Goal: Task Accomplishment & Management: Manage account settings

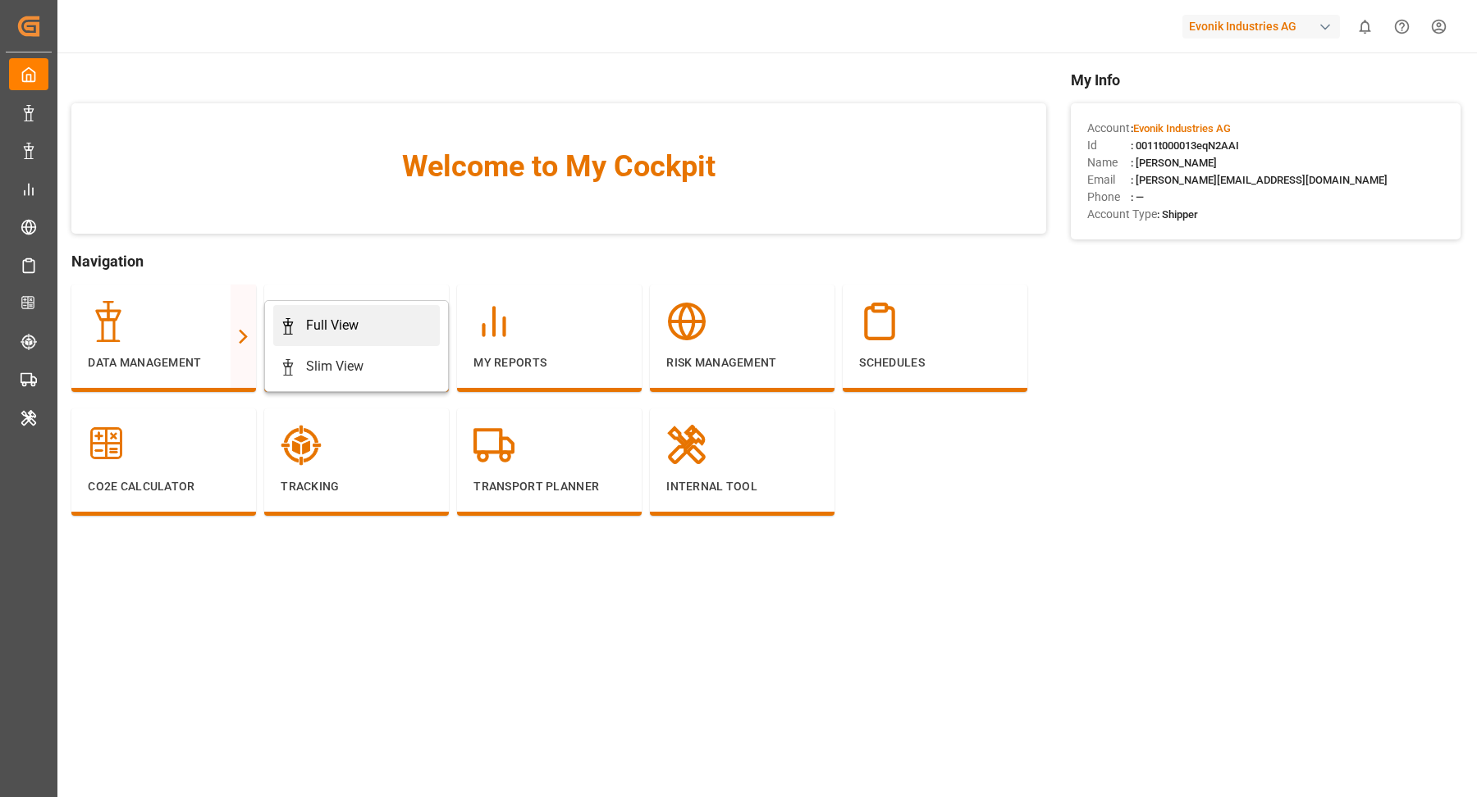
click at [345, 328] on div "Full View" at bounding box center [332, 326] width 53 height 20
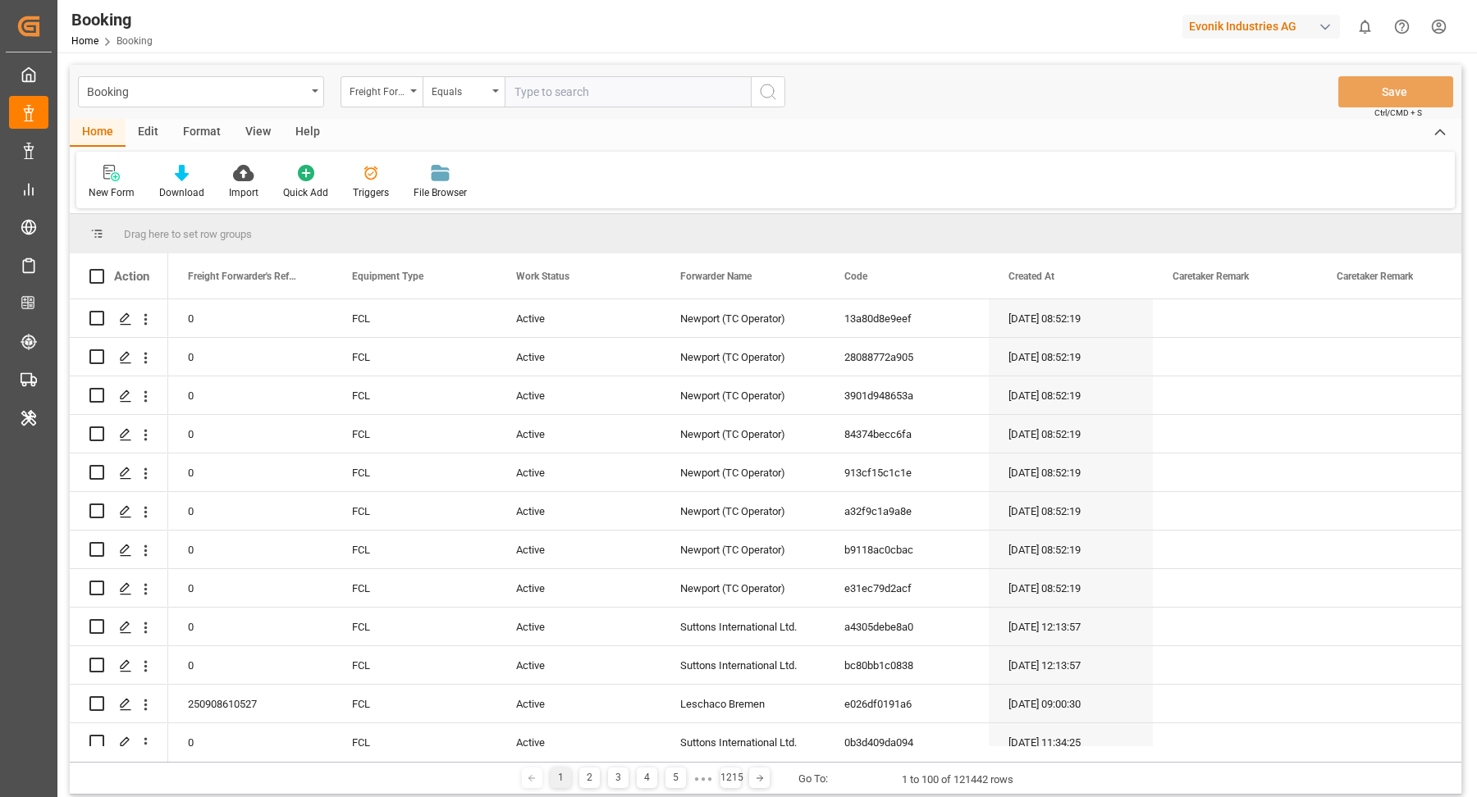
click at [199, 129] on div "Format" at bounding box center [202, 133] width 62 height 28
click at [94, 171] on div at bounding box center [113, 172] width 48 height 17
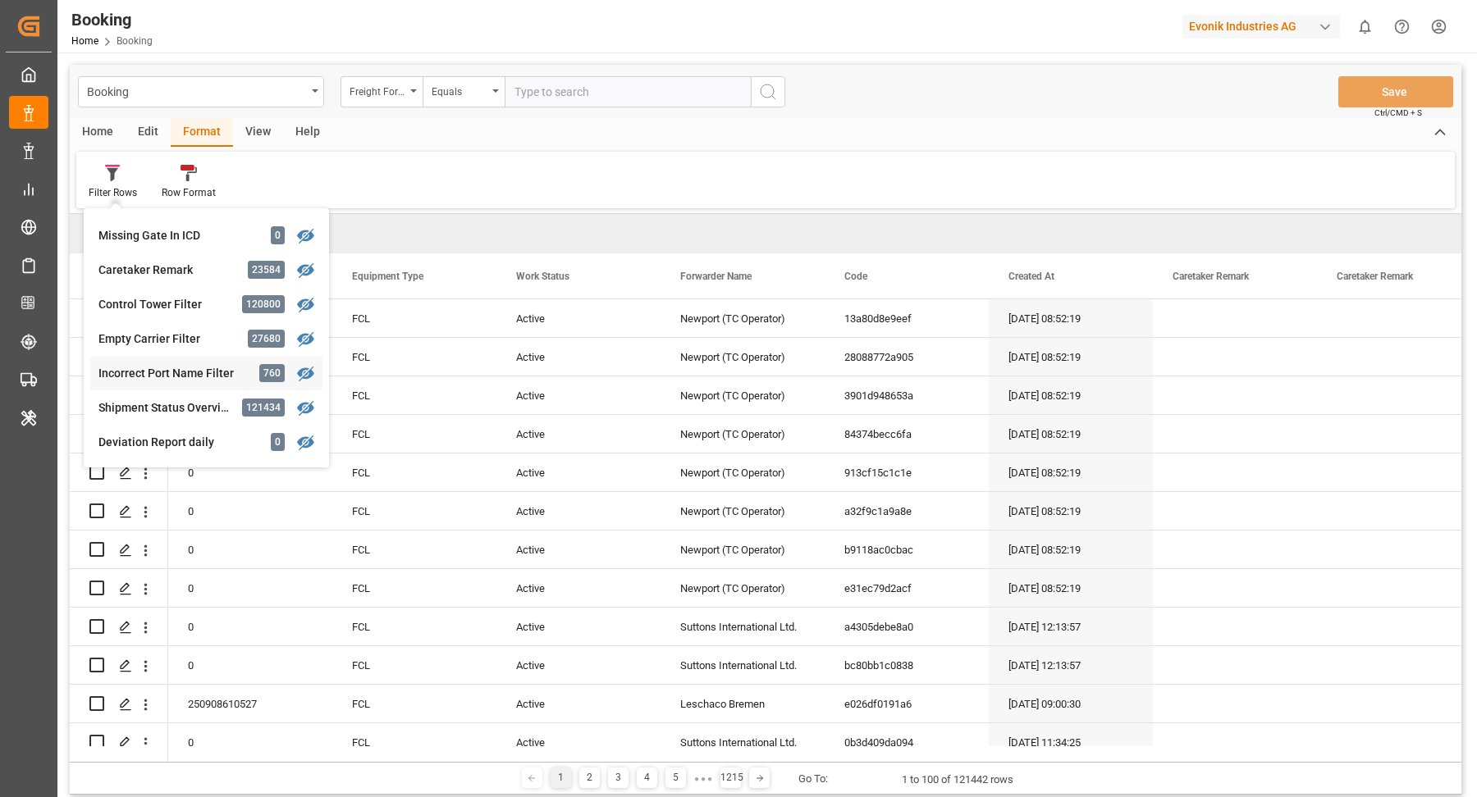
scroll to position [710, 0]
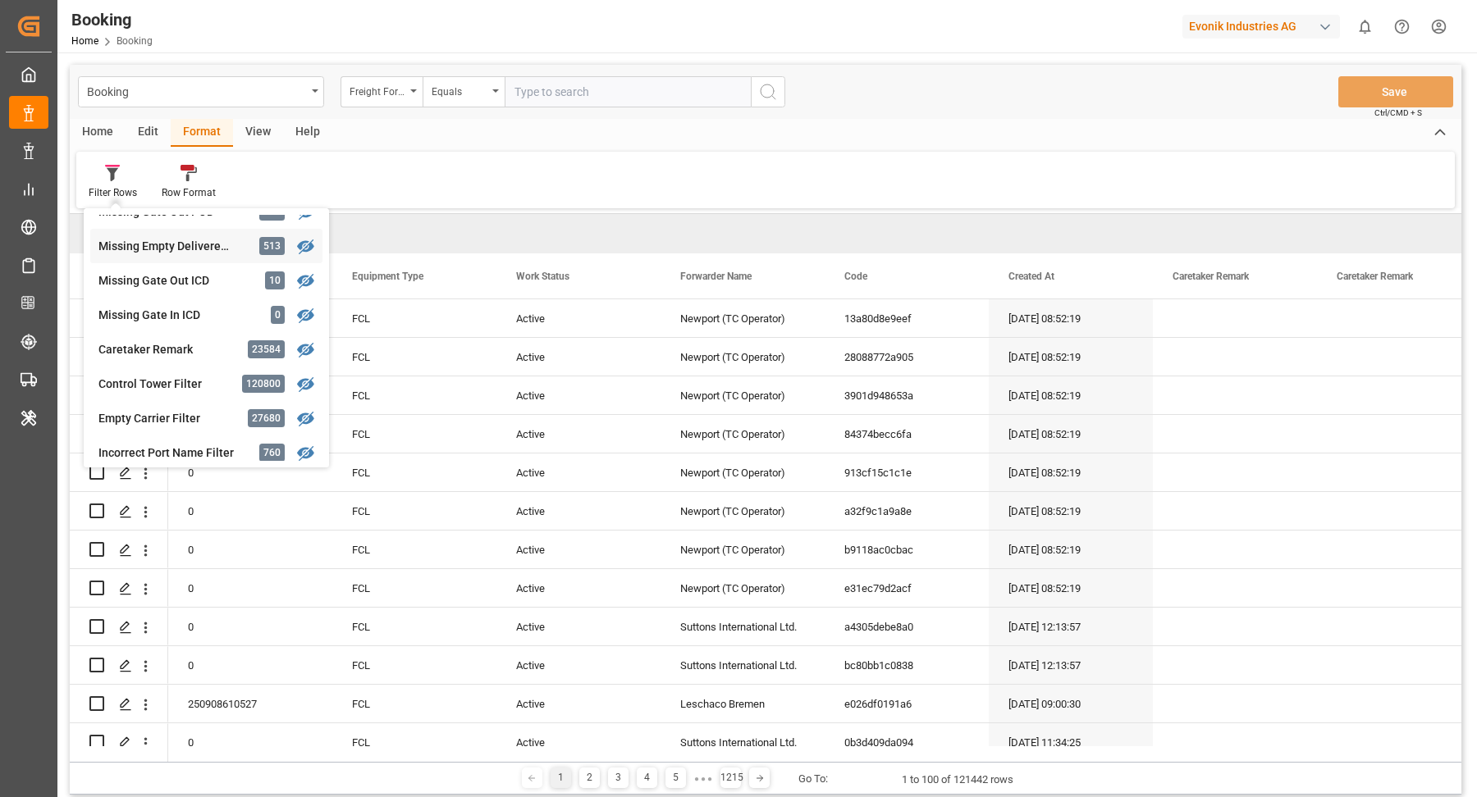
click at [197, 246] on div "Missing Empty Delivered Depot" at bounding box center [170, 246] width 144 height 17
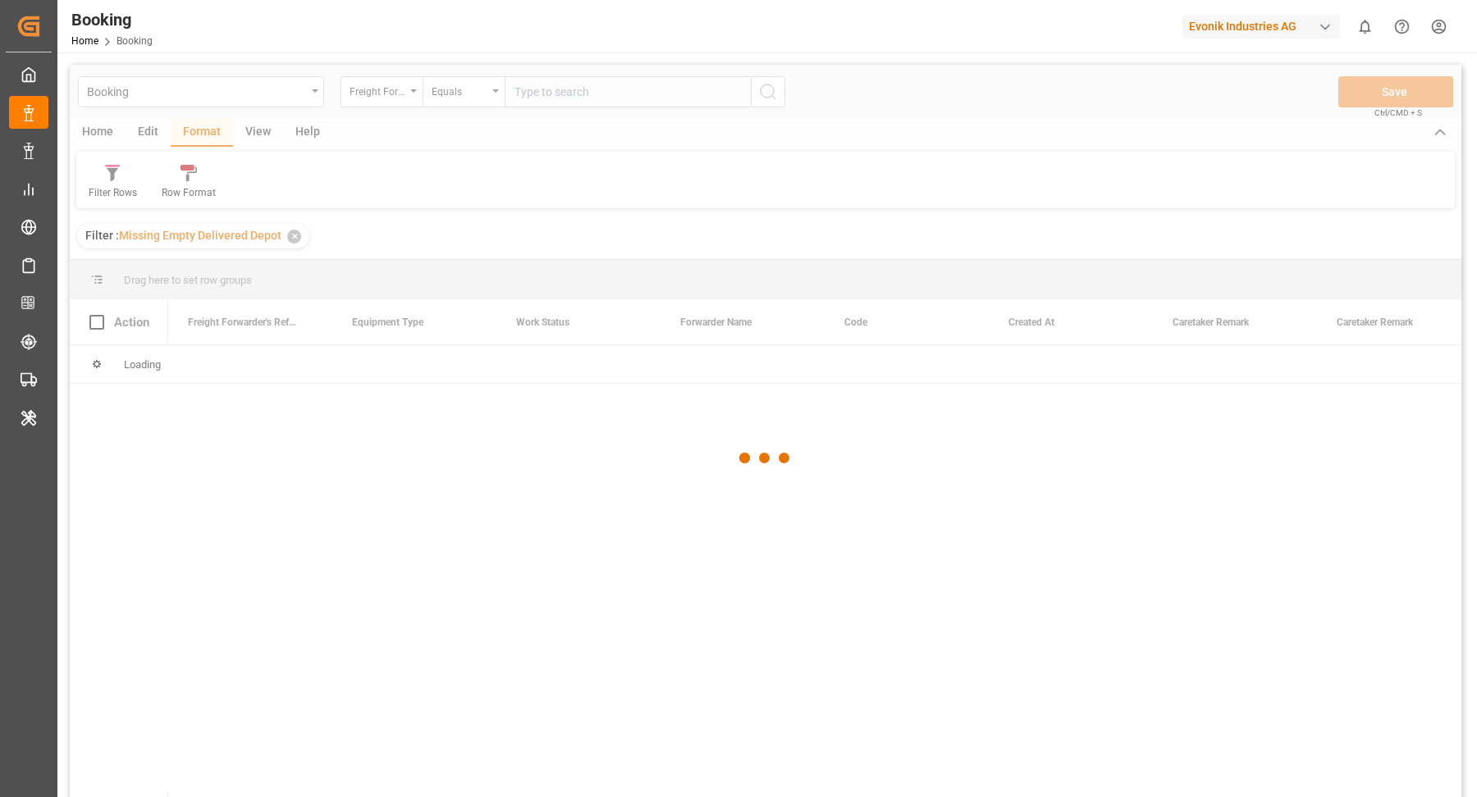
click at [258, 129] on div at bounding box center [765, 459] width 1391 height 788
click at [257, 134] on div at bounding box center [765, 459] width 1391 height 788
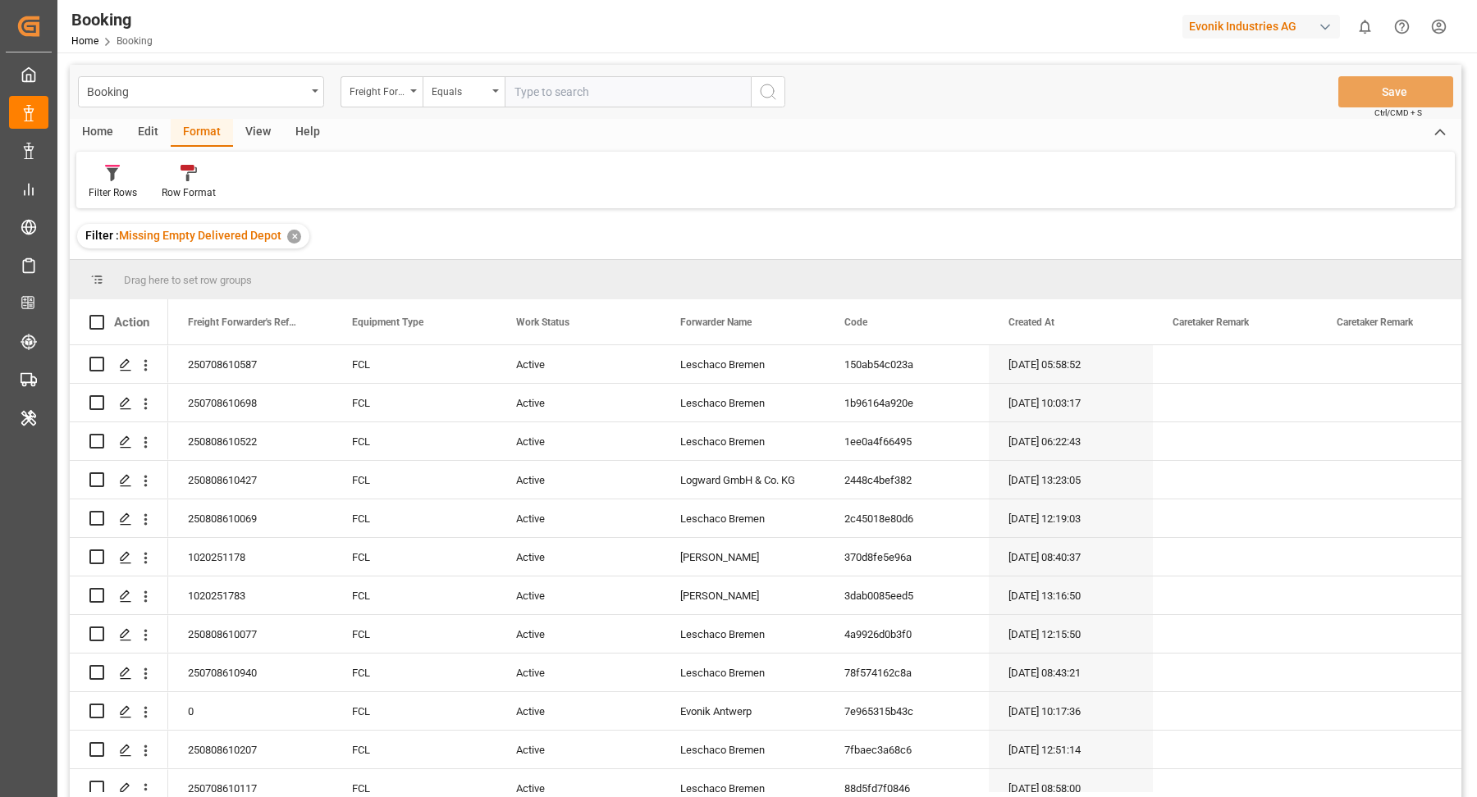
click at [257, 134] on div "View" at bounding box center [258, 133] width 50 height 28
click at [124, 178] on div "Default" at bounding box center [104, 182] width 57 height 36
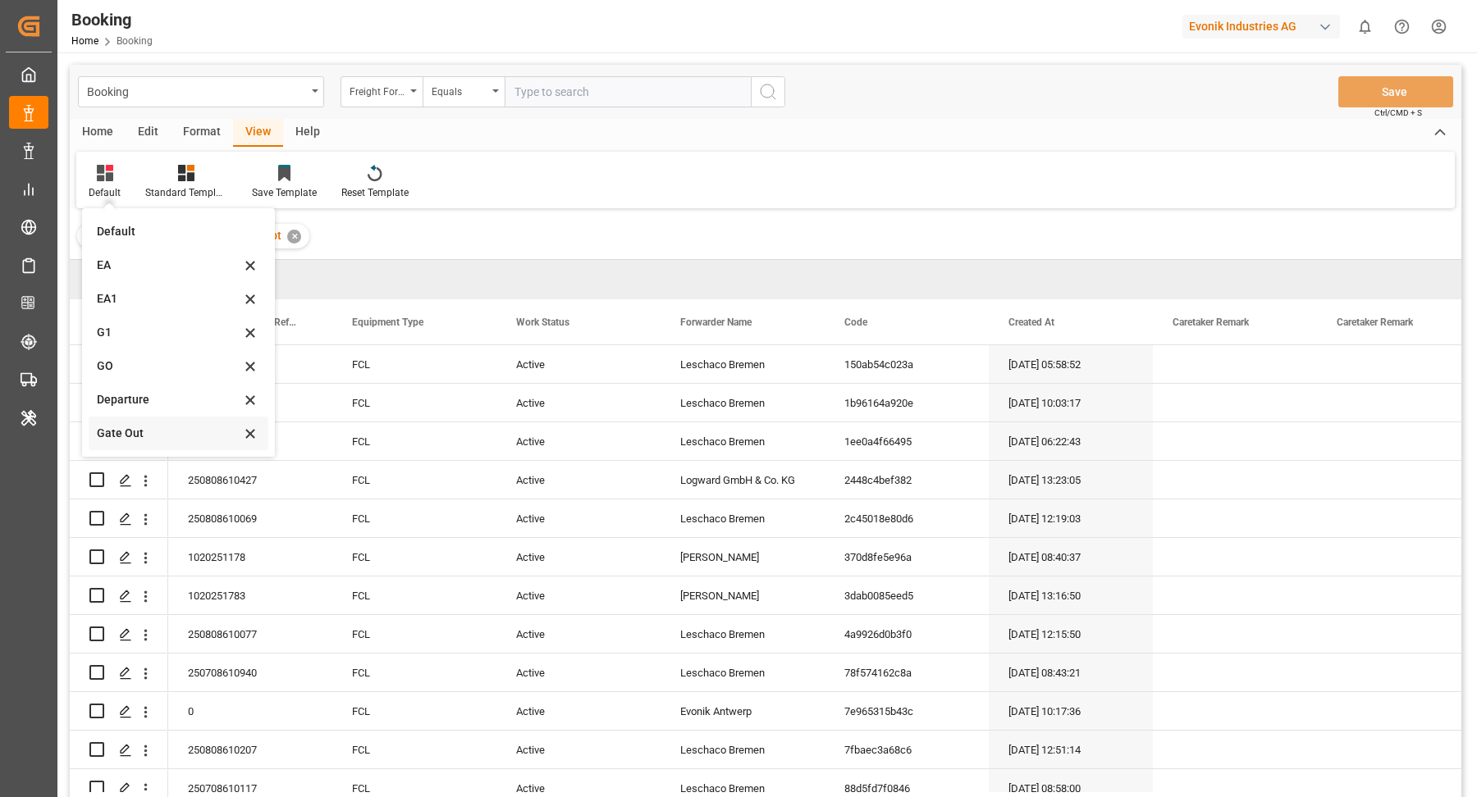
click at [147, 431] on div "Gate Out" at bounding box center [169, 433] width 144 height 17
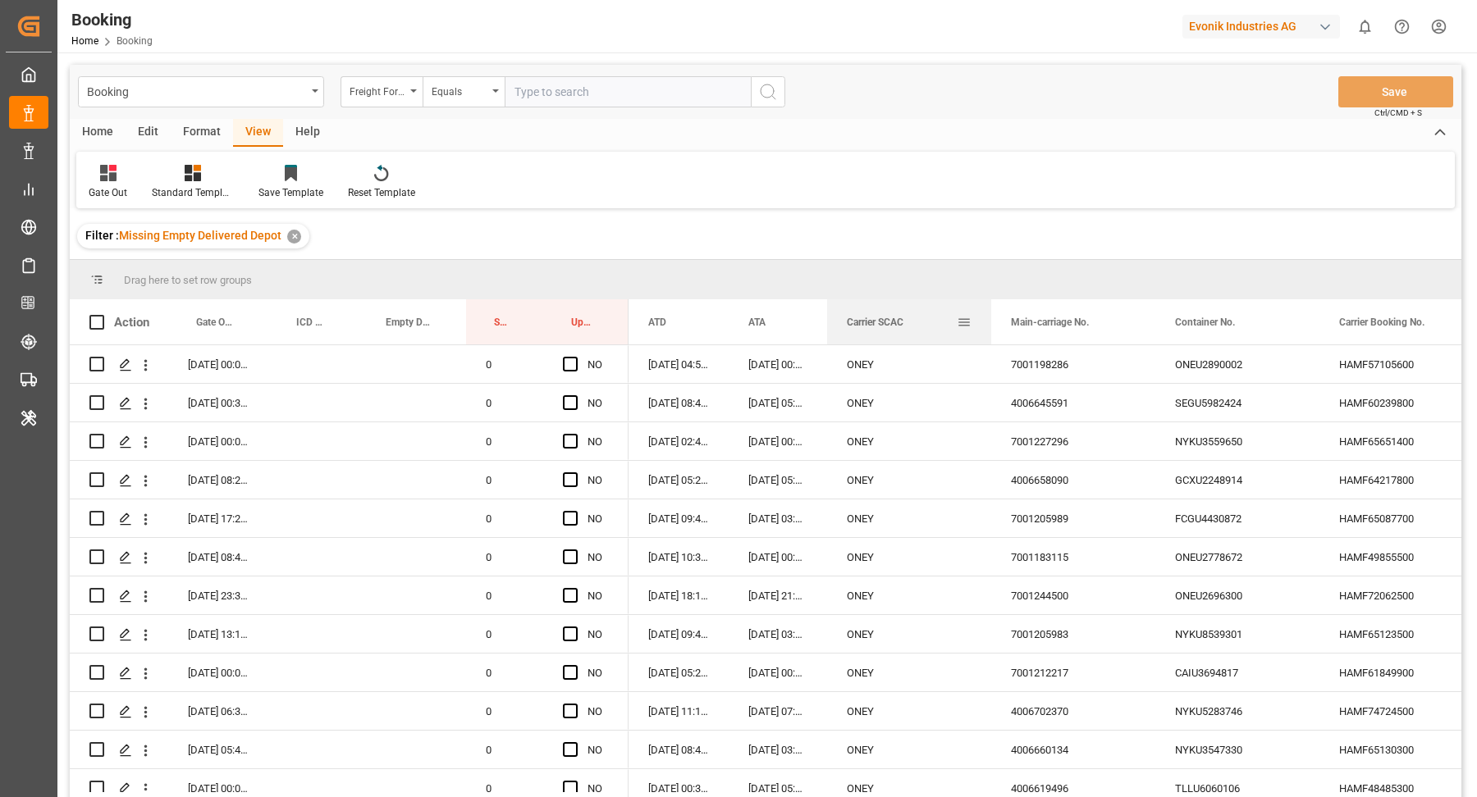
drag, startPoint x: 883, startPoint y: 321, endPoint x: 885, endPoint y: 294, distance: 27.2
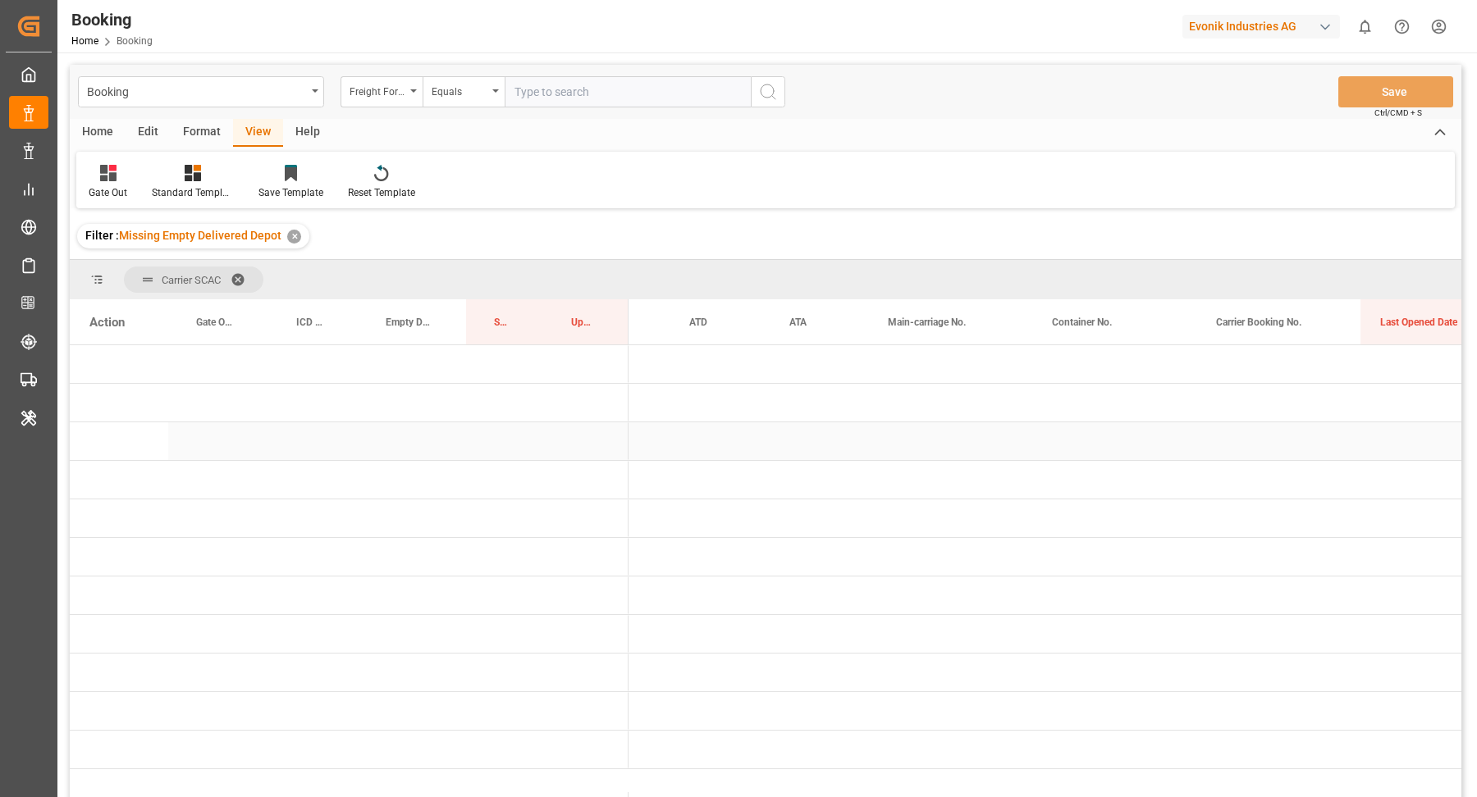
scroll to position [0, 128]
drag, startPoint x: 1400, startPoint y: 316, endPoint x: 1395, endPoint y: 277, distance: 38.8
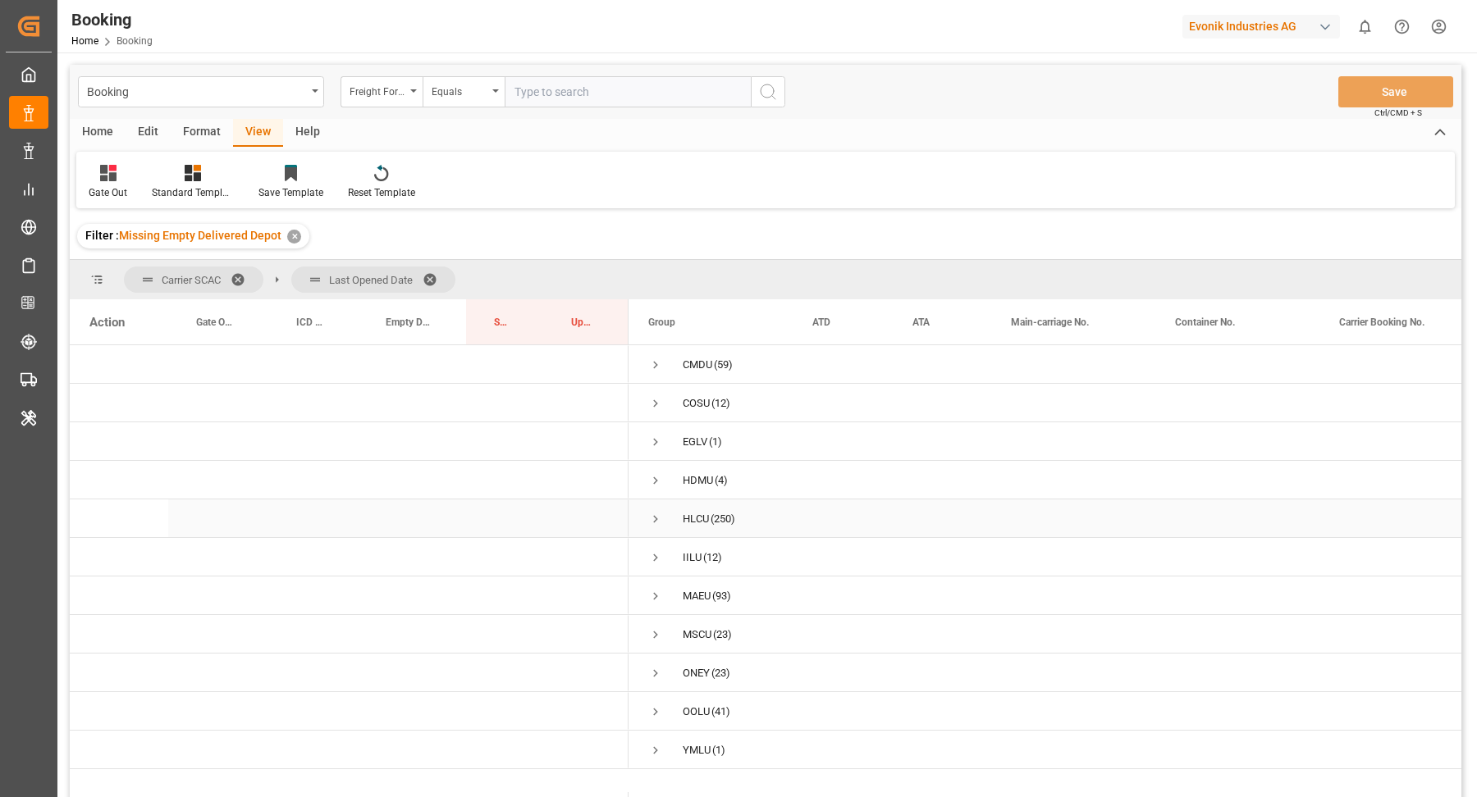
click at [650, 522] on span "Press SPACE to select this row." at bounding box center [655, 519] width 15 height 15
click at [436, 272] on span at bounding box center [435, 279] width 26 height 15
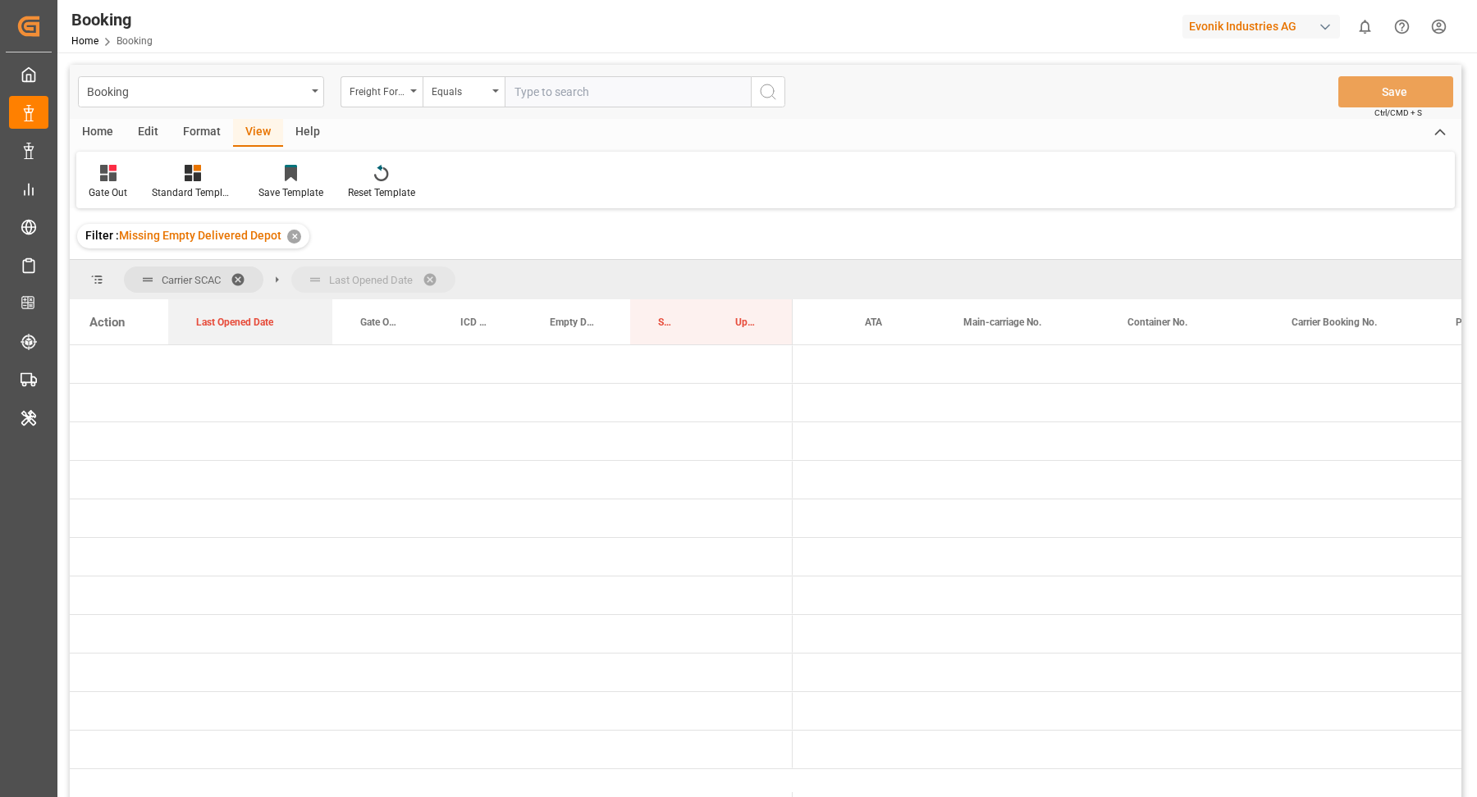
scroll to position [0, 212]
drag, startPoint x: 1328, startPoint y: 329, endPoint x: 509, endPoint y: 273, distance: 820.6
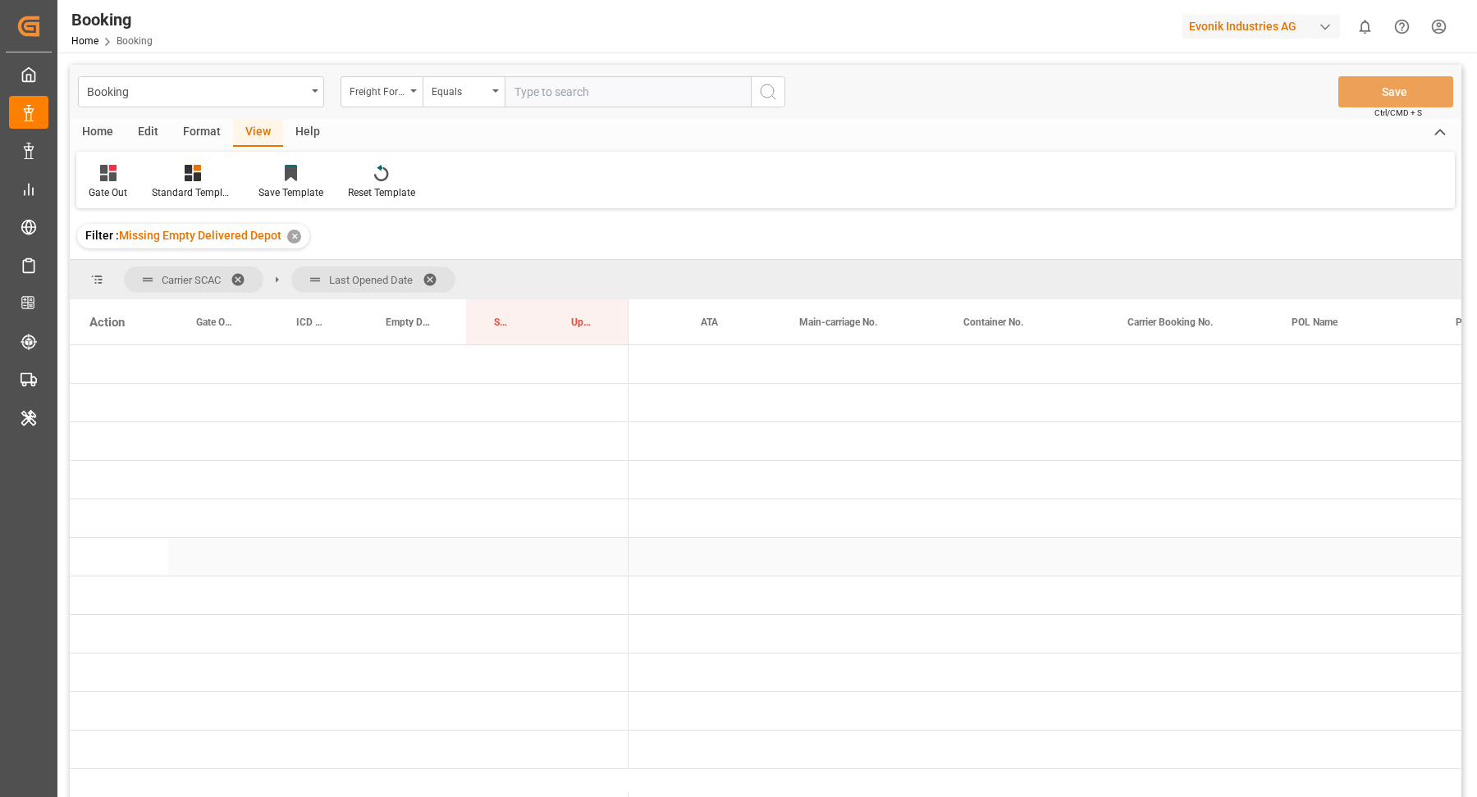
scroll to position [0, 0]
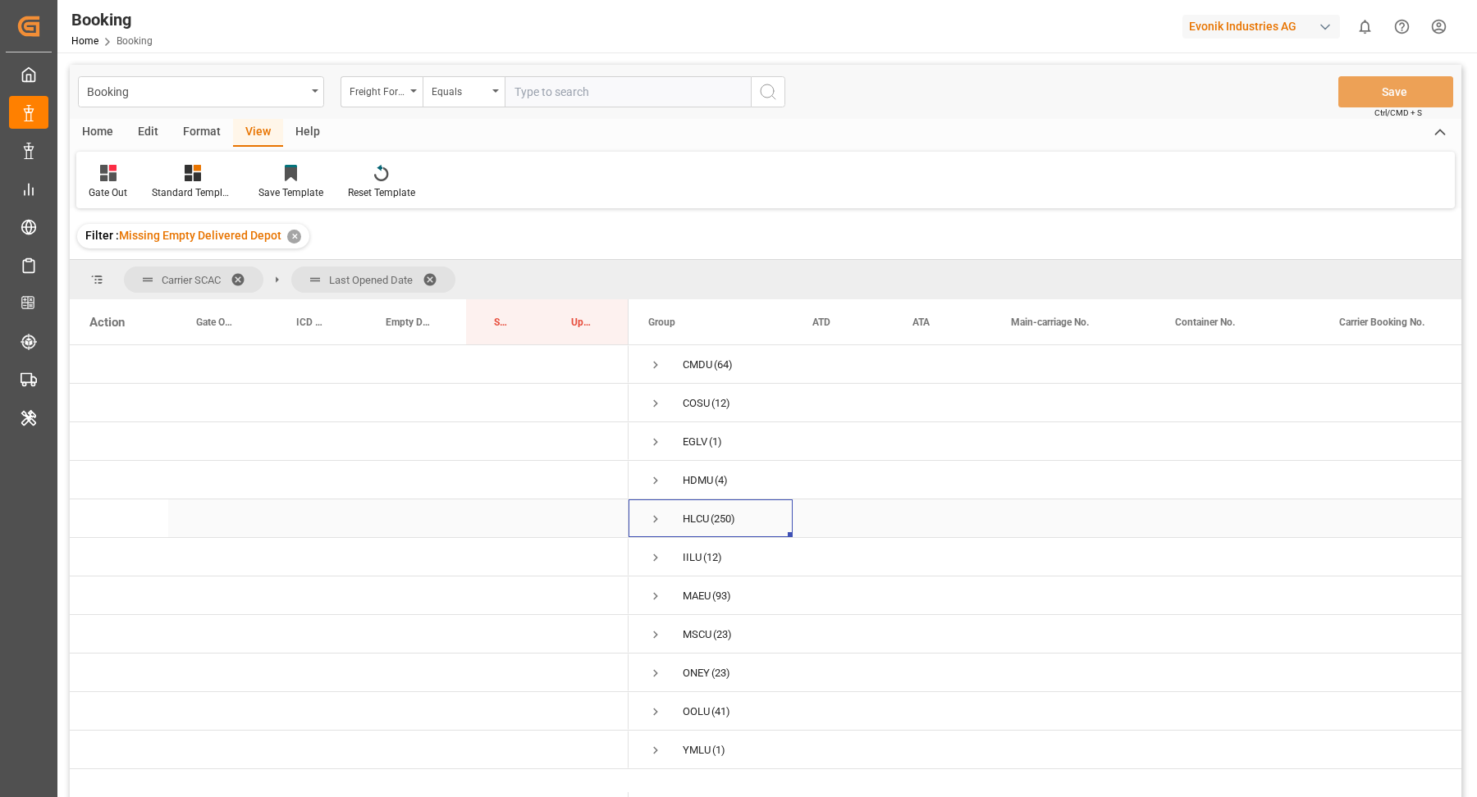
click at [658, 514] on span "Press SPACE to select this row." at bounding box center [655, 519] width 15 height 15
click at [686, 597] on span "Press SPACE to select this row." at bounding box center [690, 596] width 15 height 15
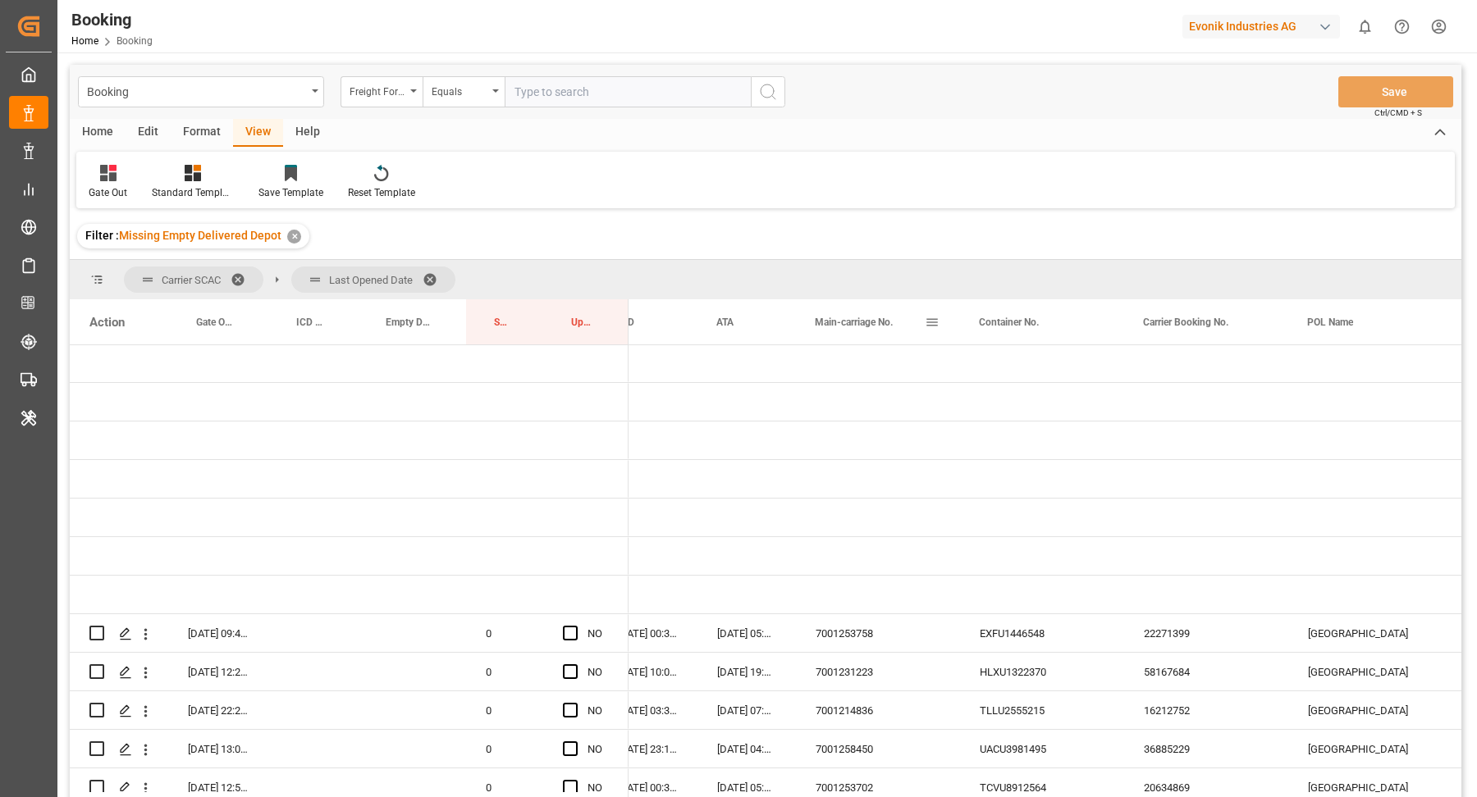
click at [940, 317] on div "Main-carriage No." at bounding box center [877, 321] width 164 height 45
click at [934, 320] on span at bounding box center [932, 322] width 15 height 15
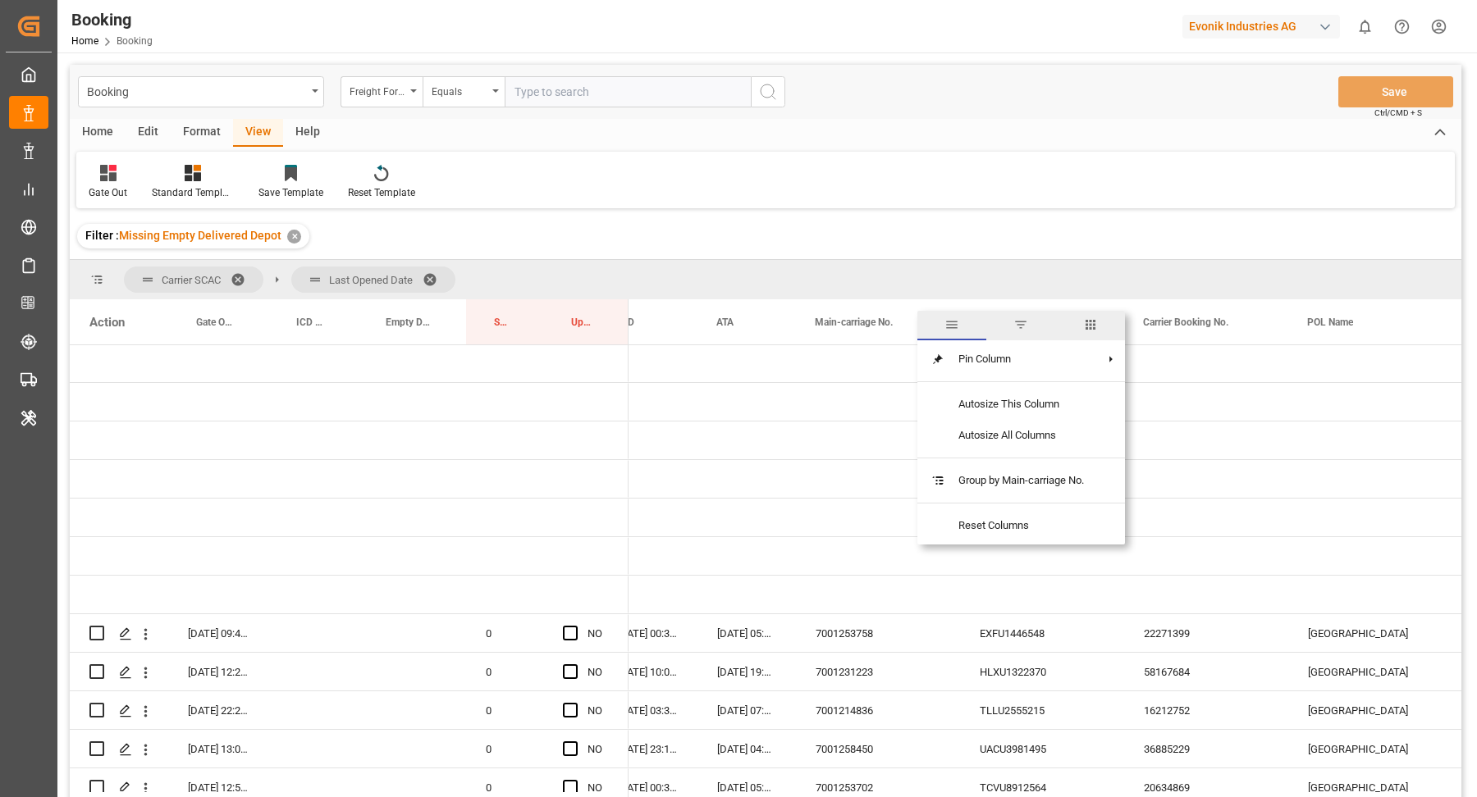
click at [1090, 322] on span "columns" at bounding box center [1090, 324] width 15 height 15
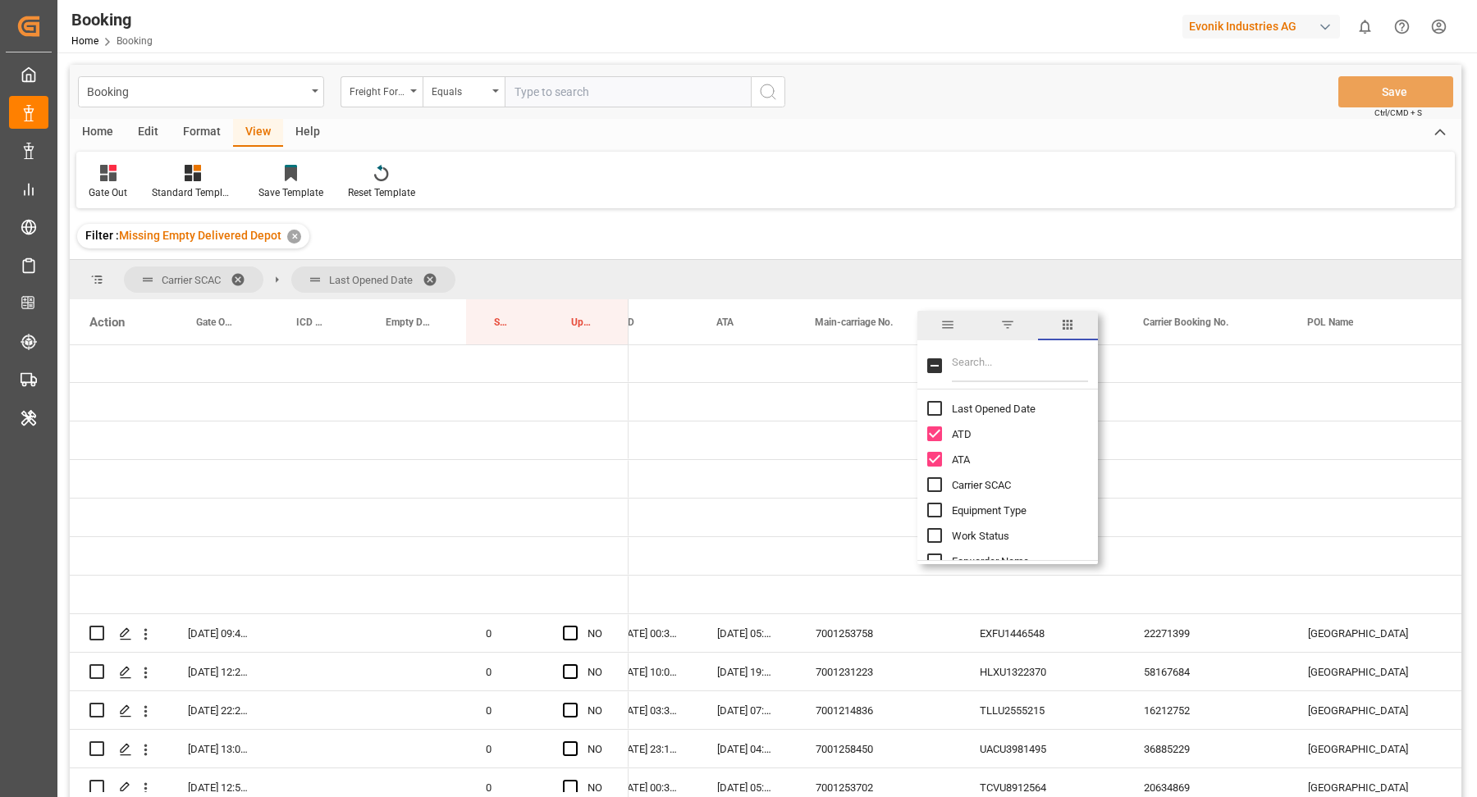
click at [1025, 378] on input "Filter Columns Input" at bounding box center [1020, 365] width 136 height 33
type input "last"
click at [1055, 190] on div "Gate Out Standard Templates Save Template Reset Template" at bounding box center [765, 180] width 1378 height 57
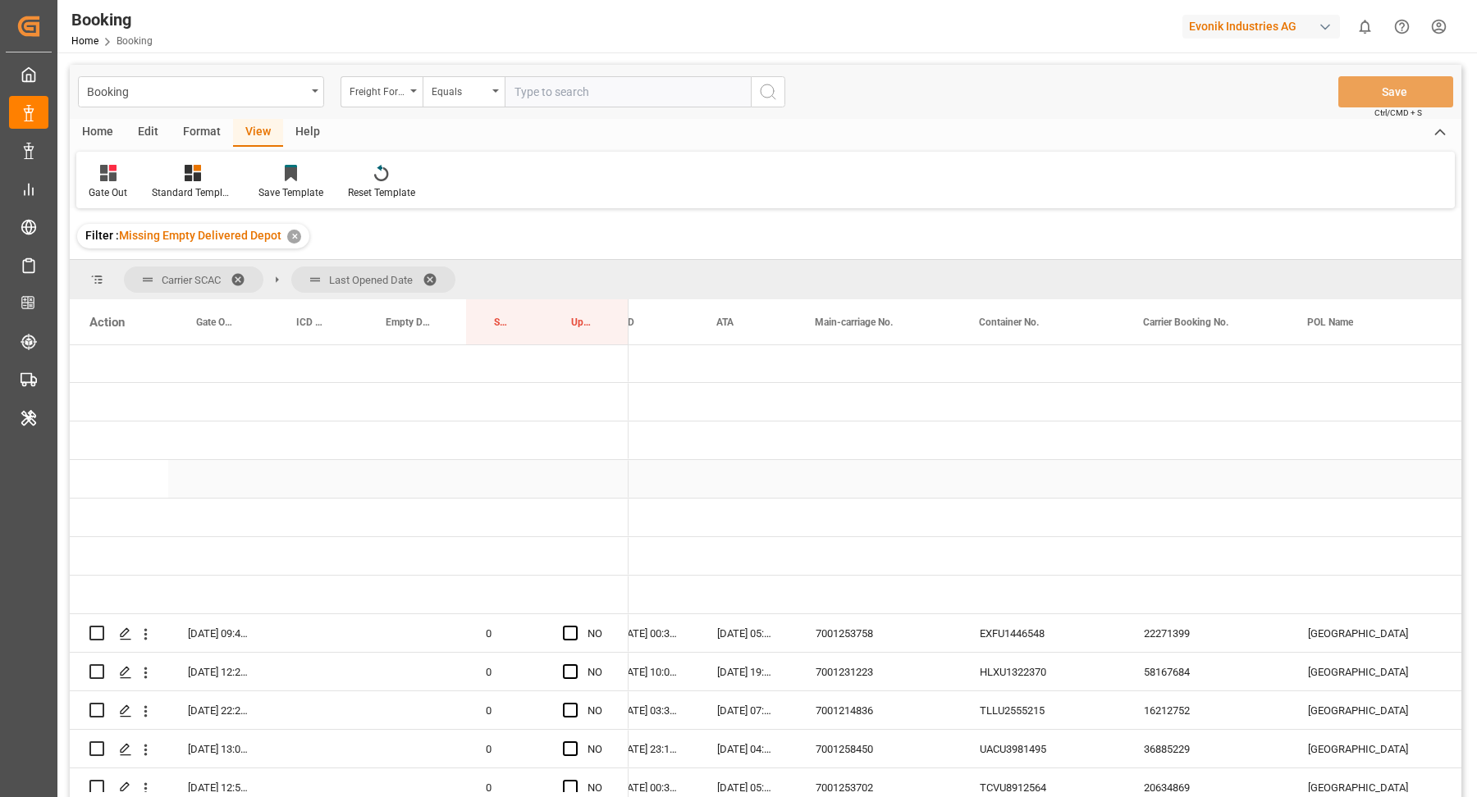
click at [980, 481] on div "Press SPACE to select this row." at bounding box center [1042, 479] width 164 height 38
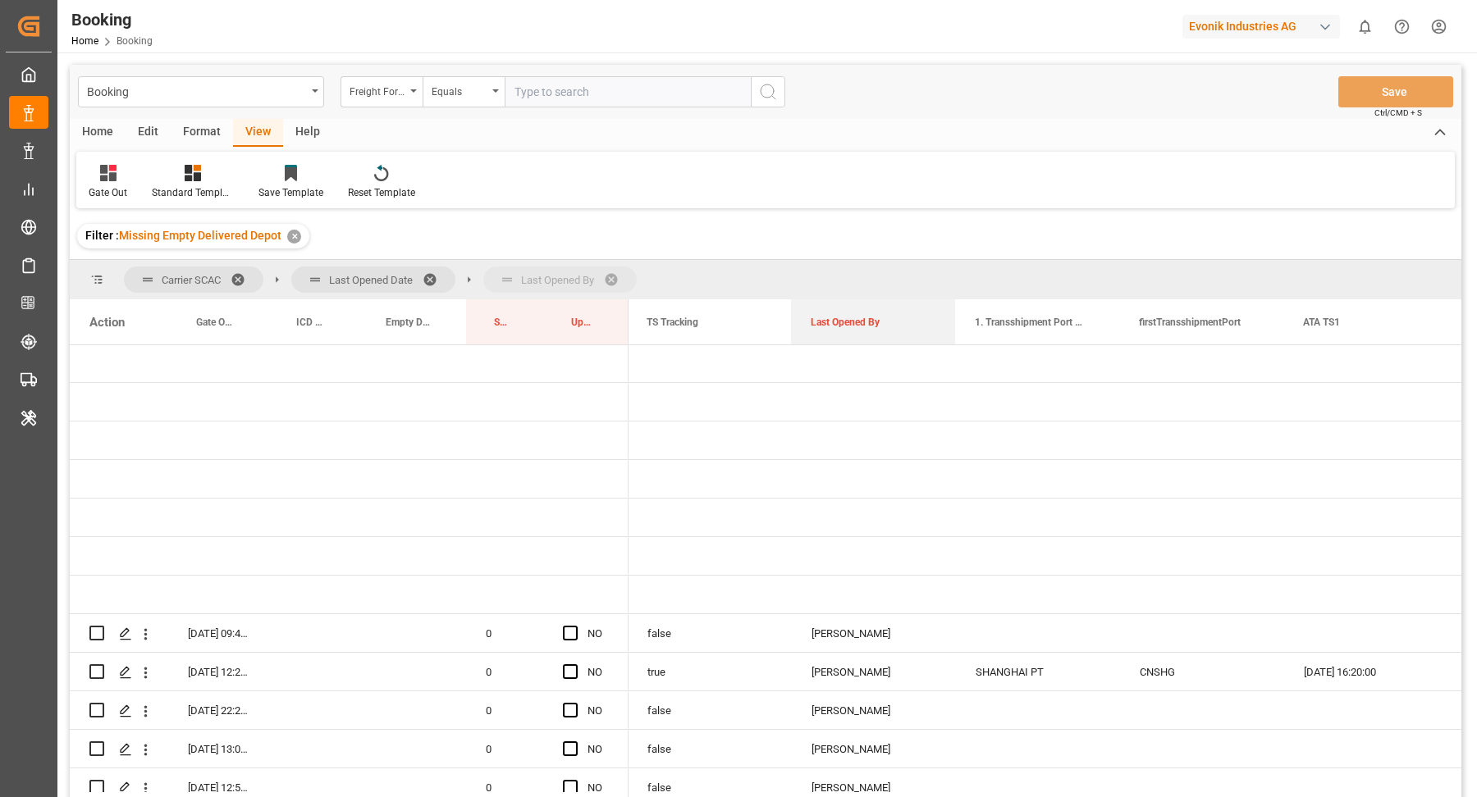
drag, startPoint x: 855, startPoint y: 322, endPoint x: 621, endPoint y: 270, distance: 239.4
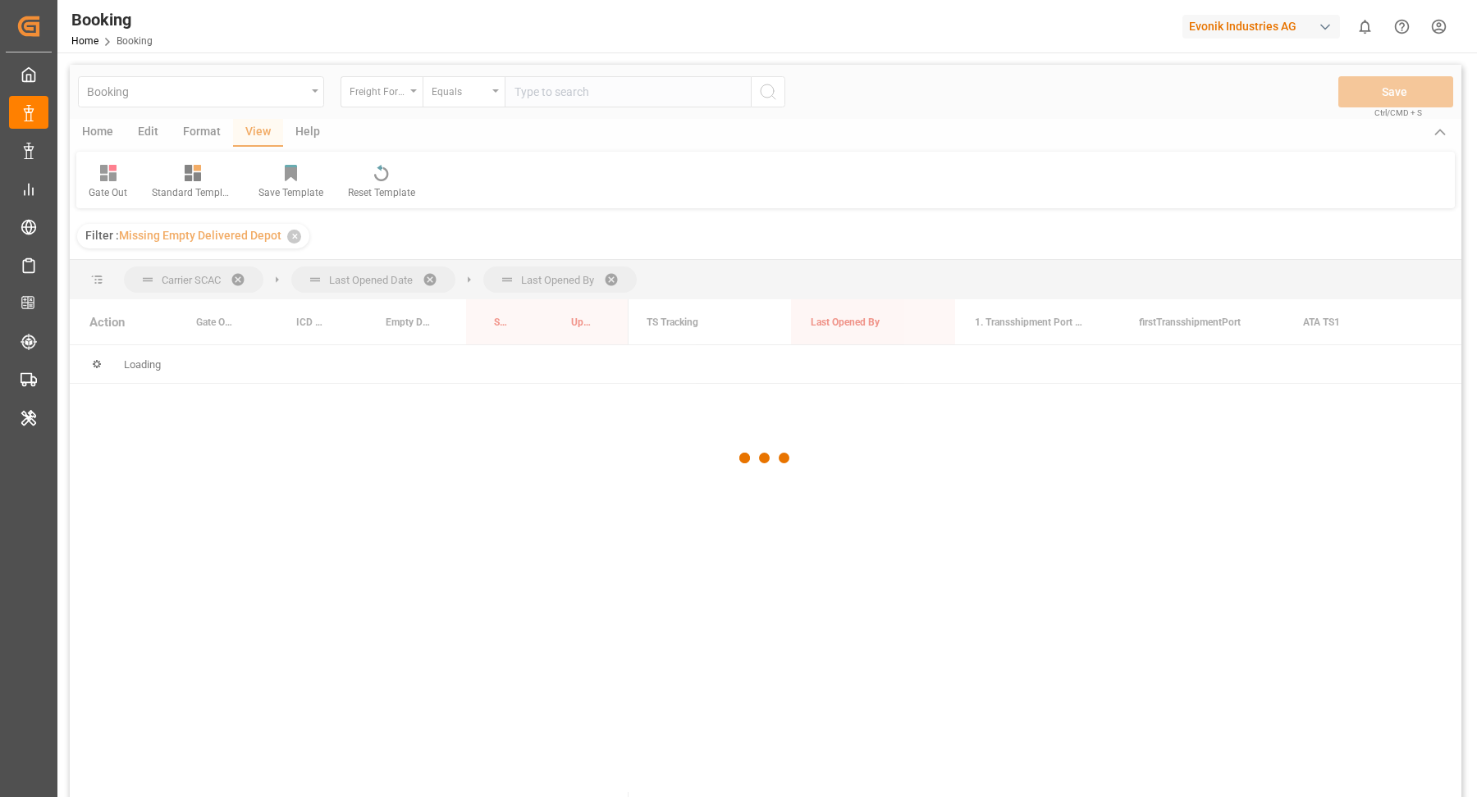
click at [813, 542] on div at bounding box center [765, 459] width 1391 height 788
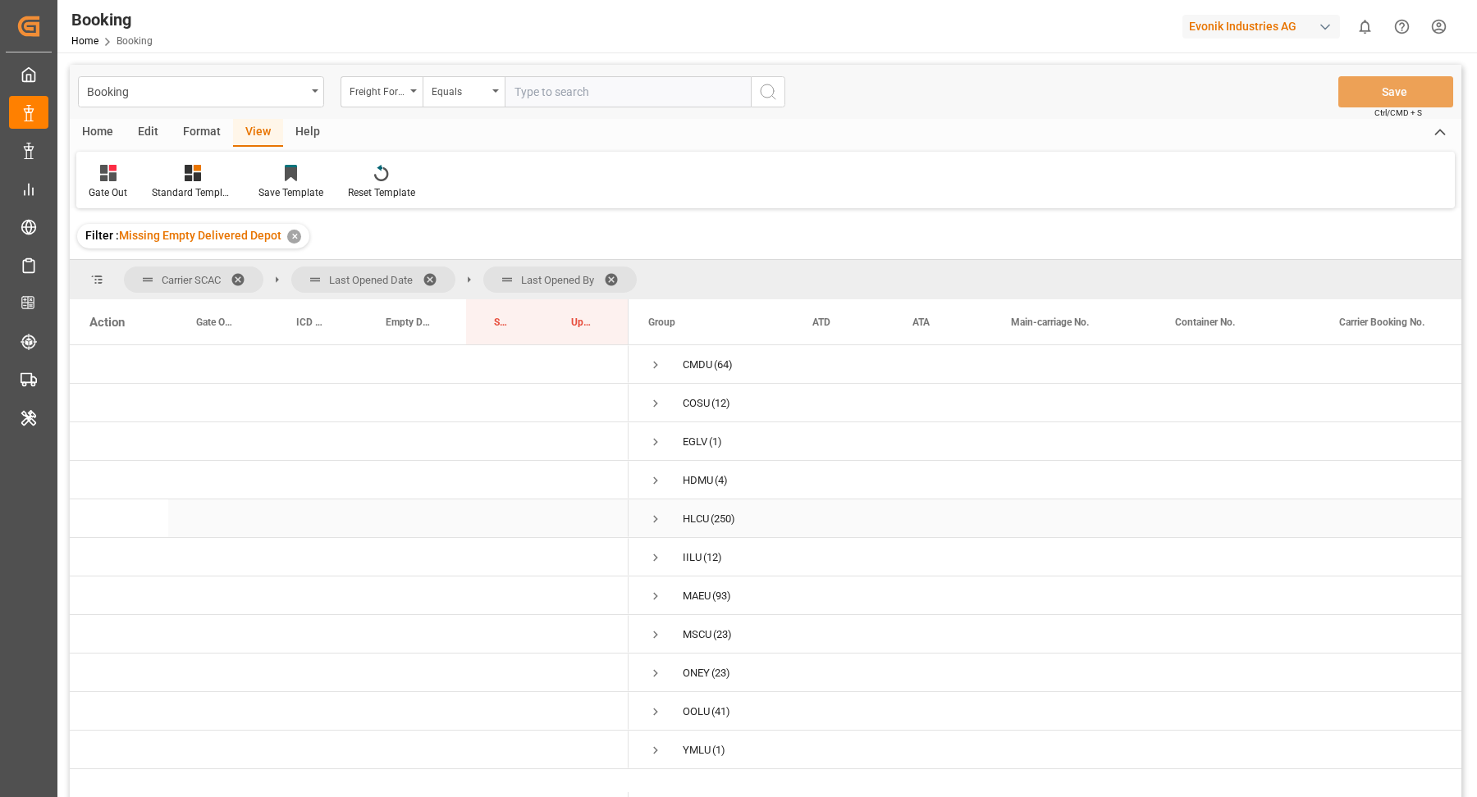
click at [657, 519] on span "Press SPACE to select this row." at bounding box center [655, 519] width 15 height 15
click at [692, 585] on span "Press SPACE to select this row." at bounding box center [690, 584] width 15 height 15
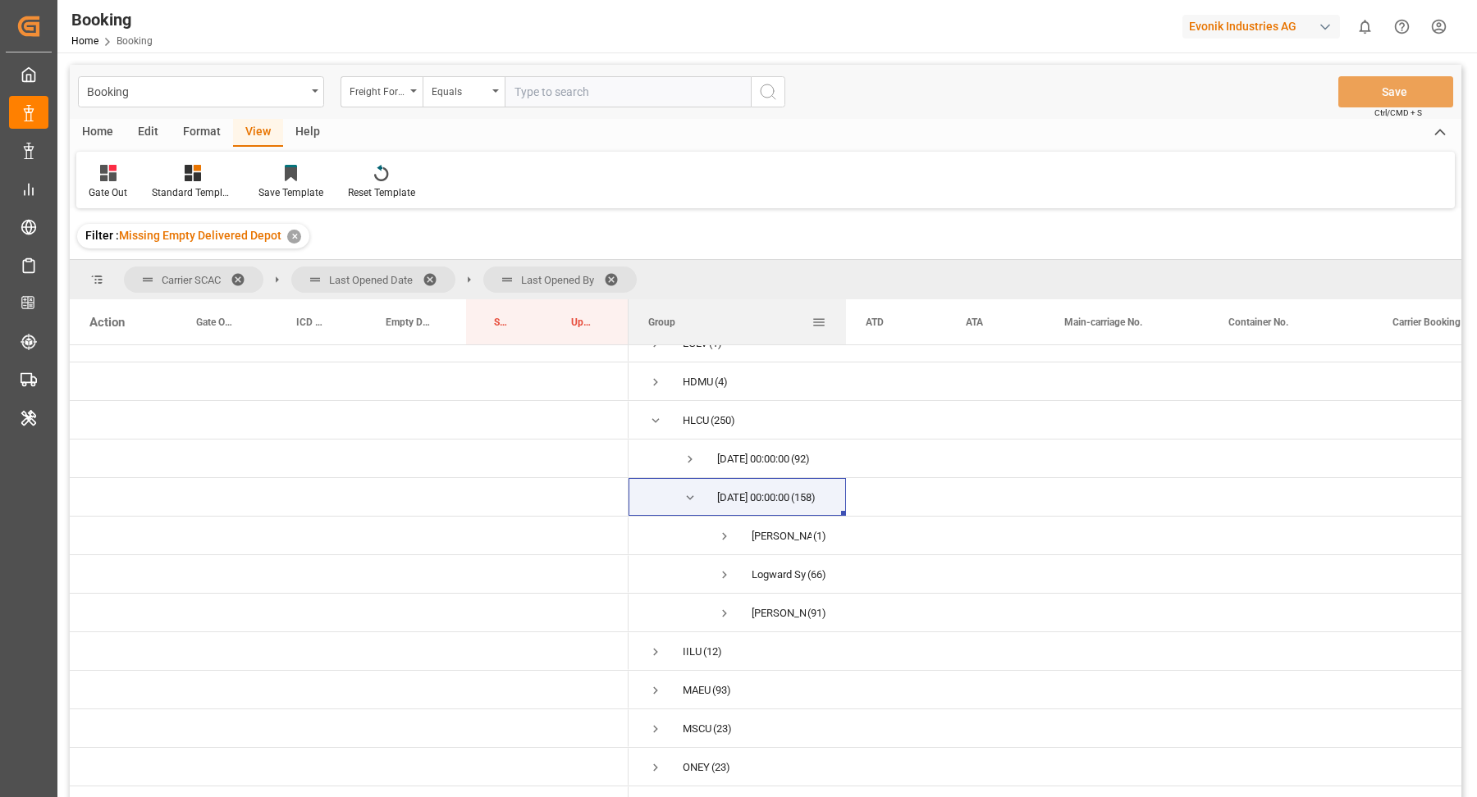
drag, startPoint x: 791, startPoint y: 310, endPoint x: 897, endPoint y: 322, distance: 106.5
click at [849, 322] on div at bounding box center [846, 321] width 7 height 45
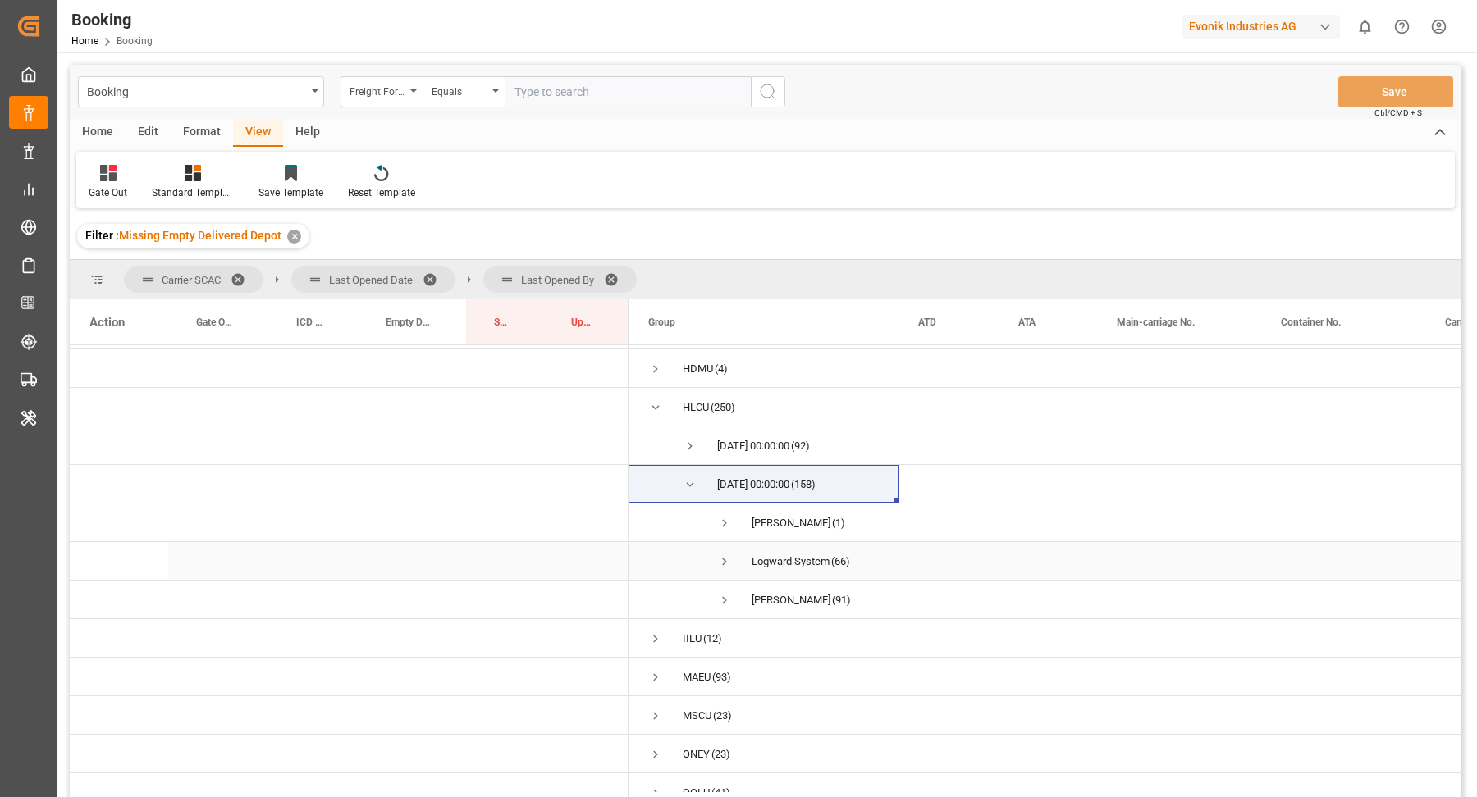
click at [729, 565] on span "Press SPACE to select this row." at bounding box center [724, 562] width 15 height 15
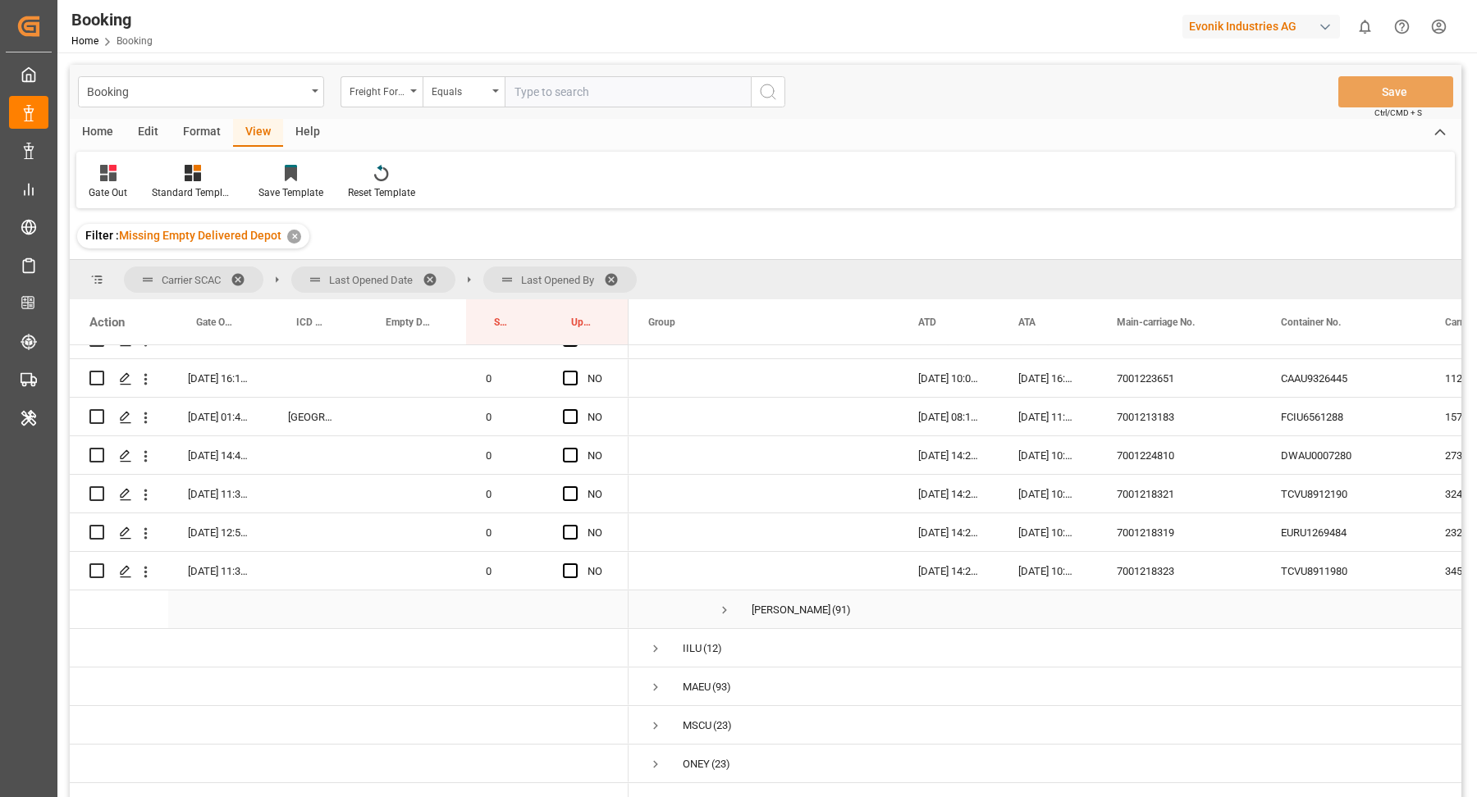
click at [1173, 582] on div "7001218323" at bounding box center [1179, 571] width 164 height 38
click at [1322, 566] on div "TCVU8911980" at bounding box center [1343, 571] width 164 height 38
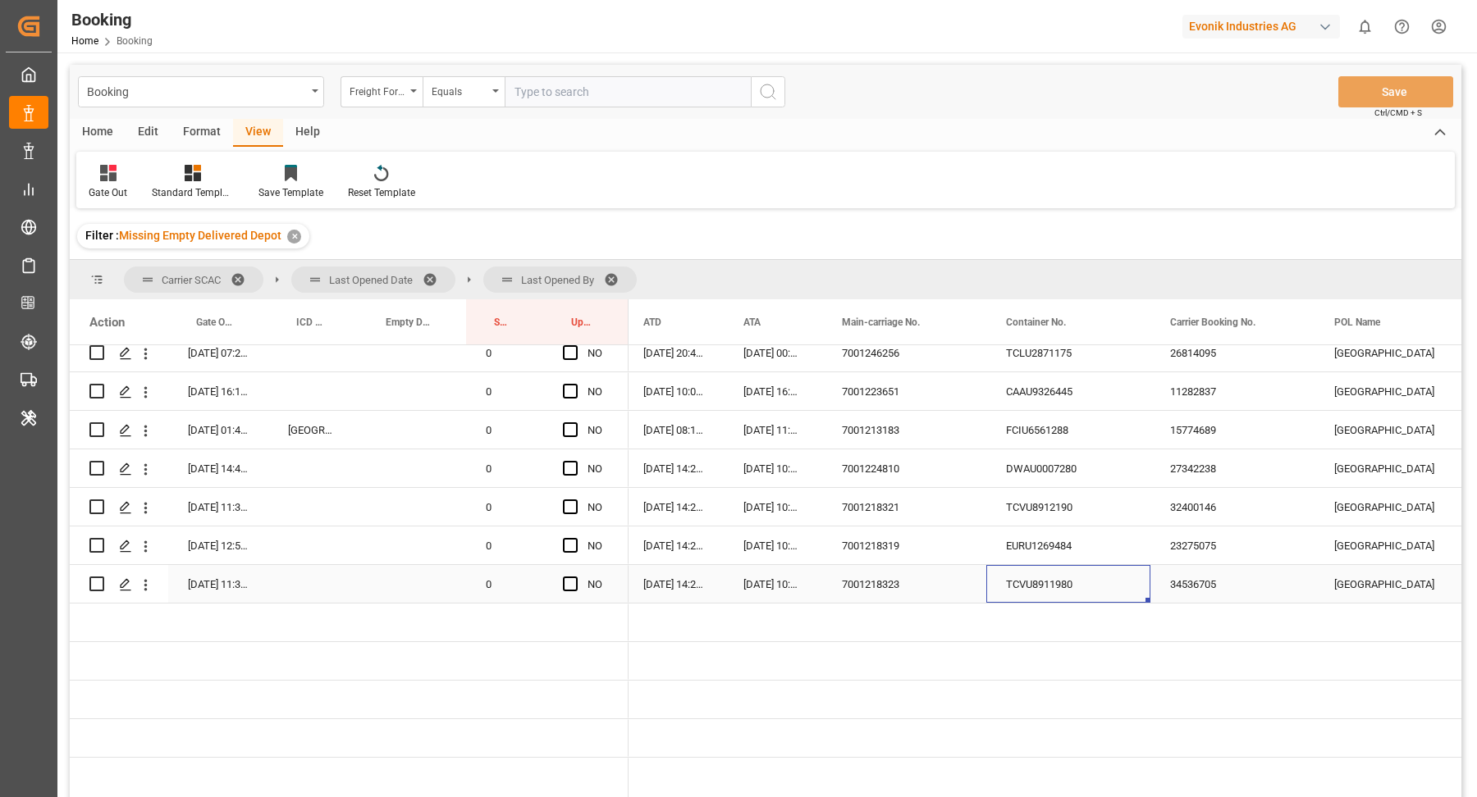
scroll to position [2621, 0]
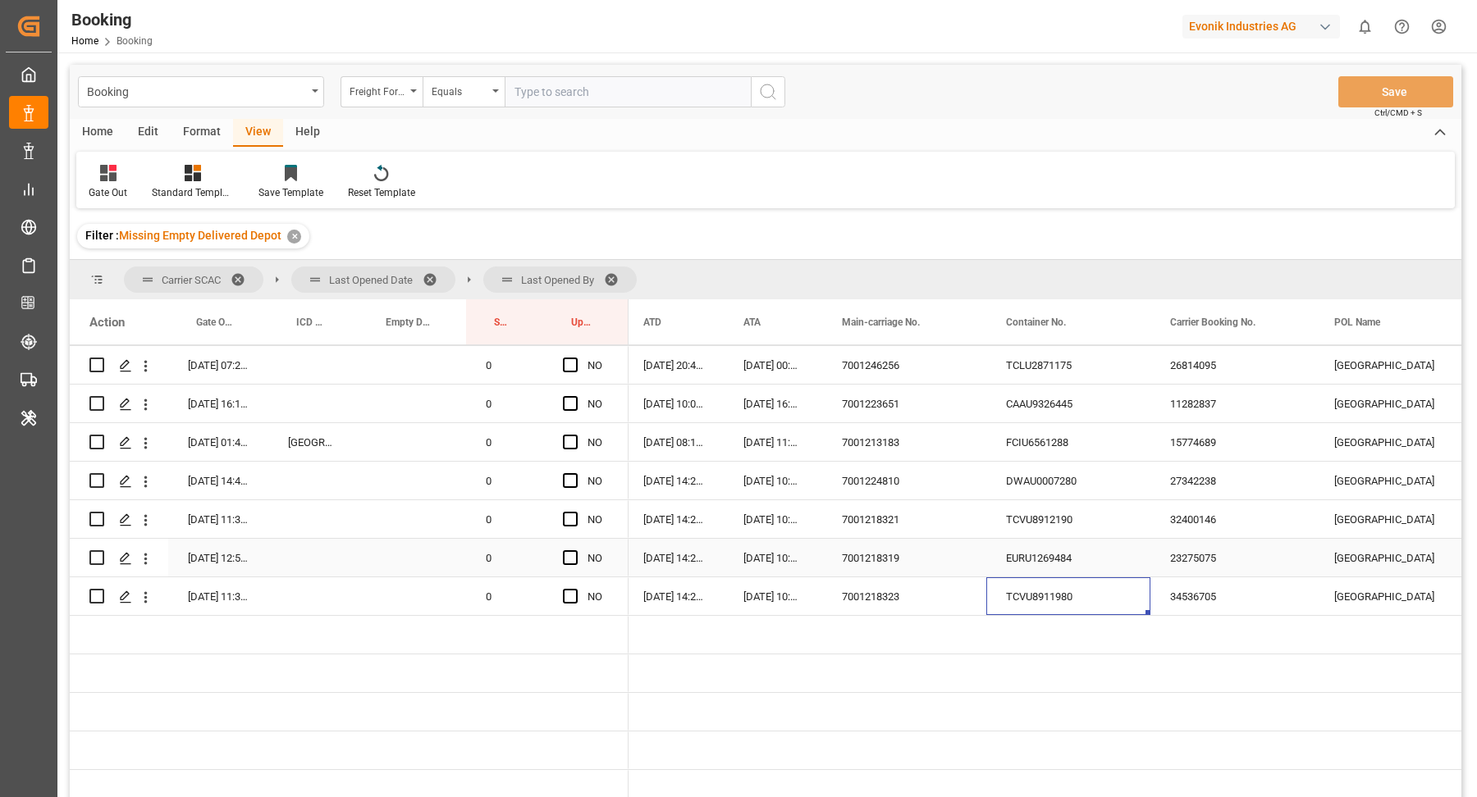
click at [1039, 562] on div "EURU1269484" at bounding box center [1068, 558] width 164 height 38
click at [1045, 525] on div "TCVU8912190" at bounding box center [1068, 519] width 164 height 38
click at [571, 512] on span "Press SPACE to select this row." at bounding box center [570, 519] width 15 height 15
click at [575, 512] on input "Press SPACE to select this row." at bounding box center [575, 512] width 0 height 0
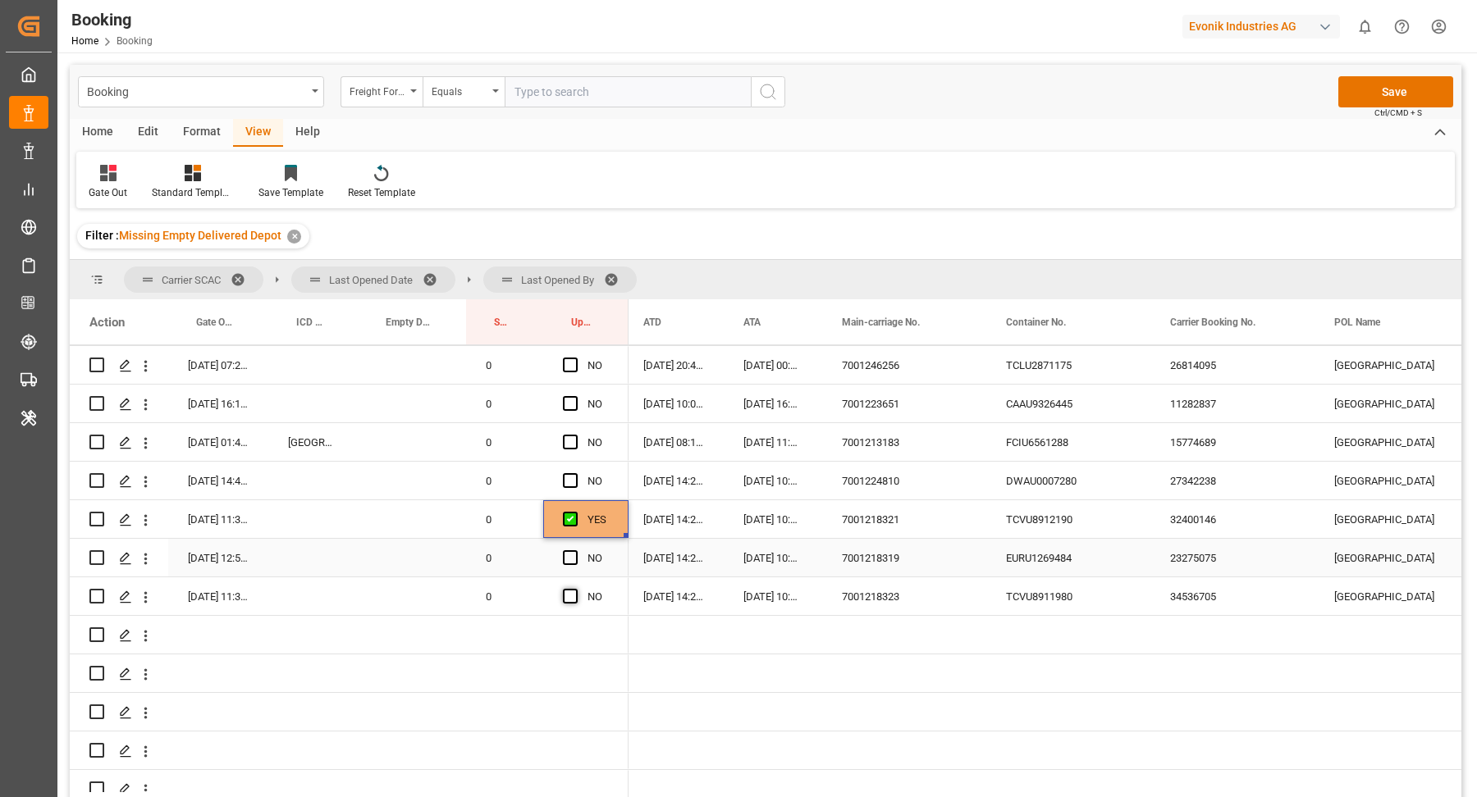
click at [571, 559] on span "Press SPACE to select this row." at bounding box center [570, 557] width 15 height 15
click at [575, 550] on input "Press SPACE to select this row." at bounding box center [575, 550] width 0 height 0
click at [573, 593] on span "Press SPACE to select this row." at bounding box center [570, 596] width 15 height 15
click at [575, 589] on input "Press SPACE to select this row." at bounding box center [575, 589] width 0 height 0
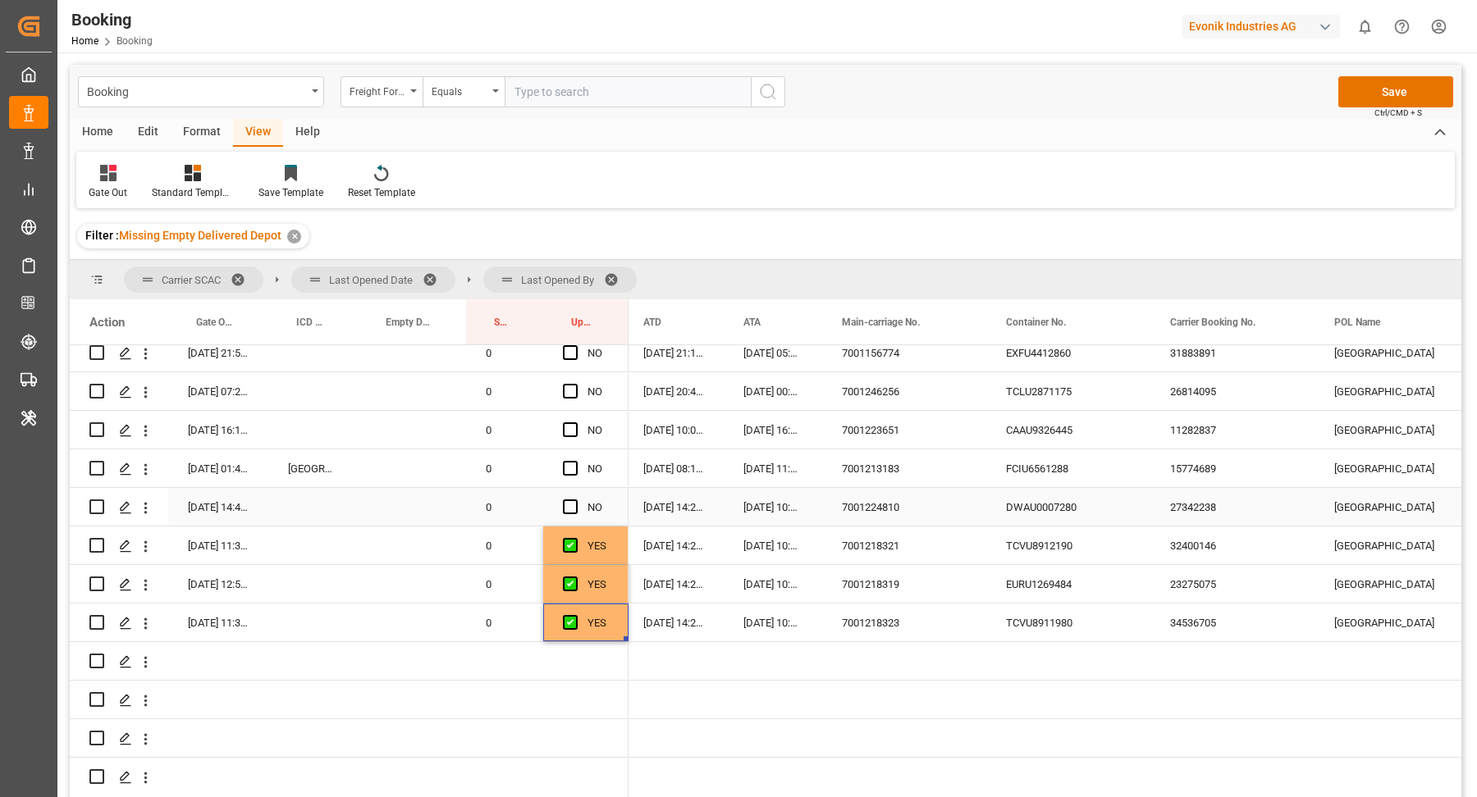
click at [1101, 513] on div "DWAU0007280" at bounding box center [1068, 507] width 164 height 38
click at [561, 507] on div "NO" at bounding box center [585, 507] width 85 height 38
click at [565, 500] on span "Press SPACE to select this row." at bounding box center [570, 507] width 15 height 15
click at [575, 500] on input "Press SPACE to select this row." at bounding box center [575, 500] width 0 height 0
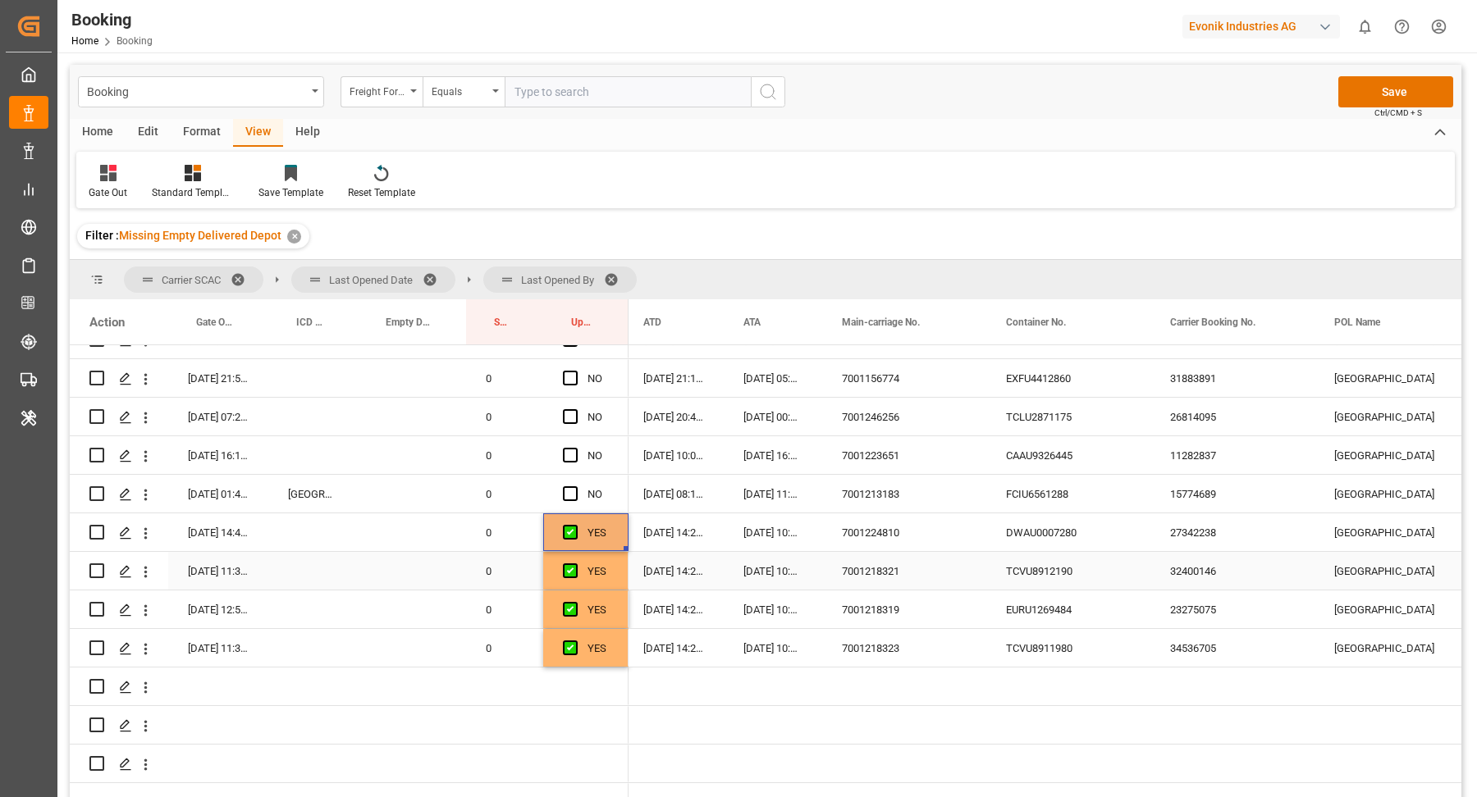
scroll to position [2543, 0]
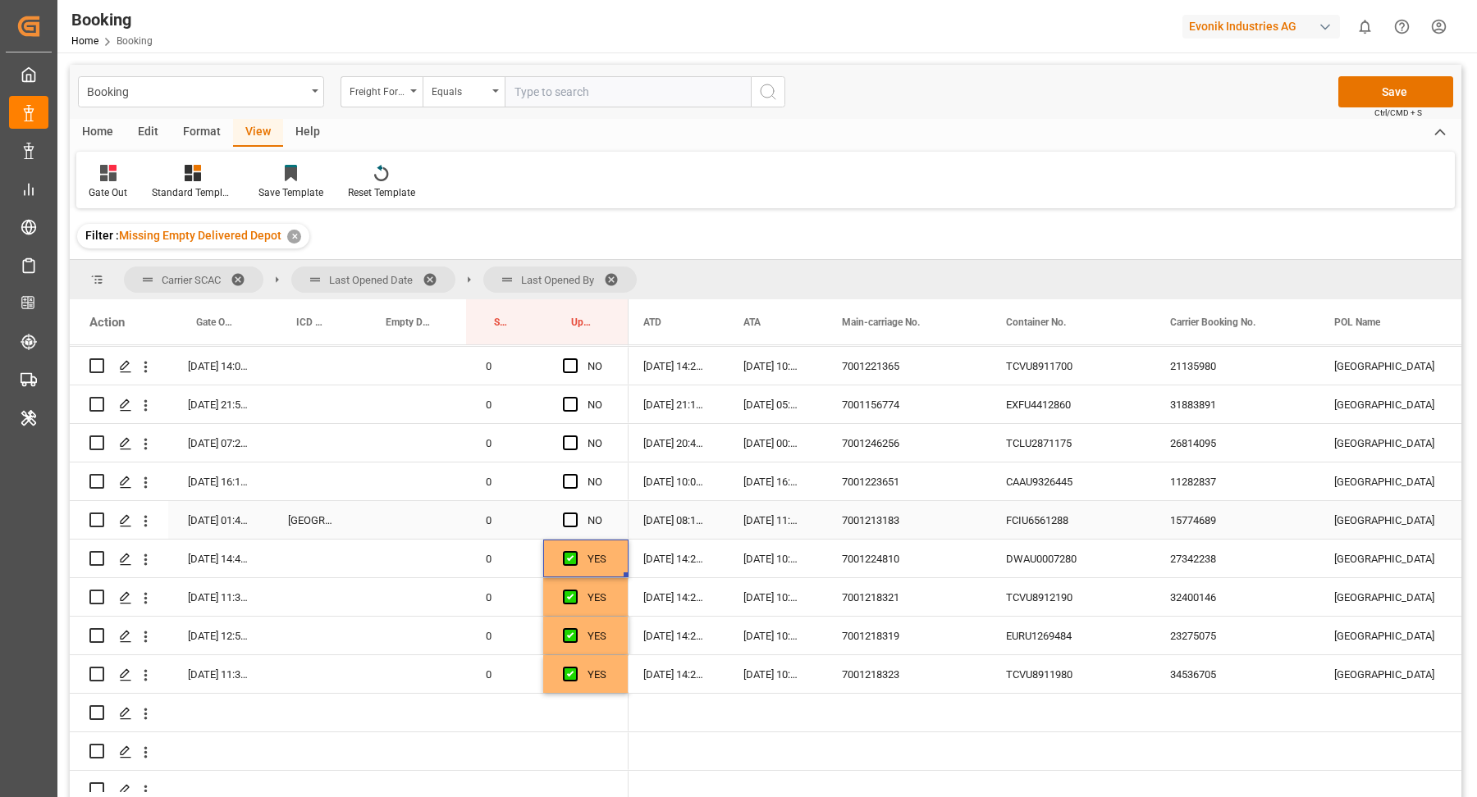
click at [1091, 521] on div "FCIU6561288" at bounding box center [1068, 520] width 164 height 38
click at [144, 523] on icon "open menu" at bounding box center [145, 521] width 17 height 17
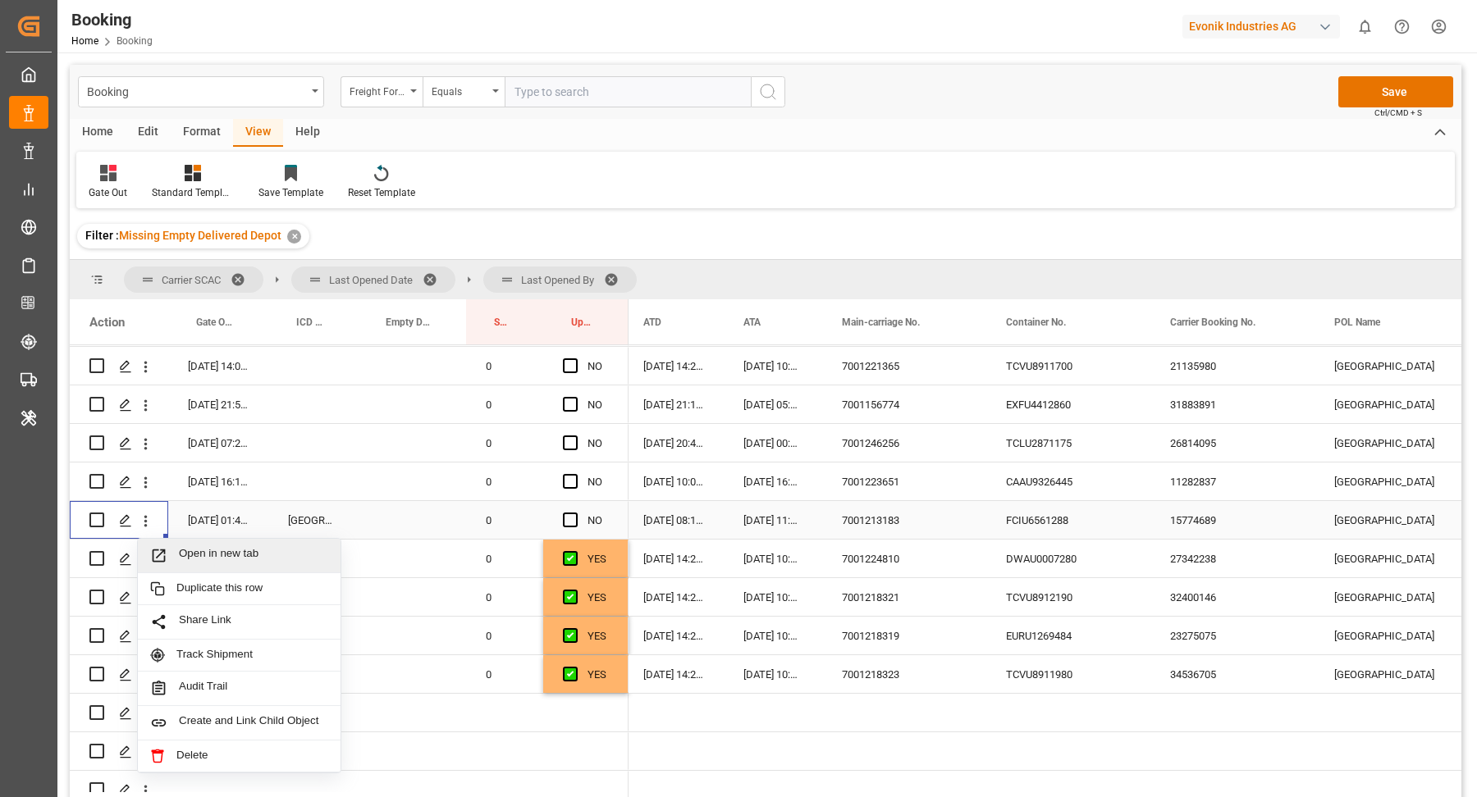
click at [212, 545] on div "Open in new tab" at bounding box center [239, 556] width 203 height 34
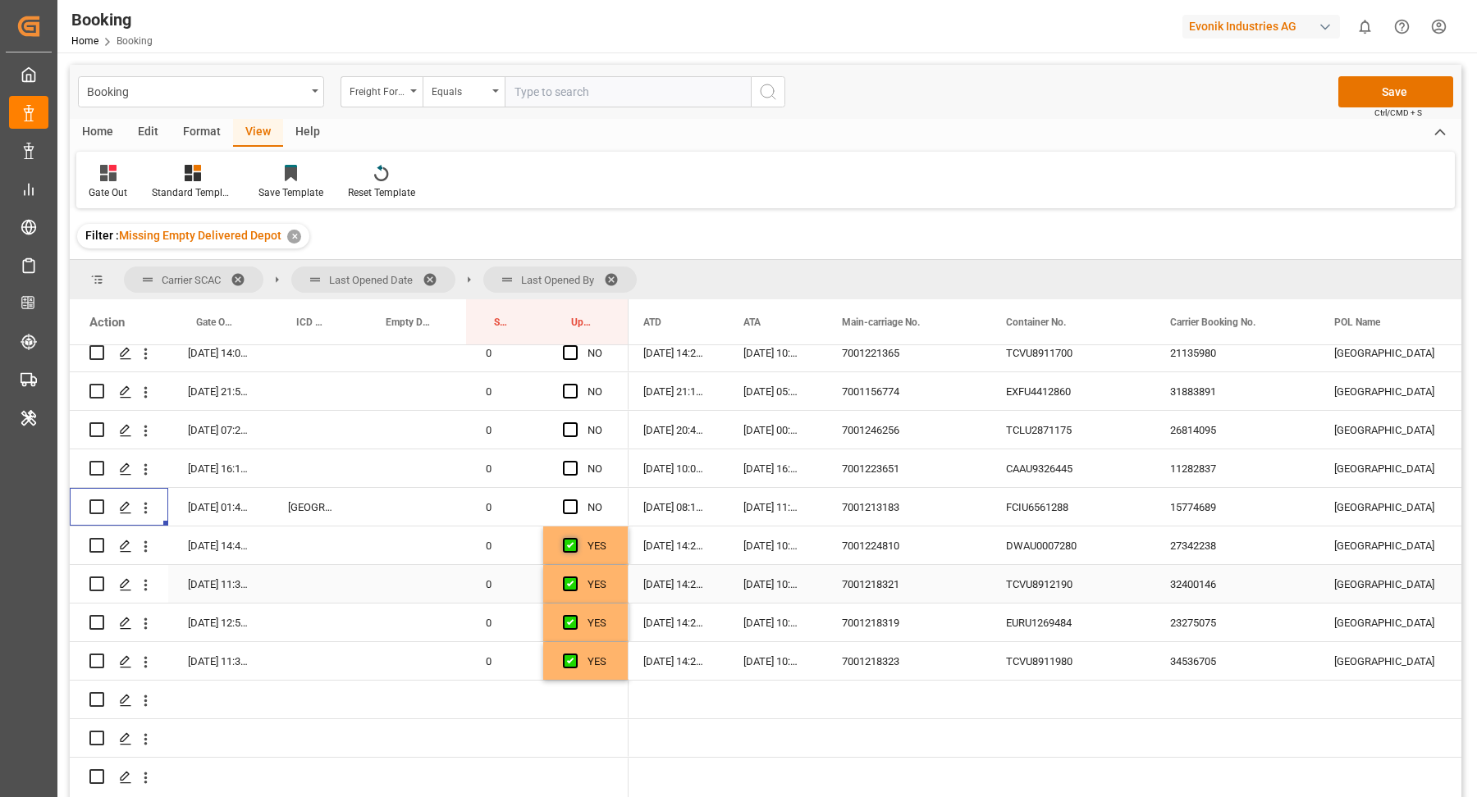
scroll to position [2544, 0]
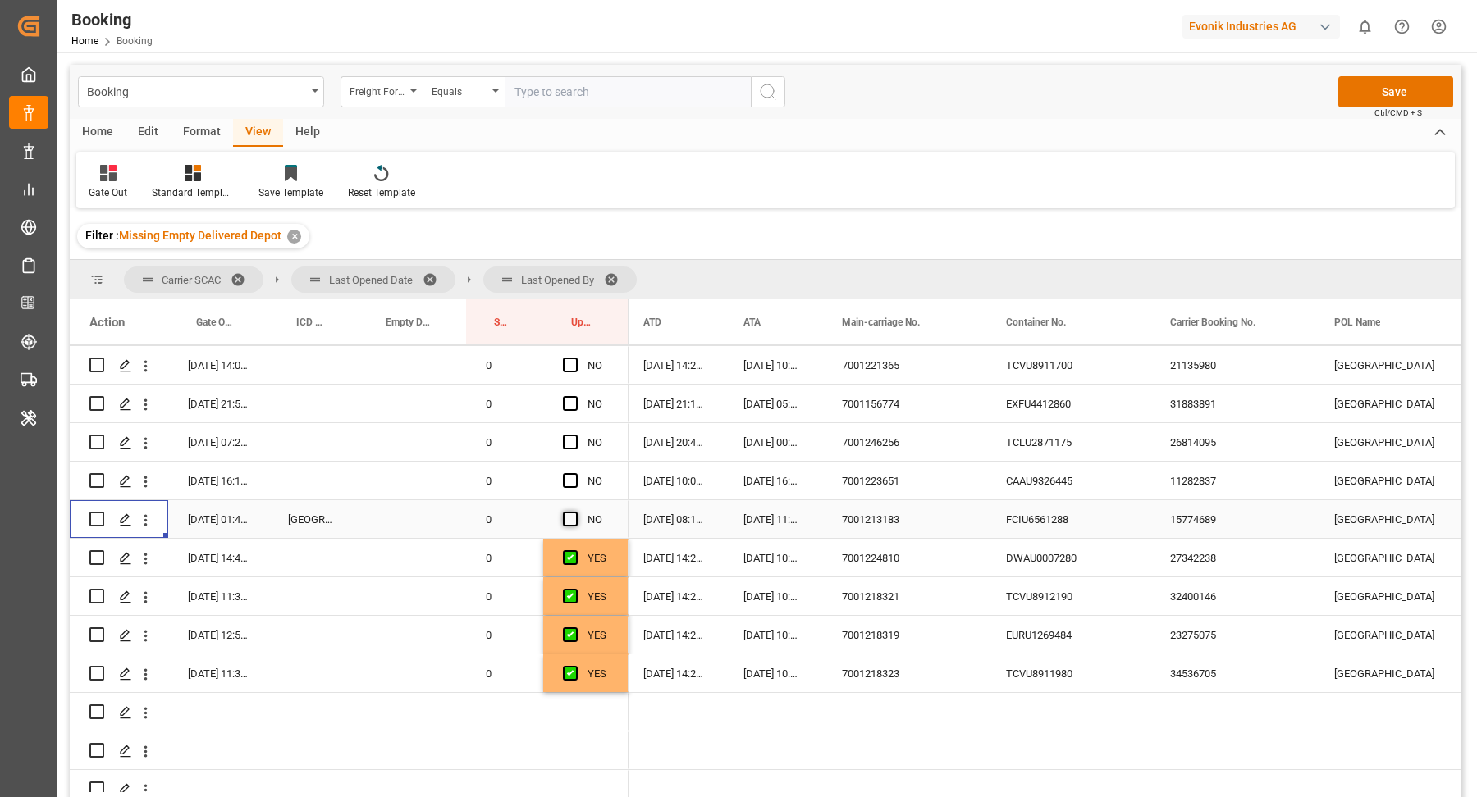
click at [571, 524] on span "Press SPACE to select this row." at bounding box center [570, 519] width 15 height 15
click at [575, 512] on input "Press SPACE to select this row." at bounding box center [575, 512] width 0 height 0
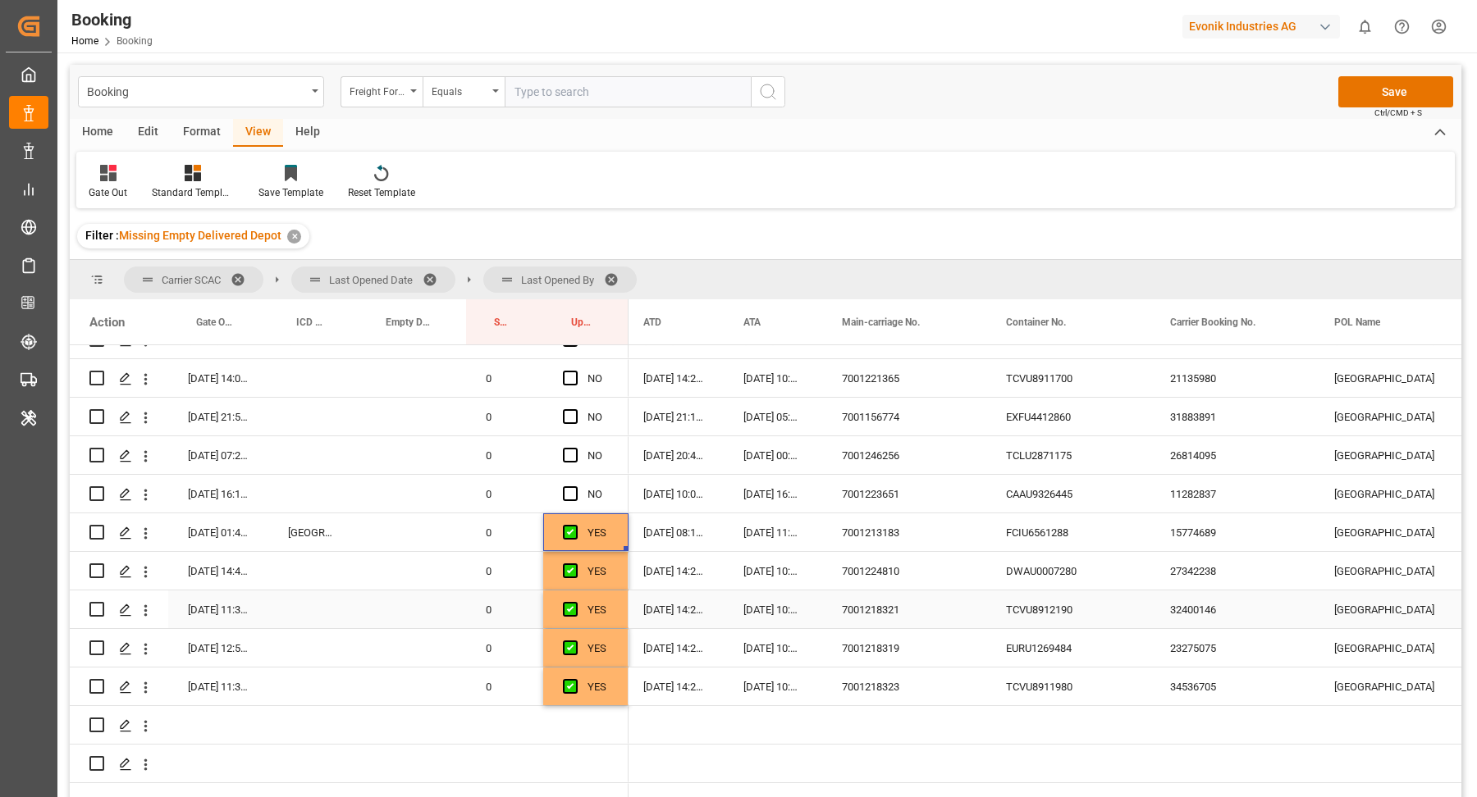
scroll to position [2504, 0]
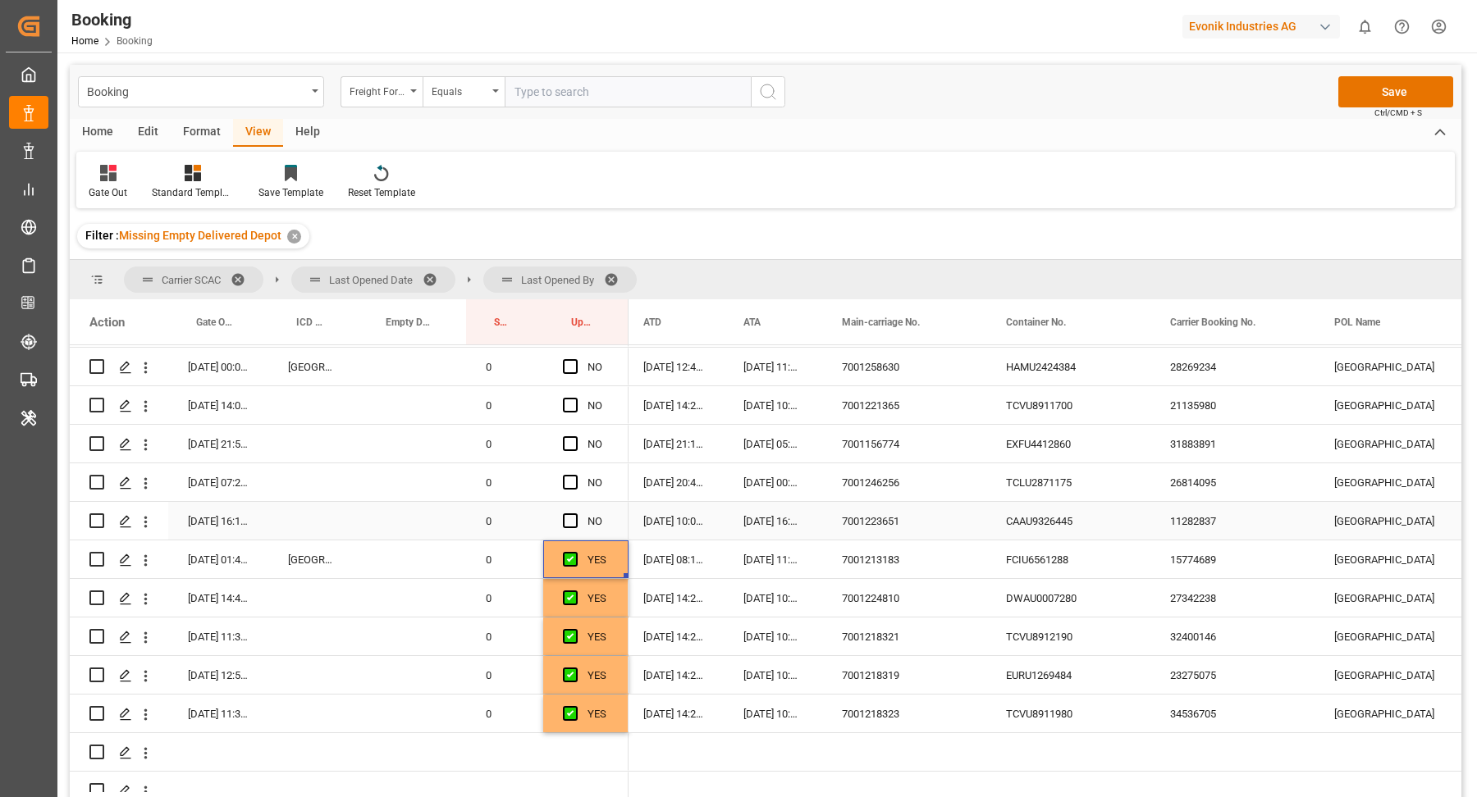
click at [1002, 523] on div "CAAU9326445" at bounding box center [1068, 521] width 164 height 38
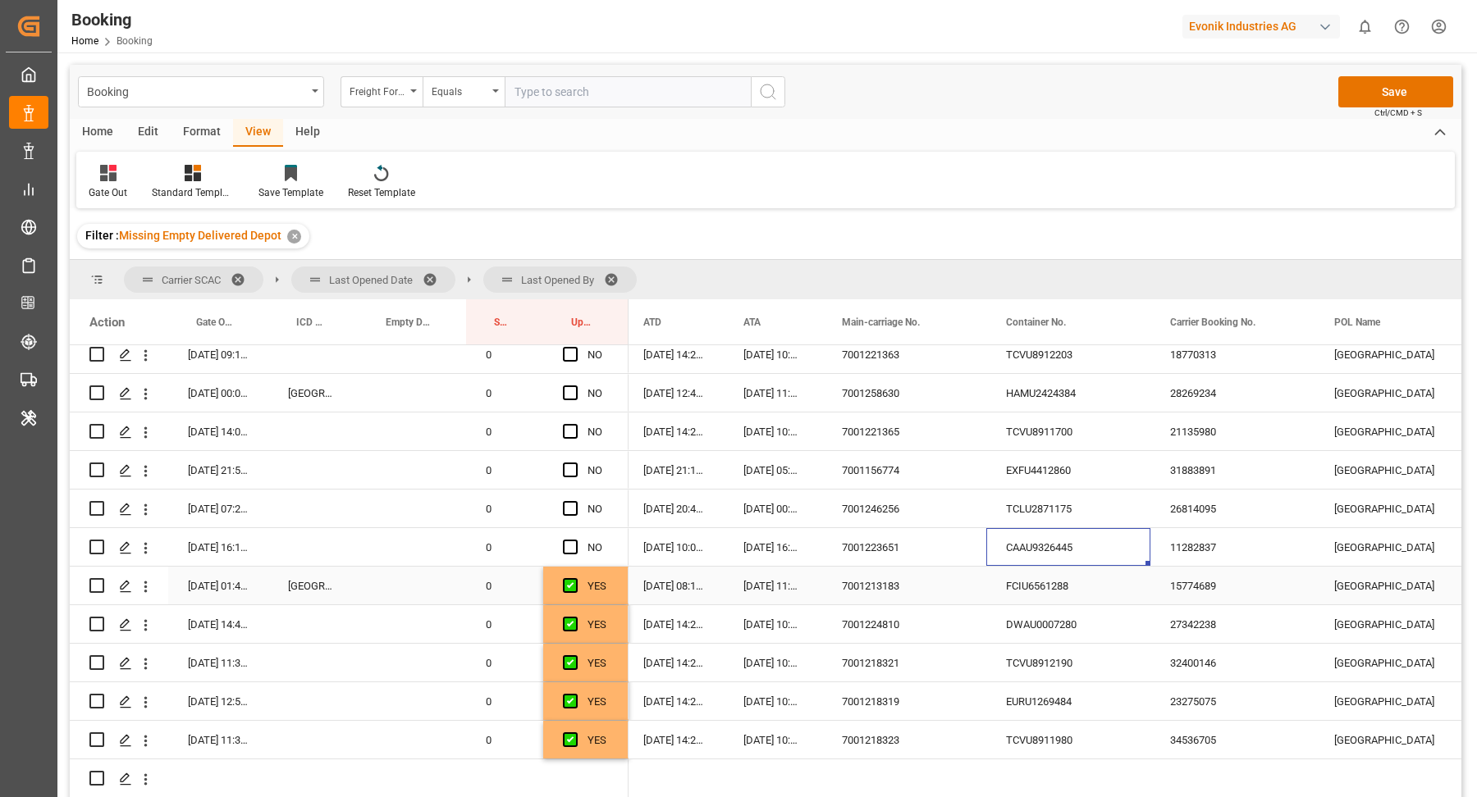
scroll to position [2464, 0]
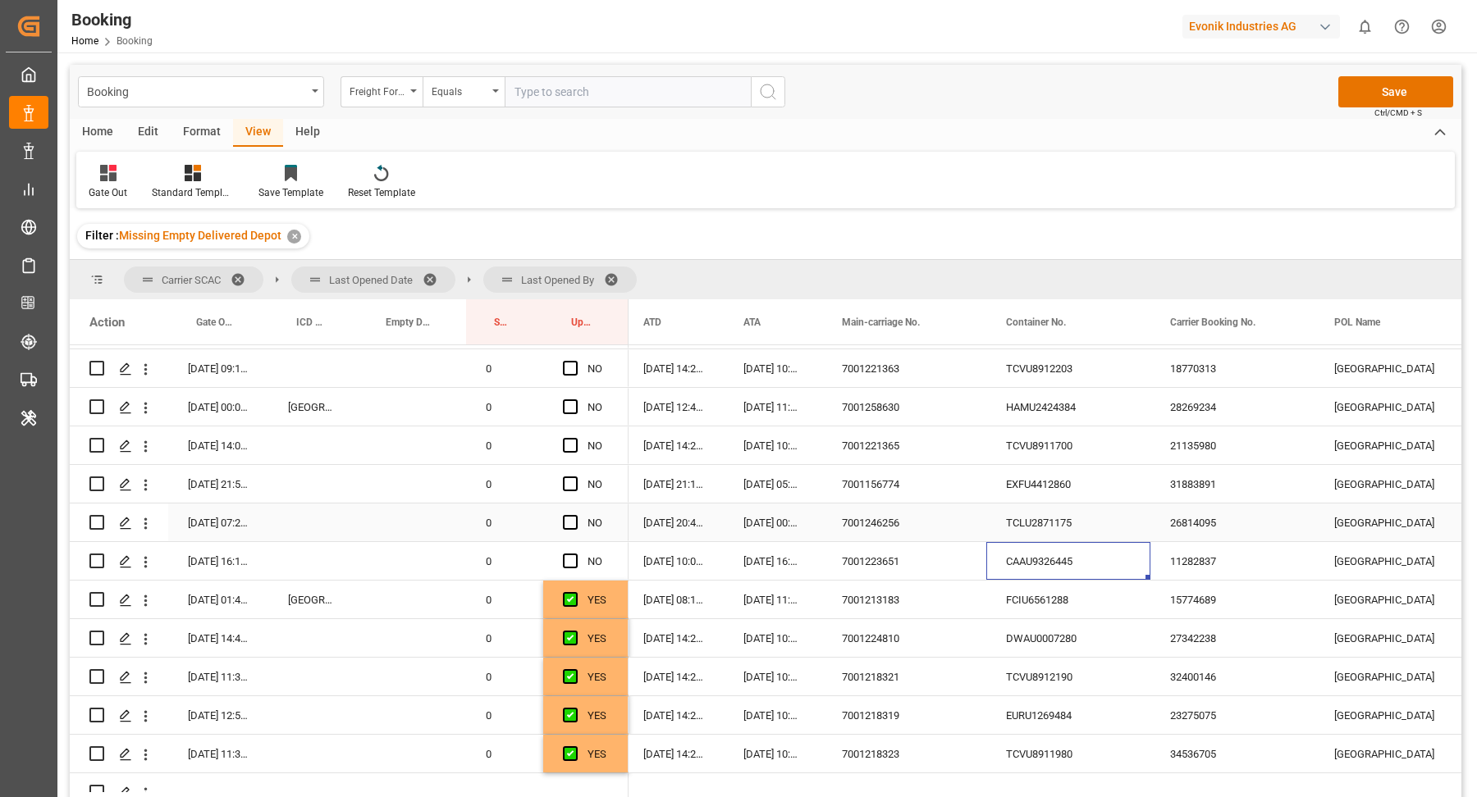
click at [1036, 527] on div "TCLU2871175" at bounding box center [1068, 523] width 164 height 38
click at [573, 564] on span "Press SPACE to select this row." at bounding box center [570, 561] width 15 height 15
click at [575, 554] on input "Press SPACE to select this row." at bounding box center [575, 554] width 0 height 0
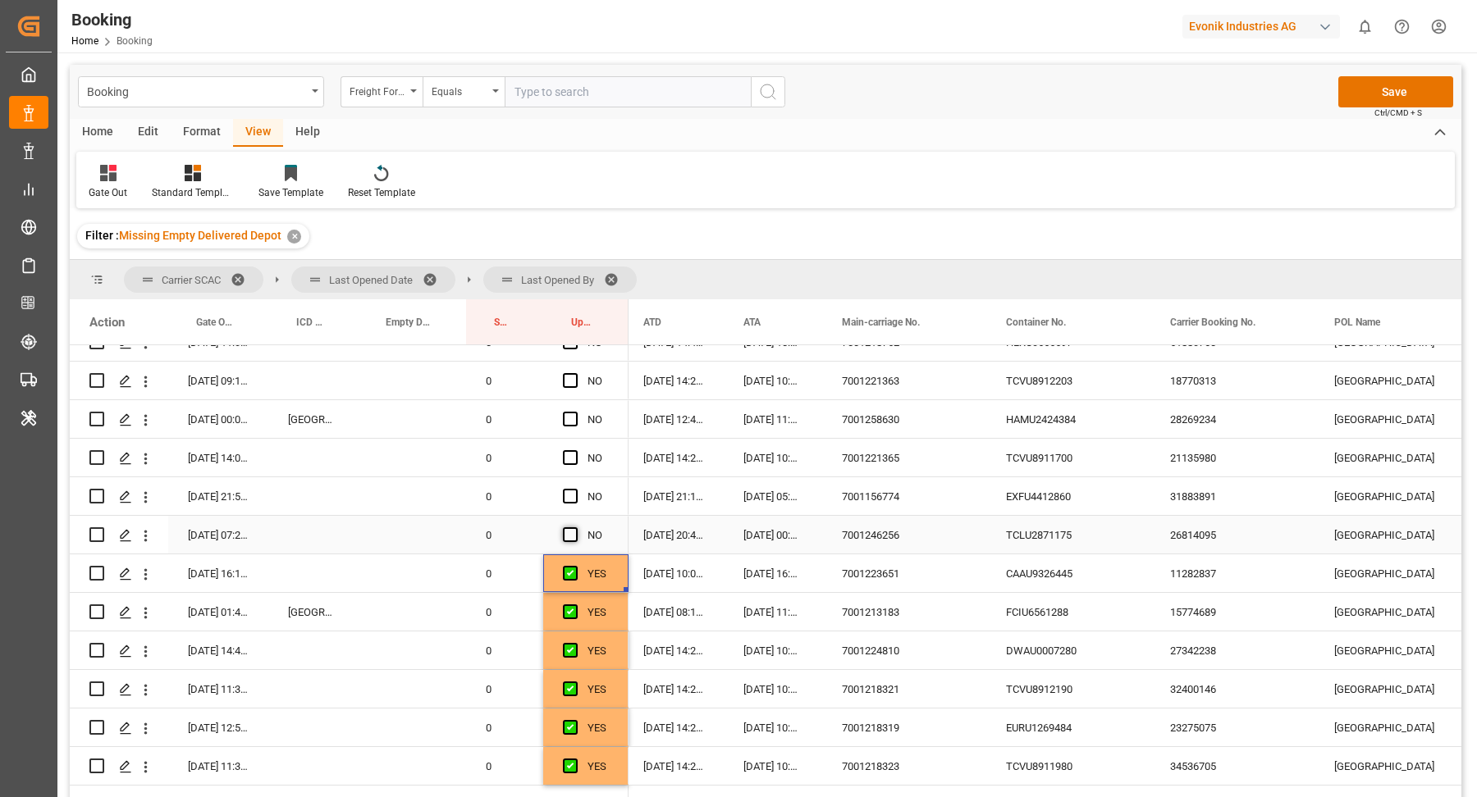
click at [571, 533] on span "Press SPACE to select this row." at bounding box center [570, 534] width 15 height 15
click at [575, 527] on input "Press SPACE to select this row." at bounding box center [575, 527] width 0 height 0
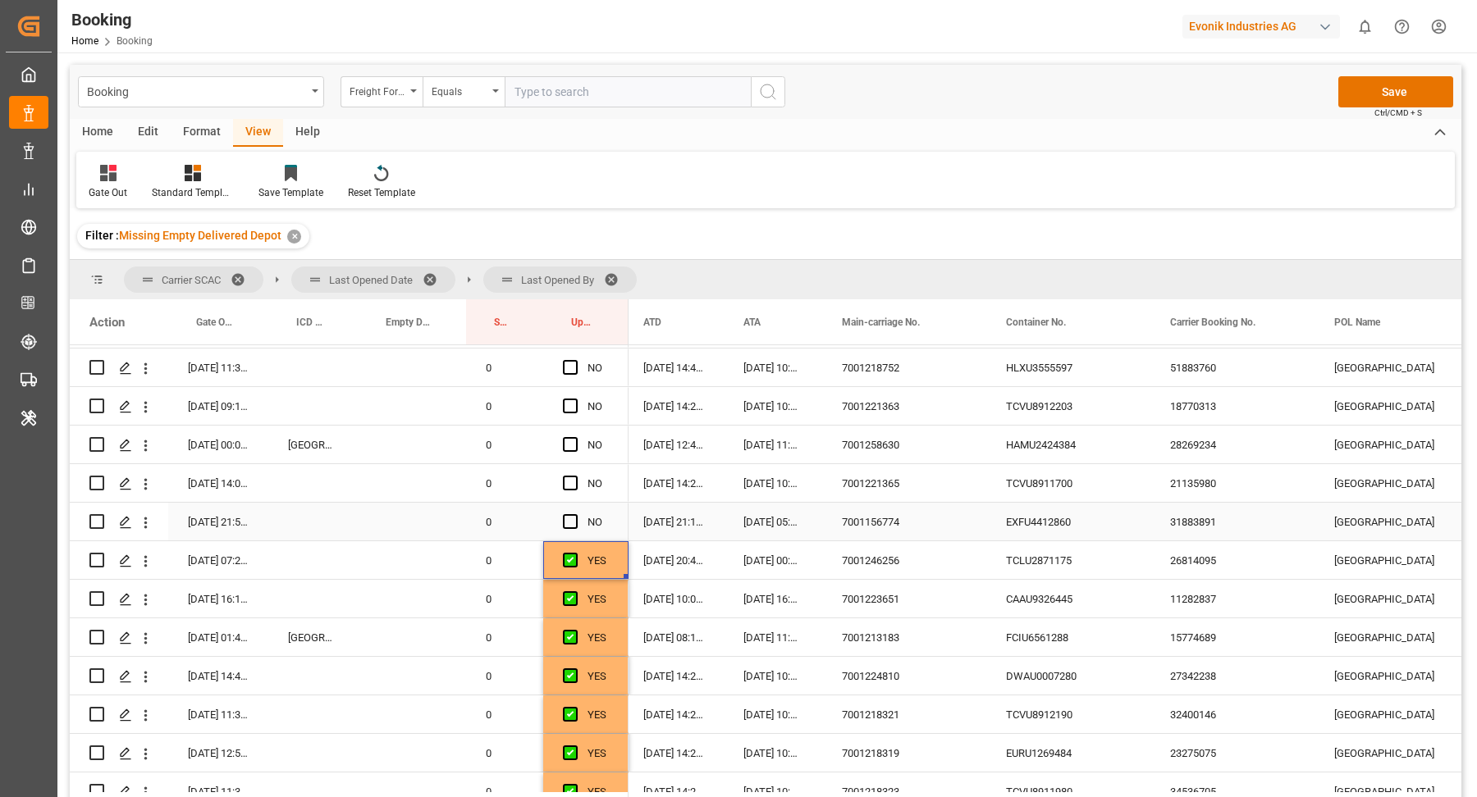
click at [1098, 532] on div "EXFU4412860" at bounding box center [1068, 522] width 164 height 38
click at [563, 508] on div "Press SPACE to select this row." at bounding box center [575, 523] width 25 height 38
click at [569, 527] on span "Press SPACE to select this row." at bounding box center [570, 521] width 15 height 15
click at [575, 514] on input "Press SPACE to select this row." at bounding box center [575, 514] width 0 height 0
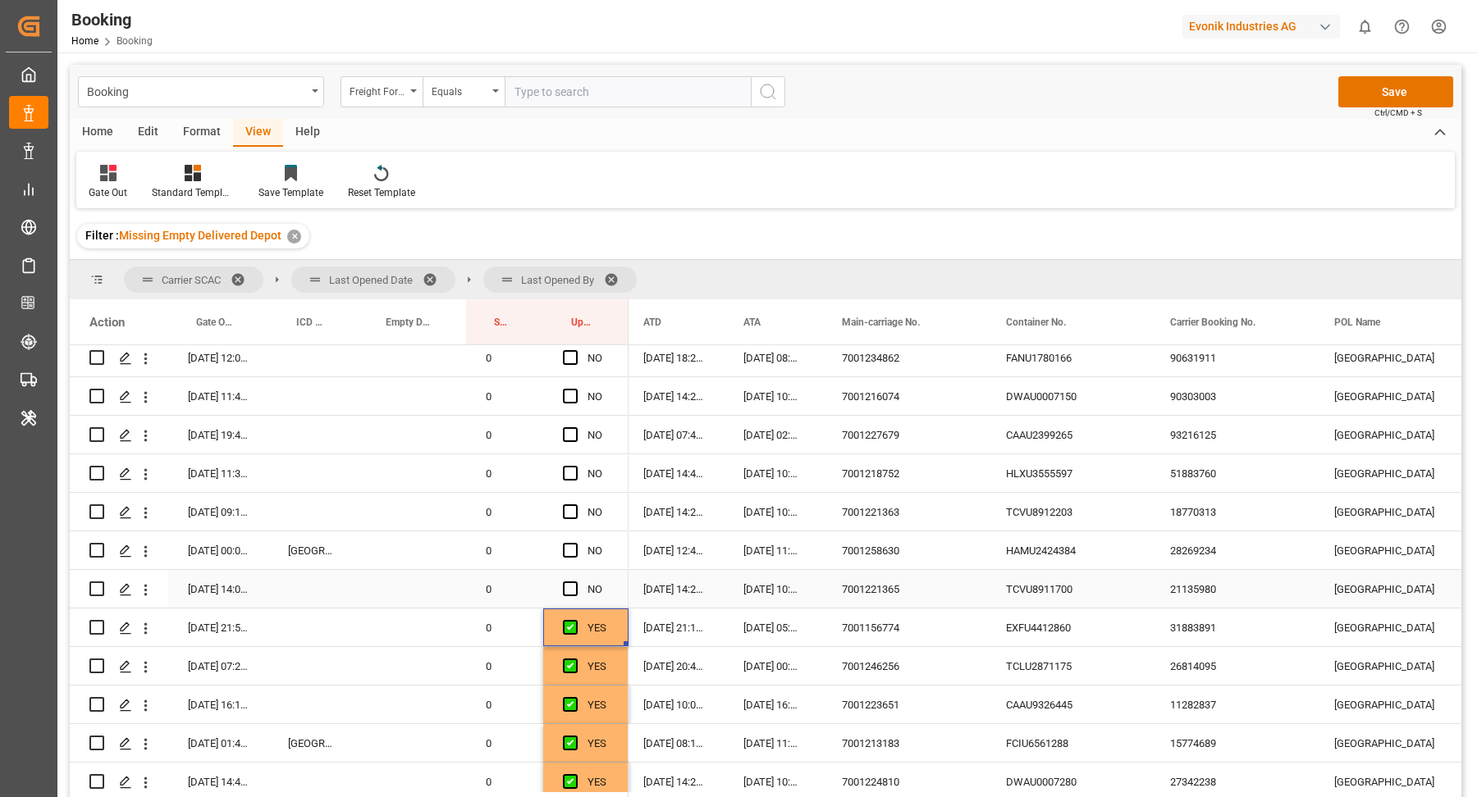
click at [955, 596] on div "7001221365" at bounding box center [904, 589] width 164 height 38
click at [1047, 591] on div "TCVU8911700" at bounding box center [1068, 589] width 164 height 38
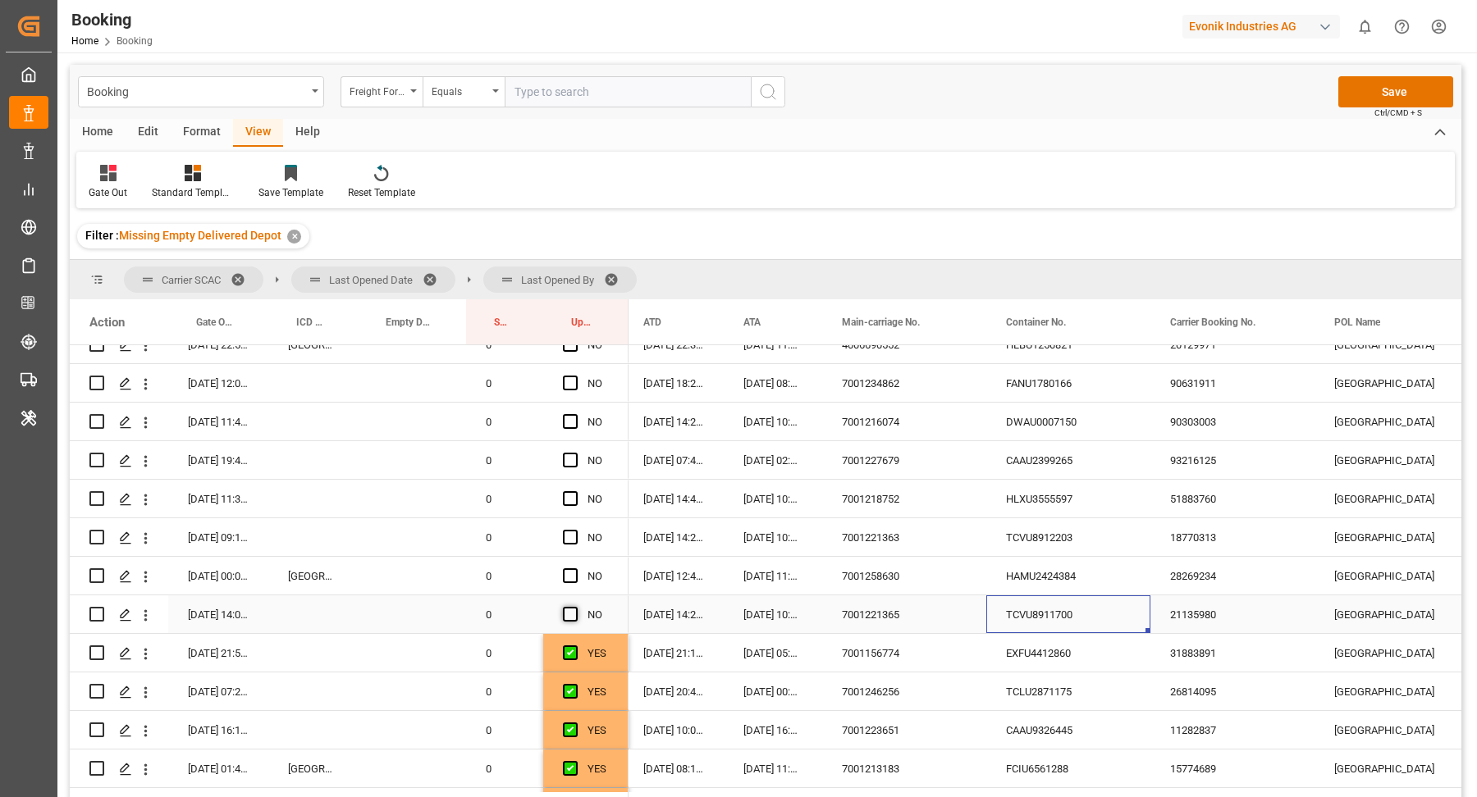
click at [569, 610] on span "Press SPACE to select this row." at bounding box center [570, 614] width 15 height 15
click at [575, 607] on input "Press SPACE to select this row." at bounding box center [575, 607] width 0 height 0
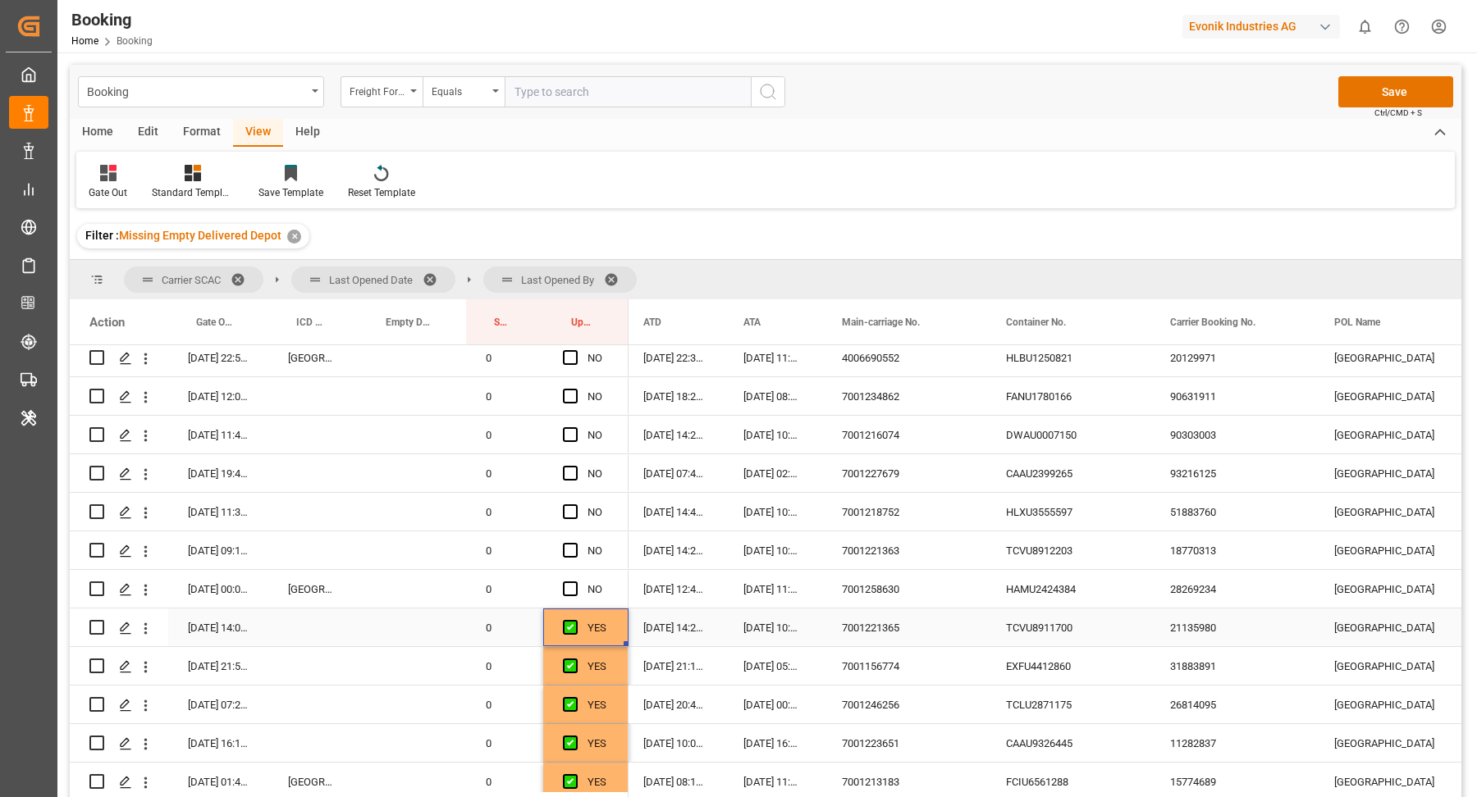
click at [884, 596] on div "7001258630" at bounding box center [904, 589] width 164 height 38
click at [1143, 583] on div "HAMU2424384" at bounding box center [1068, 589] width 164 height 38
click at [1046, 596] on div "HAMU2424384" at bounding box center [1068, 589] width 164 height 38
click at [140, 599] on button "open menu" at bounding box center [145, 589] width 17 height 31
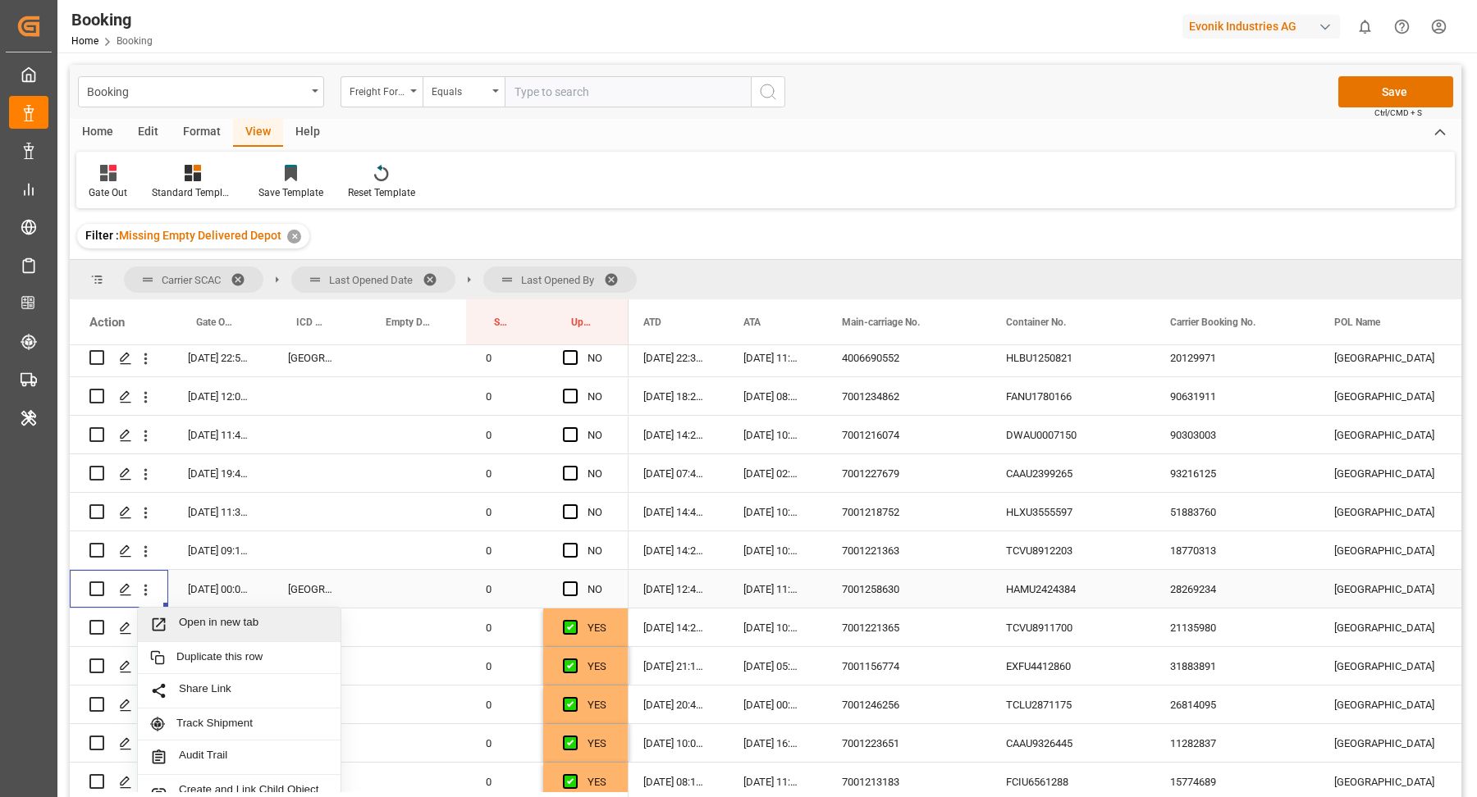
click at [221, 620] on span "Open in new tab" at bounding box center [253, 624] width 149 height 17
click at [563, 586] on span "Press SPACE to select this row." at bounding box center [570, 589] width 15 height 15
click at [575, 582] on input "Press SPACE to select this row." at bounding box center [575, 582] width 0 height 0
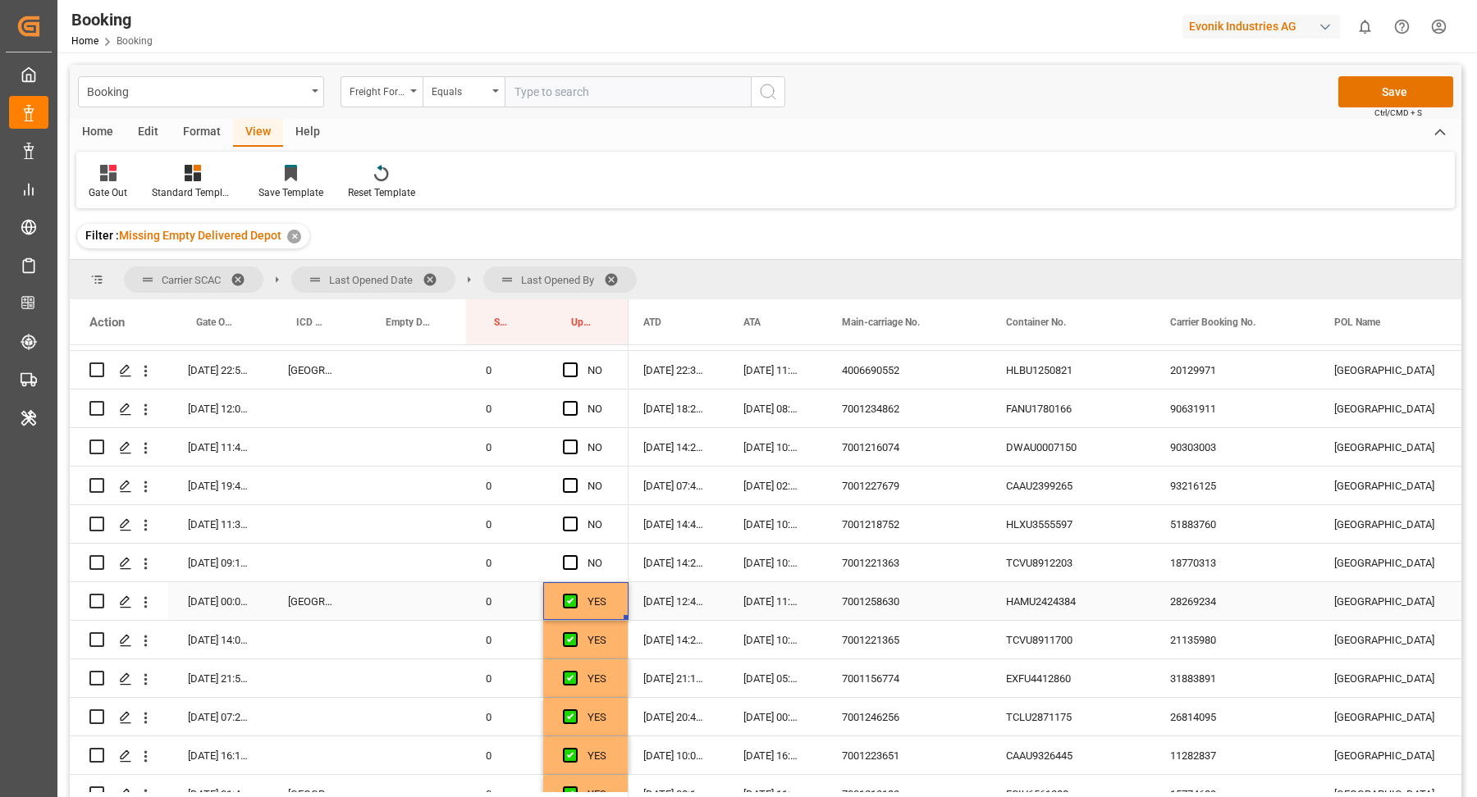
scroll to position [2256, 0]
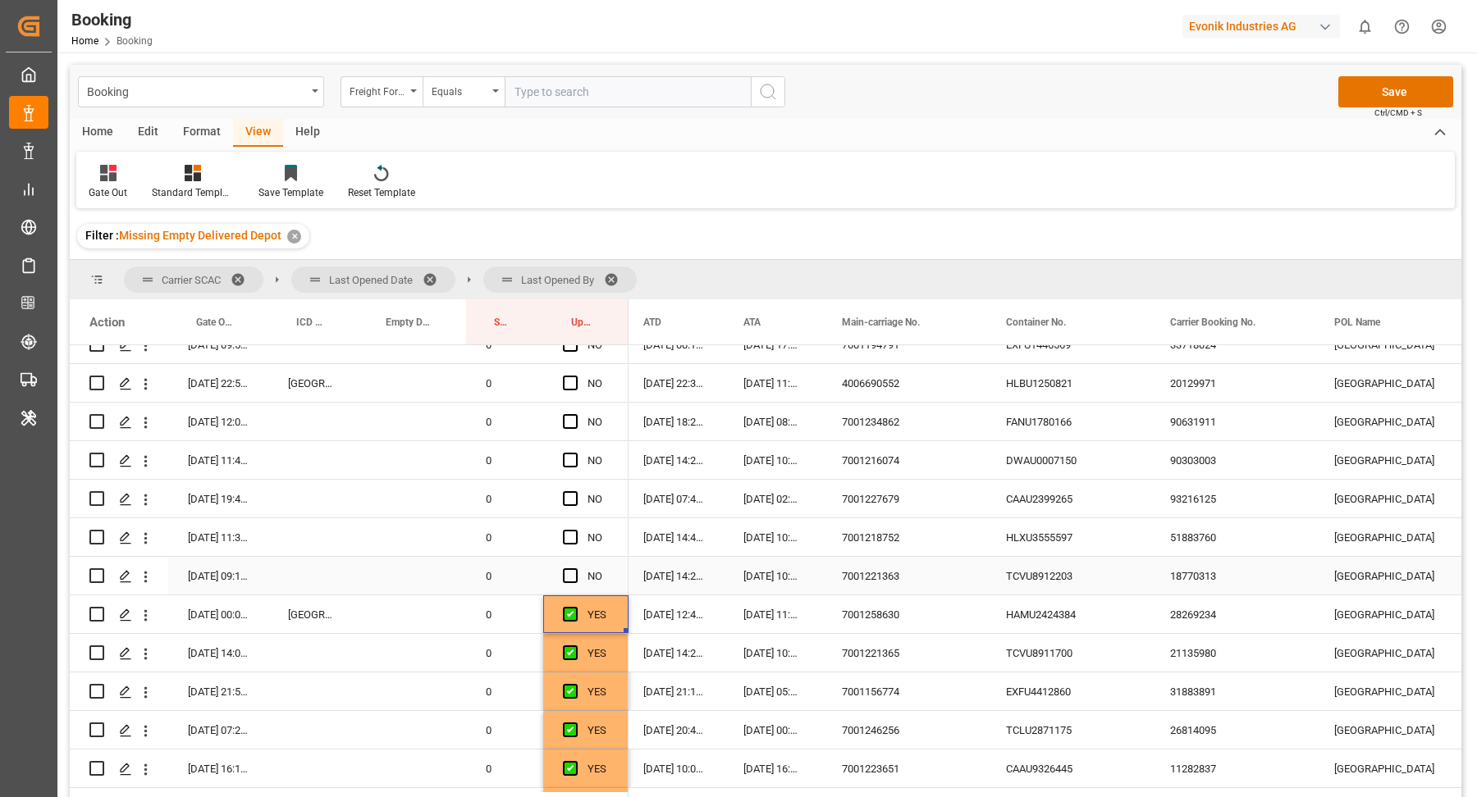
click at [1090, 578] on div "TCVU8912203" at bounding box center [1068, 576] width 164 height 38
click at [1190, 583] on div "18770313" at bounding box center [1232, 576] width 164 height 38
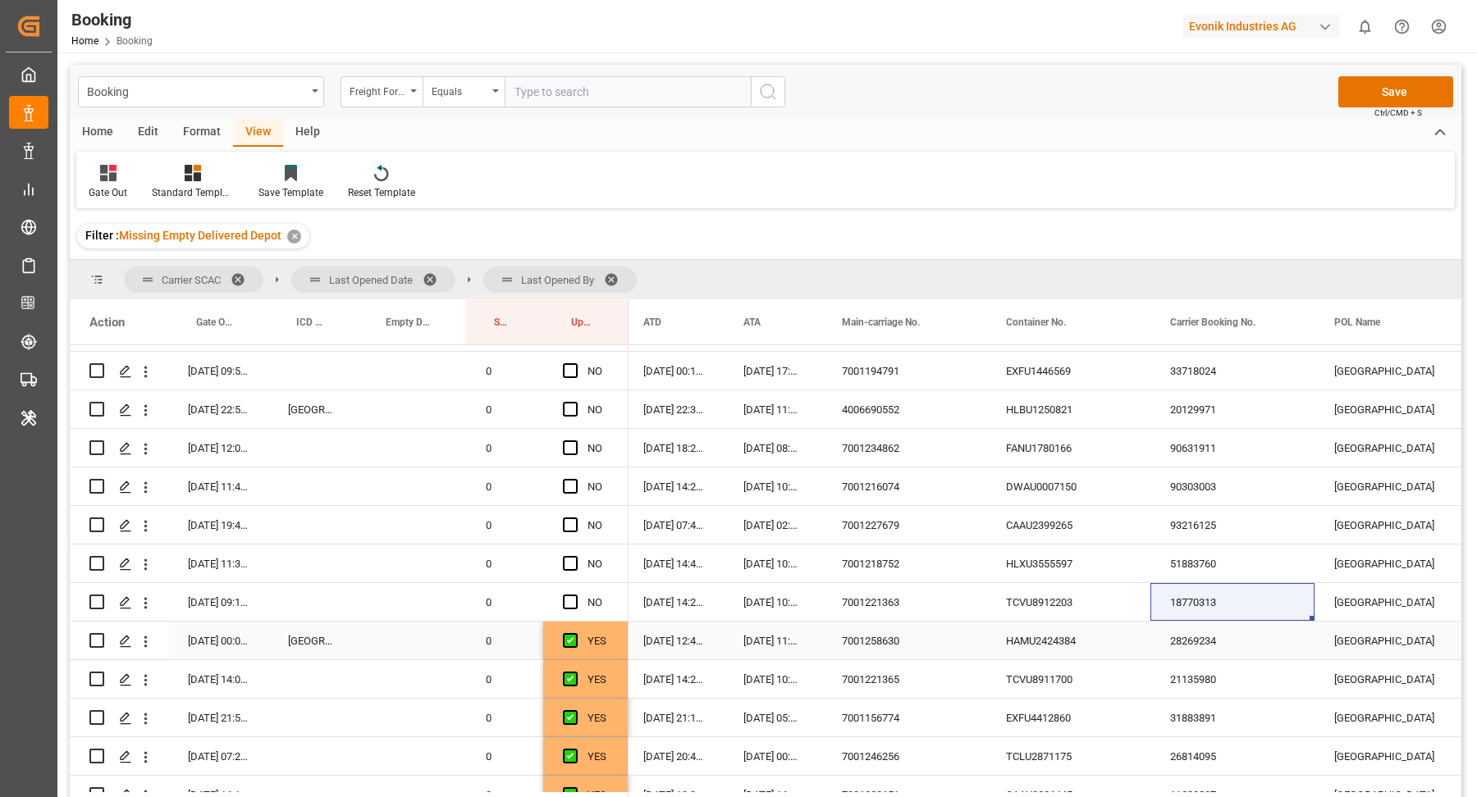
click at [1065, 622] on div "HAMU2424384" at bounding box center [1068, 641] width 164 height 38
click at [1062, 613] on div "TCVU8912203" at bounding box center [1068, 602] width 164 height 38
click at [575, 599] on span "Press SPACE to select this row." at bounding box center [570, 602] width 15 height 15
click at [575, 595] on input "Press SPACE to select this row." at bounding box center [575, 595] width 0 height 0
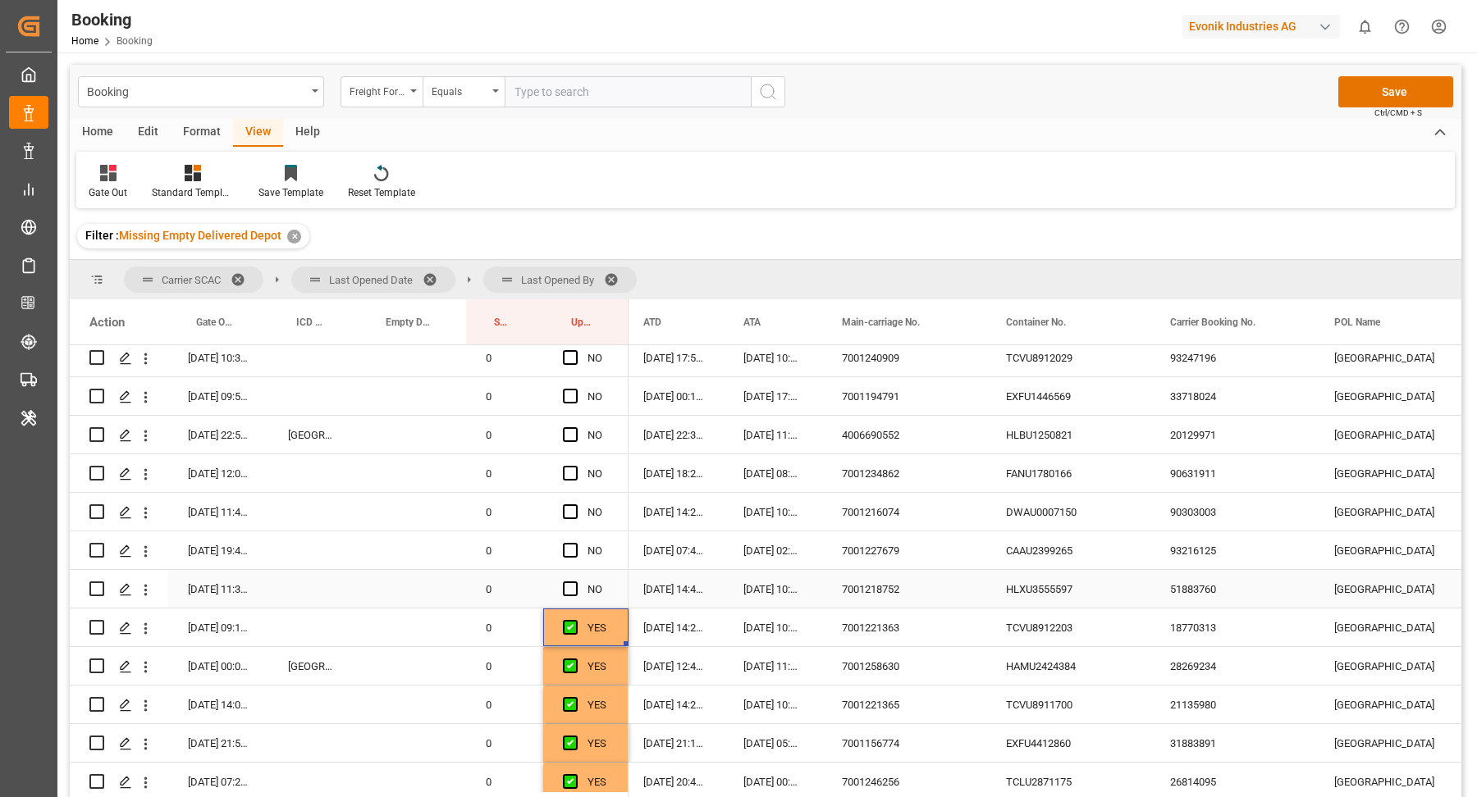
click at [1055, 591] on div "HLXU3555597" at bounding box center [1068, 589] width 164 height 38
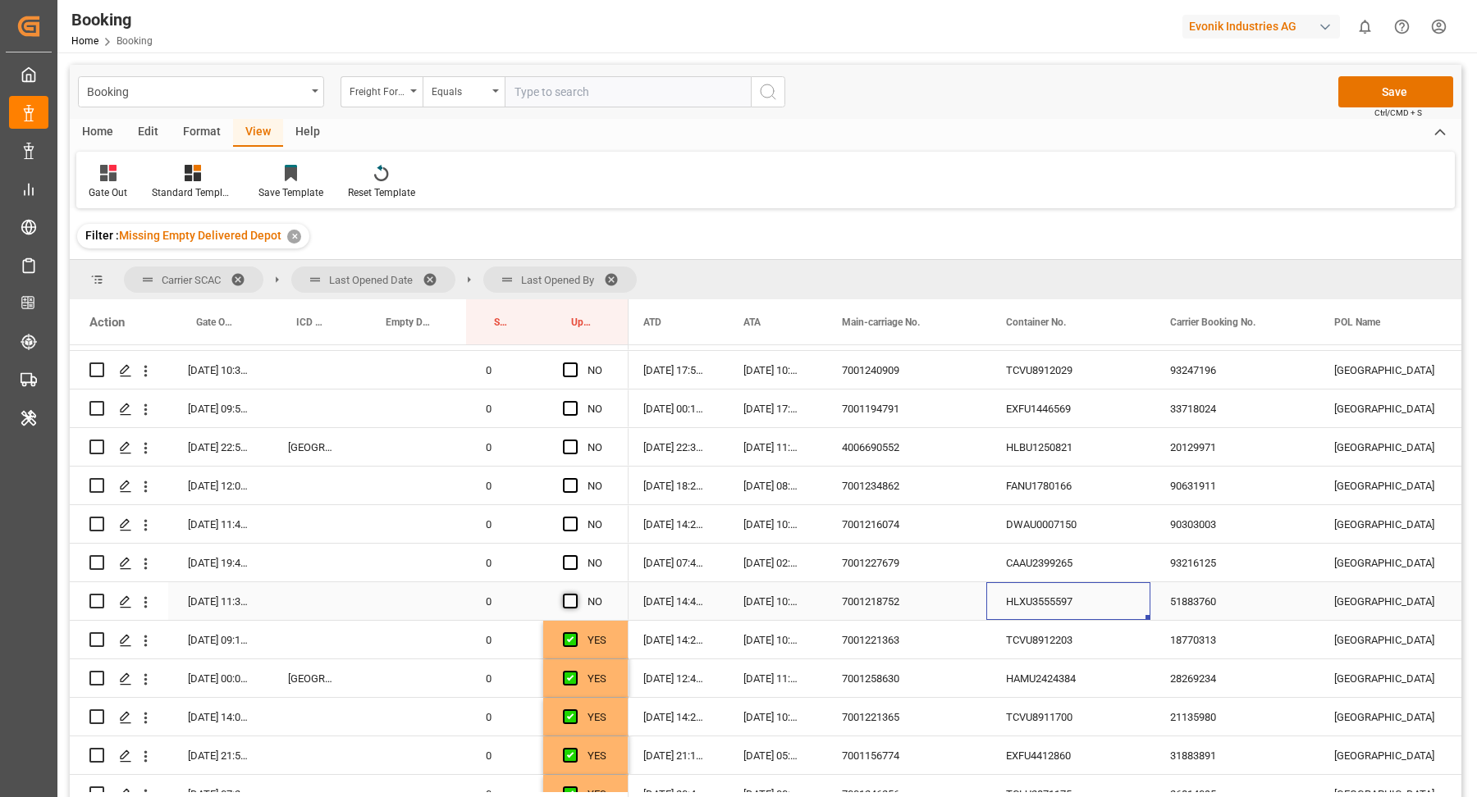
click at [569, 599] on span "Press SPACE to select this row." at bounding box center [570, 601] width 15 height 15
click at [575, 594] on input "Press SPACE to select this row." at bounding box center [575, 594] width 0 height 0
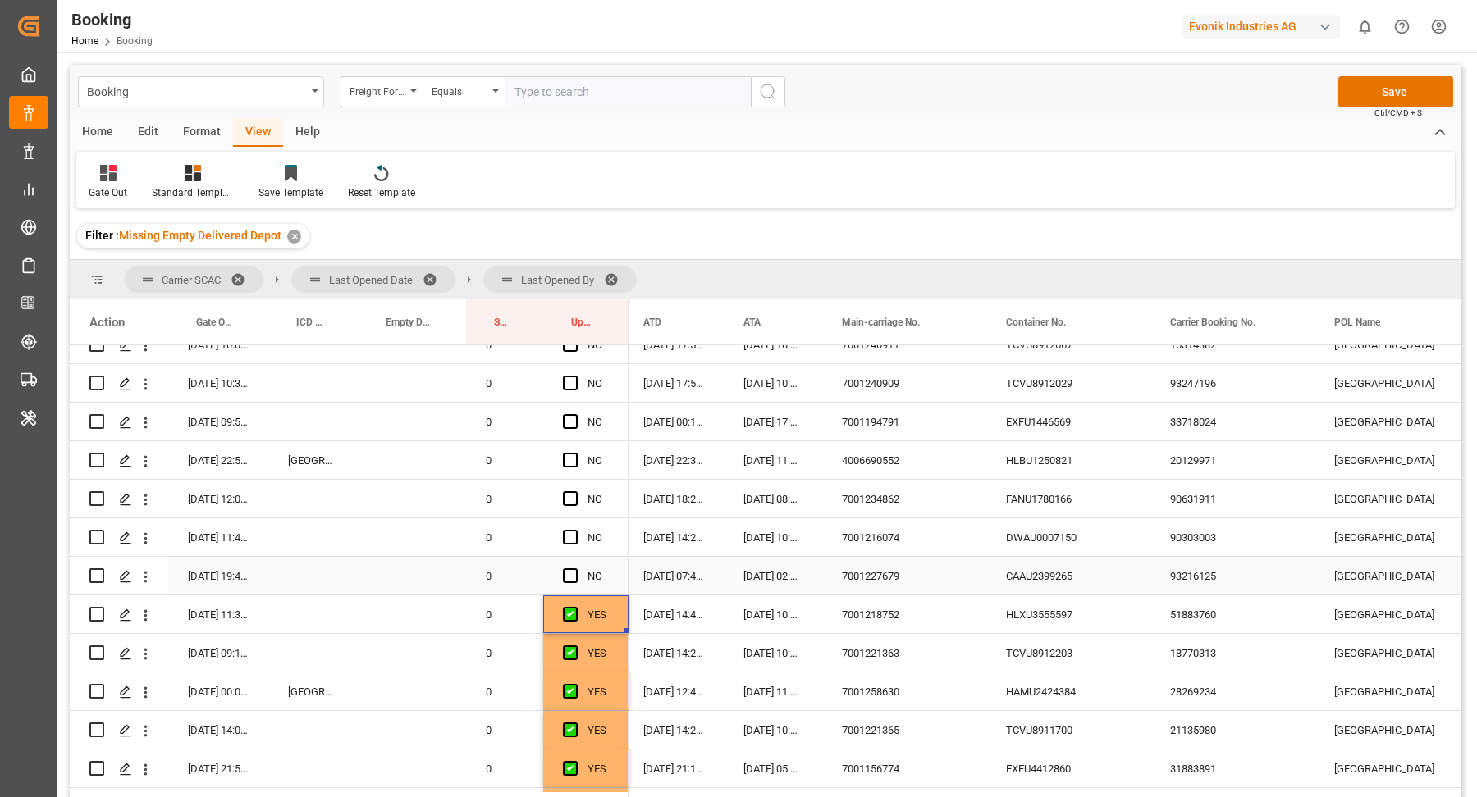
click at [1015, 582] on div "CAAU2399265" at bounding box center [1068, 576] width 164 height 38
click at [567, 573] on span "Press SPACE to select this row." at bounding box center [570, 576] width 15 height 15
click at [575, 569] on input "Press SPACE to select this row." at bounding box center [575, 569] width 0 height 0
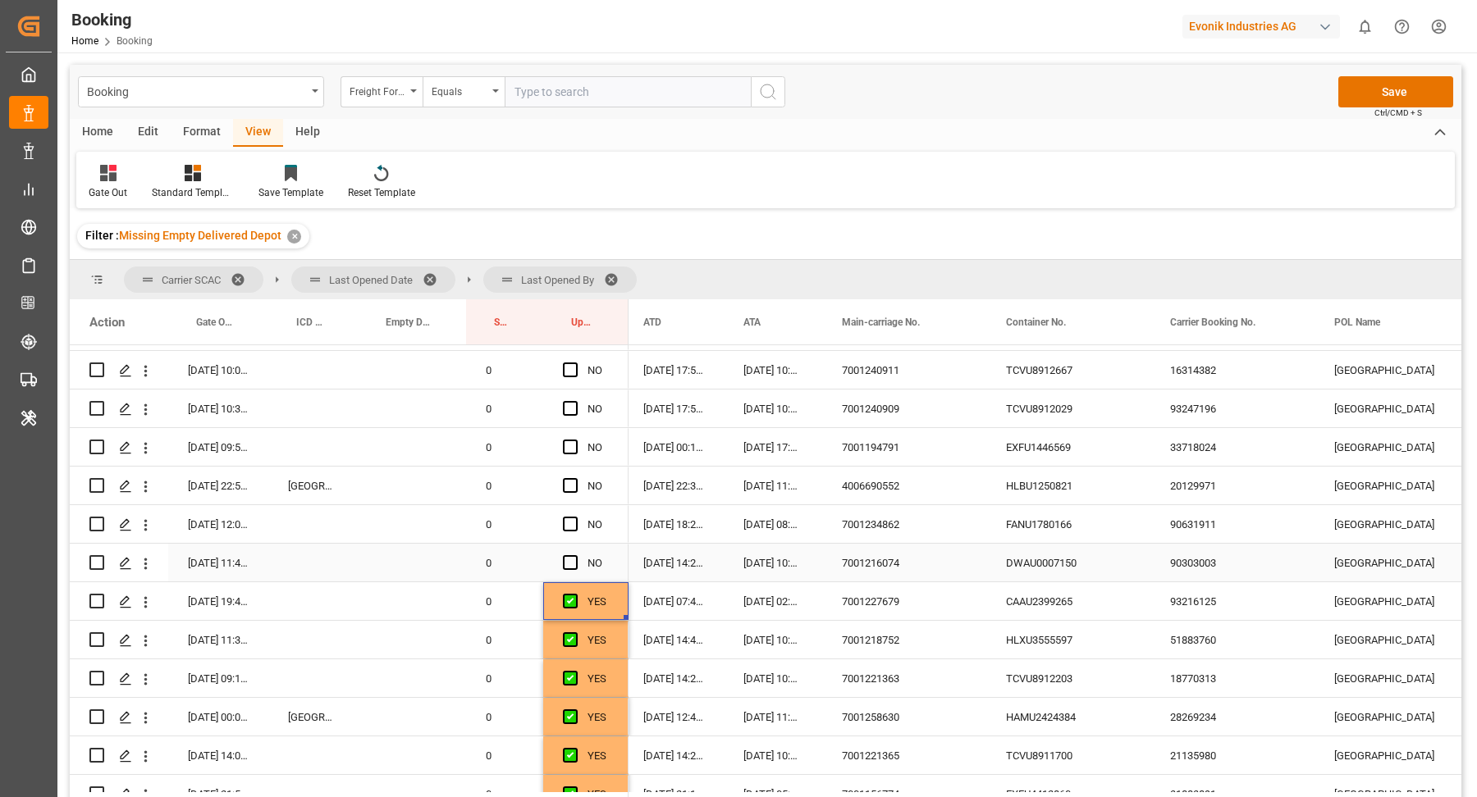
click at [1028, 574] on div "DWAU0007150" at bounding box center [1068, 563] width 164 height 38
click at [564, 555] on span "Press SPACE to select this row." at bounding box center [570, 562] width 15 height 15
click at [575, 555] on input "Press SPACE to select this row." at bounding box center [575, 555] width 0 height 0
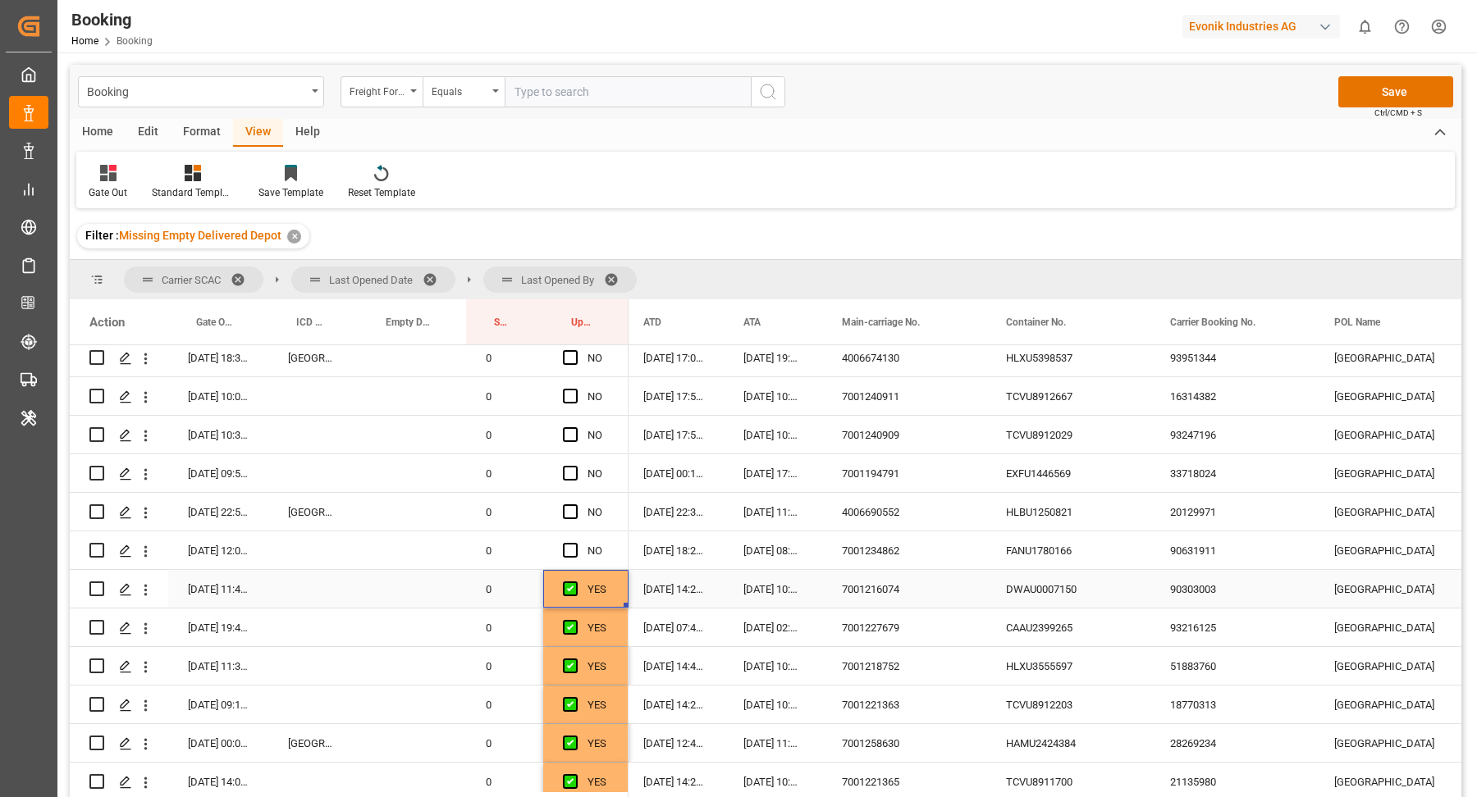
scroll to position [2101, 0]
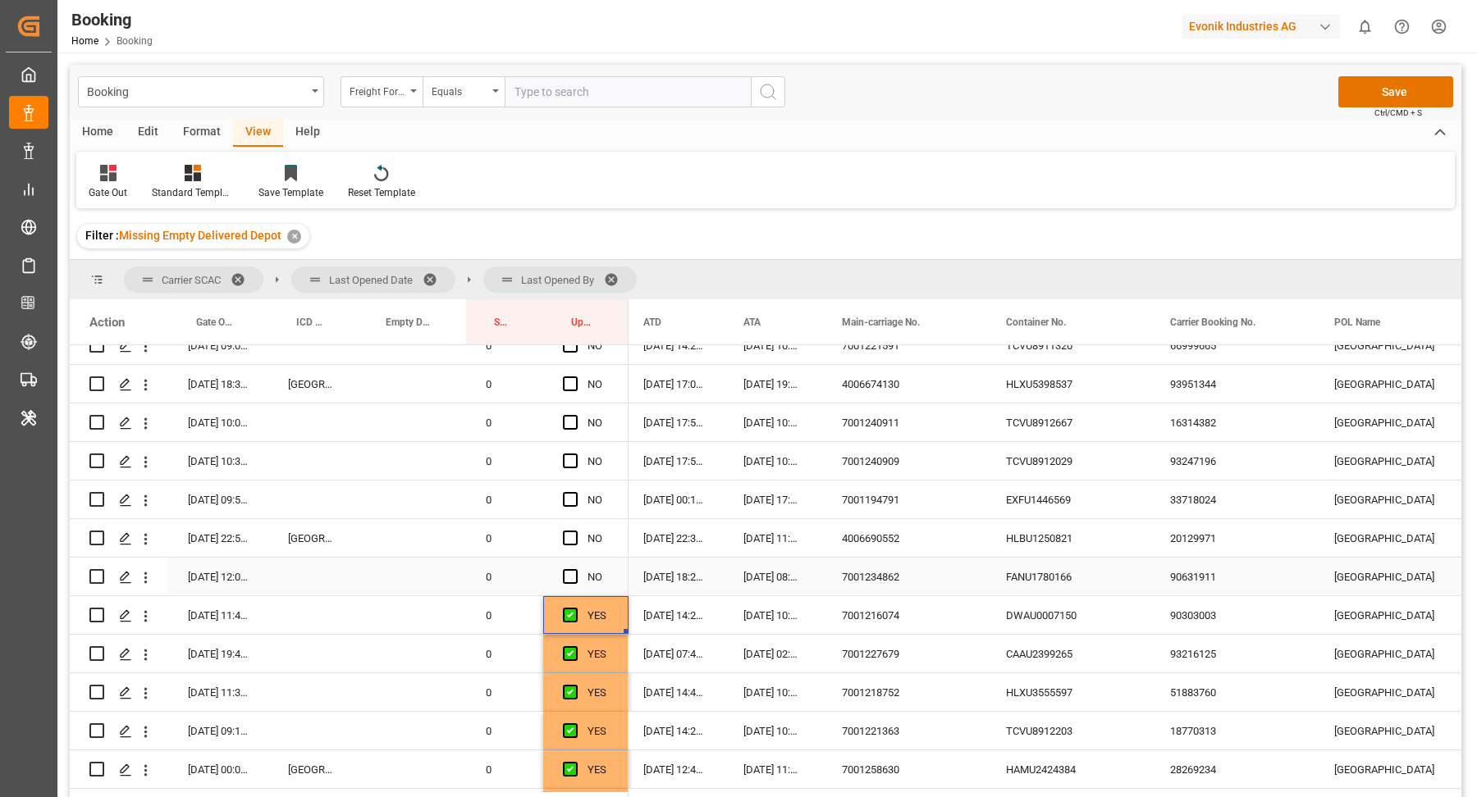
click at [1062, 585] on div "FANU1780166" at bounding box center [1068, 577] width 164 height 38
click at [568, 578] on span "Press SPACE to select this row." at bounding box center [570, 576] width 15 height 15
click at [575, 569] on input "Press SPACE to select this row." at bounding box center [575, 569] width 0 height 0
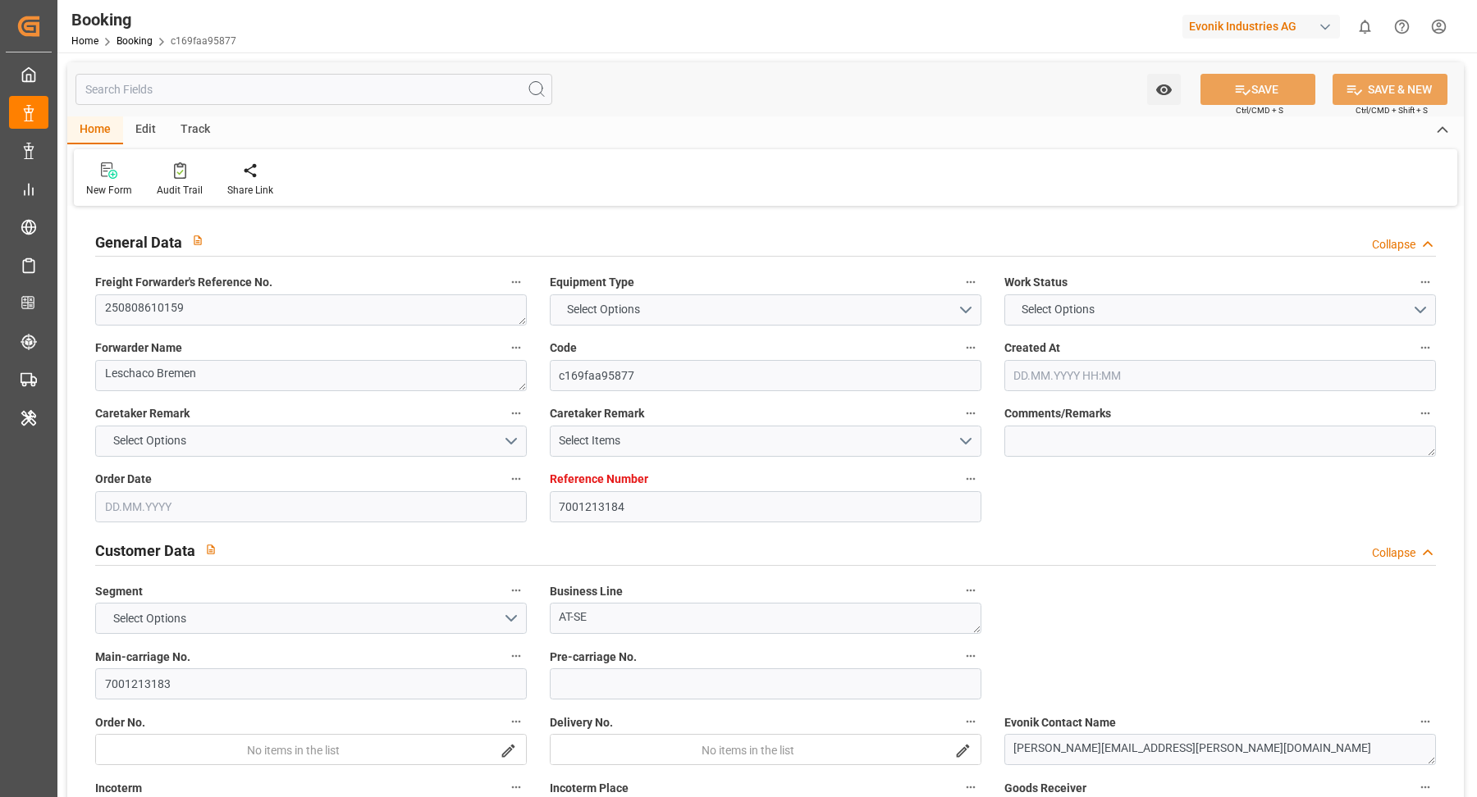
type input "7001213184"
type input "9229843"
type input "Hapag Lloyd"
type input "Hapag Lloyd Aktiengesellschaft"
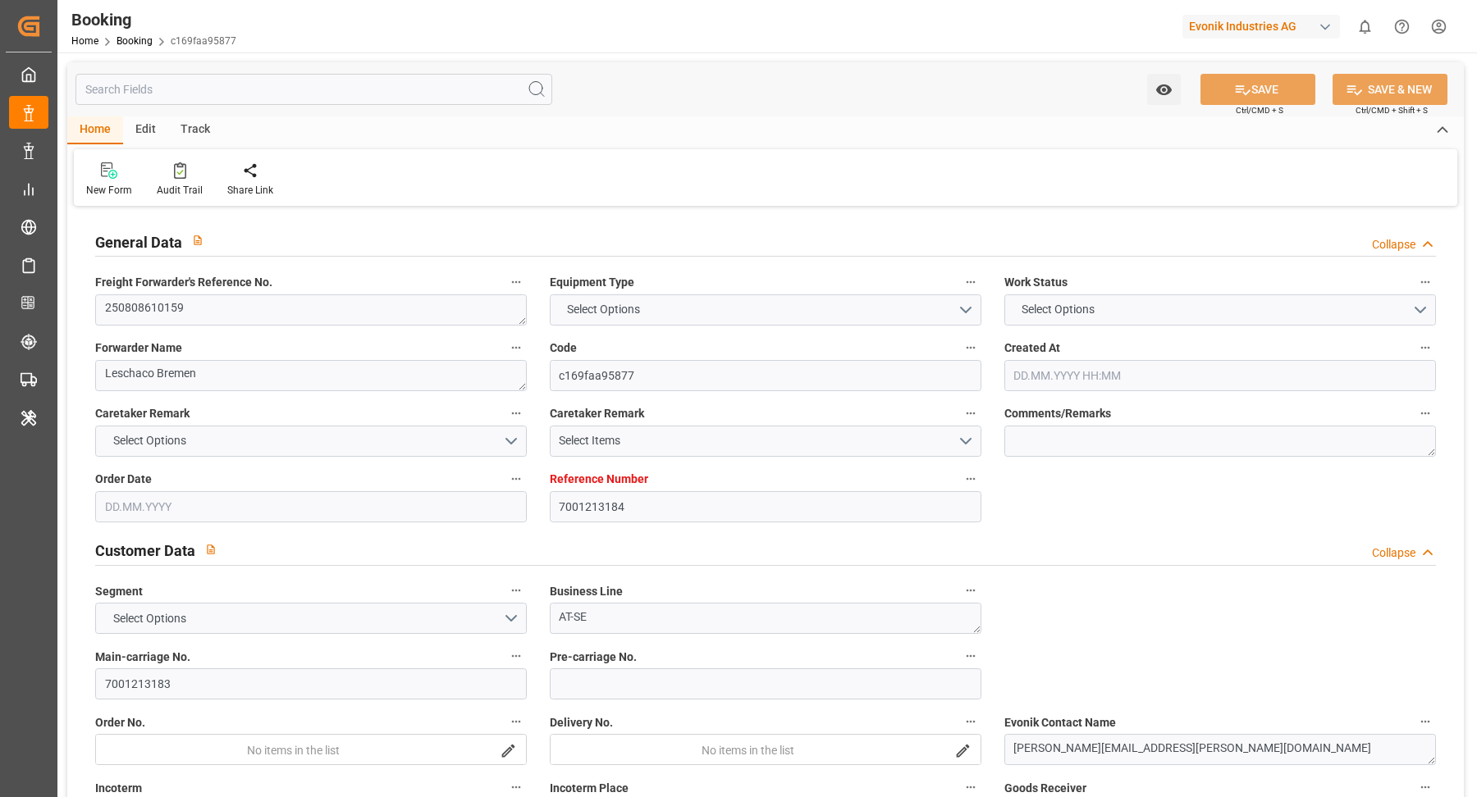
type input "DEHAM"
type input "USSAV"
type input "16"
type input "USATL"
type input "0"
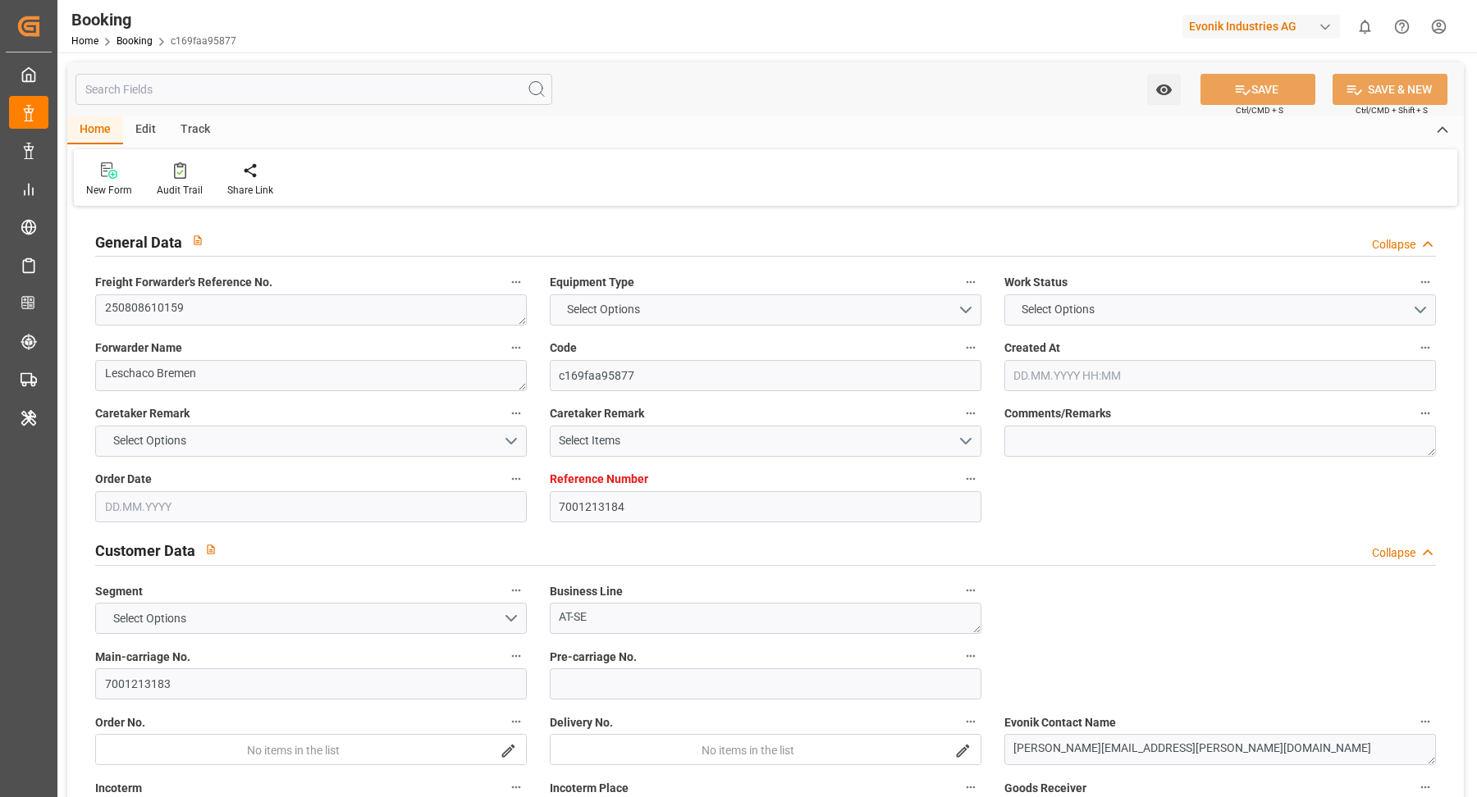
type input "DEHAM"
type input "USSAV"
type input "9229843"
type input "04.07.2025 06:29"
type input "04.07.2025"
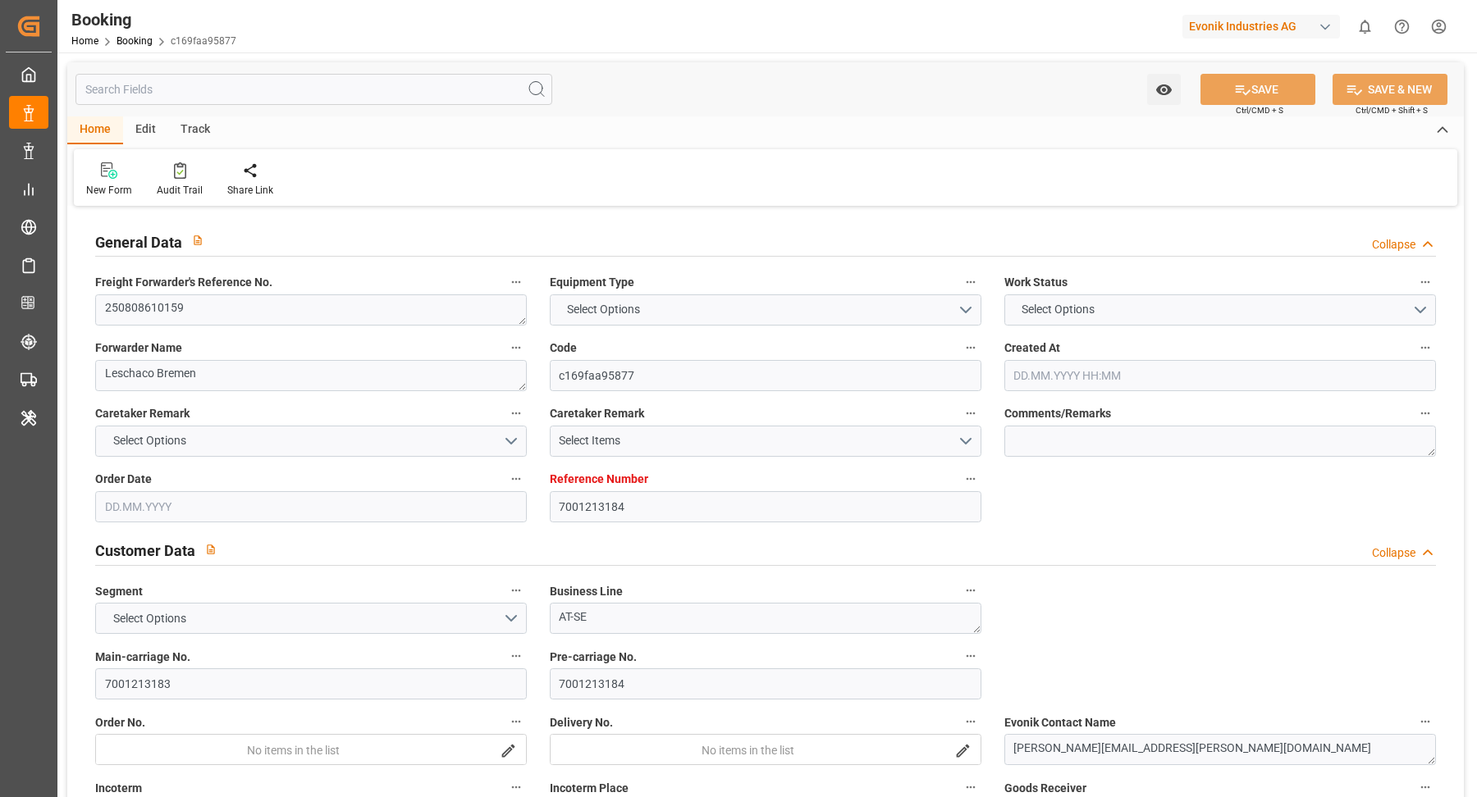
type input "31.08.2025"
type input "25.07.2025"
type input "04.07.2025"
type input "13.08.2025 07:00"
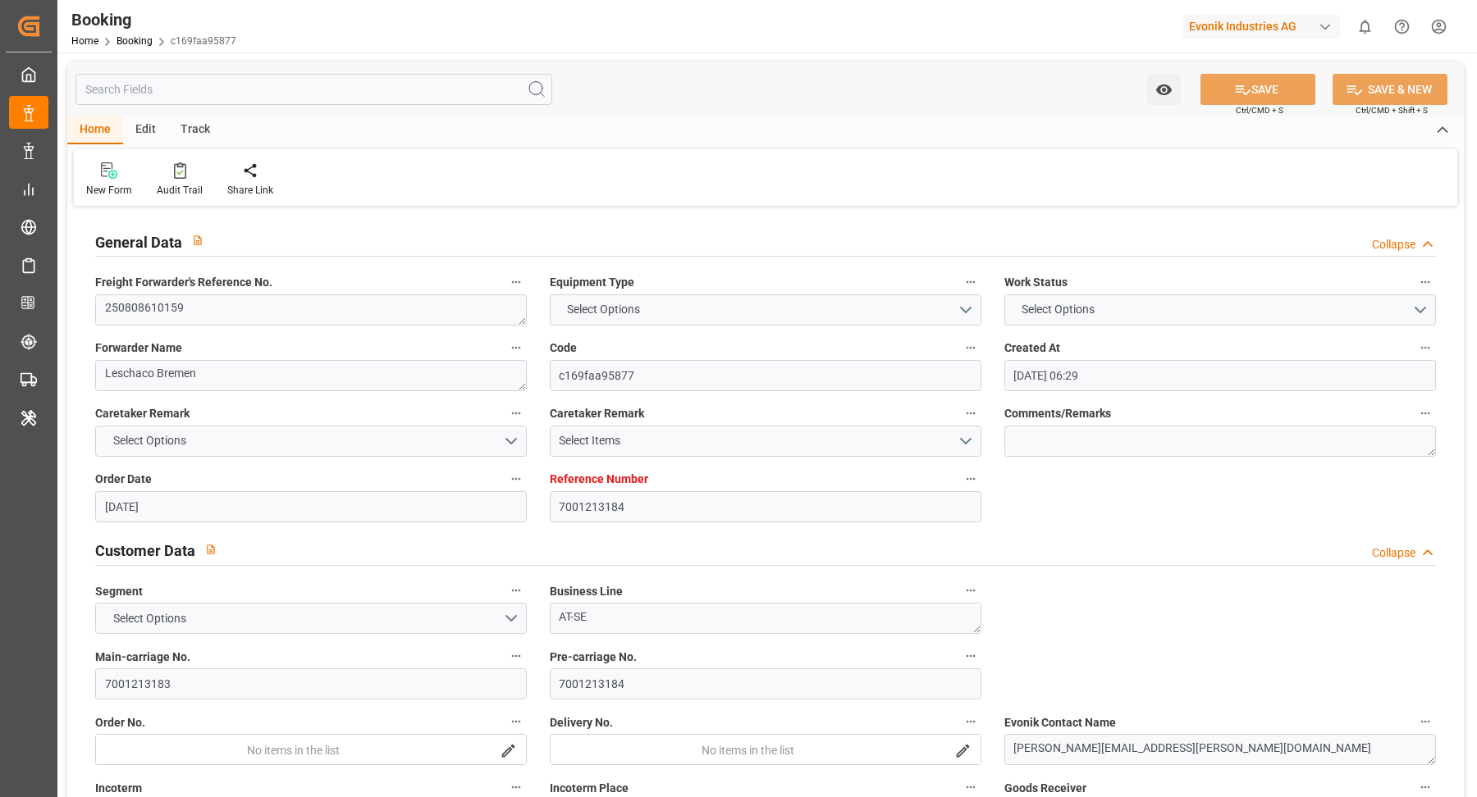
type input "12.08.2025 00:00"
type input "13.08.2025 08:12"
type input "09.08.2025 08:28"
type input "30.08.2025 08:00"
type input "30.08.2025 00:00"
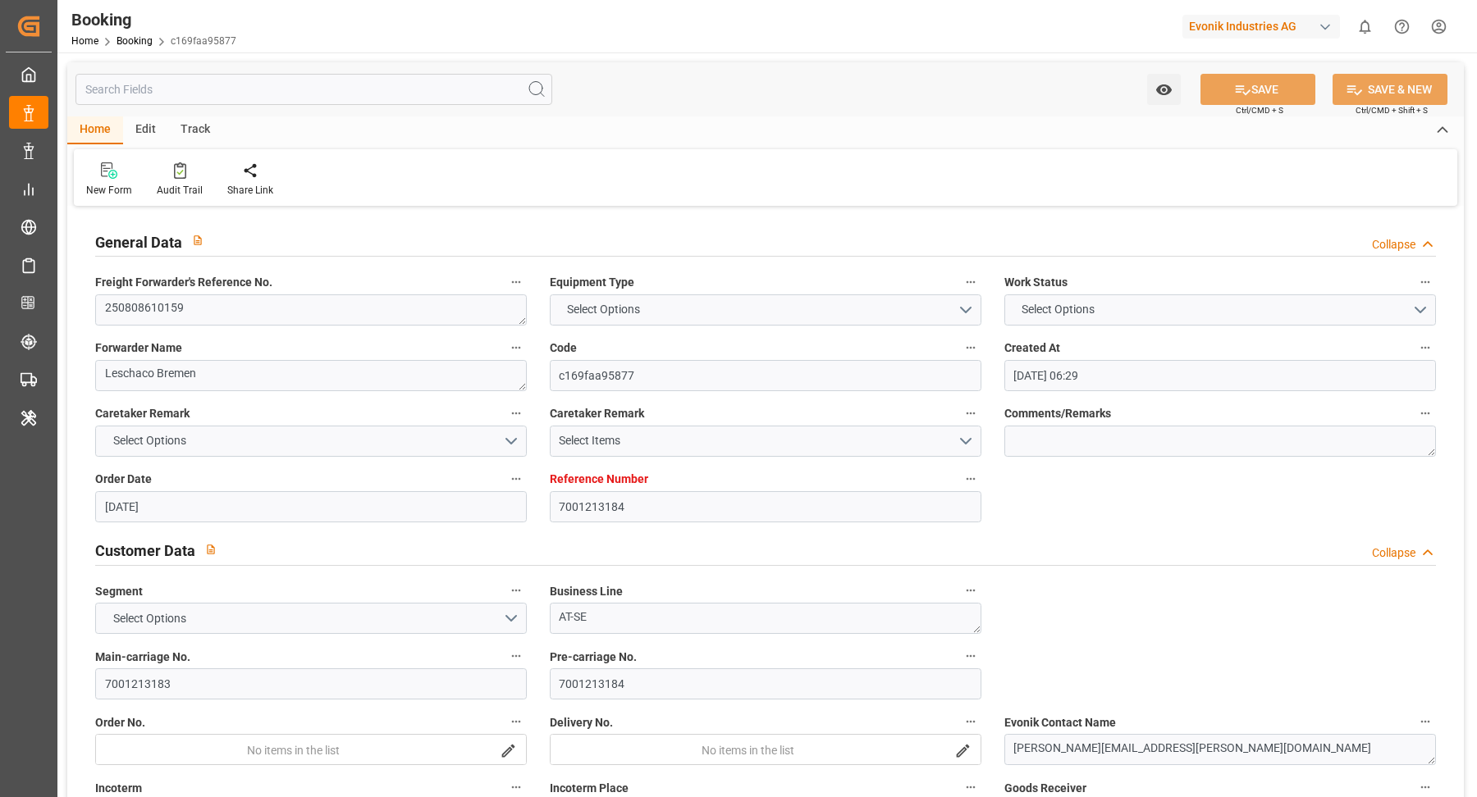
type input "29.08.2025 11:18"
type input "30.08.2025 01:45"
type input "05.09.2025 00:00"
type input "09.09.2025 00:00"
type input "06.08.2025"
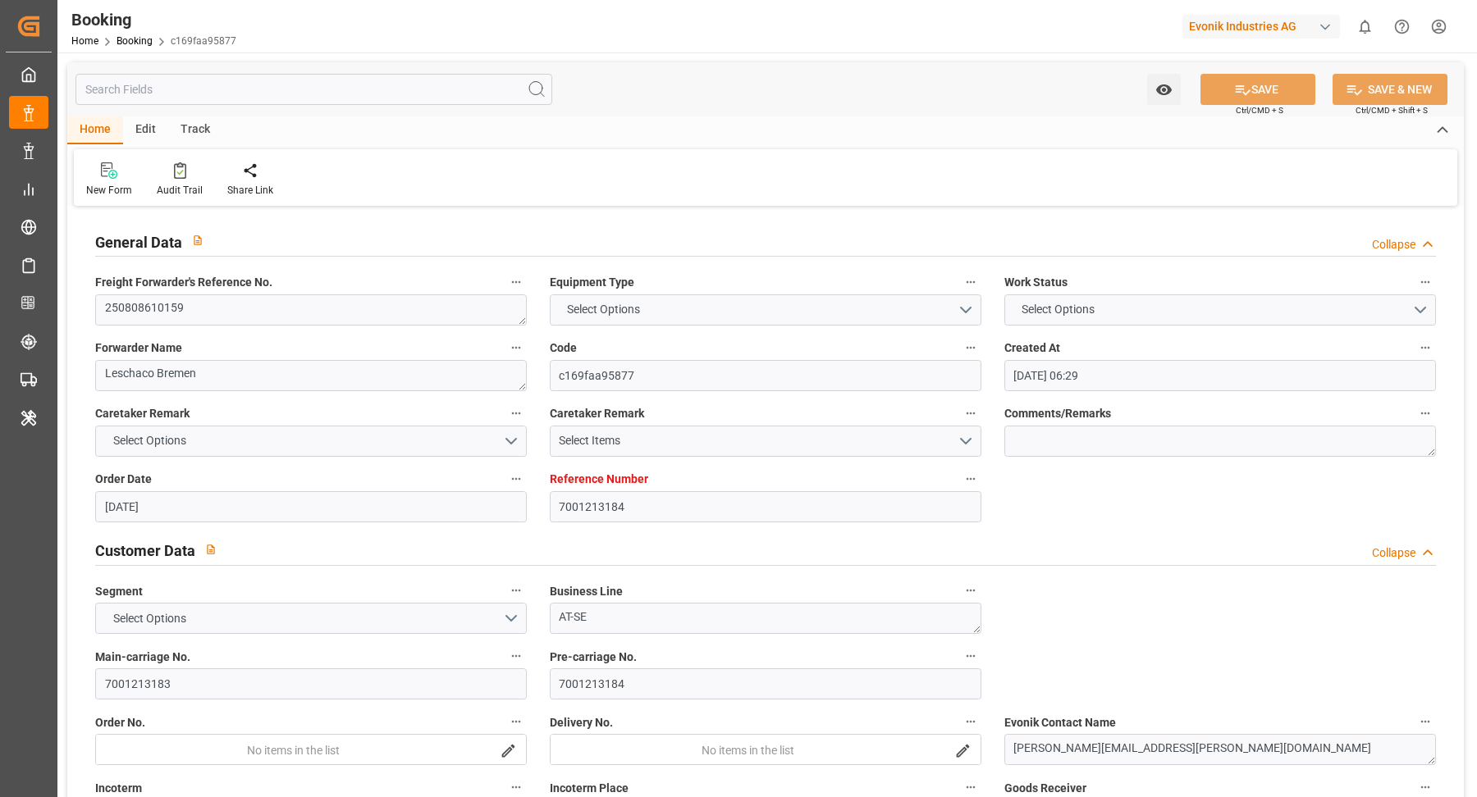
type input "08.10.2025 00:31"
type input "08.10.2025"
type input "05.08.2025 16:47"
type input "06.09.2025 12:00"
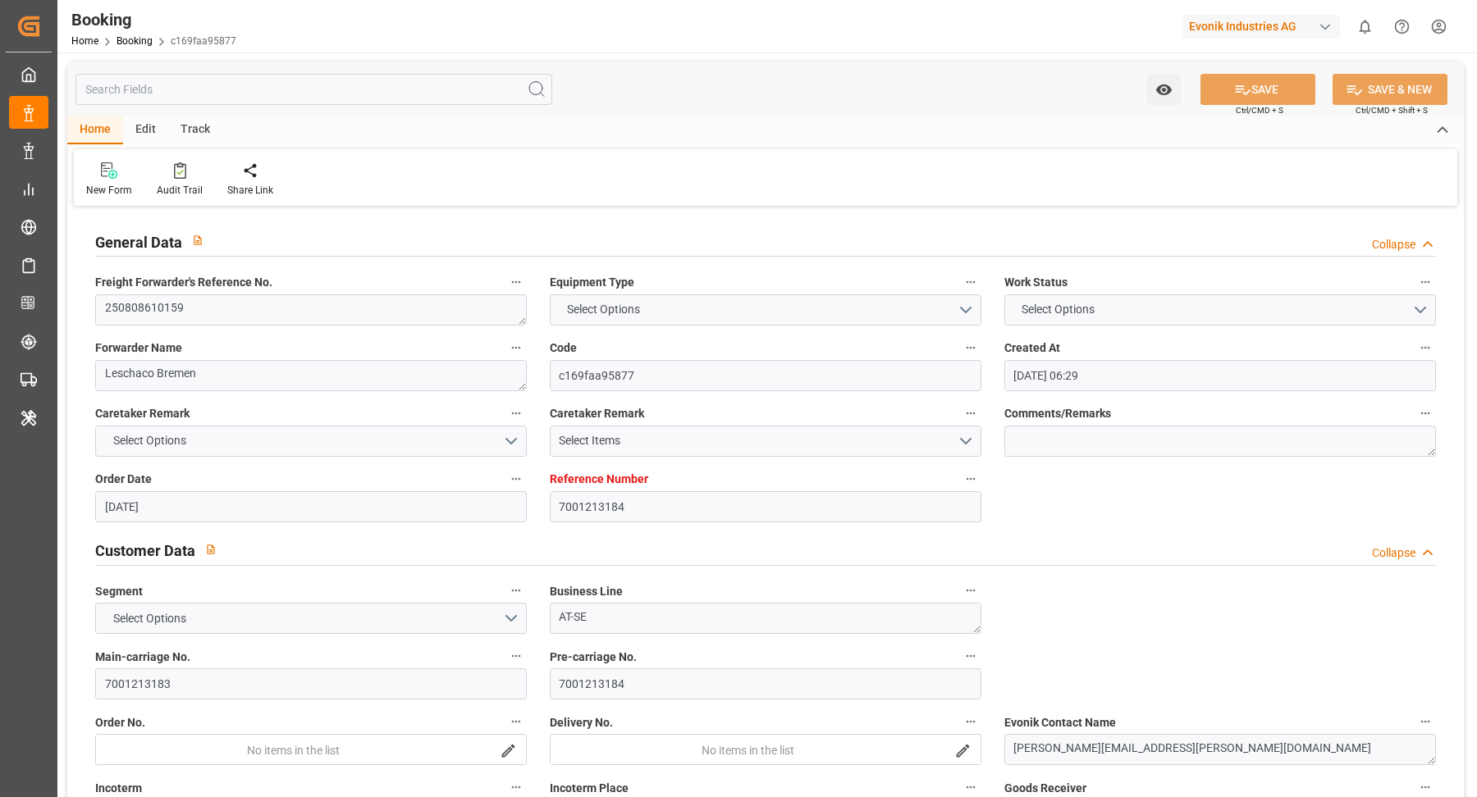
type input "12.08.2025 23:38"
type input "13.08.2025 07:00"
type input "13.08.2025 09:16"
type input "30.08.2025 08:00"
type input "29.08.2025 11:04"
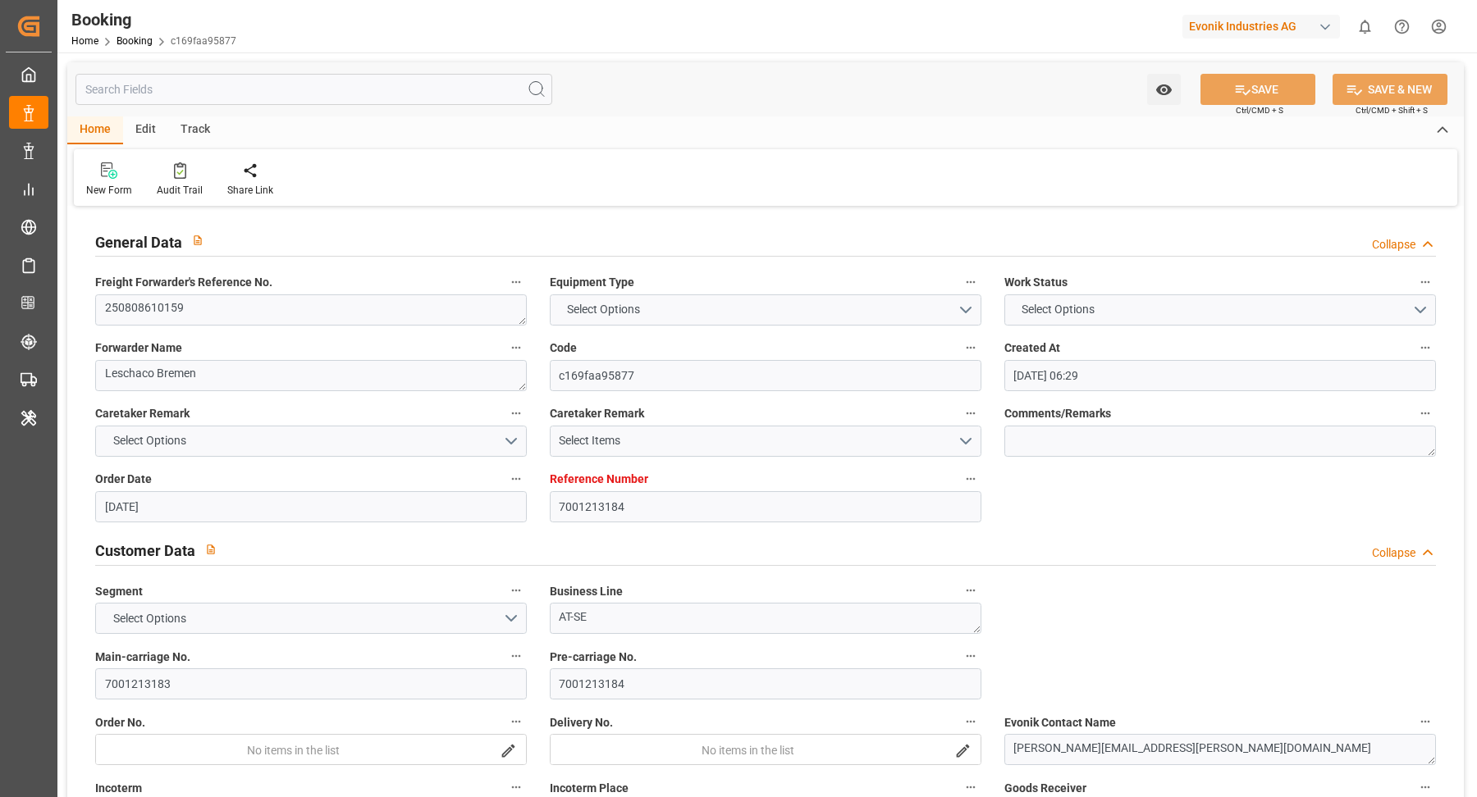
type input "30.08.2025 01:35"
type input "29.08.2025 11:18"
type input "29.08.2025 23:03"
type input "03.09.2025 12:00"
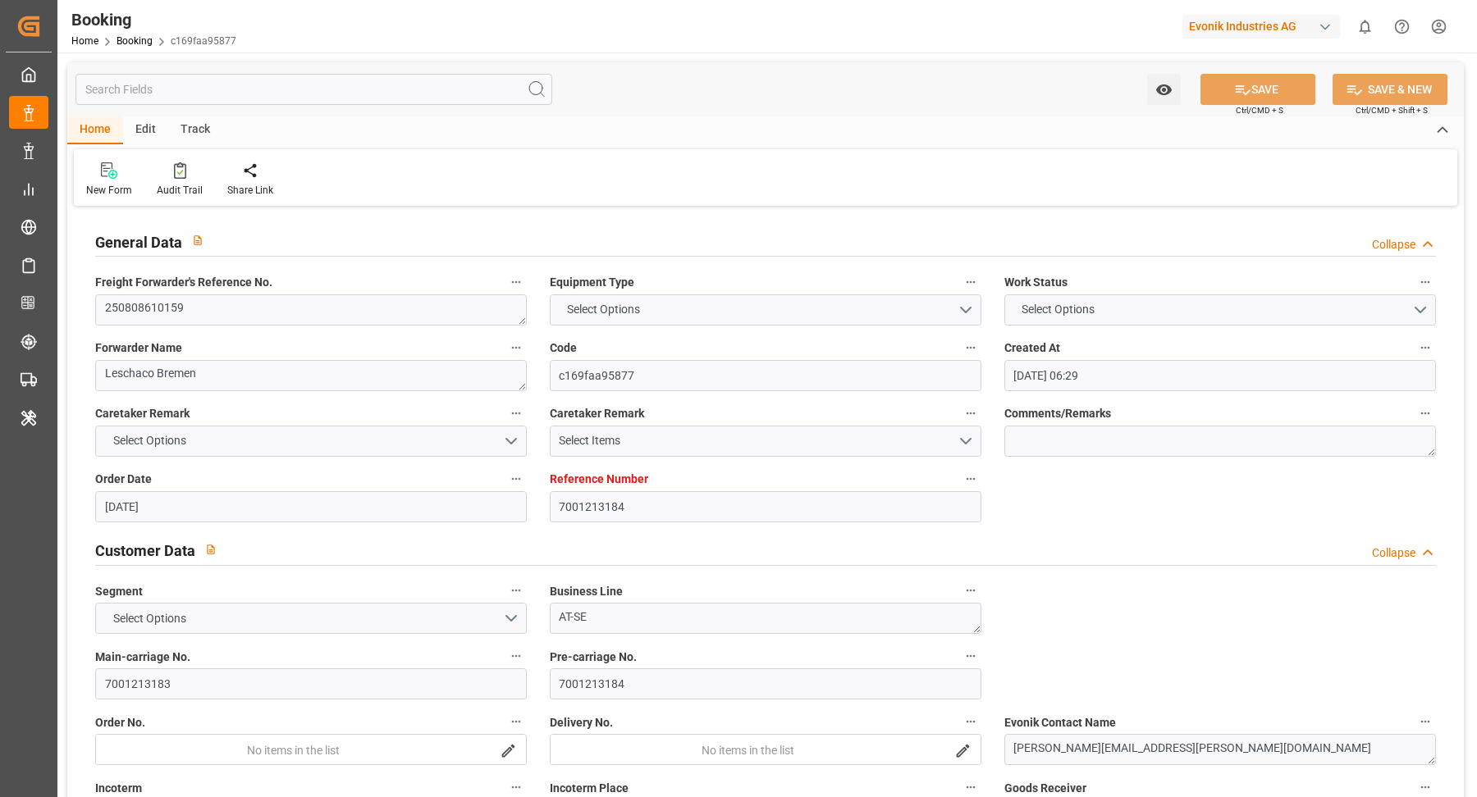
type input "03.09.2025 12:00"
type input "03.09.2025 01:35"
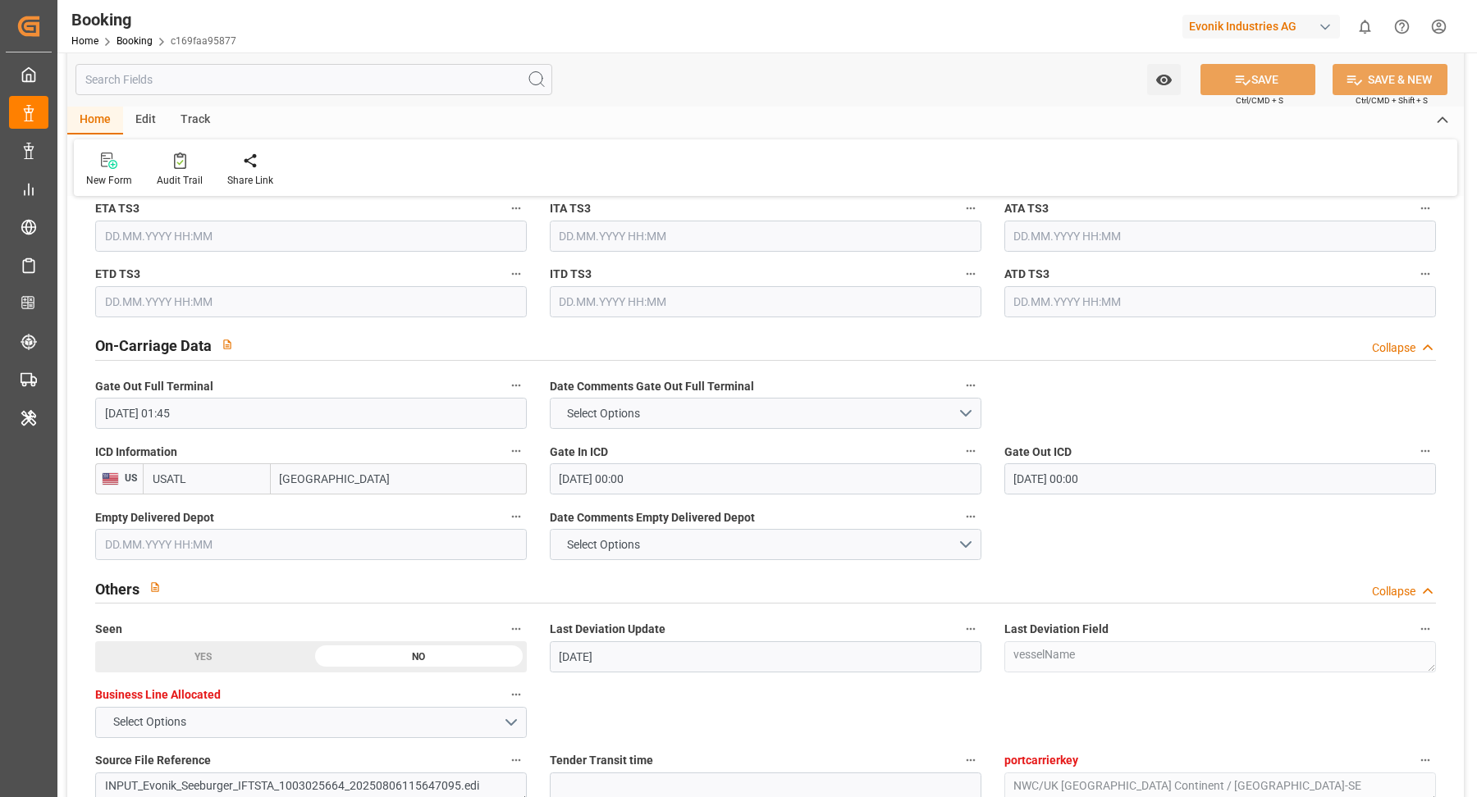
scroll to position [2307, 0]
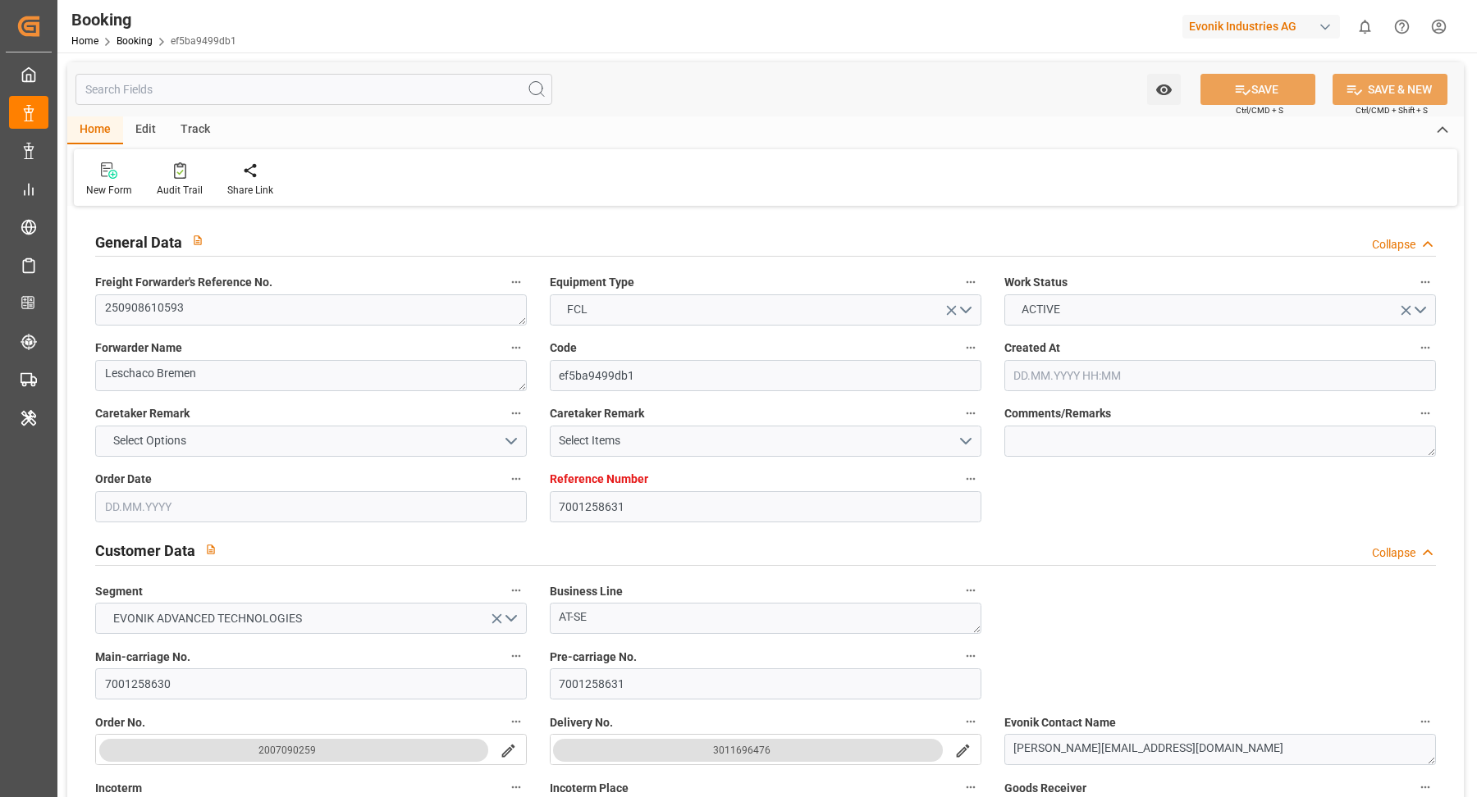
type input "26.08.2025 10:16"
type input "26.08.2025"
type input "18.09.2025"
type input "02.09.2025"
type input "02.09.2025 00:00"
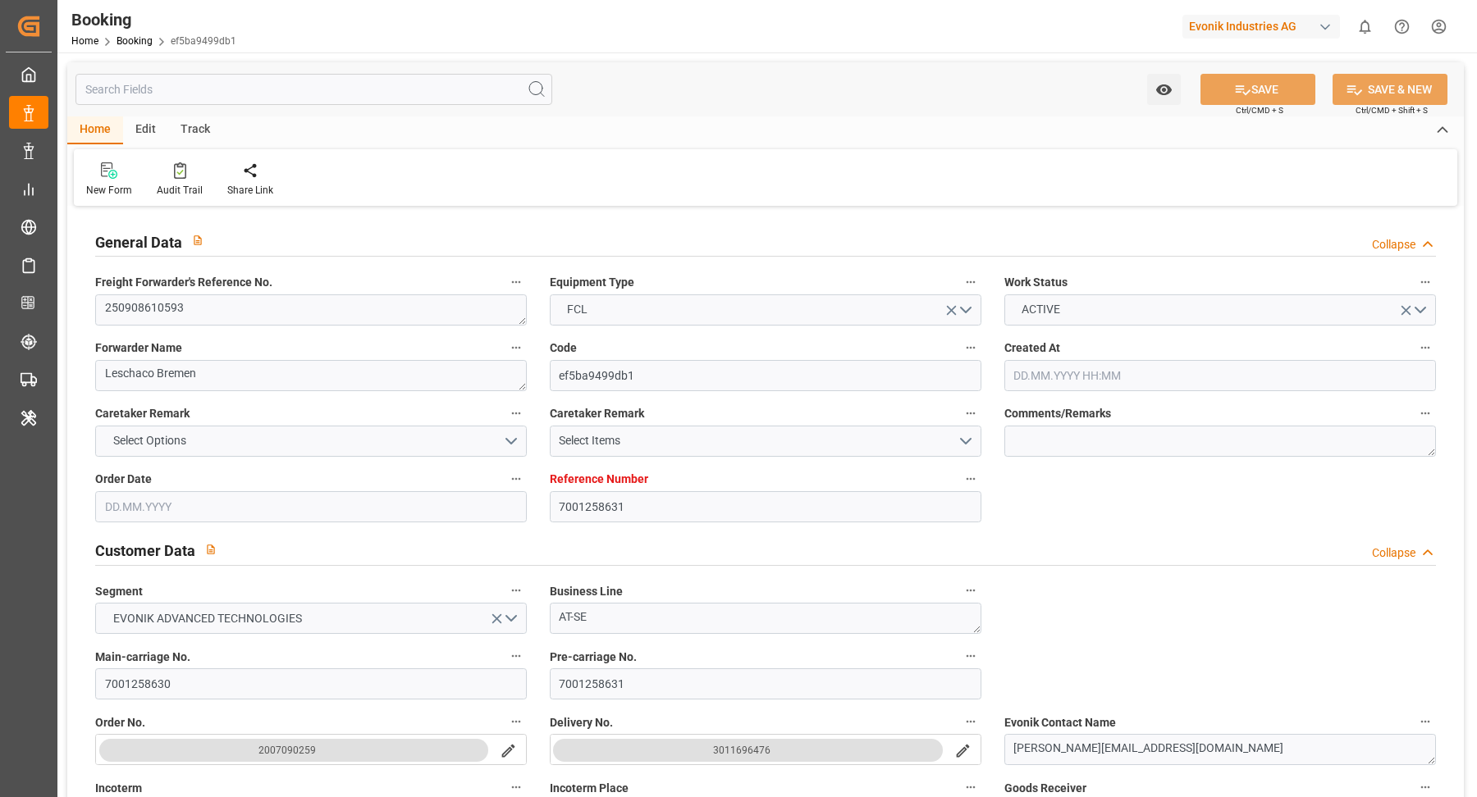
type input "02.09.2025 00:00"
type input "04.09.2025 00:00"
type input "01.09.2025"
type input "14.09.2025 15:00"
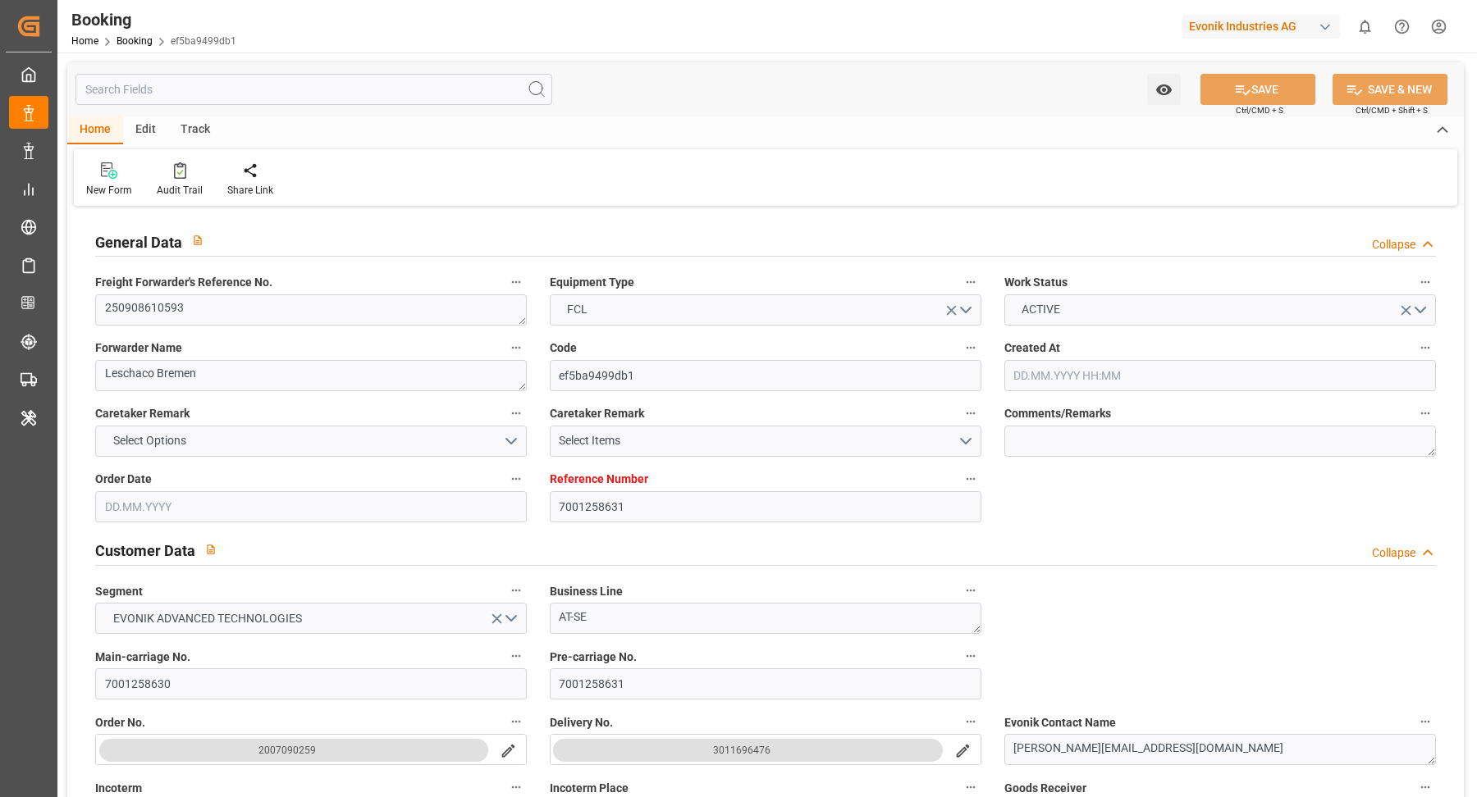
type input "14.09.2025 00:00"
type input "14.09.2025 12:42"
type input "07.09.2025 20:48"
type input "29.09.2025 11:00"
type input "28.09.2025 00:00"
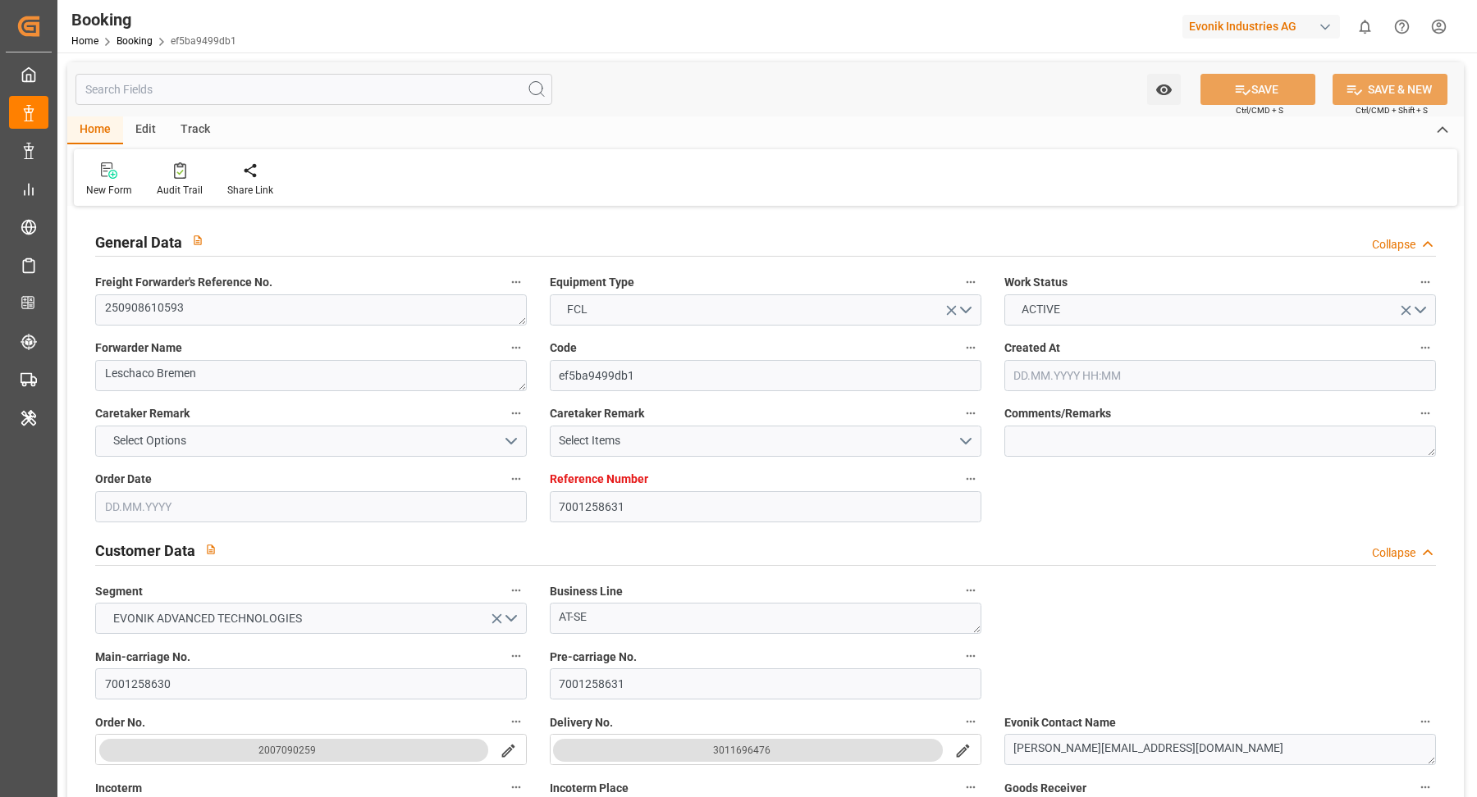
type input "29.09.2025 11:15"
type input "30.09.2025 00:00"
type input "05.10.2025 00:00"
type input "08.10.2025 01:02"
type input "08.10.2025"
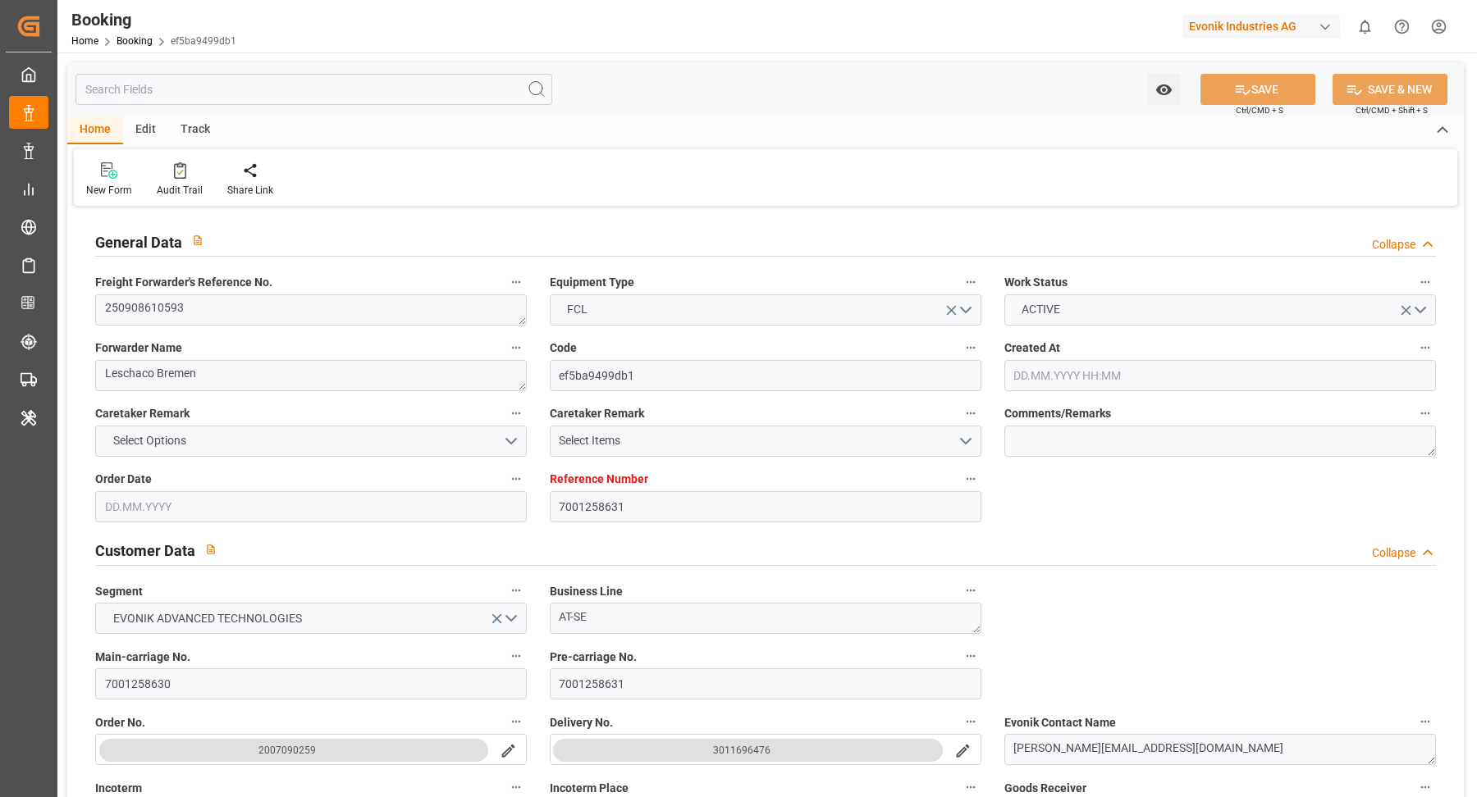
type input "06.09.2025 21:00"
type input "14.09.2025 05:08"
type input "14.09.2025 11:00"
type input "14.09.2025 13:12"
type input "29.09.2025 11:00"
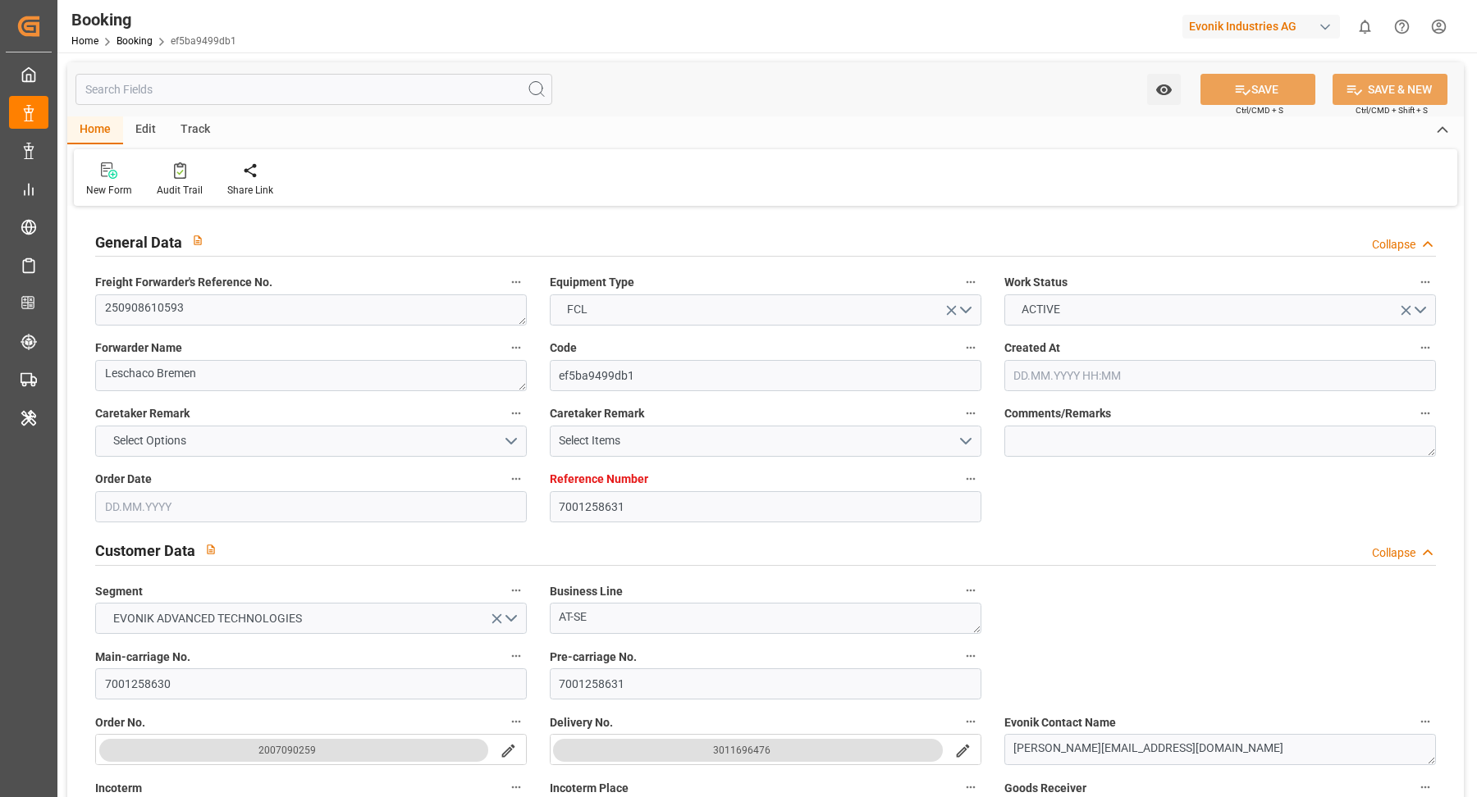
type input "29.09.2025 10:33"
type input "29.09.2025 21:39"
type input "29.09.2025 11:15"
type input "30.09.2025 03:10"
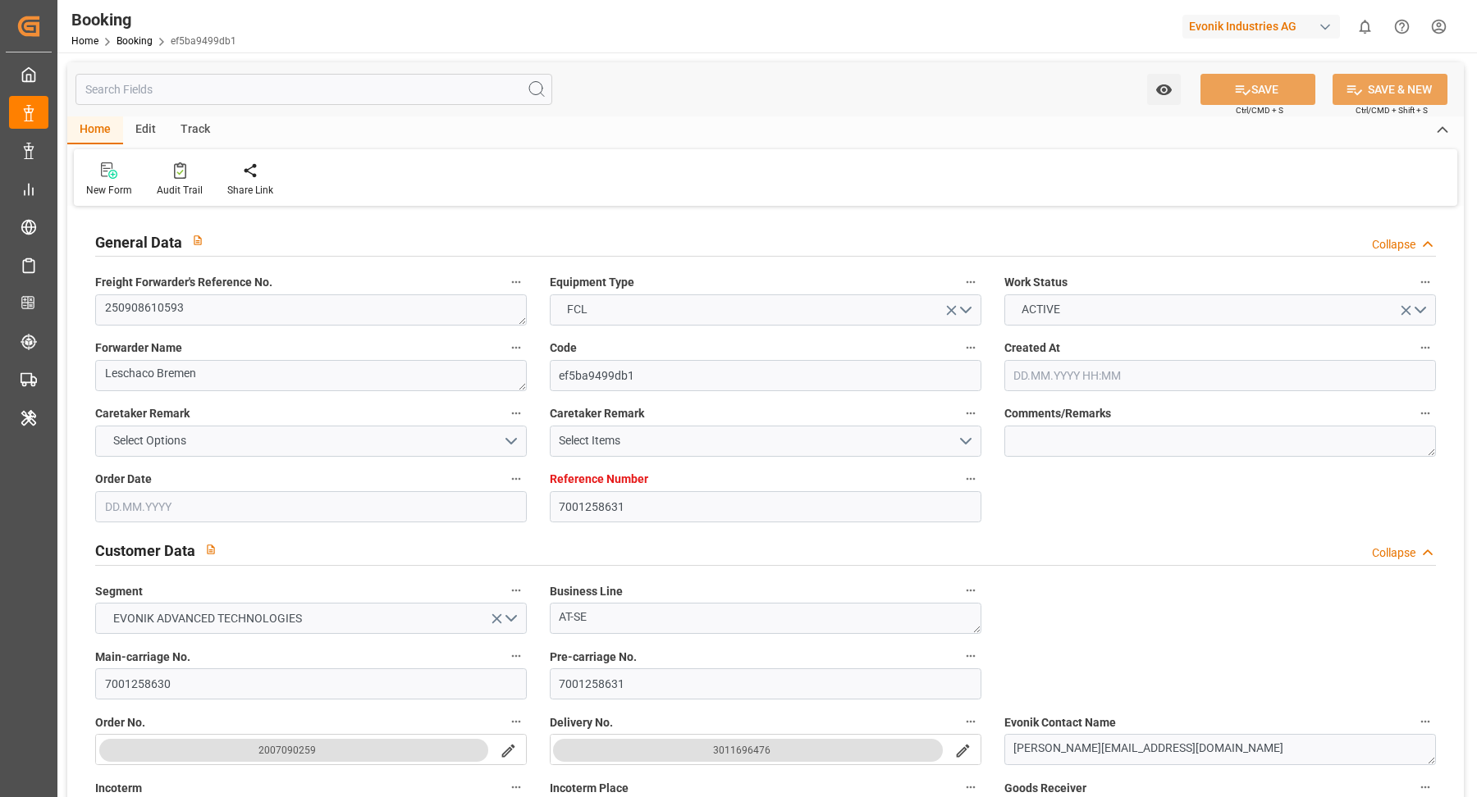
type input "01.10.2025 12:00"
type input "04.10.2025 03:10"
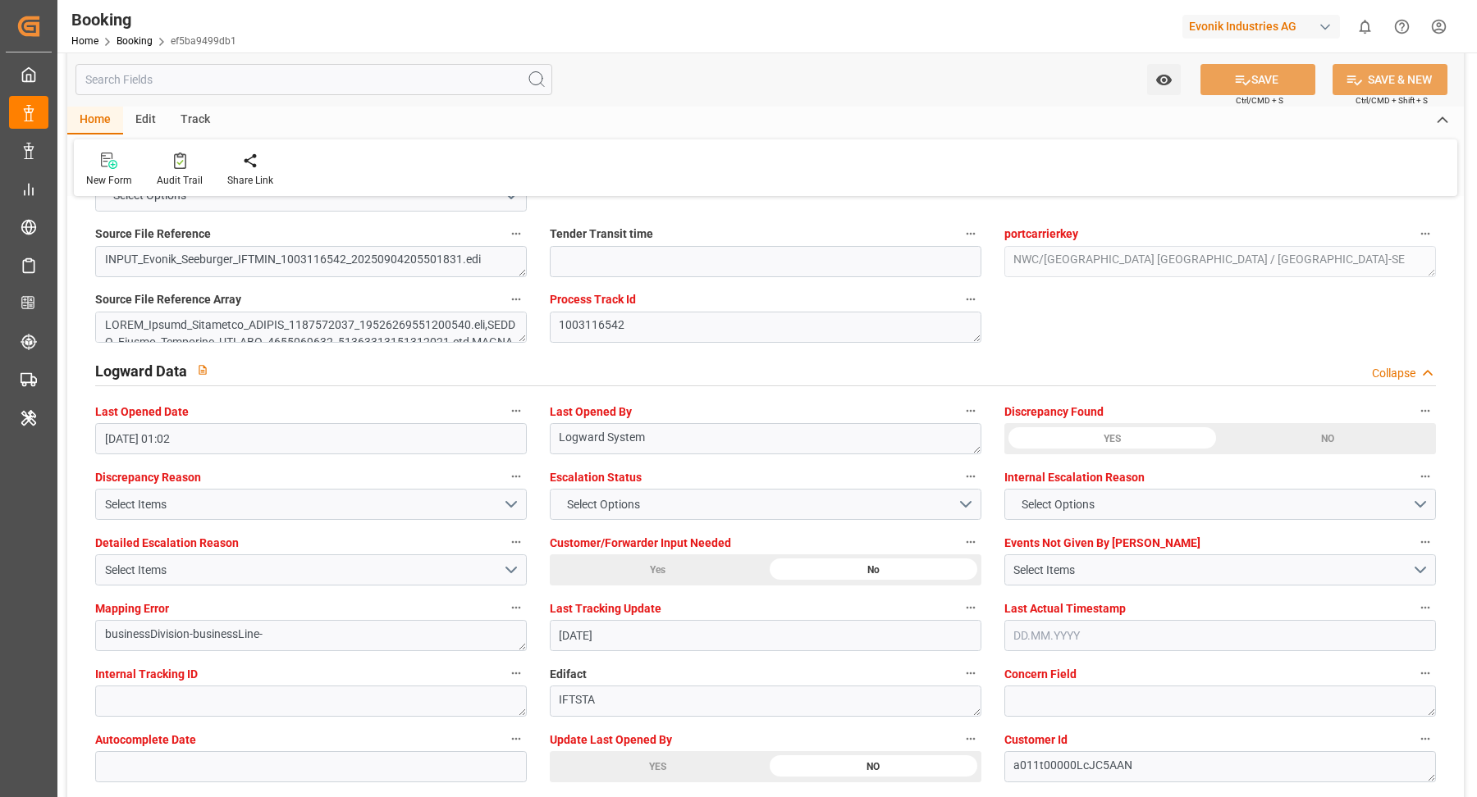
scroll to position [2926, 0]
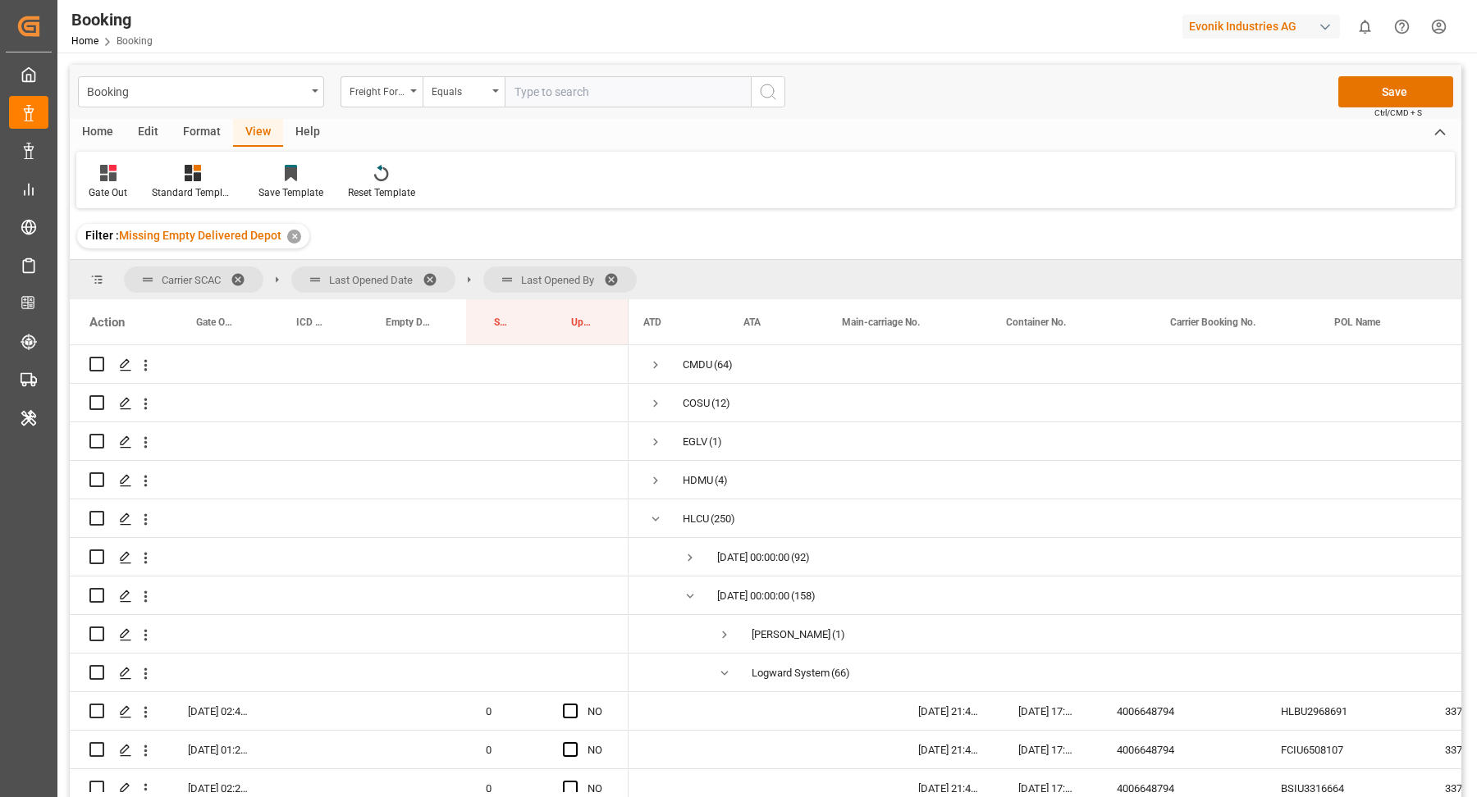
scroll to position [0, 275]
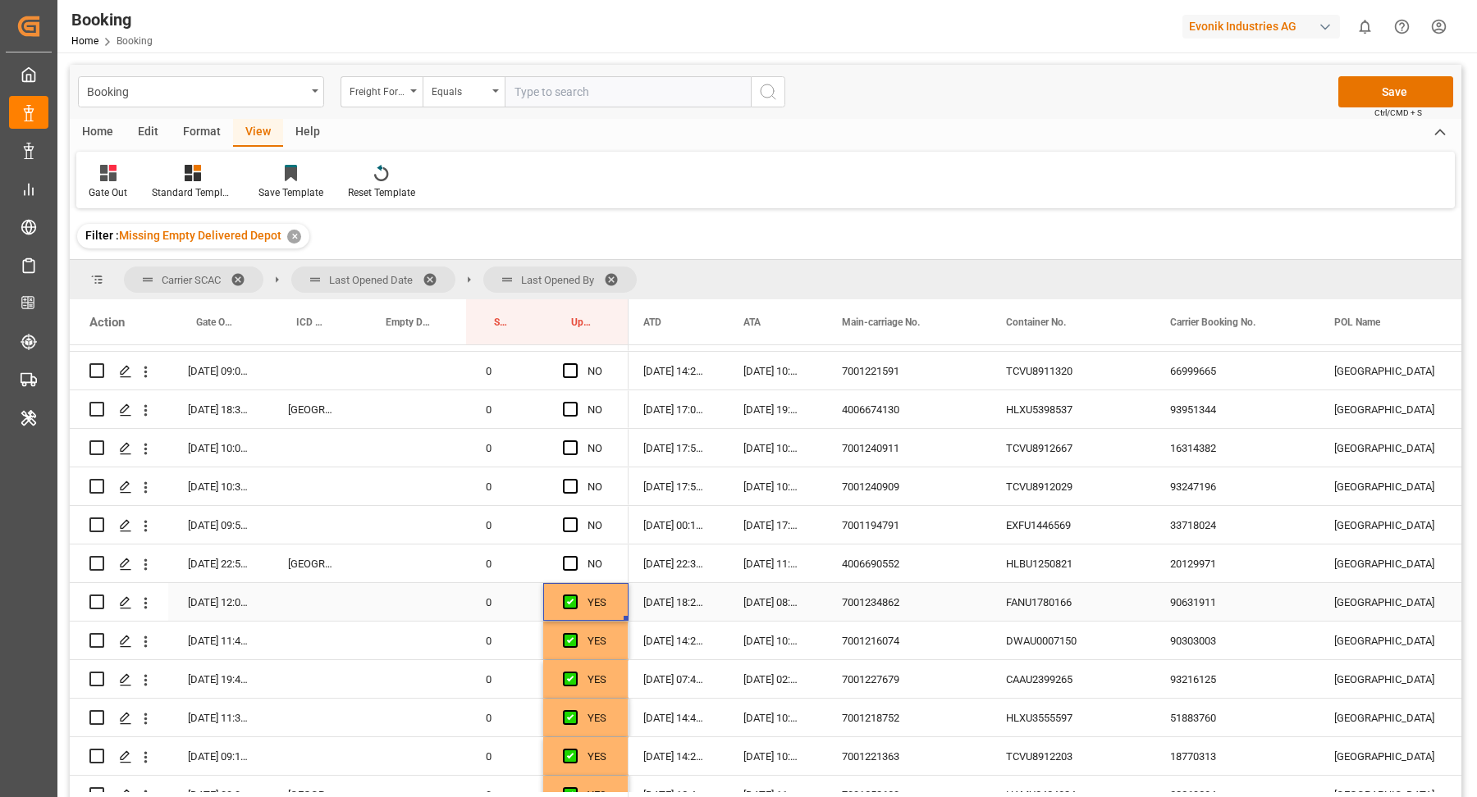
click at [1047, 582] on div "HLBU1250821" at bounding box center [1068, 564] width 164 height 38
click at [147, 560] on icon "open menu" at bounding box center [145, 564] width 17 height 17
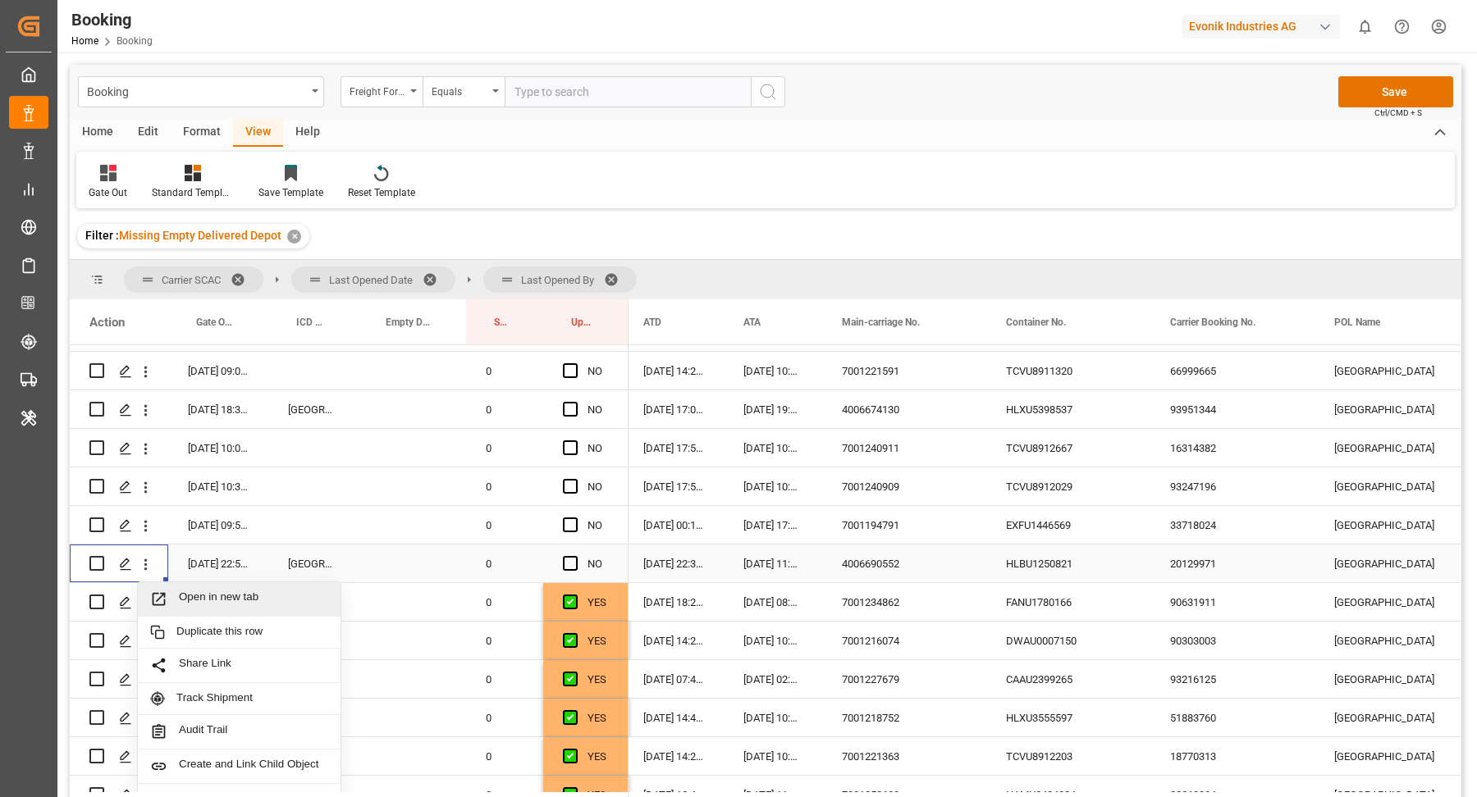
click at [238, 595] on span "Open in new tab" at bounding box center [253, 599] width 149 height 17
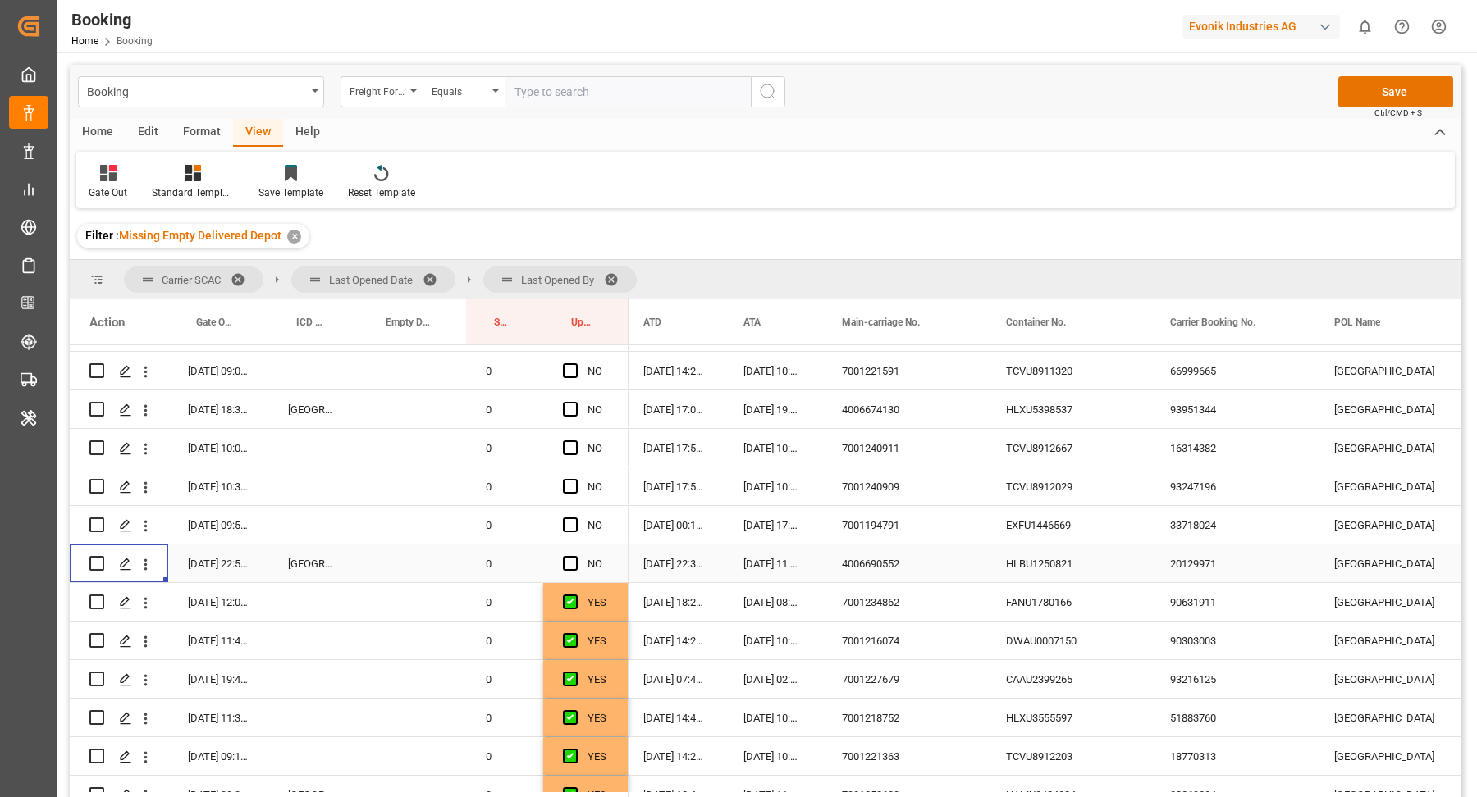
click at [563, 558] on span "Press SPACE to select this row." at bounding box center [570, 563] width 15 height 15
click at [575, 556] on input "Press SPACE to select this row." at bounding box center [575, 556] width 0 height 0
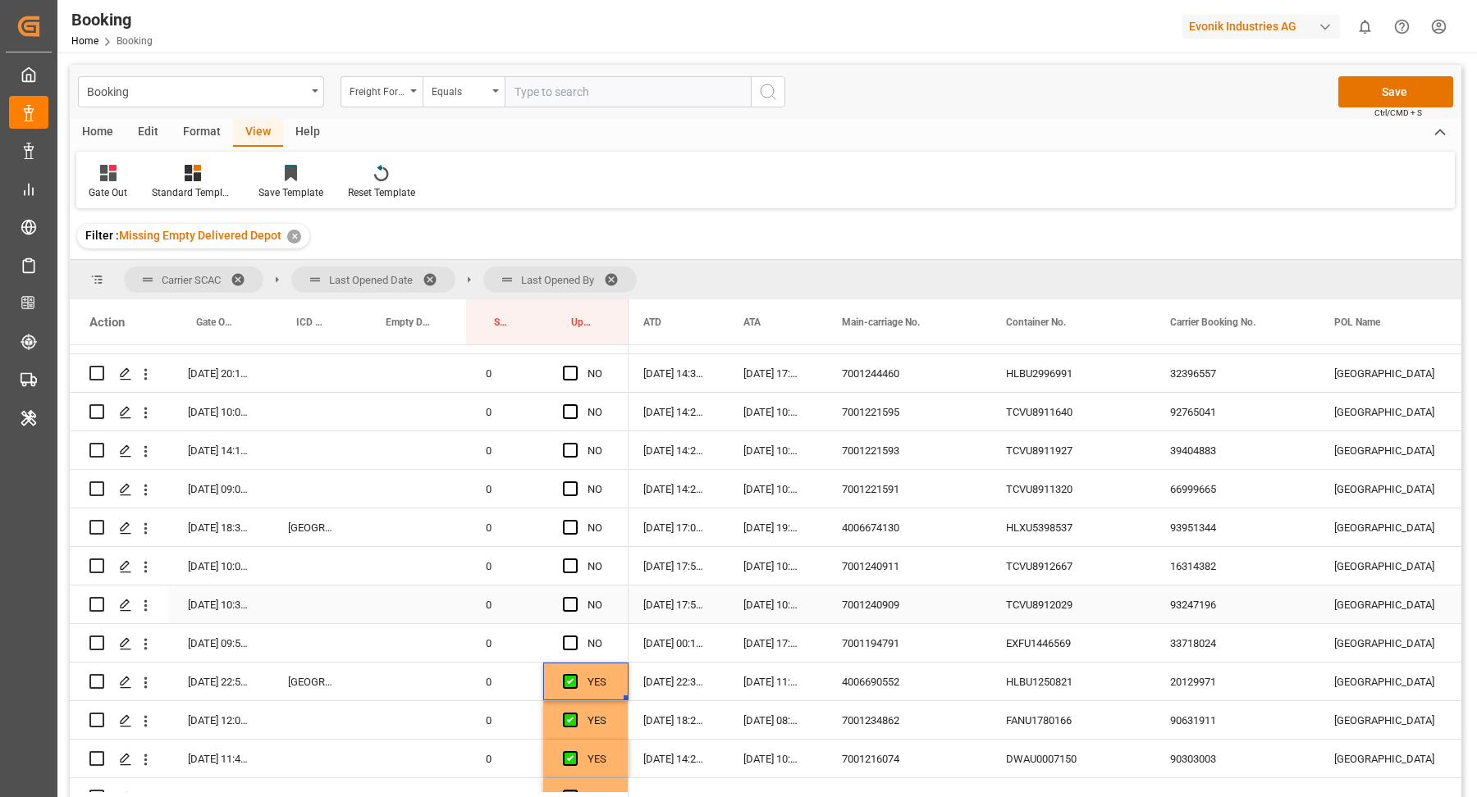
scroll to position [1944, 0]
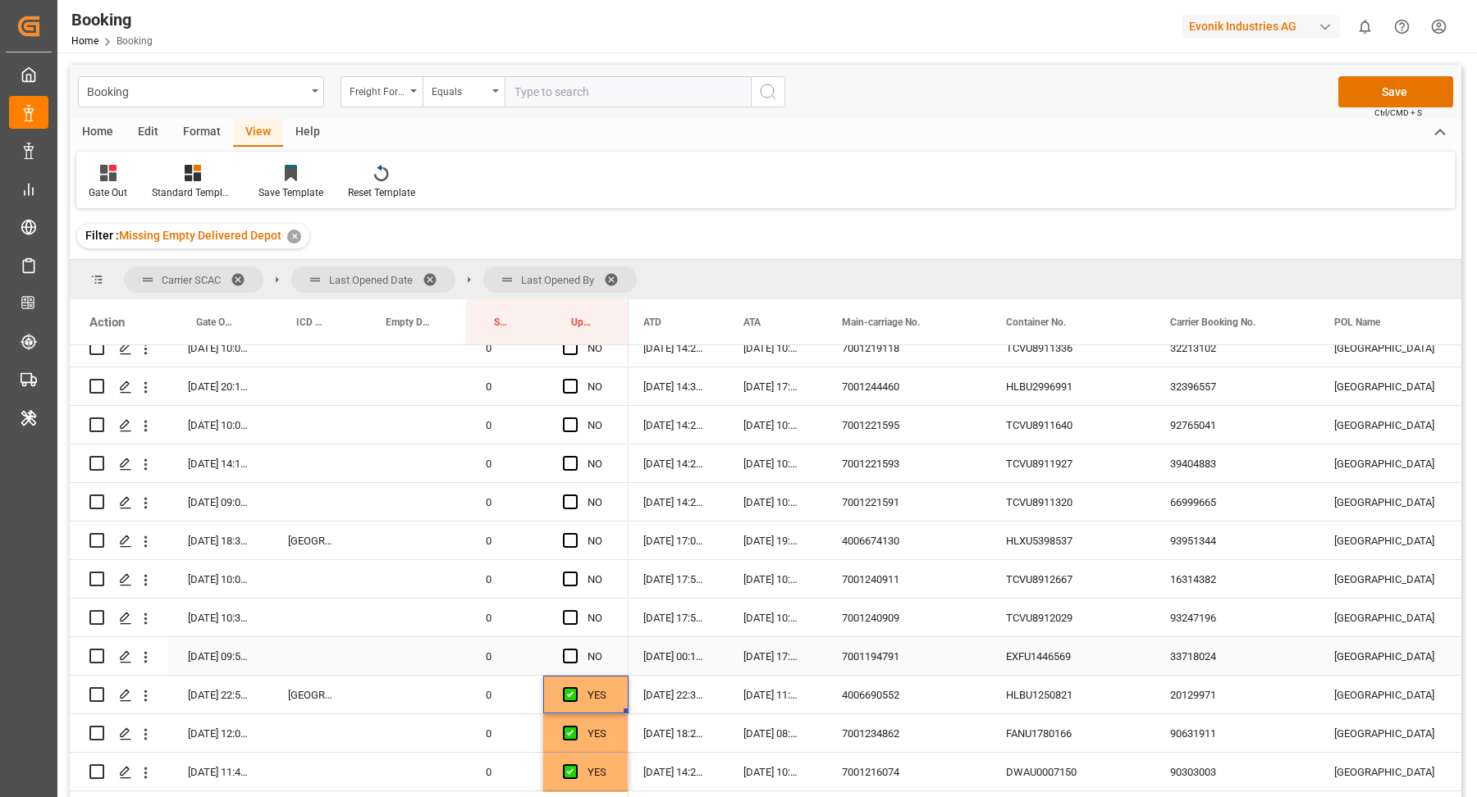
click at [1073, 654] on div "EXFU1446569" at bounding box center [1068, 656] width 164 height 38
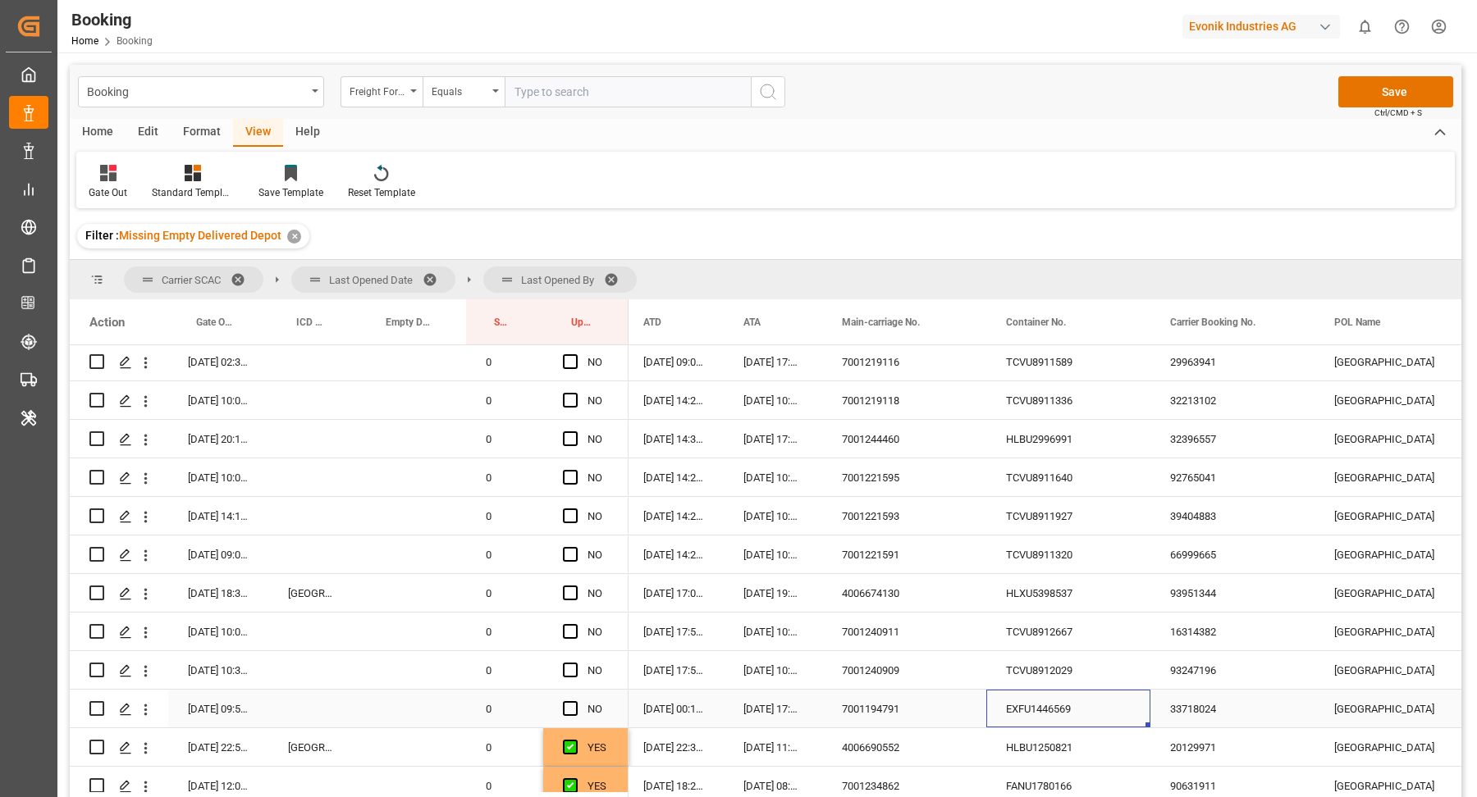
click at [587, 707] on div "NO" at bounding box center [597, 710] width 21 height 38
click at [566, 706] on span "Press SPACE to select this row." at bounding box center [570, 708] width 15 height 15
click at [575, 701] on input "Press SPACE to select this row." at bounding box center [575, 701] width 0 height 0
click at [1021, 682] on div "TCVU8912029" at bounding box center [1068, 670] width 164 height 38
click at [560, 664] on div "NO" at bounding box center [585, 670] width 85 height 38
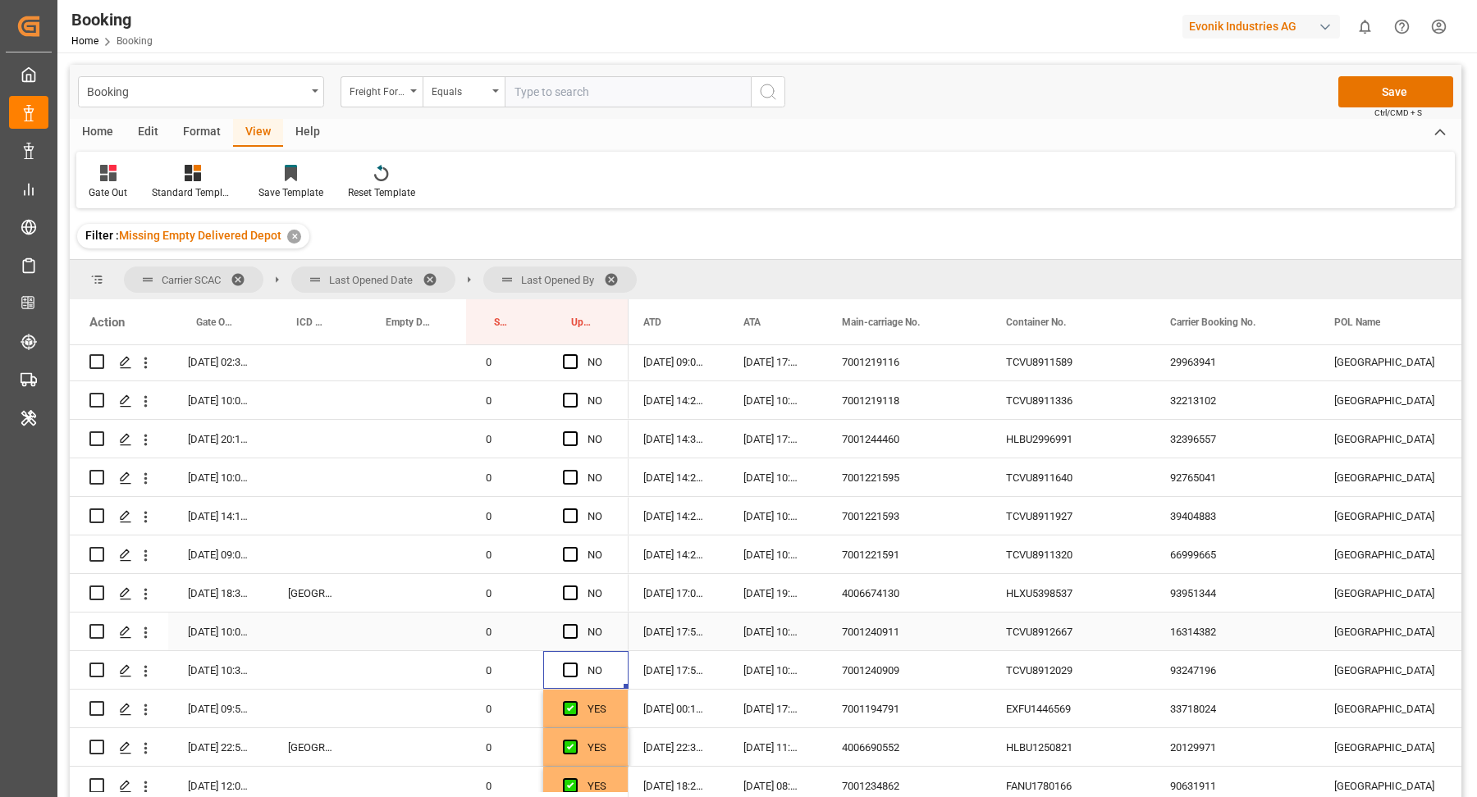
click at [1094, 641] on div "TCVU8912667" at bounding box center [1068, 632] width 164 height 38
click at [575, 674] on span "Press SPACE to select this row." at bounding box center [570, 670] width 15 height 15
click at [575, 663] on input "Press SPACE to select this row." at bounding box center [575, 663] width 0 height 0
click at [573, 634] on span "Press SPACE to select this row." at bounding box center [570, 631] width 15 height 15
click at [575, 624] on input "Press SPACE to select this row." at bounding box center [575, 624] width 0 height 0
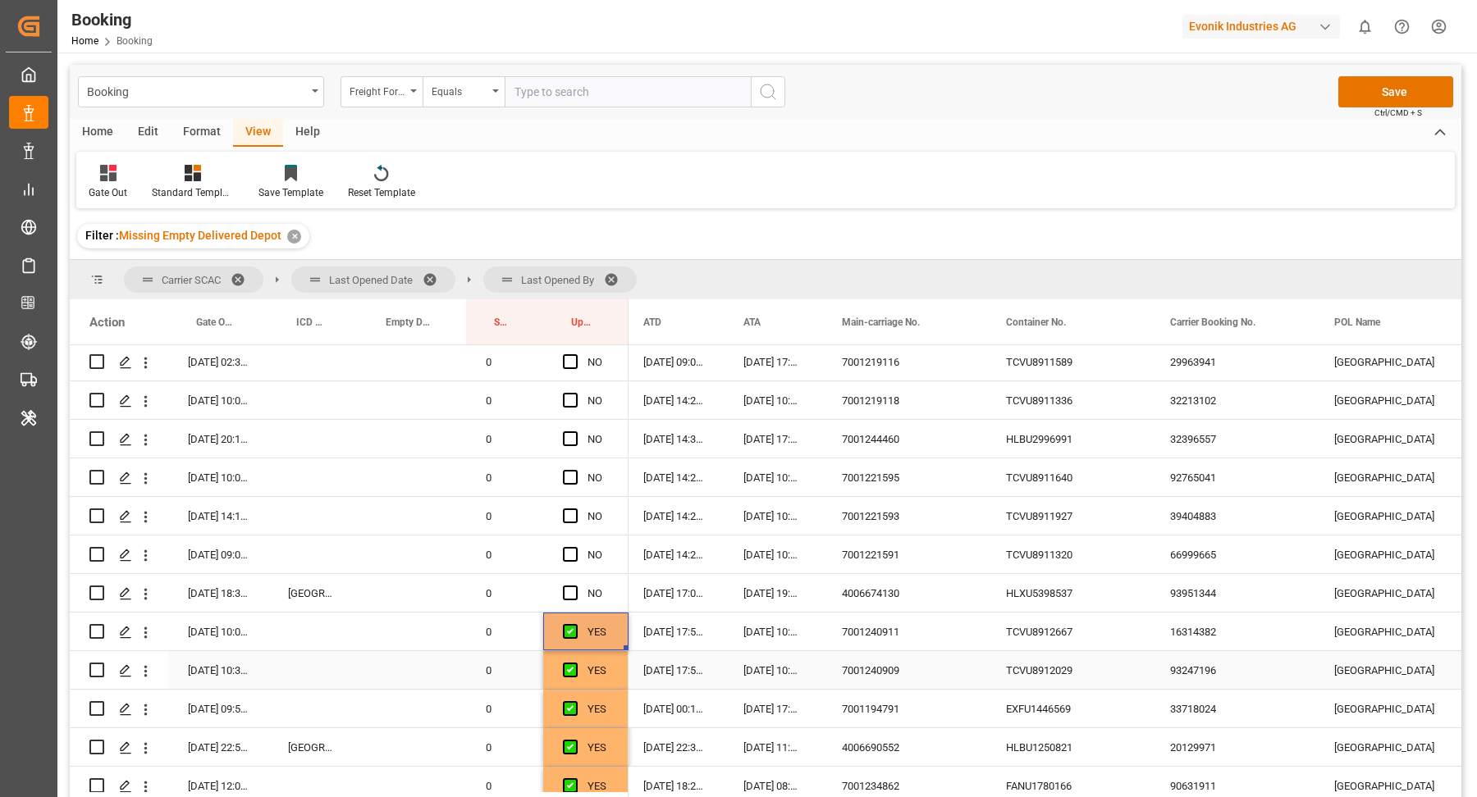
scroll to position [1866, 0]
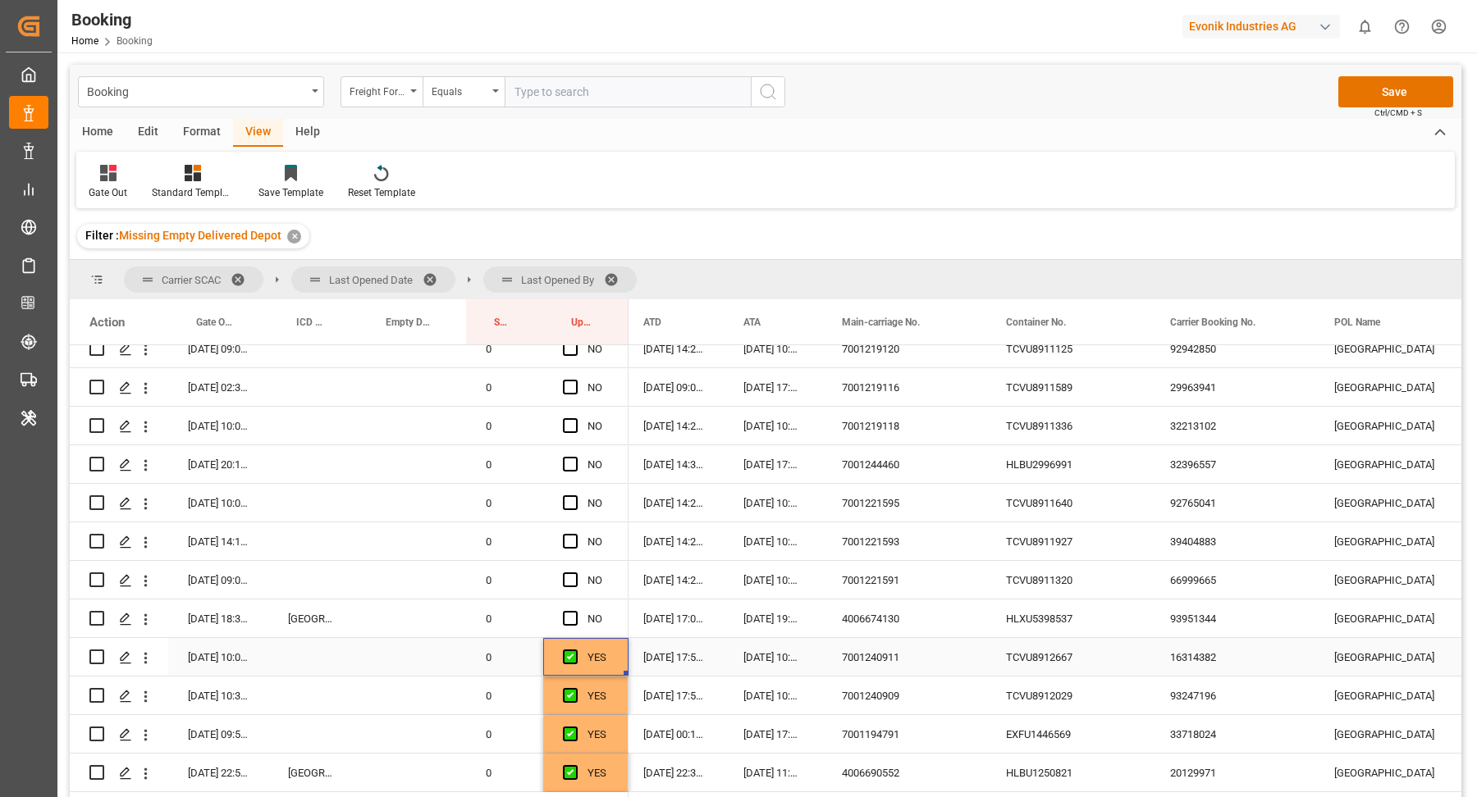
click at [864, 660] on div "7001240911" at bounding box center [904, 657] width 164 height 38
click at [888, 629] on div "4006674130" at bounding box center [904, 619] width 164 height 38
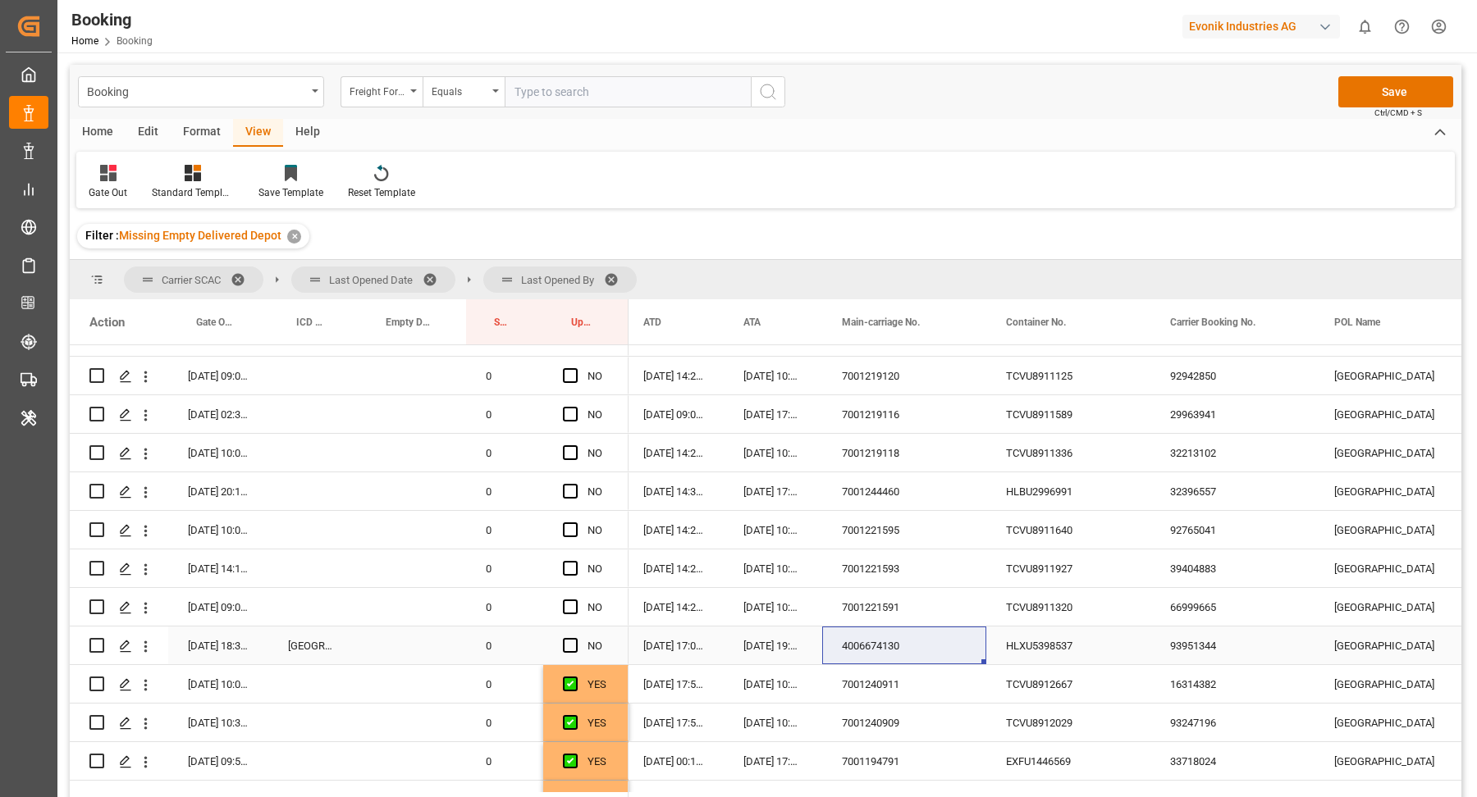
click at [1079, 637] on div "HLXU5398537" at bounding box center [1068, 646] width 164 height 38
click at [144, 633] on button "open menu" at bounding box center [145, 646] width 17 height 31
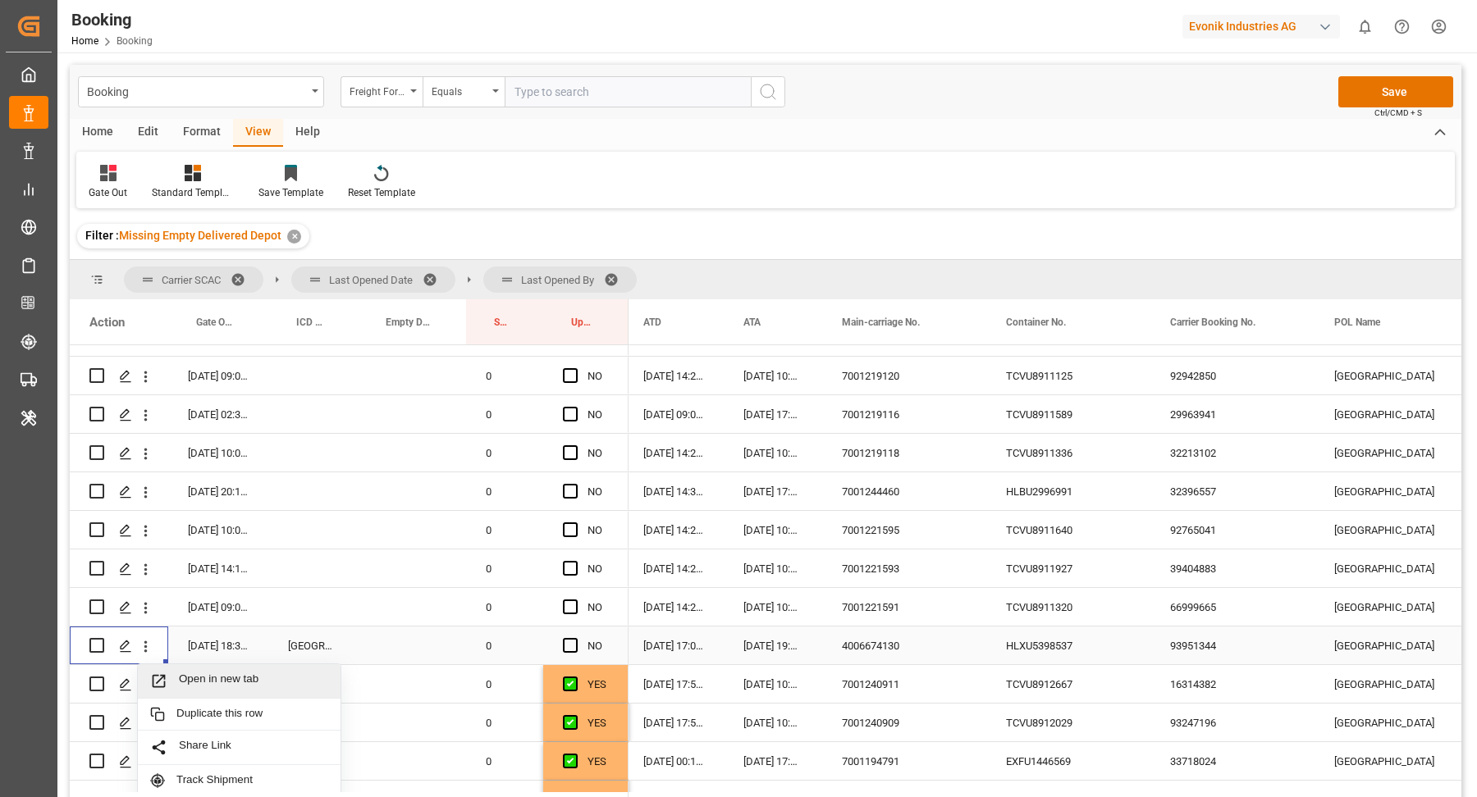
click at [196, 664] on div "Open in new tab" at bounding box center [239, 681] width 203 height 34
click at [559, 643] on div "NO" at bounding box center [585, 646] width 85 height 38
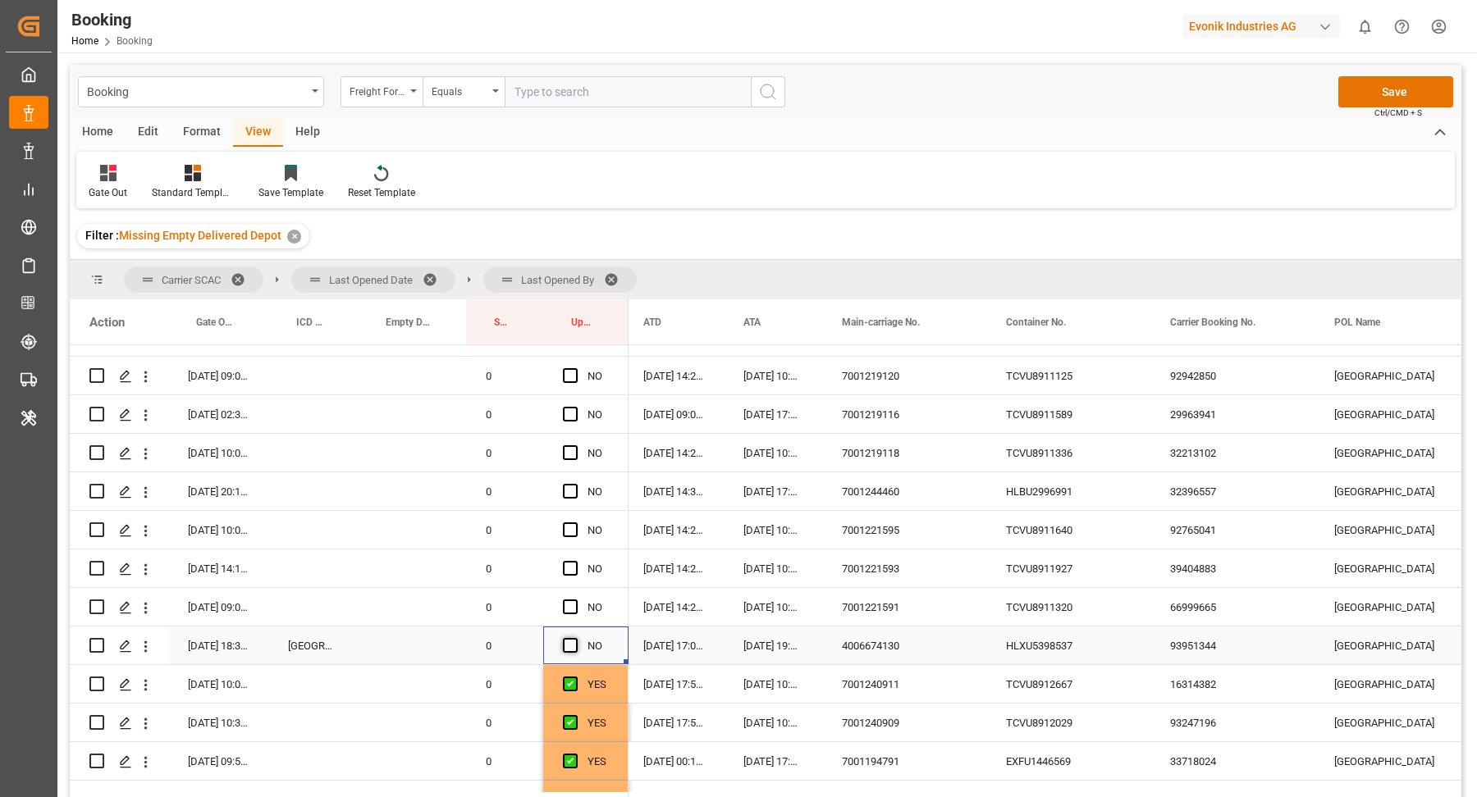
click at [566, 645] on span "Press SPACE to select this row." at bounding box center [570, 645] width 15 height 15
click at [575, 638] on input "Press SPACE to select this row." at bounding box center [575, 638] width 0 height 0
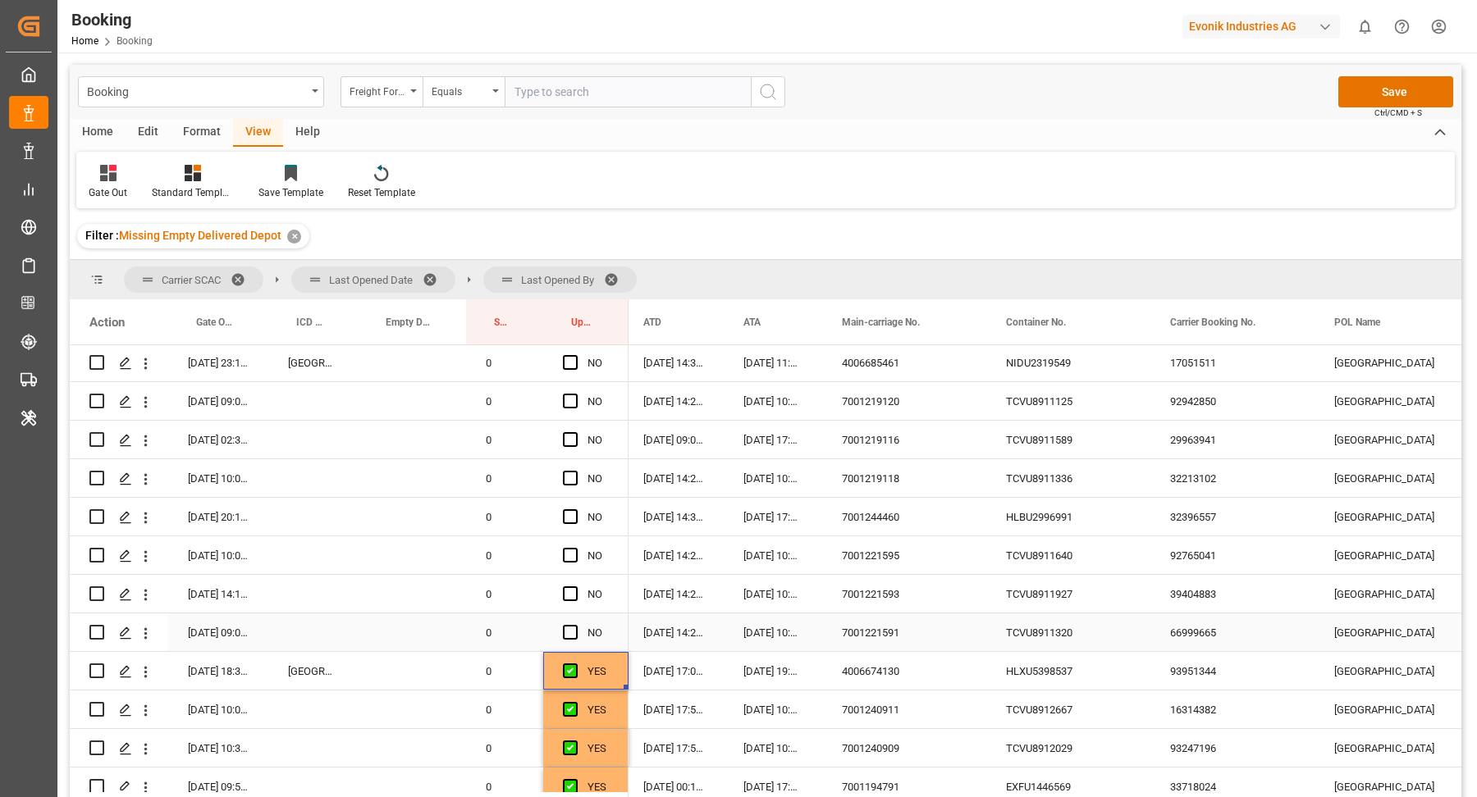
click at [1036, 634] on div "TCVU8911320" at bounding box center [1068, 633] width 164 height 38
click at [571, 625] on span "Press SPACE to select this row." at bounding box center [570, 632] width 15 height 15
click at [575, 625] on input "Press SPACE to select this row." at bounding box center [575, 625] width 0 height 0
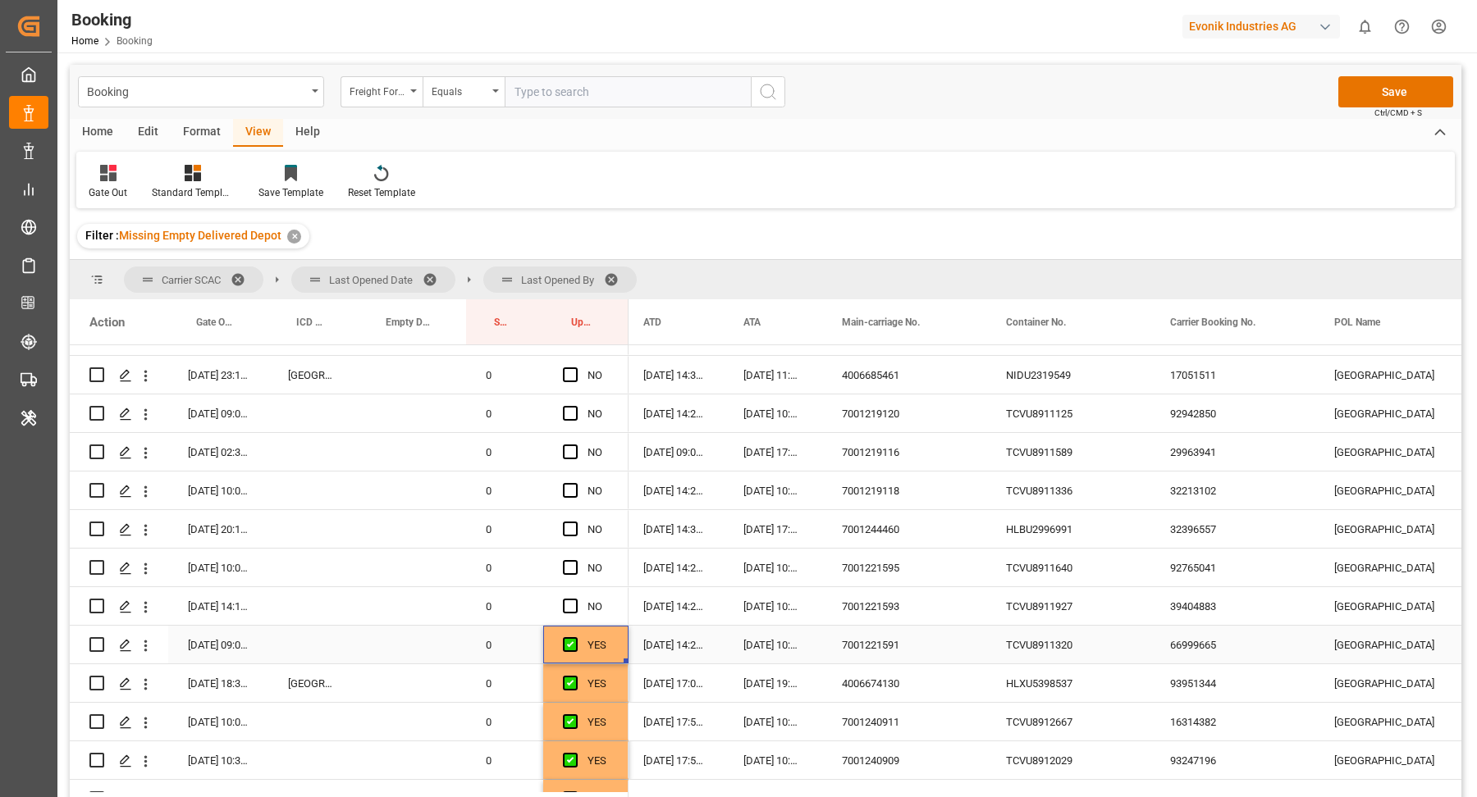
click at [952, 620] on div "7001221593" at bounding box center [904, 606] width 164 height 38
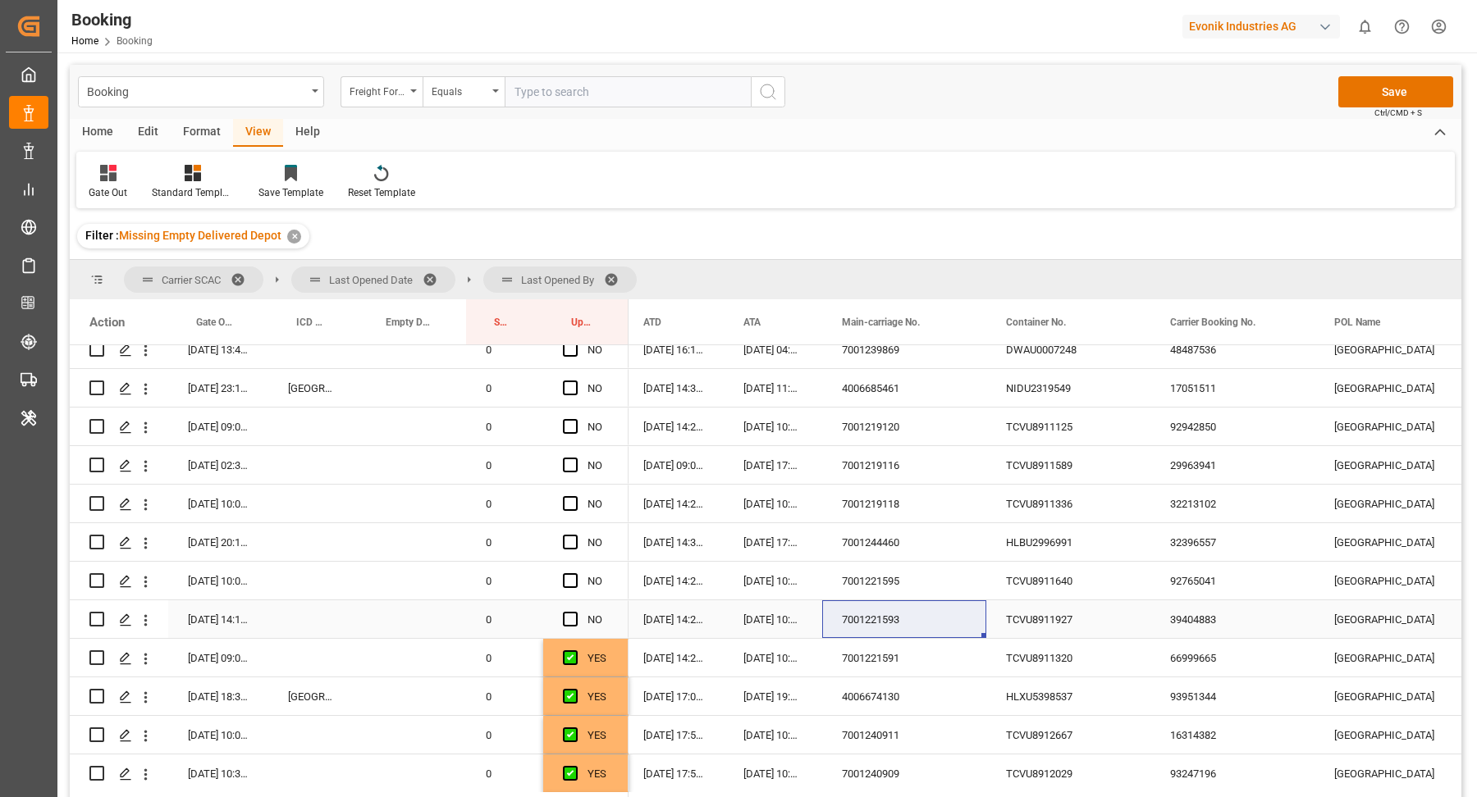
click at [1032, 619] on div "TCVU8911927" at bounding box center [1068, 619] width 164 height 38
click at [571, 627] on div "Press SPACE to select this row." at bounding box center [575, 620] width 25 height 38
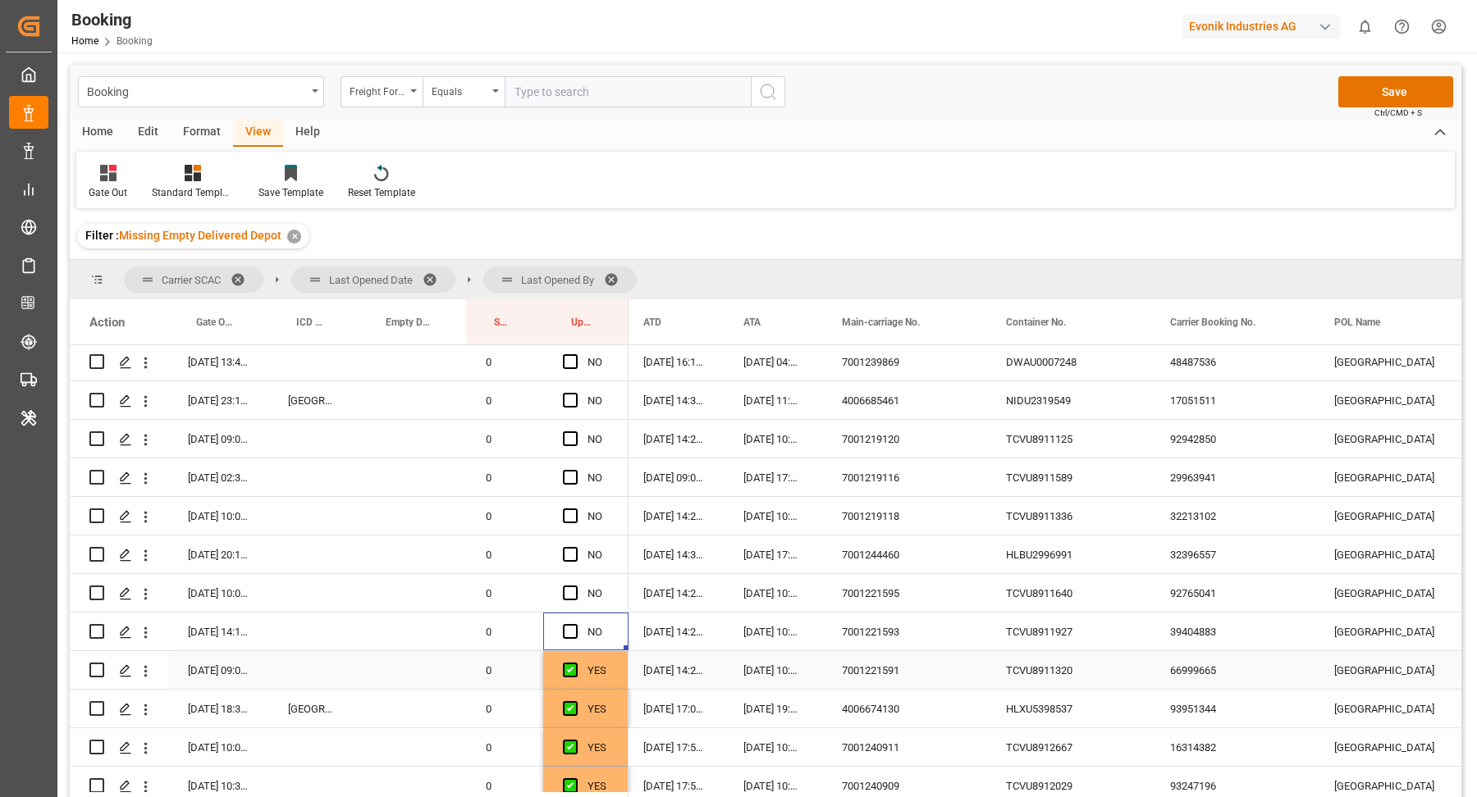
scroll to position [1762, 0]
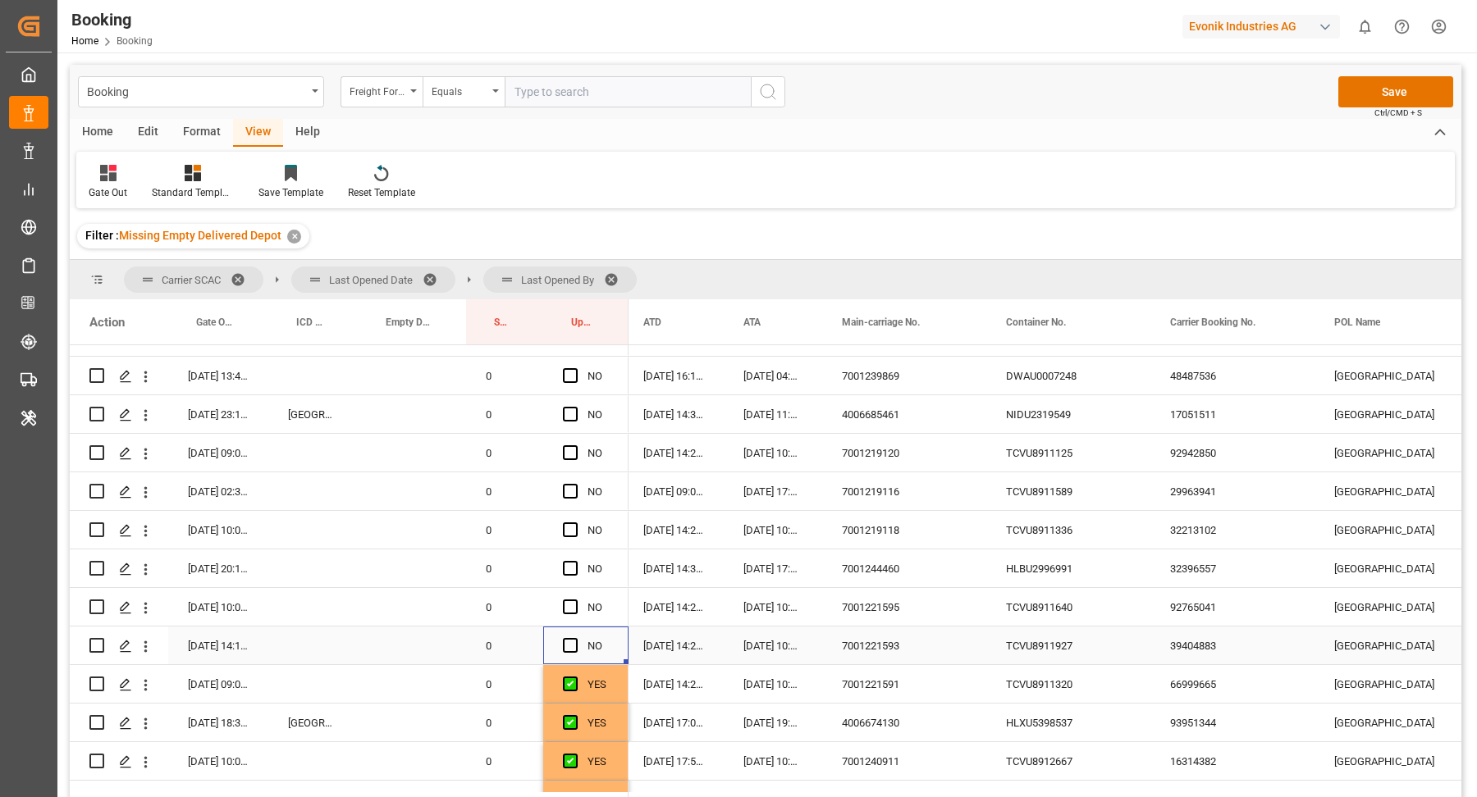
click at [560, 637] on div "NO" at bounding box center [585, 646] width 85 height 38
click at [567, 640] on span "Press SPACE to select this row." at bounding box center [570, 645] width 15 height 15
click at [575, 638] on input "Press SPACE to select this row." at bounding box center [575, 638] width 0 height 0
click at [570, 601] on span "Press SPACE to select this row." at bounding box center [570, 607] width 15 height 15
click at [575, 600] on input "Press SPACE to select this row." at bounding box center [575, 600] width 0 height 0
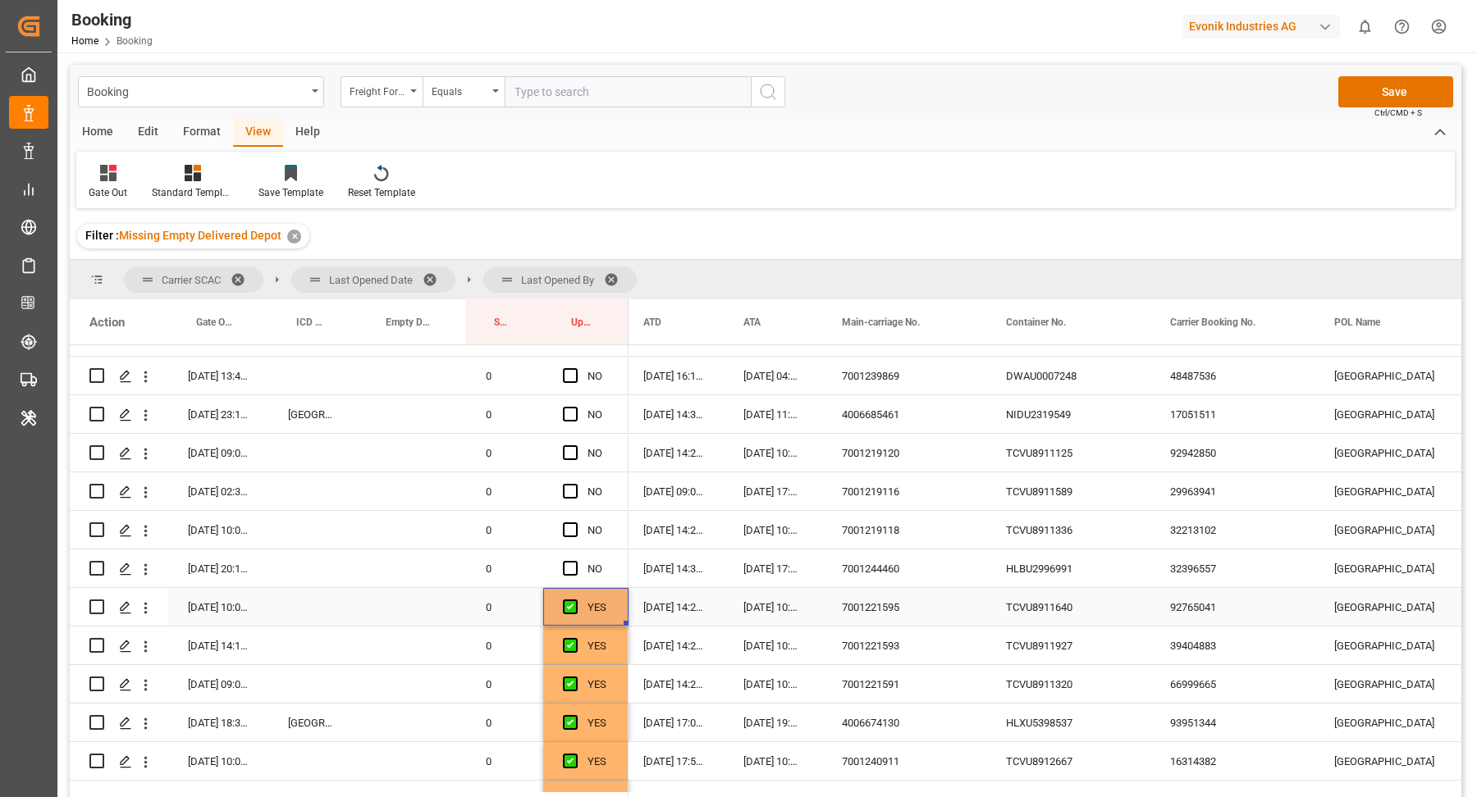
click at [1080, 617] on div "TCVU8911640" at bounding box center [1068, 607] width 164 height 38
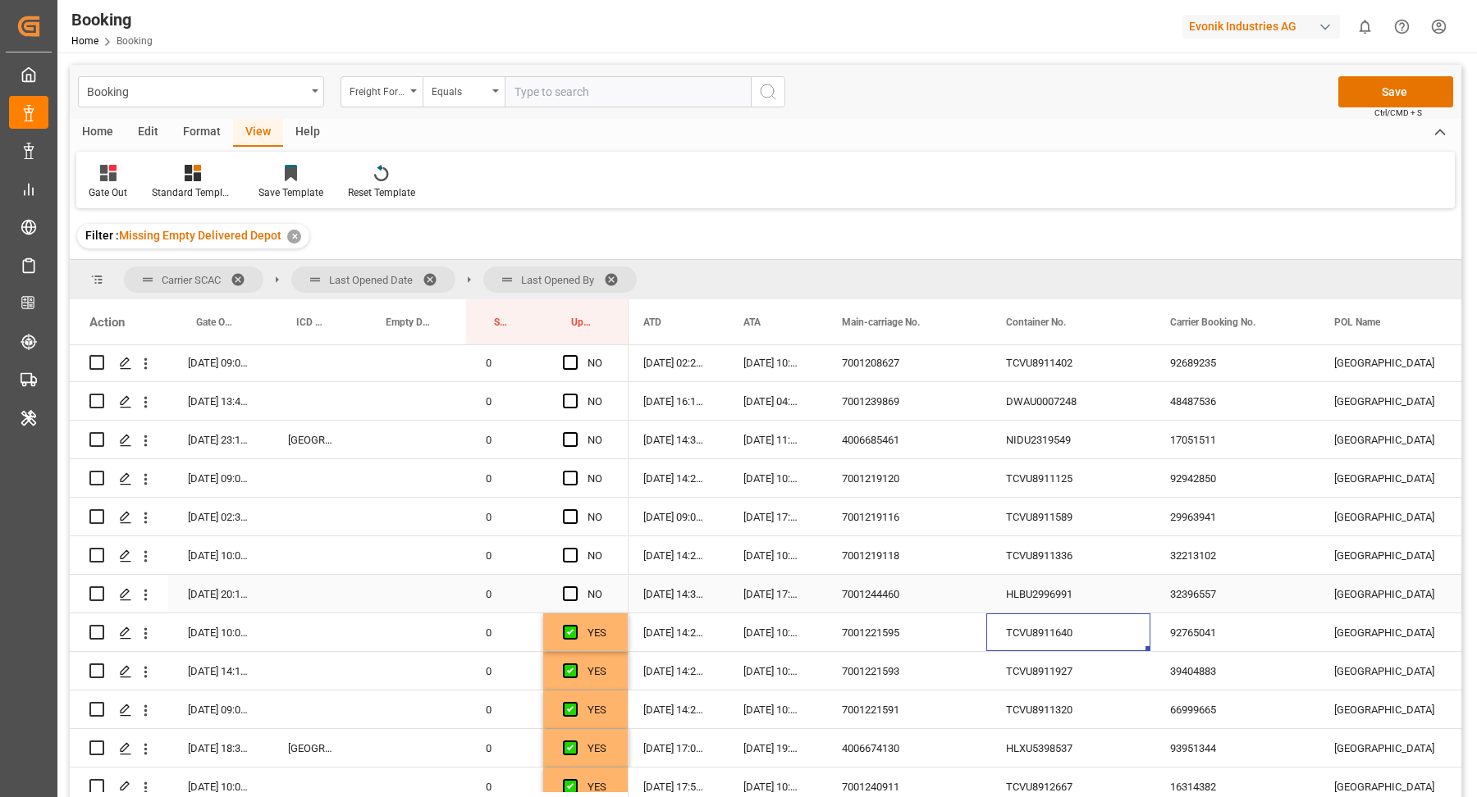
click at [1028, 596] on div "HLBU2996991" at bounding box center [1068, 594] width 164 height 38
click at [568, 597] on span "Press SPACE to select this row." at bounding box center [570, 594] width 15 height 15
click at [575, 587] on input "Press SPACE to select this row." at bounding box center [575, 587] width 0 height 0
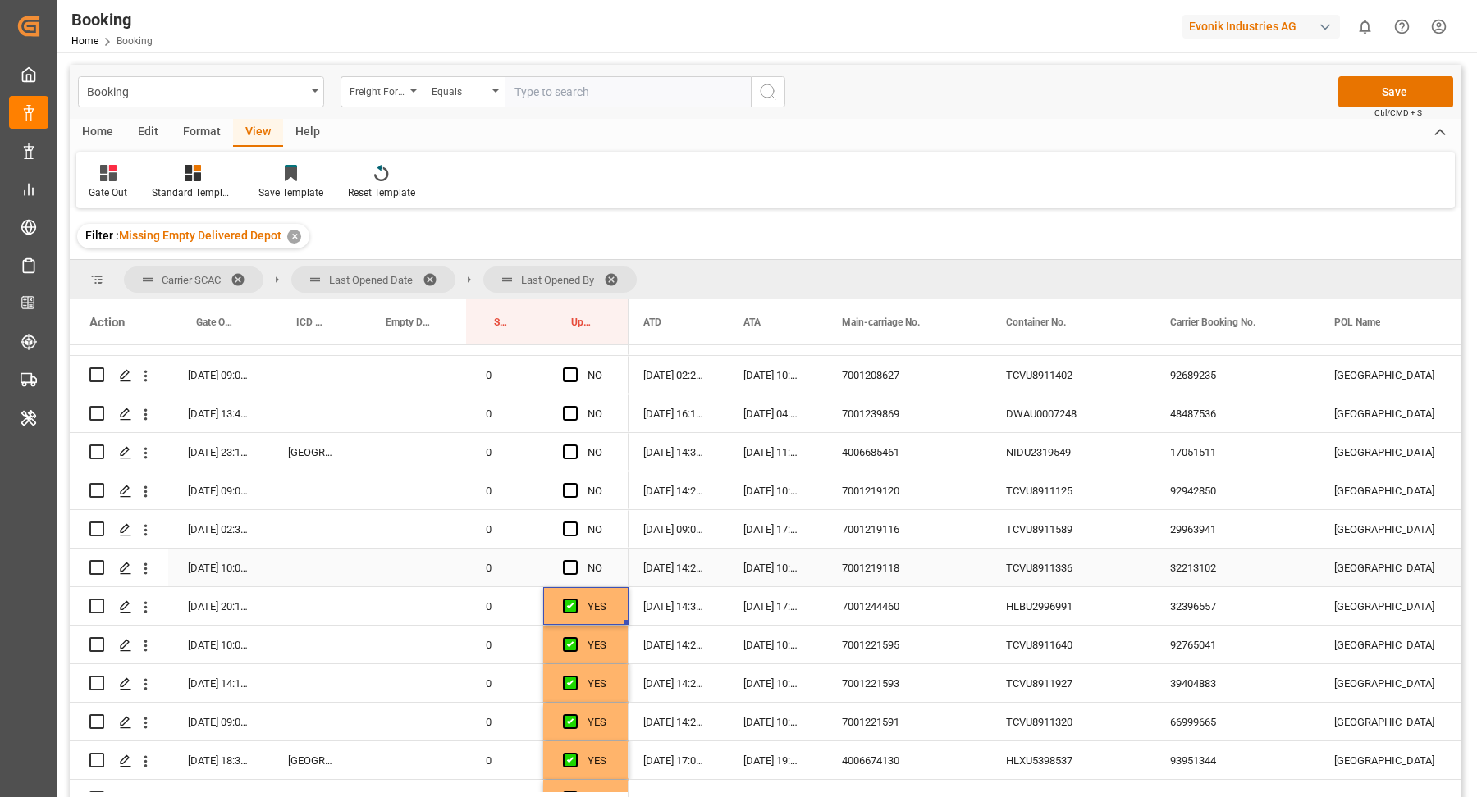
click at [1077, 572] on div "TCVU8911336" at bounding box center [1068, 568] width 164 height 38
click at [1199, 560] on div "32213102" at bounding box center [1232, 568] width 164 height 38
click at [567, 569] on span "Press SPACE to select this row." at bounding box center [570, 567] width 15 height 15
click at [575, 560] on input "Press SPACE to select this row." at bounding box center [575, 560] width 0 height 0
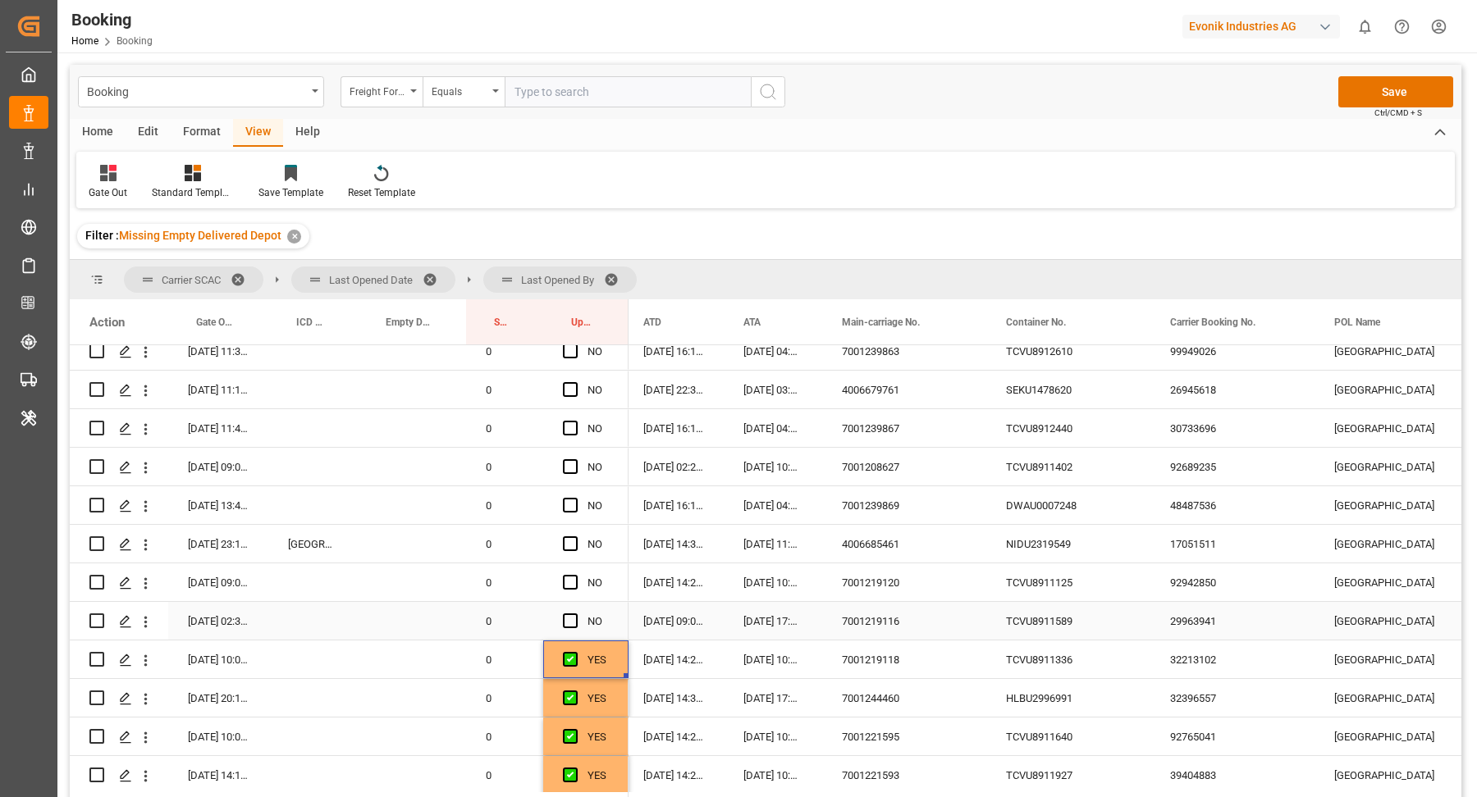
click at [1033, 619] on div "TCVU8911589" at bounding box center [1068, 621] width 164 height 38
click at [558, 623] on div "NO" at bounding box center [585, 621] width 85 height 38
click at [573, 621] on span "Press SPACE to select this row." at bounding box center [570, 621] width 15 height 15
click at [575, 614] on input "Press SPACE to select this row." at bounding box center [575, 614] width 0 height 0
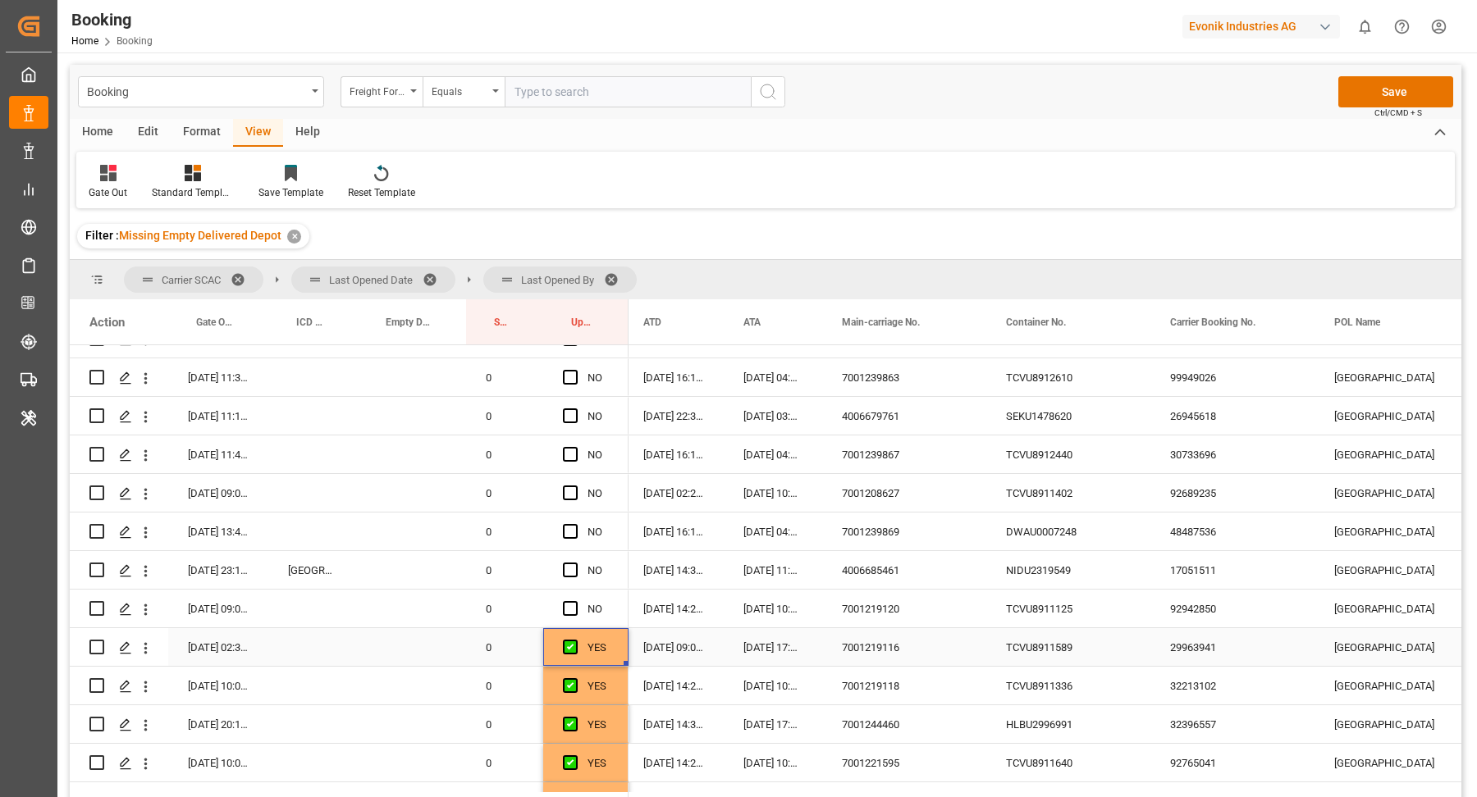
scroll to position [1593, 0]
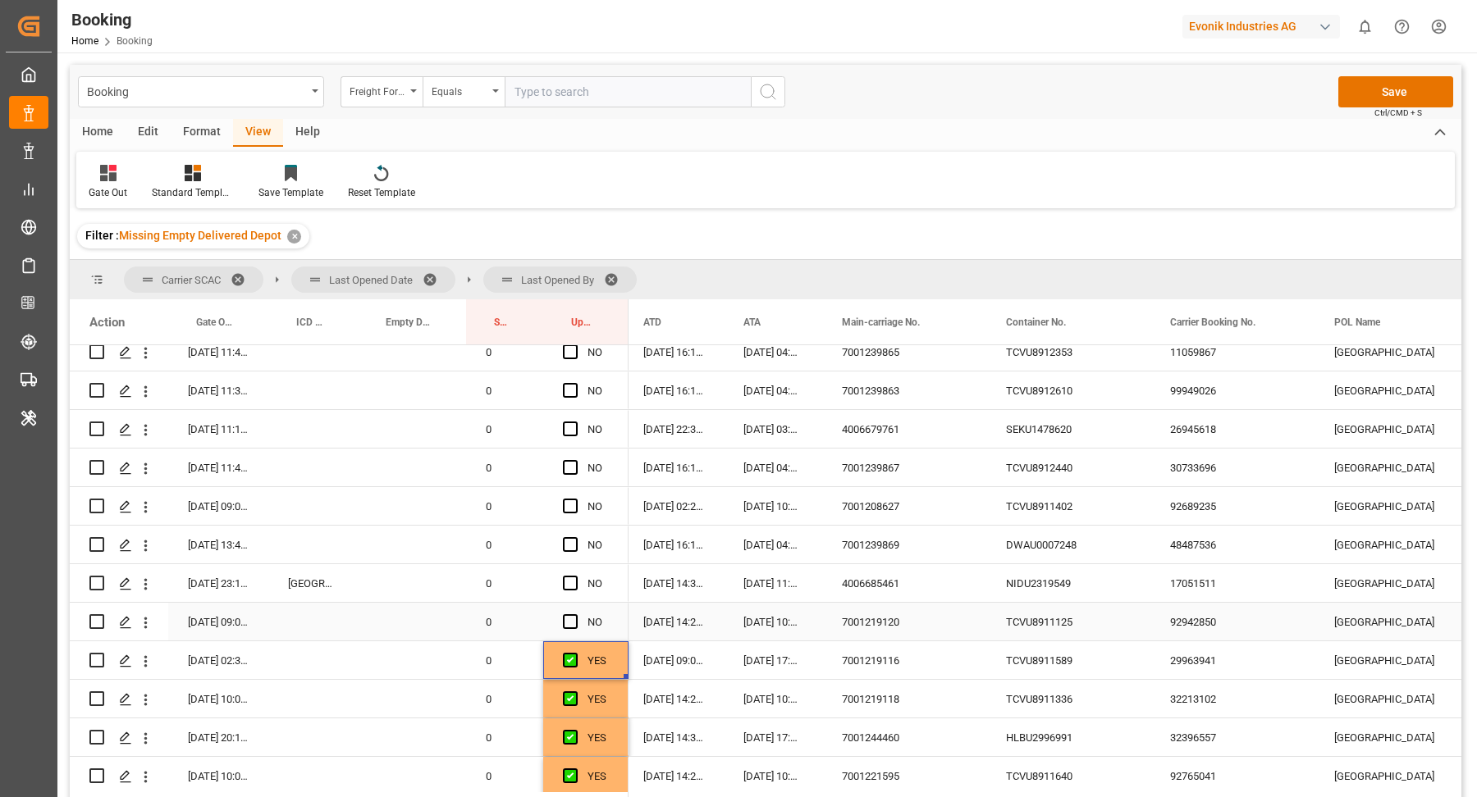
click at [1057, 626] on div "TCVU8911125" at bounding box center [1068, 622] width 164 height 38
click at [567, 626] on span "Press SPACE to select this row." at bounding box center [570, 621] width 15 height 15
click at [575, 614] on input "Press SPACE to select this row." at bounding box center [575, 614] width 0 height 0
click at [1039, 598] on div "NIDU2319549" at bounding box center [1068, 583] width 164 height 38
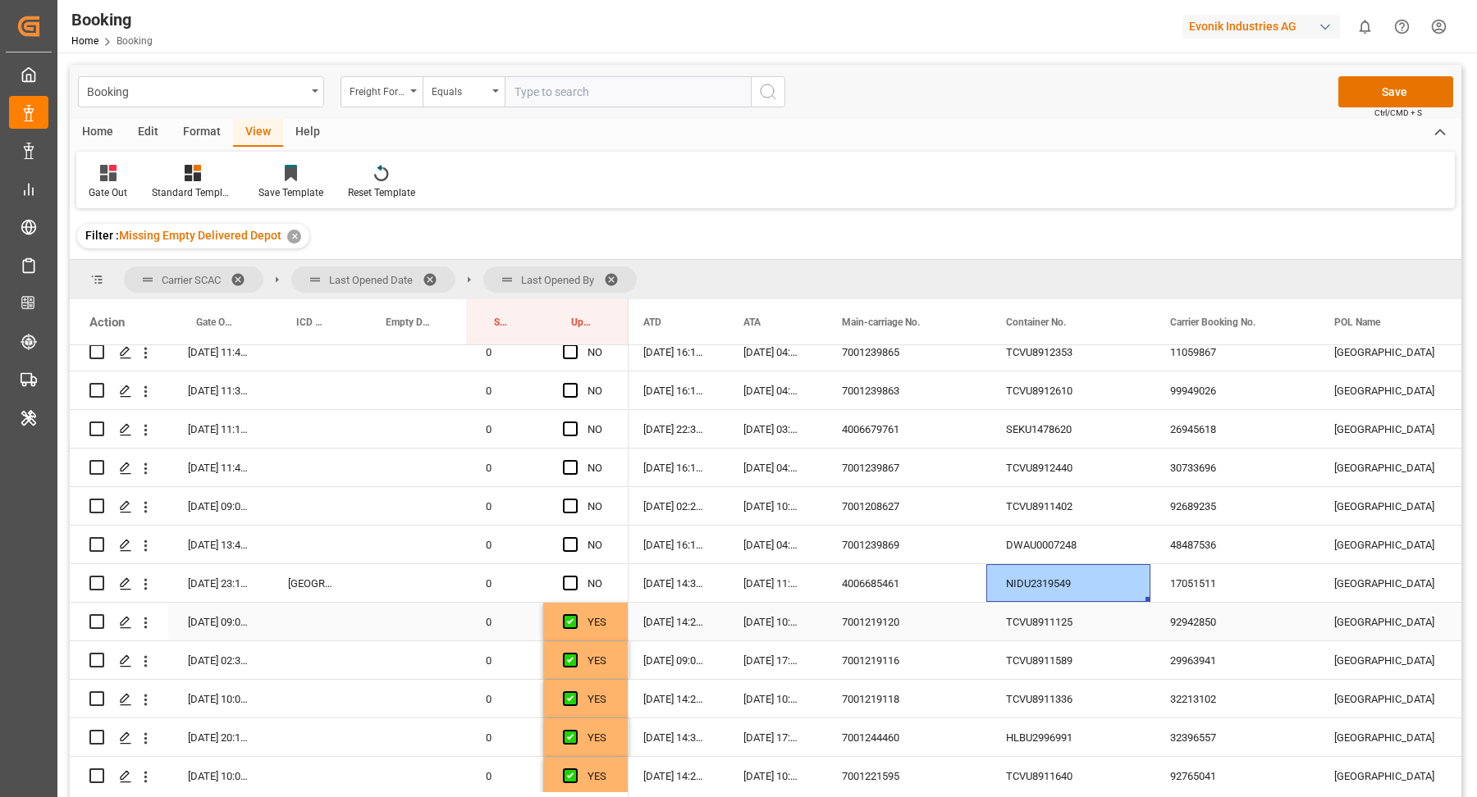
scroll to position [1568, 0]
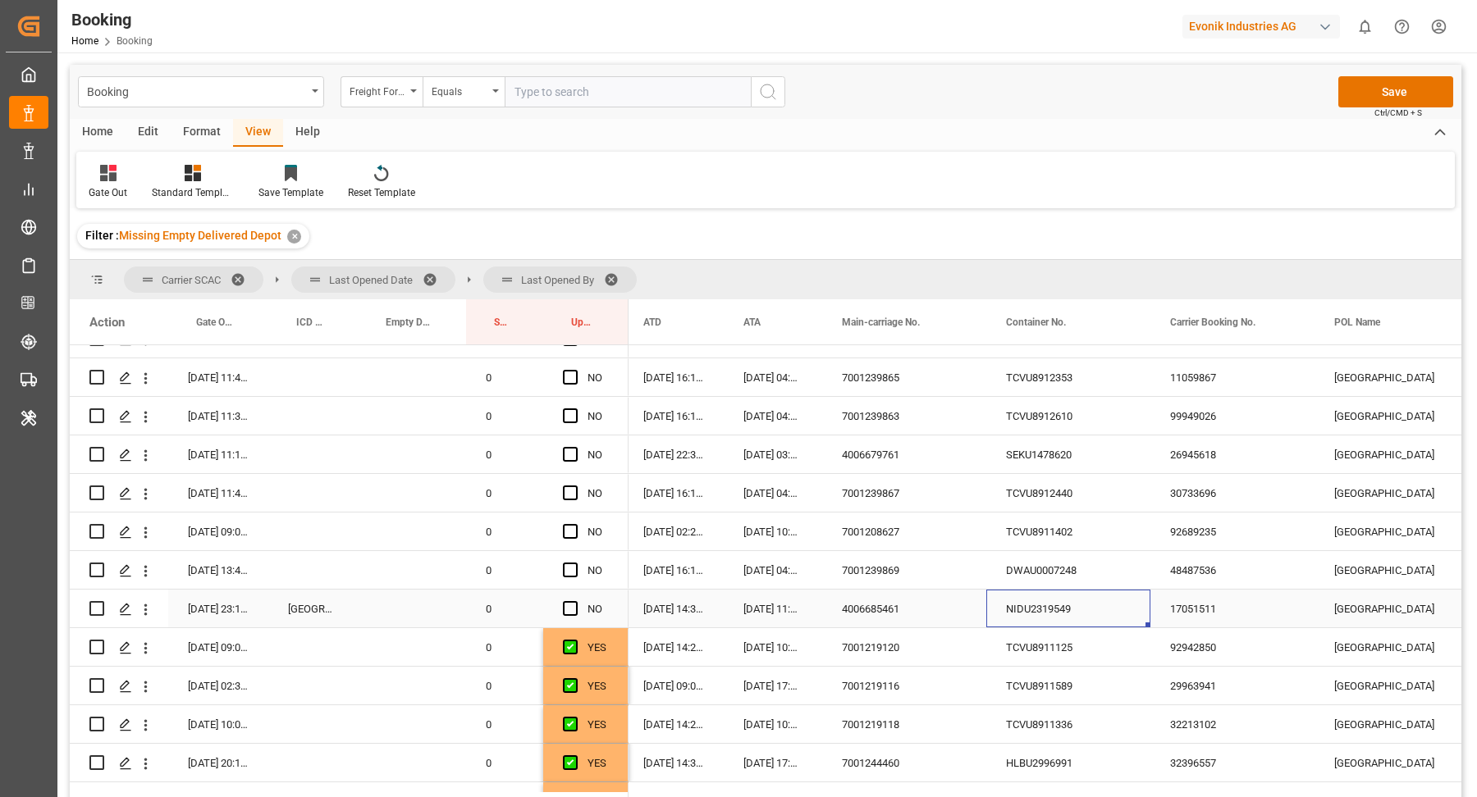
click at [145, 613] on icon "open menu" at bounding box center [145, 609] width 3 height 11
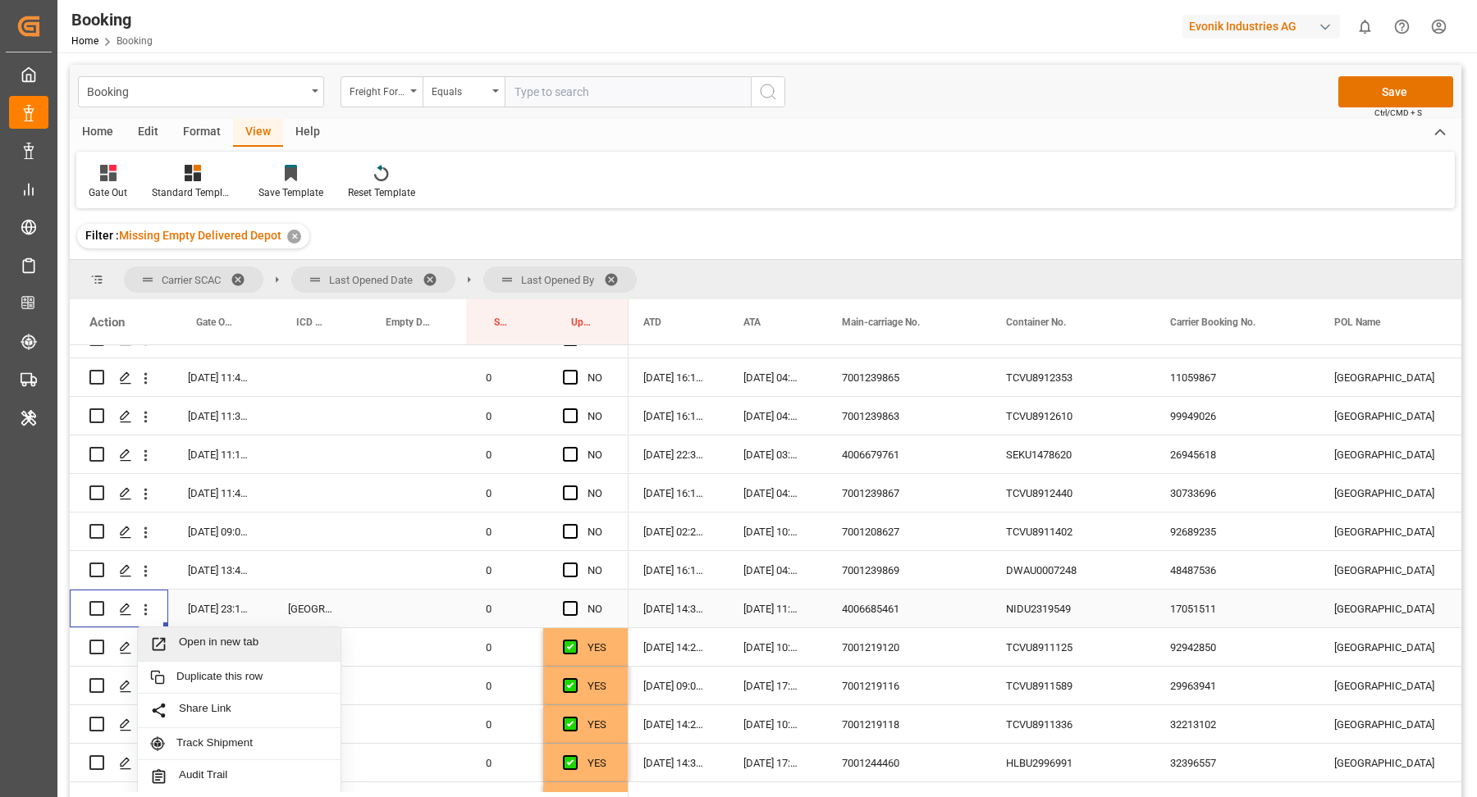
drag, startPoint x: 212, startPoint y: 635, endPoint x: 192, endPoint y: 566, distance: 71.7
click at [212, 636] on span "Open in new tab" at bounding box center [253, 644] width 149 height 17
click at [565, 608] on span "Press SPACE to select this row." at bounding box center [570, 608] width 15 height 15
click at [575, 601] on input "Press SPACE to select this row." at bounding box center [575, 601] width 0 height 0
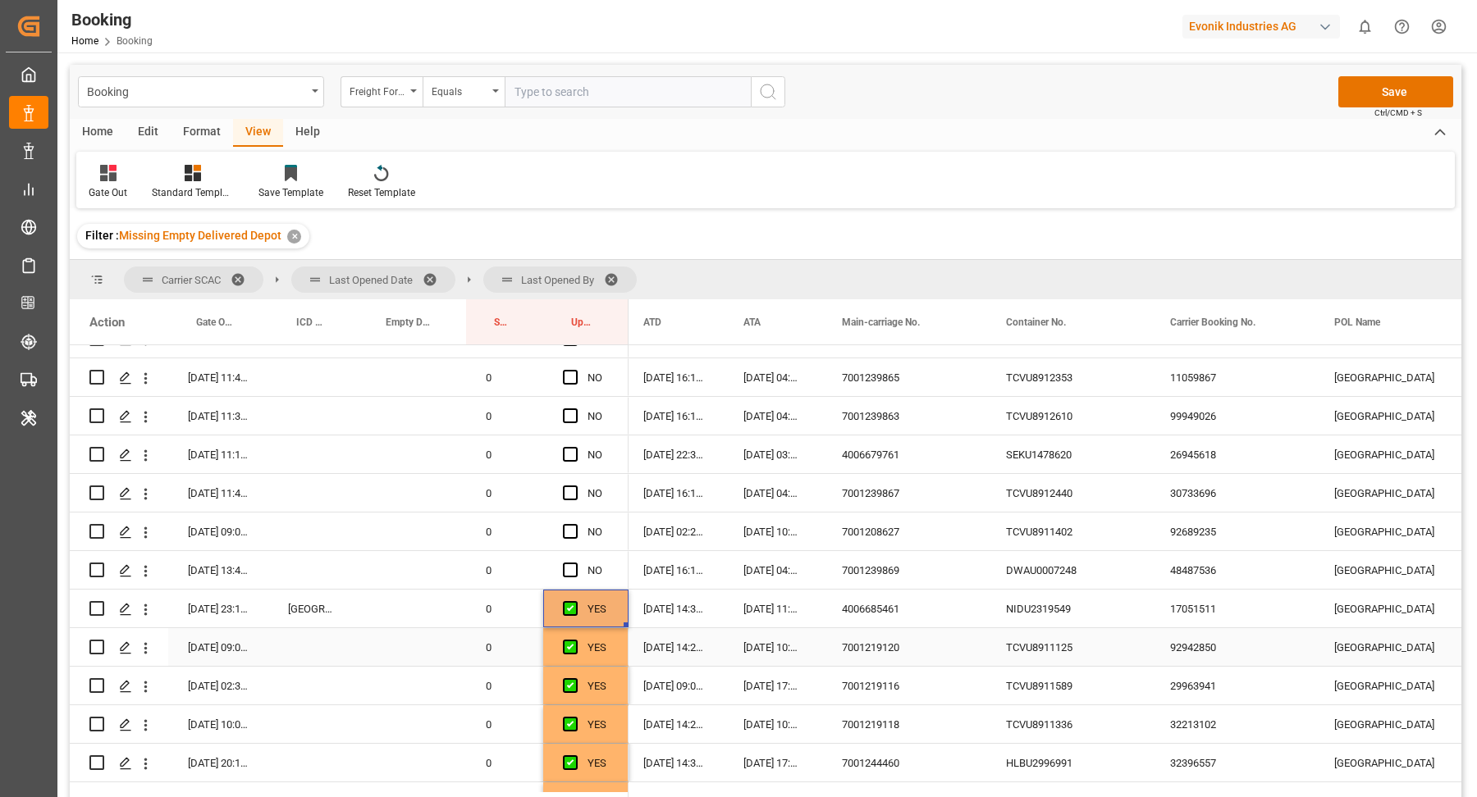
scroll to position [1555, 0]
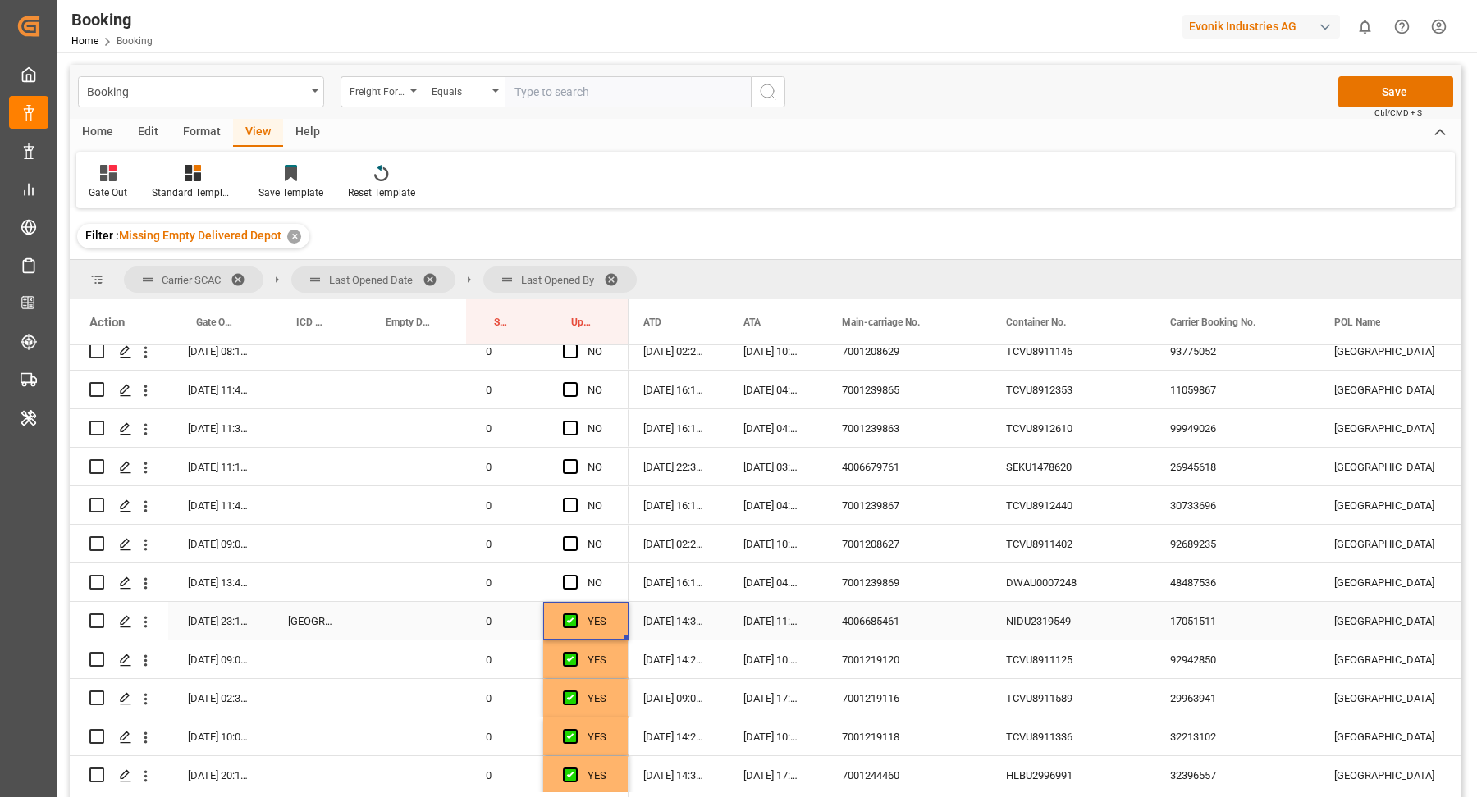
click at [1046, 596] on div "DWAU0007248" at bounding box center [1068, 583] width 164 height 38
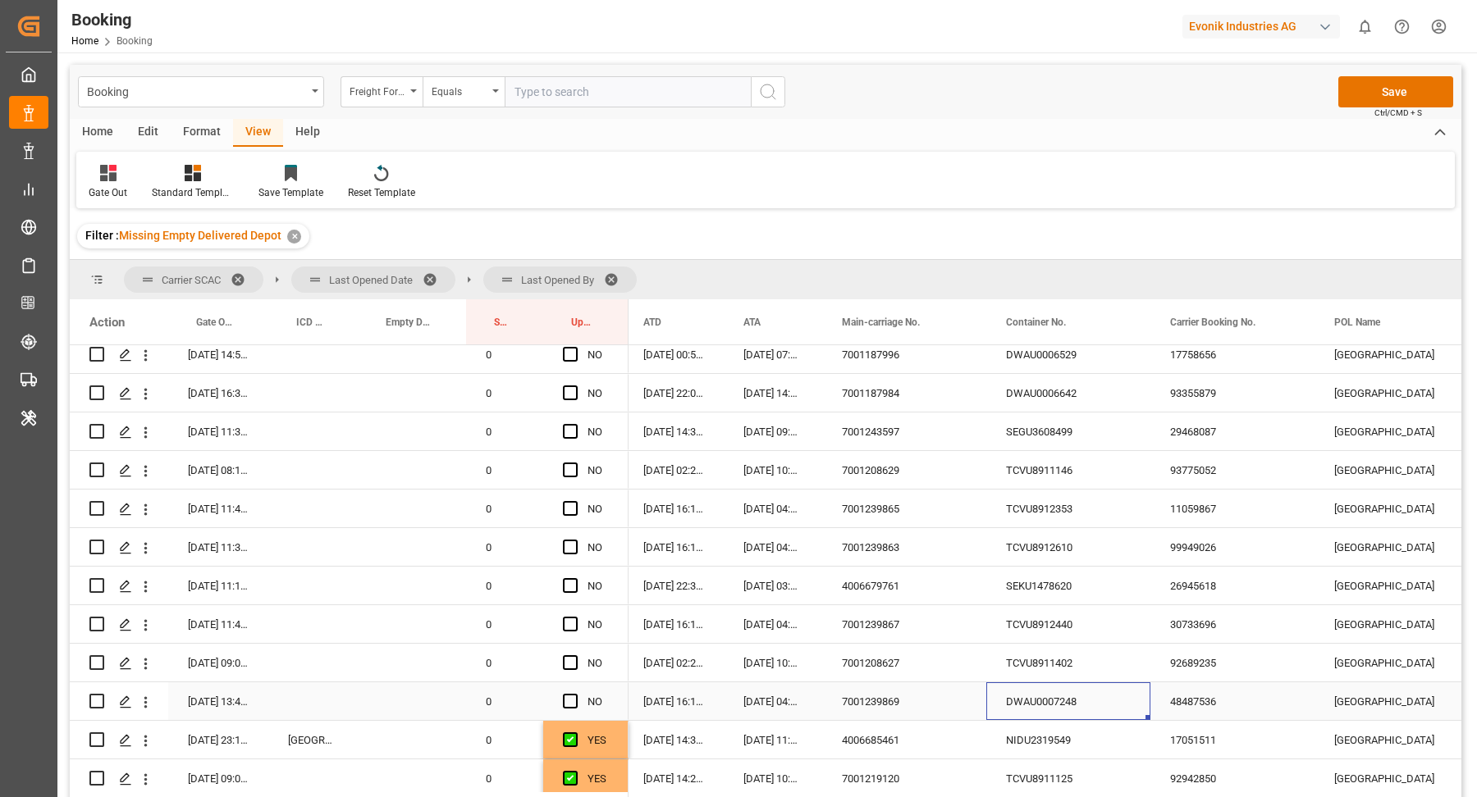
click at [569, 704] on span "Press SPACE to select this row." at bounding box center [570, 701] width 15 height 15
click at [575, 694] on input "Press SPACE to select this row." at bounding box center [575, 694] width 0 height 0
click at [1077, 681] on div "TCVU8911402" at bounding box center [1068, 663] width 164 height 38
click at [571, 666] on span "Press SPACE to select this row." at bounding box center [570, 662] width 15 height 15
click at [575, 655] on input "Press SPACE to select this row." at bounding box center [575, 655] width 0 height 0
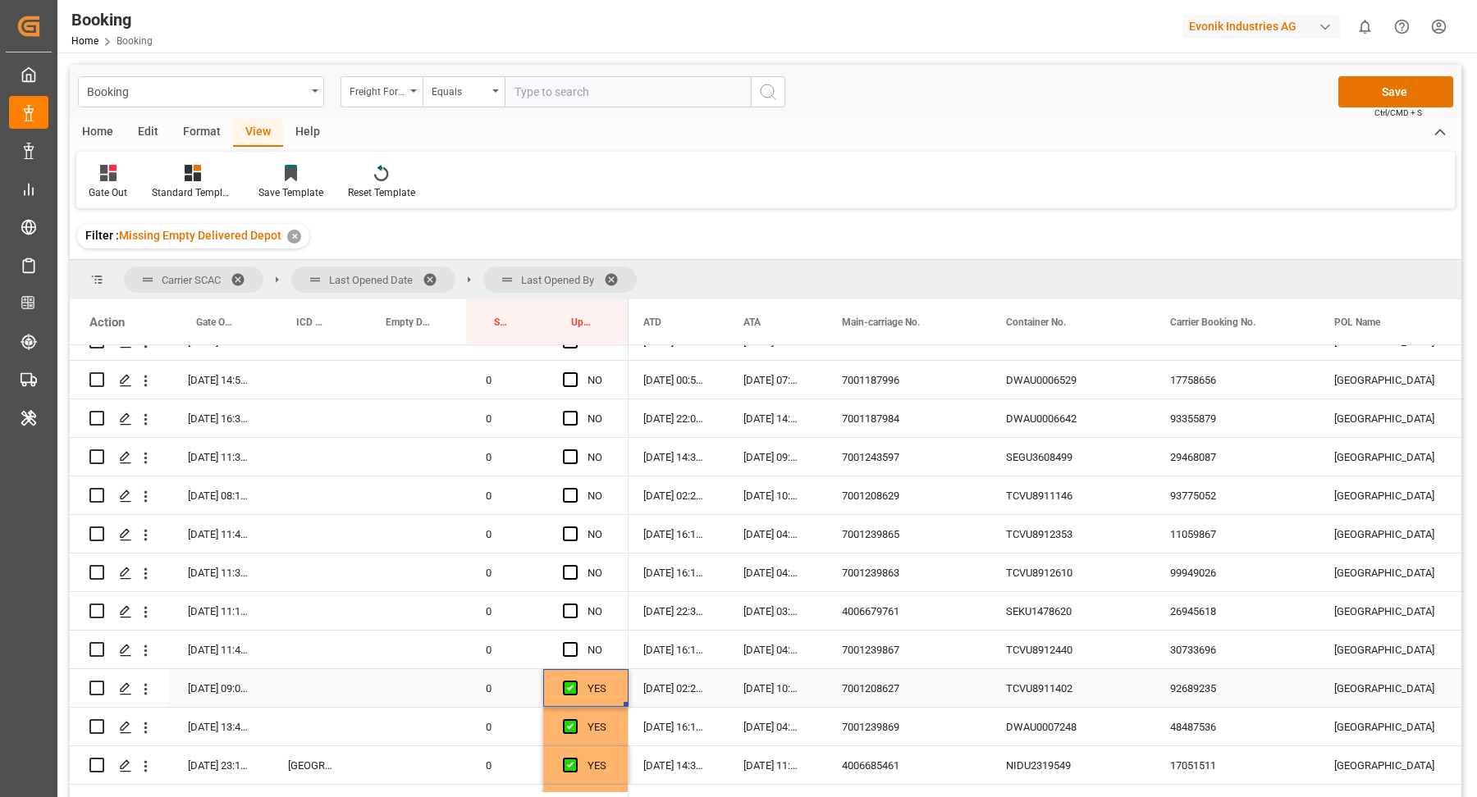
scroll to position [1397, 0]
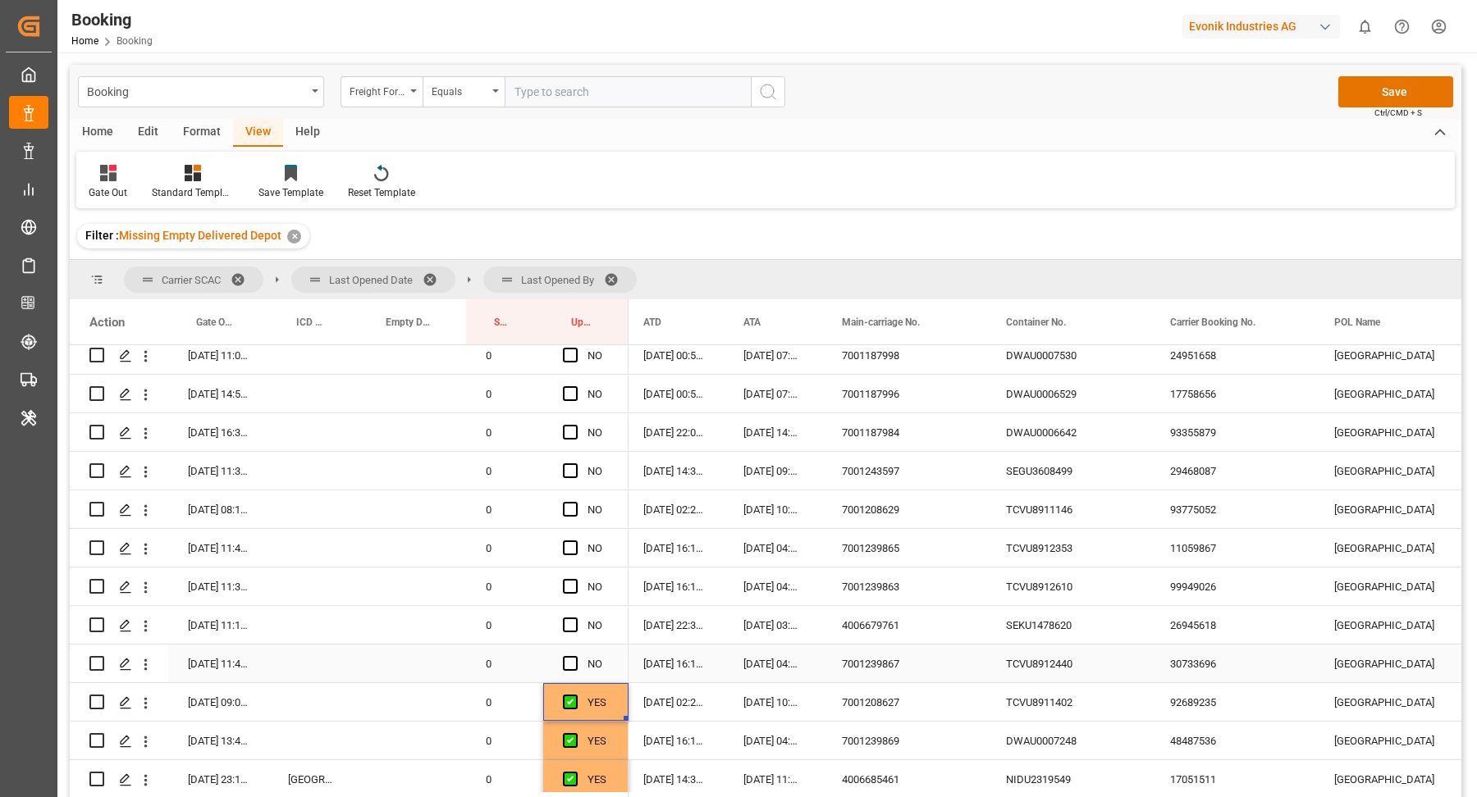
click at [1153, 664] on div "30733696" at bounding box center [1232, 664] width 164 height 38
click at [1039, 668] on div "TCVU8912440" at bounding box center [1068, 664] width 164 height 38
drag, startPoint x: 564, startPoint y: 660, endPoint x: 625, endPoint y: 664, distance: 60.9
click at [565, 660] on span "Press SPACE to select this row." at bounding box center [570, 663] width 15 height 15
click at [575, 656] on input "Press SPACE to select this row." at bounding box center [575, 656] width 0 height 0
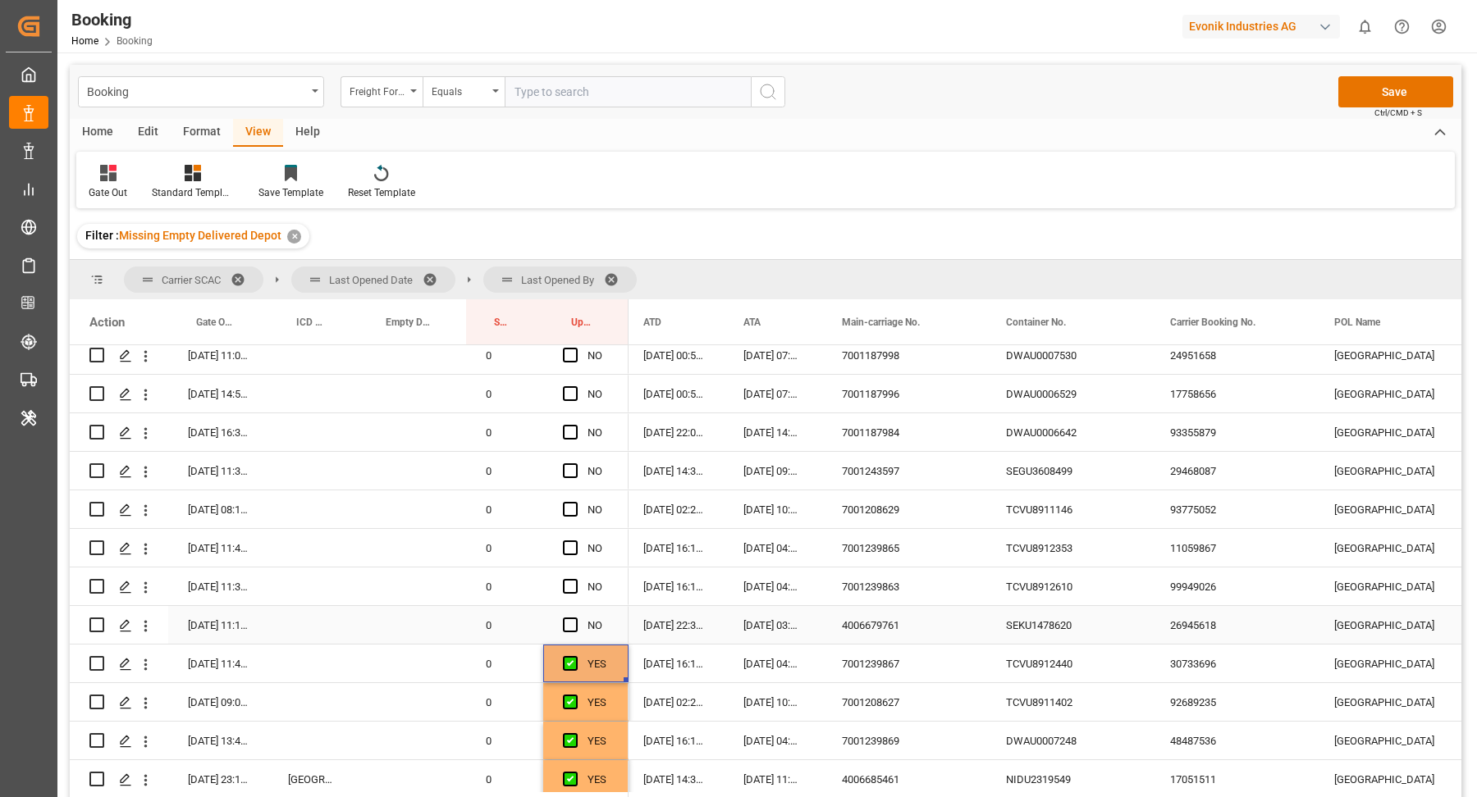
click at [1043, 623] on div "SEKU1478620" at bounding box center [1068, 625] width 164 height 38
click at [573, 615] on div "Press SPACE to select this row." at bounding box center [575, 626] width 25 height 38
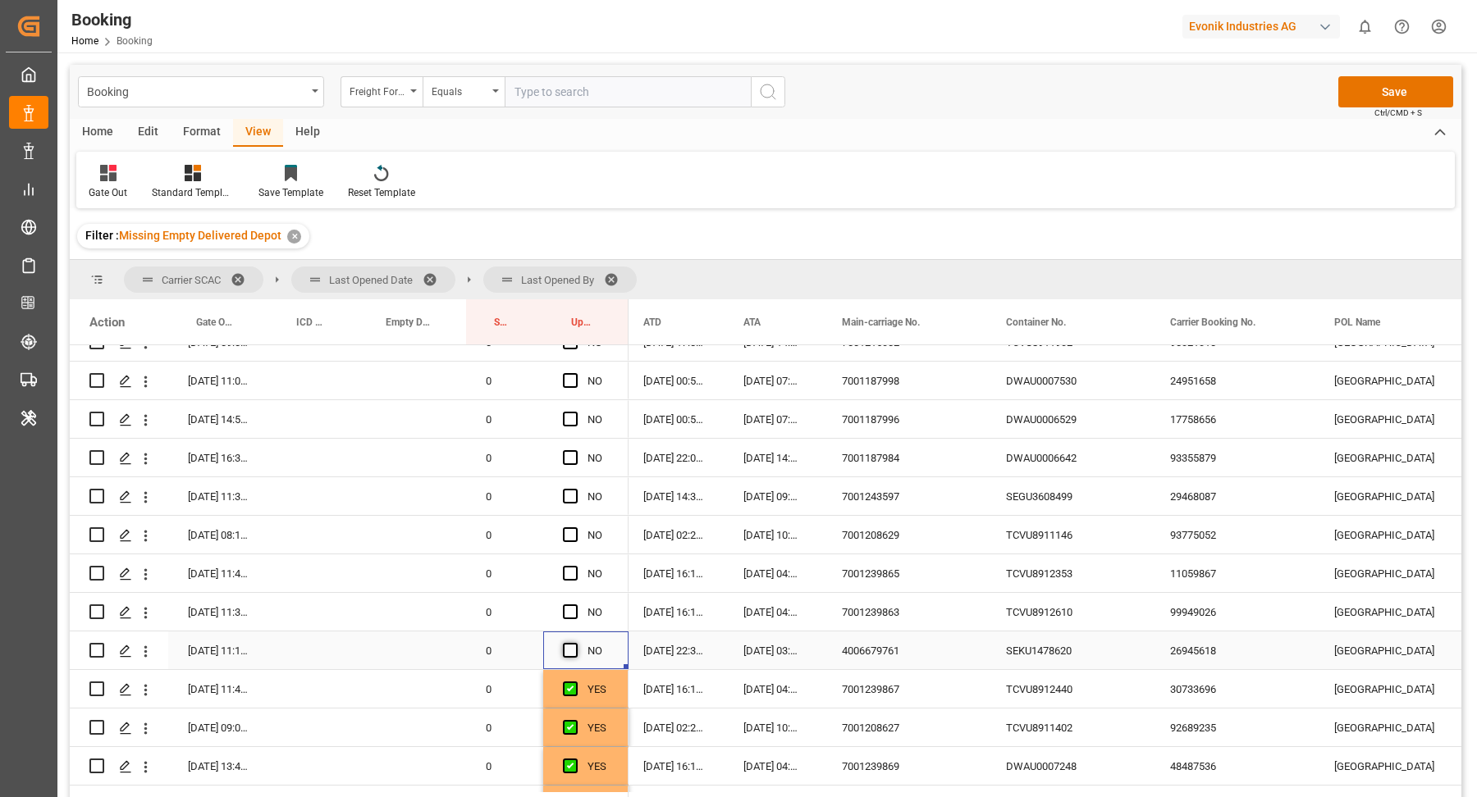
click at [564, 653] on span "Press SPACE to select this row." at bounding box center [570, 650] width 15 height 15
click at [575, 643] on input "Press SPACE to select this row." at bounding box center [575, 643] width 0 height 0
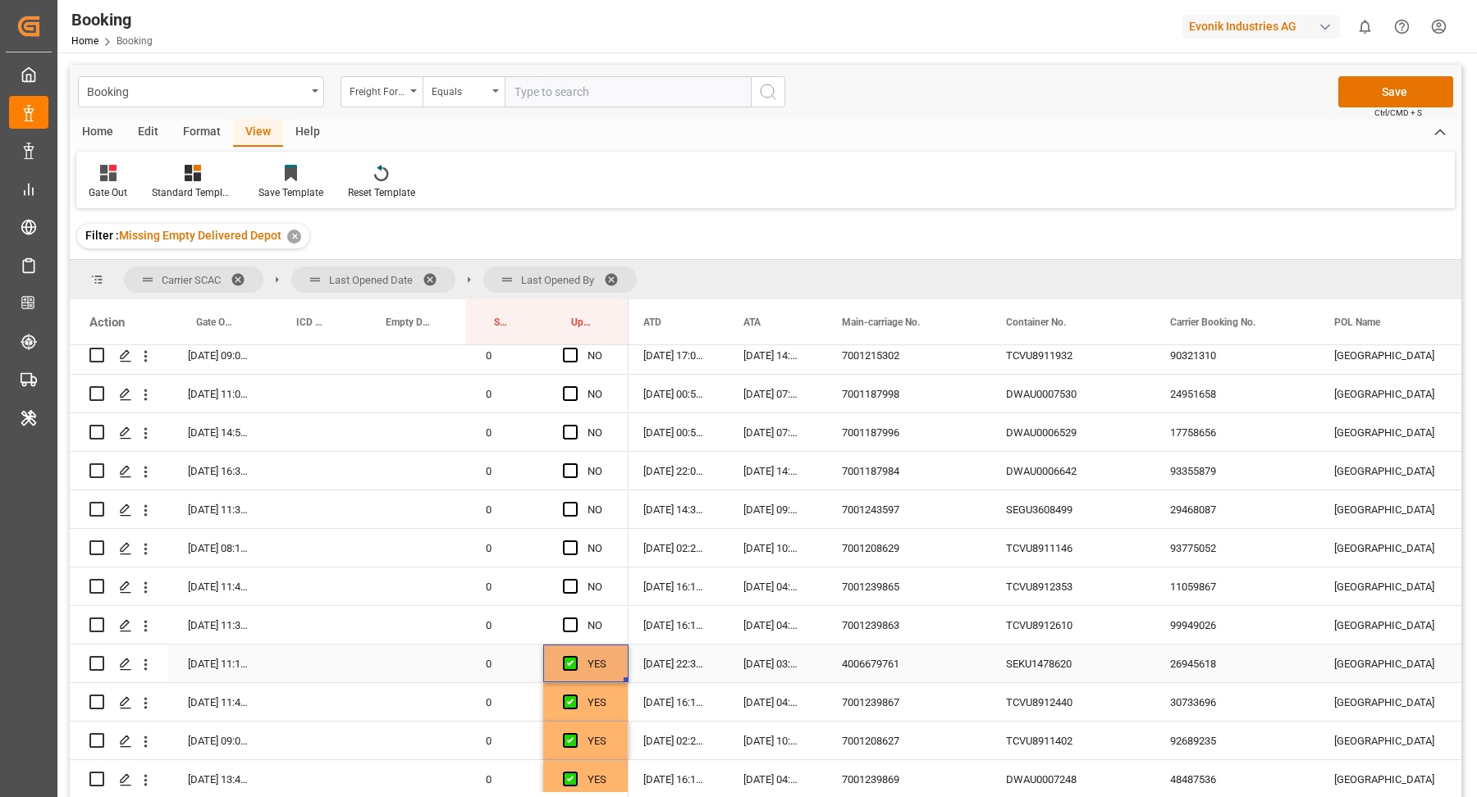
scroll to position [1345, 0]
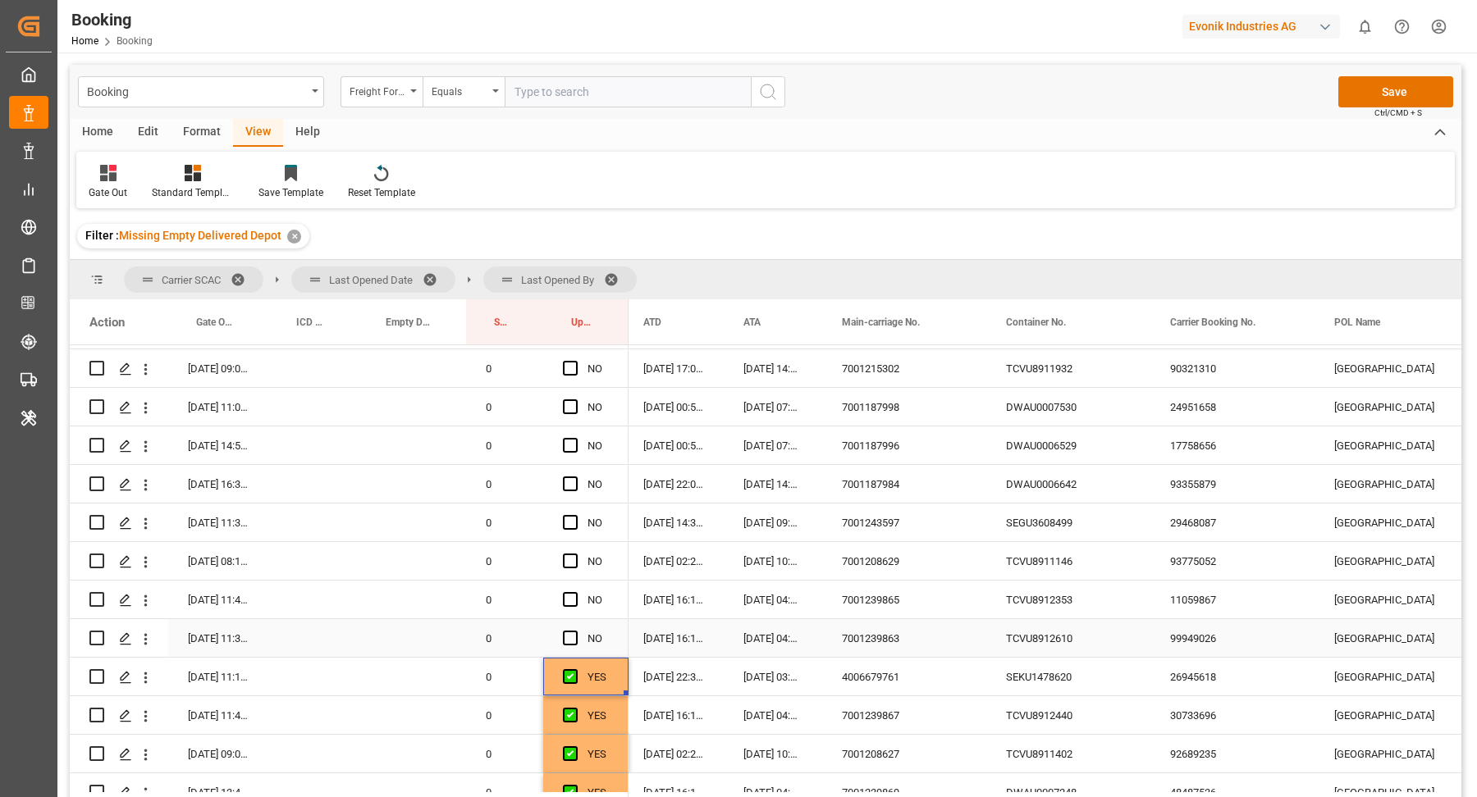
click at [1011, 651] on div "TCVU8912610" at bounding box center [1068, 638] width 164 height 38
drag, startPoint x: 575, startPoint y: 636, endPoint x: 745, endPoint y: 650, distance: 170.4
click at [574, 636] on span "Press SPACE to select this row." at bounding box center [570, 638] width 15 height 15
click at [575, 631] on input "Press SPACE to select this row." at bounding box center [575, 631] width 0 height 0
click at [1057, 602] on div "TCVU8912353" at bounding box center [1068, 600] width 164 height 38
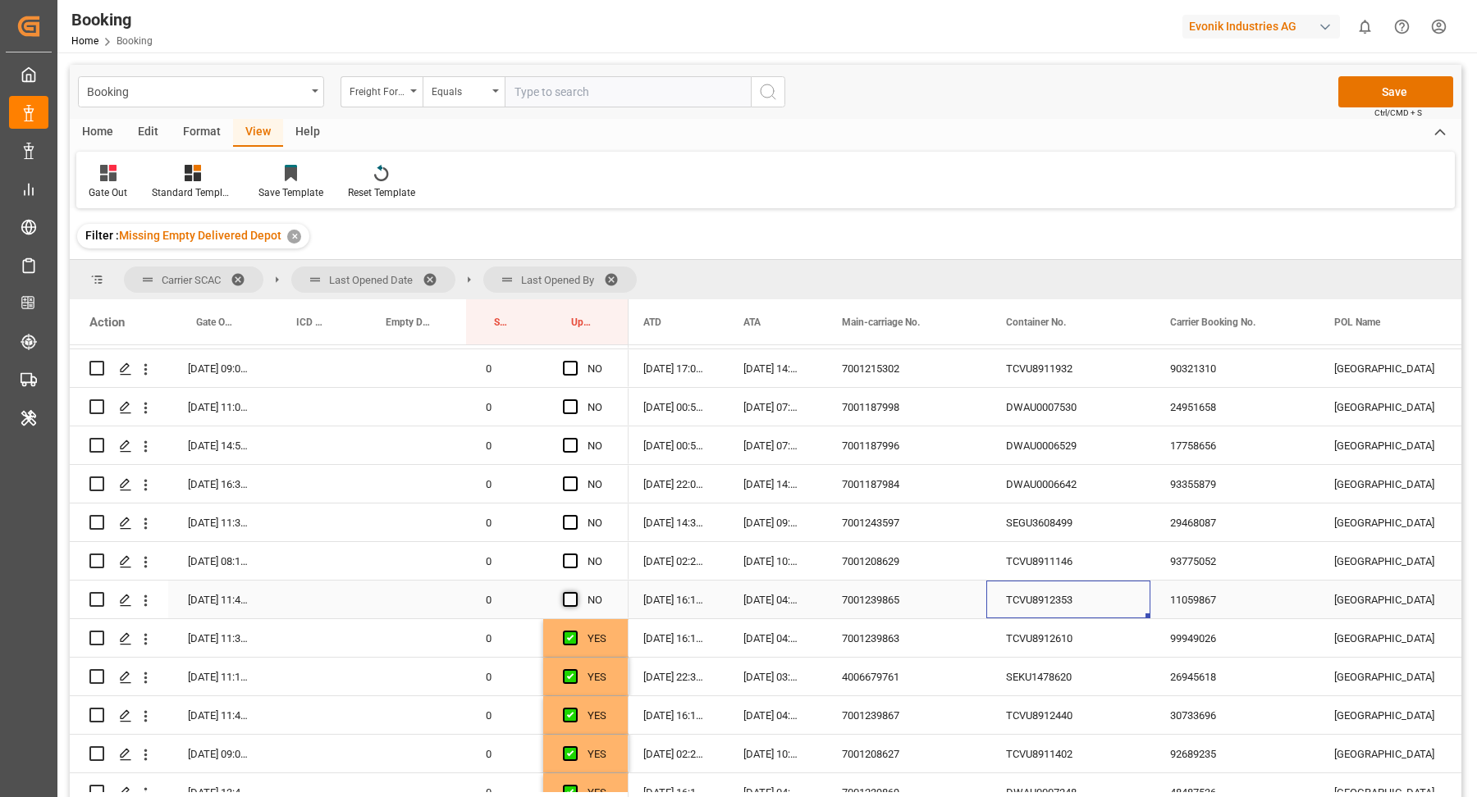
click at [569, 602] on span "Press SPACE to select this row." at bounding box center [570, 599] width 15 height 15
click at [575, 592] on input "Press SPACE to select this row." at bounding box center [575, 592] width 0 height 0
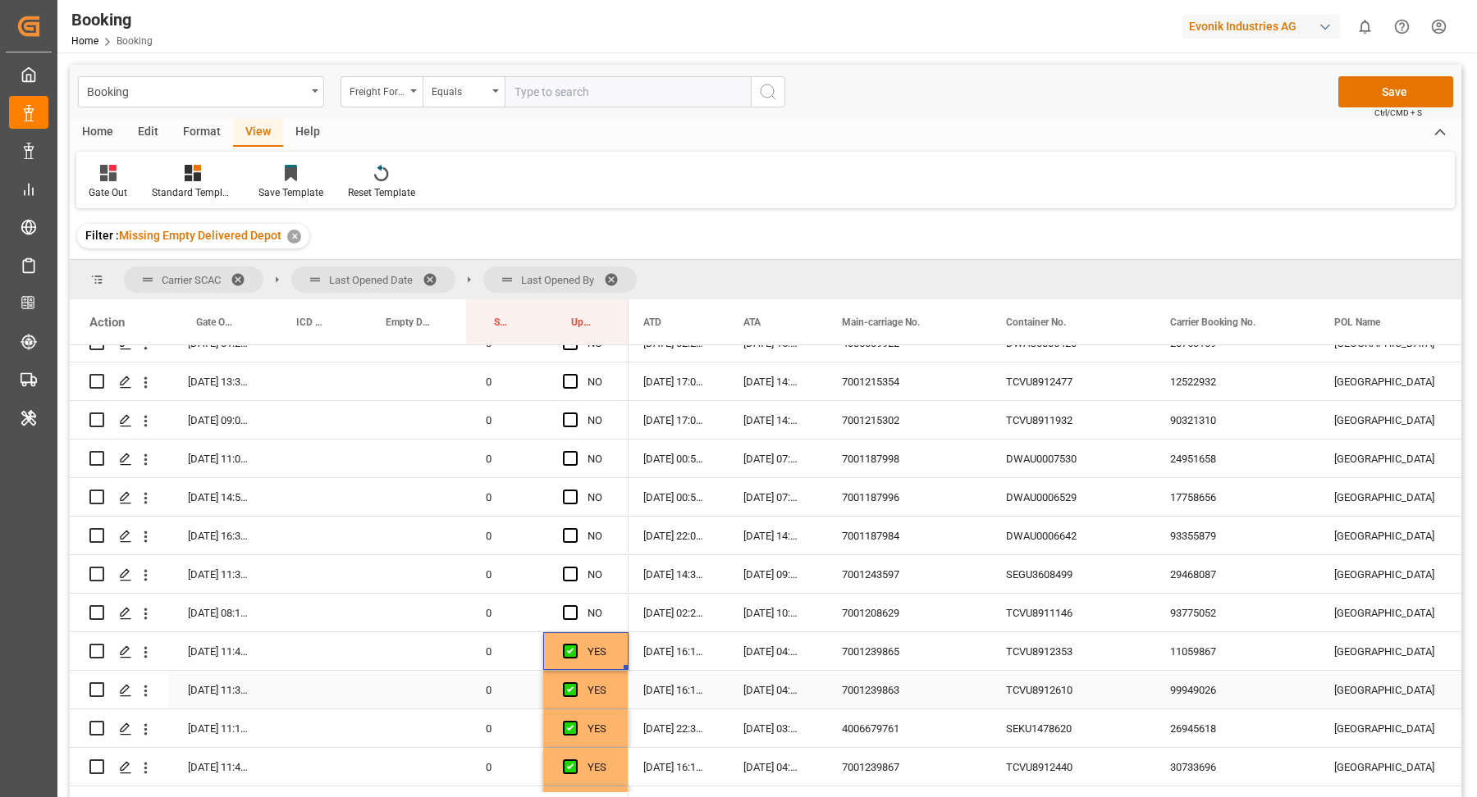
scroll to position [1281, 0]
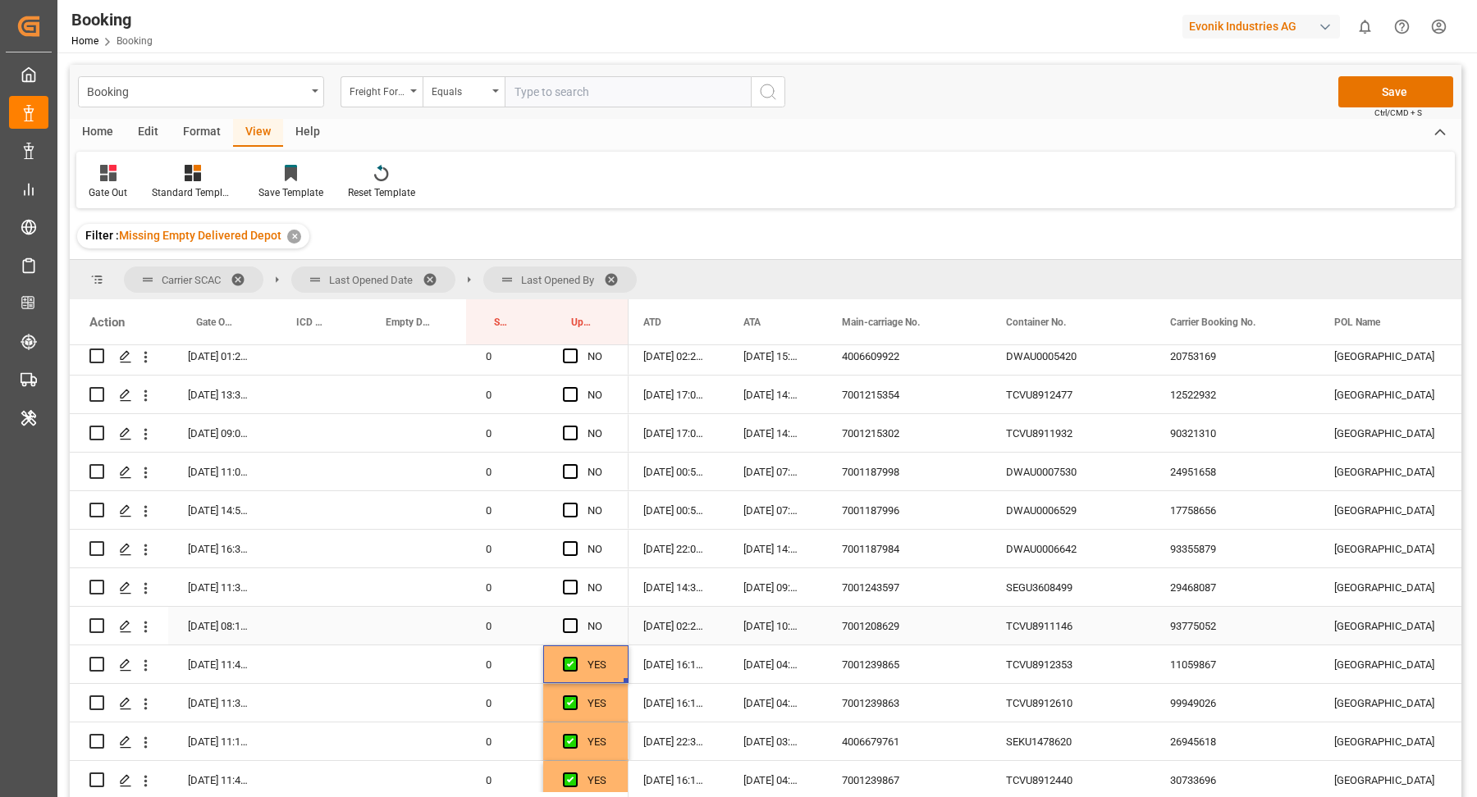
click at [1141, 621] on div "TCVU8911146" at bounding box center [1068, 626] width 164 height 38
click at [574, 623] on span "Press SPACE to select this row." at bounding box center [570, 626] width 15 height 15
click at [575, 619] on input "Press SPACE to select this row." at bounding box center [575, 619] width 0 height 0
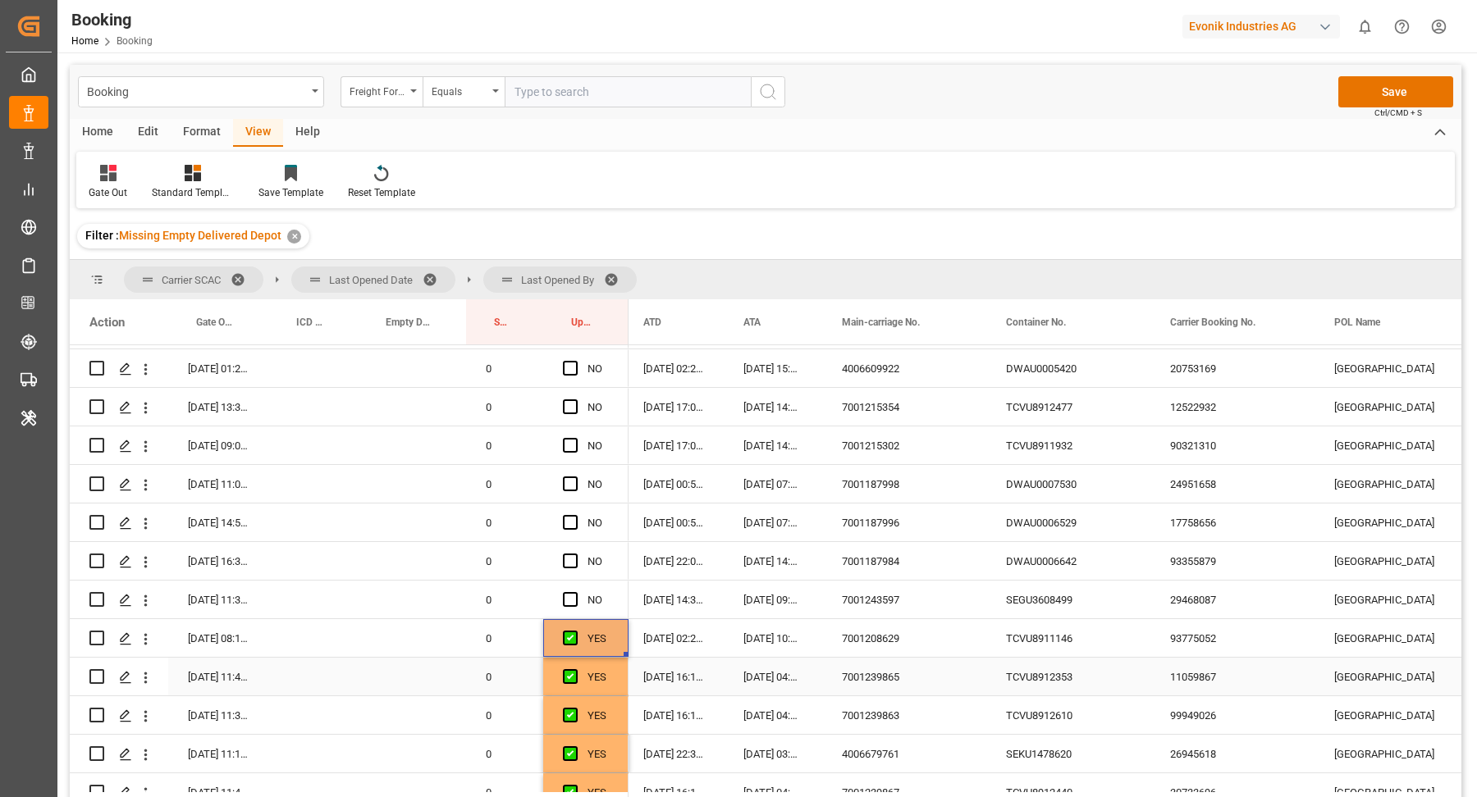
scroll to position [1255, 0]
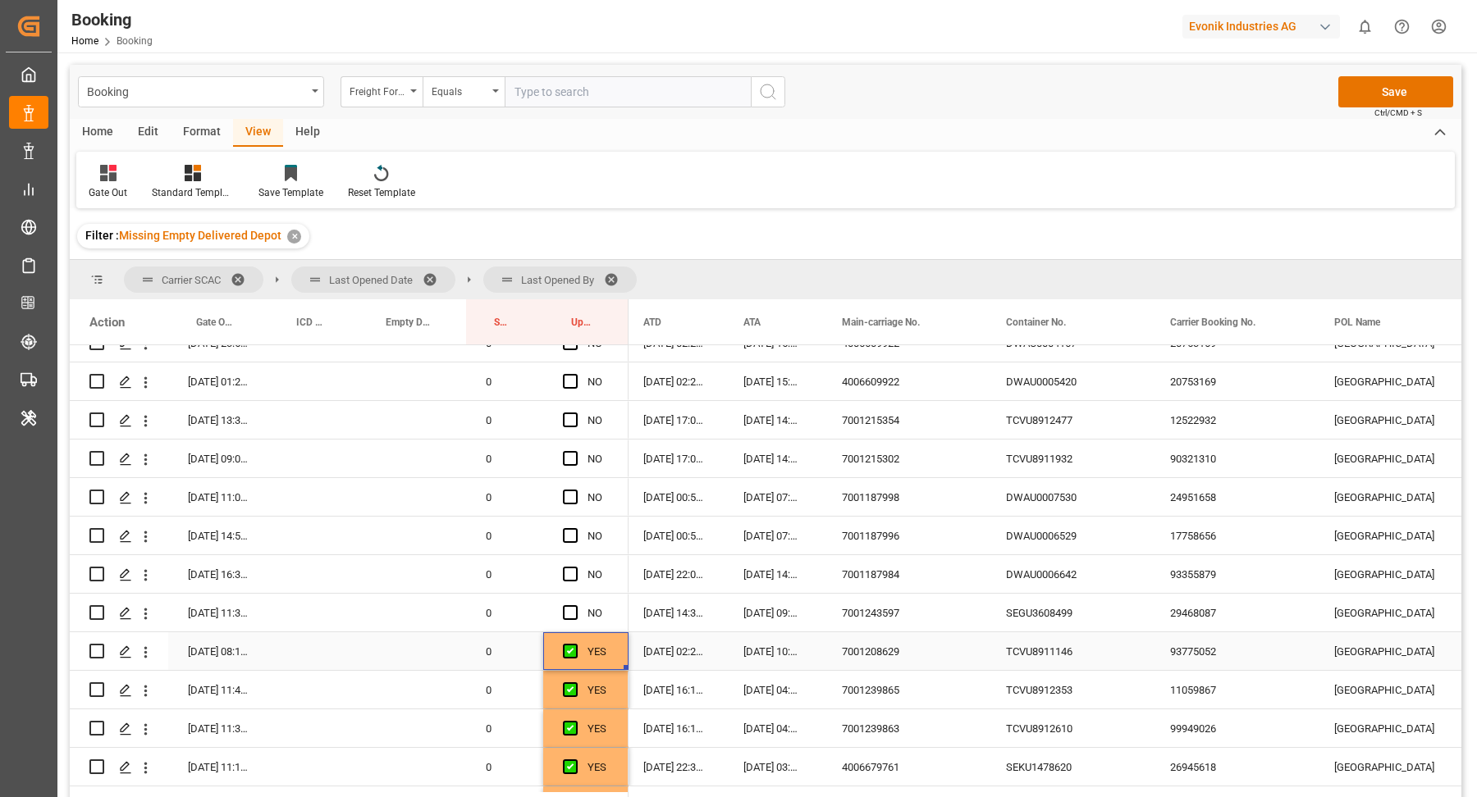
click at [1070, 616] on div "SEGU3608499" at bounding box center [1068, 613] width 164 height 38
click at [568, 607] on span "Press SPACE to select this row." at bounding box center [570, 612] width 15 height 15
click at [575, 605] on input "Press SPACE to select this row." at bounding box center [575, 605] width 0 height 0
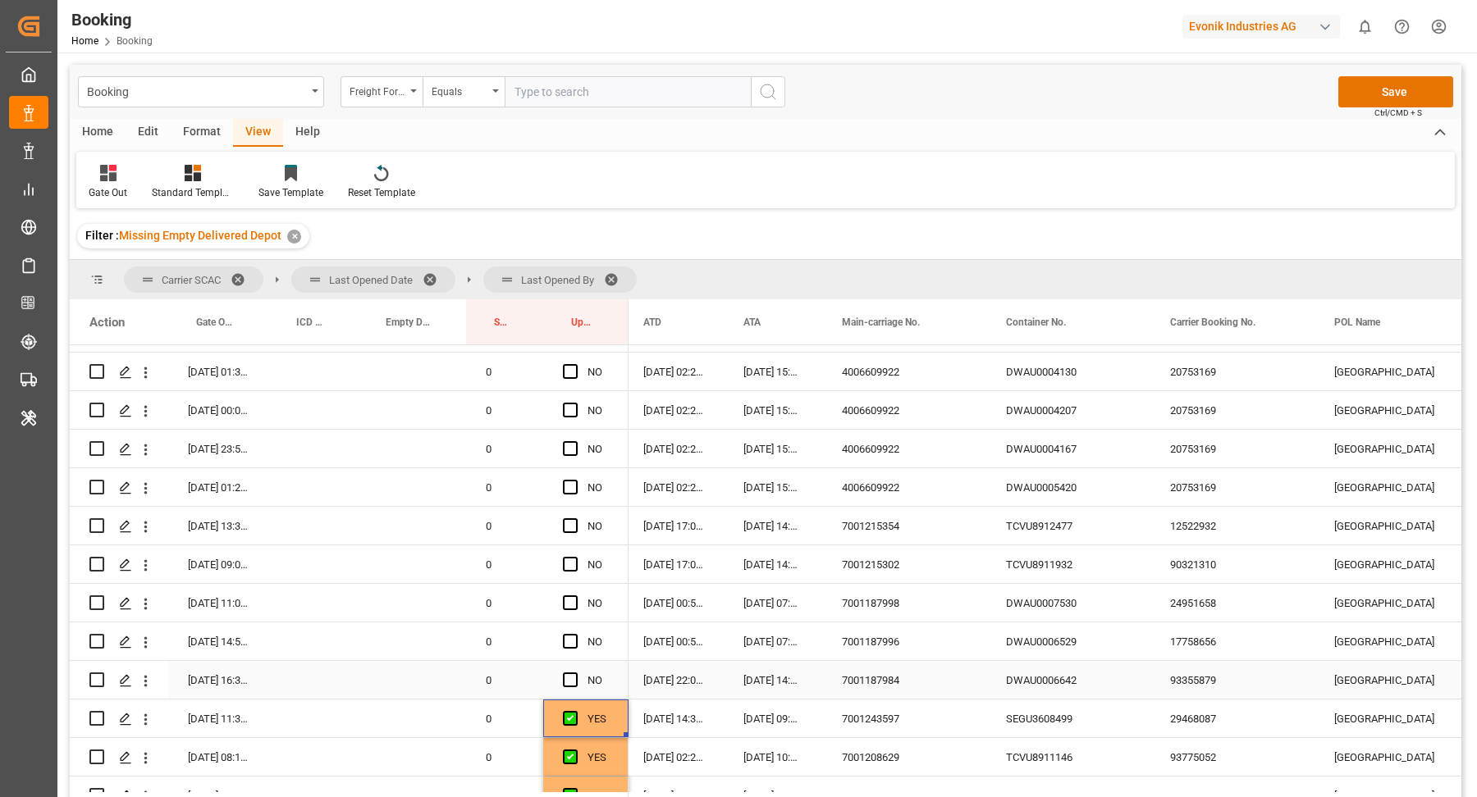
click at [1032, 687] on div "DWAU0006642" at bounding box center [1068, 680] width 164 height 38
click at [573, 678] on span "Press SPACE to select this row." at bounding box center [570, 680] width 15 height 15
click at [575, 673] on input "Press SPACE to select this row." at bounding box center [575, 673] width 0 height 0
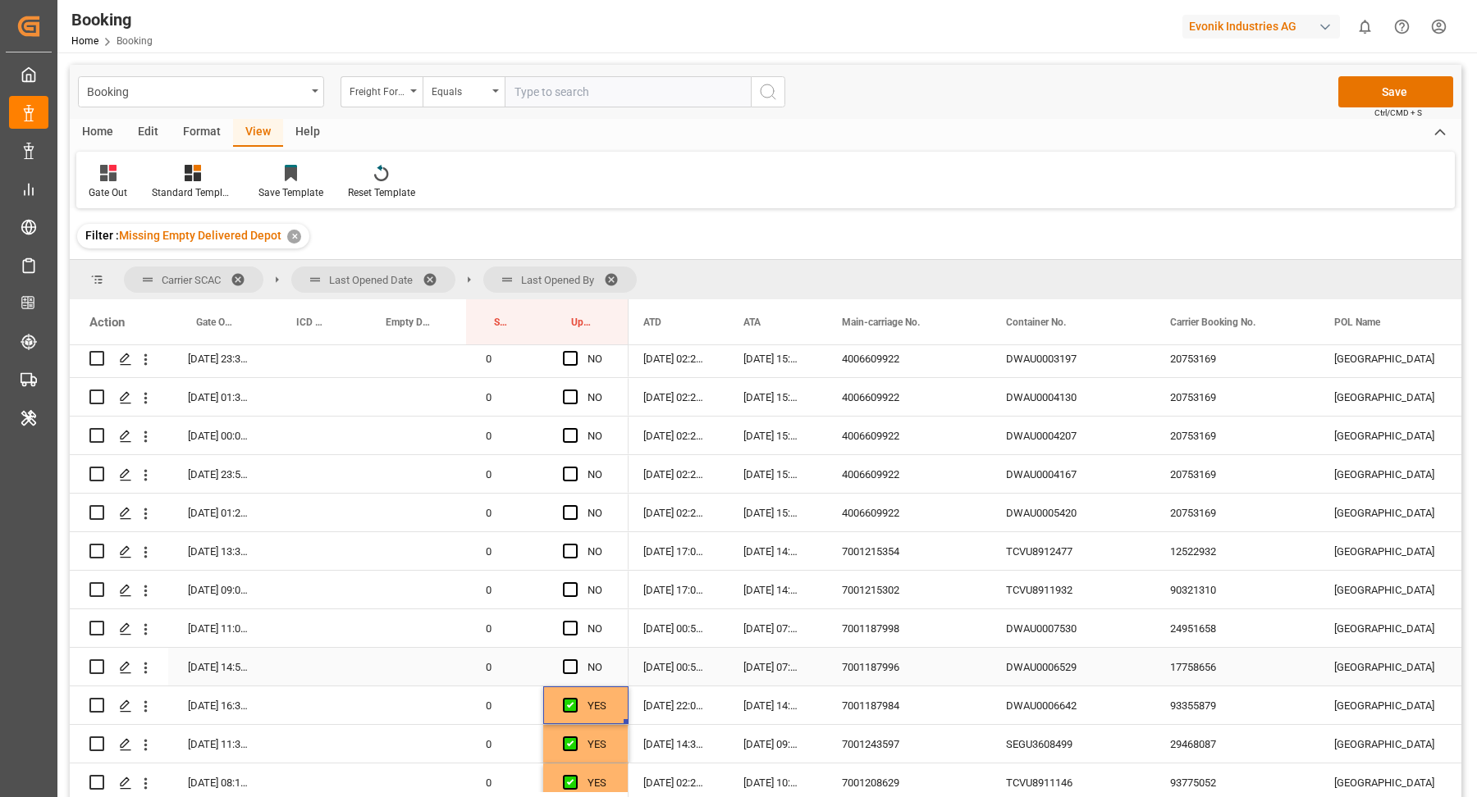
click at [1043, 683] on div "DWAU0006529" at bounding box center [1068, 667] width 164 height 38
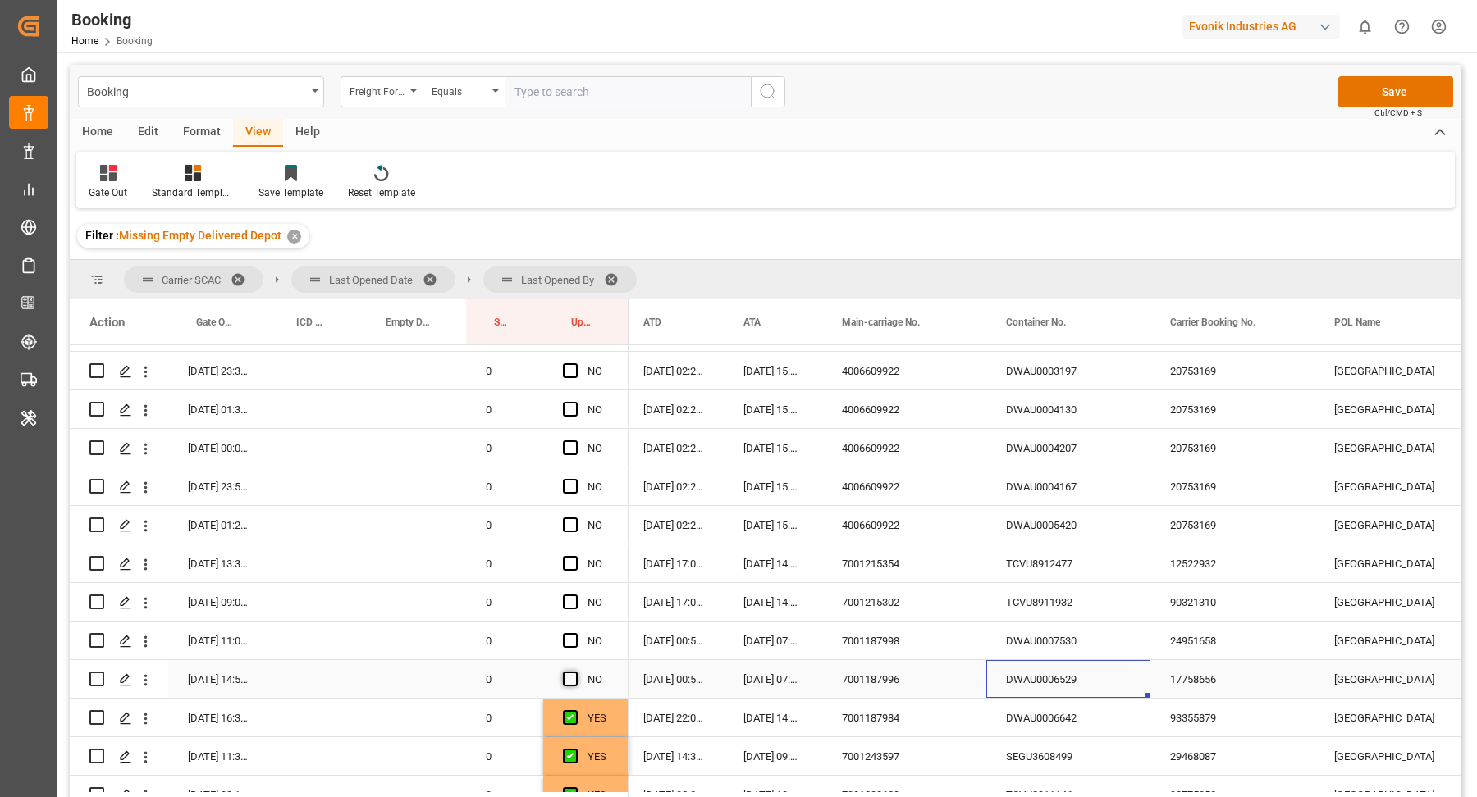
click at [570, 680] on span "Press SPACE to select this row." at bounding box center [570, 679] width 15 height 15
click at [575, 672] on input "Press SPACE to select this row." at bounding box center [575, 672] width 0 height 0
click at [1046, 653] on div "DWAU0007530" at bounding box center [1068, 641] width 164 height 38
click at [568, 639] on span "Press SPACE to select this row." at bounding box center [570, 640] width 15 height 15
click at [575, 633] on input "Press SPACE to select this row." at bounding box center [575, 633] width 0 height 0
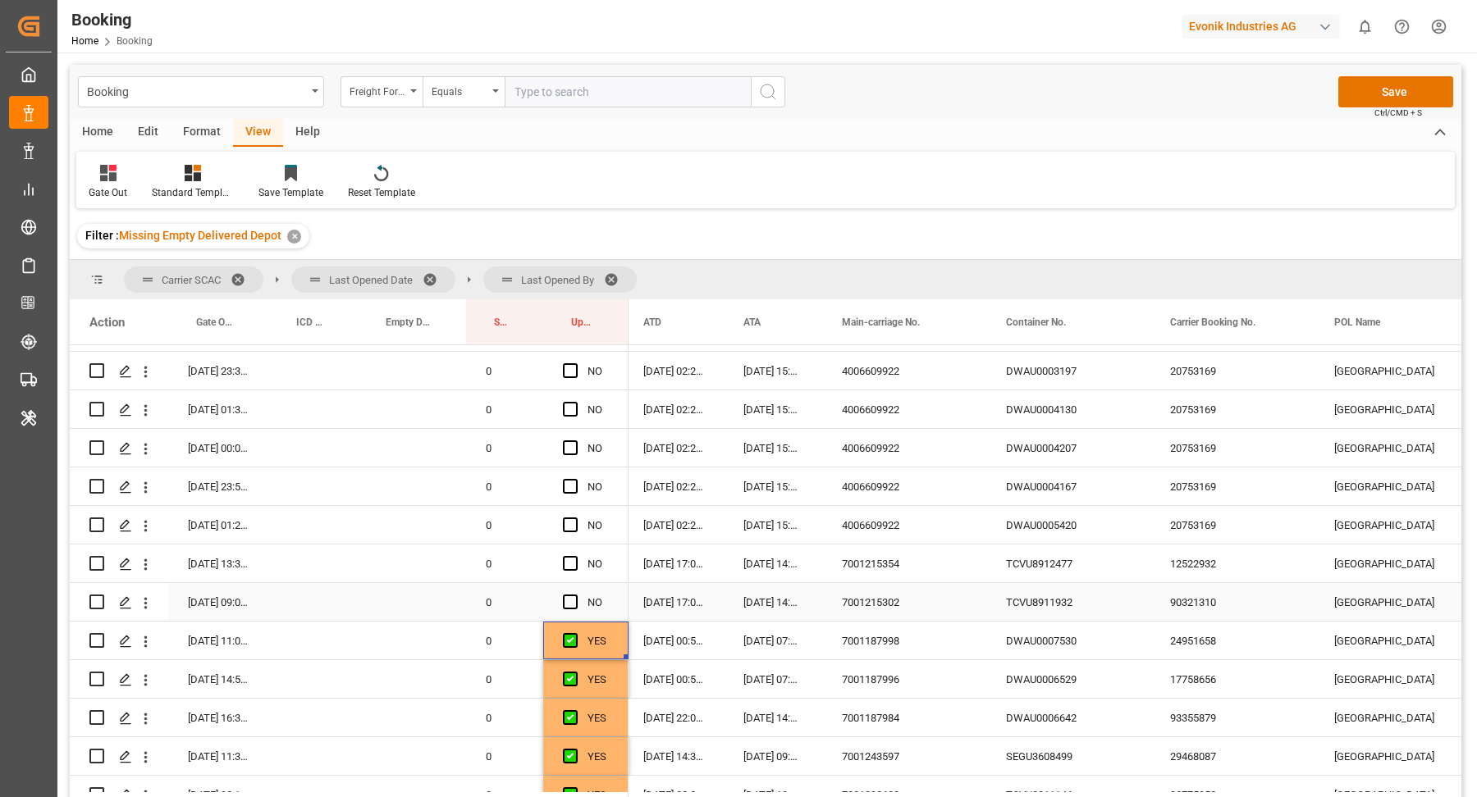
click at [1022, 600] on div "TCVU8911932" at bounding box center [1068, 602] width 164 height 38
click at [565, 601] on span "Press SPACE to select this row." at bounding box center [570, 602] width 15 height 15
click at [575, 595] on input "Press SPACE to select this row." at bounding box center [575, 595] width 0 height 0
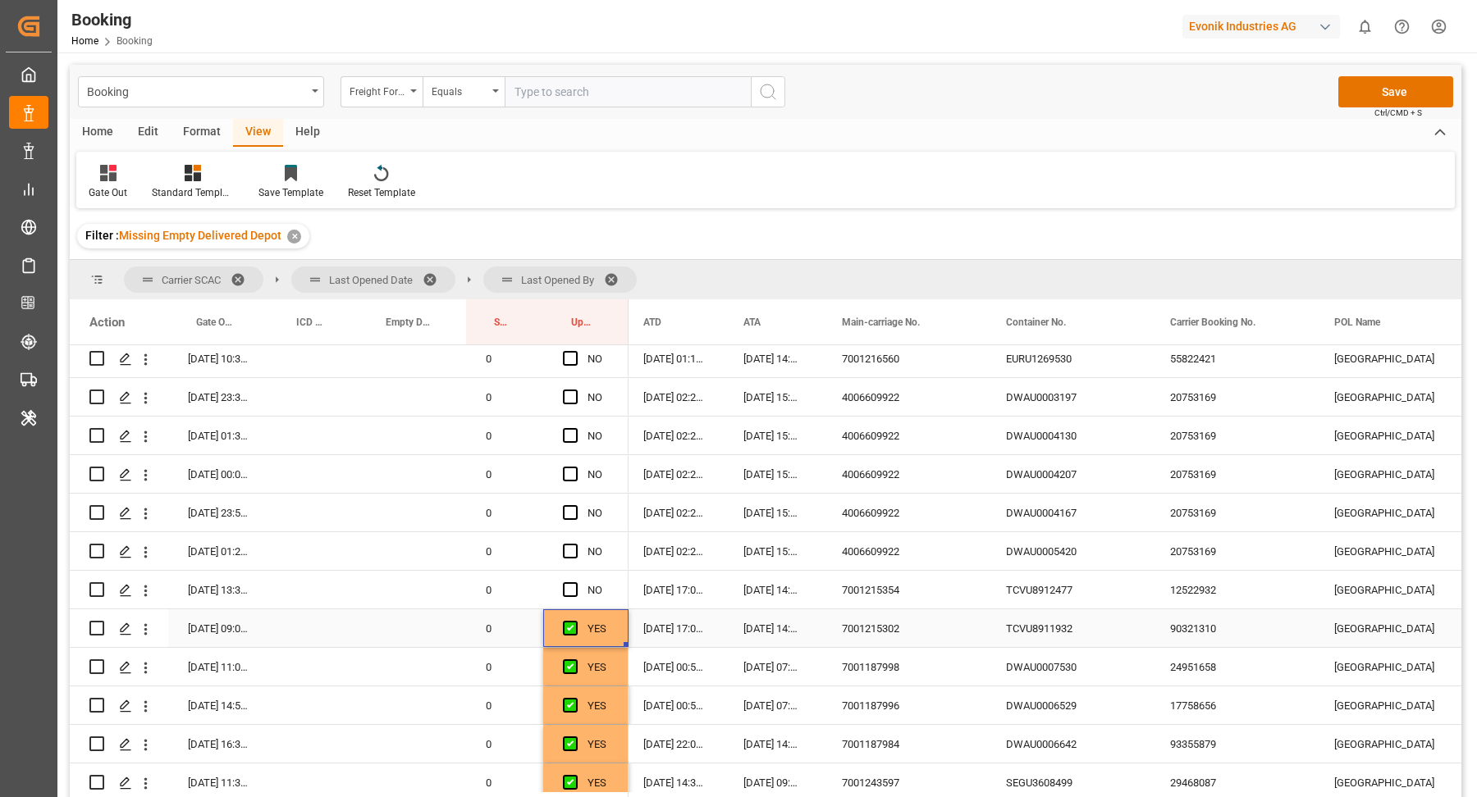
click at [1071, 610] on div "TCVU8911932" at bounding box center [1068, 629] width 164 height 38
click at [1051, 588] on div "TCVU8912477" at bounding box center [1068, 590] width 164 height 38
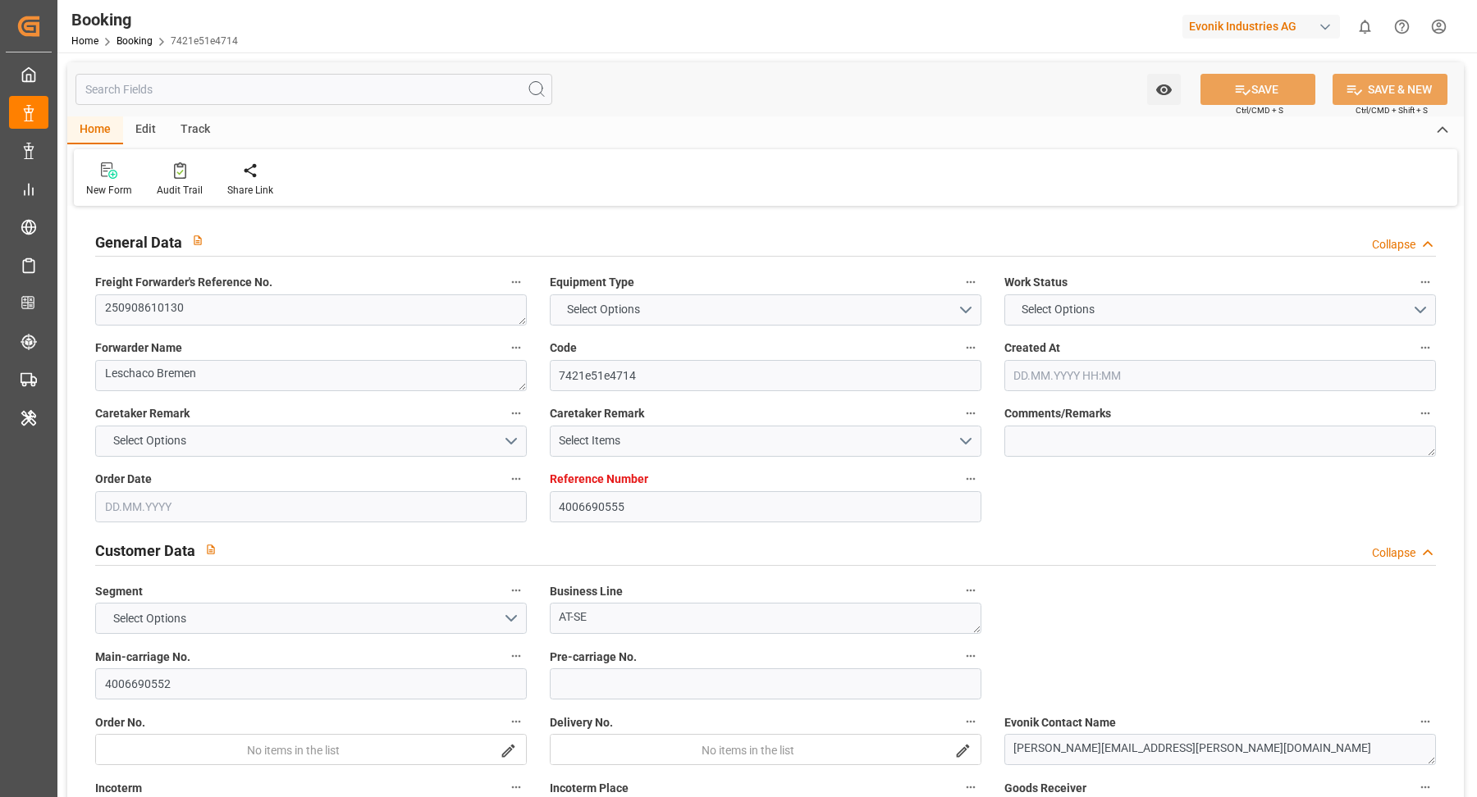
type input "4006690555"
type input "9332987"
type input "Hapag [PERSON_NAME]"
type input "Hapag Lloyd Aktiengesellschaft"
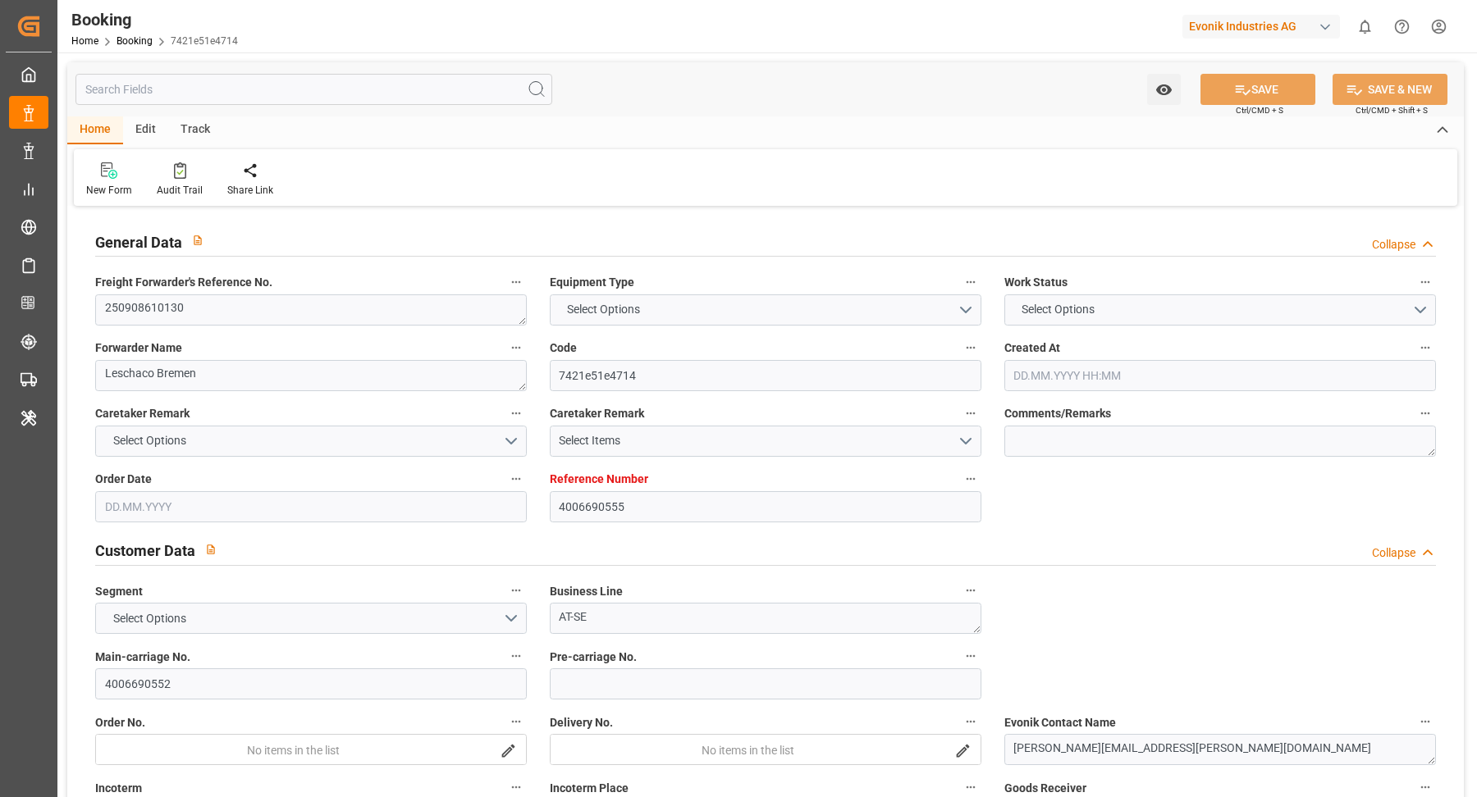
type input "DEBRV"
type input "USORF"
type input "12"
type input "USCLE"
type input "0"
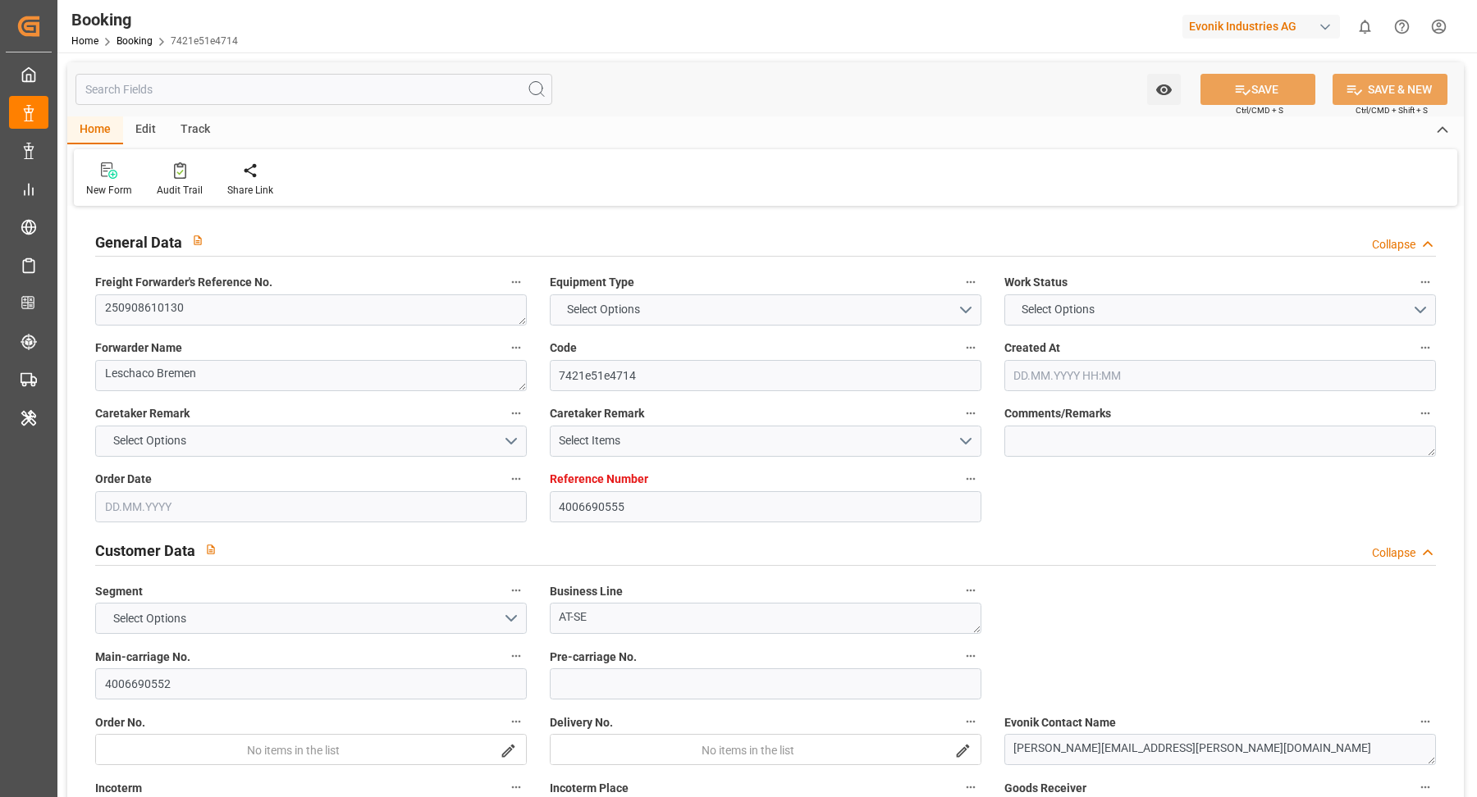
type input "DEBRV"
type input "USORF"
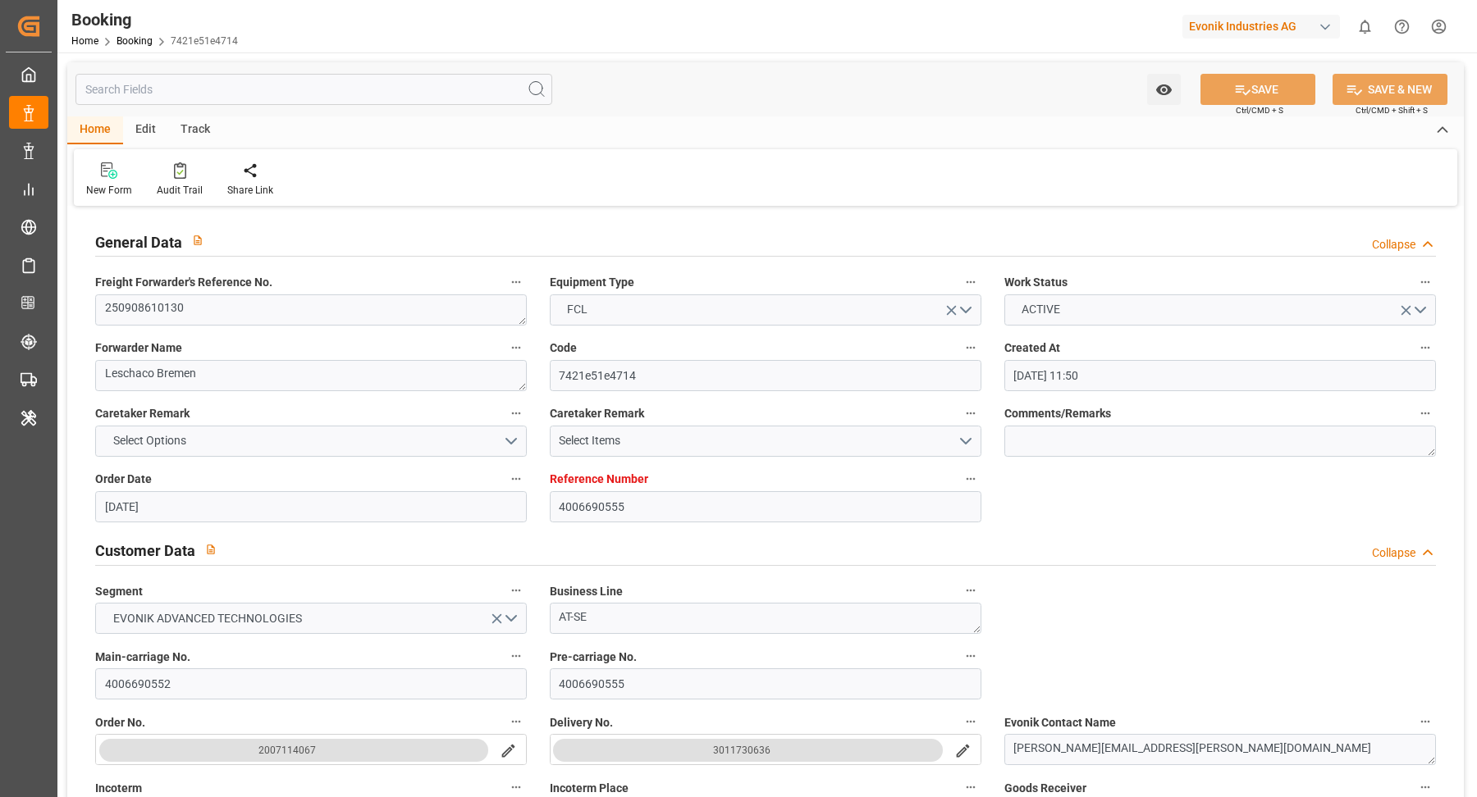
type input "[DATE] 11:50"
type input "[DATE]"
type input "[DATE] 00:00"
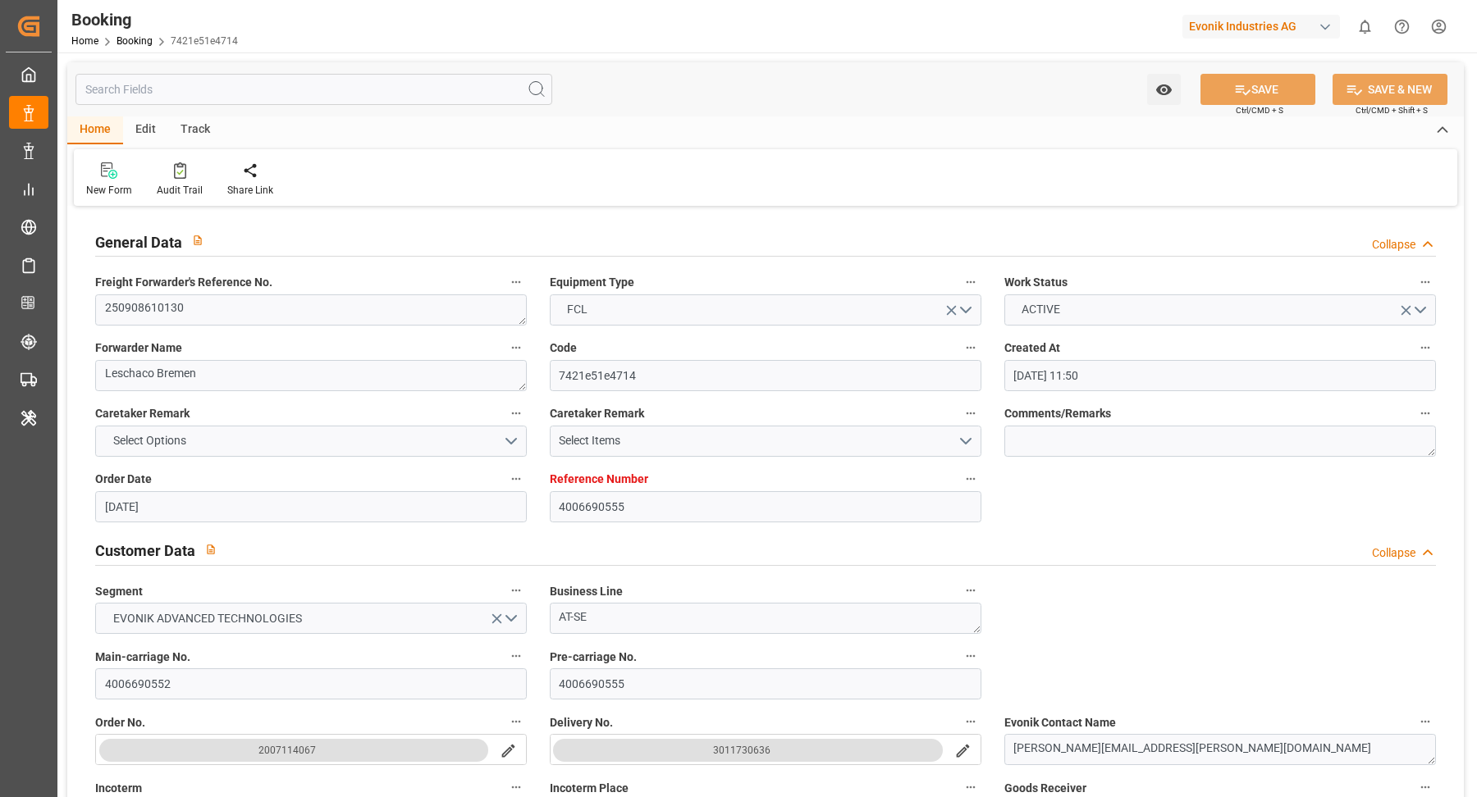
type input "[DATE] 22:00"
type input "[DATE] 00:00"
type input "17.09.2025 22:35"
type input "15.09.2025 03:29"
type input "29.09.2025 11:00"
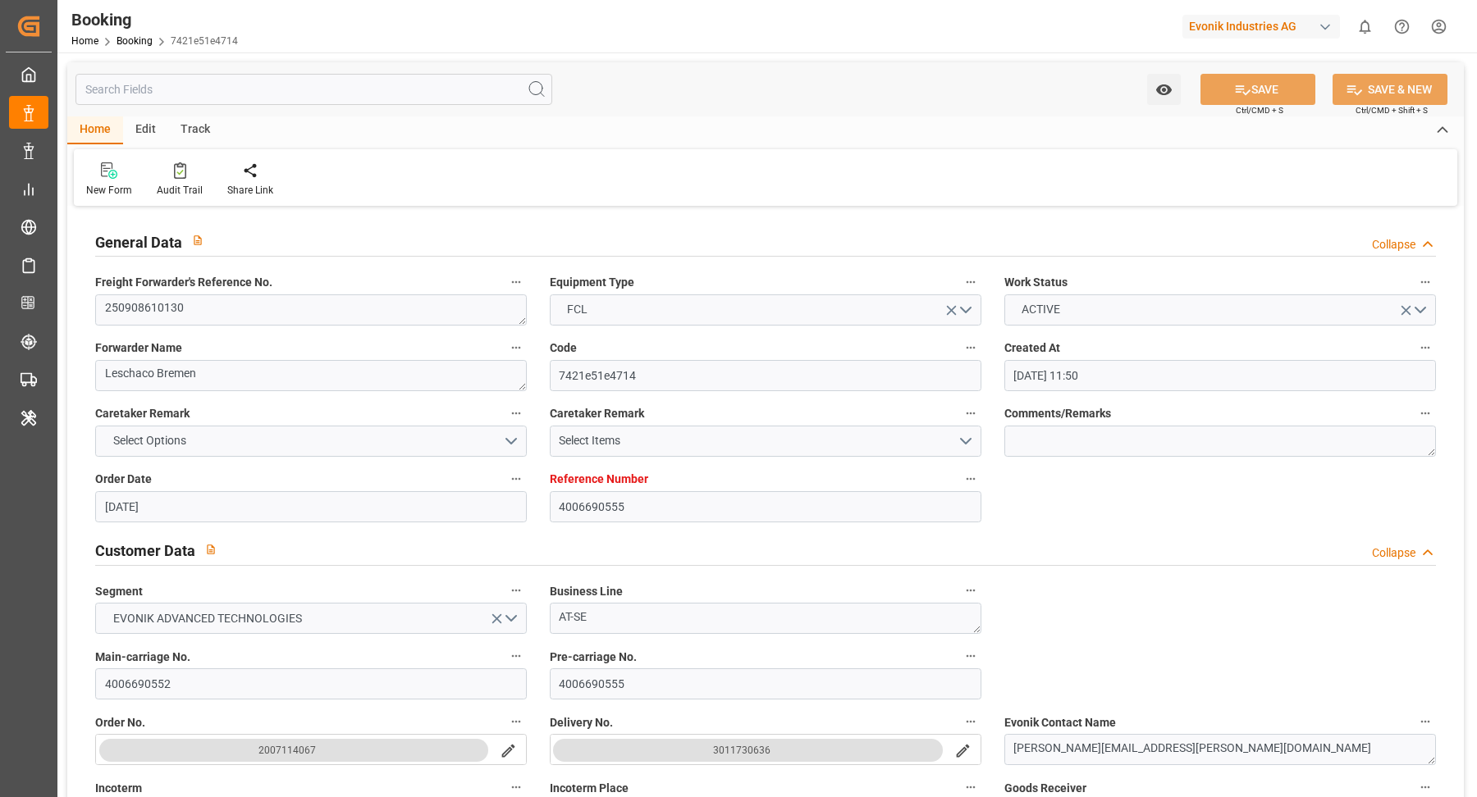
type input "27.09.2025 00:00"
type input "29.09.2025 11:15"
type input "30.09.2025 22:59"
type input "04.10.2025 00:00"
type input "08.10.2025 02:33"
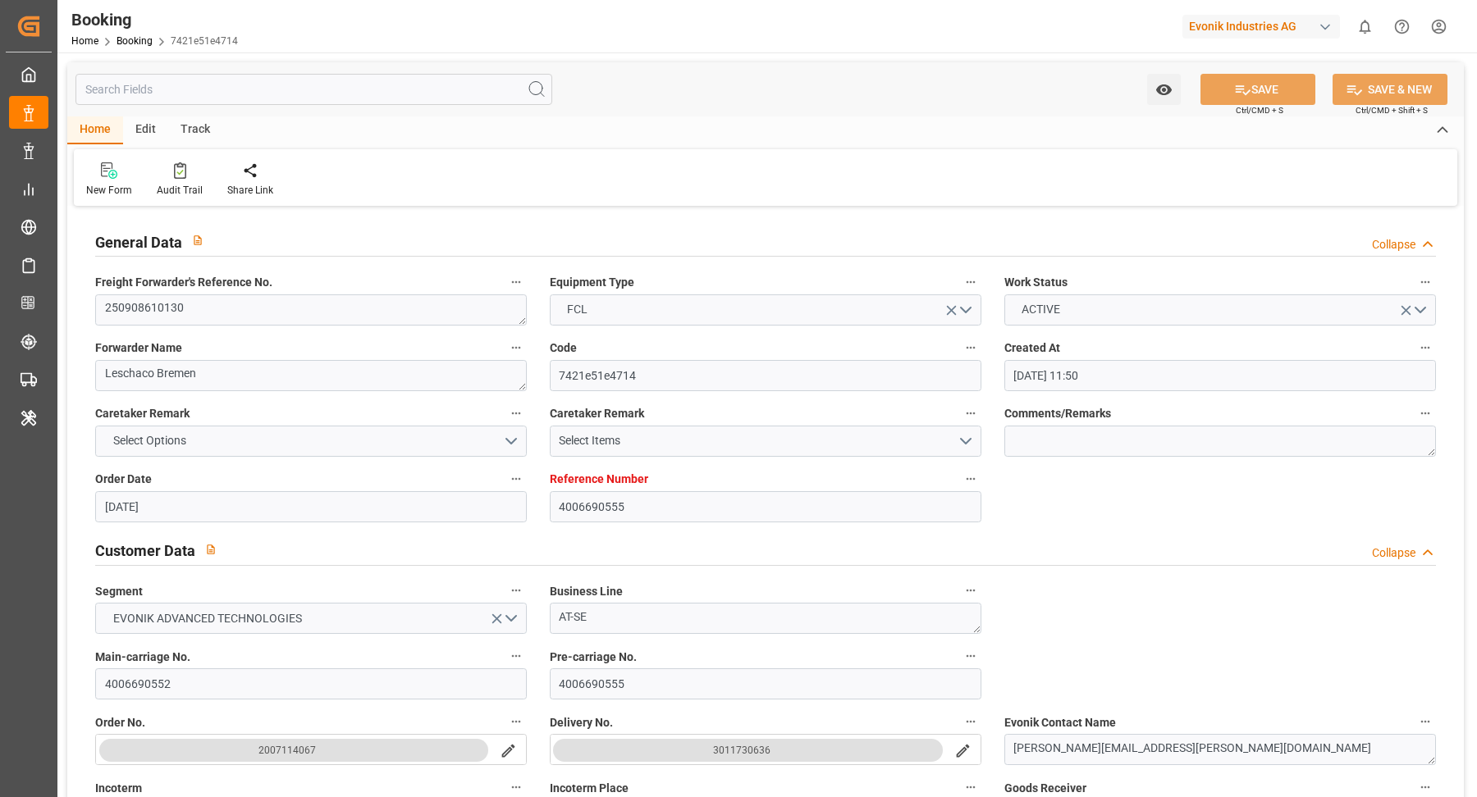
type input "[DATE]"
type input "17.09.2025 09:40"
type input "17.09.2025 22:00"
type input "17.09.2025 22:59"
type input "29.09.2025 11:00"
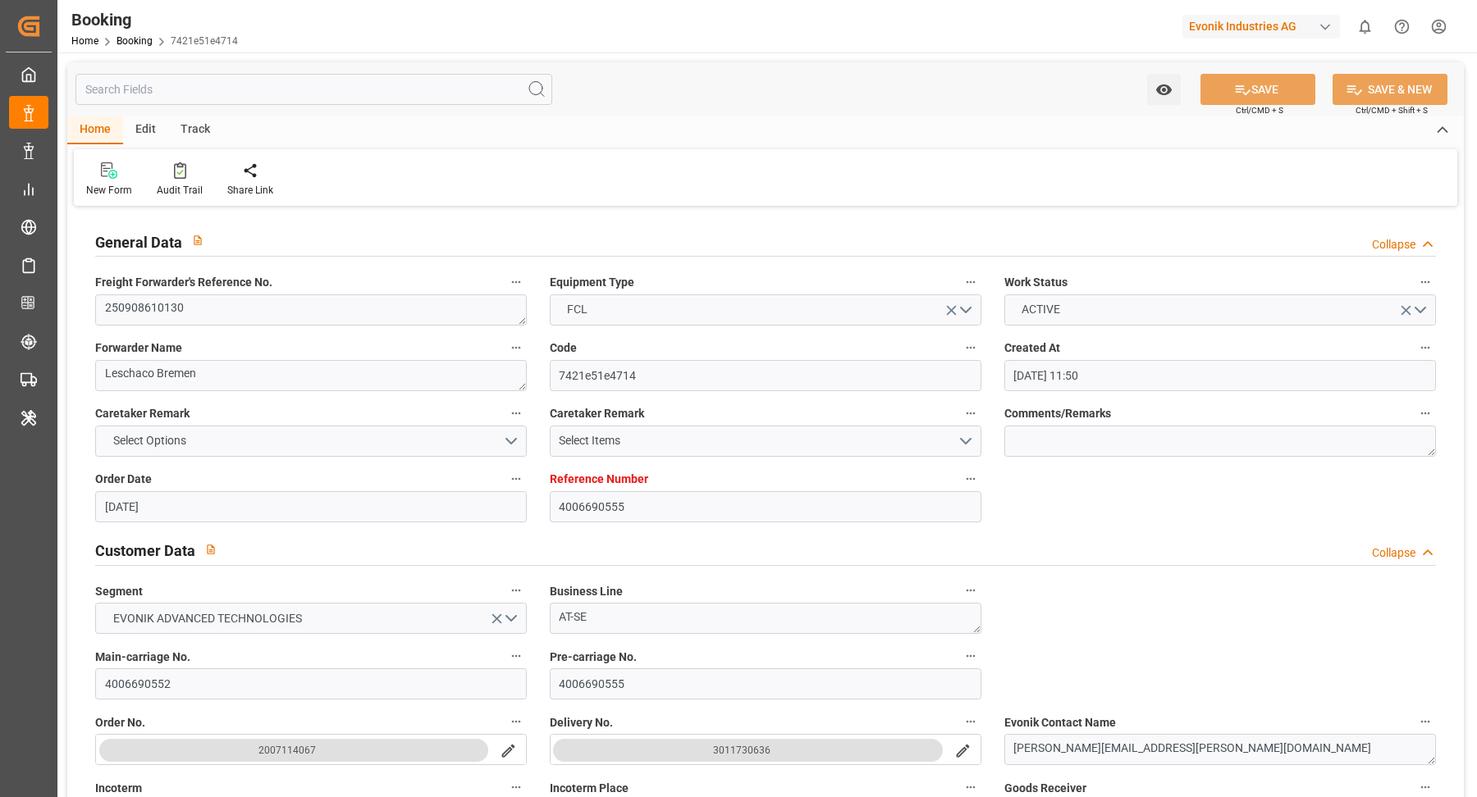
type input "29.09.2025 10:33"
type input "29.09.2025 21:39"
type input "29.09.2025 11:15"
type input "29.09.2025 19:30"
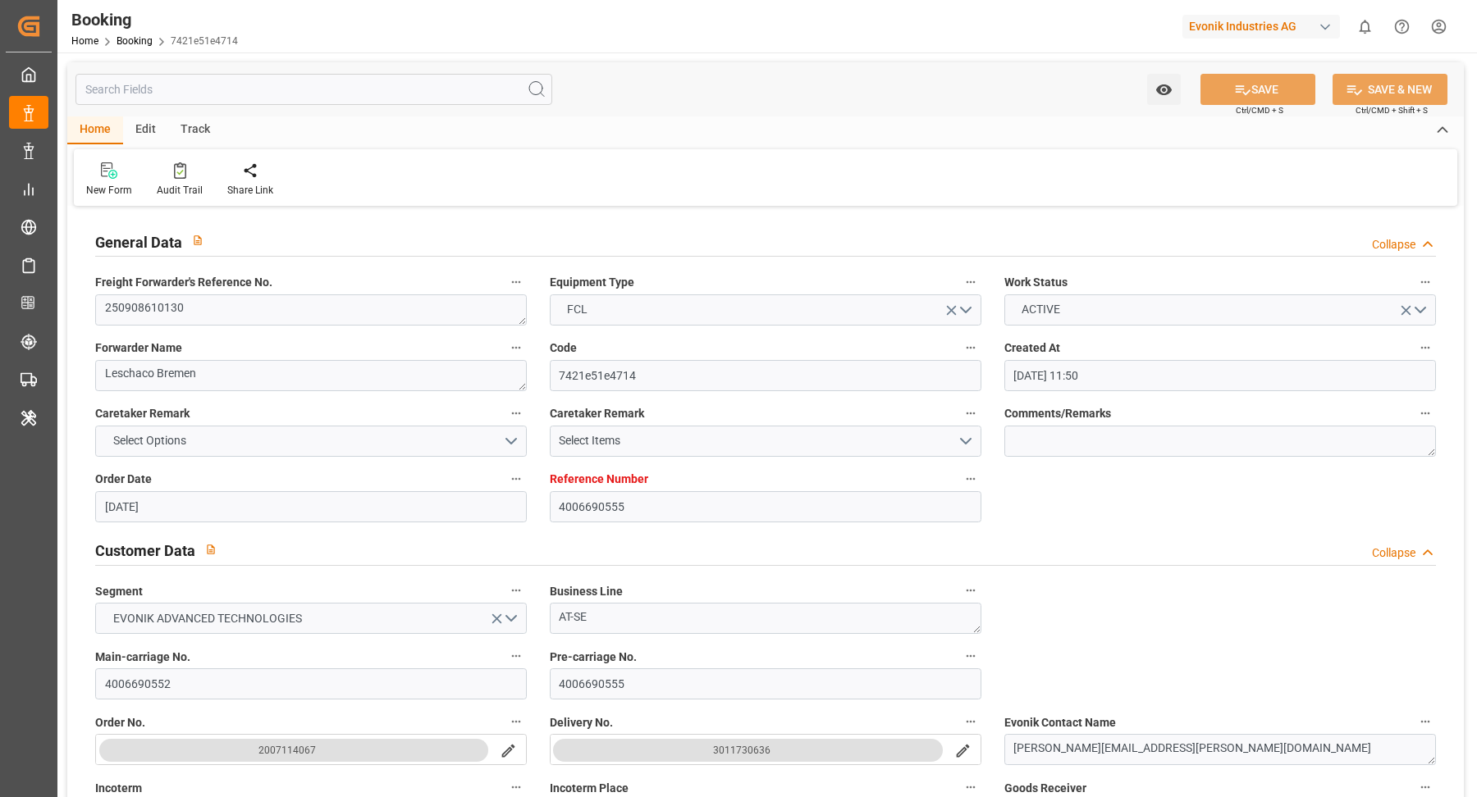
type input "30.09.2025 12:00"
type input "03.10.2025 19:30"
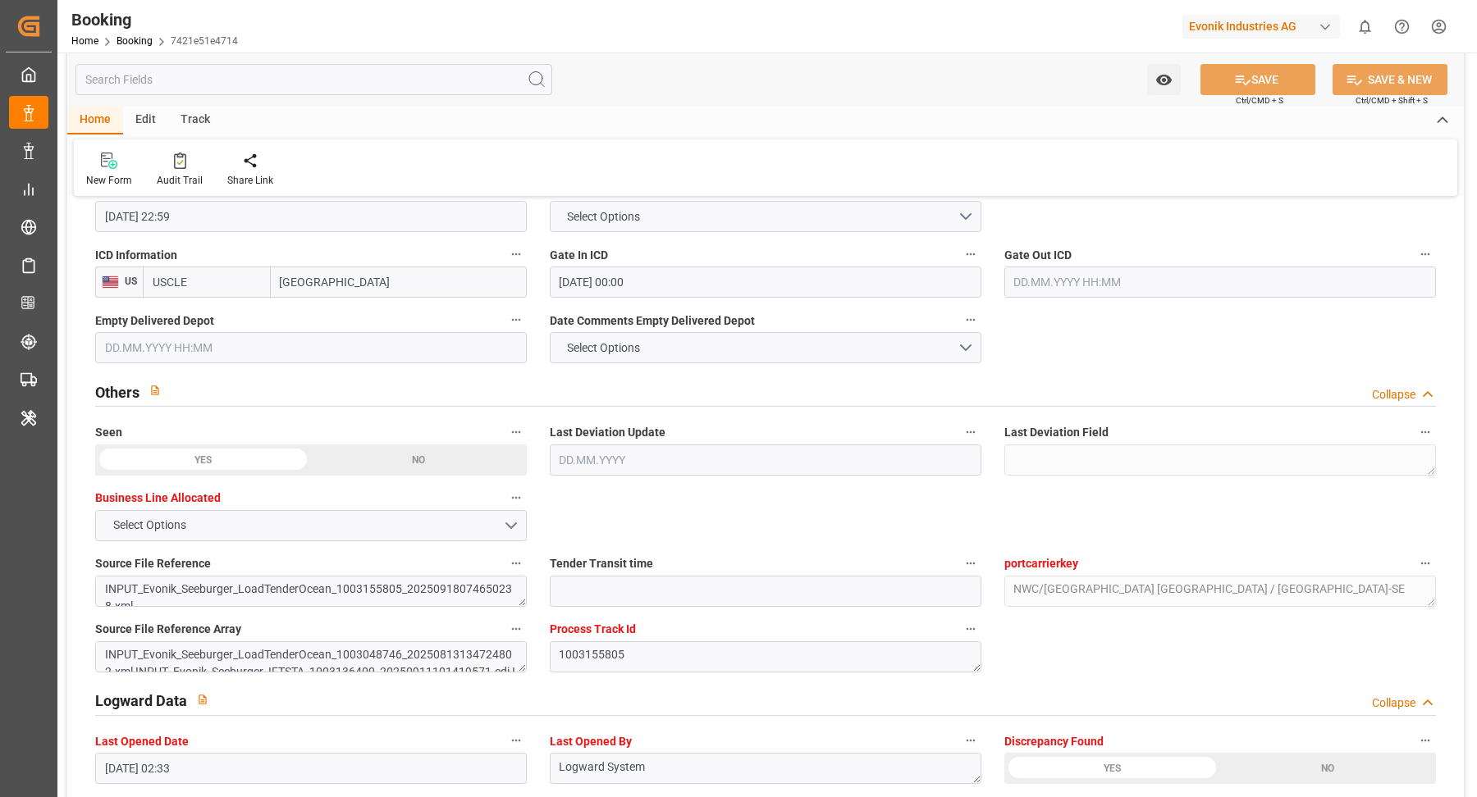
scroll to position [2430, 0]
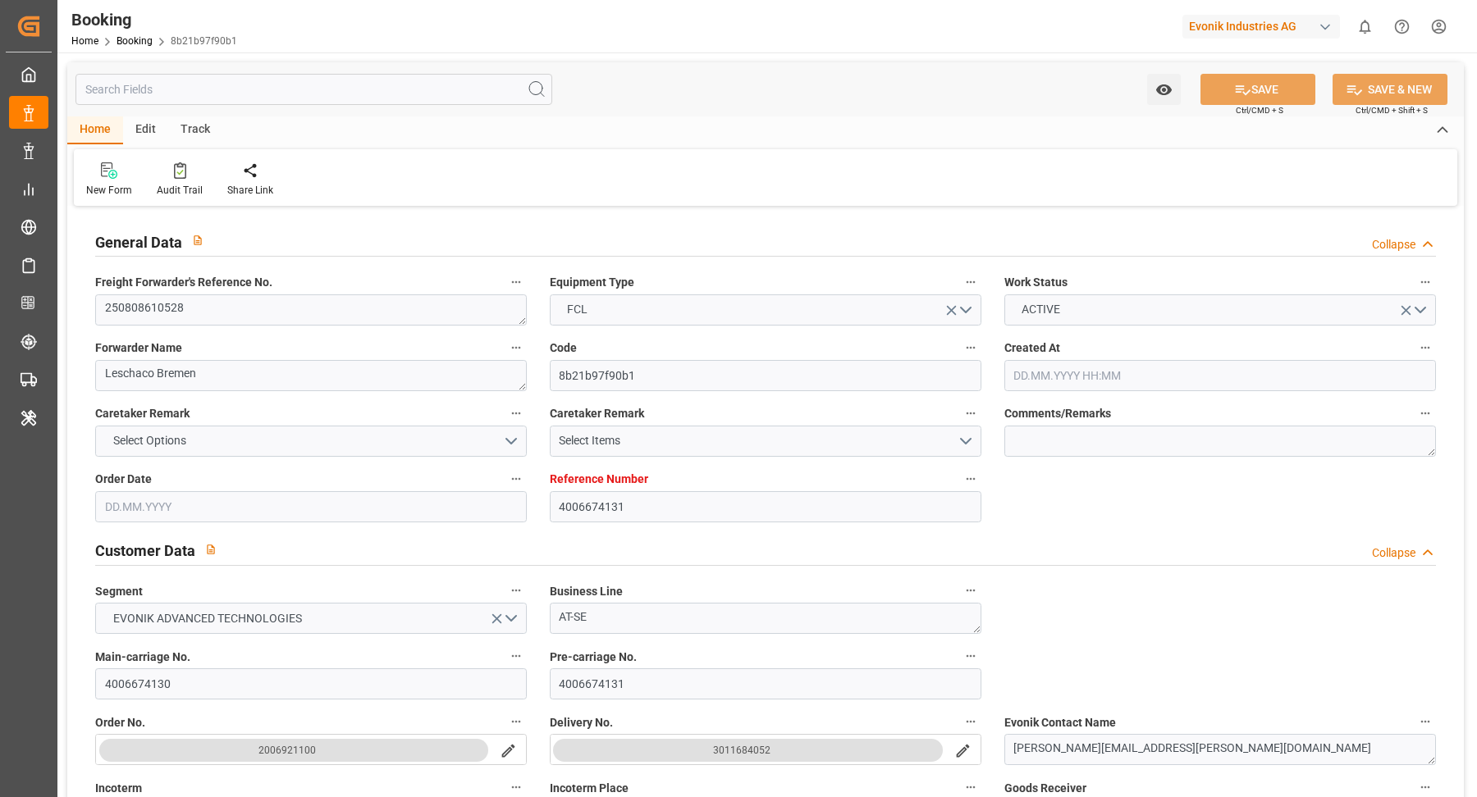
type input "4006674131"
type input "9950131"
type input "Hapag [PERSON_NAME]"
type input "Hapag Lloyd Aktiengesellschaft"
type input "DEHAM"
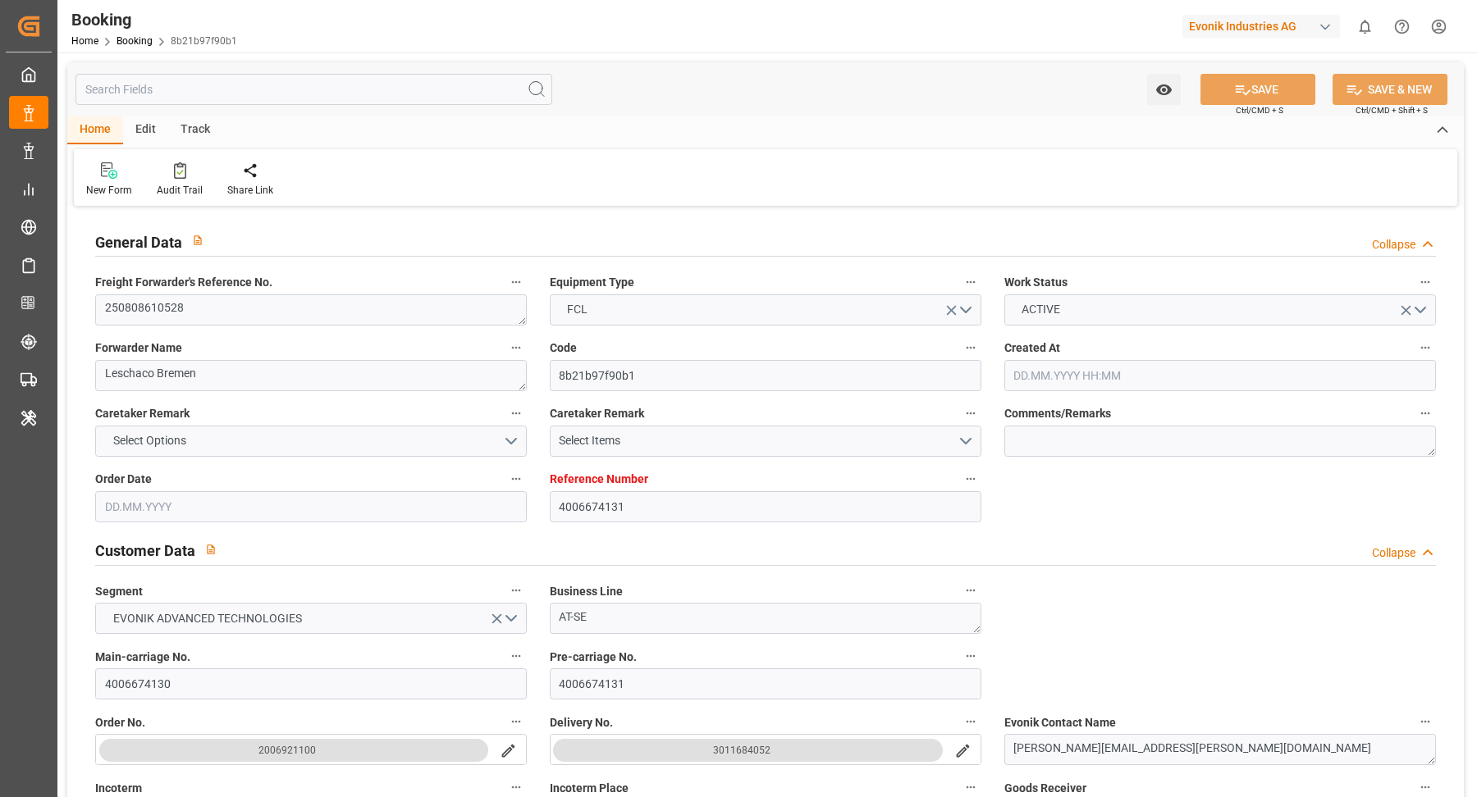
type input "CASJB"
type input "13"
type input "USCHI"
type input "0"
type input "DEHAM"
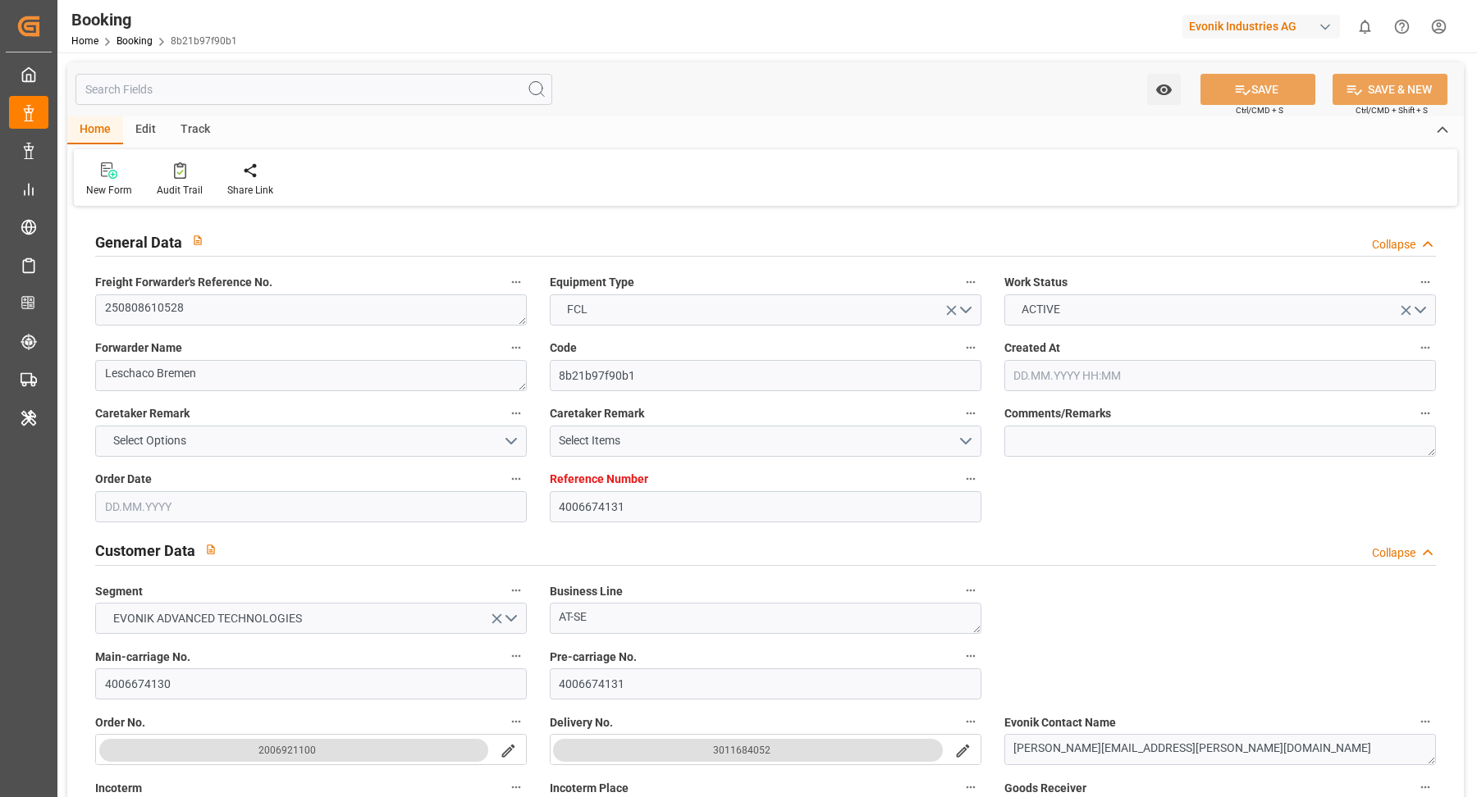
type input "CASJB"
type input "9950131"
type input "22.07.2025 11:28"
type input "22.07.2025"
type input "31.08.2025"
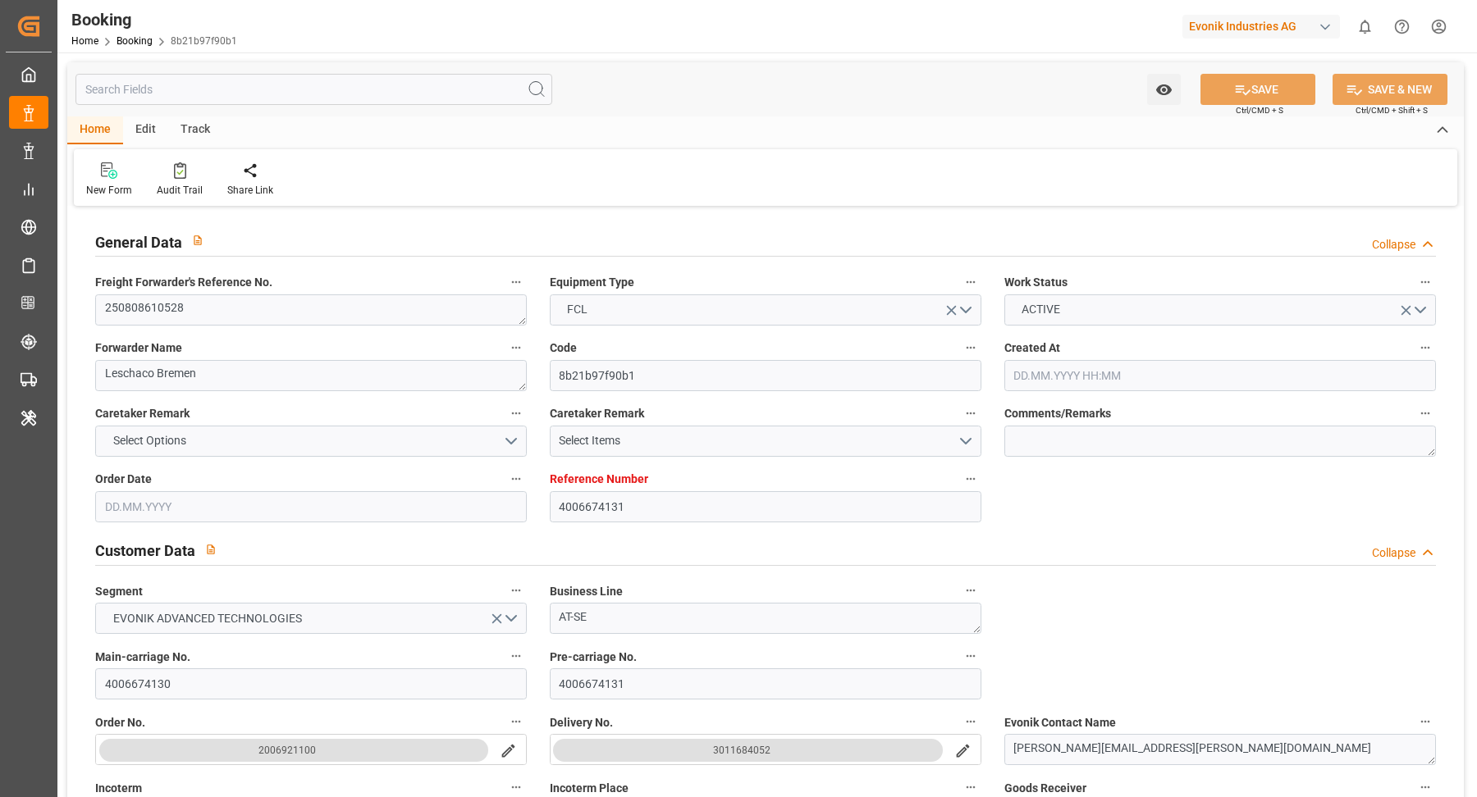
type input "30.07.2025"
type input "17.08.2025 00:00"
type input "17.08.2025 17:06"
type input "12.08.2025 01:19"
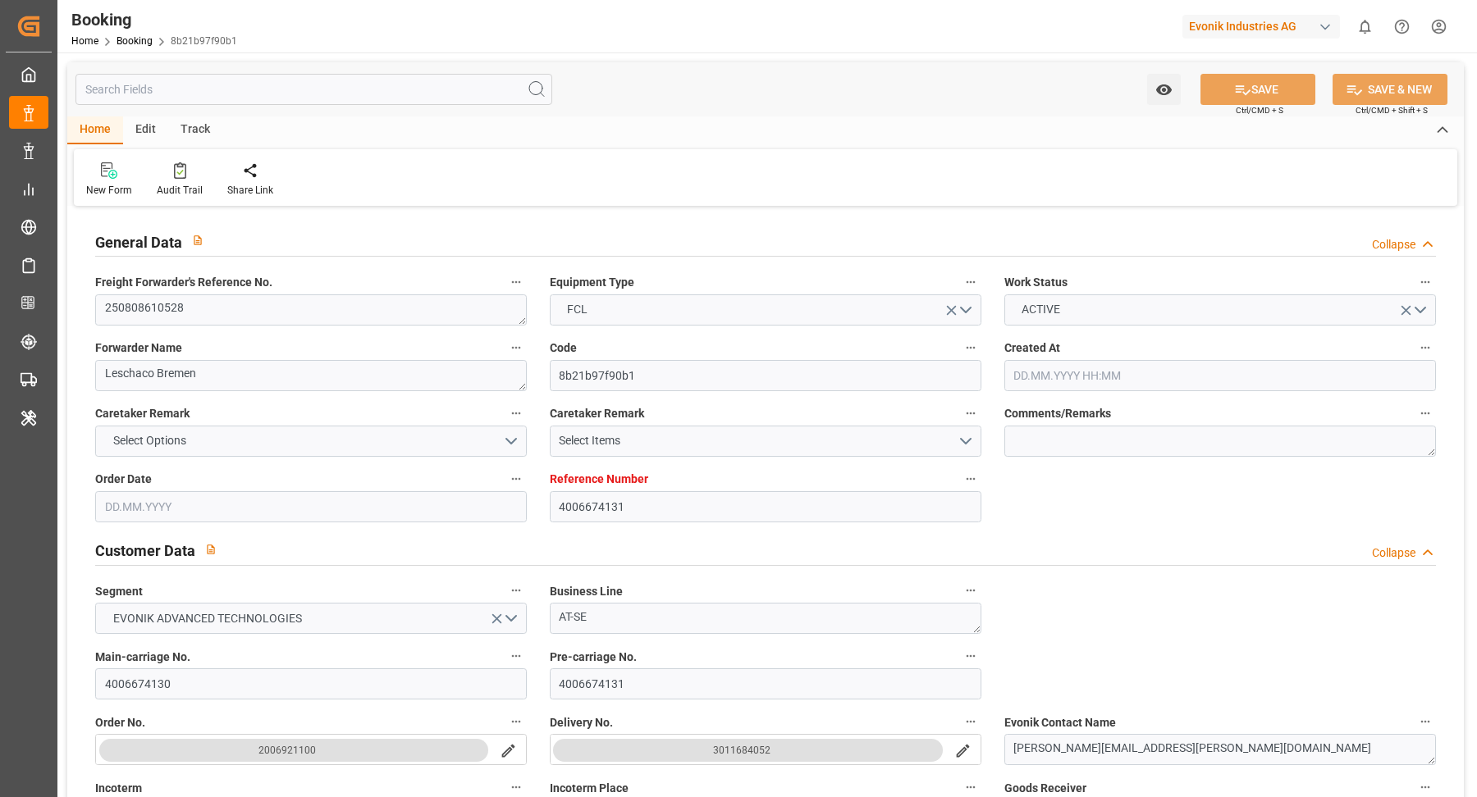
type input "30.08.2025 18:00"
type input "30.08.2025 00:00"
type input "30.08.2025 19:06"
type input "03.09.2025 18:38"
type input "08.09.2025 00:00"
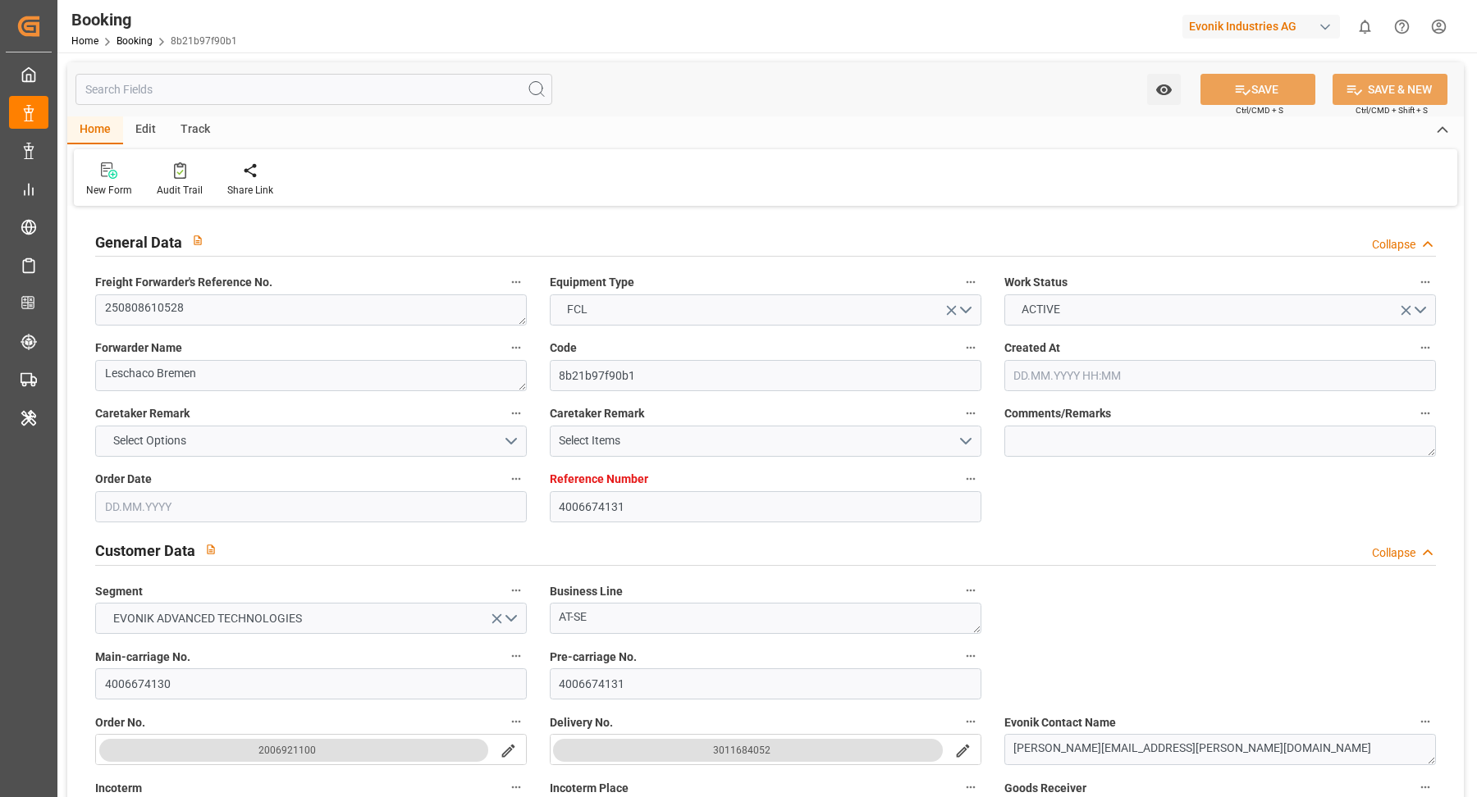
type input "09.09.2025 00:00"
type input "06.08.2025"
type input "08.10.2025 04:11"
type input "08.10.2025"
type input "04.08.2025 06:09"
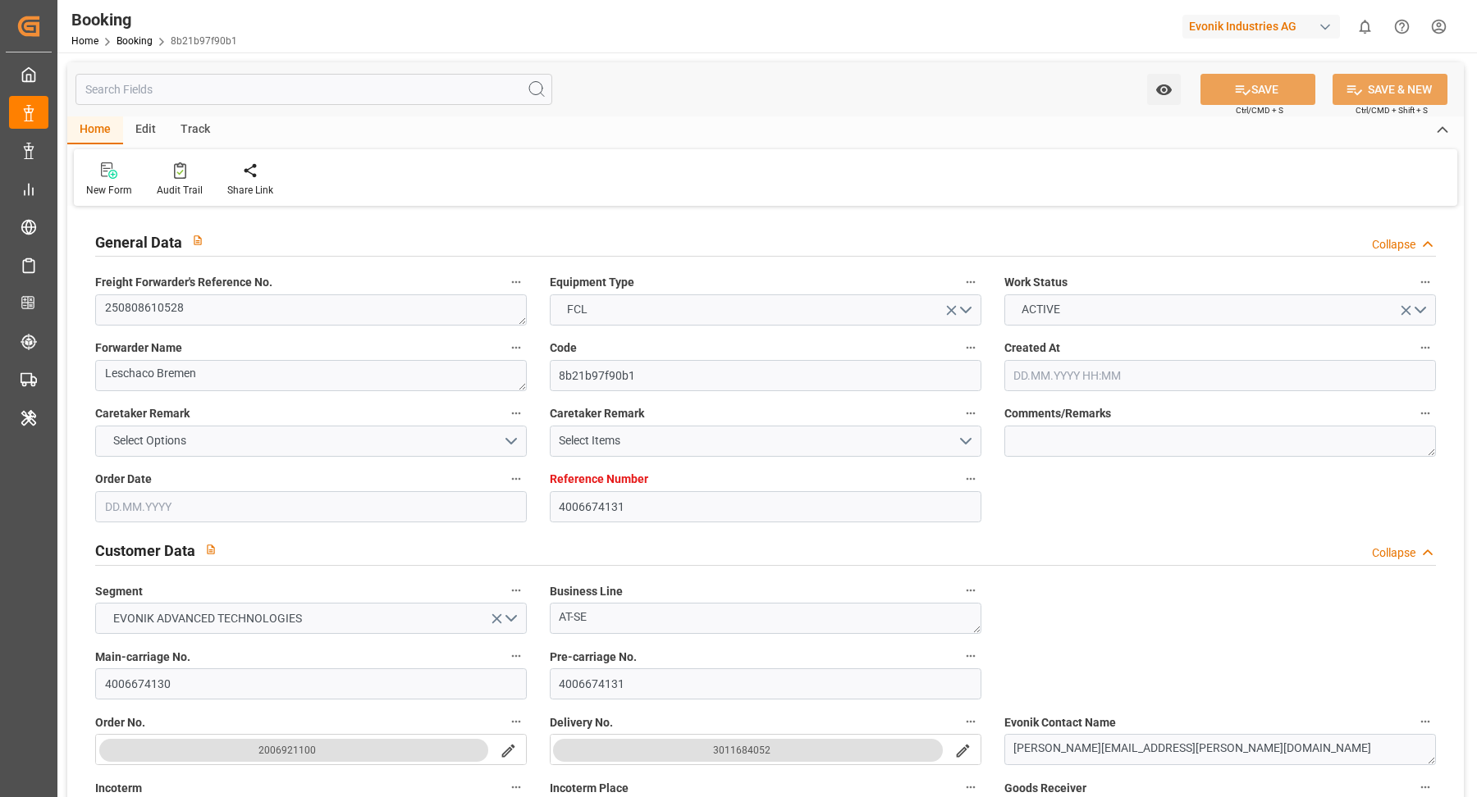
type input "09.09.2025 12:00"
type input "17.08.2025 09:56"
type input "17.08.2025 17:44"
type input "30.08.2025 18:00"
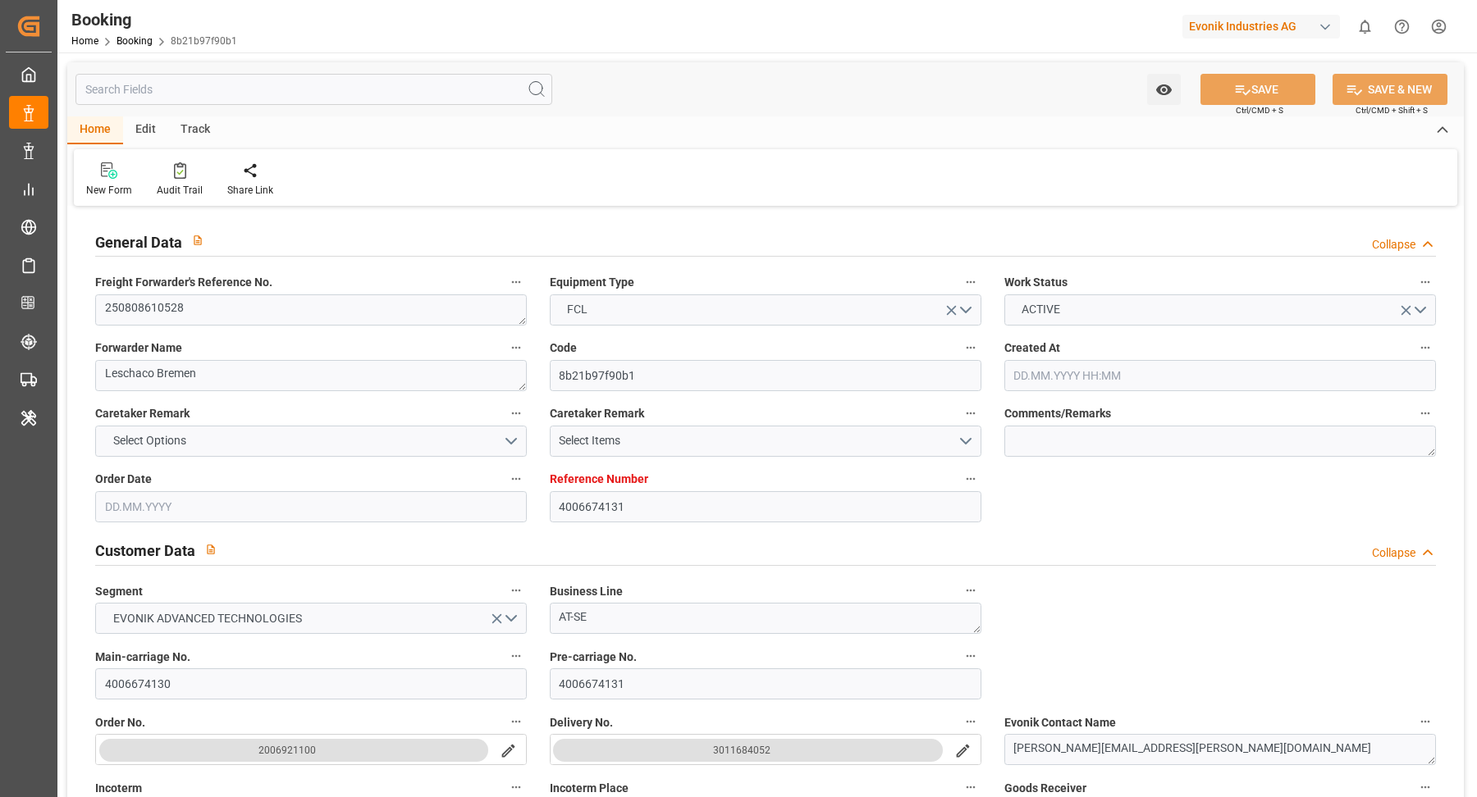
type input "30.08.2025 18:59"
type input "31.08.2025 03:23"
type input "30.08.2025 19:06"
type input "31.08.2025 08:42"
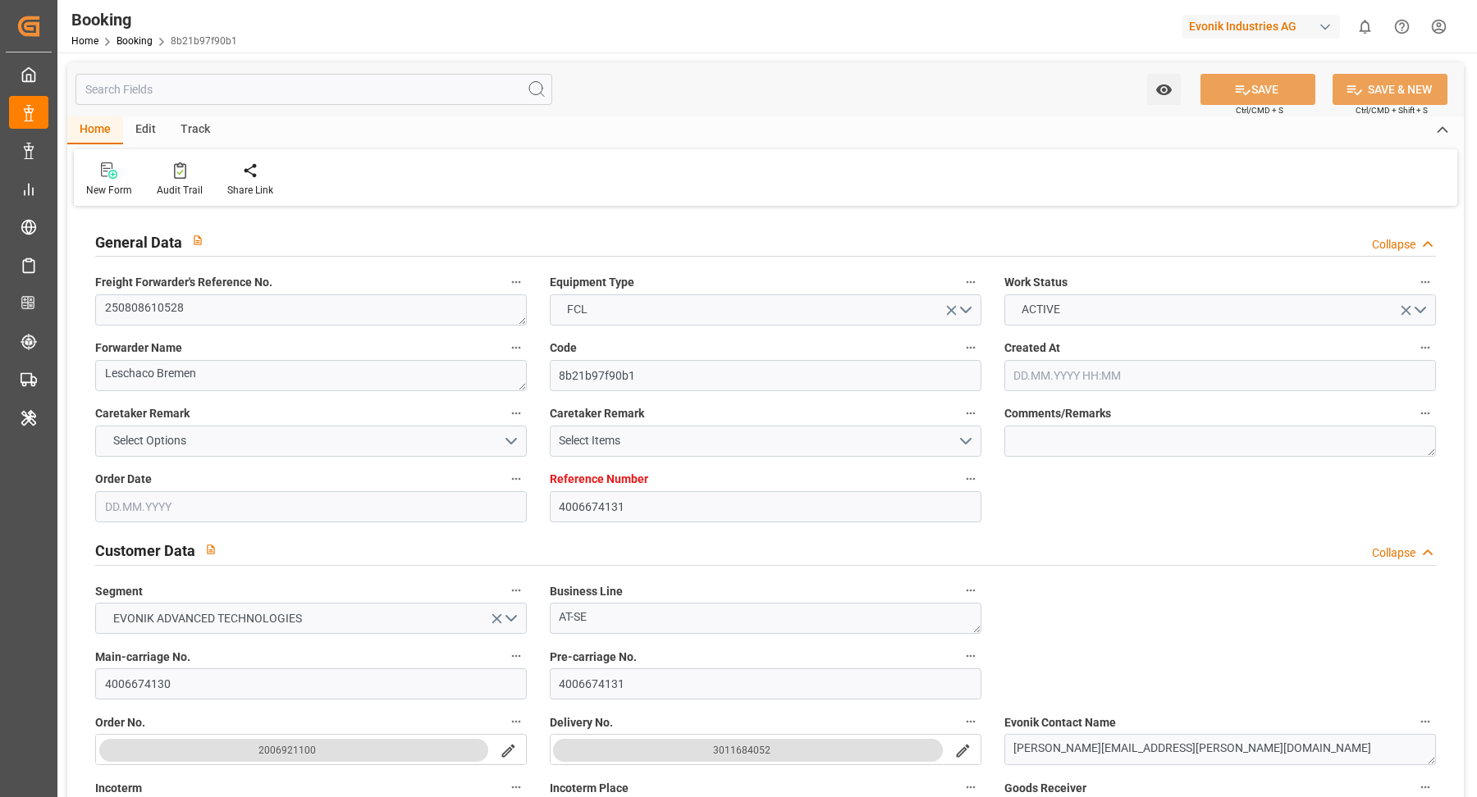
type input "31.08.2025 08:43"
type input "02.09.2025 12:00"
type input "04.09.2025 08:42"
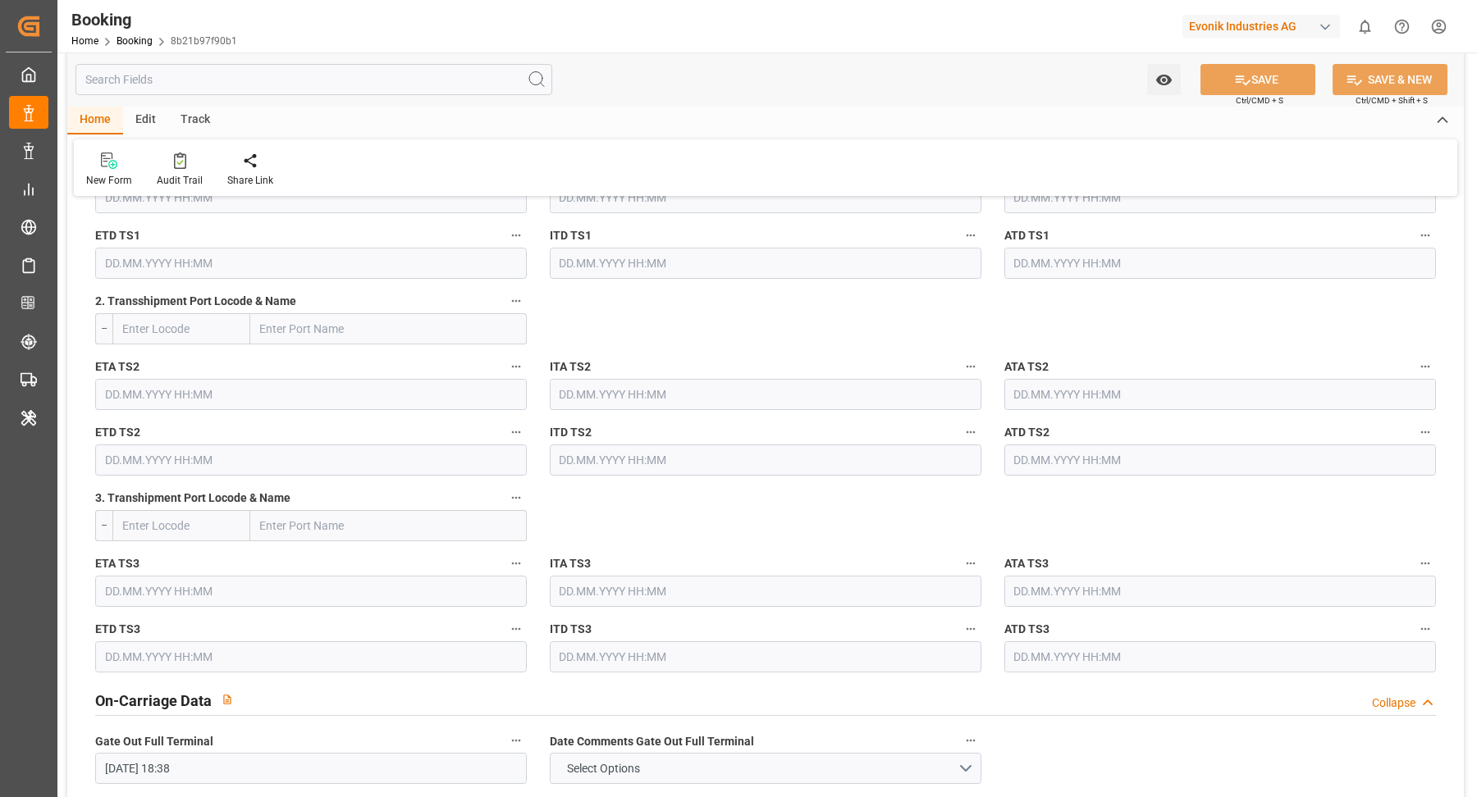
scroll to position [2375, 0]
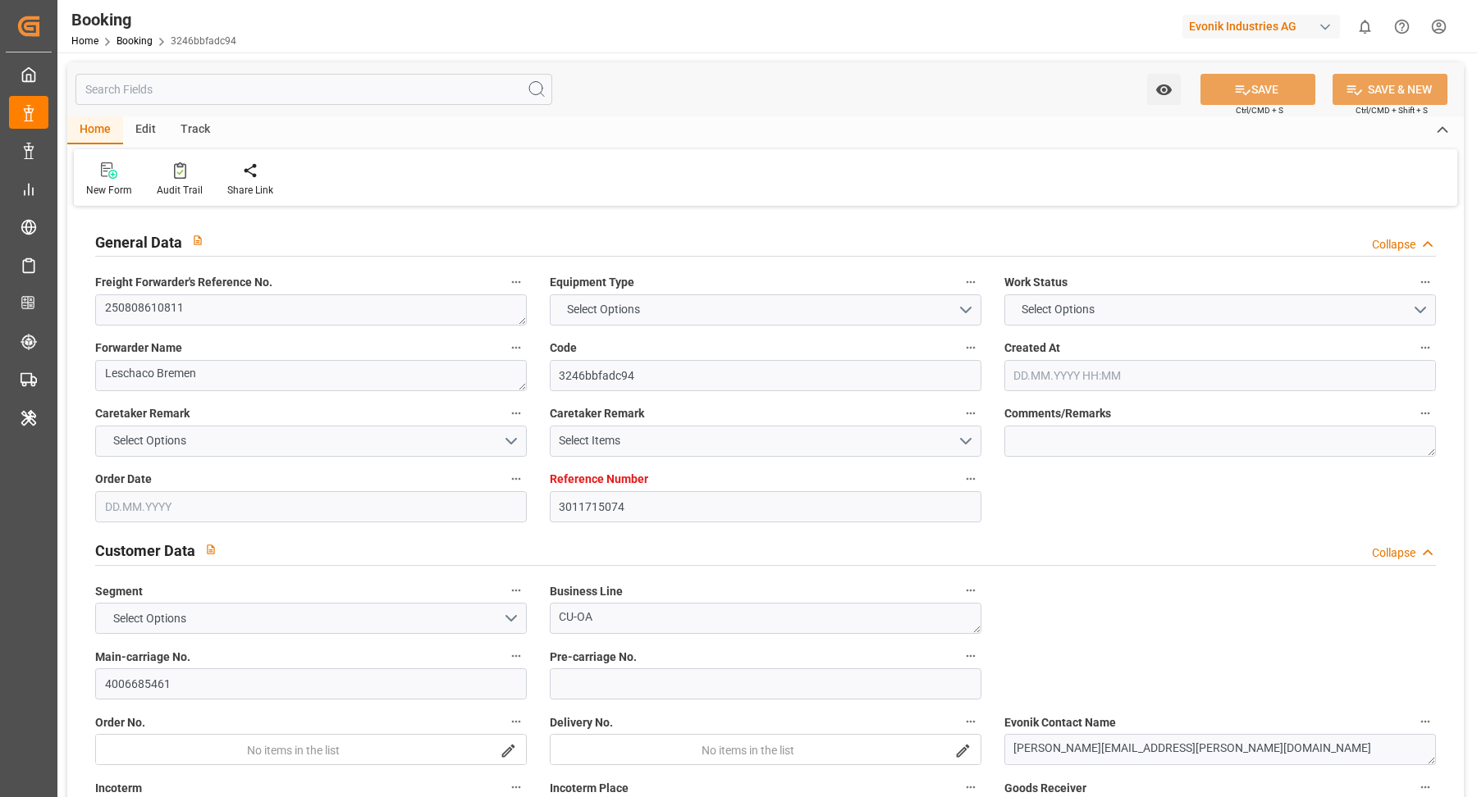
type input "3011715074"
type input "9332987"
type input "Hapag [PERSON_NAME]"
type input "Hapag Lloyd Aktiengesellschaft"
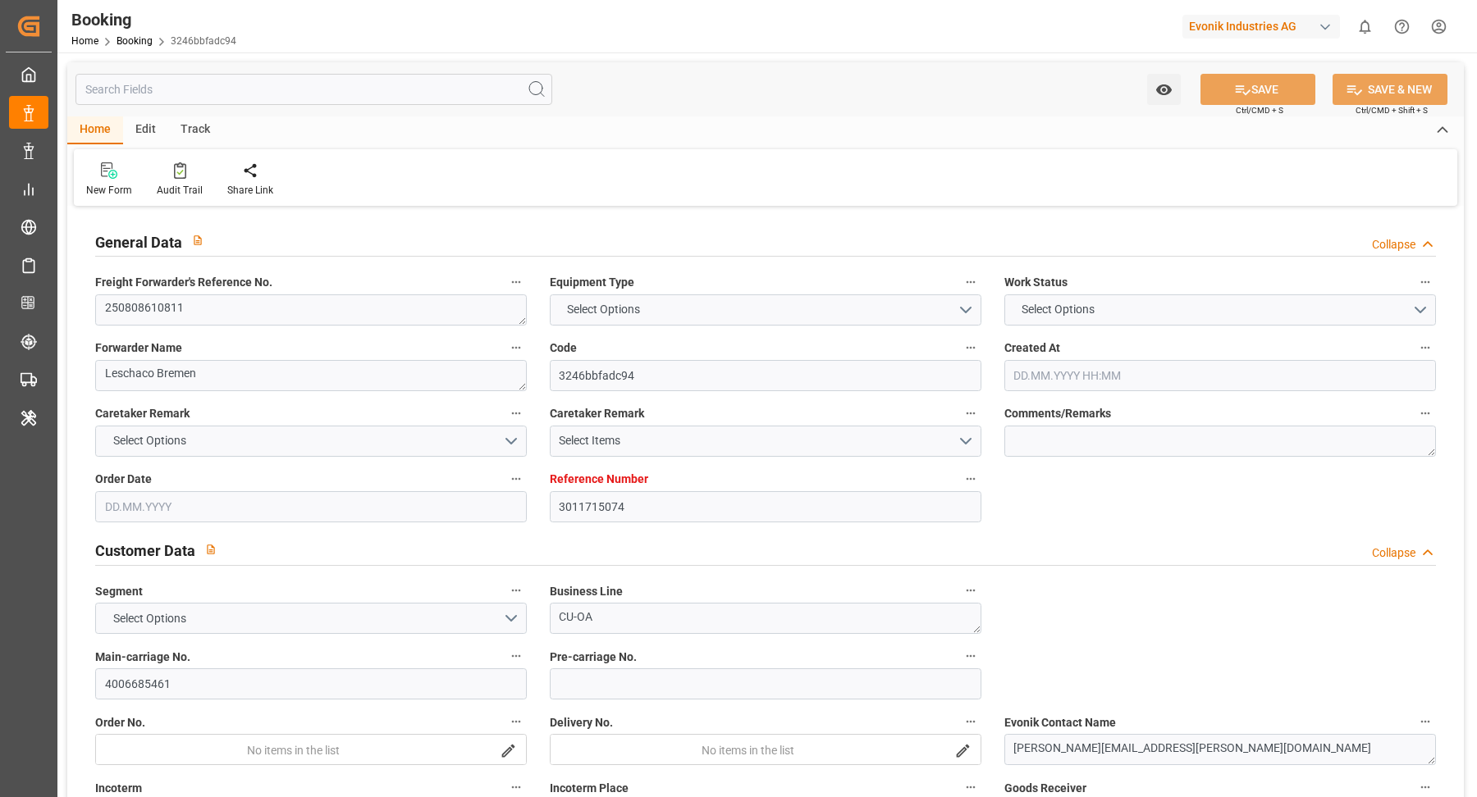
type input "BEANR"
type input "USORF"
type input "17"
type input "USCVG"
type input "0"
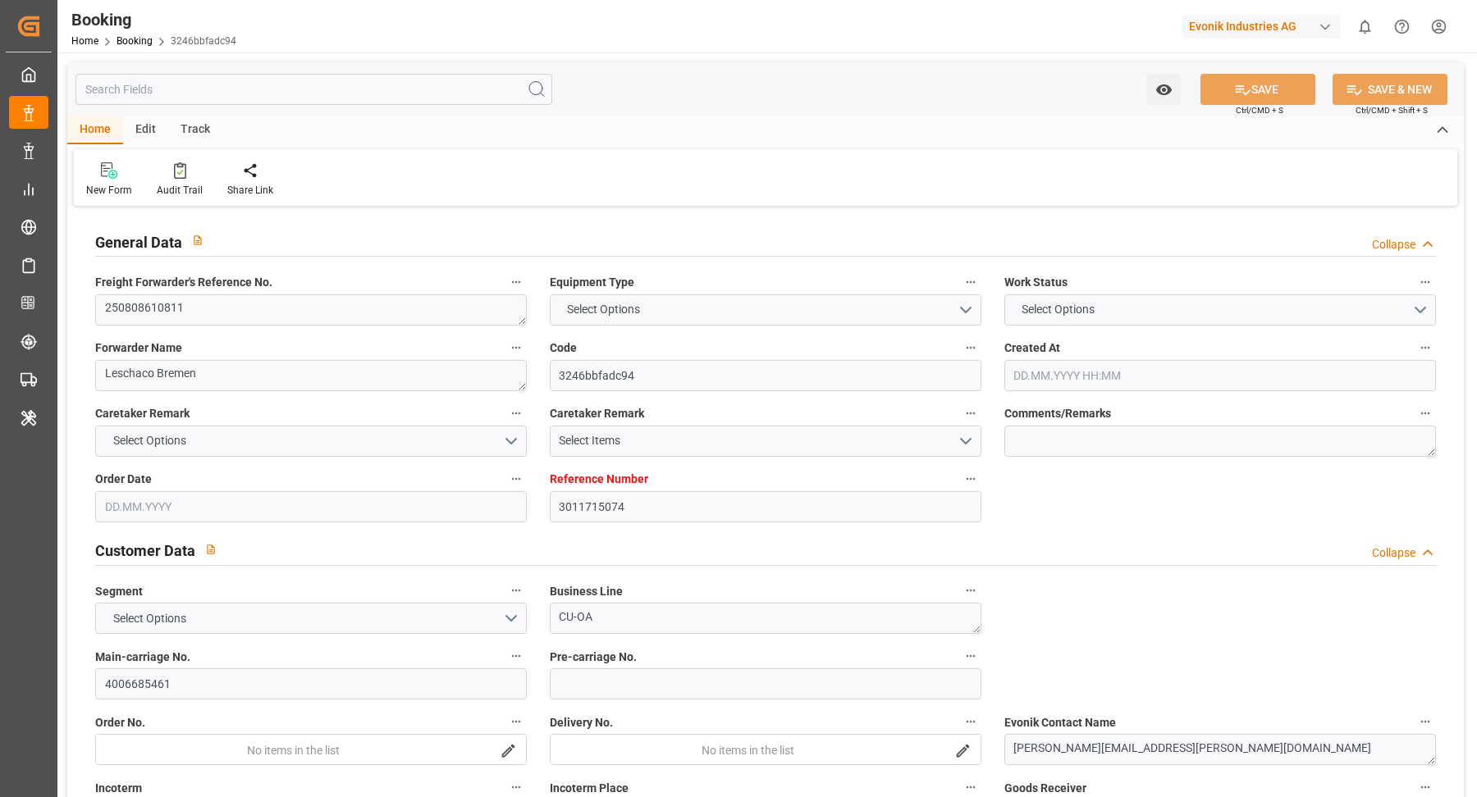
type input "BEANR"
type input "USORF"
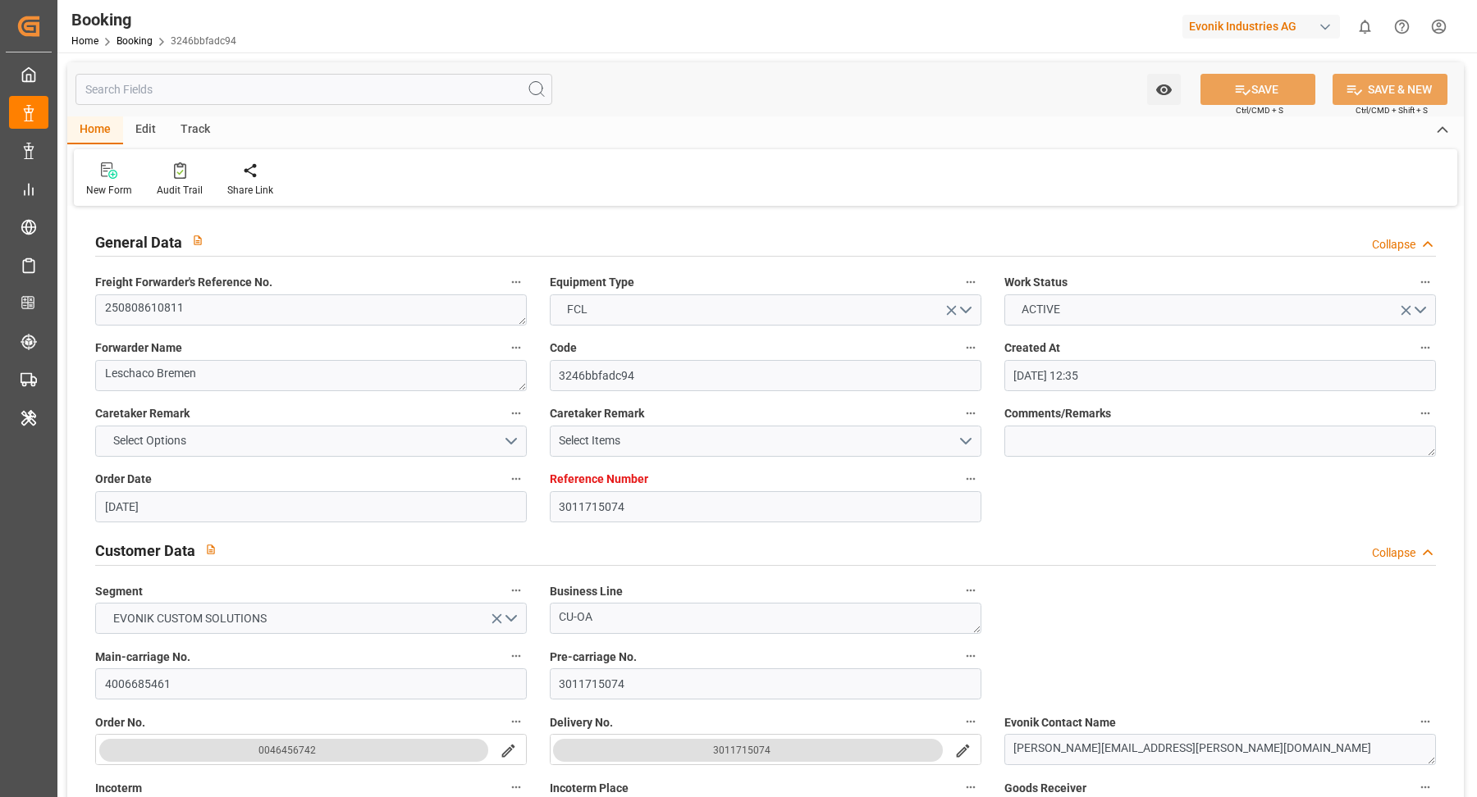
type input "[DATE] 12:35"
type input "[DATE]"
type input "08.08.2025"
type input "01.08.2025"
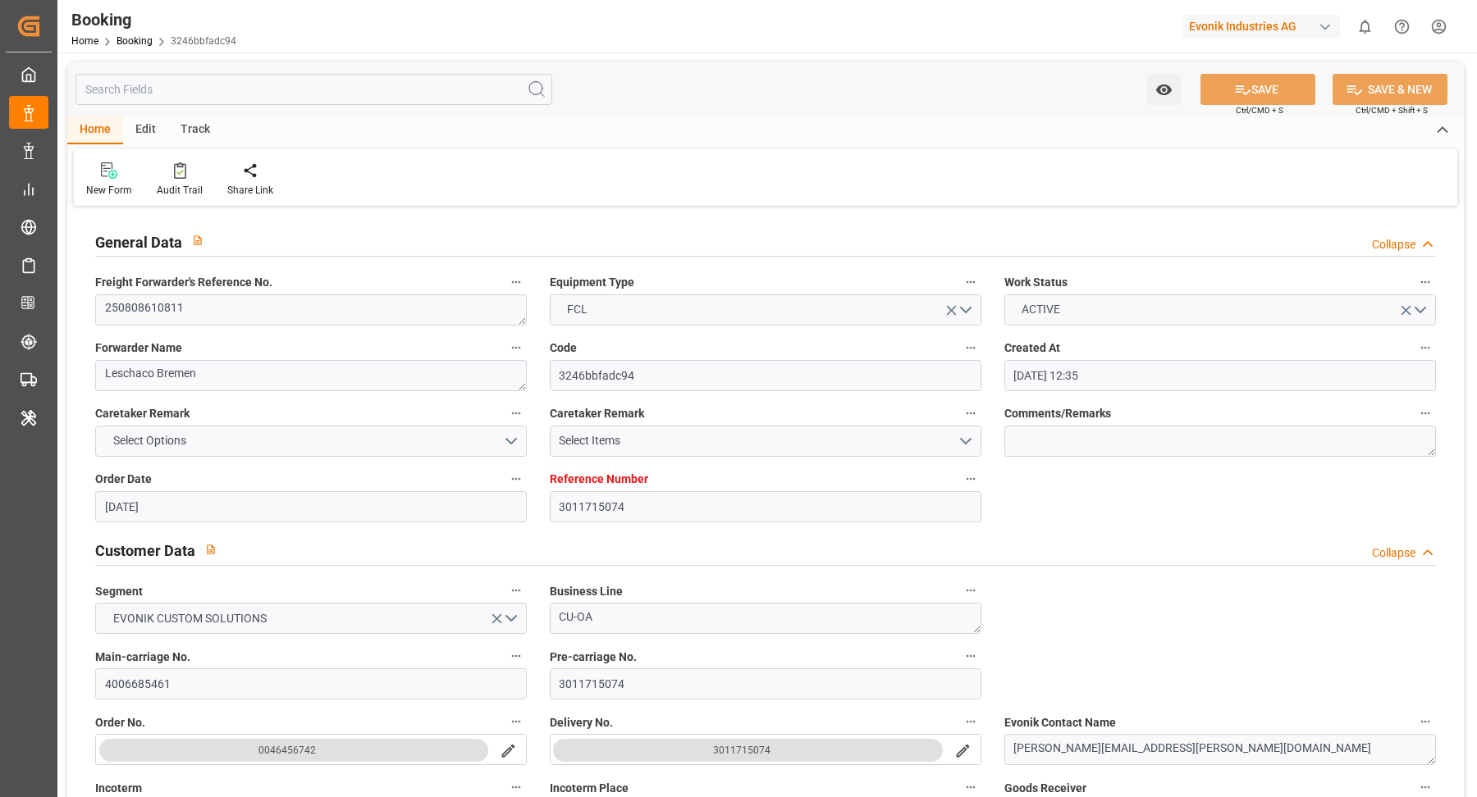
type input "18.08.2025"
type input "12.09.2025 13:30"
type input "12.09.2025 00:00"
type input "12.09.2025 14:30"
type input "08.09.2025 19:07"
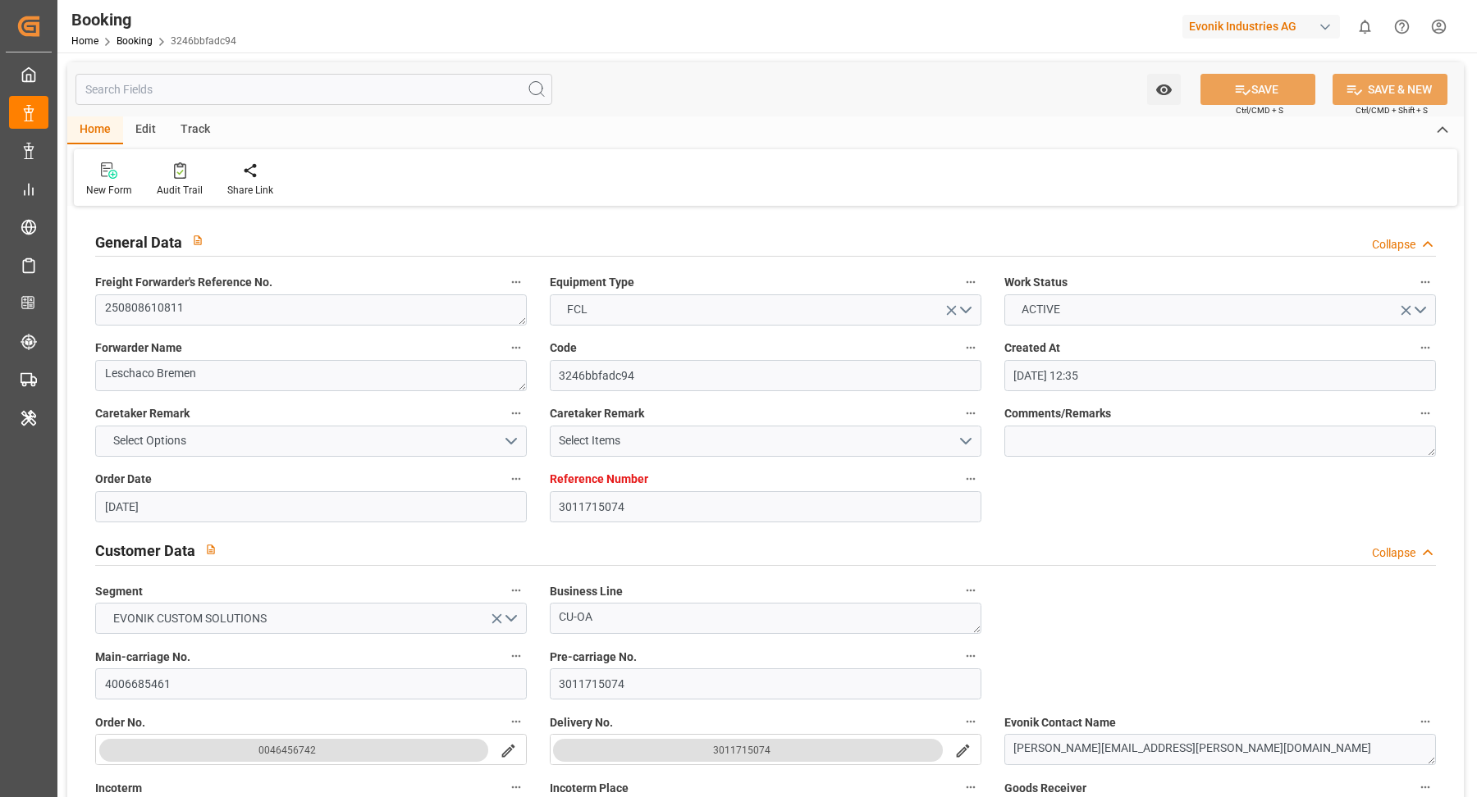
type input "29.09.2025 11:00"
type input "27.09.2025 00:00"
type input "29.09.2025 11:15"
type input "02.10.2025 23:19"
type input "06.10.2025 00:00"
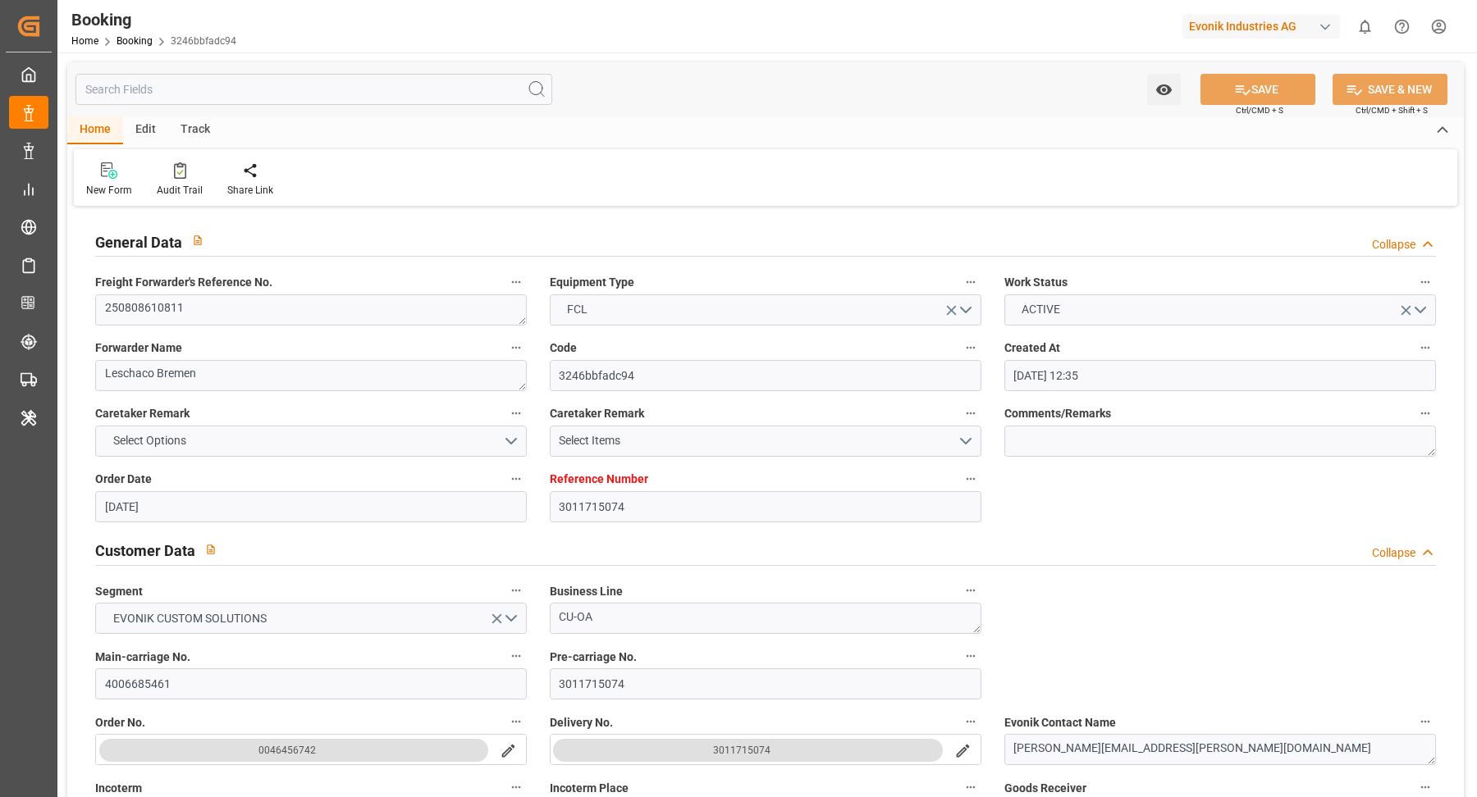
type input "18.08.2025"
type input "08.10.2025 05:14"
type input "08.10.2025"
type input "05.09.2025 08:02"
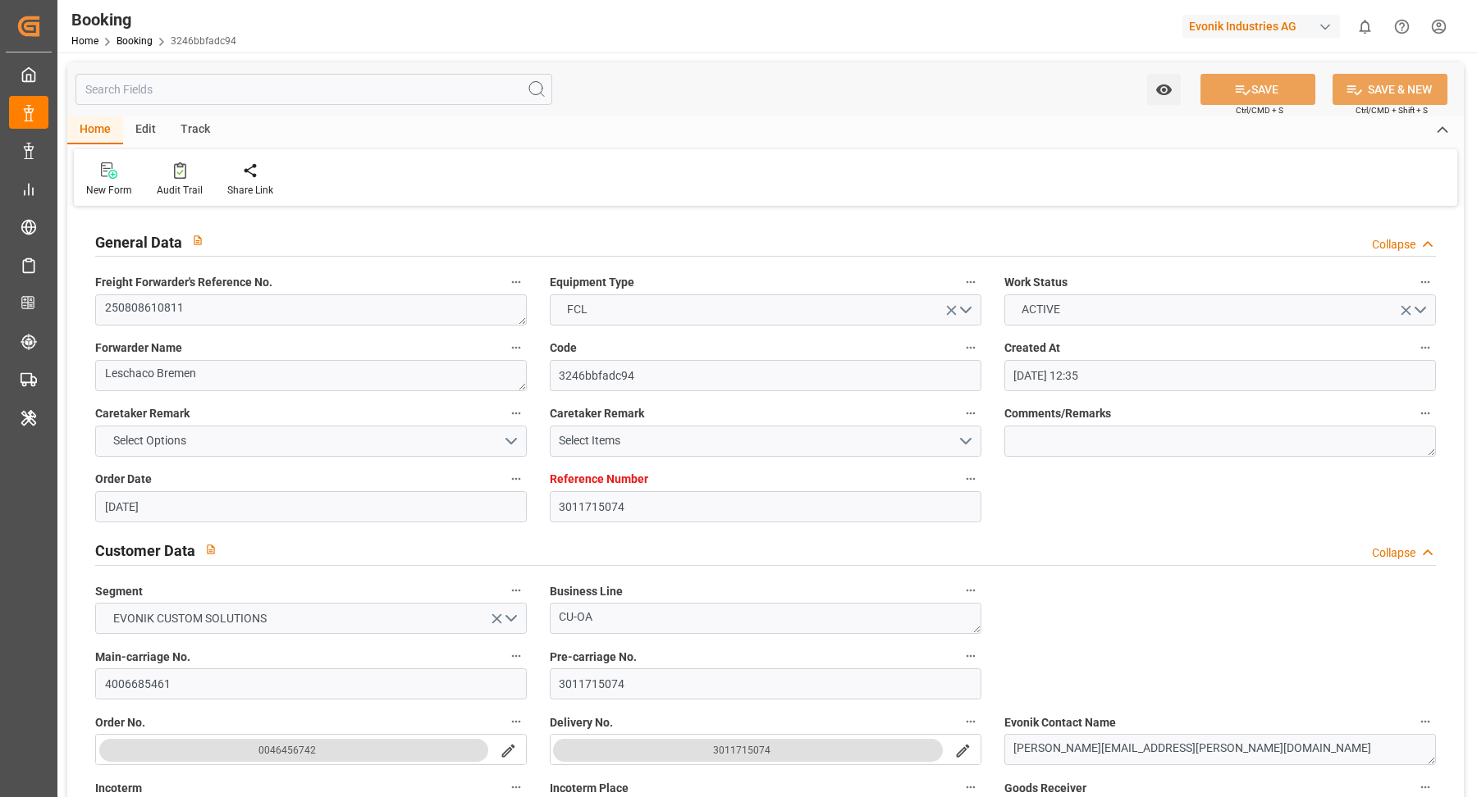
type input "05.09.2025 22:00"
type input "11.09.2025 12:00"
type input "11.09.2025 22:36"
type input "12.09.2025 13:30"
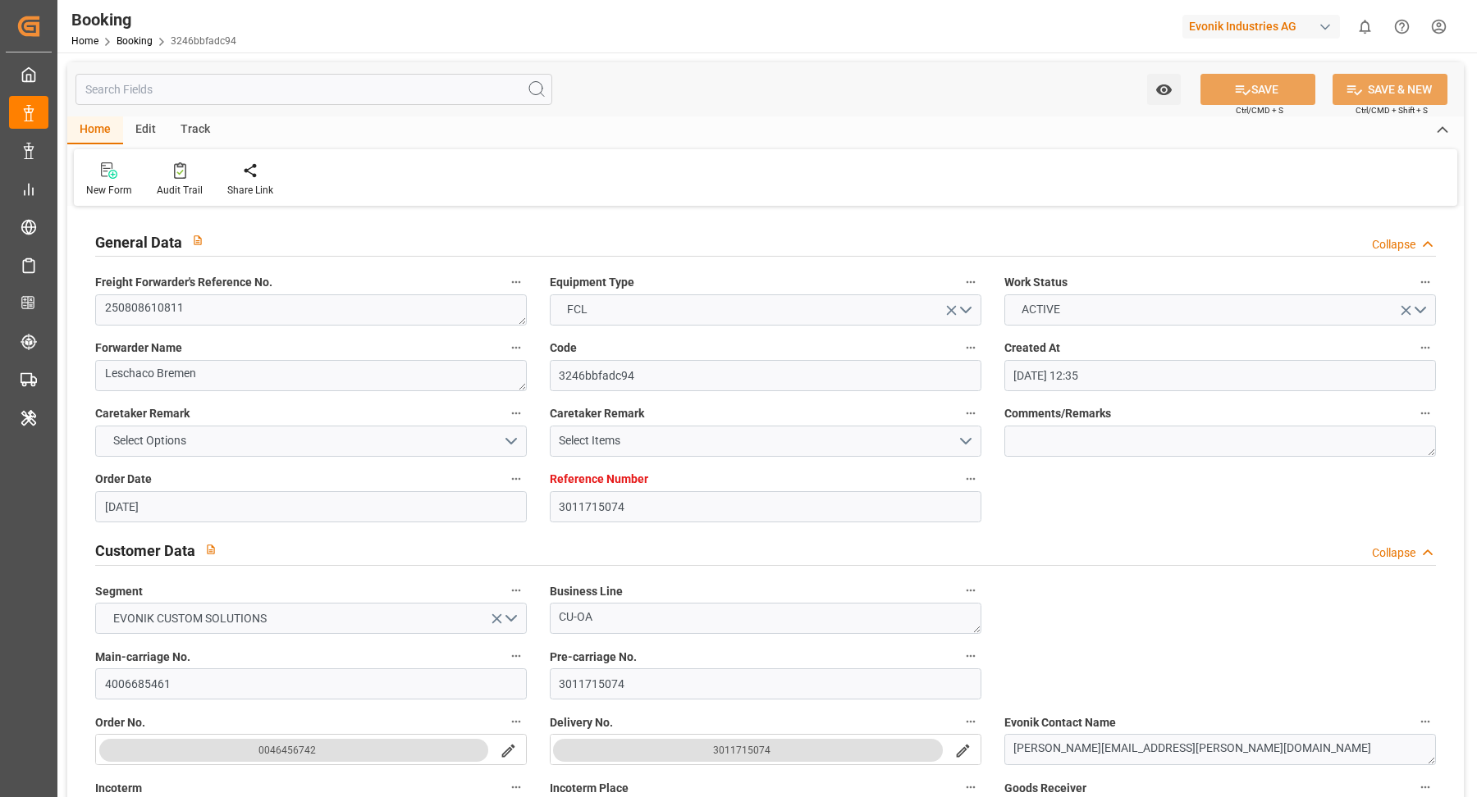
type input "12.09.2025 14:45"
type input "29.09.2025 11:00"
type input "29.09.2025 10:33"
type input "29.09.2025 21:39"
type input "29.09.2025 11:15"
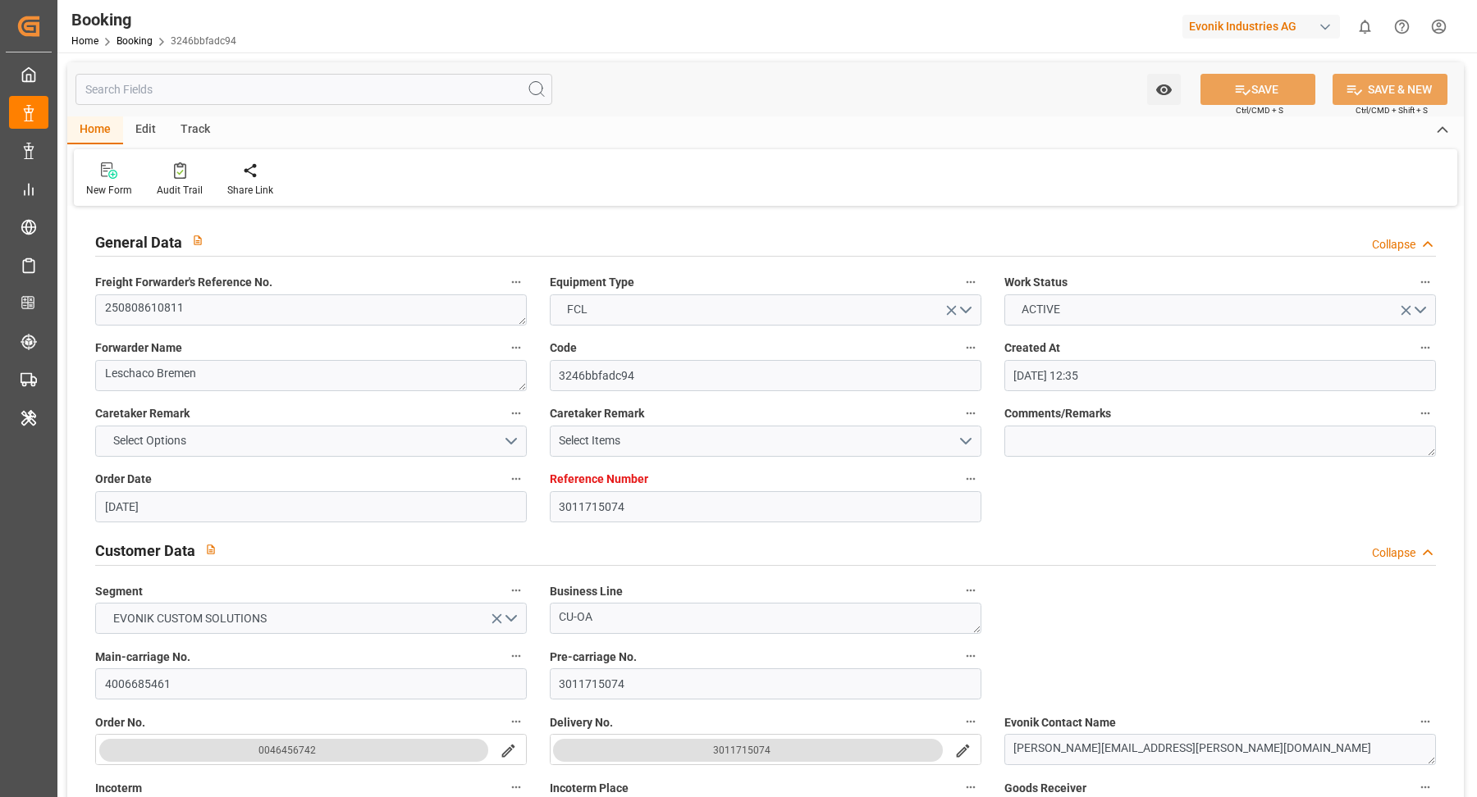
type input "29.09.2025 11:15"
type input "29.09.2025 22:26"
type input "29.09.2025 22:27"
type input "29.09.2025 12:00"
type input "03.10.2025 22:26"
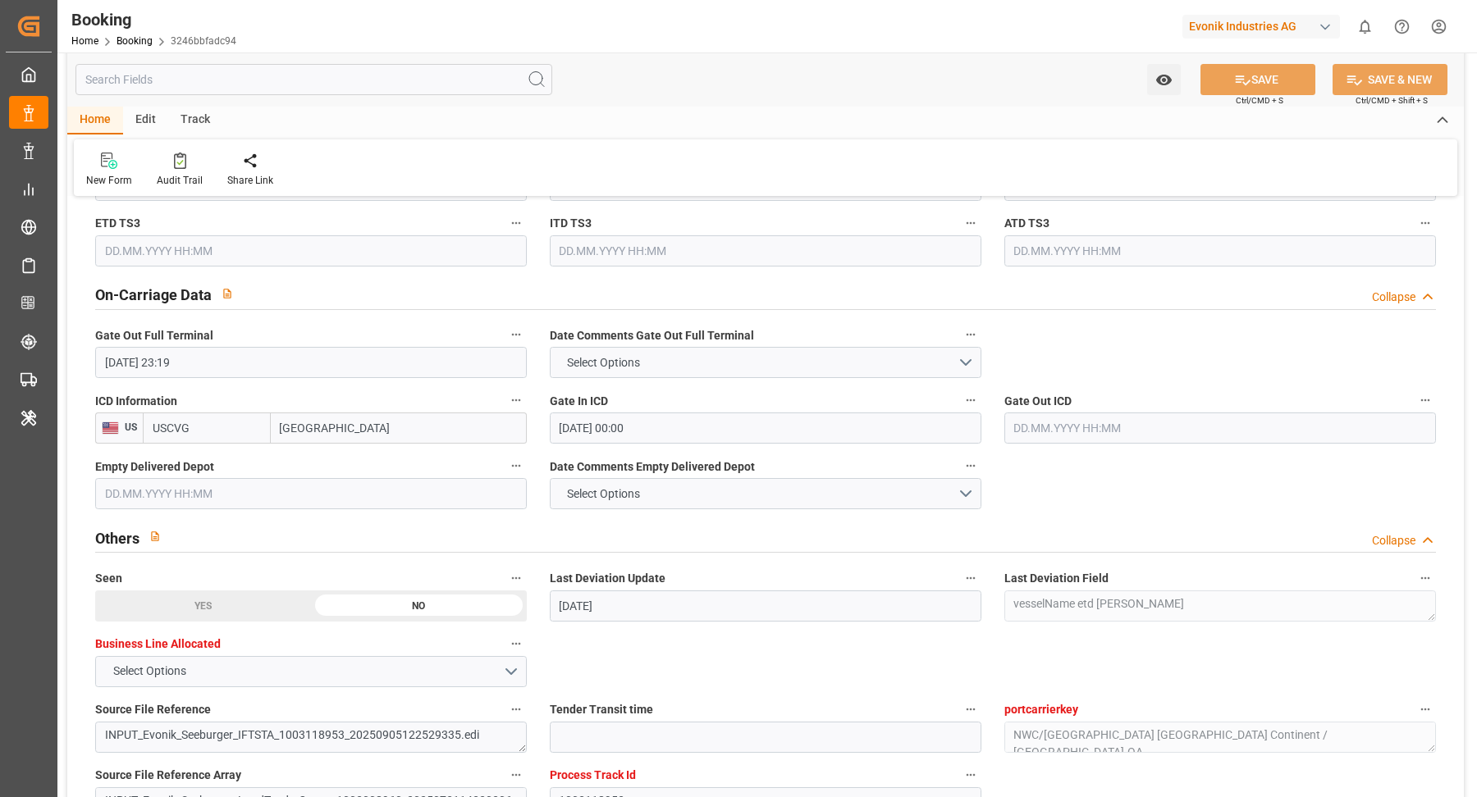
scroll to position [2372, 0]
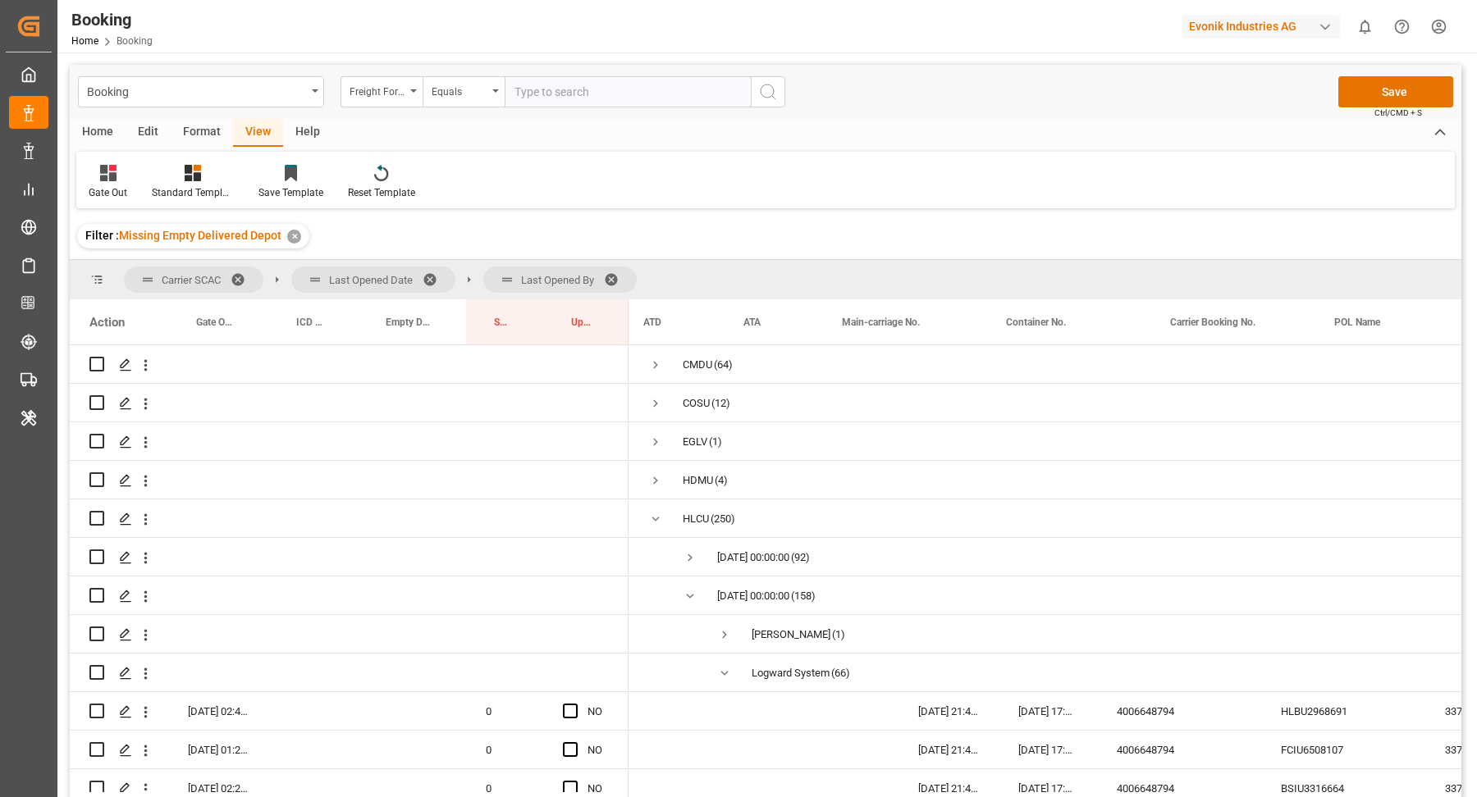
scroll to position [0, 275]
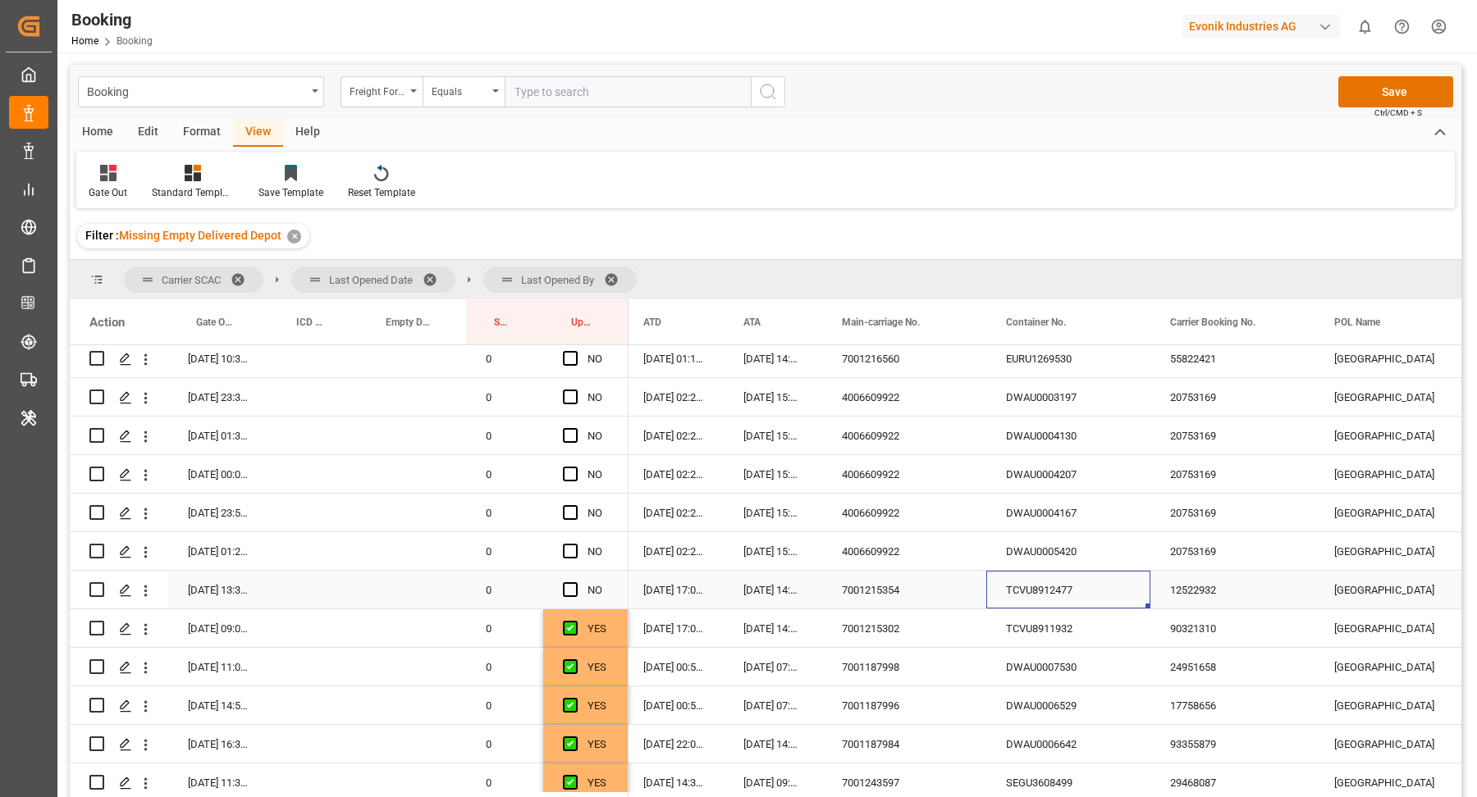
click at [578, 591] on div "Press SPACE to select this row." at bounding box center [575, 591] width 25 height 38
click at [572, 590] on span "Press SPACE to select this row." at bounding box center [570, 589] width 15 height 15
click at [575, 582] on input "Press SPACE to select this row." at bounding box center [575, 582] width 0 height 0
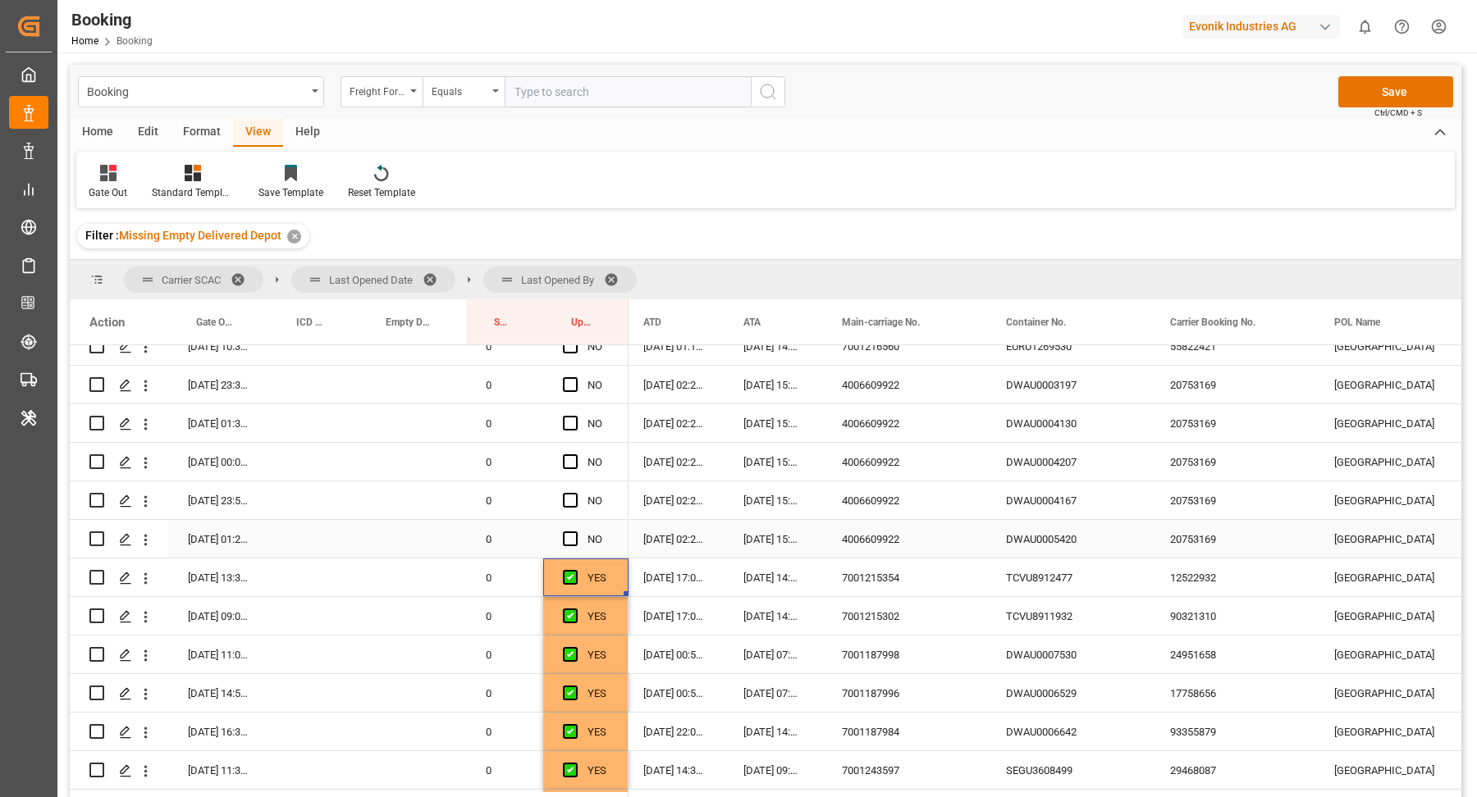
click at [1064, 541] on div "DWAU0005420" at bounding box center [1068, 539] width 164 height 38
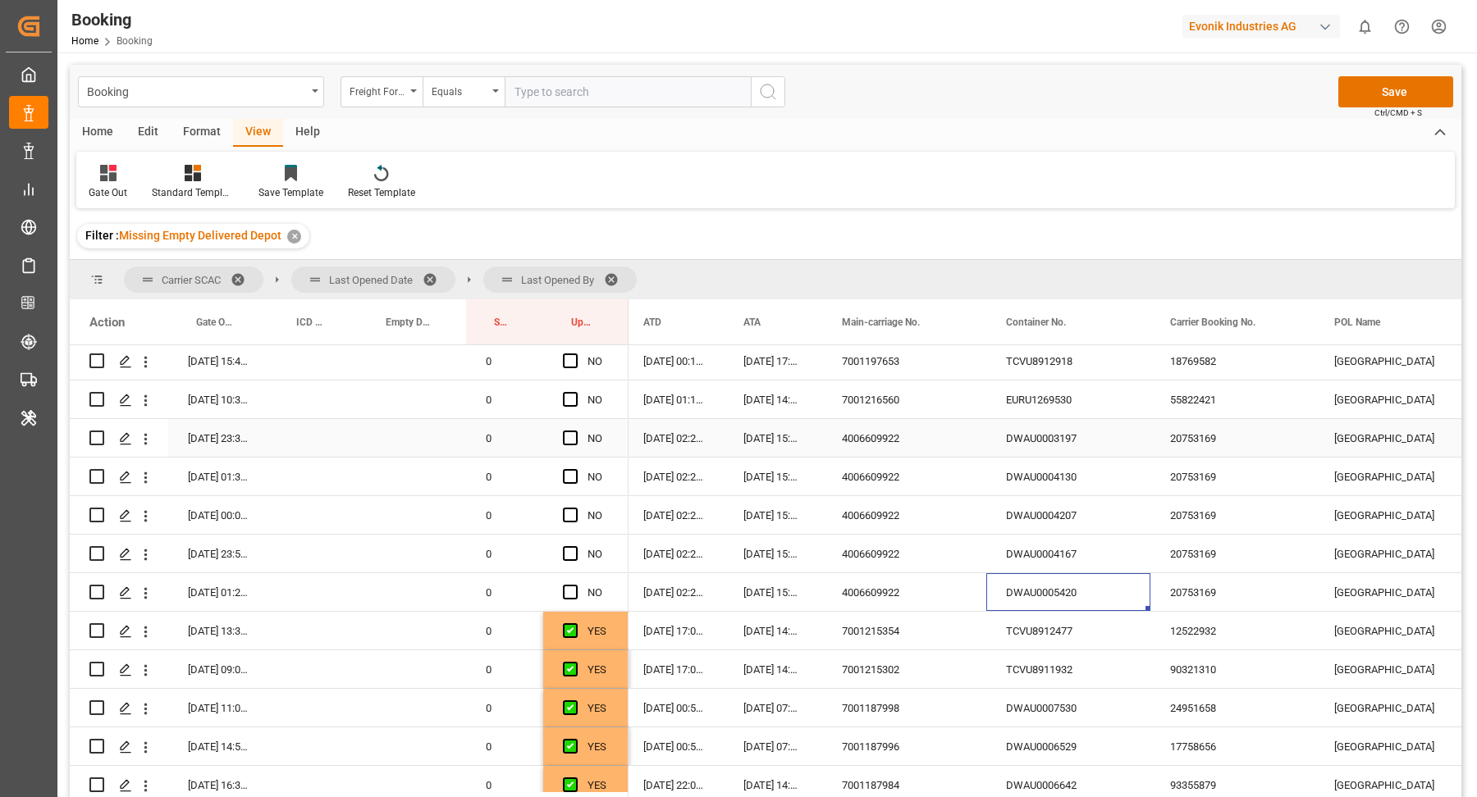
scroll to position [1003, 0]
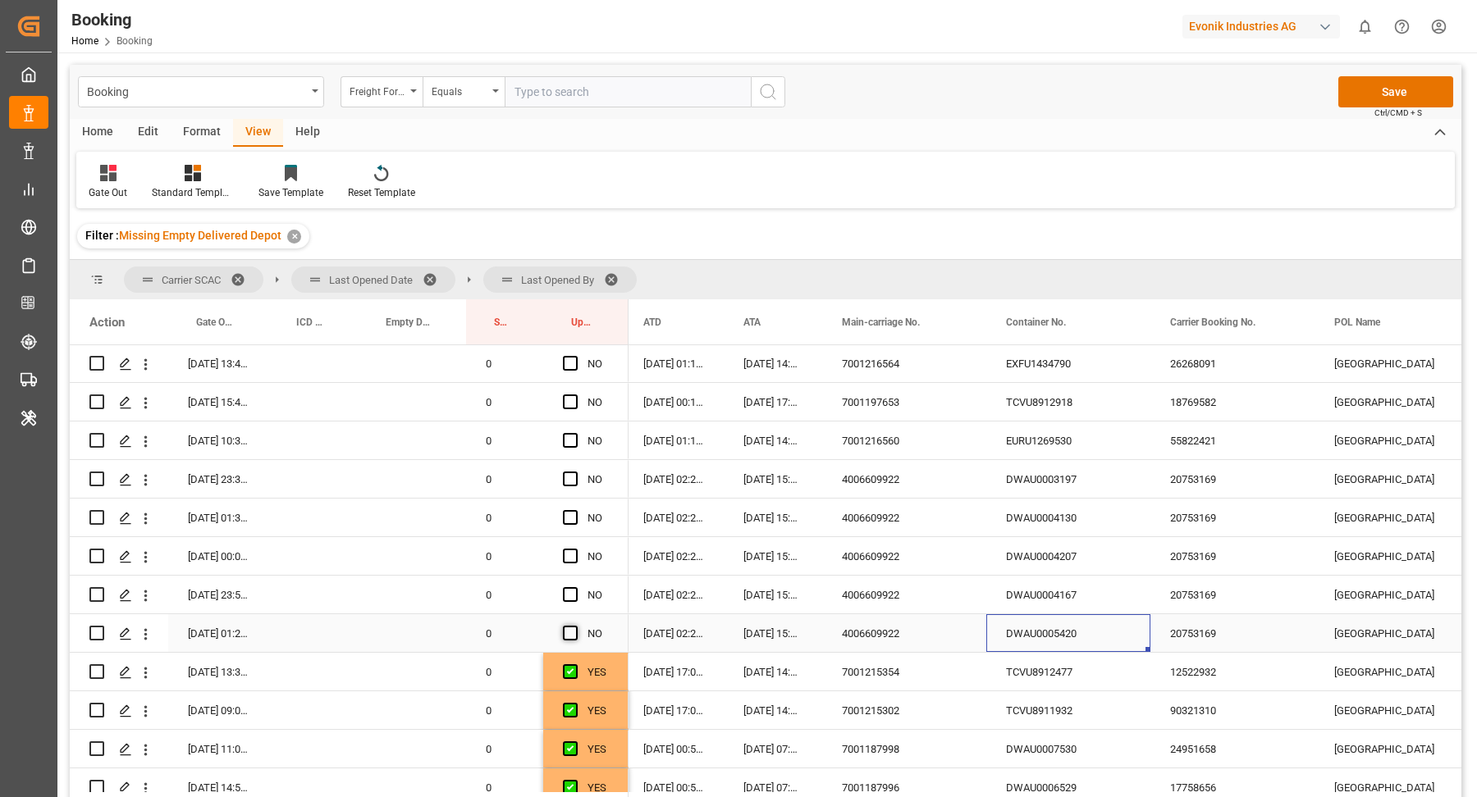
click at [569, 630] on span "Press SPACE to select this row." at bounding box center [570, 633] width 15 height 15
click at [575, 626] on input "Press SPACE to select this row." at bounding box center [575, 626] width 0 height 0
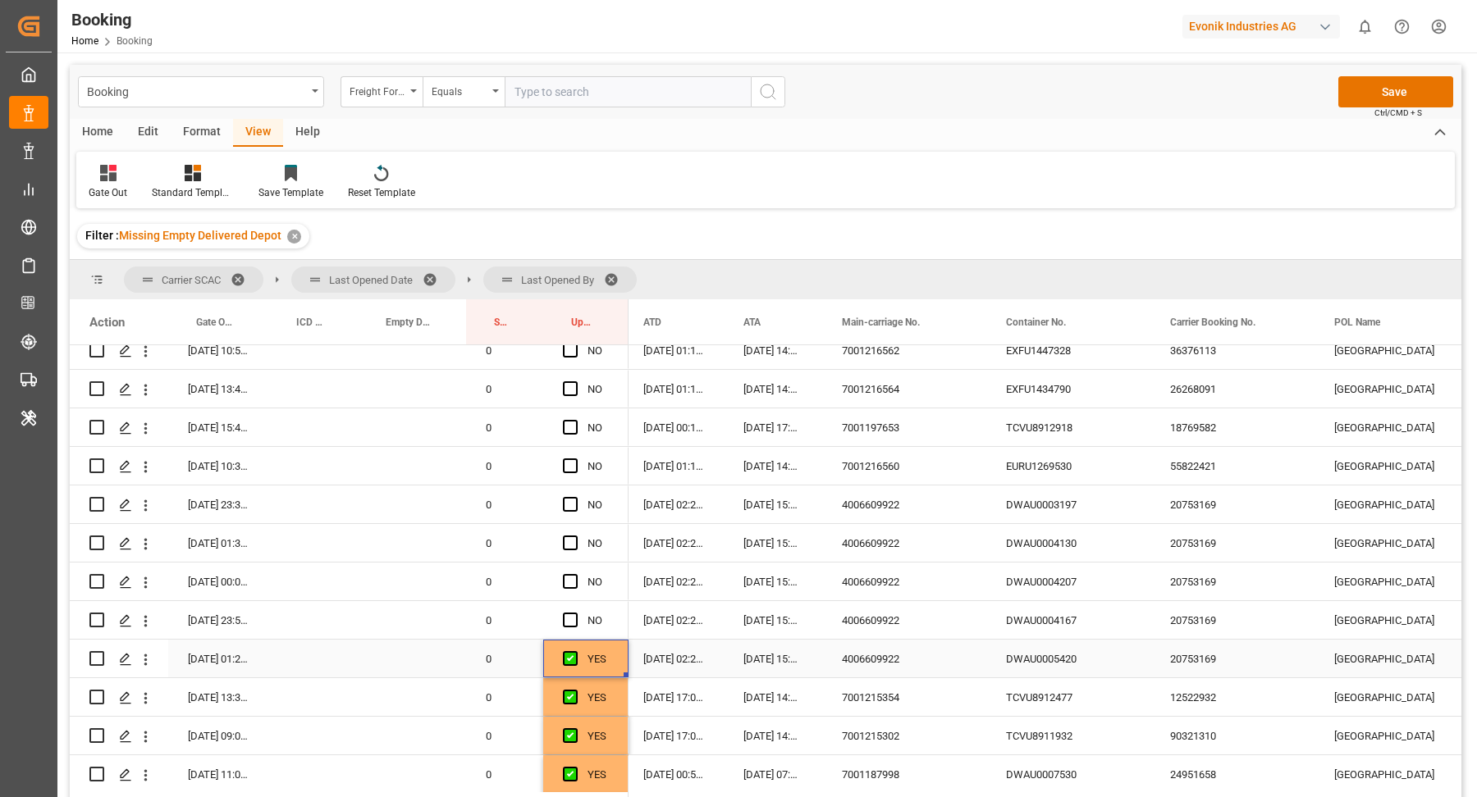
drag, startPoint x: 1037, startPoint y: 626, endPoint x: 1208, endPoint y: 643, distance: 171.5
click at [1038, 626] on div "DWAU0004167" at bounding box center [1068, 620] width 164 height 38
click at [569, 621] on span "Press SPACE to select this row." at bounding box center [570, 620] width 15 height 15
click at [575, 613] on input "Press SPACE to select this row." at bounding box center [575, 613] width 0 height 0
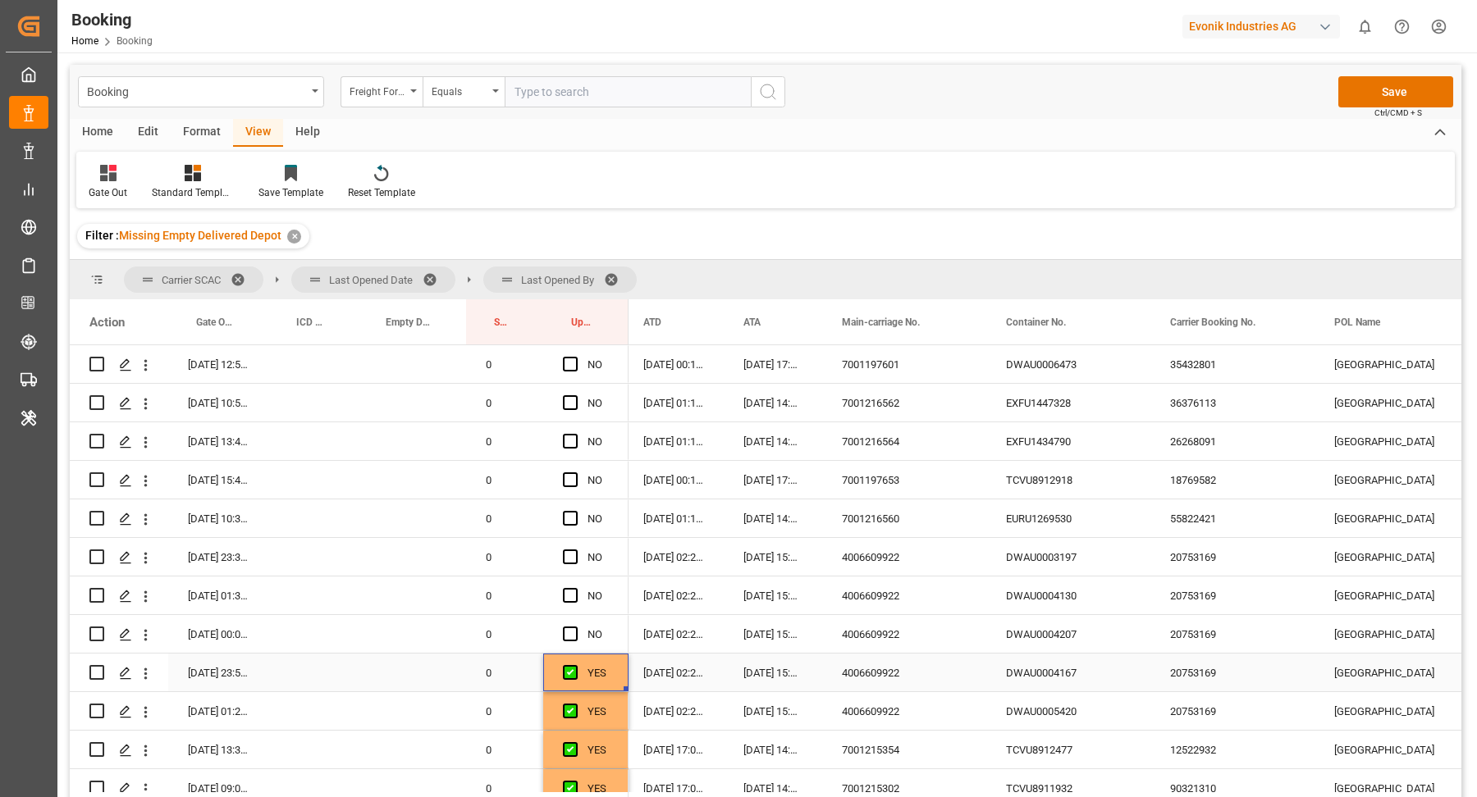
scroll to position [912, 0]
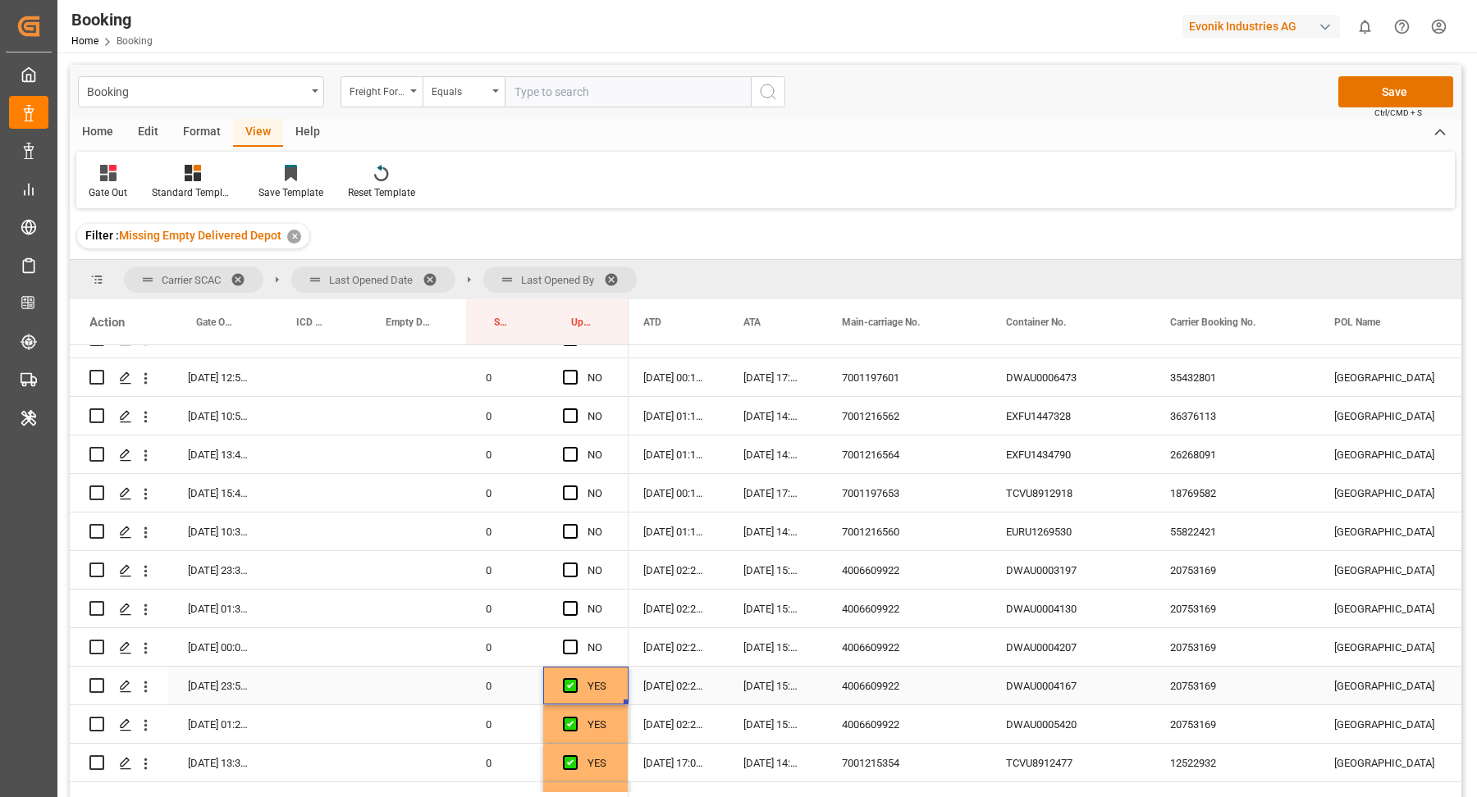
click at [1075, 651] on div "DWAU0004207" at bounding box center [1068, 647] width 164 height 38
click at [570, 628] on div "Press SPACE to select this row." at bounding box center [575, 610] width 25 height 38
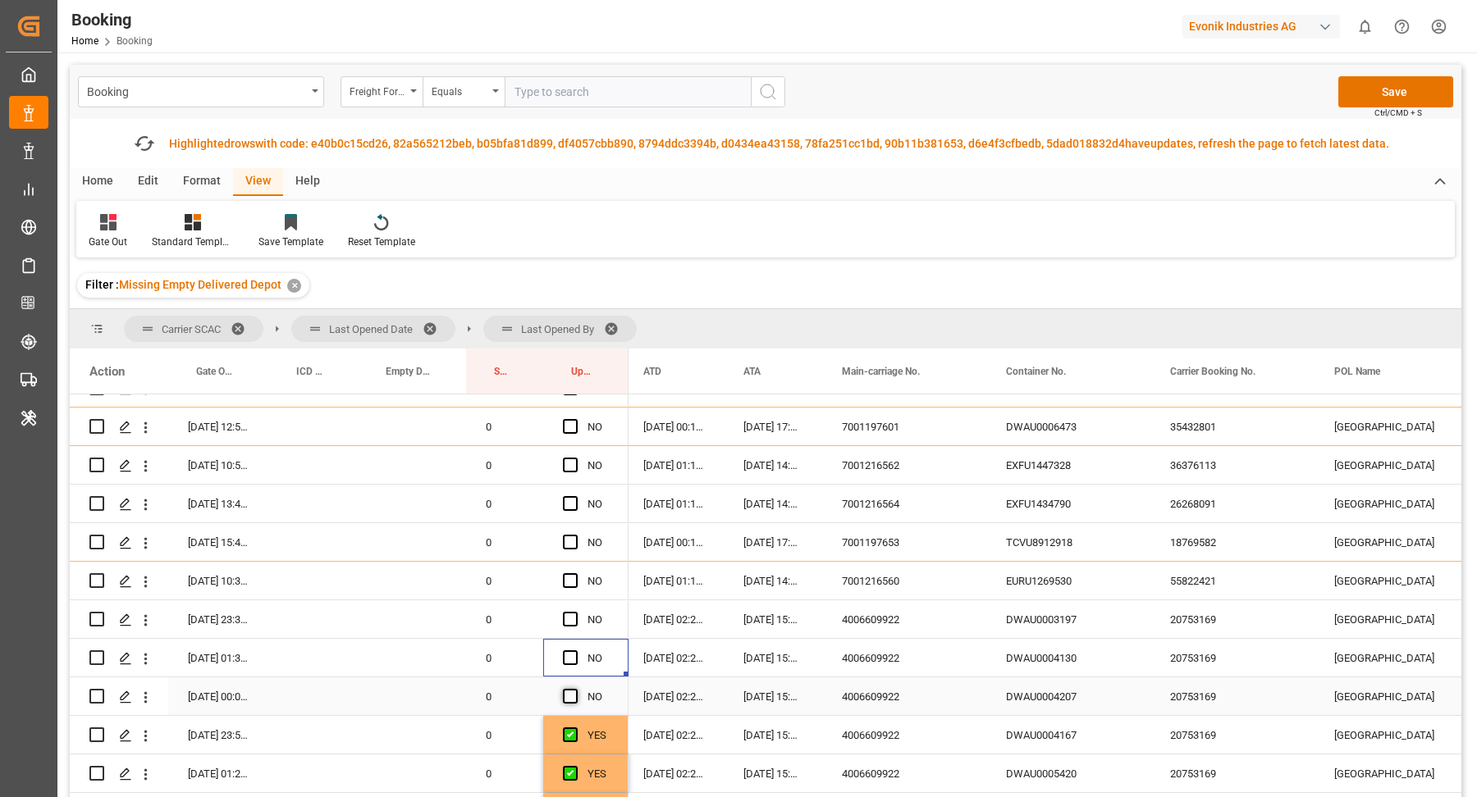
click at [569, 700] on span "Press SPACE to select this row." at bounding box center [570, 696] width 15 height 15
click at [575, 689] on input "Press SPACE to select this row." at bounding box center [575, 689] width 0 height 0
click at [572, 658] on span "Press SPACE to select this row." at bounding box center [570, 658] width 15 height 15
click at [575, 651] on input "Press SPACE to select this row." at bounding box center [575, 651] width 0 height 0
click at [572, 623] on span "Press SPACE to select this row." at bounding box center [570, 619] width 15 height 15
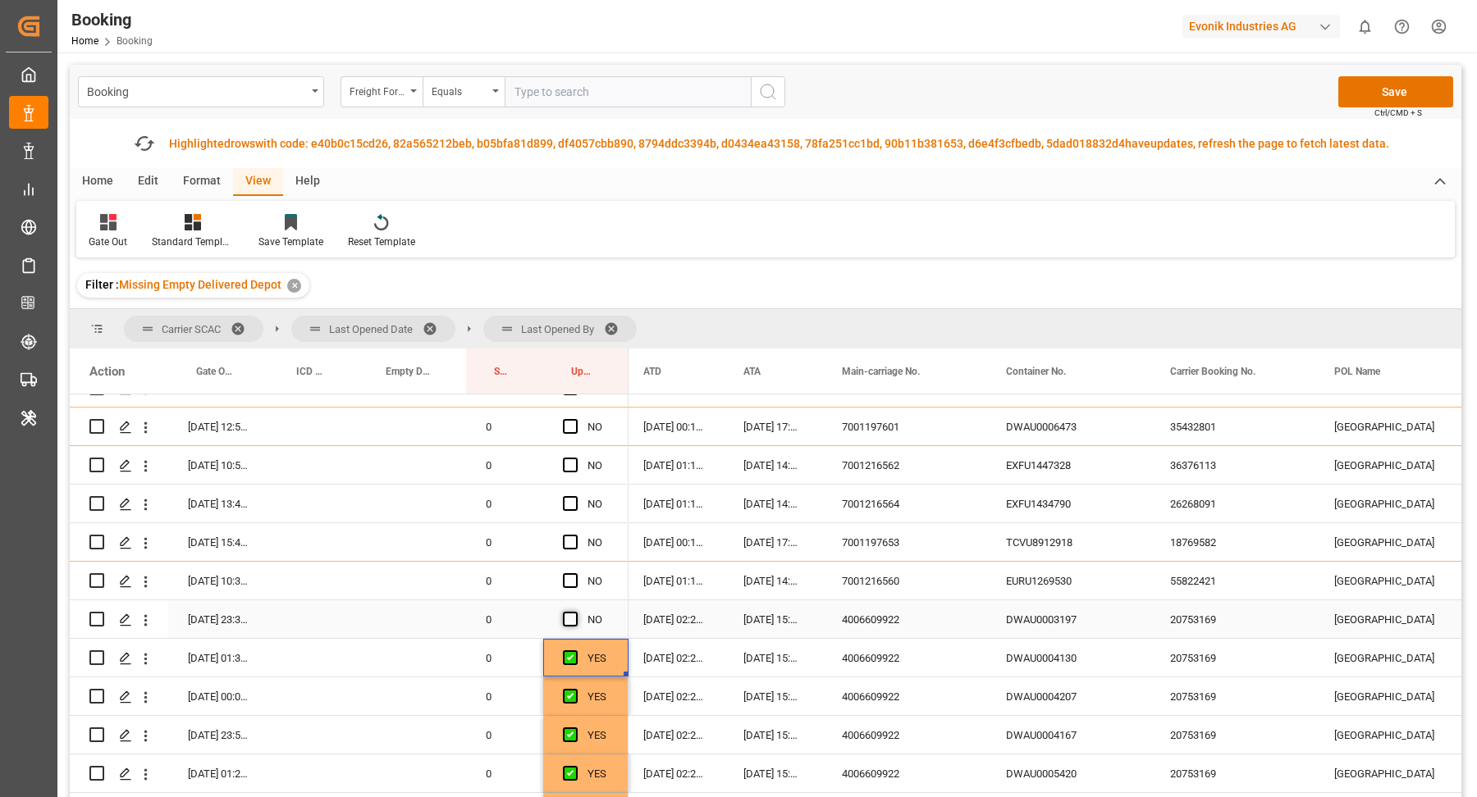
click at [575, 612] on input "Press SPACE to select this row." at bounding box center [575, 612] width 0 height 0
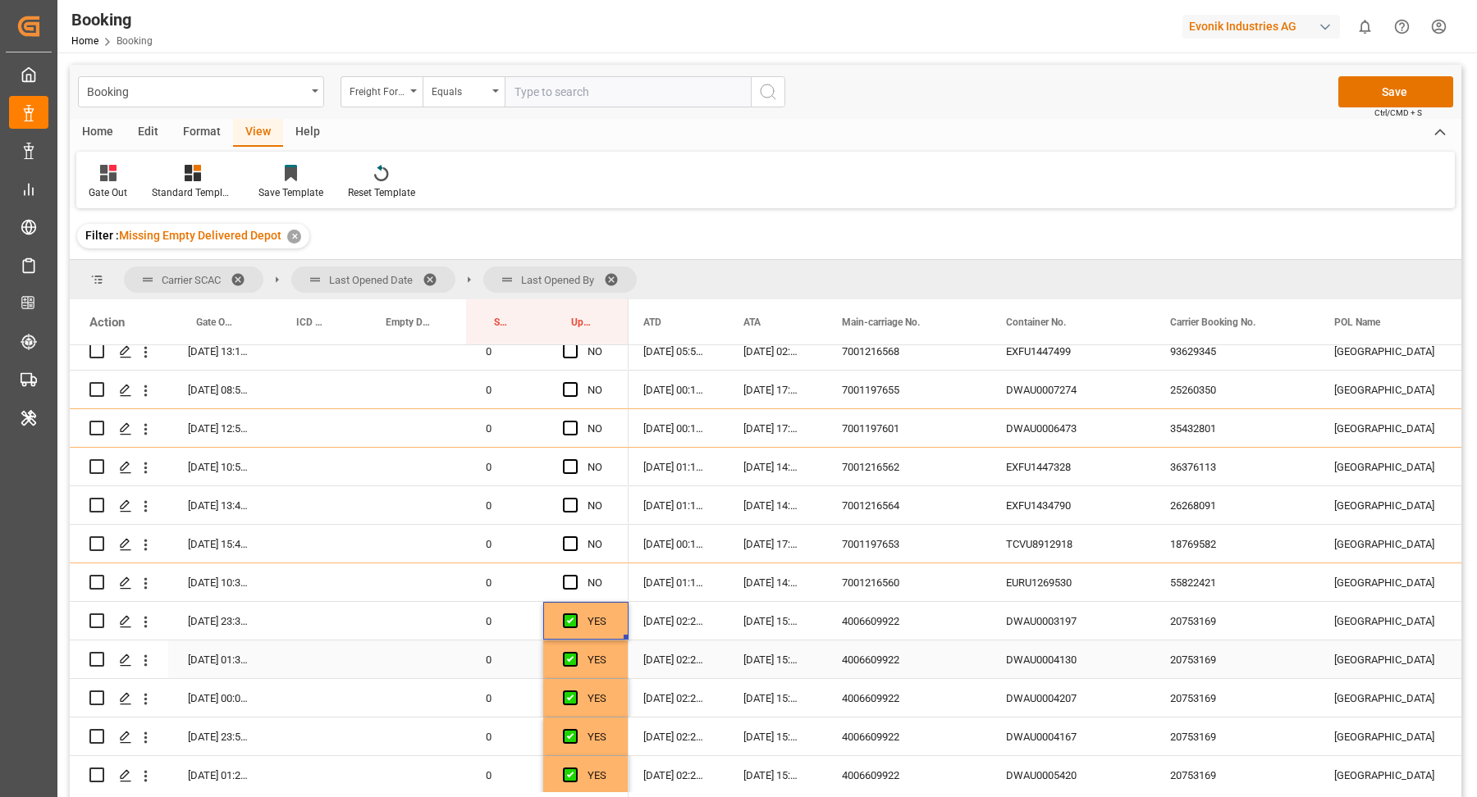
scroll to position [834, 0]
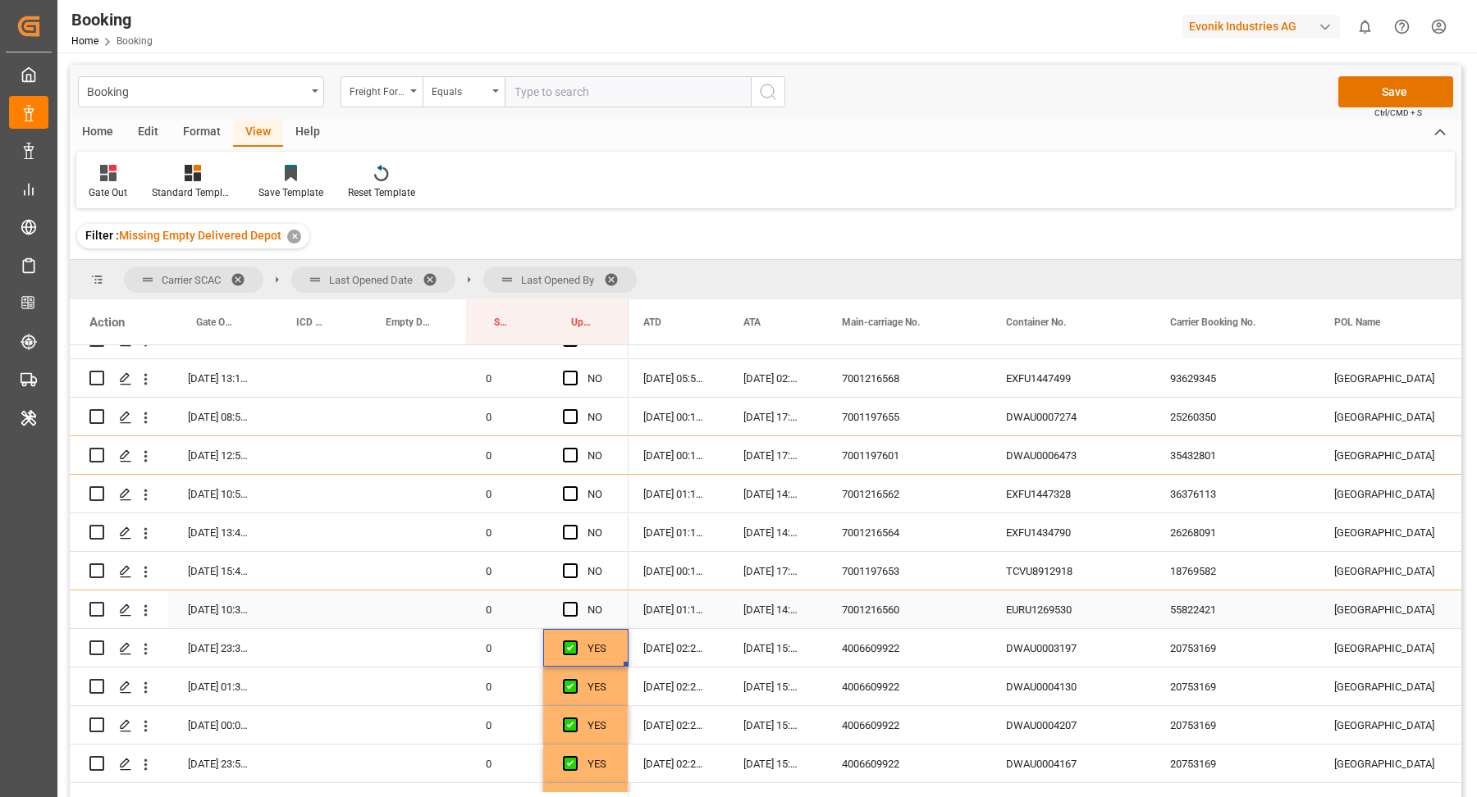
click at [1022, 614] on div "EURU1269530" at bounding box center [1068, 610] width 164 height 38
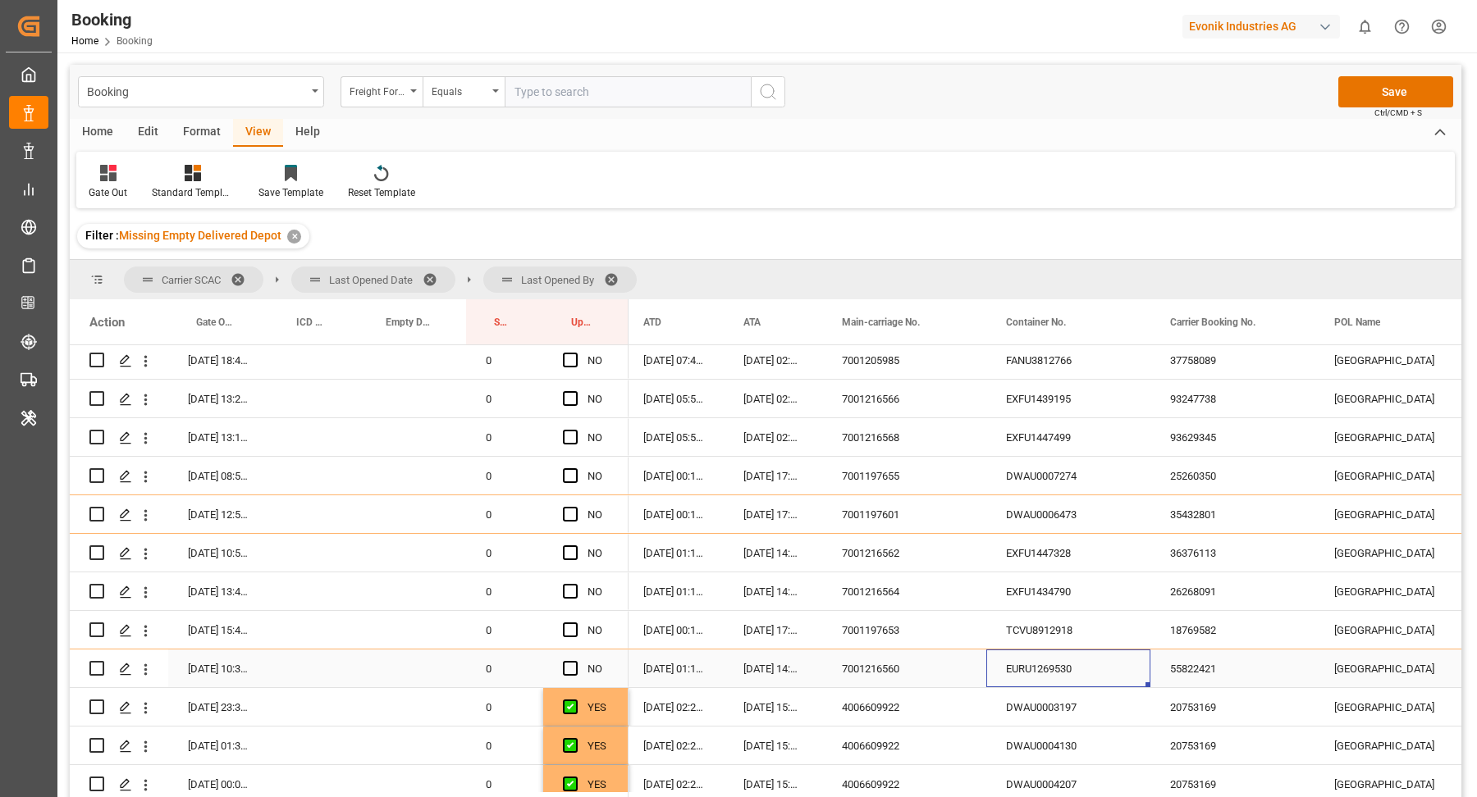
drag, startPoint x: 1195, startPoint y: 673, endPoint x: 1208, endPoint y: 671, distance: 13.2
click at [1195, 674] on div "55822421" at bounding box center [1232, 669] width 164 height 38
click at [567, 665] on span "Press SPACE to select this row." at bounding box center [570, 668] width 15 height 15
click at [575, 661] on input "Press SPACE to select this row." at bounding box center [575, 661] width 0 height 0
drag, startPoint x: 1026, startPoint y: 633, endPoint x: 1132, endPoint y: 638, distance: 105.9
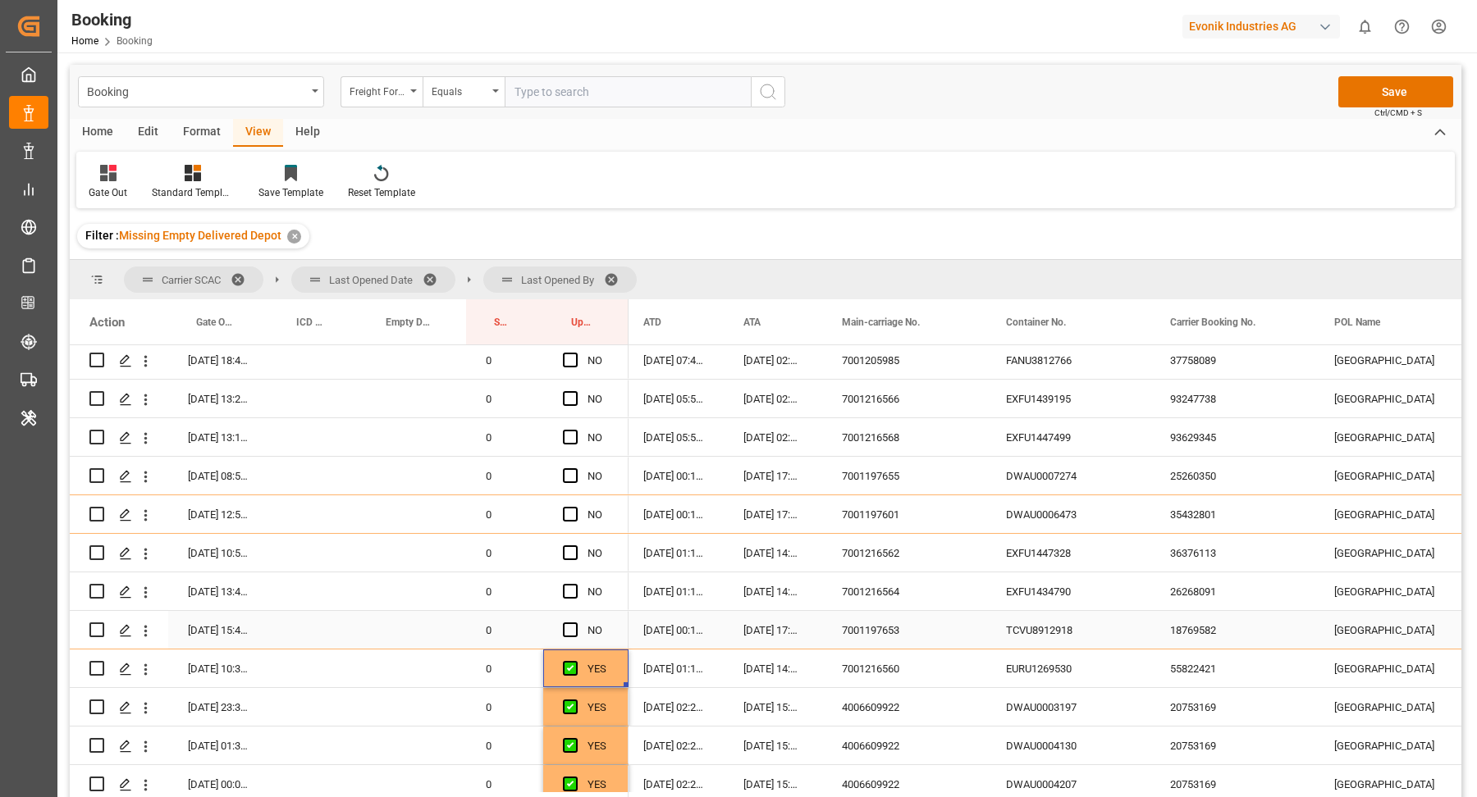
click at [1028, 633] on div "TCVU8912918" at bounding box center [1068, 630] width 164 height 38
click at [569, 630] on span "Press SPACE to select this row." at bounding box center [570, 630] width 15 height 15
click at [575, 623] on input "Press SPACE to select this row." at bounding box center [575, 623] width 0 height 0
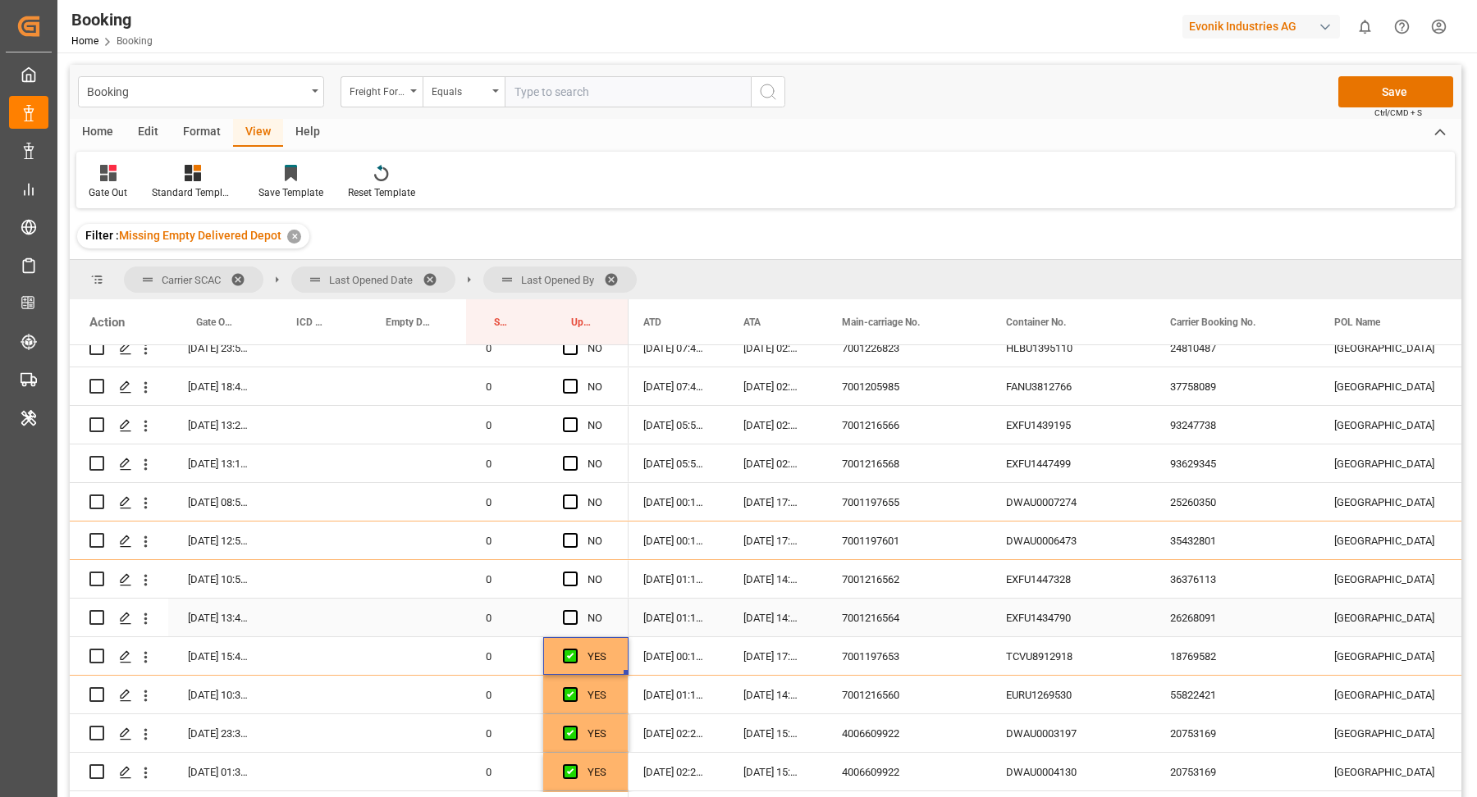
click at [1052, 614] on div "EXFU1434790" at bounding box center [1068, 618] width 164 height 38
click at [569, 619] on span "Press SPACE to select this row." at bounding box center [570, 617] width 15 height 15
click at [575, 610] on input "Press SPACE to select this row." at bounding box center [575, 610] width 0 height 0
click at [1033, 573] on div "EXFU1447328" at bounding box center [1068, 579] width 164 height 38
click at [573, 573] on span "Press SPACE to select this row." at bounding box center [570, 579] width 15 height 15
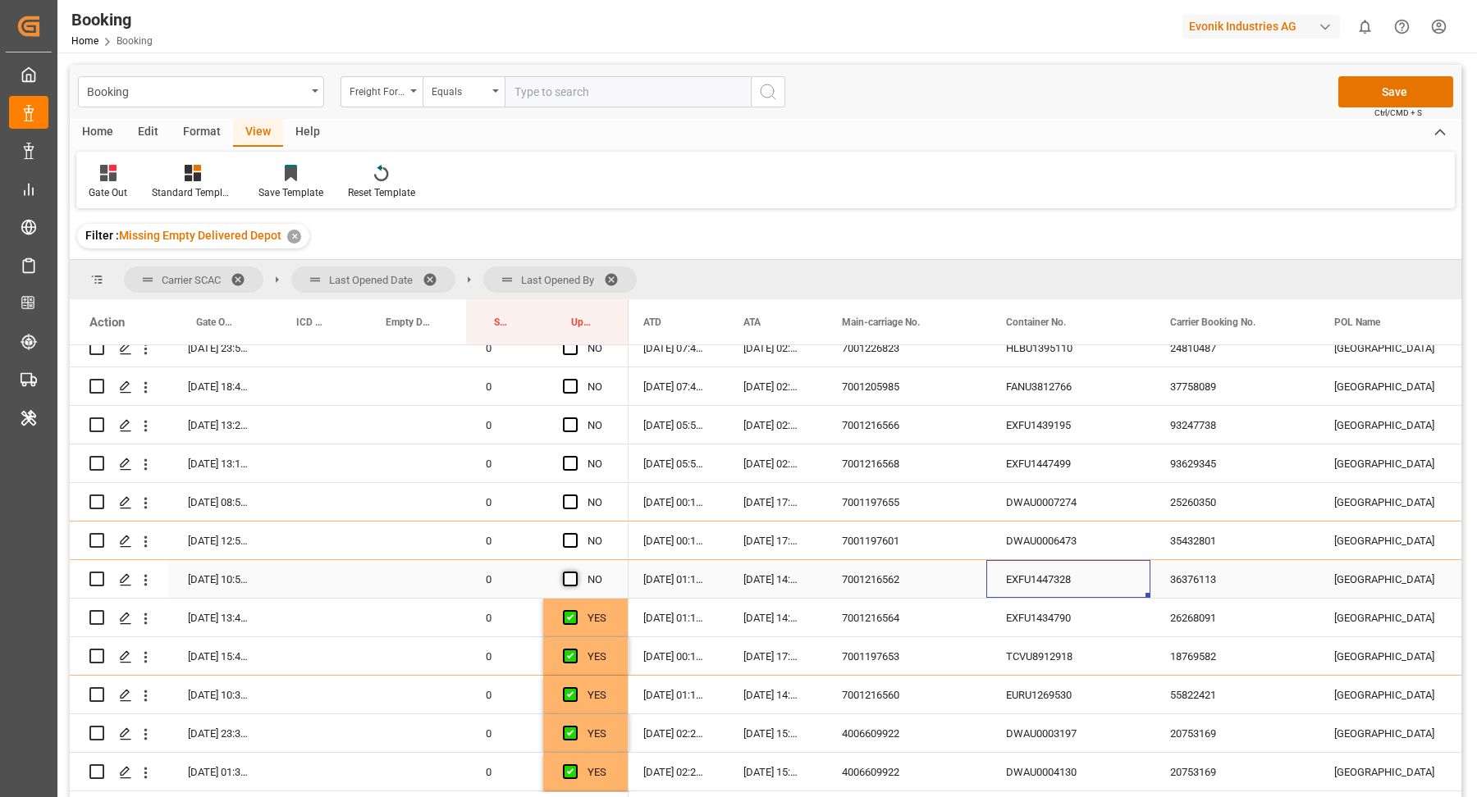
click at [575, 572] on input "Press SPACE to select this row." at bounding box center [575, 572] width 0 height 0
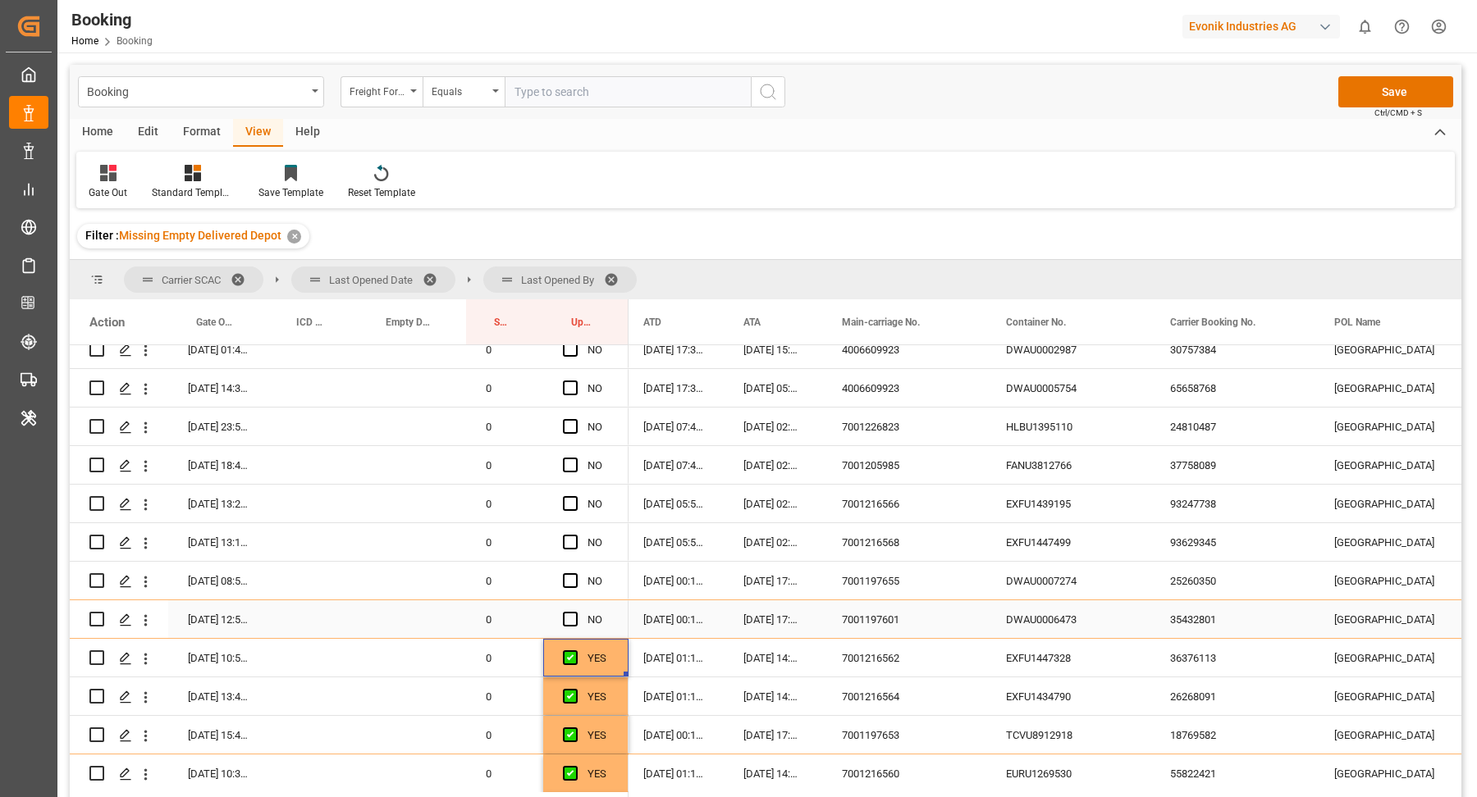
scroll to position [657, 0]
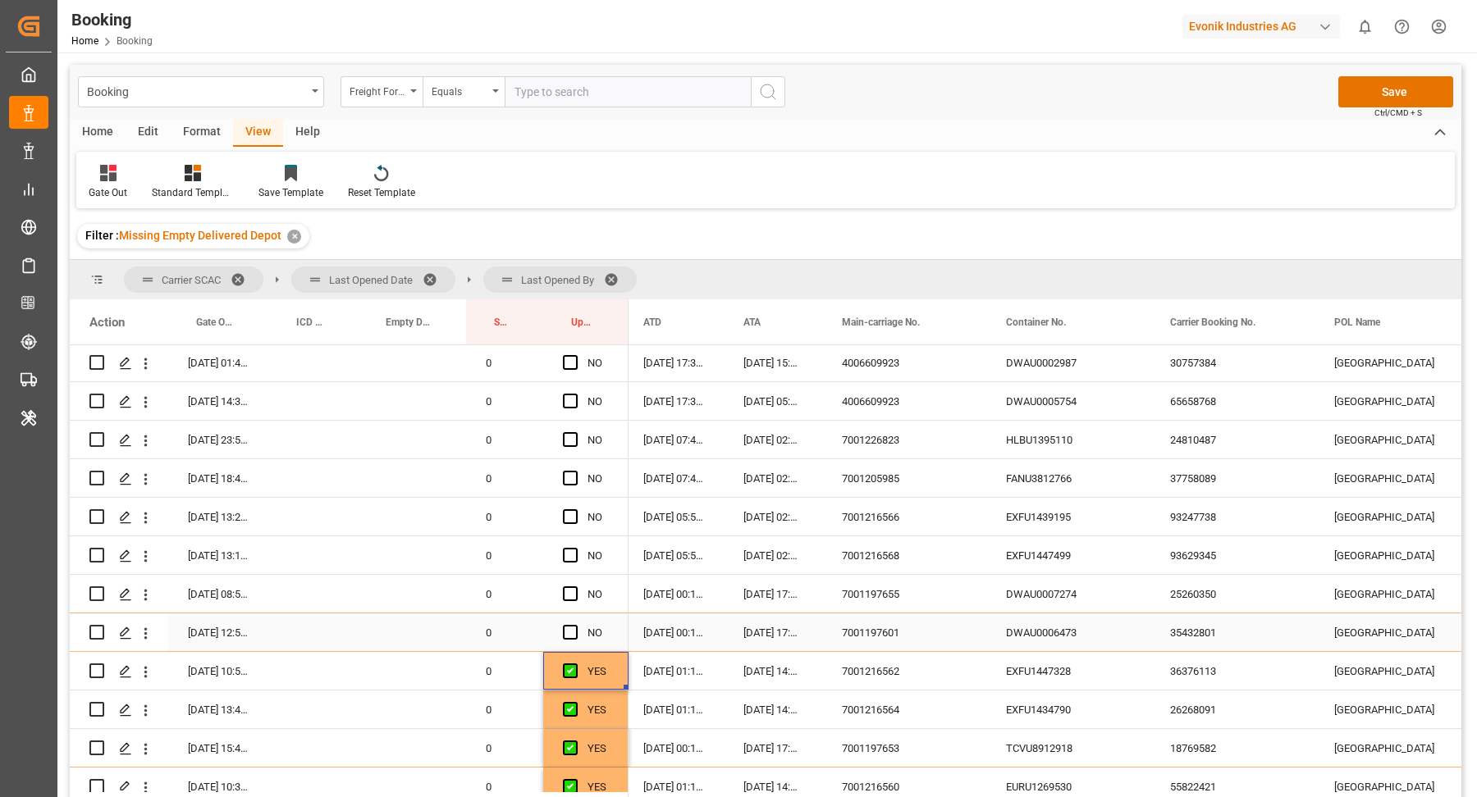
click at [1048, 637] on div "DWAU0006473" at bounding box center [1068, 633] width 164 height 38
click at [1067, 614] on div "DWAU0006473" at bounding box center [1068, 633] width 164 height 38
click at [1048, 578] on div "DWAU0007274" at bounding box center [1068, 594] width 164 height 38
click at [1075, 575] on div "DWAU0007274" at bounding box center [1068, 594] width 164 height 38
click at [1073, 575] on div "DWAU0007274" at bounding box center [1068, 594] width 164 height 38
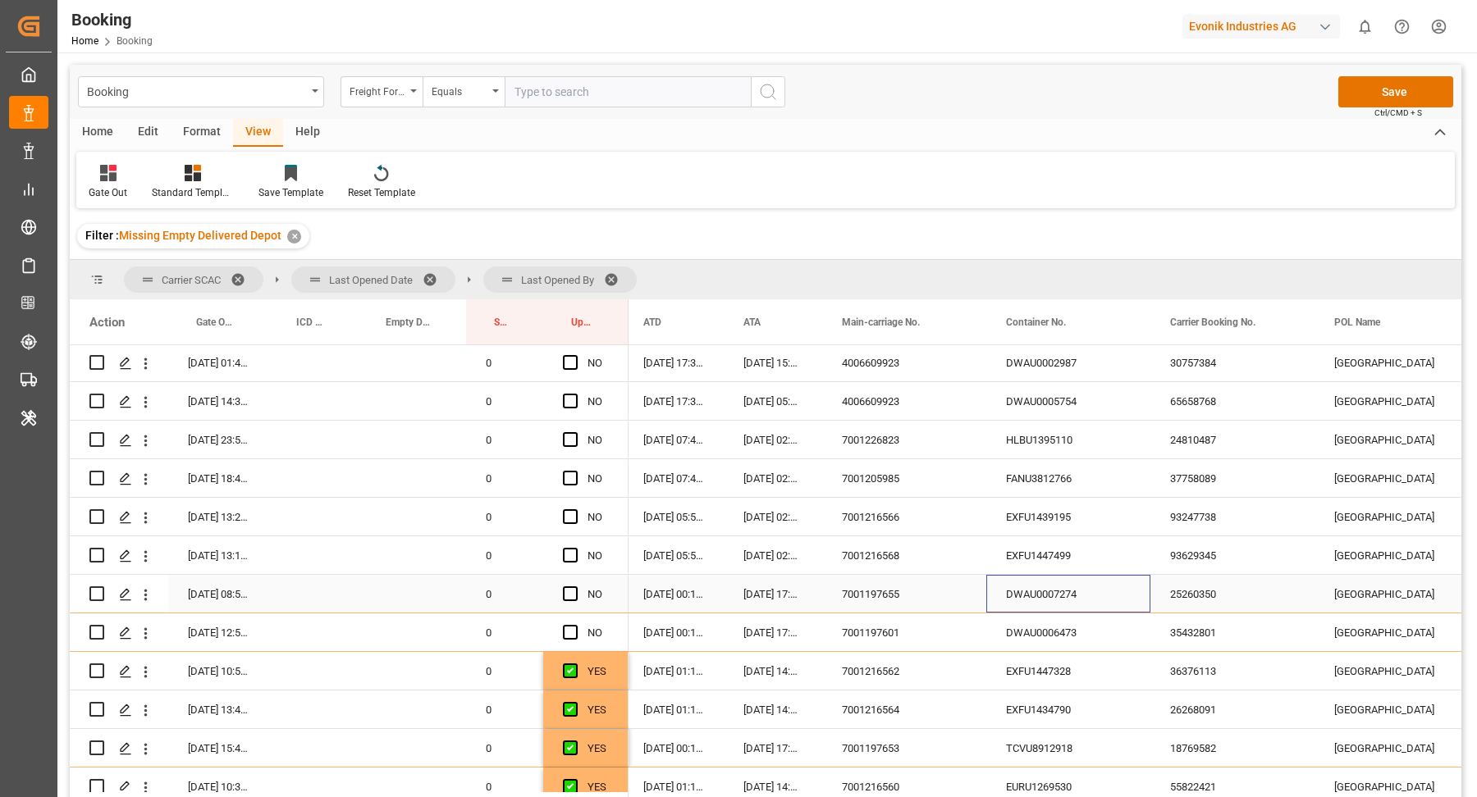
scroll to position [683, 0]
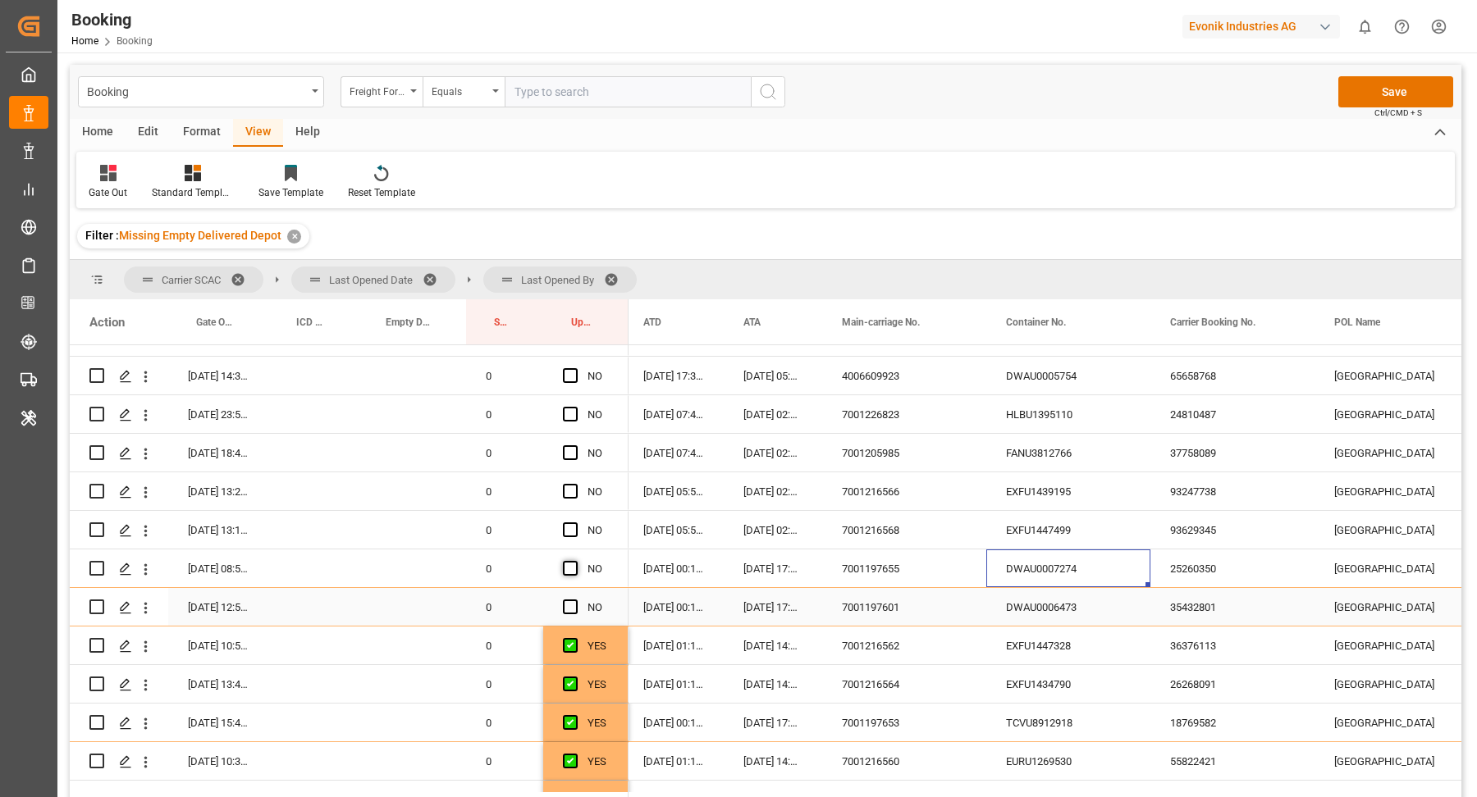
click at [564, 604] on span "Press SPACE to select this row." at bounding box center [570, 607] width 15 height 15
click at [575, 600] on input "Press SPACE to select this row." at bounding box center [575, 600] width 0 height 0
click at [571, 565] on span "Press SPACE to select this row." at bounding box center [570, 568] width 15 height 15
click at [575, 561] on input "Press SPACE to select this row." at bounding box center [575, 561] width 0 height 0
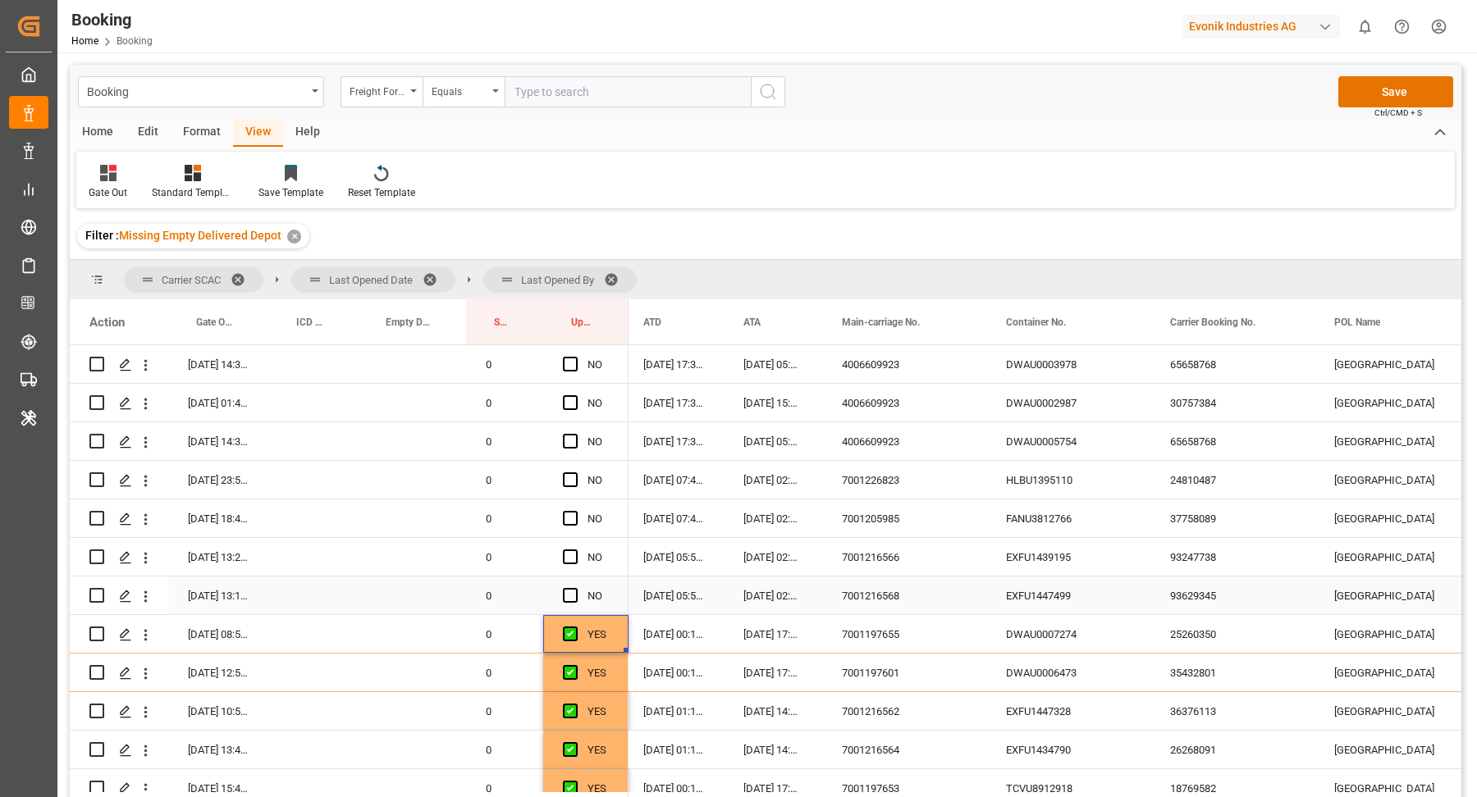
click at [1031, 596] on div "EXFU1447499" at bounding box center [1068, 596] width 164 height 38
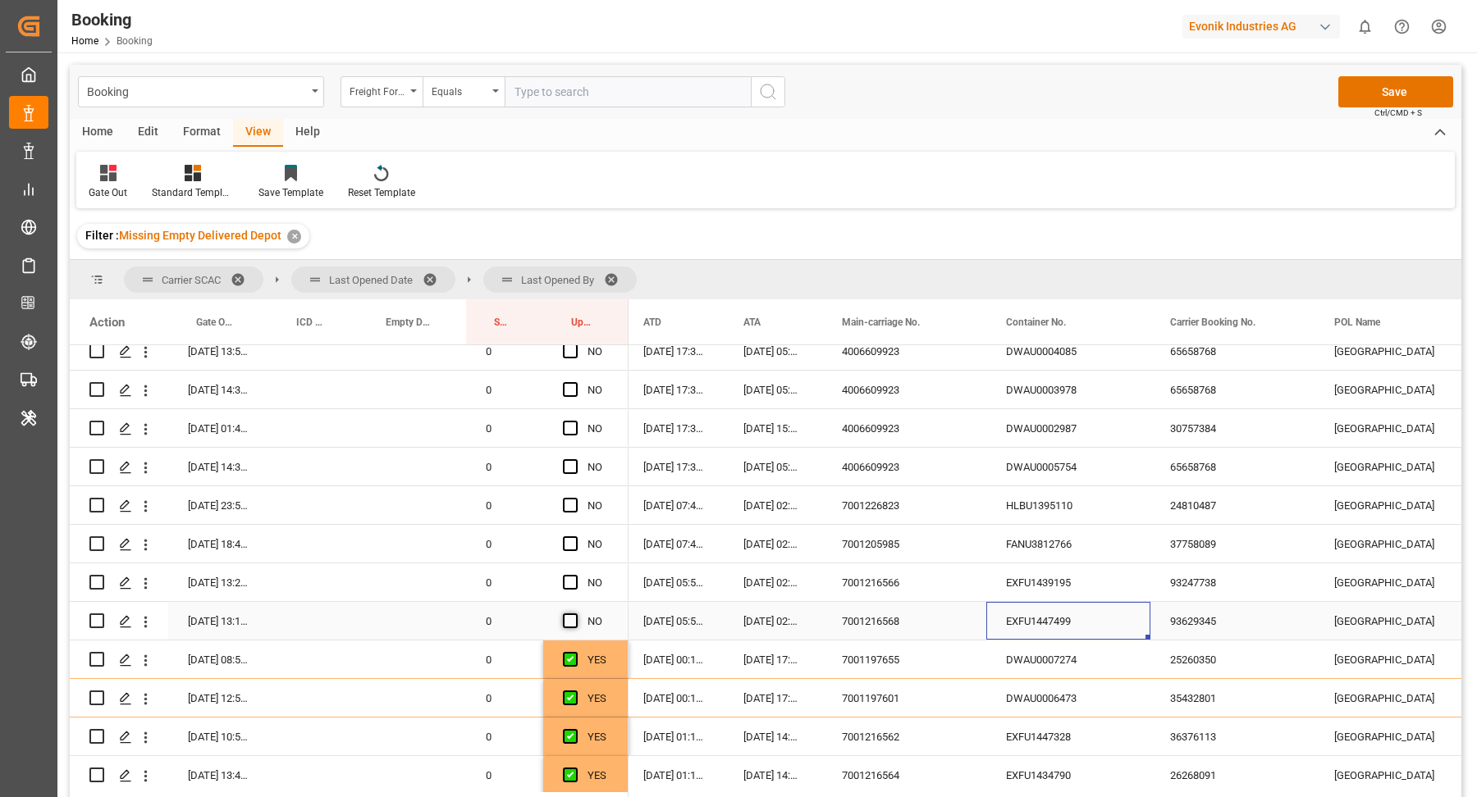
click at [566, 619] on span "Press SPACE to select this row." at bounding box center [570, 621] width 15 height 15
click at [575, 614] on input "Press SPACE to select this row." at bounding box center [575, 614] width 0 height 0
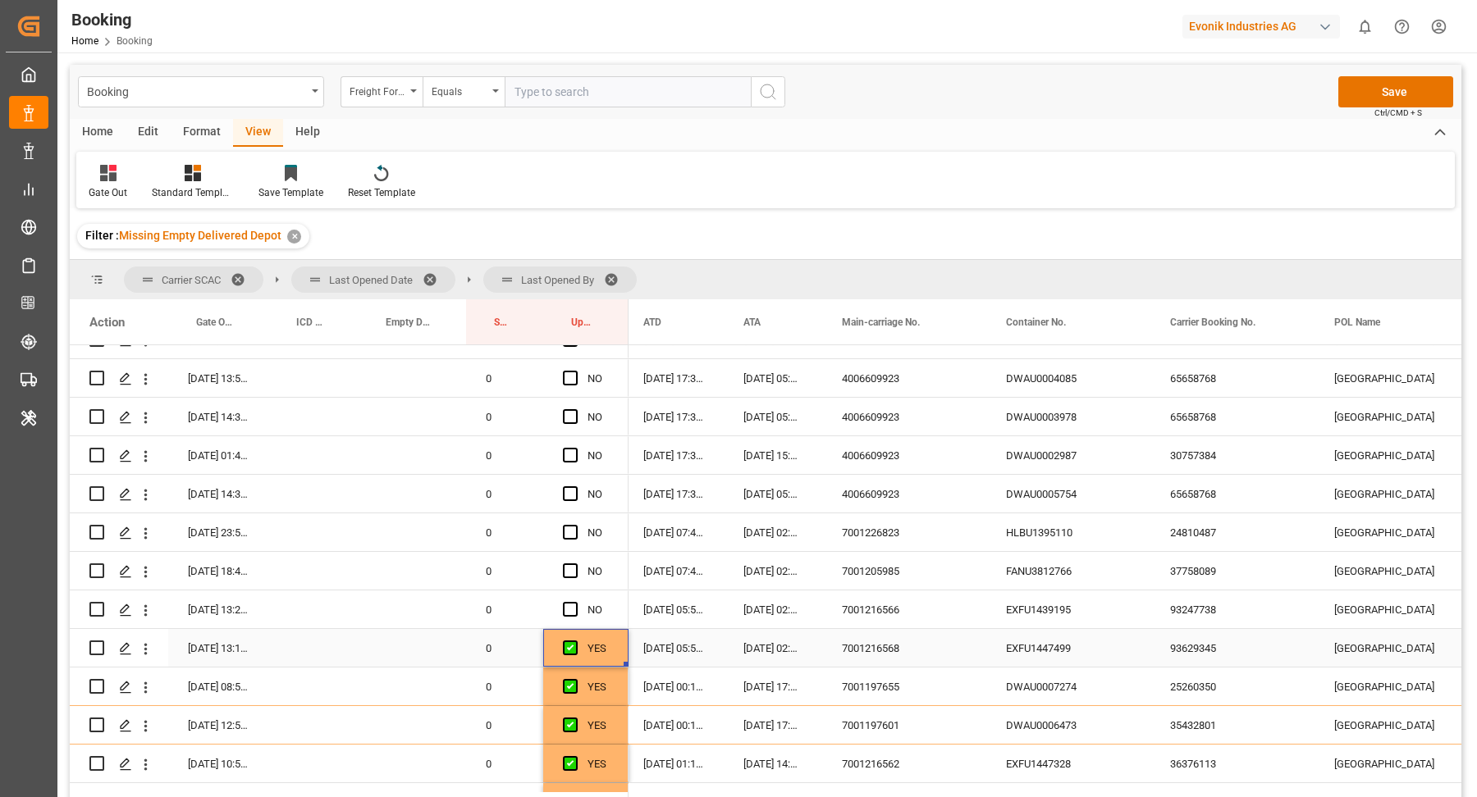
scroll to position [552, 0]
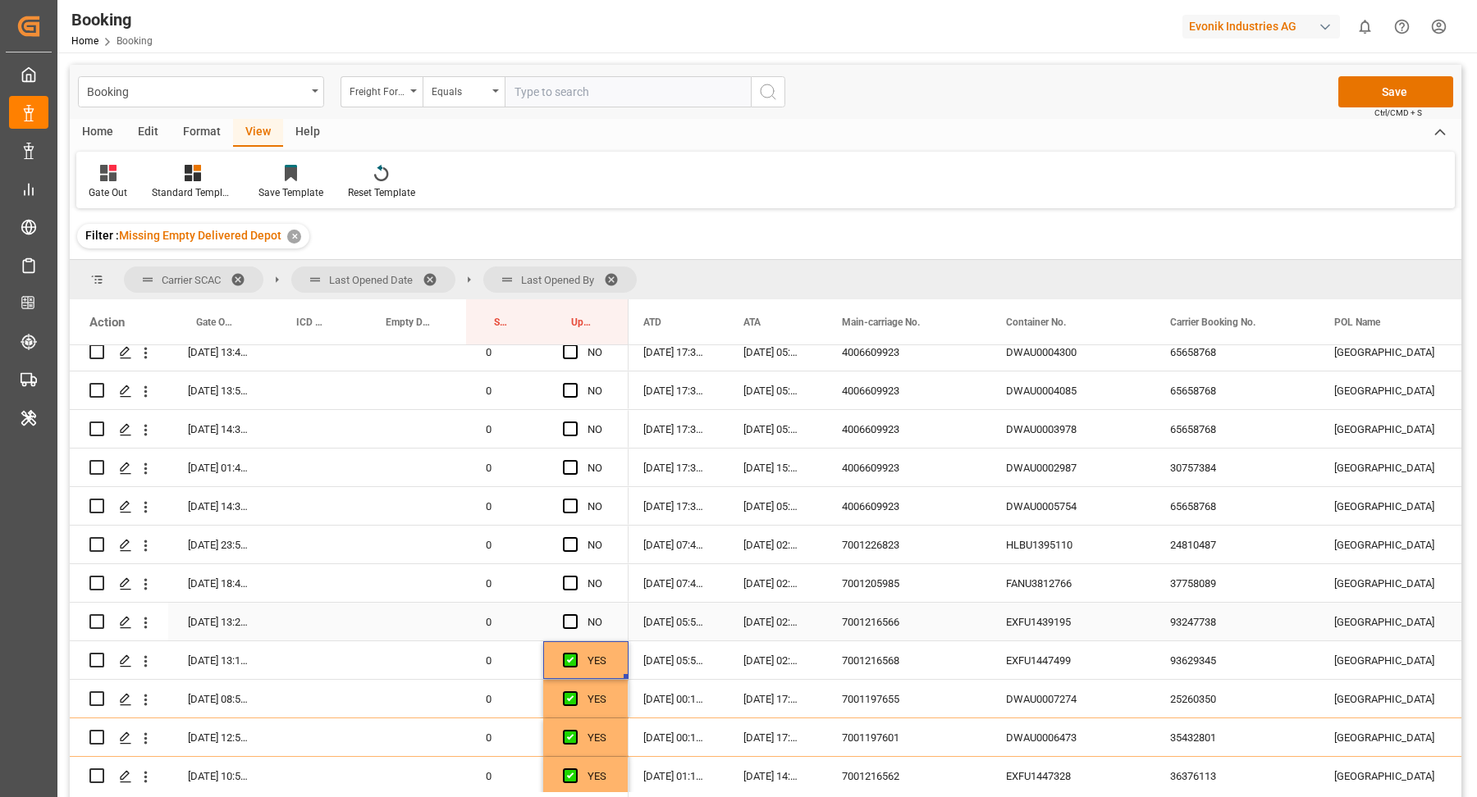
click at [1066, 624] on div "EXFU1439195" at bounding box center [1068, 622] width 164 height 38
click at [577, 624] on div "Press SPACE to select this row." at bounding box center [575, 623] width 25 height 38
click at [569, 621] on span "Press SPACE to select this row." at bounding box center [570, 621] width 15 height 15
click at [575, 614] on input "Press SPACE to select this row." at bounding box center [575, 614] width 0 height 0
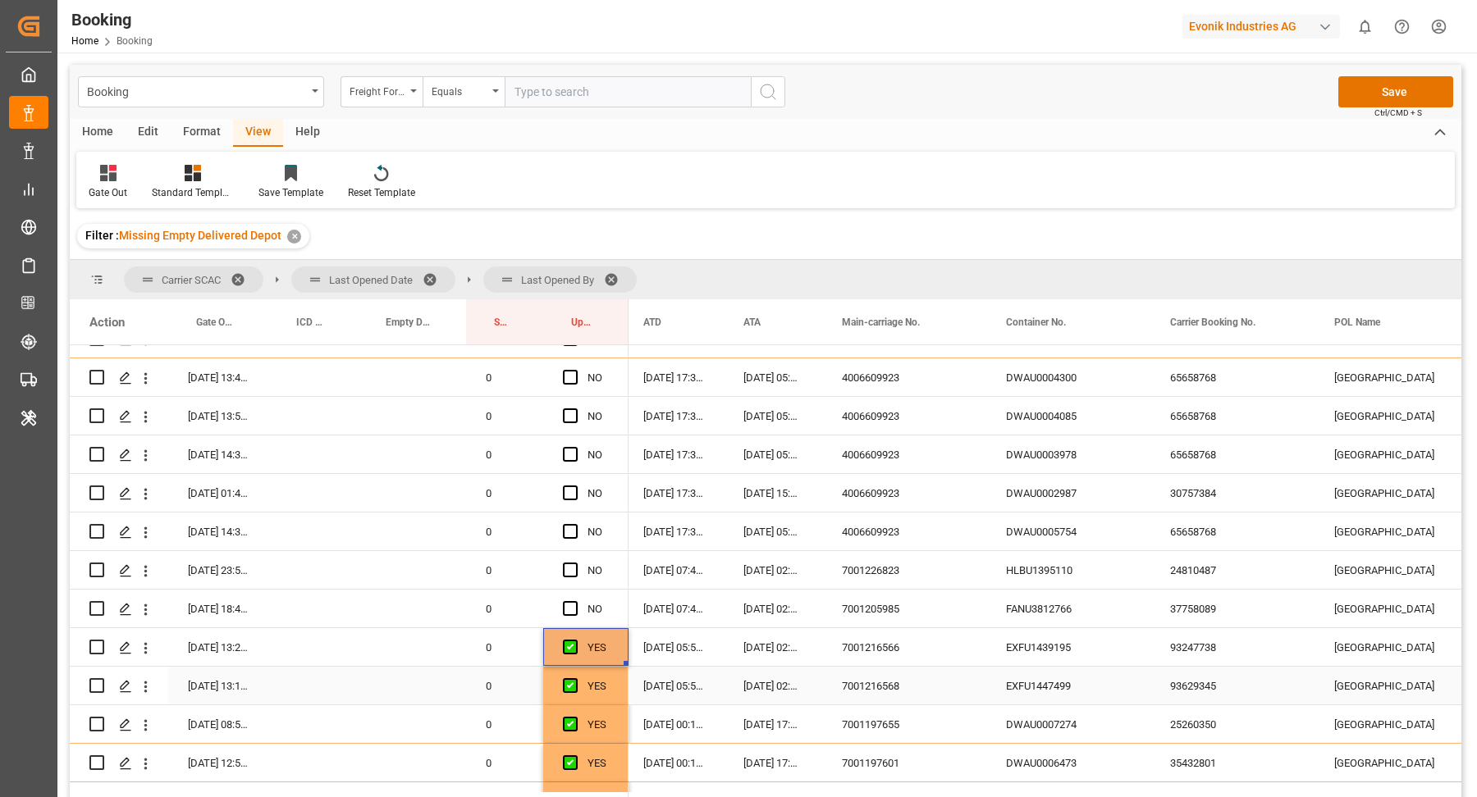
scroll to position [514, 0]
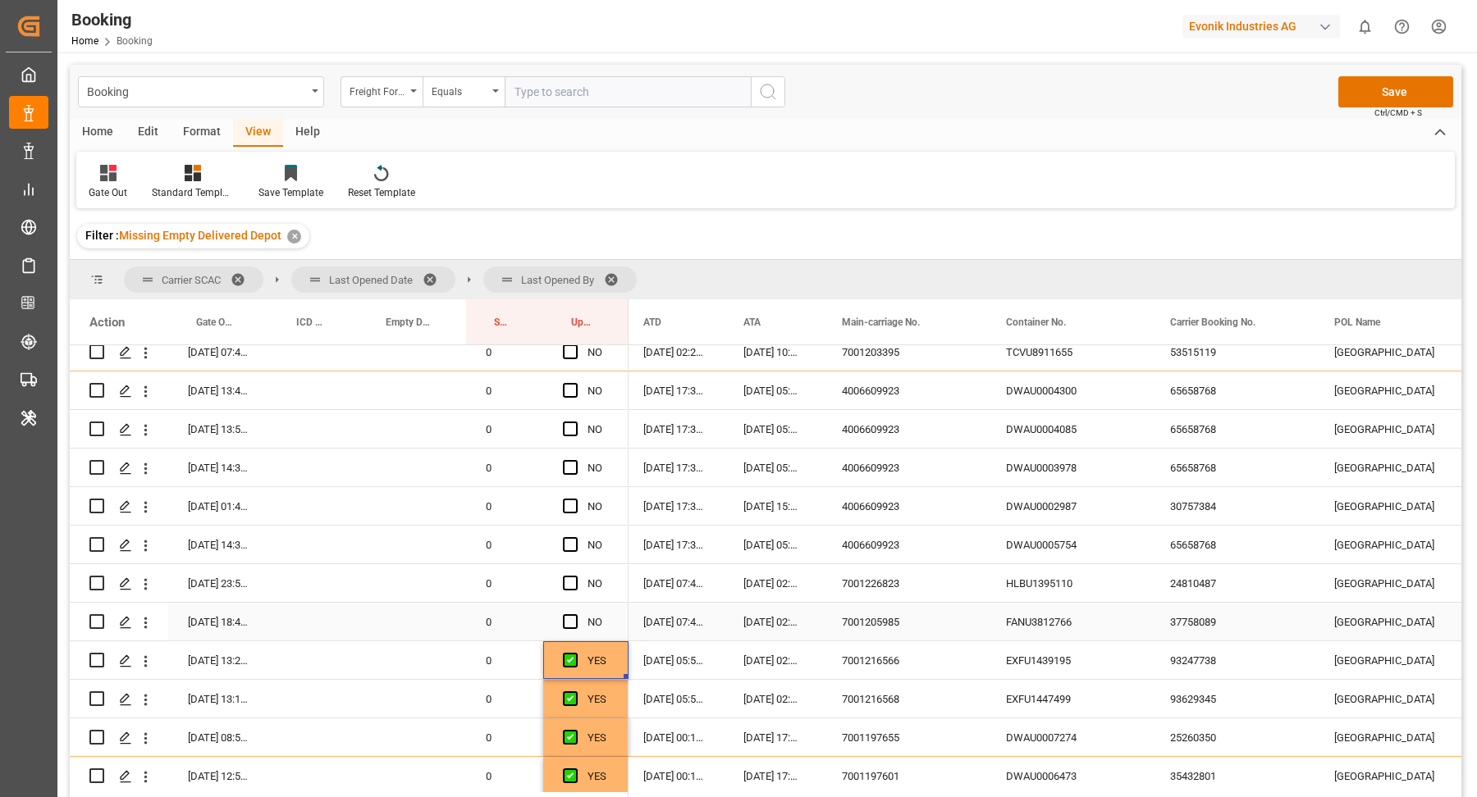
click at [1050, 637] on div "FANU3812766" at bounding box center [1068, 622] width 164 height 38
click at [575, 624] on span "Press SPACE to select this row." at bounding box center [570, 621] width 15 height 15
click at [575, 614] on input "Press SPACE to select this row." at bounding box center [575, 614] width 0 height 0
click at [1049, 582] on div "HLBU1395110" at bounding box center [1068, 583] width 164 height 38
click at [573, 587] on span "Press SPACE to select this row." at bounding box center [570, 583] width 15 height 15
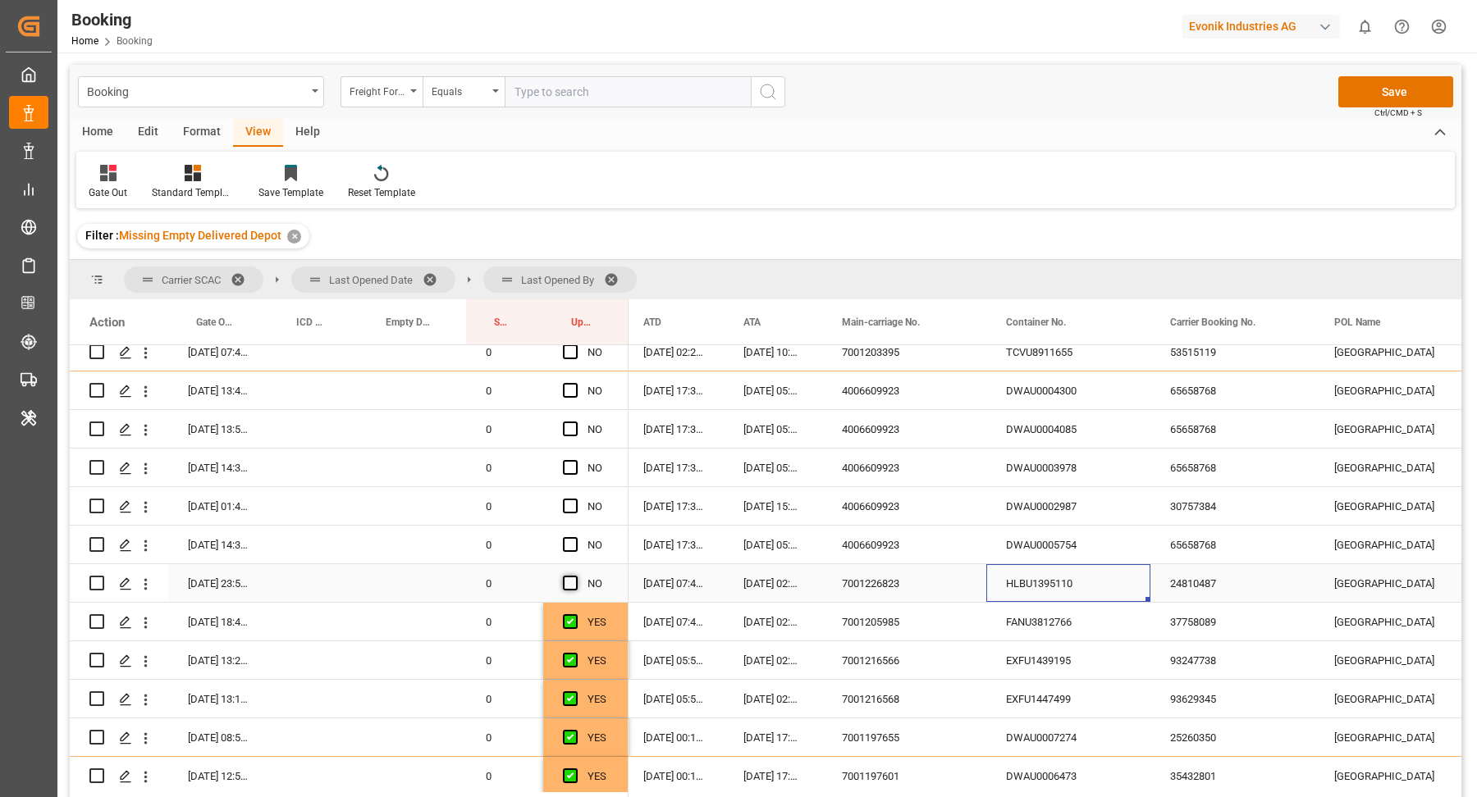
click at [575, 576] on input "Press SPACE to select this row." at bounding box center [575, 576] width 0 height 0
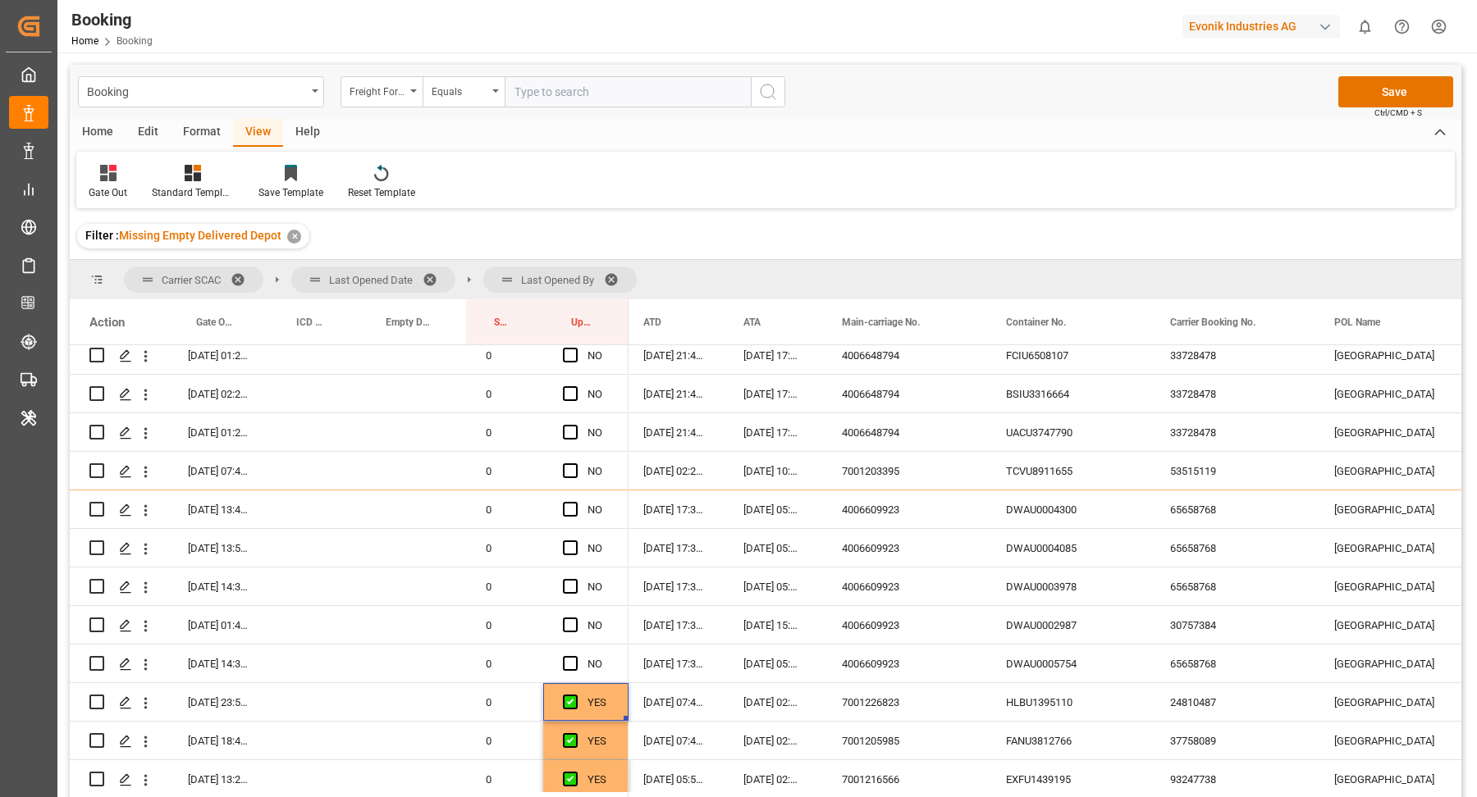
scroll to position [369, 0]
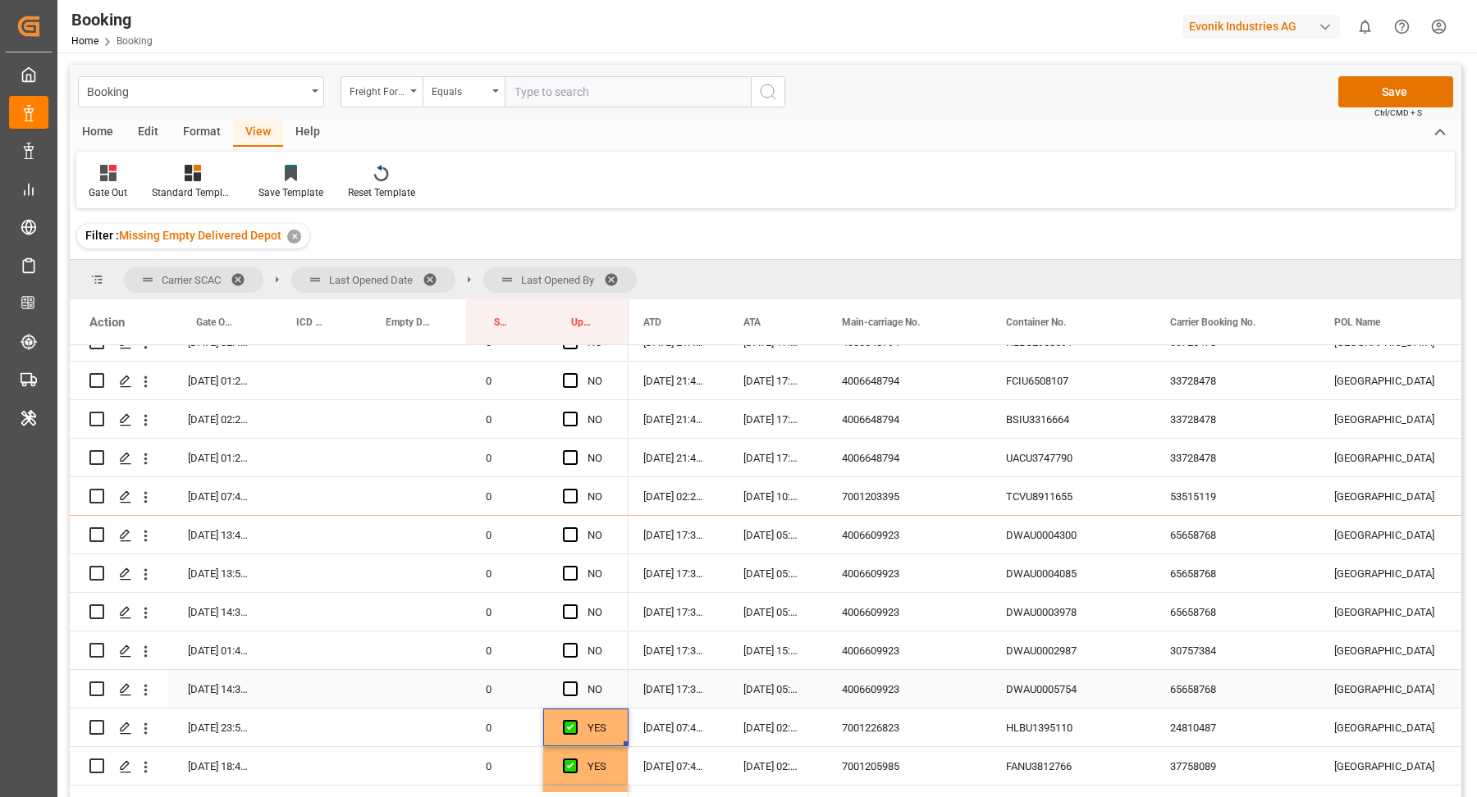
click at [1056, 697] on div "DWAU0005754" at bounding box center [1068, 689] width 164 height 38
click at [572, 692] on span "Press SPACE to select this row." at bounding box center [570, 689] width 15 height 15
click at [575, 682] on input "Press SPACE to select this row." at bounding box center [575, 682] width 0 height 0
click at [573, 536] on span "Press SPACE to select this row." at bounding box center [570, 534] width 15 height 15
click at [575, 527] on input "Press SPACE to select this row." at bounding box center [575, 527] width 0 height 0
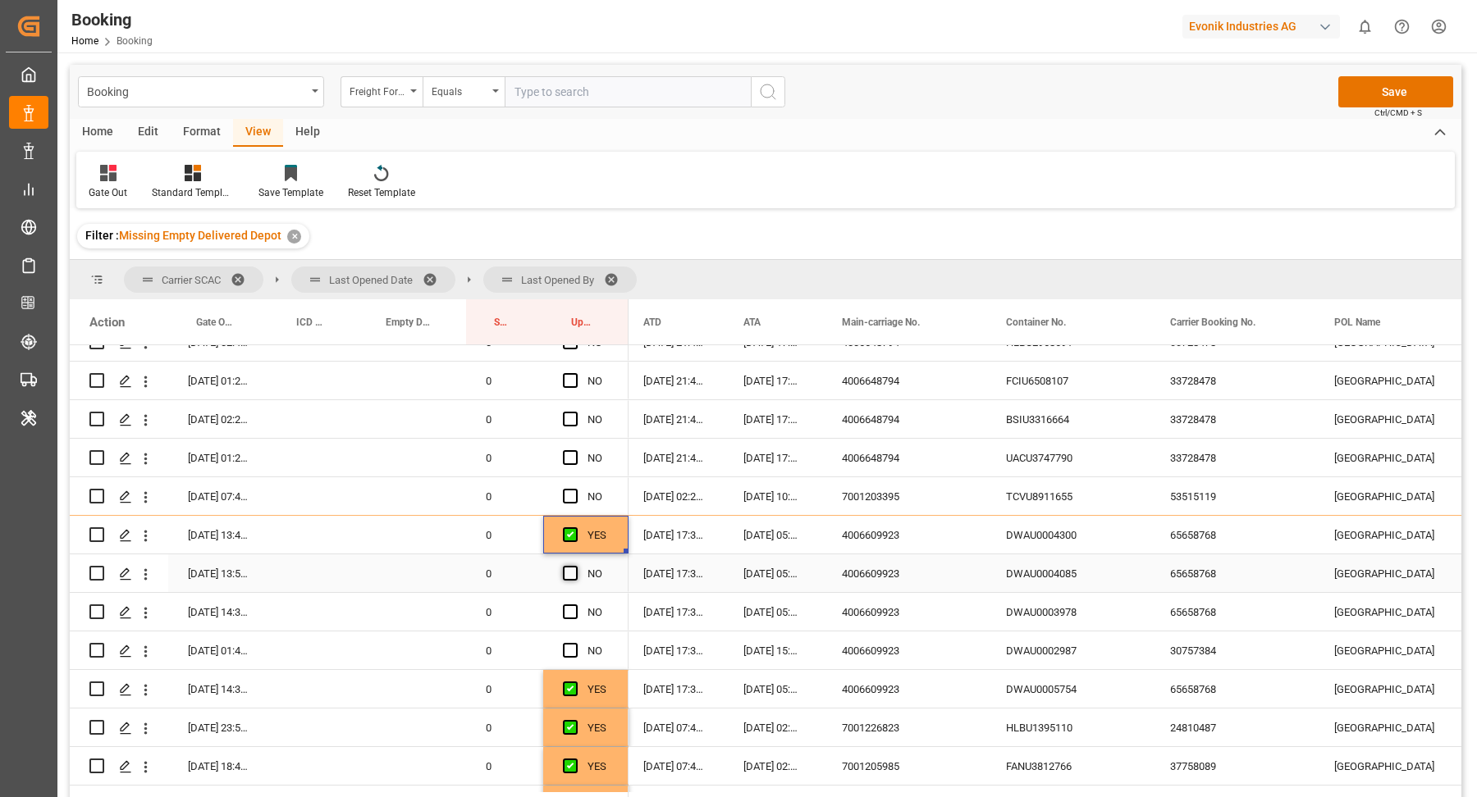
click at [569, 578] on span "Press SPACE to select this row." at bounding box center [570, 573] width 15 height 15
click at [575, 566] on input "Press SPACE to select this row." at bounding box center [575, 566] width 0 height 0
click at [571, 619] on div "Press SPACE to select this row." at bounding box center [575, 613] width 25 height 38
click at [576, 658] on div "Press SPACE to select this row." at bounding box center [575, 651] width 25 height 38
click at [574, 654] on span "Press SPACE to select this row." at bounding box center [570, 650] width 15 height 15
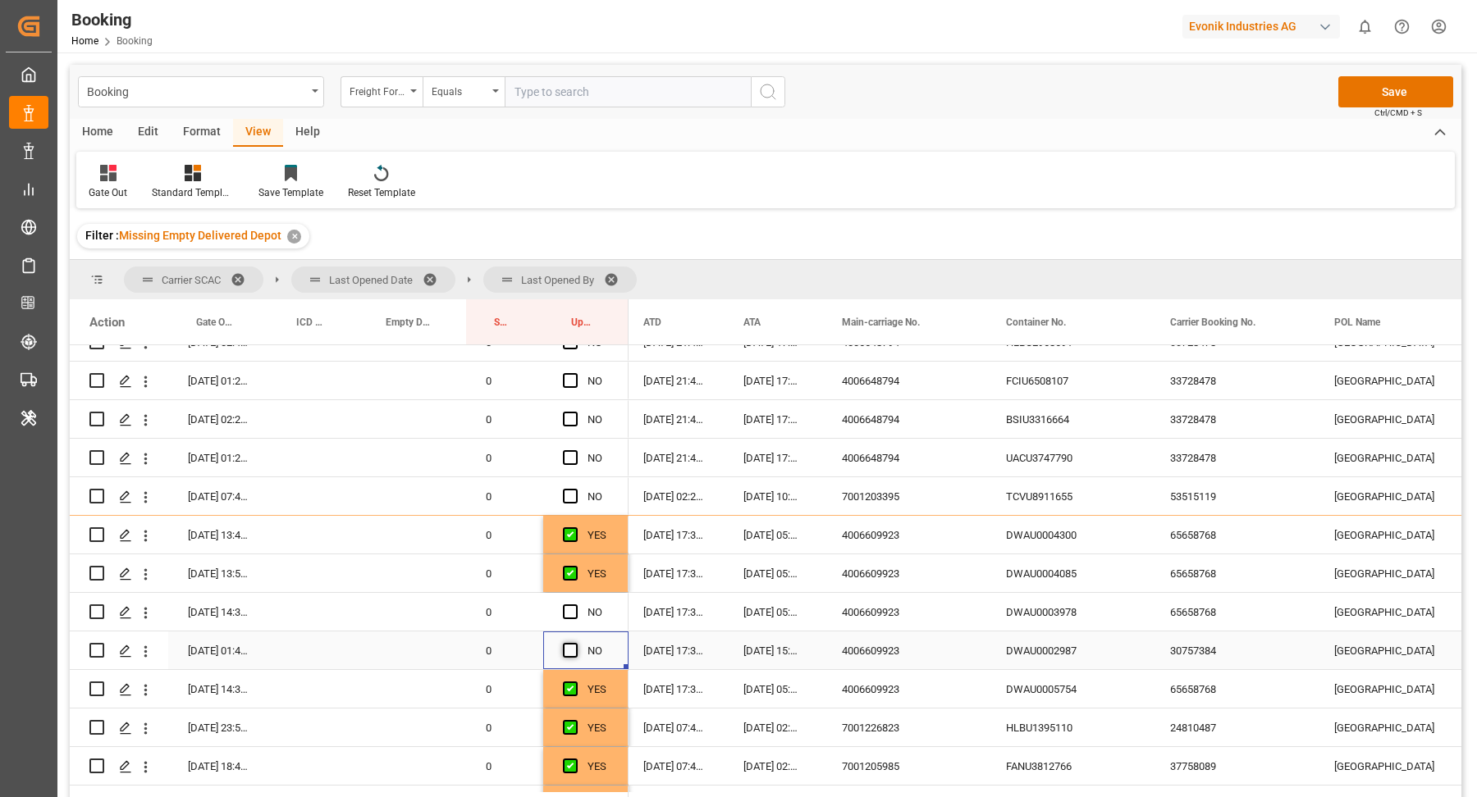
click at [575, 643] on input "Press SPACE to select this row." at bounding box center [575, 643] width 0 height 0
click at [574, 610] on span "Press SPACE to select this row." at bounding box center [570, 612] width 15 height 15
click at [575, 605] on input "Press SPACE to select this row." at bounding box center [575, 605] width 0 height 0
click at [1089, 666] on div "DWAU0002987" at bounding box center [1068, 651] width 164 height 38
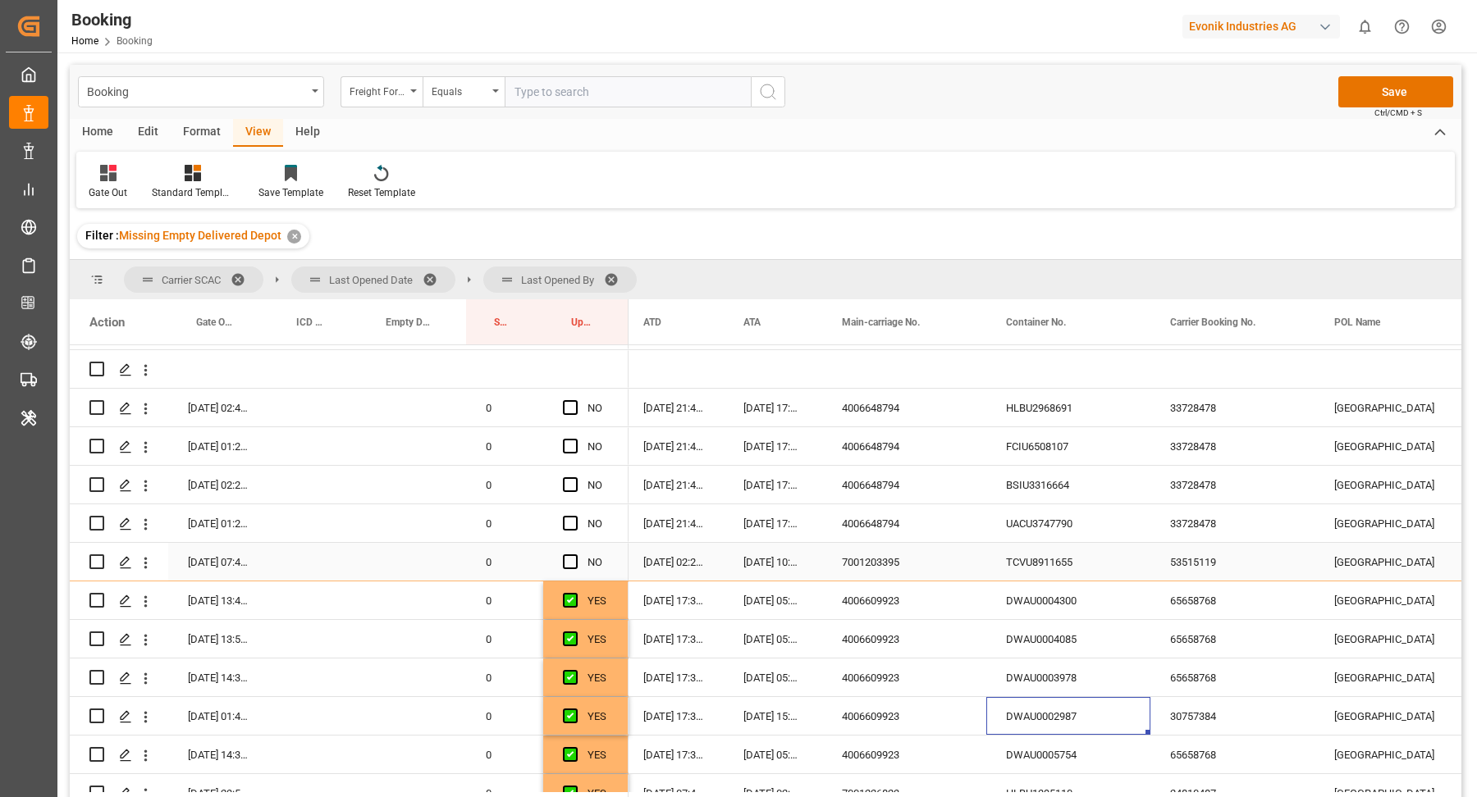
scroll to position [276, 0]
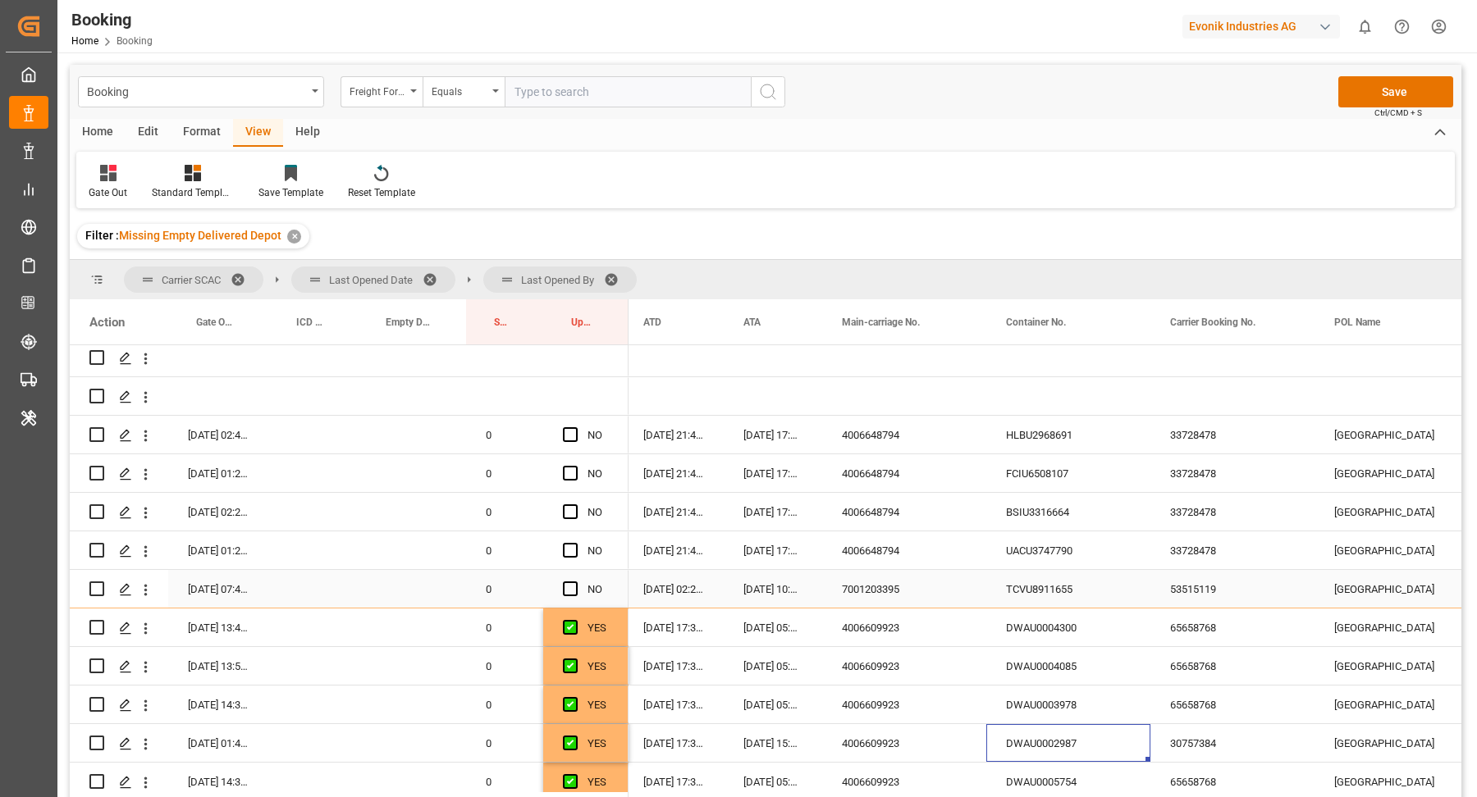
click at [1194, 587] on div "53515119" at bounding box center [1232, 589] width 164 height 38
click at [565, 589] on span "Press SPACE to select this row." at bounding box center [570, 589] width 15 height 15
click at [575, 582] on input "Press SPACE to select this row." at bounding box center [575, 582] width 0 height 0
click at [1222, 545] on div "33728478" at bounding box center [1232, 551] width 164 height 38
click at [1065, 538] on div "UACU3747790" at bounding box center [1068, 551] width 164 height 38
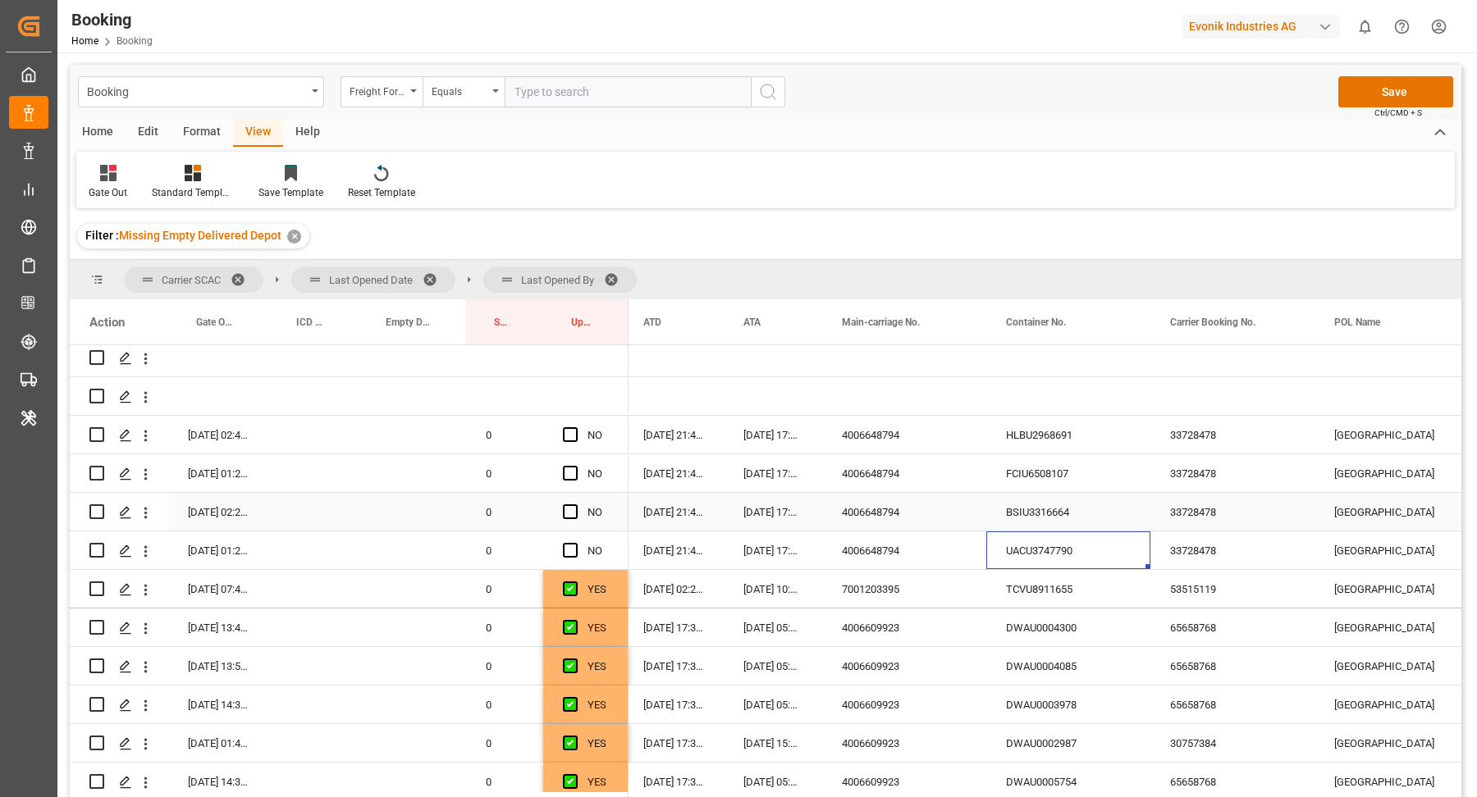
click at [1062, 505] on div "BSIU3316664" at bounding box center [1068, 512] width 164 height 38
click at [1052, 471] on div "FCIU6508107" at bounding box center [1068, 473] width 164 height 38
click at [573, 547] on span "Press SPACE to select this row." at bounding box center [570, 550] width 15 height 15
click at [575, 543] on input "Press SPACE to select this row." at bounding box center [575, 543] width 0 height 0
click at [570, 506] on span "Press SPACE to select this row." at bounding box center [570, 512] width 15 height 15
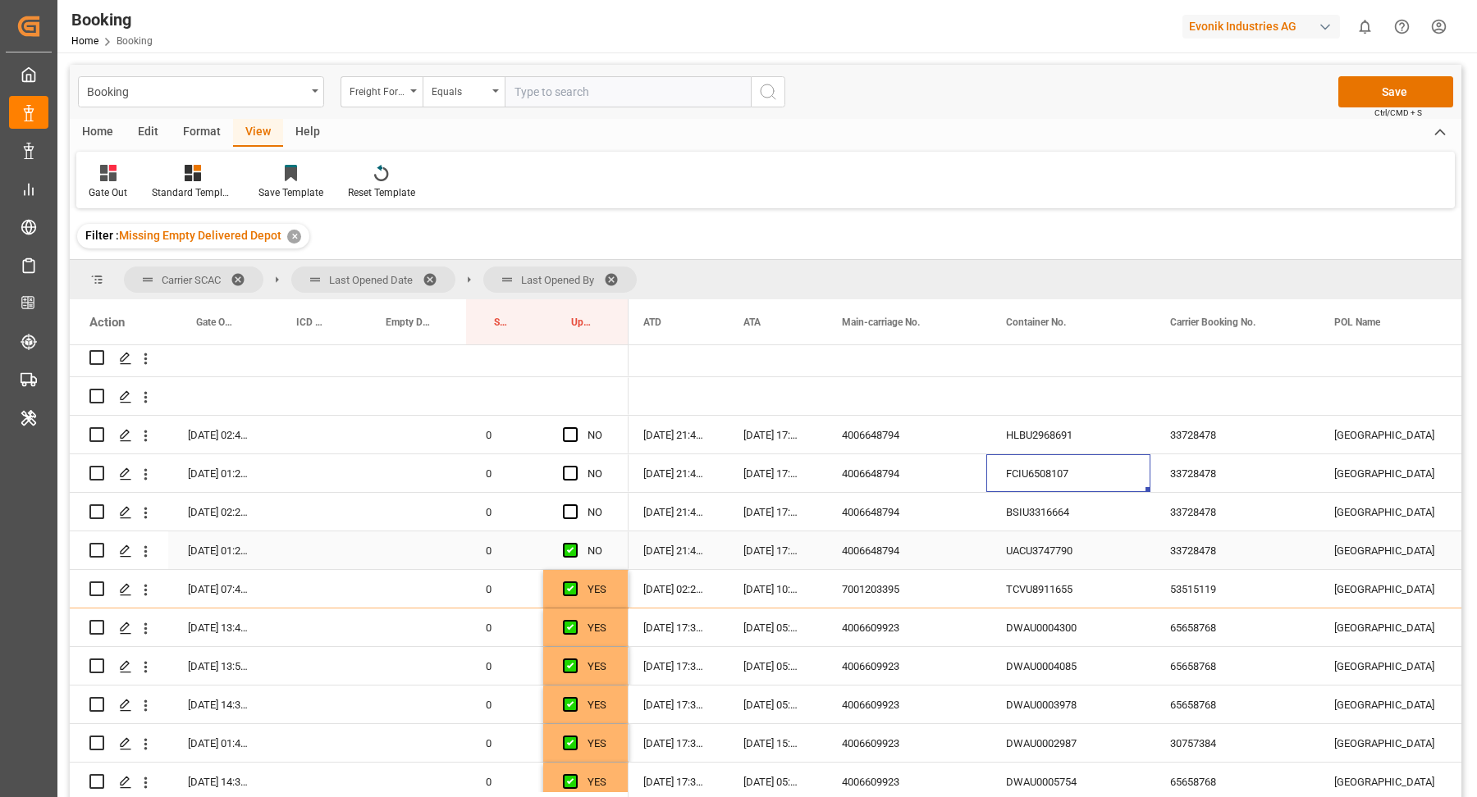
click at [575, 505] on input "Press SPACE to select this row." at bounding box center [575, 505] width 0 height 0
click at [570, 550] on span "Press SPACE to select this row." at bounding box center [570, 550] width 15 height 15
click at [575, 543] on input "Press SPACE to select this row." at bounding box center [575, 543] width 0 height 0
click at [572, 507] on span "Press SPACE to select this row." at bounding box center [570, 512] width 15 height 15
click at [575, 505] on input "Press SPACE to select this row." at bounding box center [575, 505] width 0 height 0
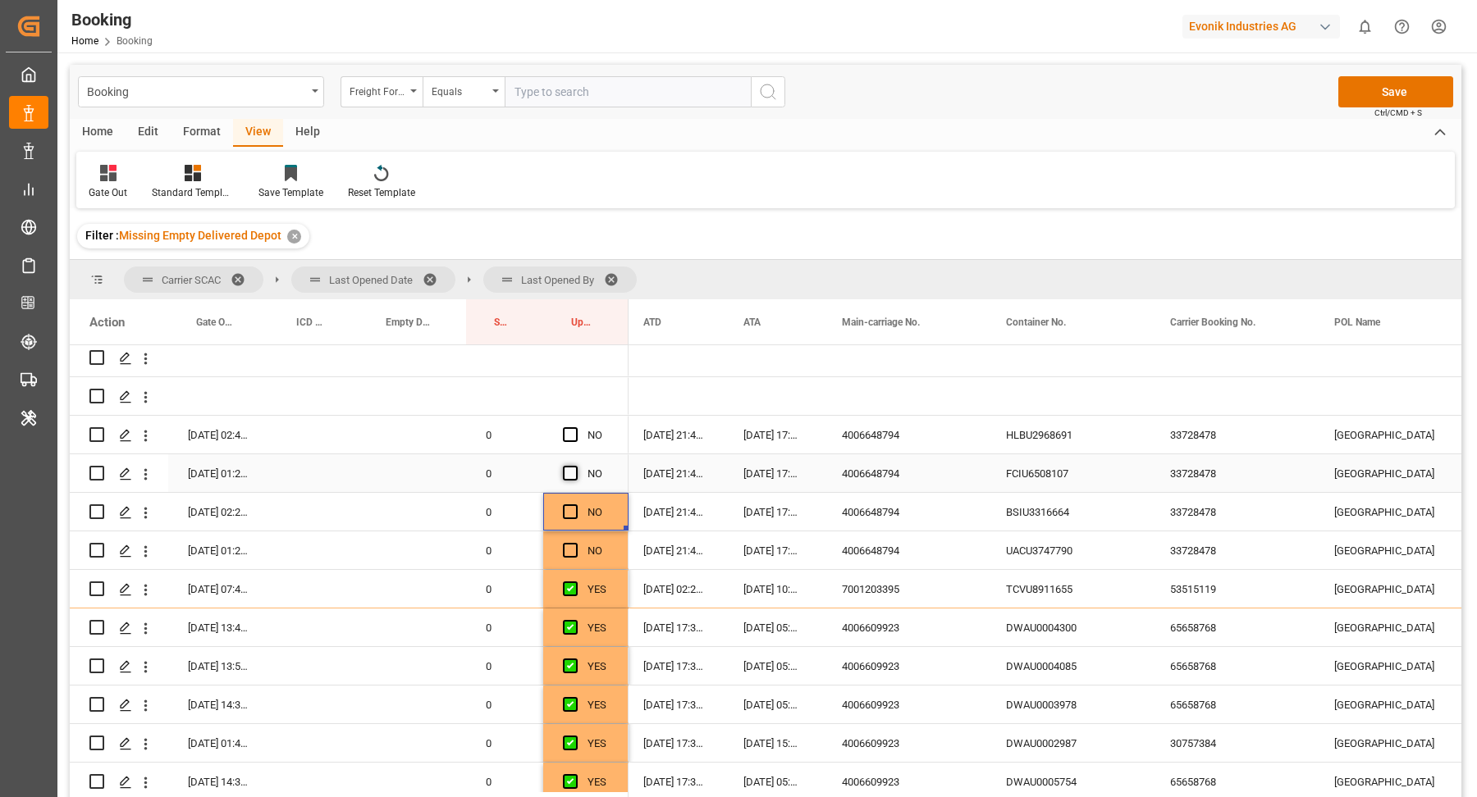
click at [572, 471] on span "Press SPACE to select this row." at bounding box center [570, 473] width 15 height 15
click at [575, 466] on input "Press SPACE to select this row." at bounding box center [575, 466] width 0 height 0
click at [571, 550] on span "Press SPACE to select this row." at bounding box center [570, 550] width 15 height 15
click at [575, 543] on input "Press SPACE to select this row." at bounding box center [575, 543] width 0 height 0
click at [573, 510] on span "Press SPACE to select this row." at bounding box center [570, 512] width 15 height 15
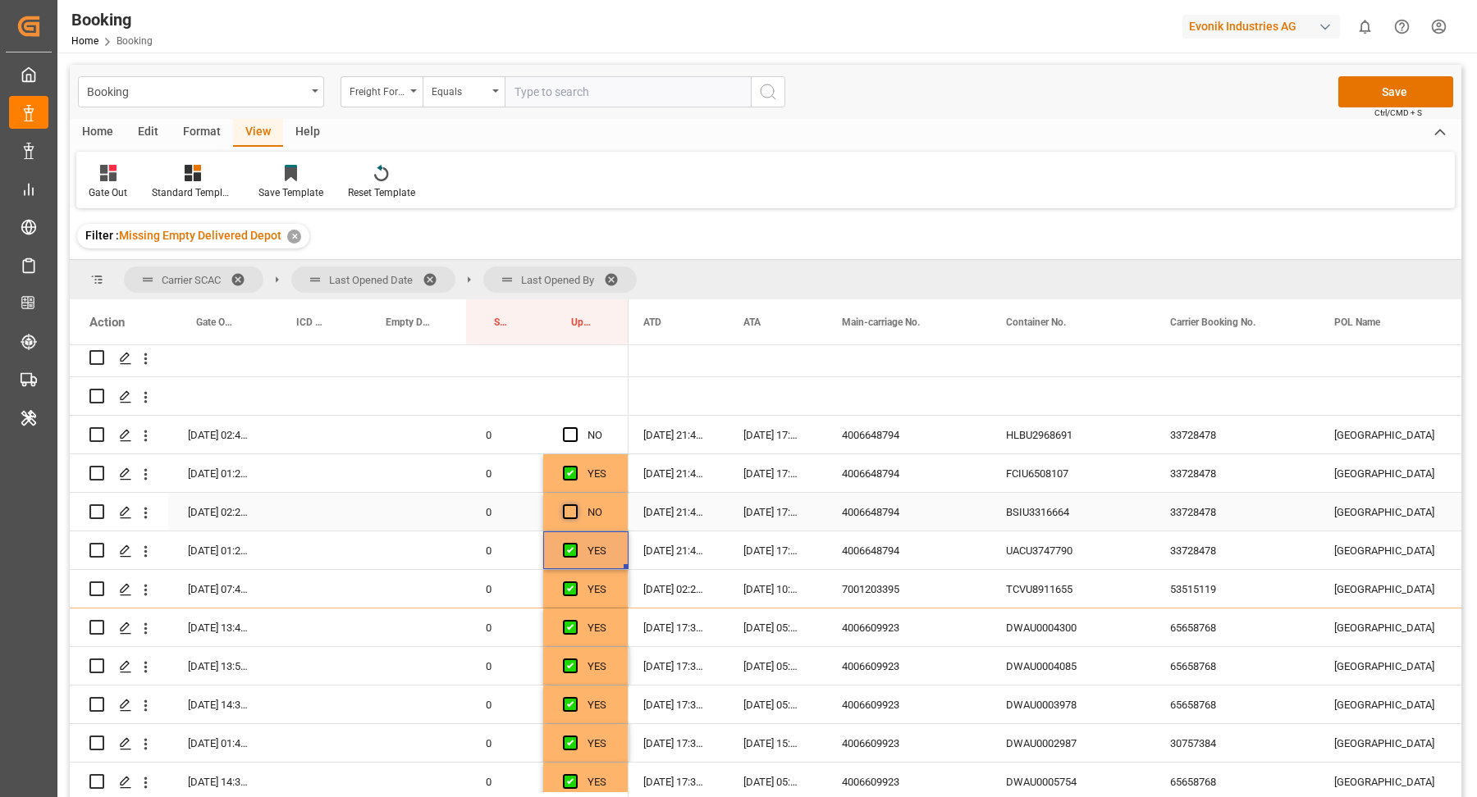
click at [575, 505] on input "Press SPACE to select this row." at bounding box center [575, 505] width 0 height 0
click at [573, 439] on span "Press SPACE to select this row." at bounding box center [570, 434] width 15 height 15
click at [575, 427] on input "Press SPACE to select this row." at bounding box center [575, 427] width 0 height 0
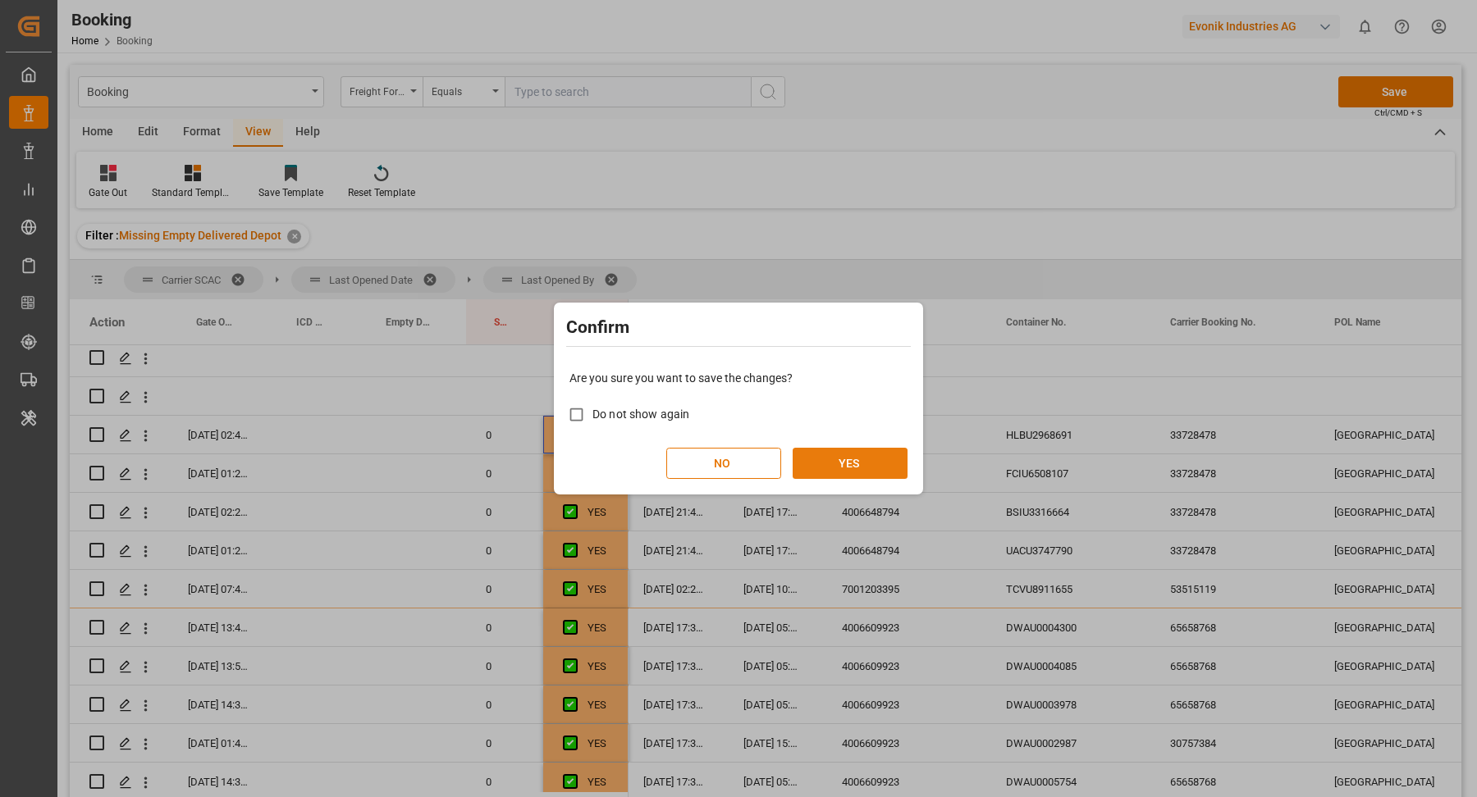
click at [873, 460] on button "YES" at bounding box center [849, 463] width 115 height 31
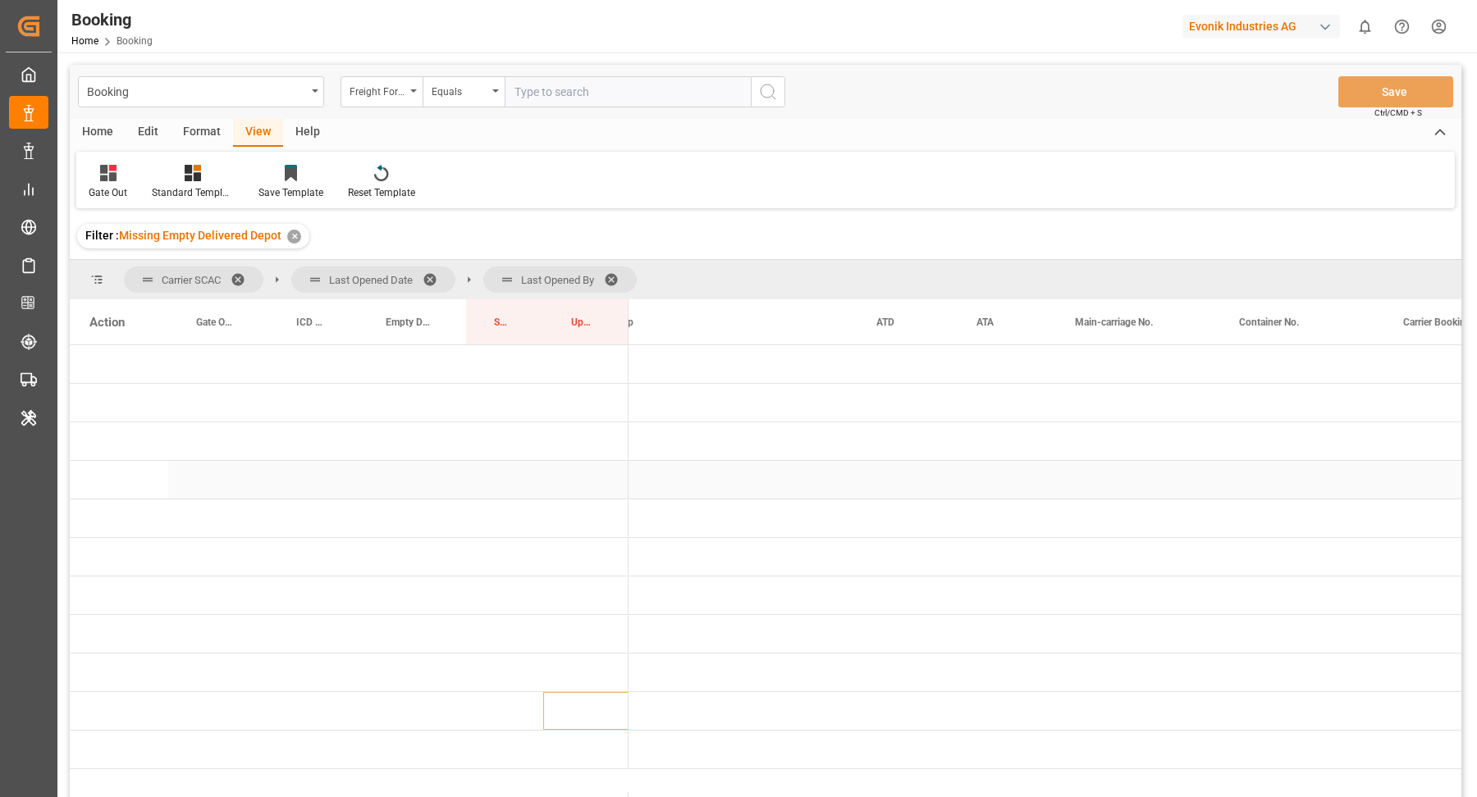
scroll to position [0, 0]
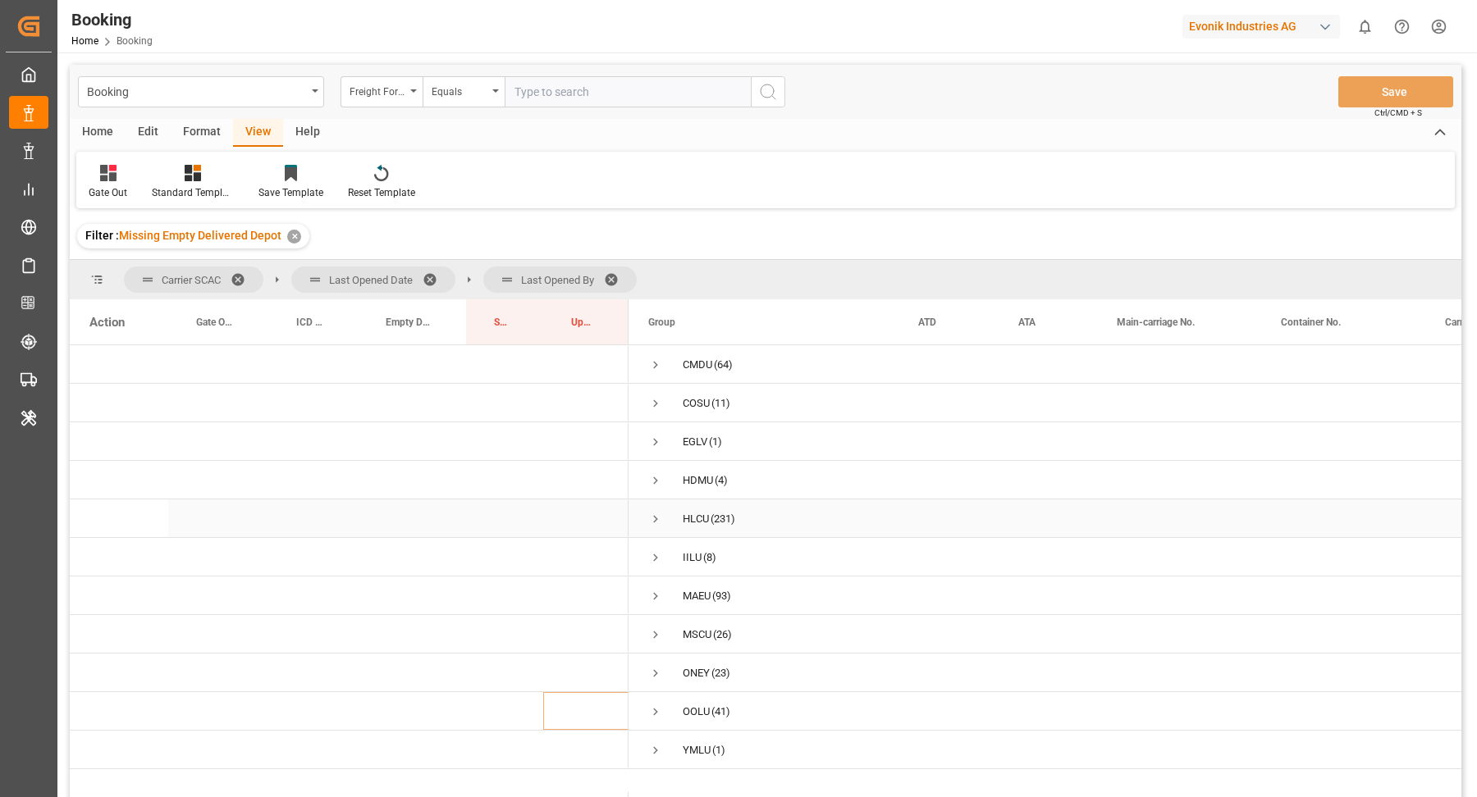
click at [655, 517] on span "Press SPACE to select this row." at bounding box center [655, 519] width 15 height 15
click at [693, 555] on span "Press SPACE to select this row." at bounding box center [690, 557] width 15 height 15
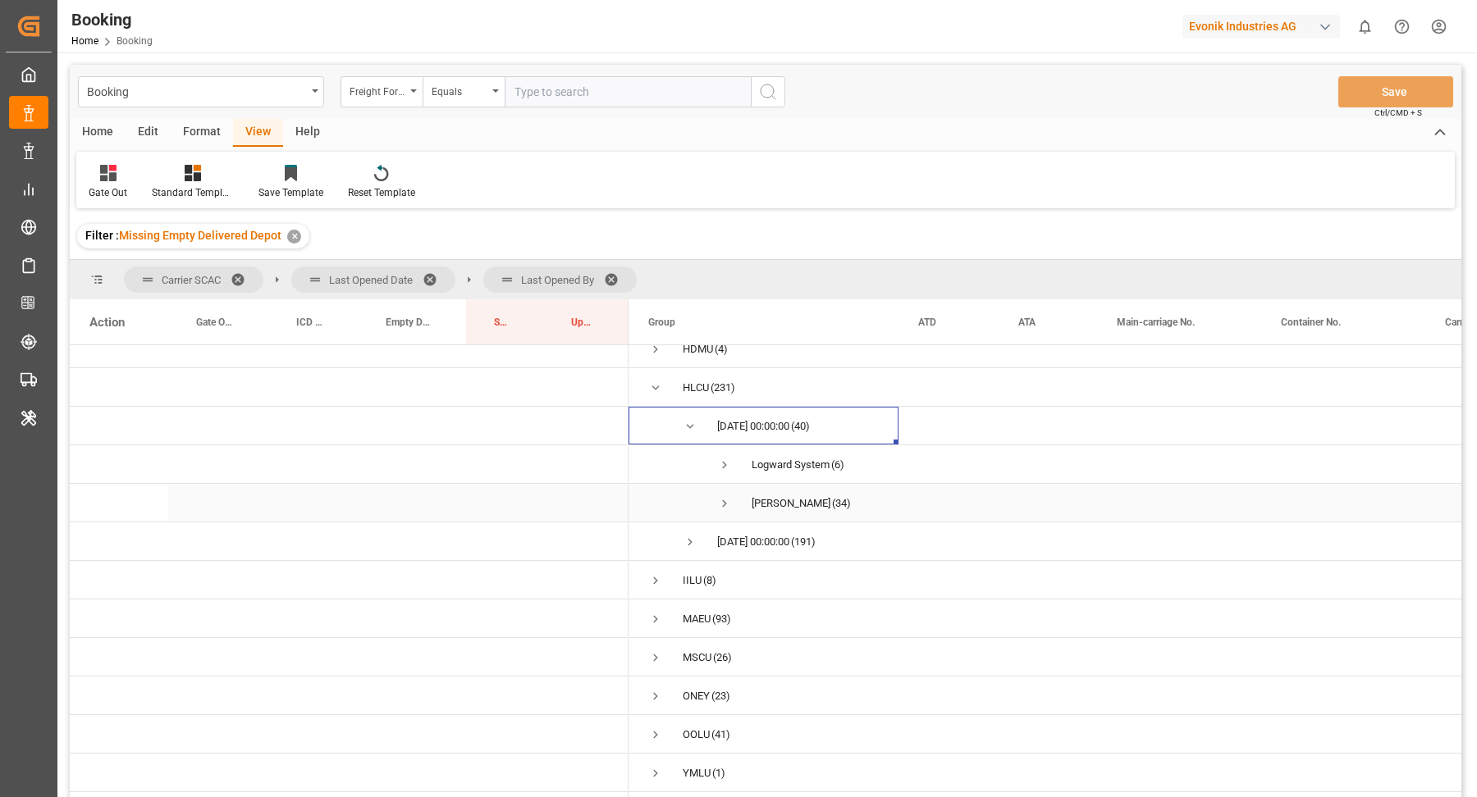
click at [721, 496] on span "Press SPACE to select this row." at bounding box center [724, 503] width 15 height 15
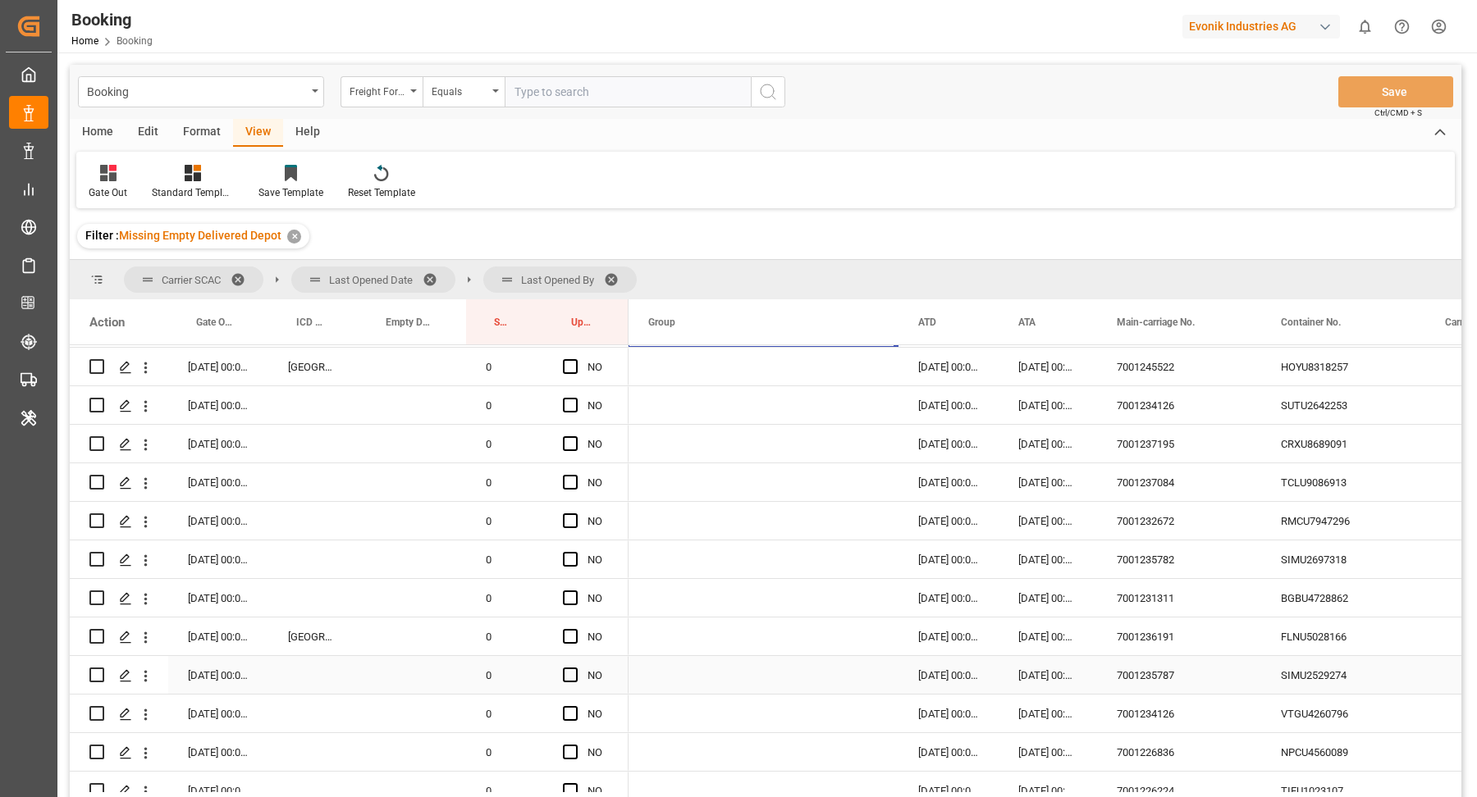
scroll to position [0, 0]
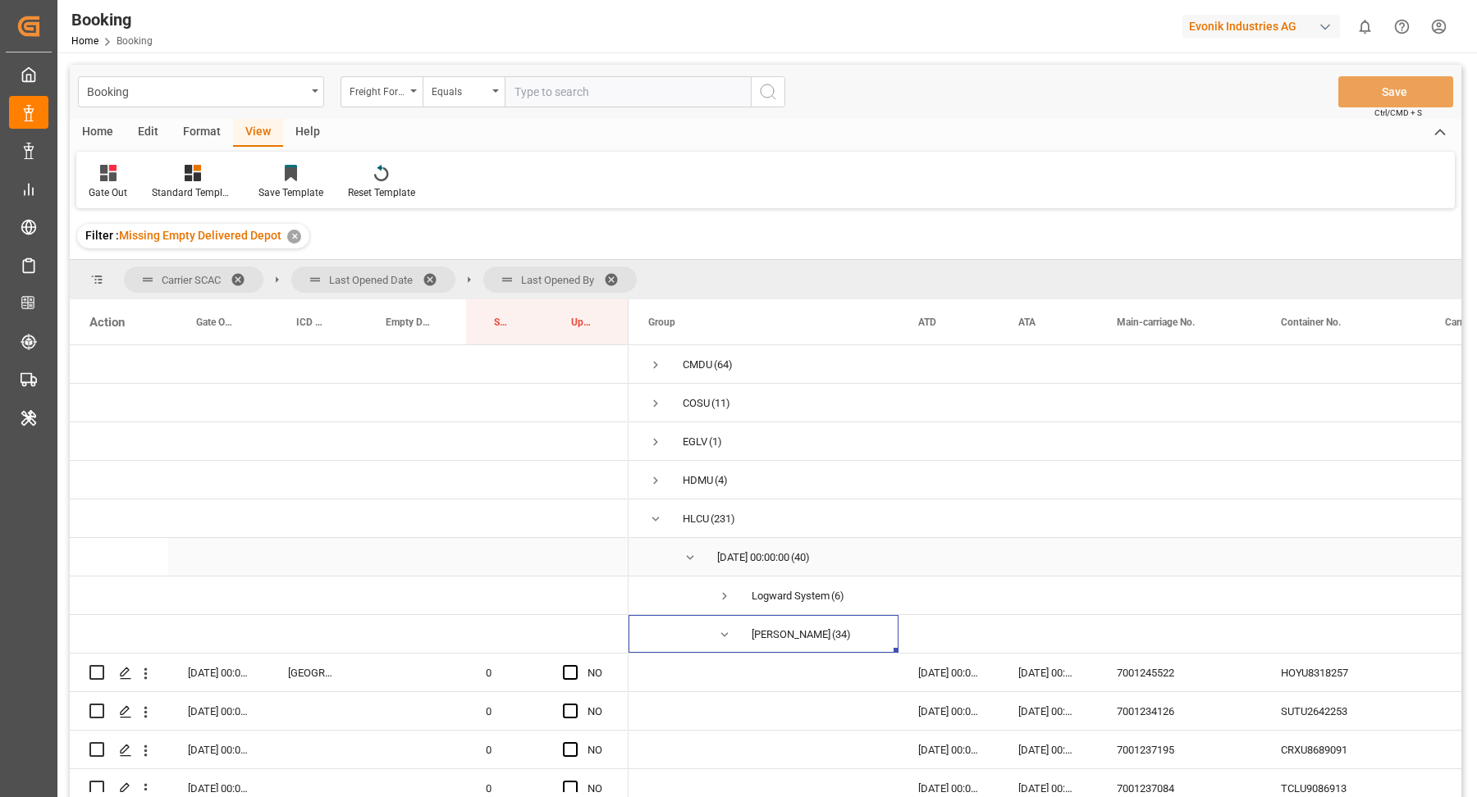
click at [727, 587] on span "Press SPACE to select this row." at bounding box center [724, 597] width 15 height 38
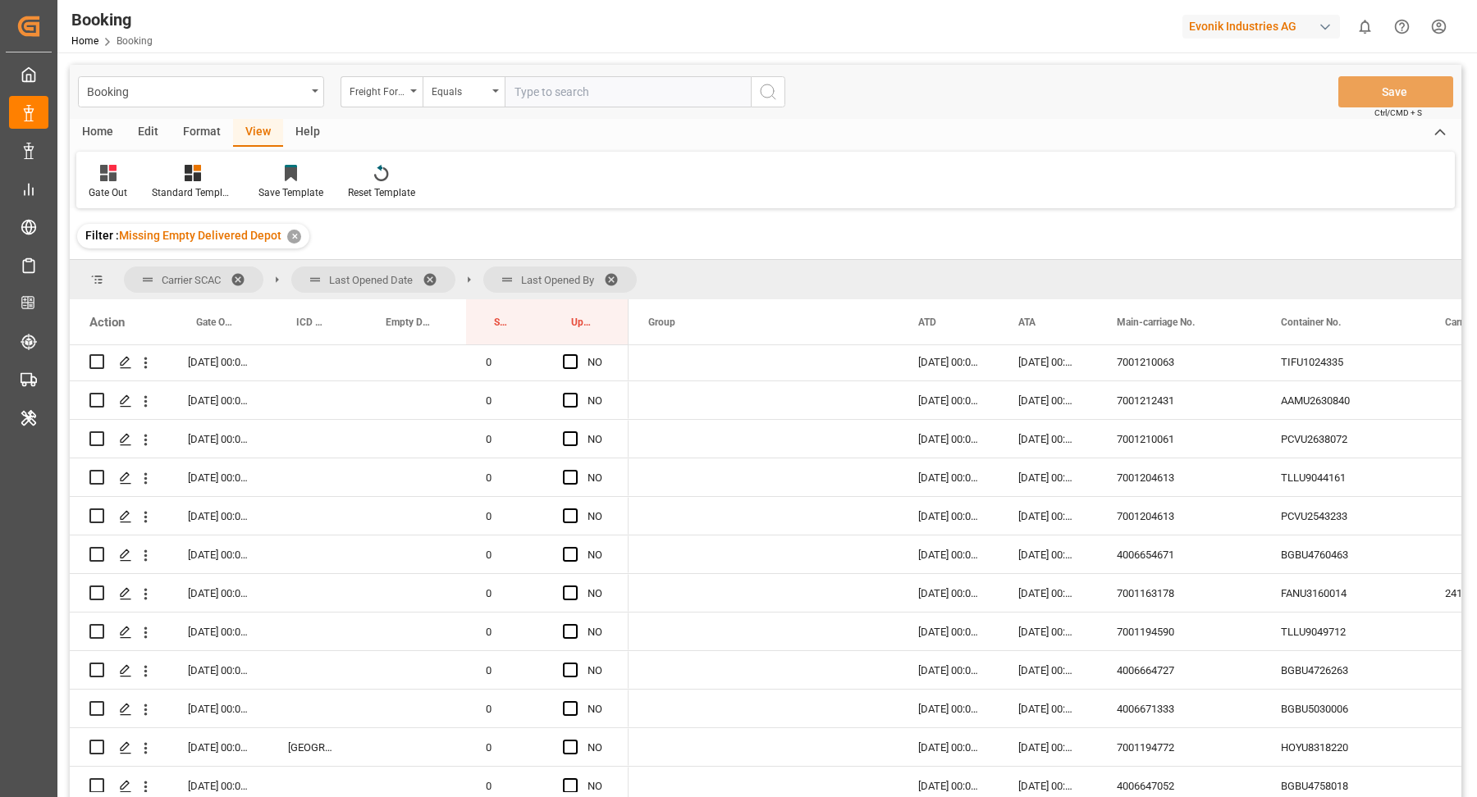
scroll to position [1460, 0]
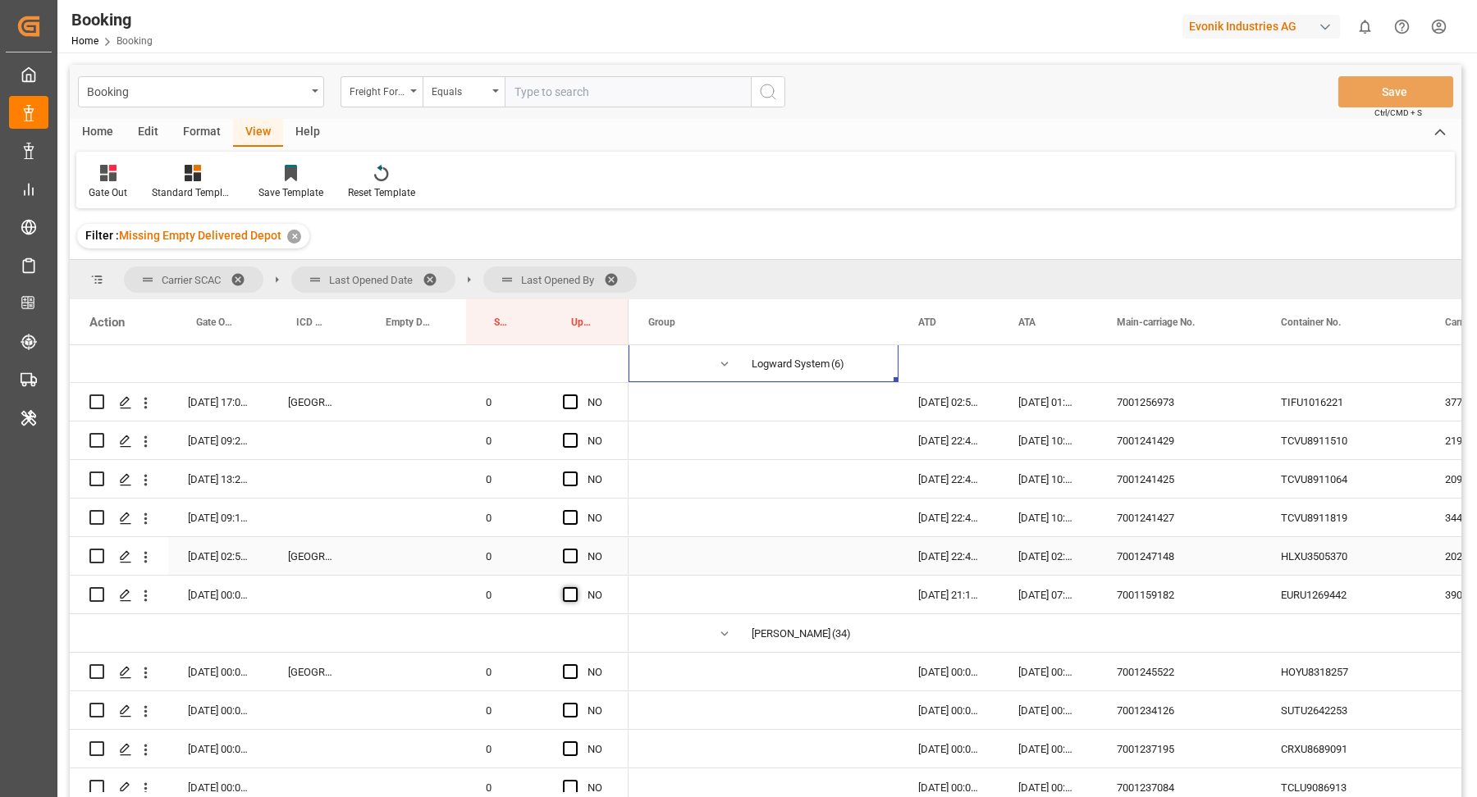
scroll to position [207, 0]
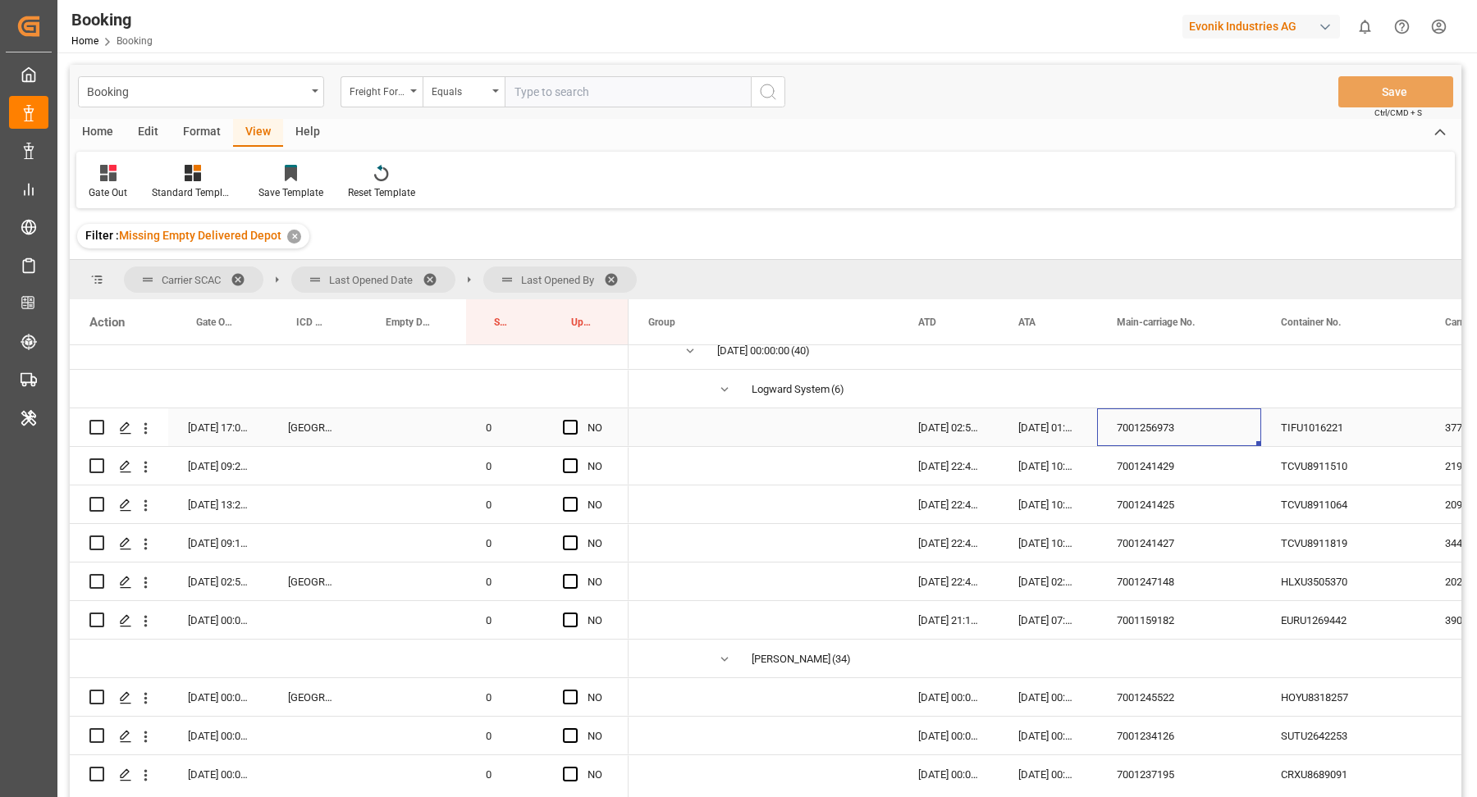
click at [1151, 440] on div "7001256973" at bounding box center [1179, 428] width 164 height 38
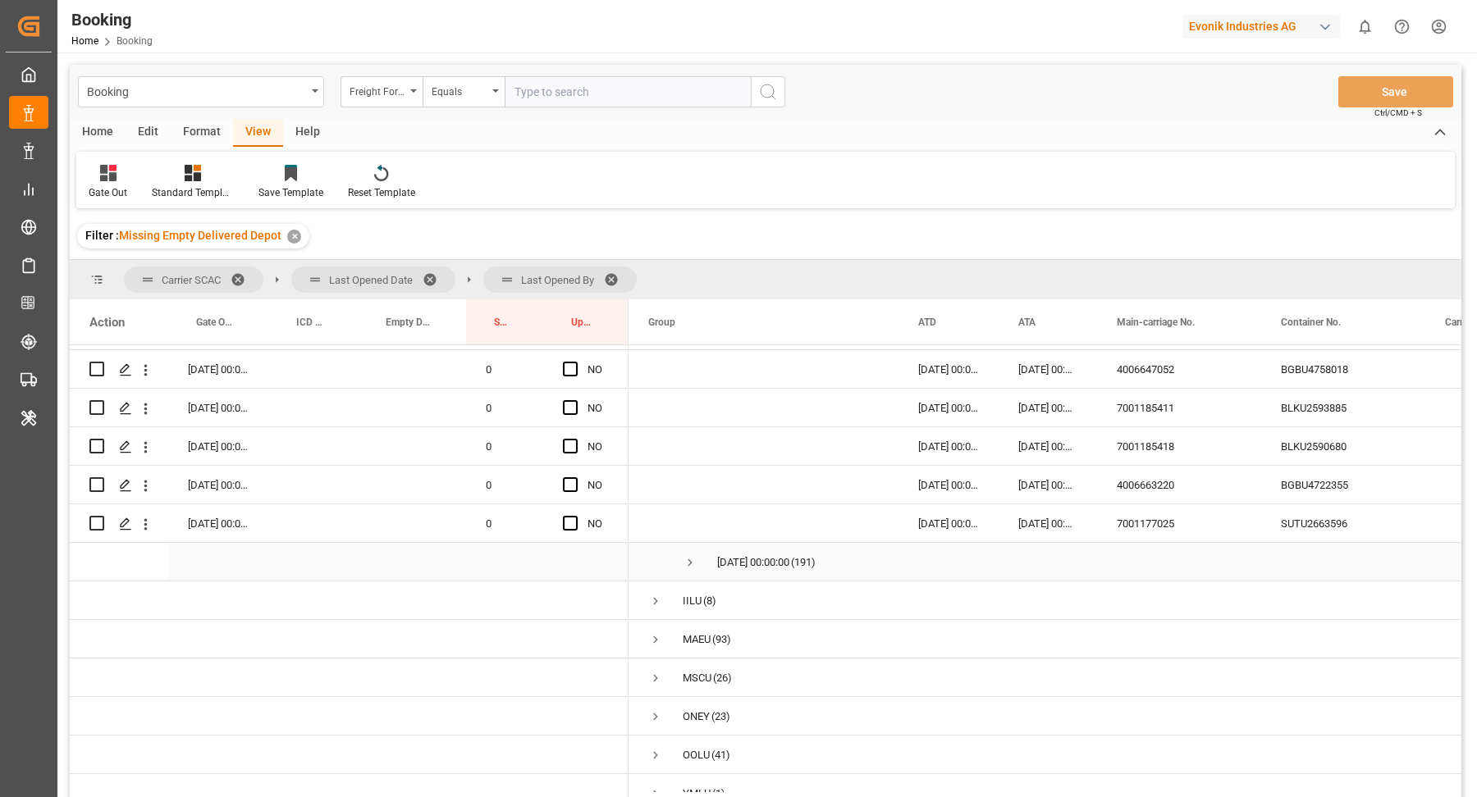
scroll to position [1688, 0]
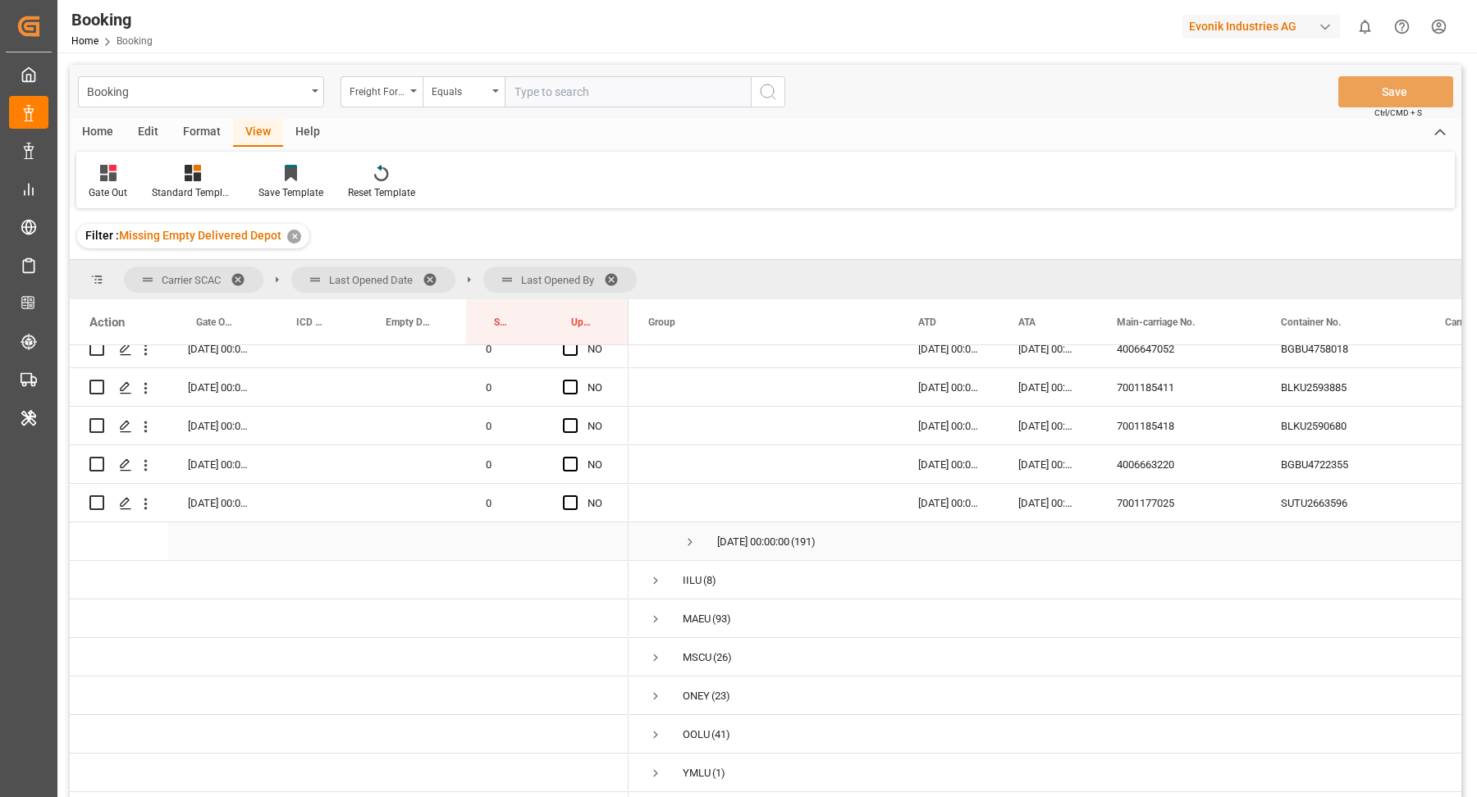
click at [693, 535] on span "Press SPACE to select this row." at bounding box center [690, 542] width 15 height 15
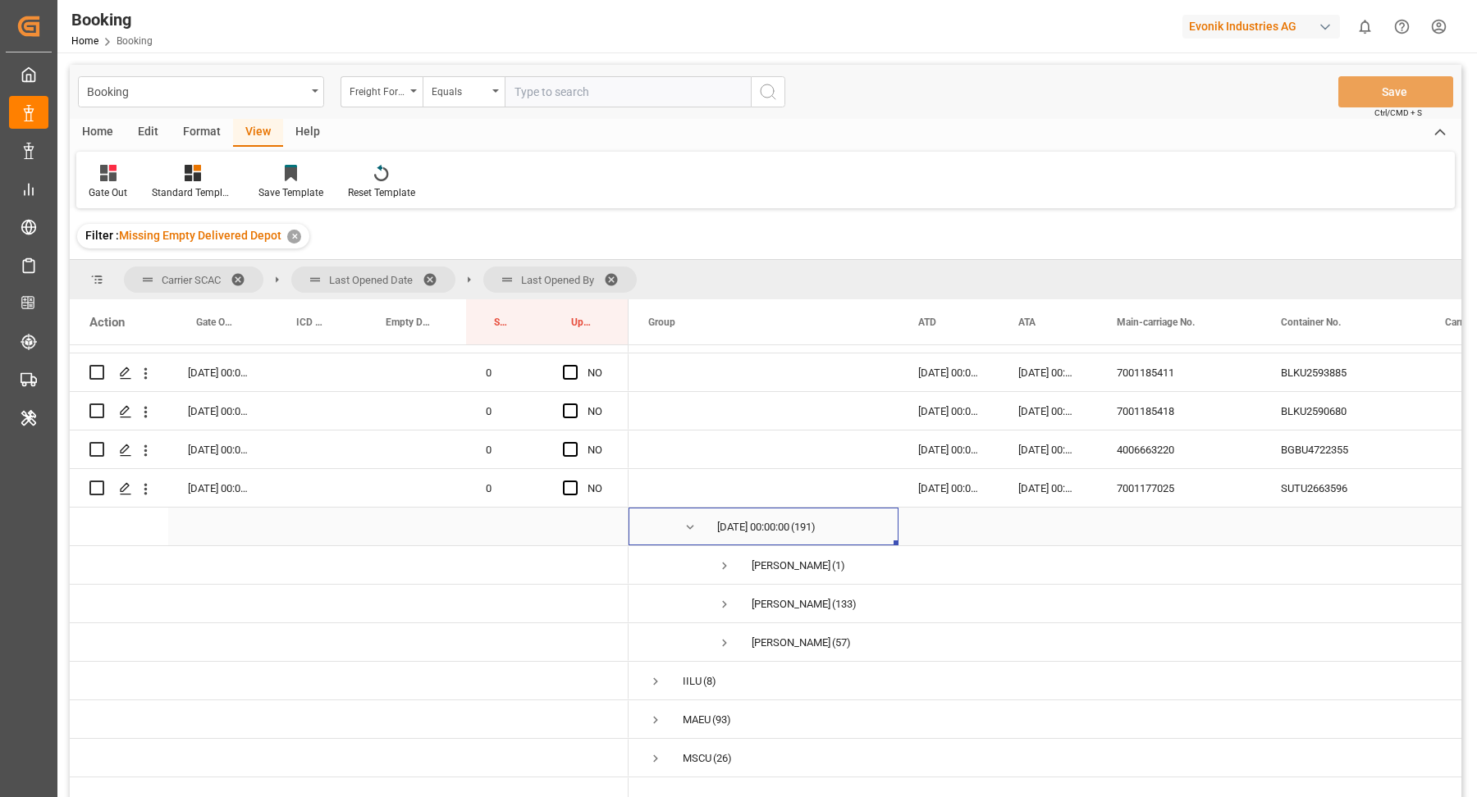
click at [691, 526] on span "Press SPACE to select this row." at bounding box center [690, 527] width 15 height 15
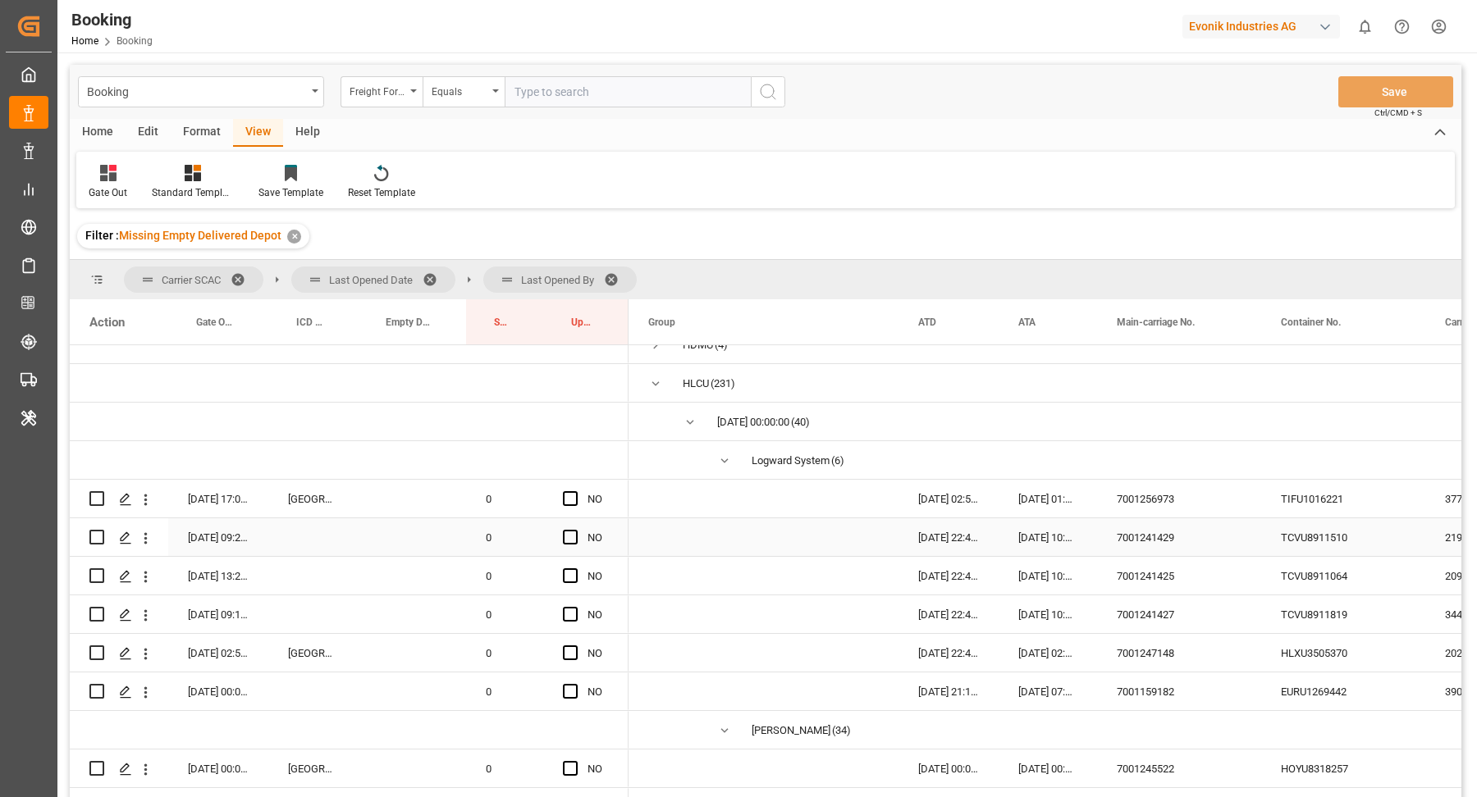
scroll to position [161, 0]
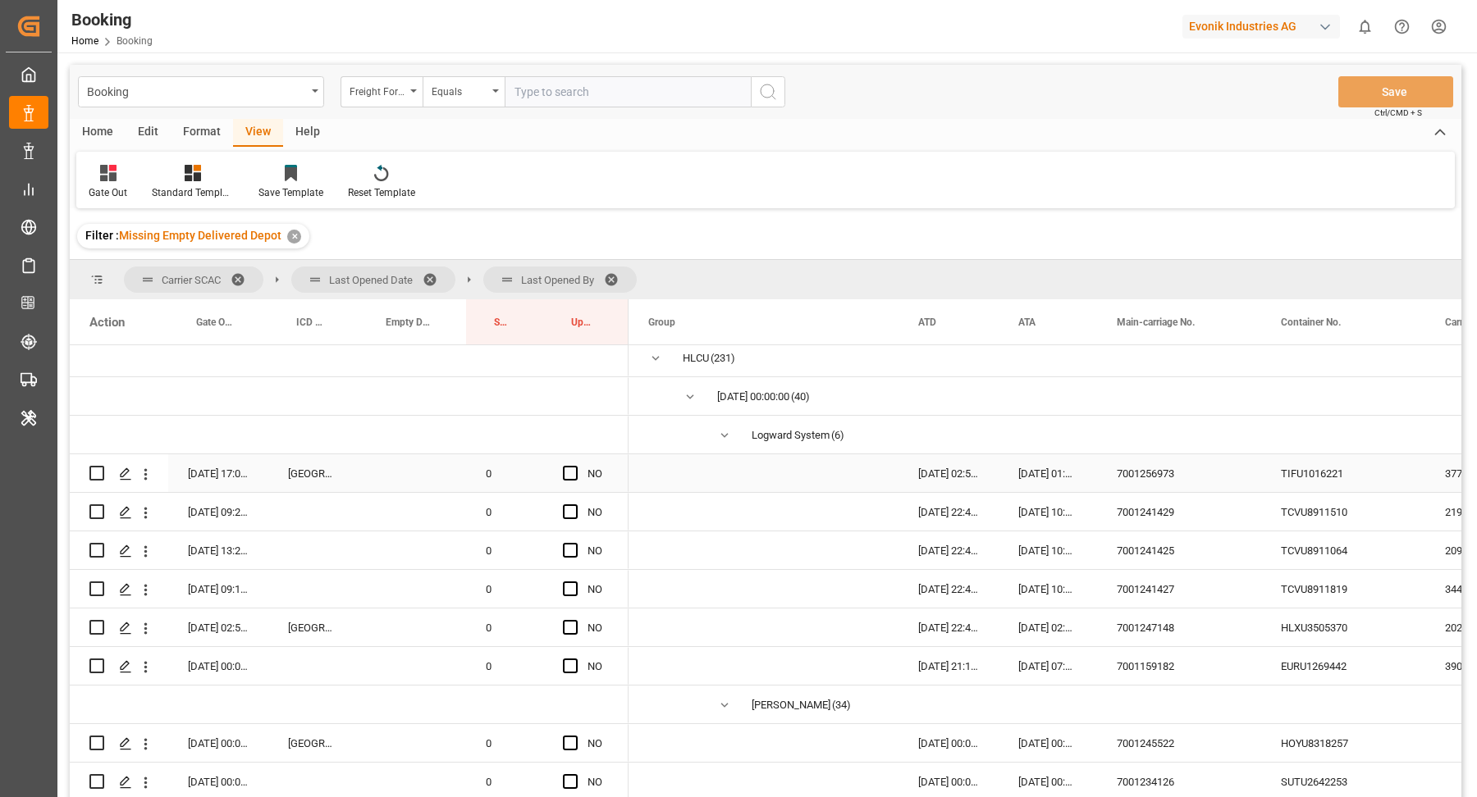
click at [1173, 480] on div "7001256973" at bounding box center [1179, 473] width 164 height 38
click at [1290, 474] on div "TIFU1016221" at bounding box center [1343, 473] width 164 height 38
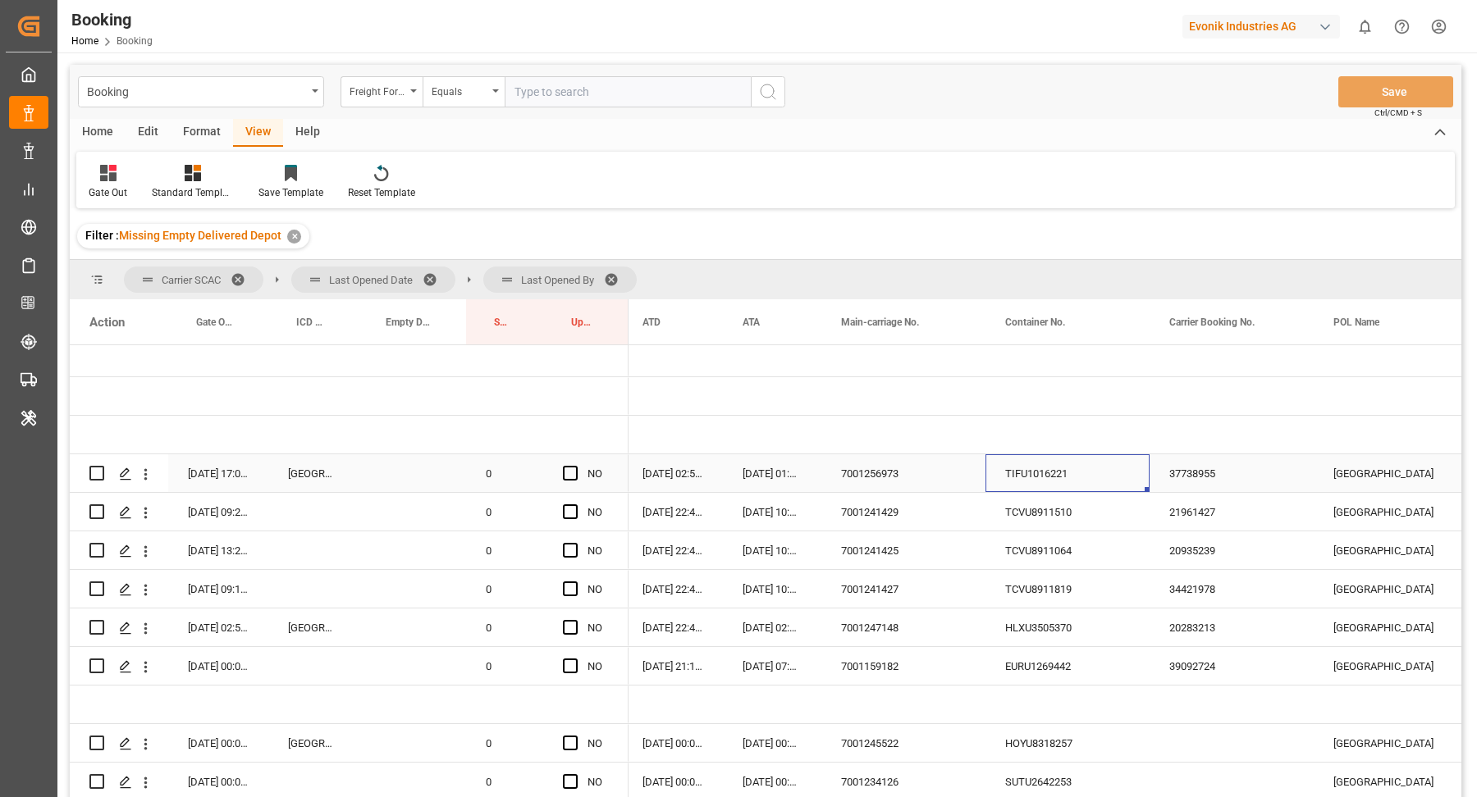
scroll to position [0, 0]
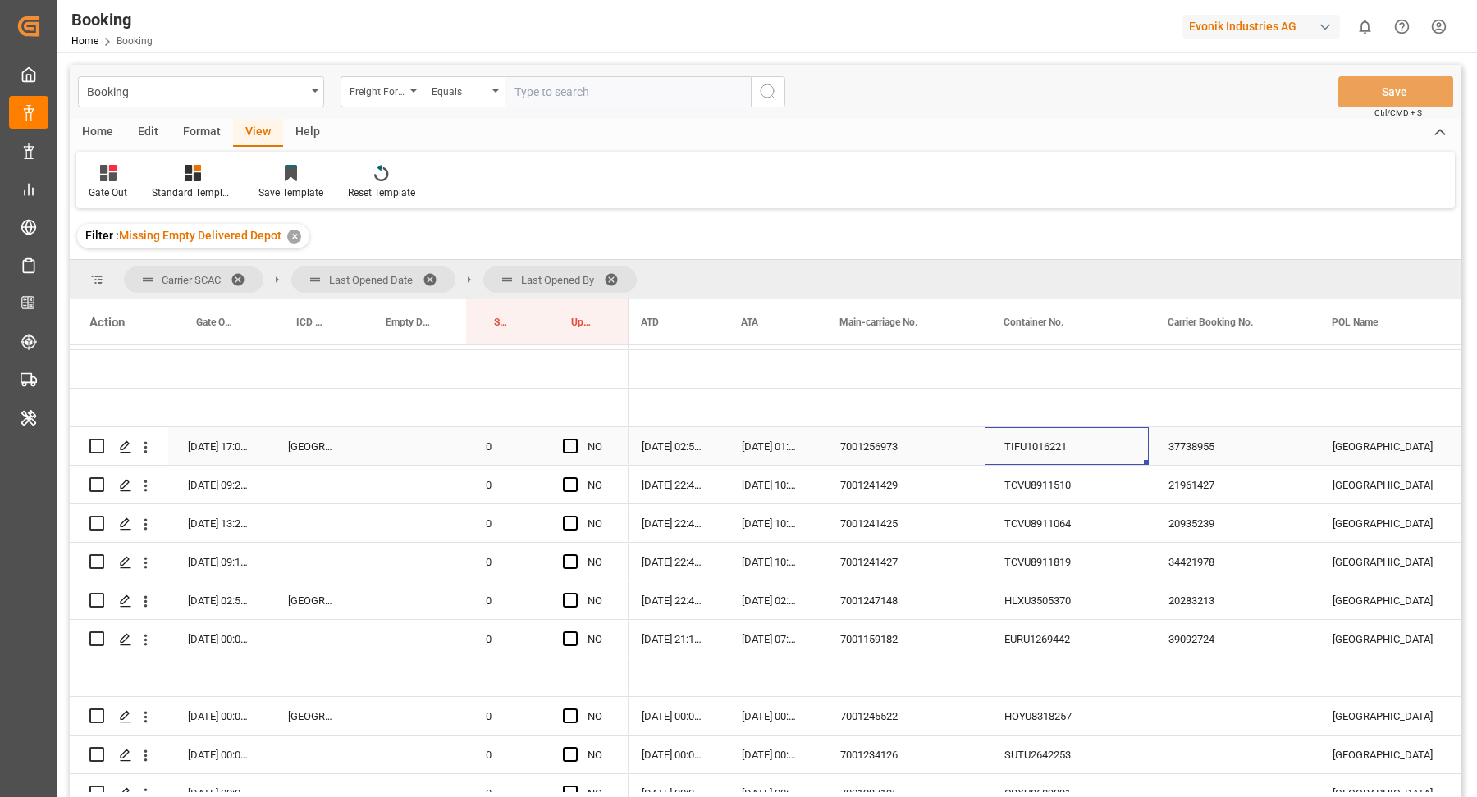
click at [1041, 447] on div "TIFU1016221" at bounding box center [1066, 446] width 164 height 38
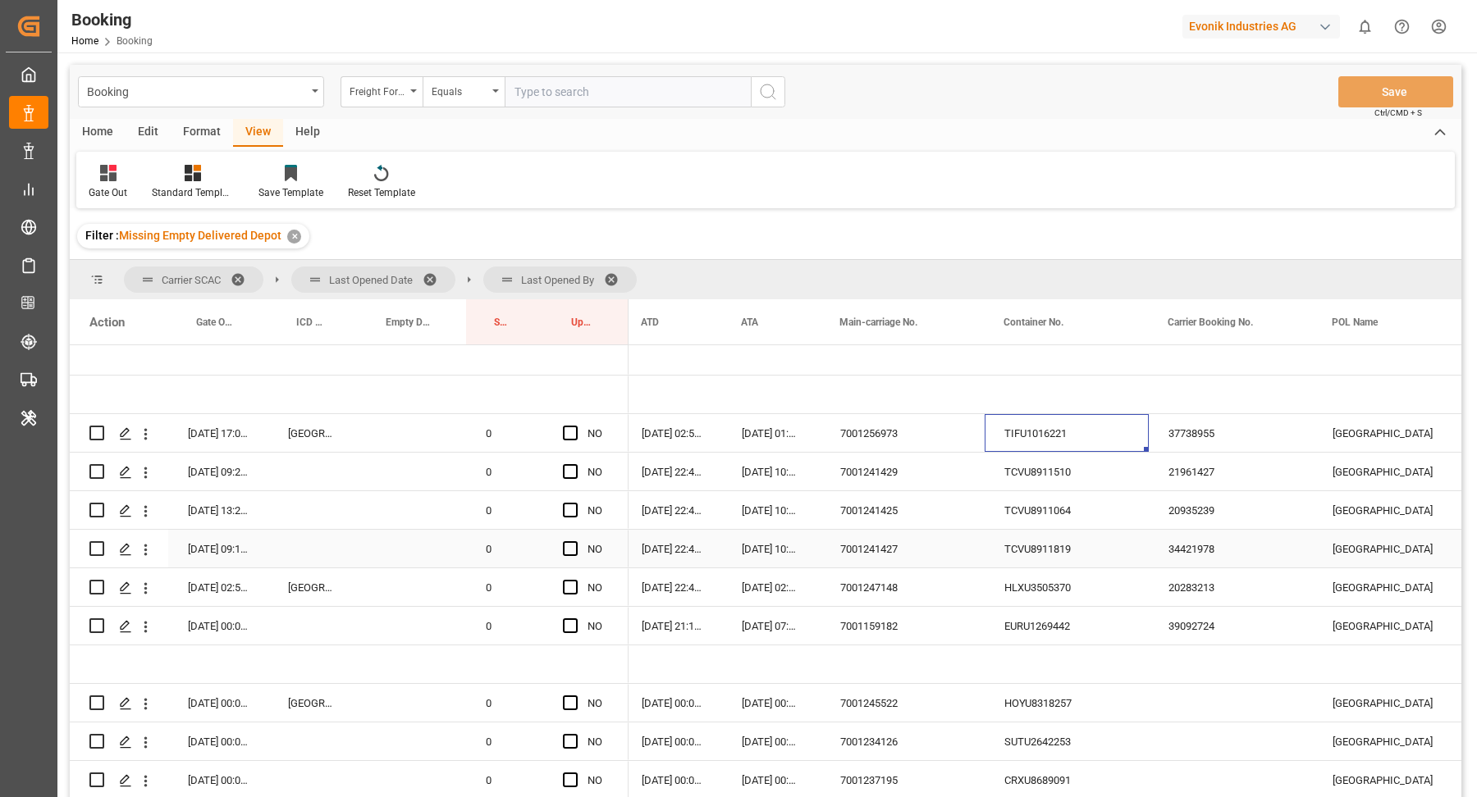
scroll to position [189, 0]
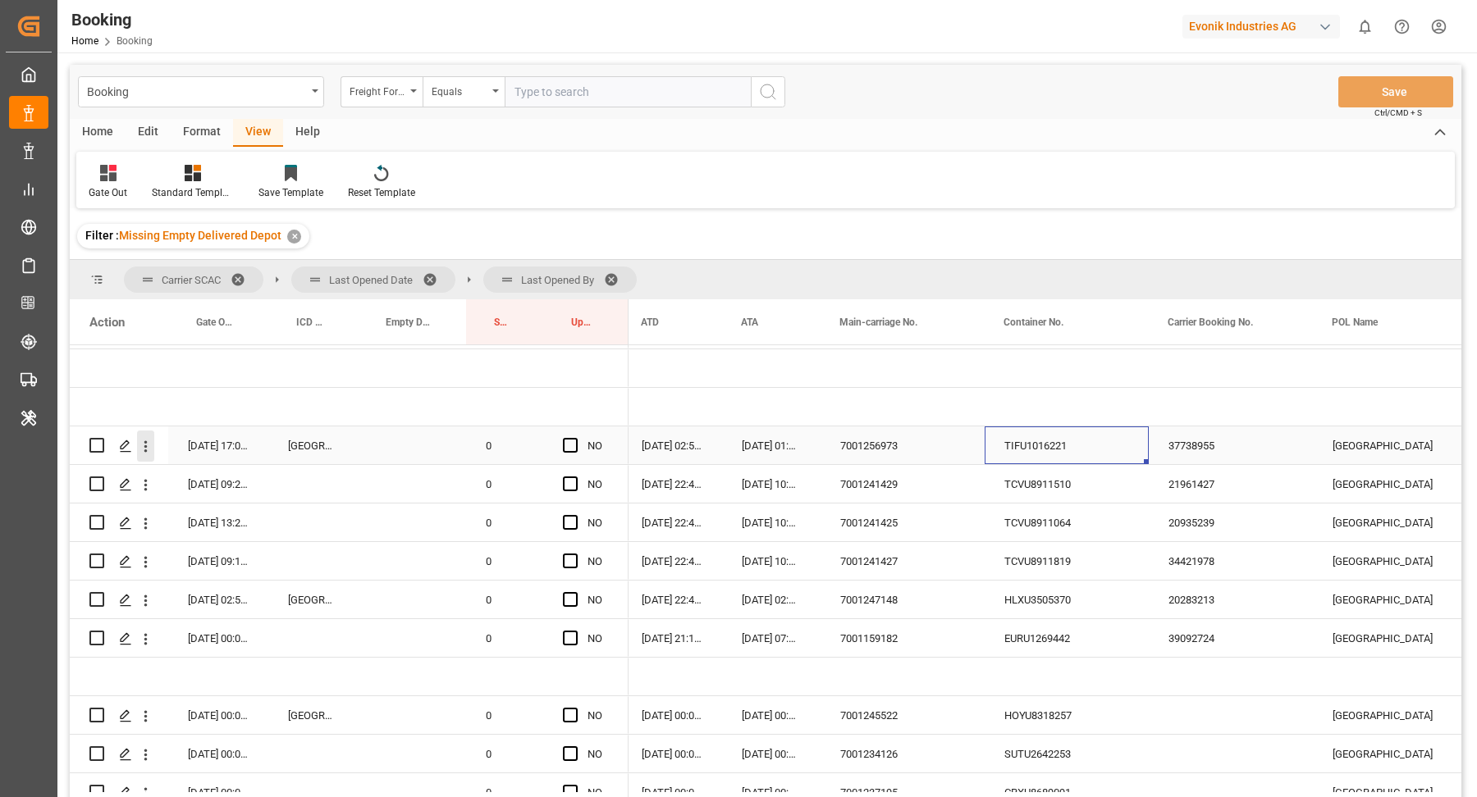
click at [139, 438] on icon "open menu" at bounding box center [145, 446] width 17 height 17
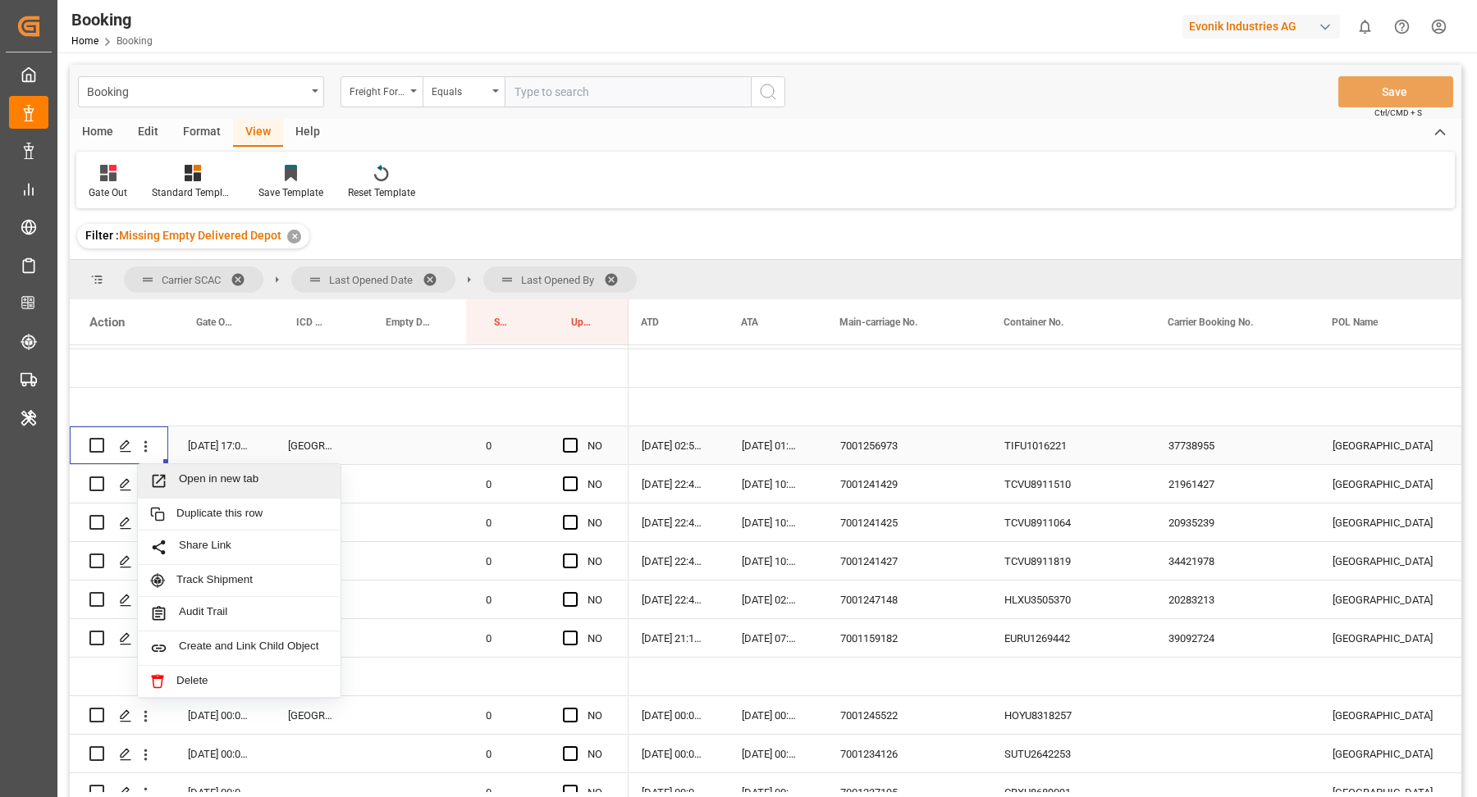
click at [203, 477] on span "Open in new tab" at bounding box center [253, 481] width 149 height 17
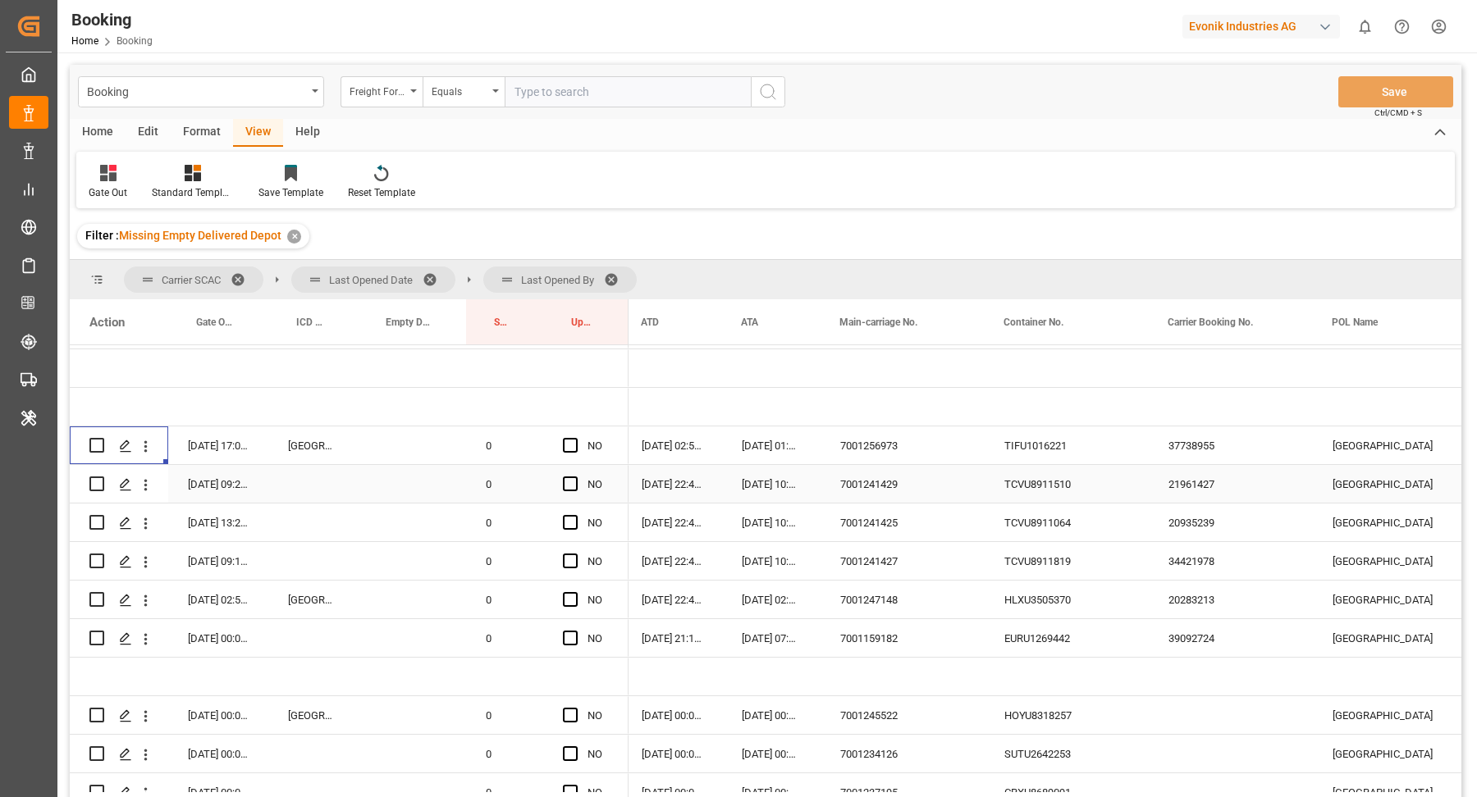
click at [1068, 480] on div "TCVU8911510" at bounding box center [1066, 484] width 164 height 38
click at [874, 484] on div "7001241429" at bounding box center [902, 484] width 164 height 38
click at [1063, 491] on div "TCVU8911510" at bounding box center [1066, 484] width 164 height 38
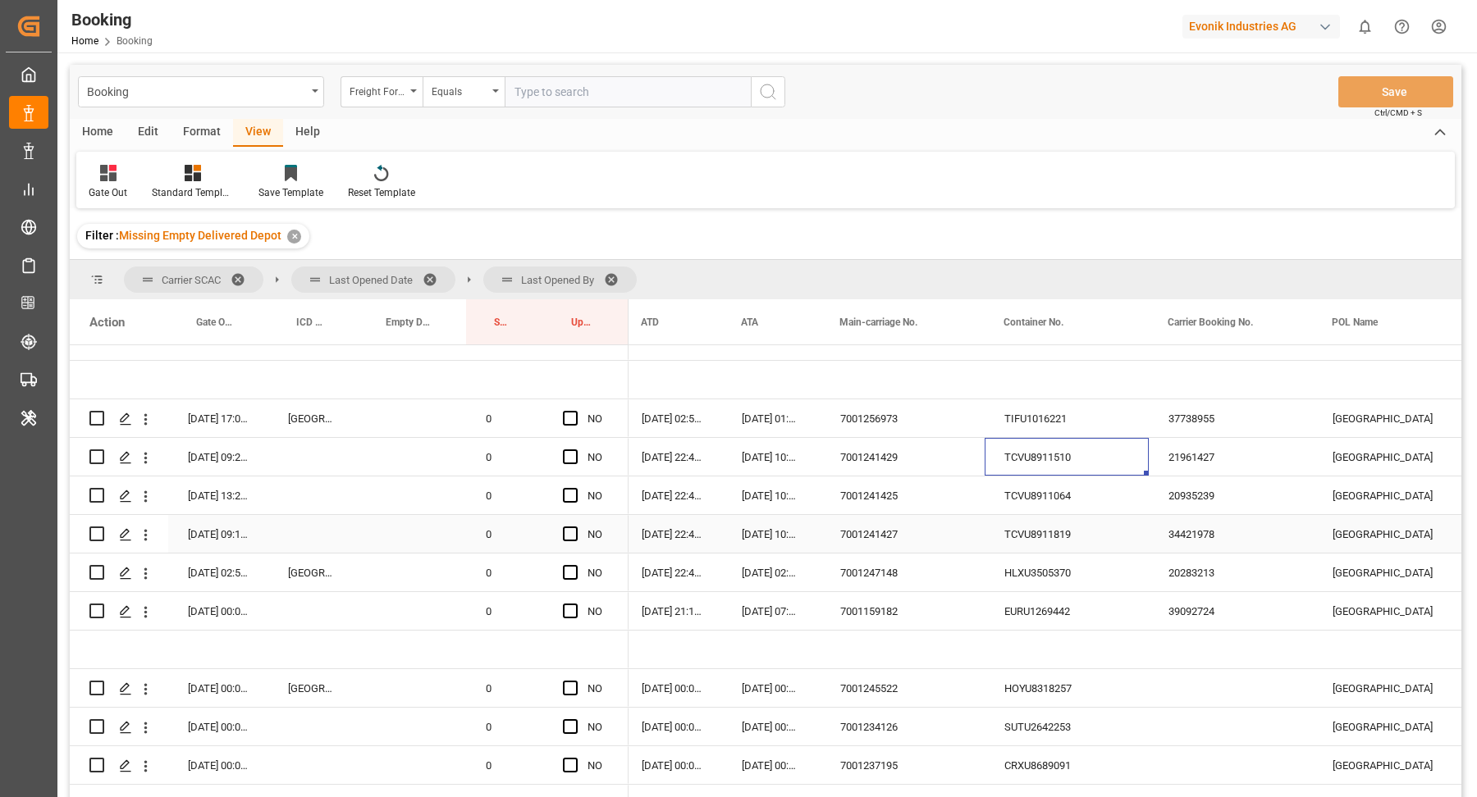
click at [1094, 515] on div "TCVU8911819" at bounding box center [1066, 534] width 164 height 38
click at [1057, 483] on div "TCVU8911064" at bounding box center [1066, 496] width 164 height 38
click at [1050, 451] on div "TCVU8911510" at bounding box center [1066, 457] width 164 height 38
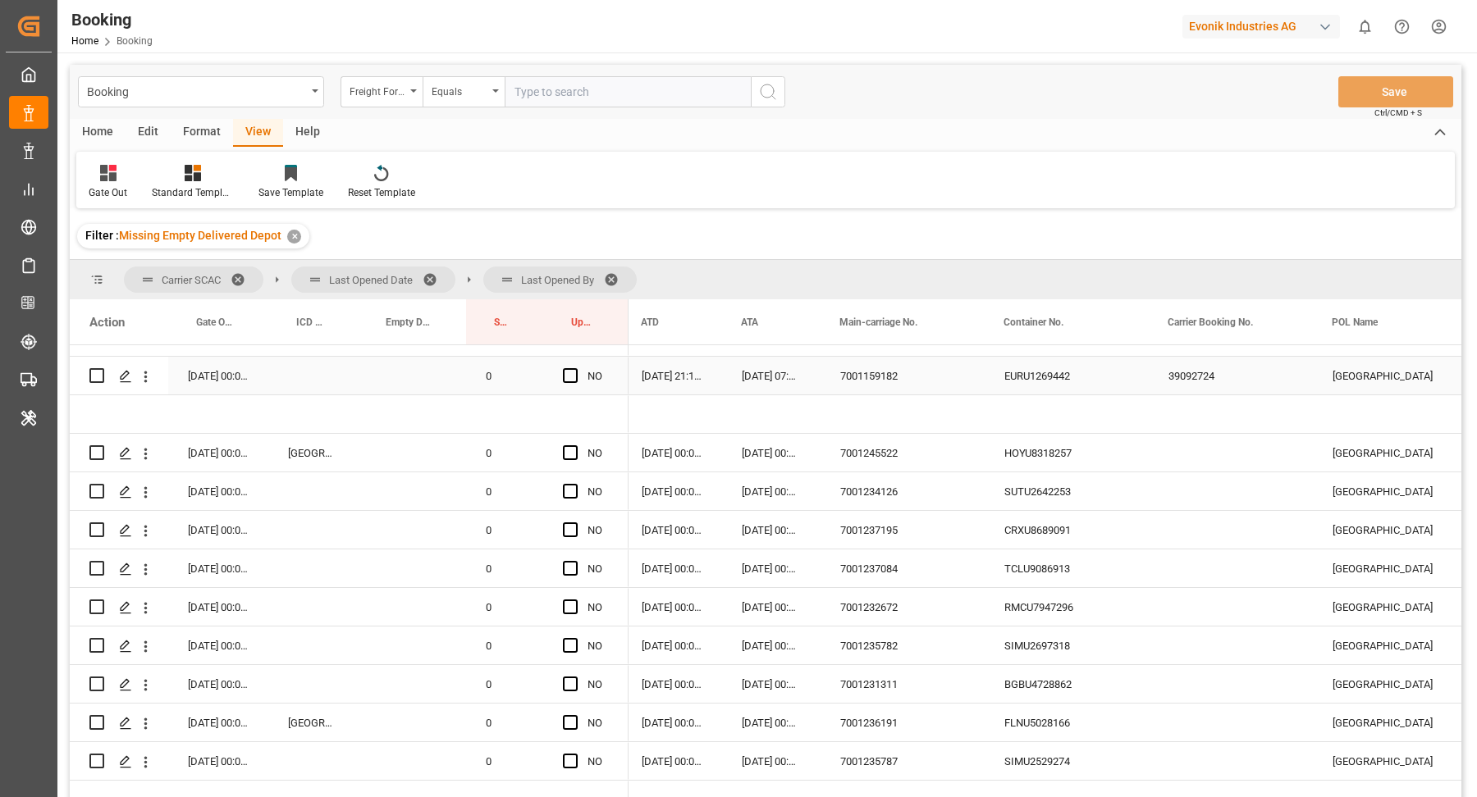
scroll to position [199, 0]
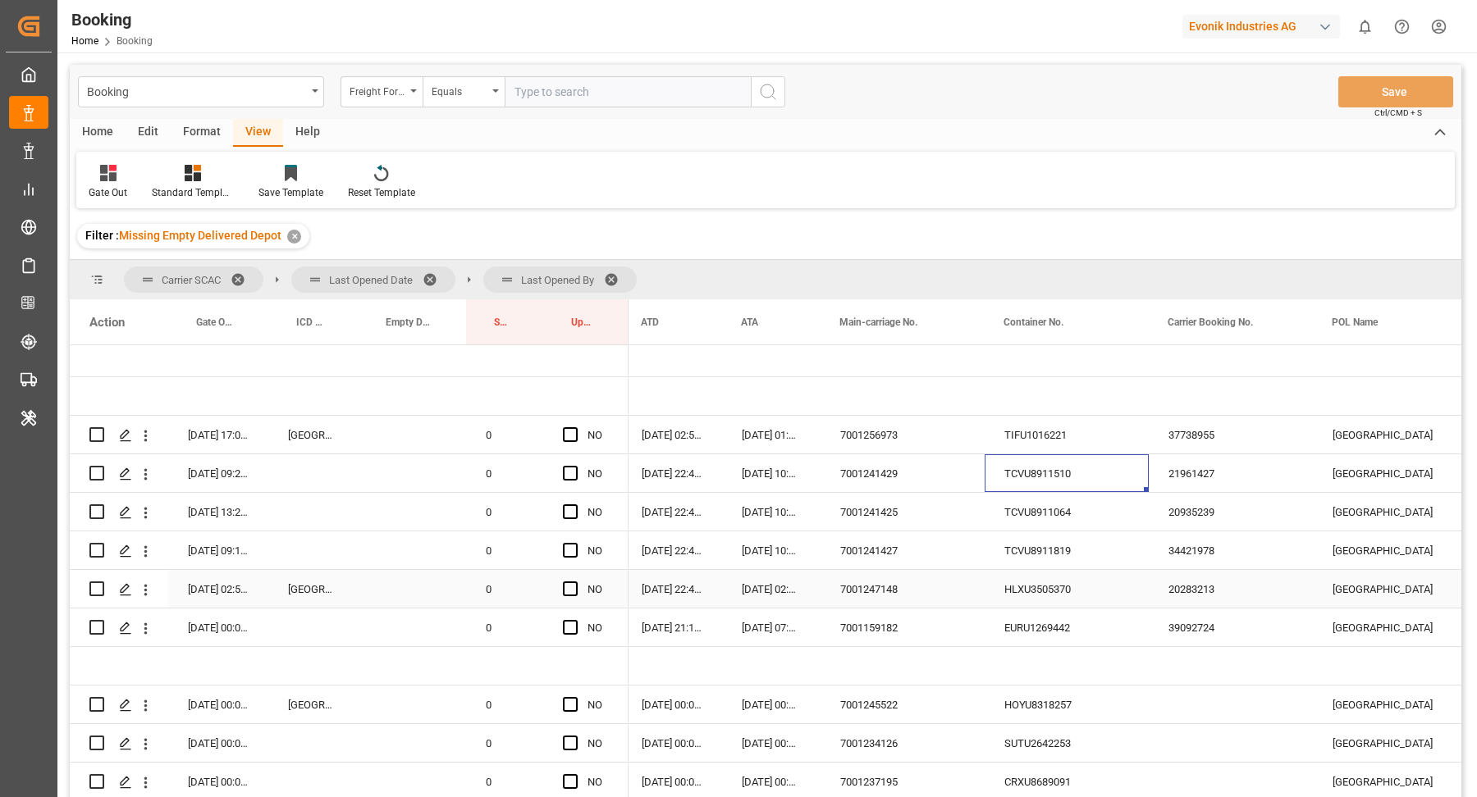
click at [1043, 586] on div "HLXU3505370" at bounding box center [1066, 589] width 164 height 38
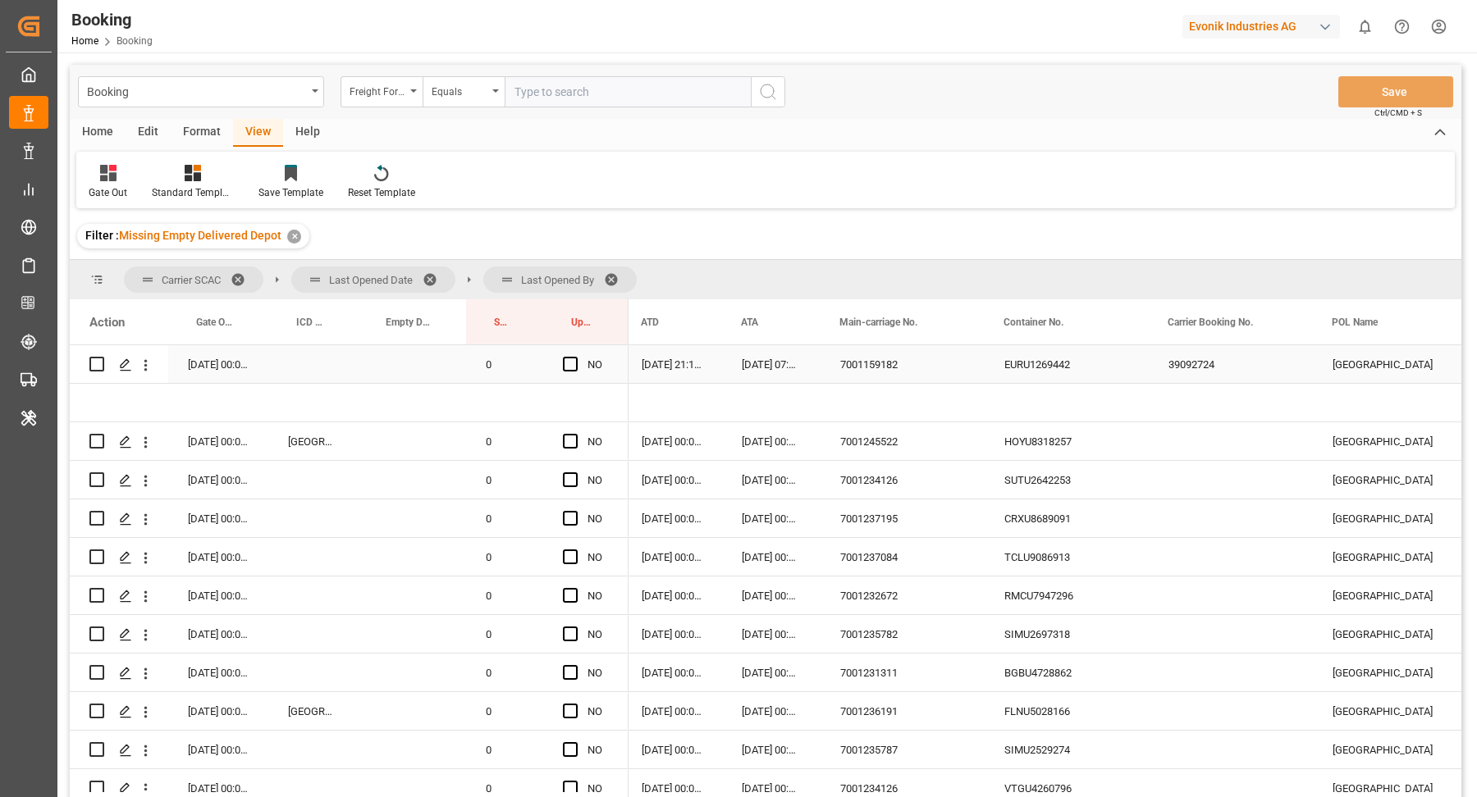
click at [1071, 357] on div "EURU1269442" at bounding box center [1066, 364] width 164 height 38
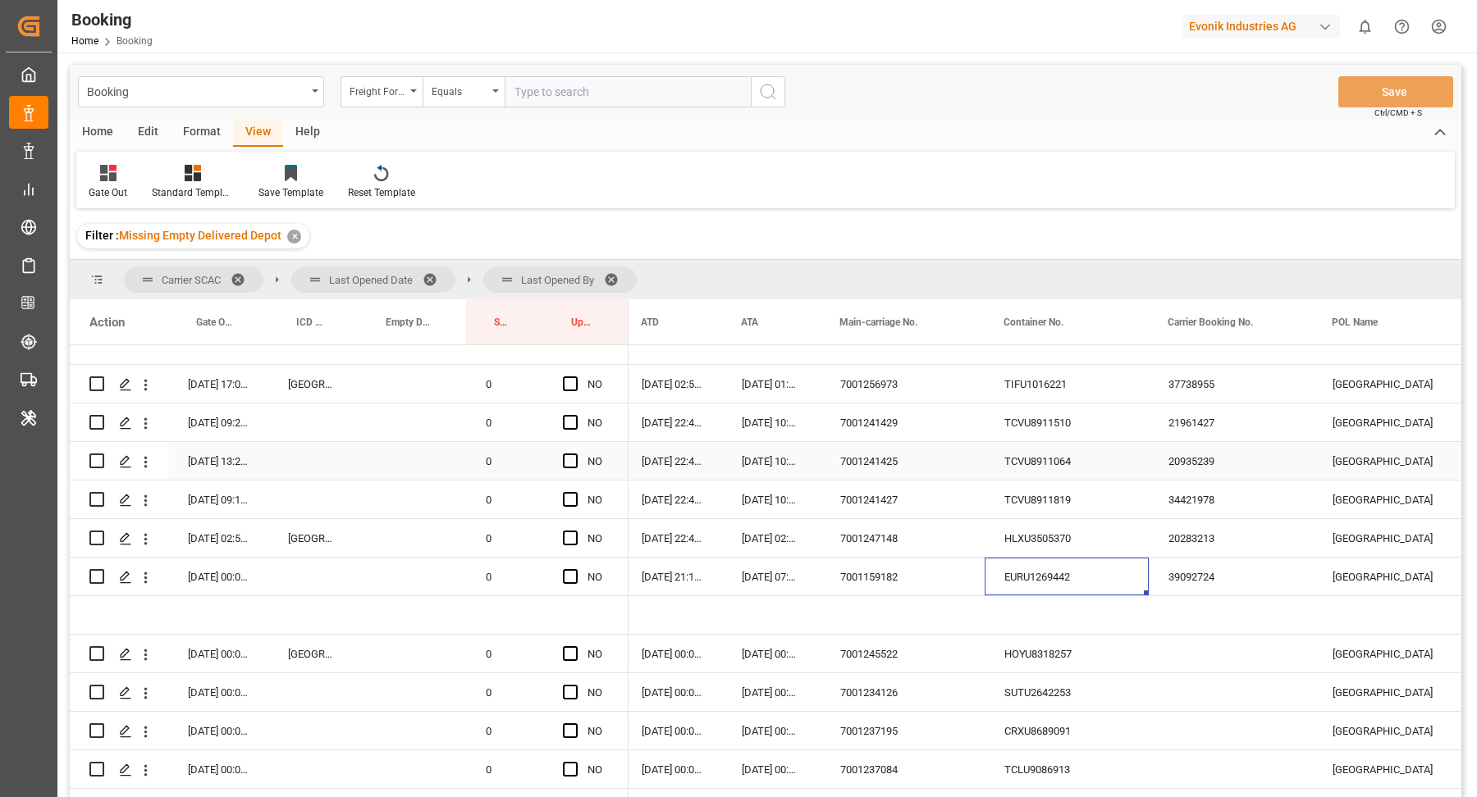
scroll to position [237, 0]
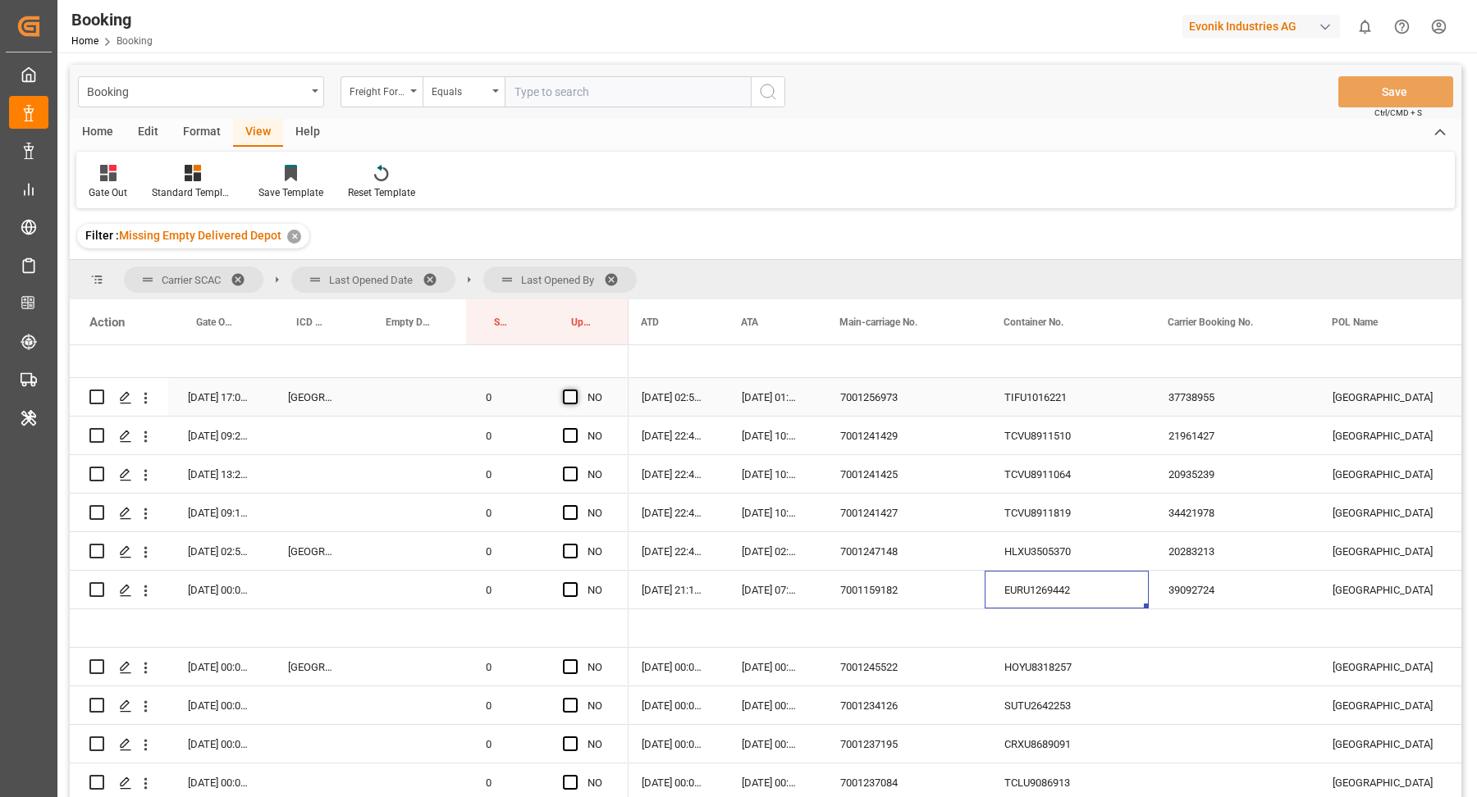
click at [574, 394] on span "Press SPACE to select this row." at bounding box center [570, 397] width 15 height 15
click at [575, 390] on input "Press SPACE to select this row." at bounding box center [575, 390] width 0 height 0
drag, startPoint x: 626, startPoint y: 411, endPoint x: 591, endPoint y: 583, distance: 175.8
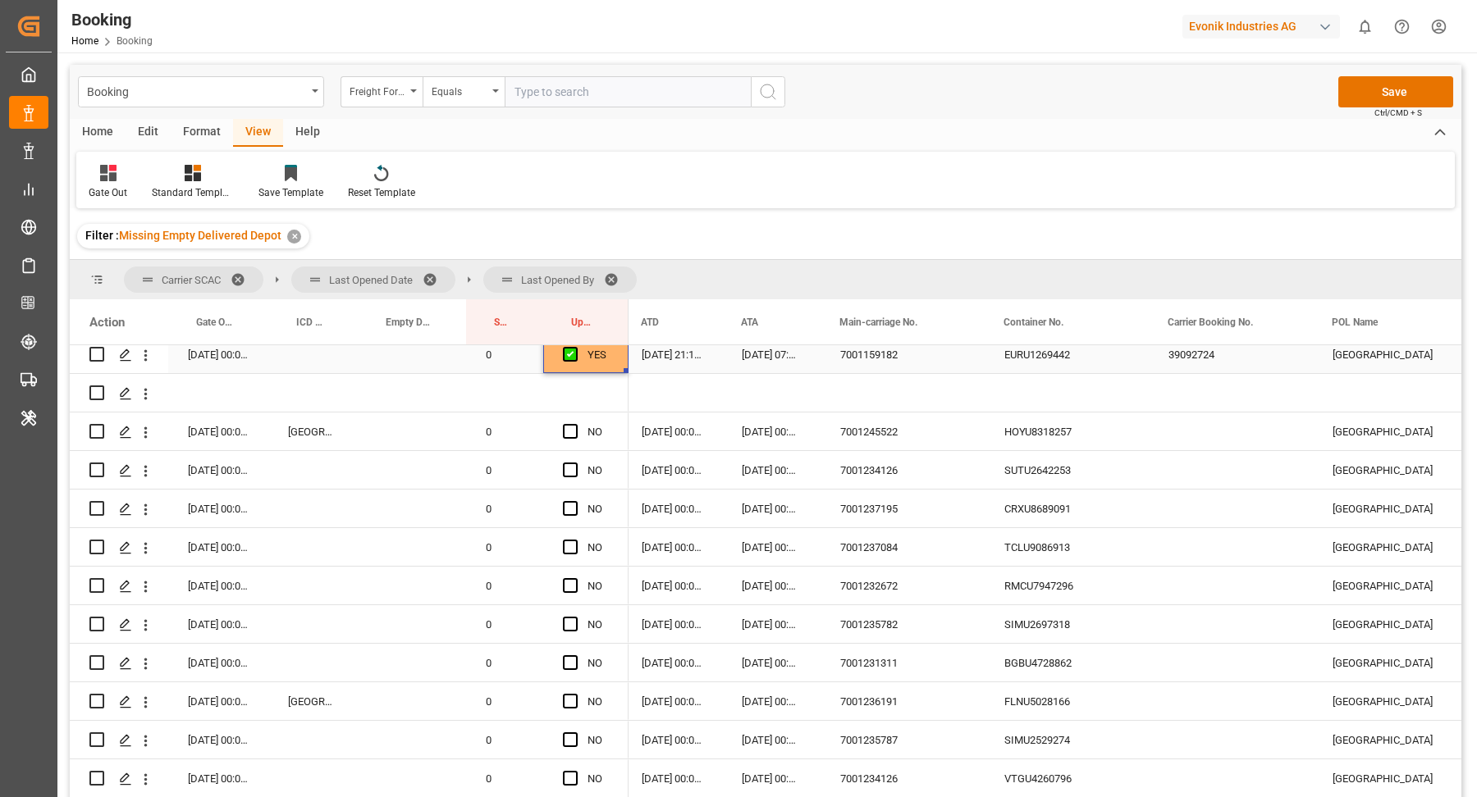
scroll to position [486, 0]
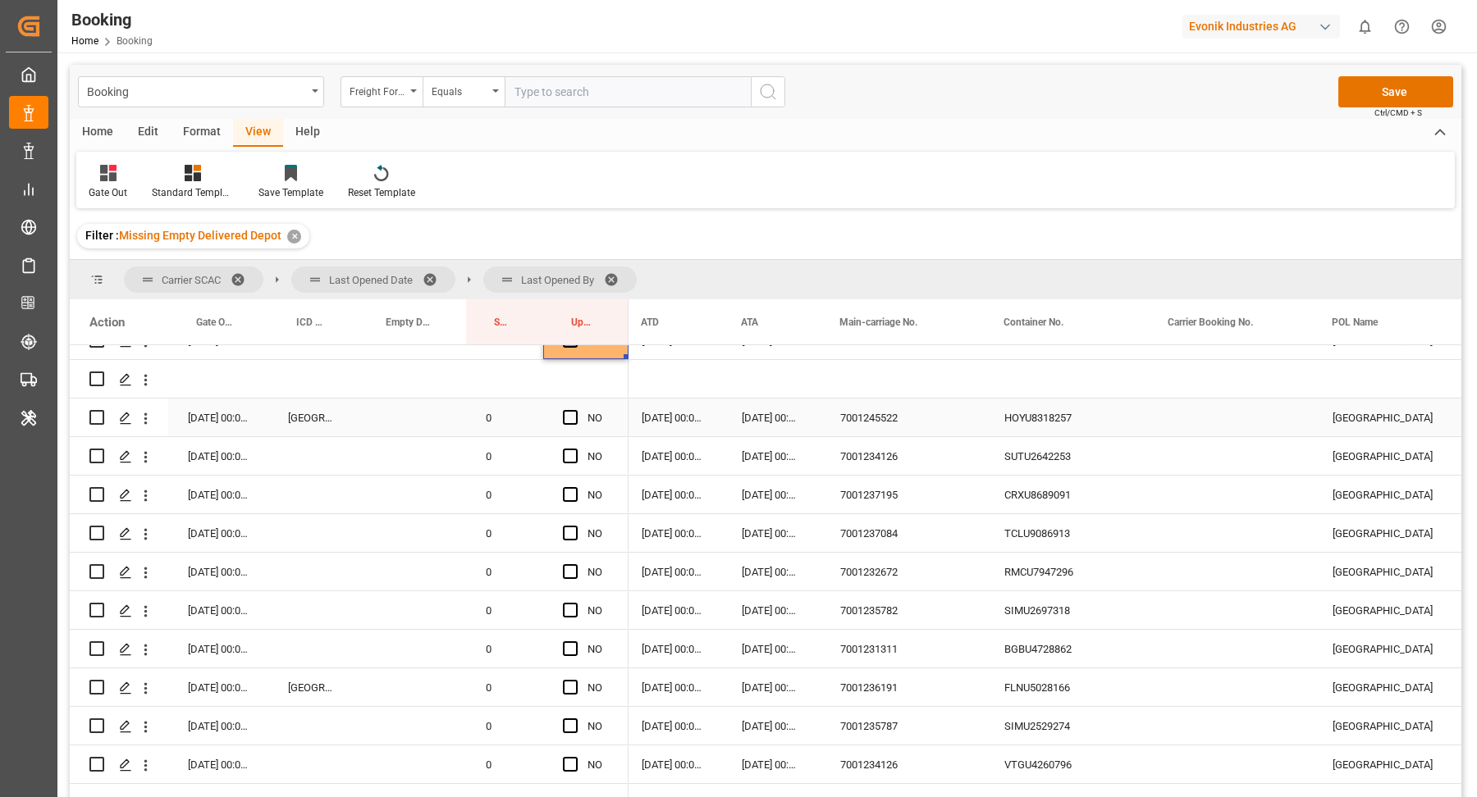
click at [924, 419] on div "7001245522" at bounding box center [902, 418] width 164 height 38
click at [1030, 416] on div "HOYU8318257" at bounding box center [1066, 418] width 164 height 38
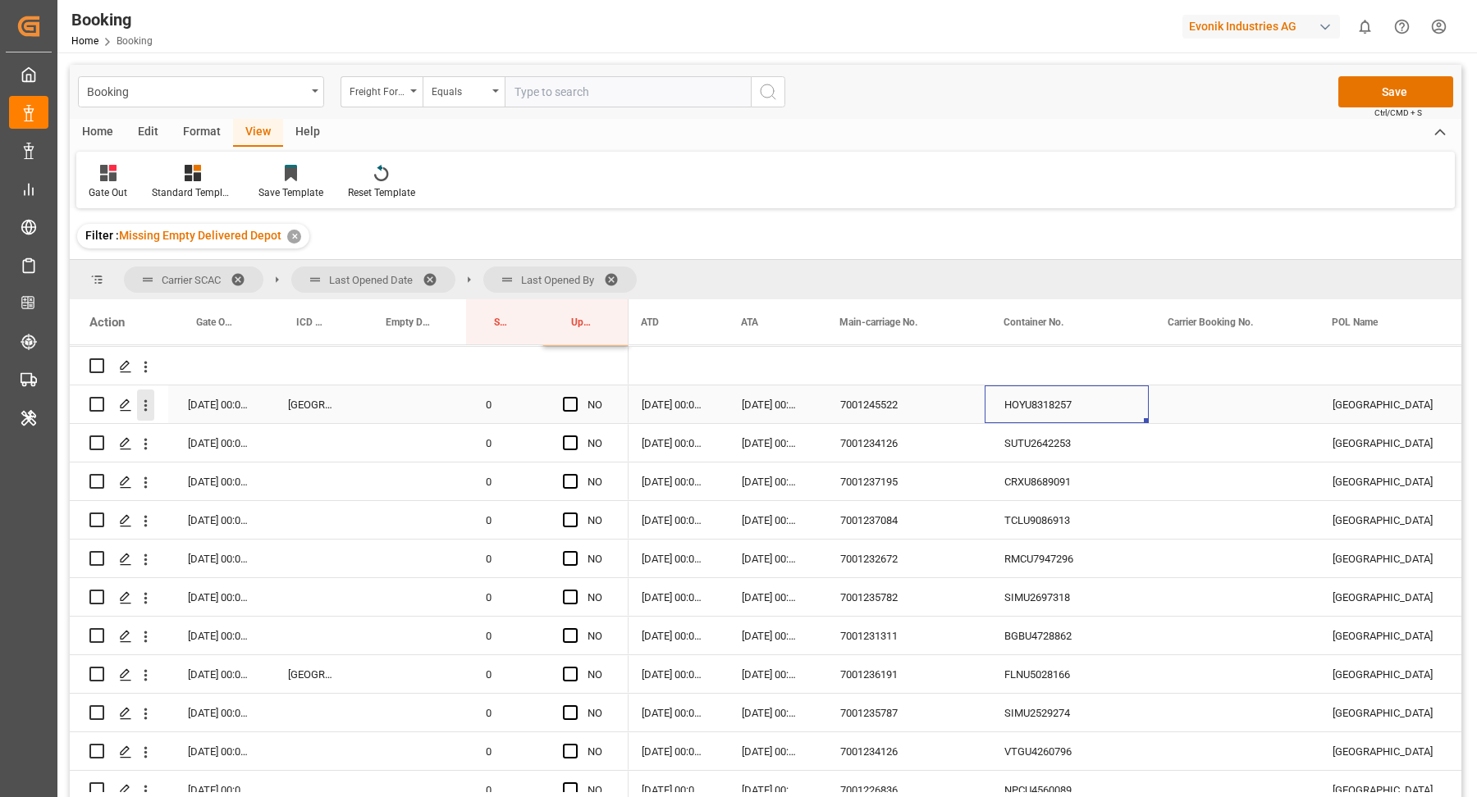
click at [151, 406] on icon "open menu" at bounding box center [145, 405] width 17 height 17
click at [1093, 459] on div "SUTU2642253" at bounding box center [1066, 443] width 164 height 38
click at [1036, 471] on div "CRXU8689091" at bounding box center [1066, 482] width 164 height 38
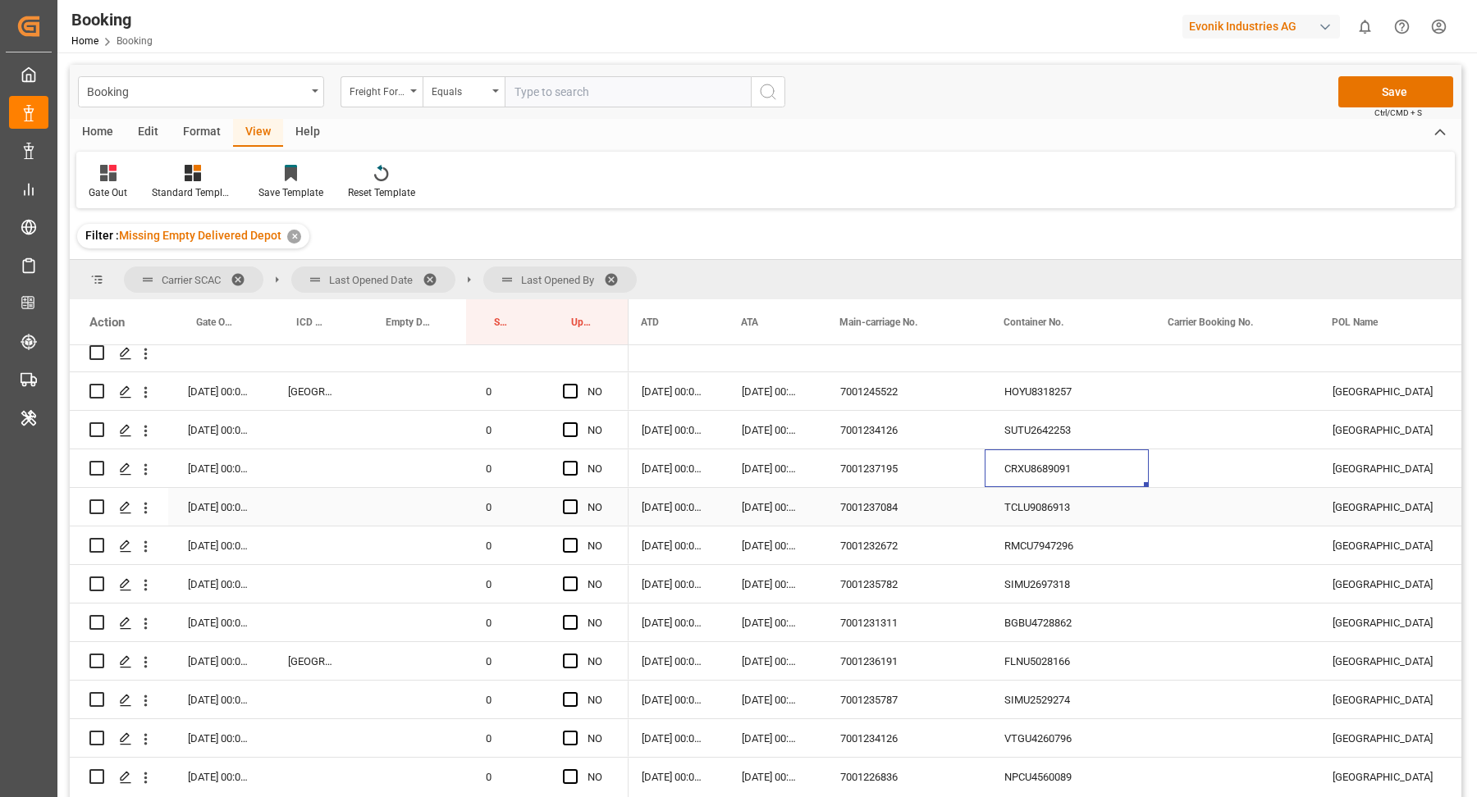
click at [1061, 501] on div "TCLU9086913" at bounding box center [1066, 507] width 164 height 38
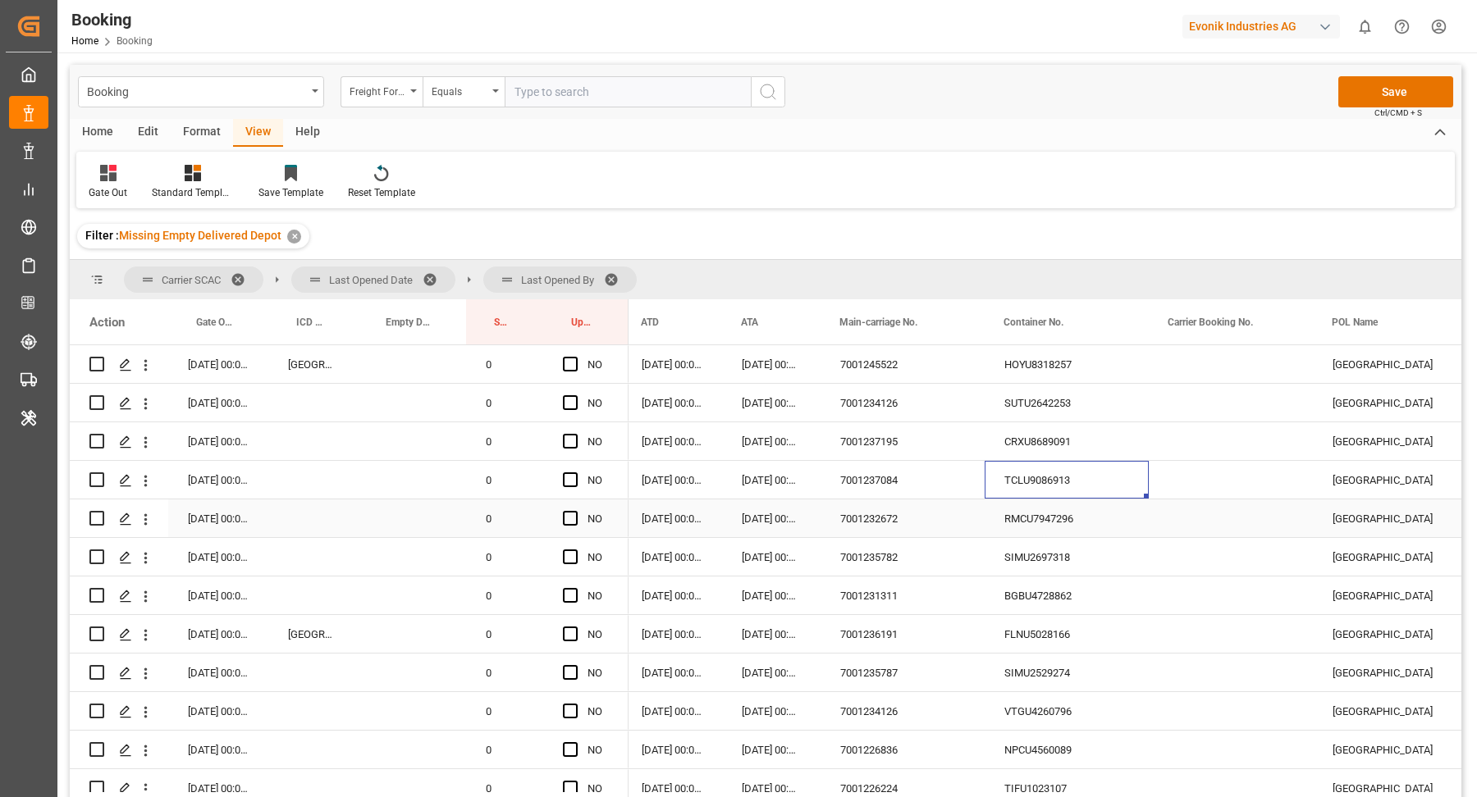
click at [1061, 535] on div "RMCU7947296" at bounding box center [1066, 519] width 164 height 38
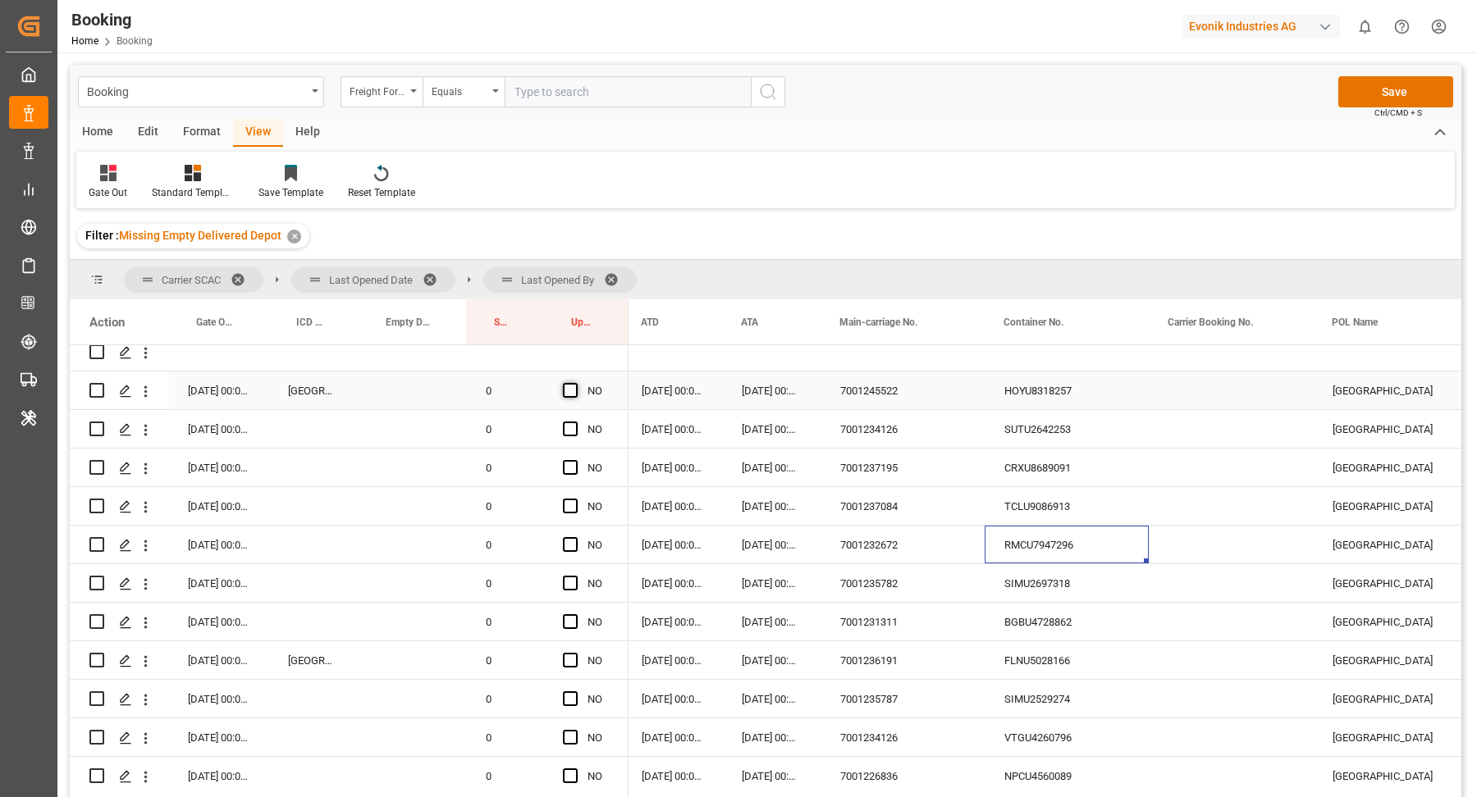
click at [575, 390] on span "Press SPACE to select this row." at bounding box center [570, 390] width 15 height 15
click at [575, 383] on input "Press SPACE to select this row." at bounding box center [575, 383] width 0 height 0
click at [572, 540] on span "Press SPACE to select this row." at bounding box center [570, 544] width 15 height 15
click at [575, 537] on input "Press SPACE to select this row." at bounding box center [575, 537] width 0 height 0
click at [575, 503] on span "Press SPACE to select this row." at bounding box center [570, 506] width 15 height 15
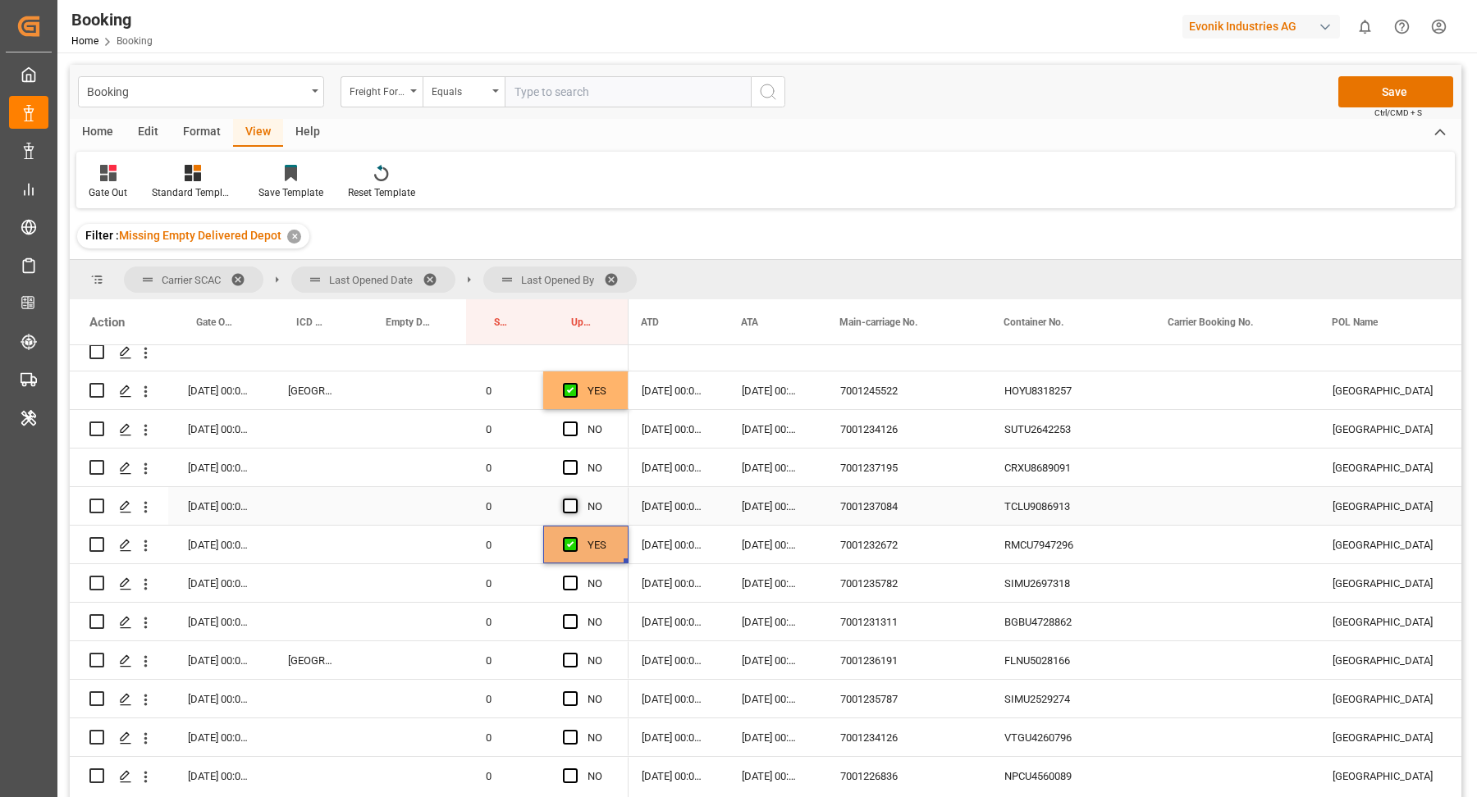
click at [575, 499] on input "Press SPACE to select this row." at bounding box center [575, 499] width 0 height 0
click at [573, 460] on span "Press SPACE to select this row." at bounding box center [570, 467] width 15 height 15
click at [575, 460] on input "Press SPACE to select this row." at bounding box center [575, 460] width 0 height 0
click at [571, 426] on span "Press SPACE to select this row." at bounding box center [570, 429] width 15 height 15
click at [575, 422] on input "Press SPACE to select this row." at bounding box center [575, 422] width 0 height 0
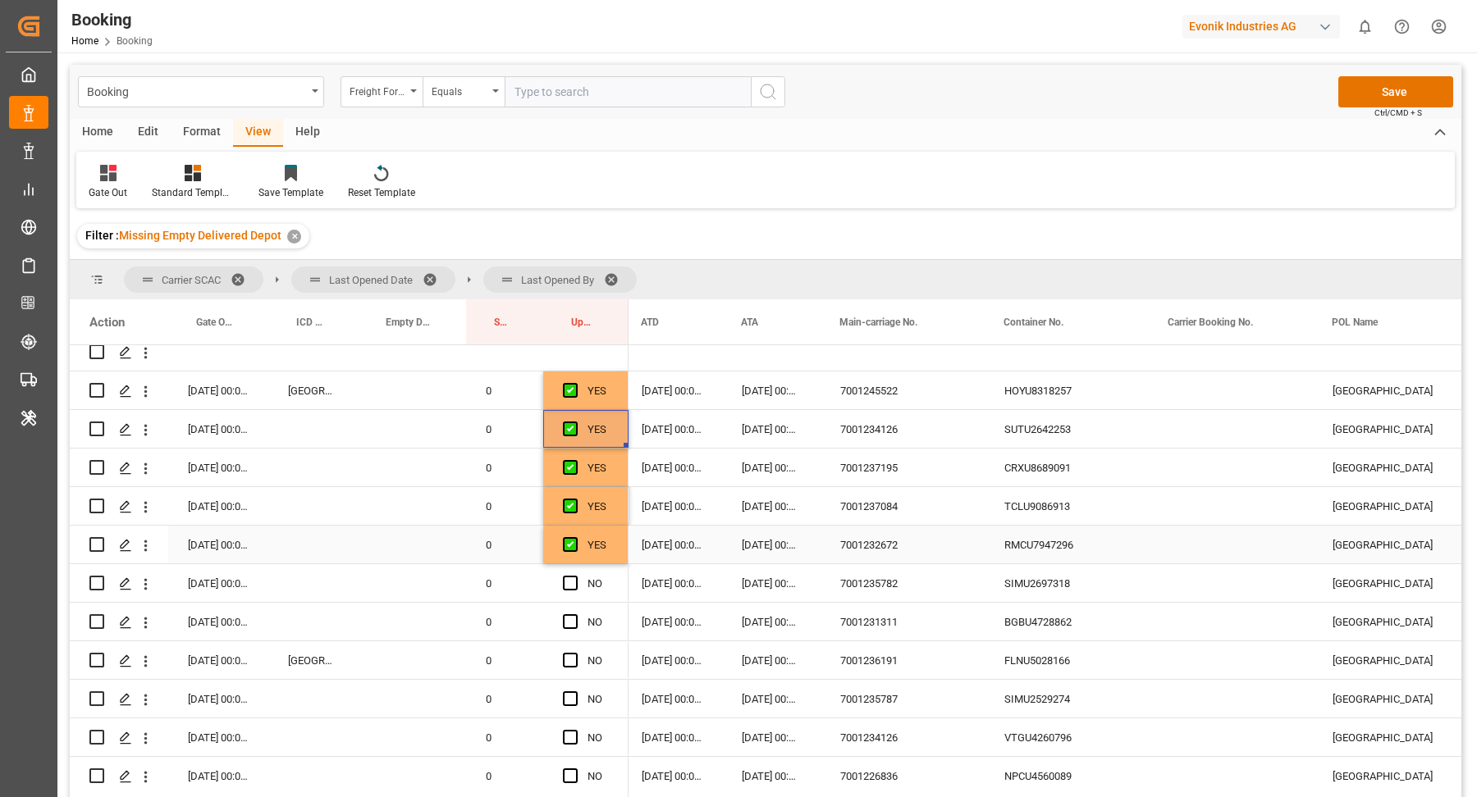
scroll to position [579, 0]
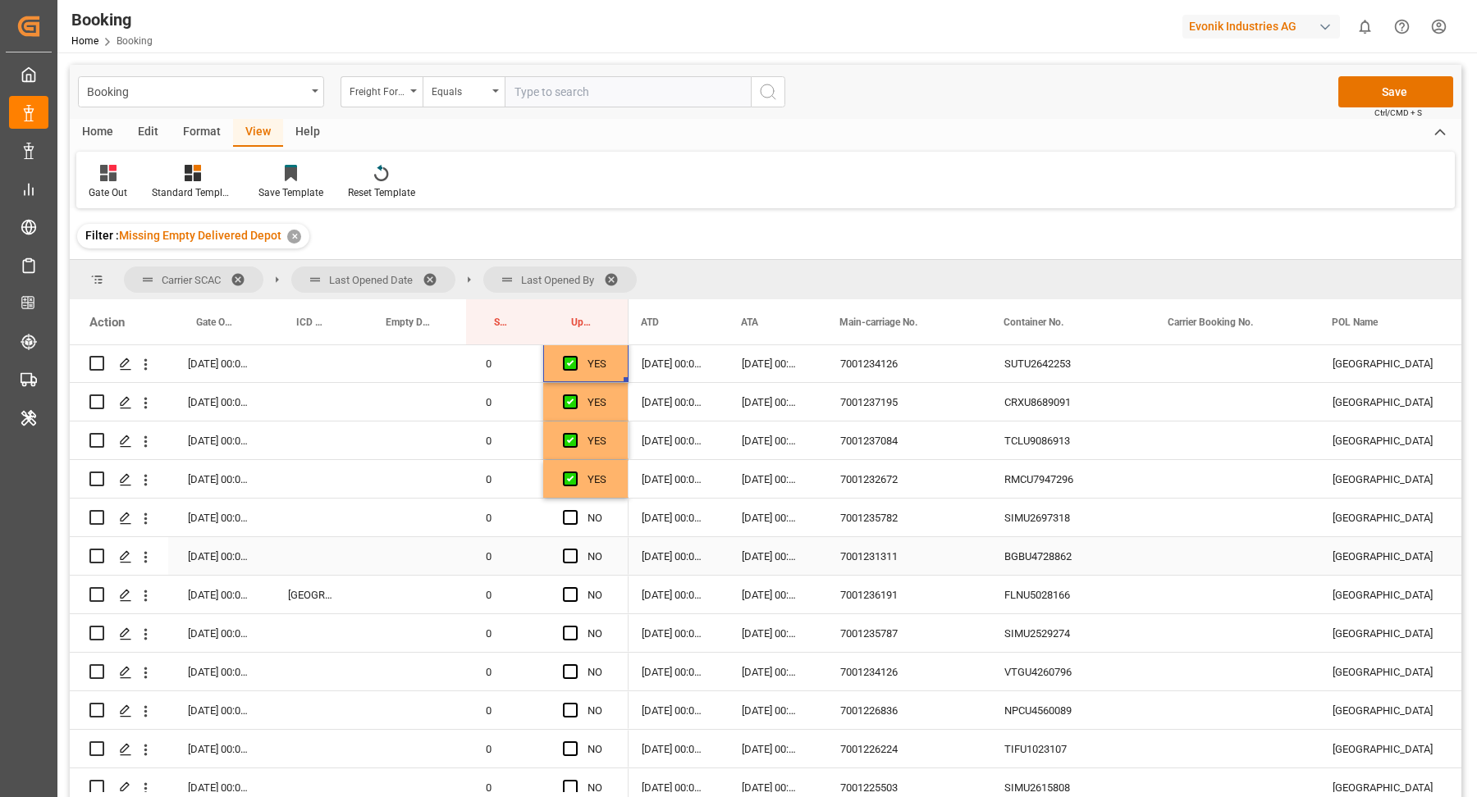
click at [1004, 514] on div "SIMU2697318" at bounding box center [1066, 518] width 164 height 38
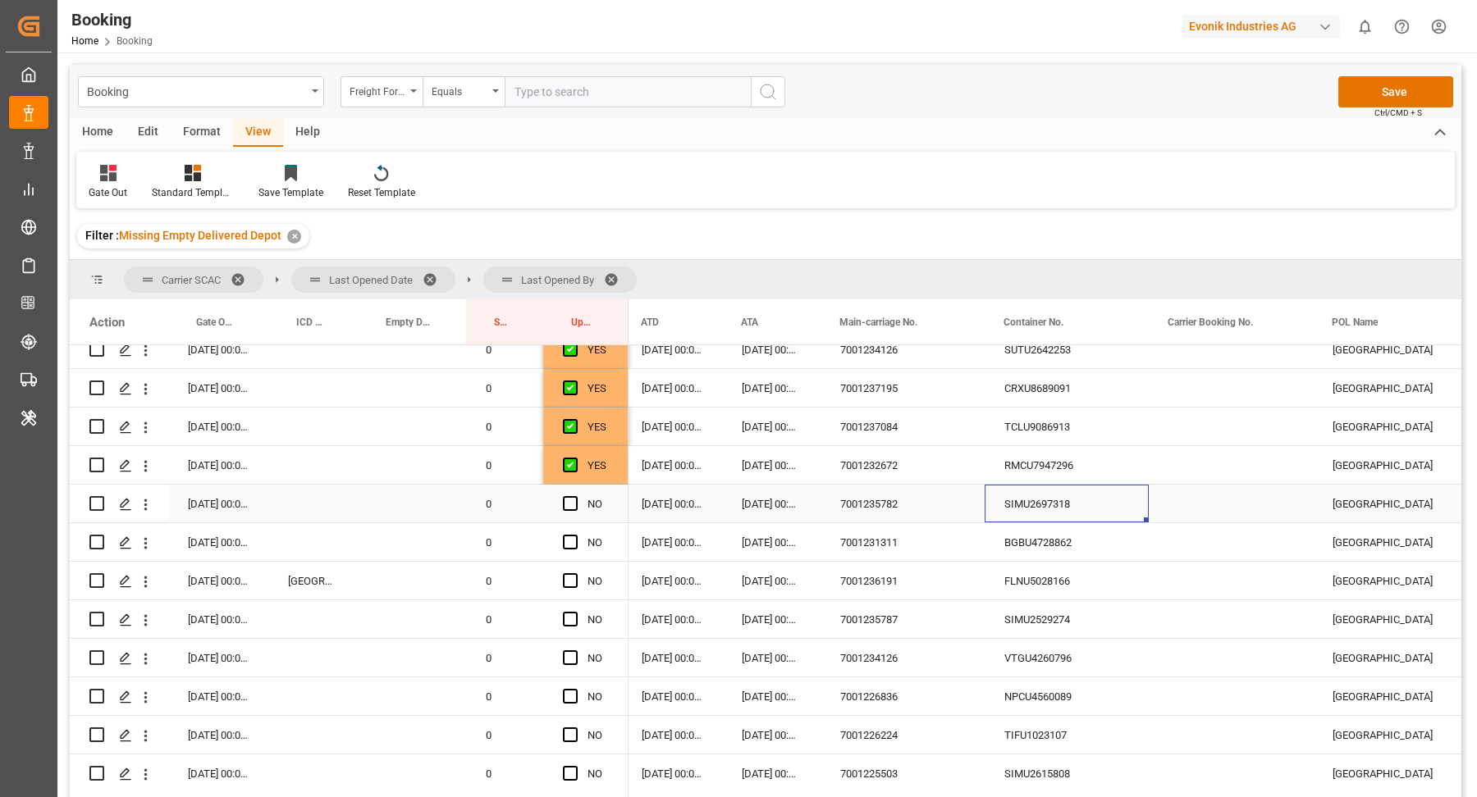
drag, startPoint x: 569, startPoint y: 507, endPoint x: 511, endPoint y: 508, distance: 58.3
click at [570, 507] on span "Press SPACE to select this row." at bounding box center [570, 503] width 15 height 15
click at [575, 496] on input "Press SPACE to select this row." at bounding box center [575, 496] width 0 height 0
click at [1036, 503] on div "BGBU4728862" at bounding box center [1066, 503] width 164 height 38
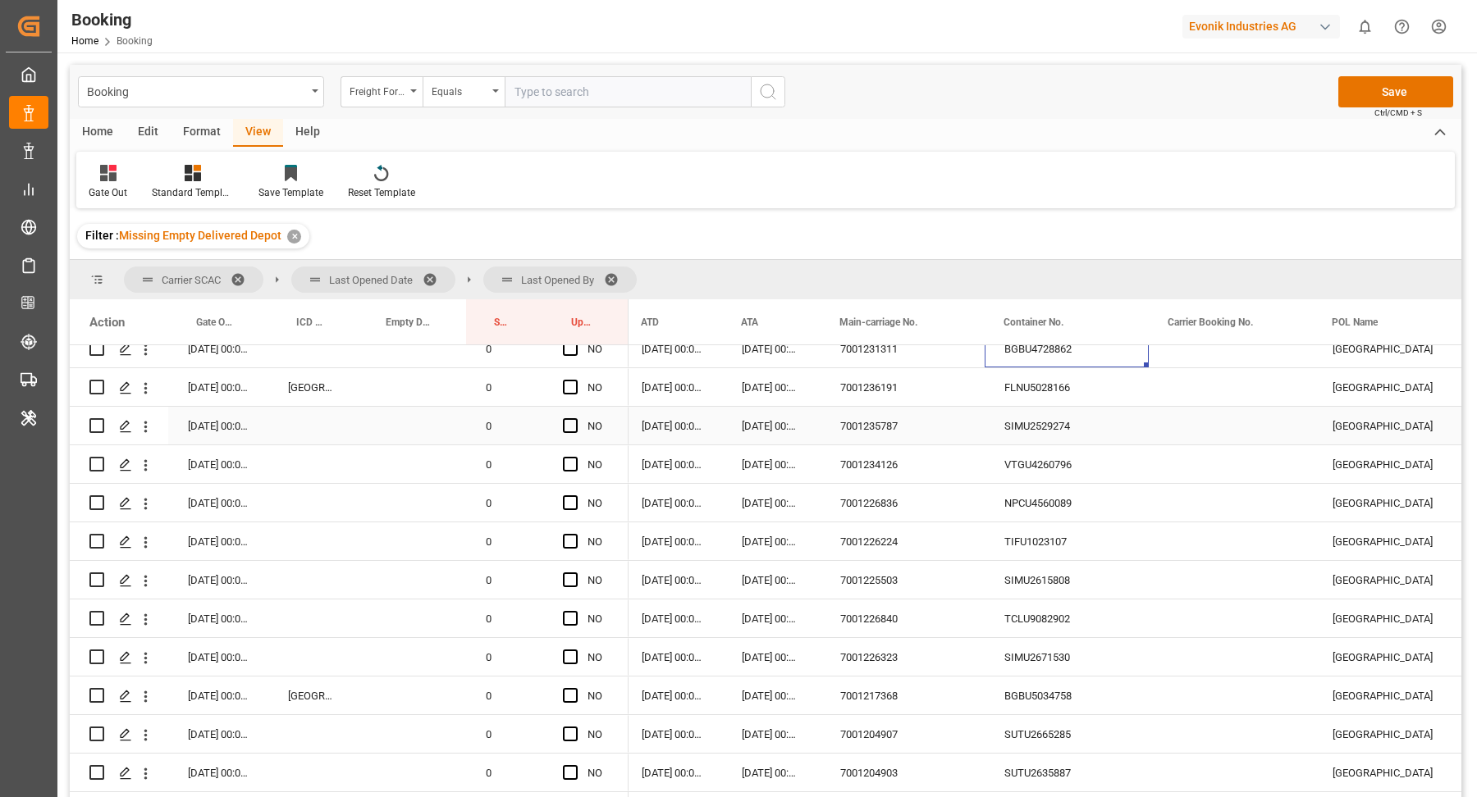
scroll to position [614, 0]
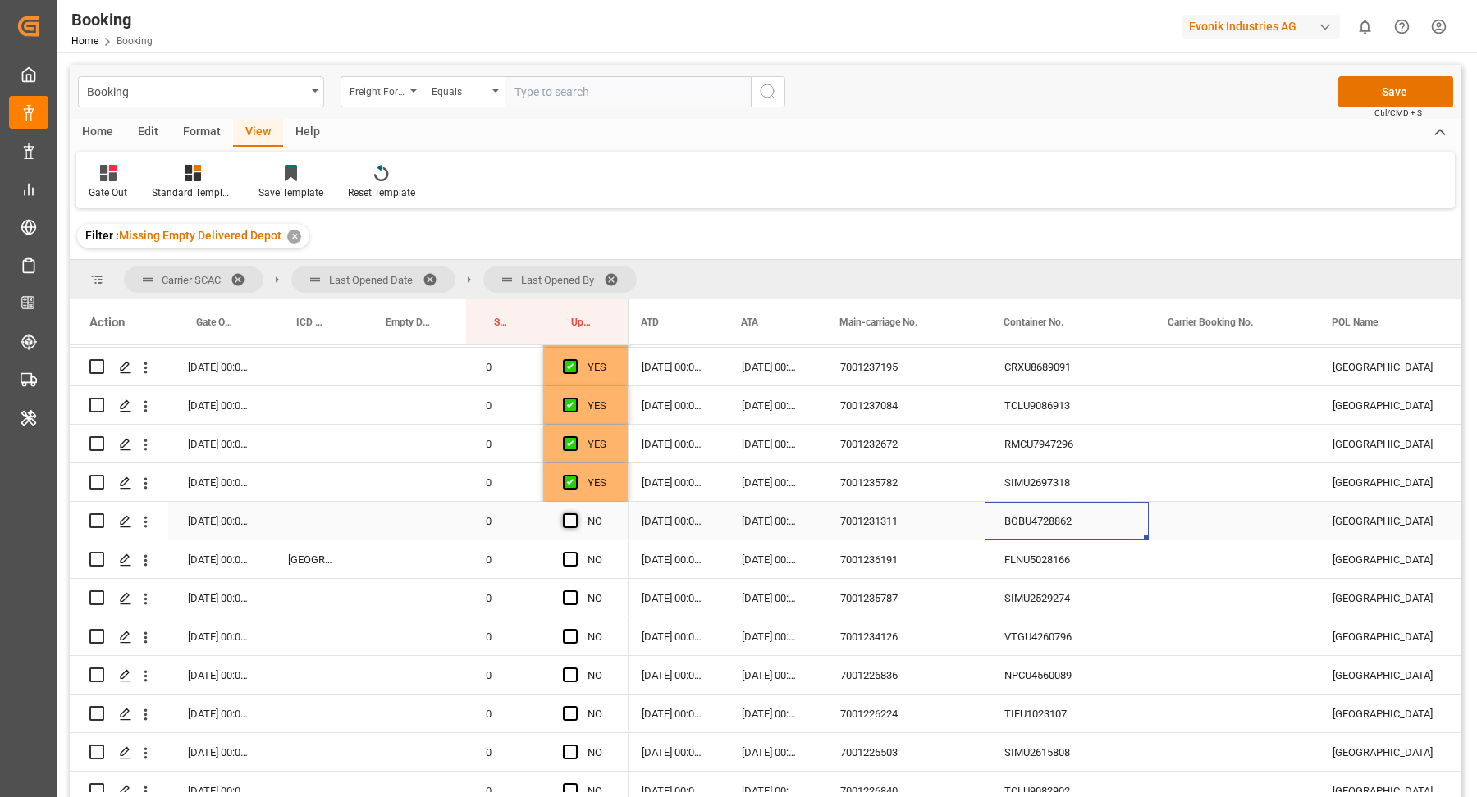
click at [570, 522] on span "Press SPACE to select this row." at bounding box center [570, 521] width 15 height 15
click at [575, 514] on input "Press SPACE to select this row." at bounding box center [575, 514] width 0 height 0
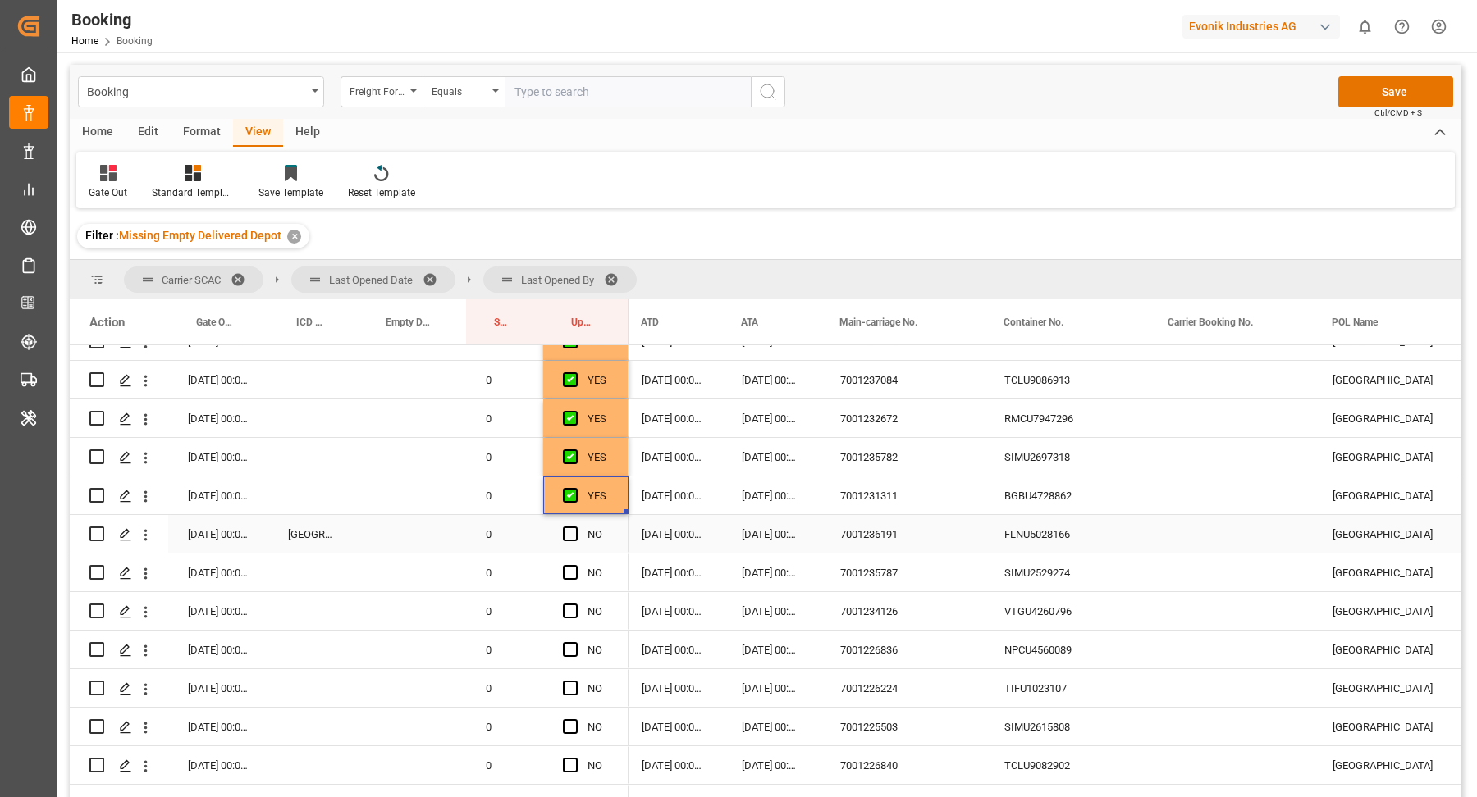
drag, startPoint x: 1005, startPoint y: 537, endPoint x: 1125, endPoint y: 537, distance: 119.8
click at [1005, 537] on div "FLNU5028166" at bounding box center [1066, 534] width 164 height 38
click at [141, 537] on icon "open menu" at bounding box center [145, 535] width 17 height 17
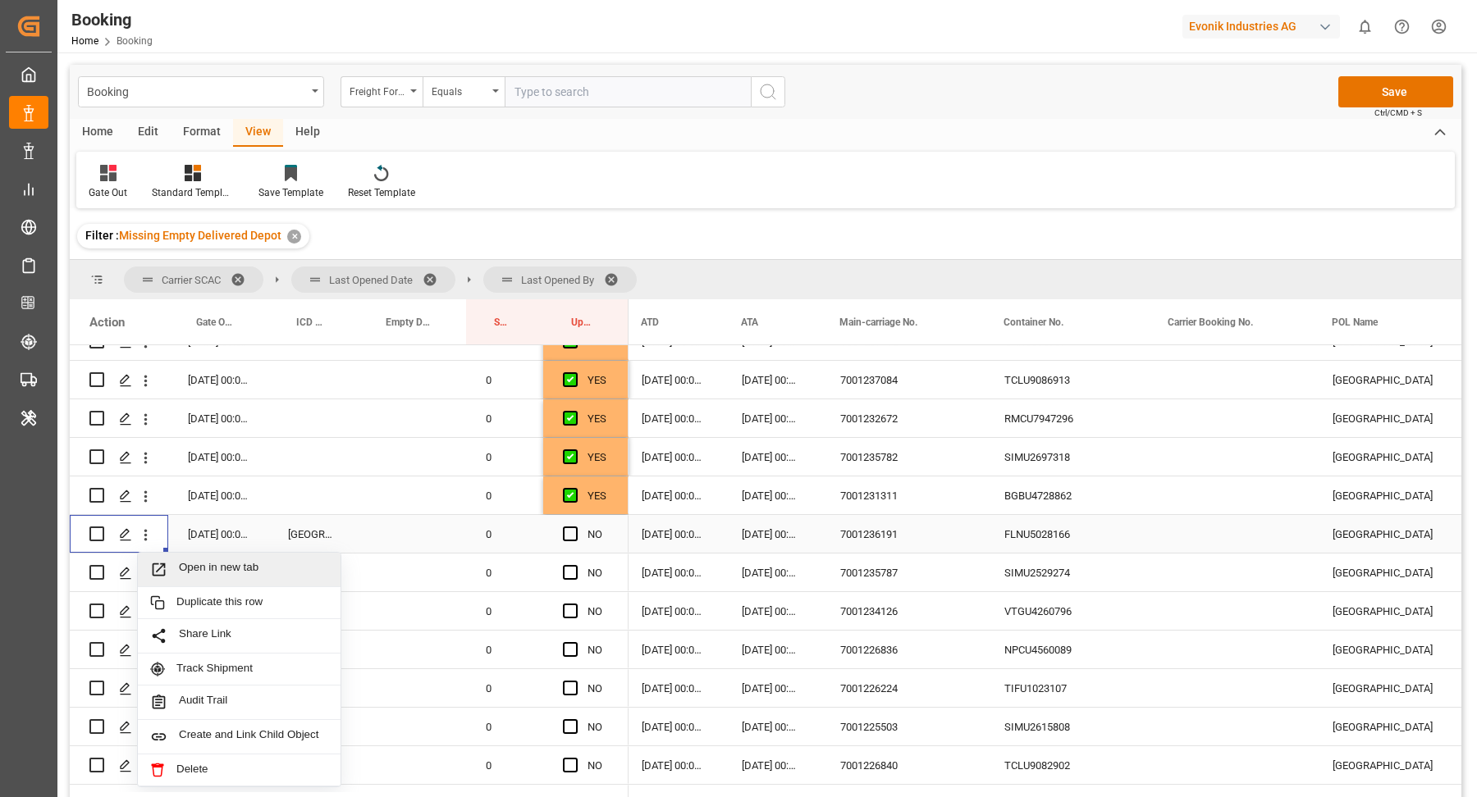
drag, startPoint x: 220, startPoint y: 562, endPoint x: 221, endPoint y: 553, distance: 9.1
click at [221, 562] on span "Open in new tab" at bounding box center [253, 569] width 149 height 17
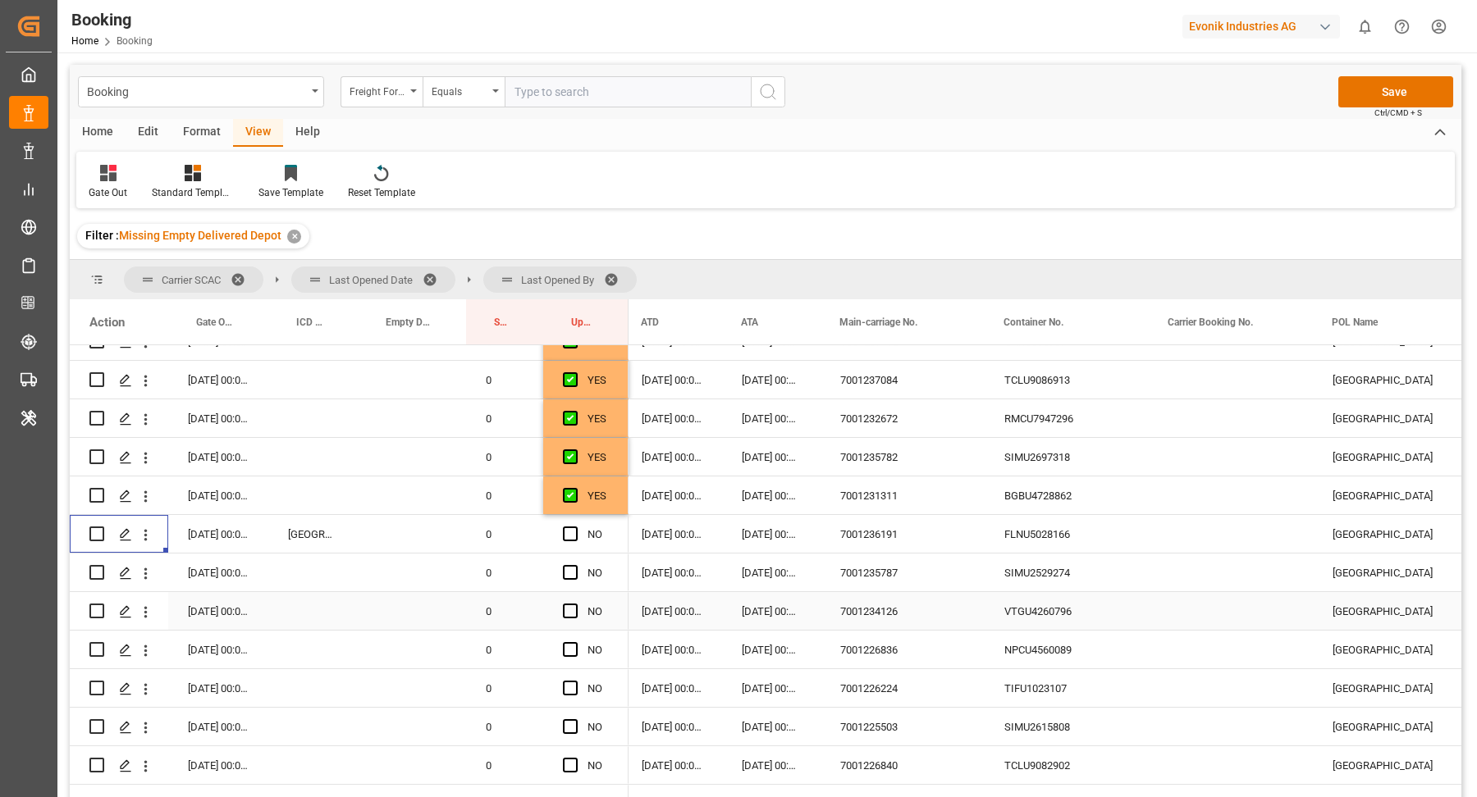
scroll to position [653, 0]
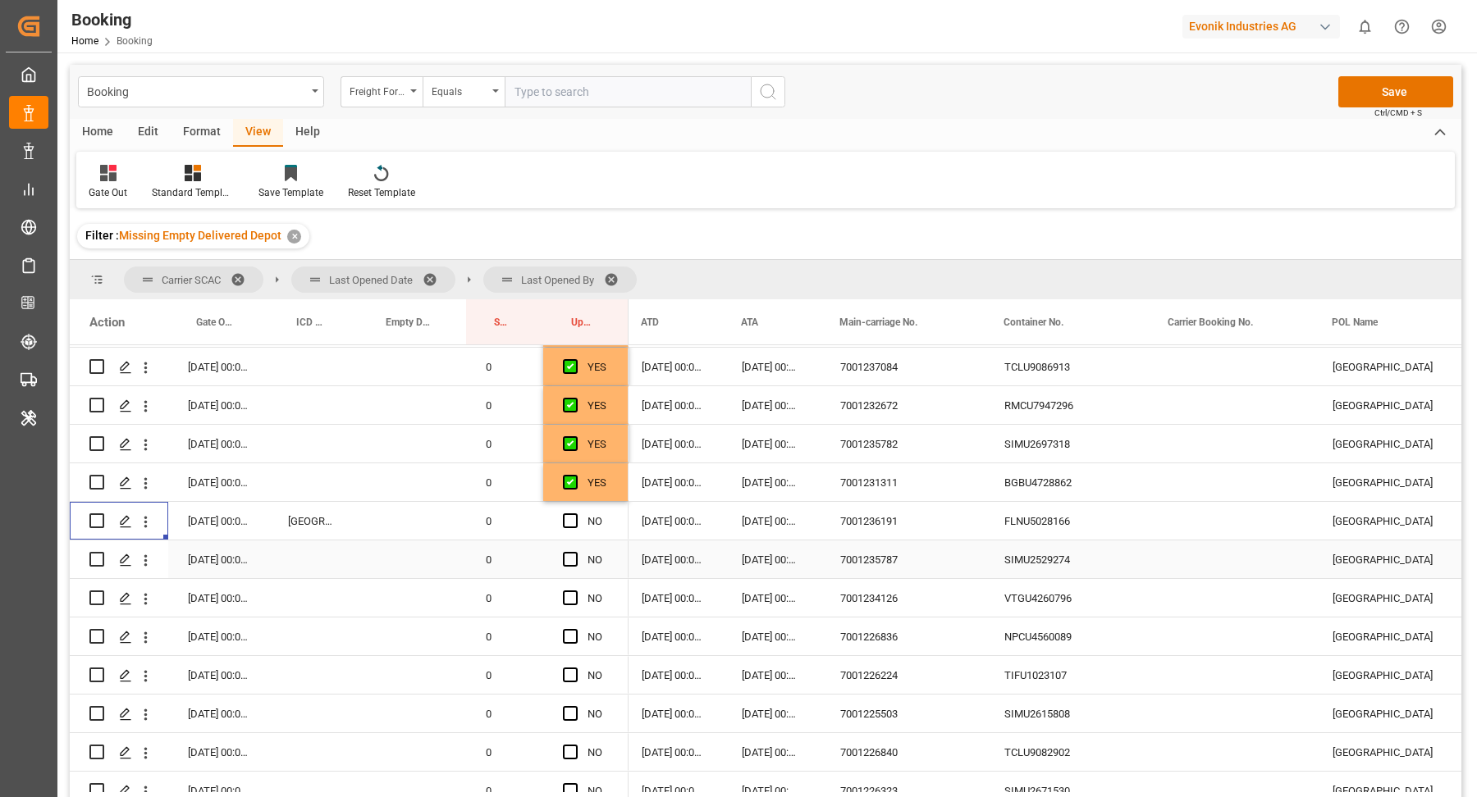
click at [1034, 568] on div "SIMU2529274" at bounding box center [1066, 560] width 164 height 38
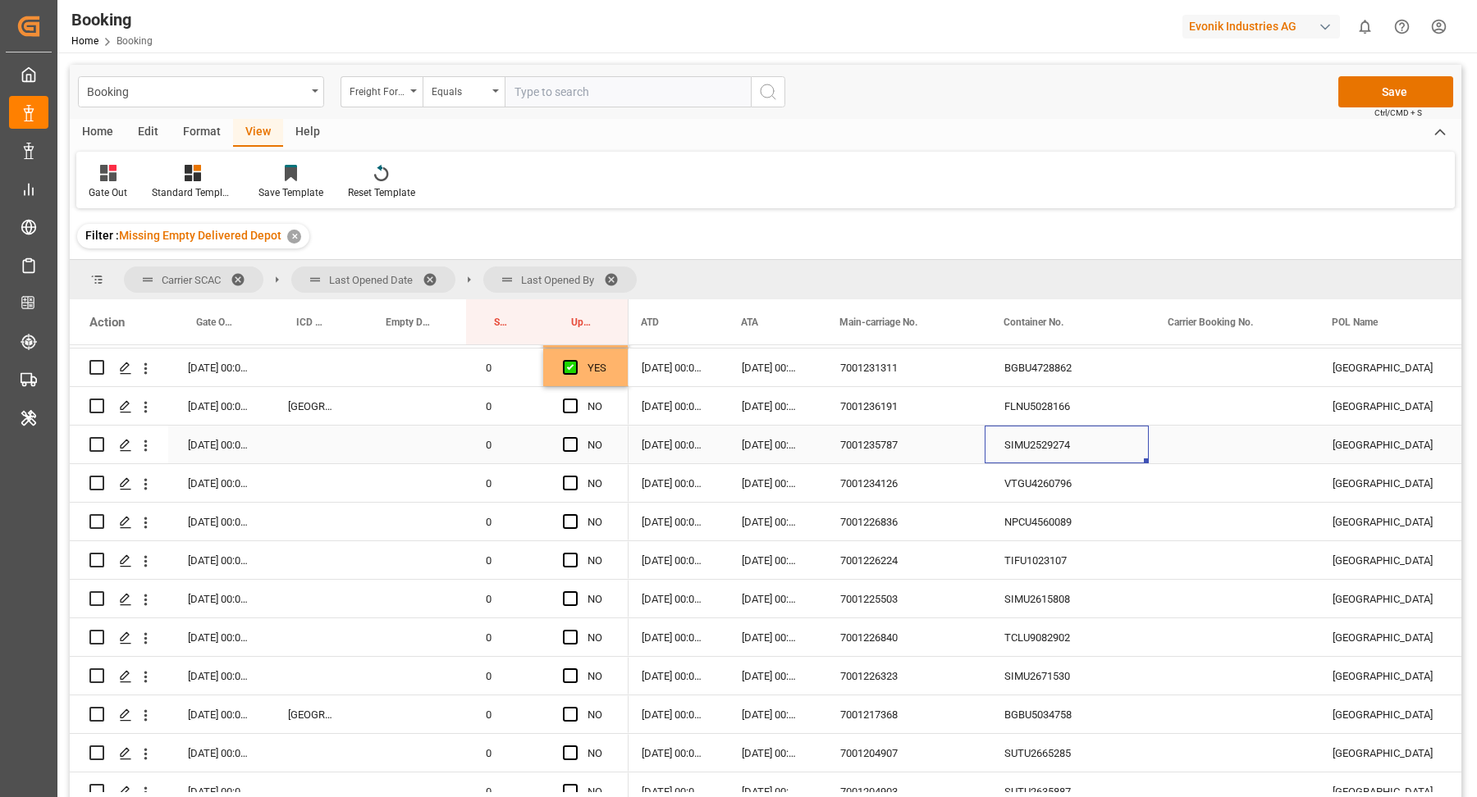
click at [569, 444] on span "Press SPACE to select this row." at bounding box center [570, 444] width 15 height 15
click at [575, 437] on input "Press SPACE to select this row." at bounding box center [575, 437] width 0 height 0
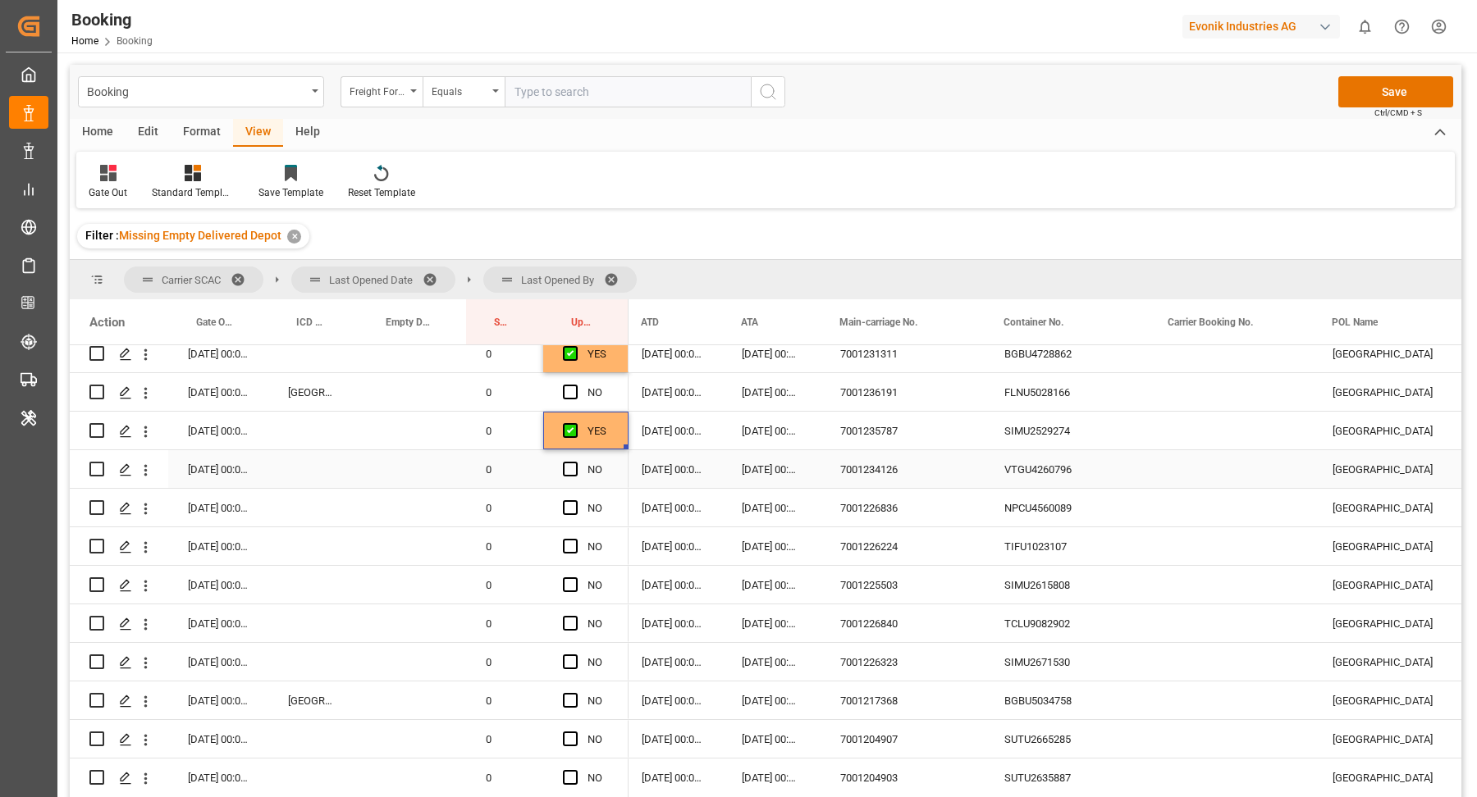
click at [1052, 469] on div "VTGU4260796" at bounding box center [1066, 469] width 164 height 38
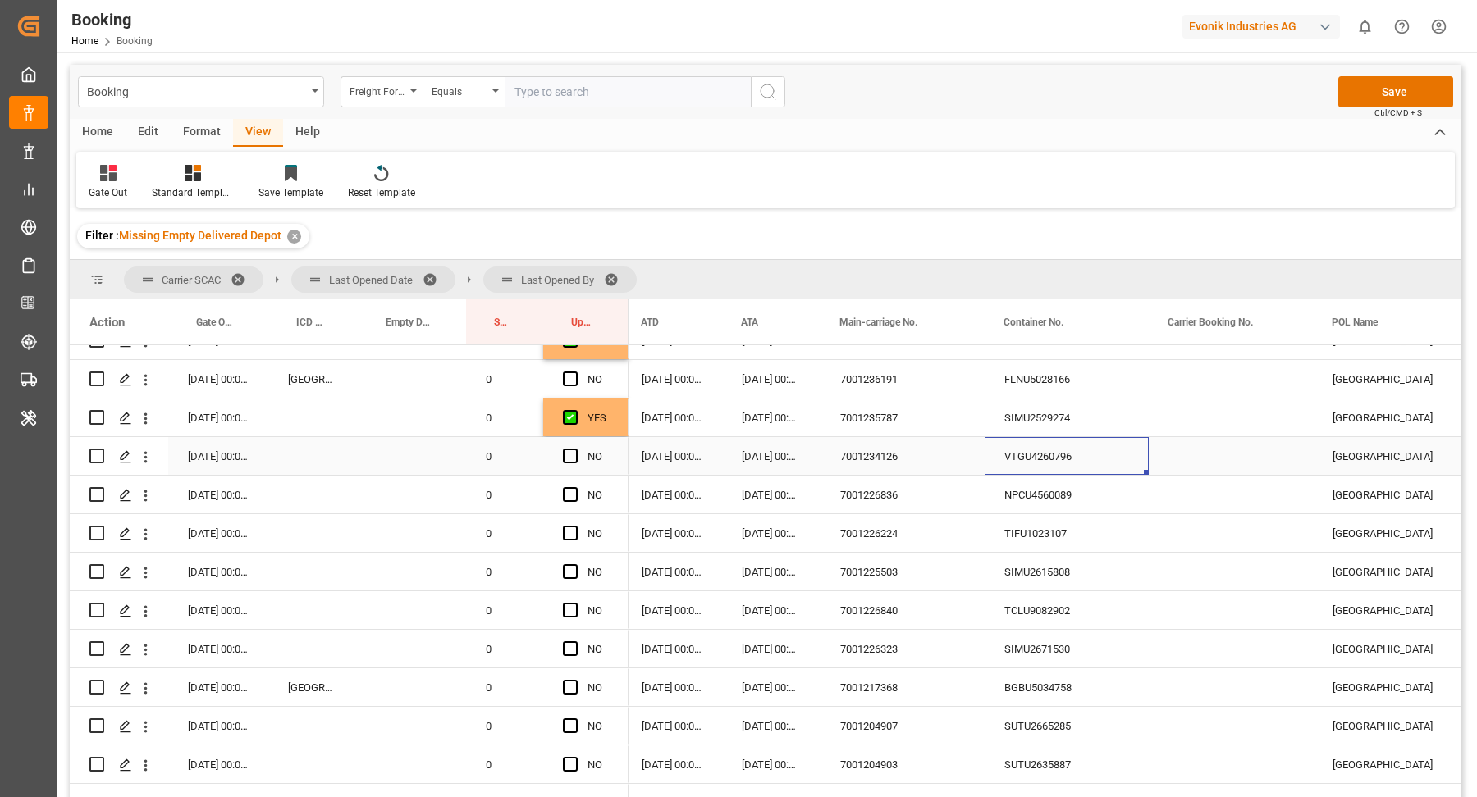
click at [572, 455] on span "Press SPACE to select this row." at bounding box center [570, 456] width 15 height 15
click at [575, 449] on input "Press SPACE to select this row." at bounding box center [575, 449] width 0 height 0
click at [1061, 514] on div "TIFU1023107" at bounding box center [1066, 533] width 164 height 38
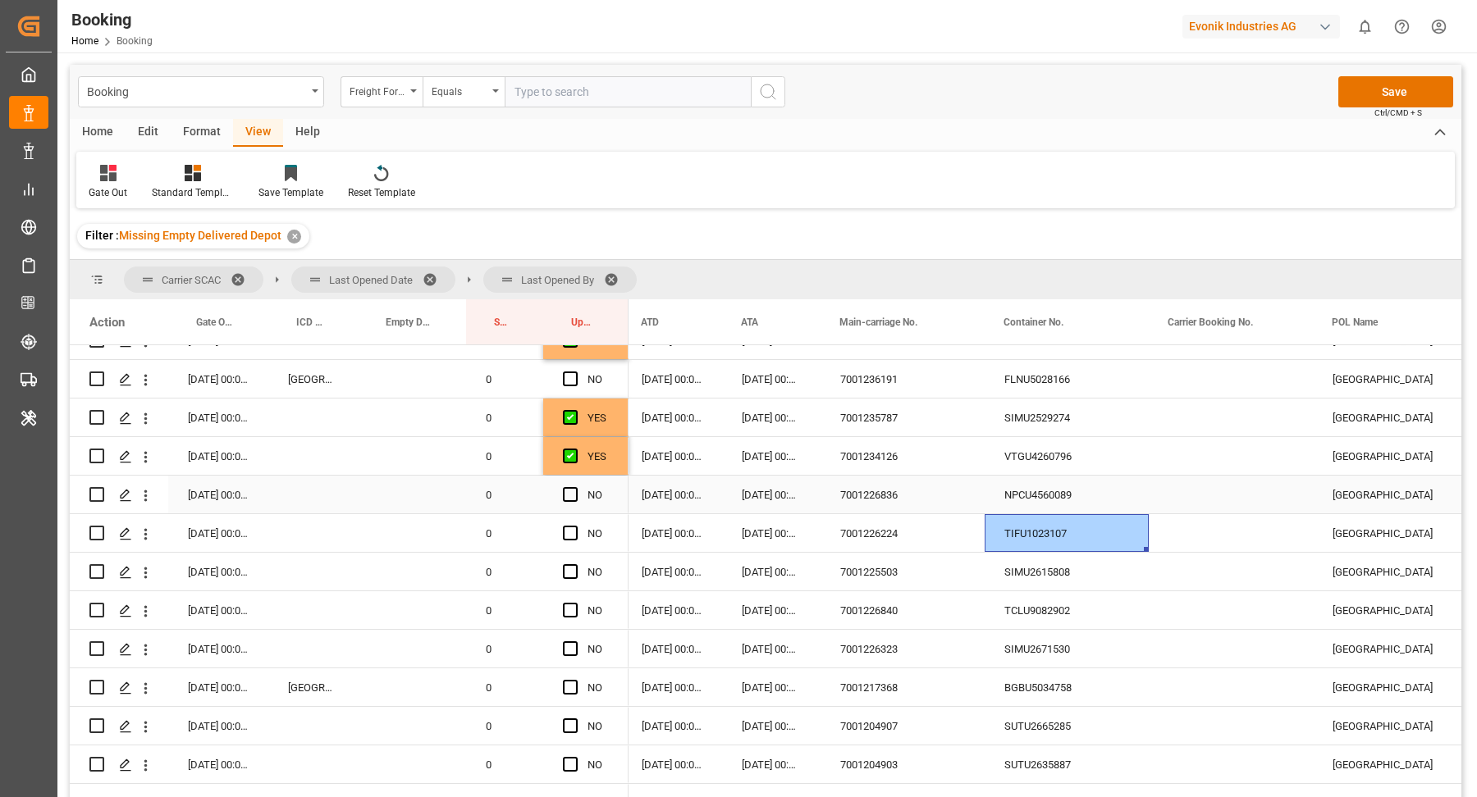
click at [1033, 486] on div "NPCU4560089" at bounding box center [1066, 495] width 164 height 38
click at [578, 495] on div "Press SPACE to select this row." at bounding box center [575, 496] width 25 height 38
click at [575, 500] on span "Press SPACE to select this row." at bounding box center [570, 494] width 15 height 15
click at [575, 487] on input "Press SPACE to select this row." at bounding box center [575, 487] width 0 height 0
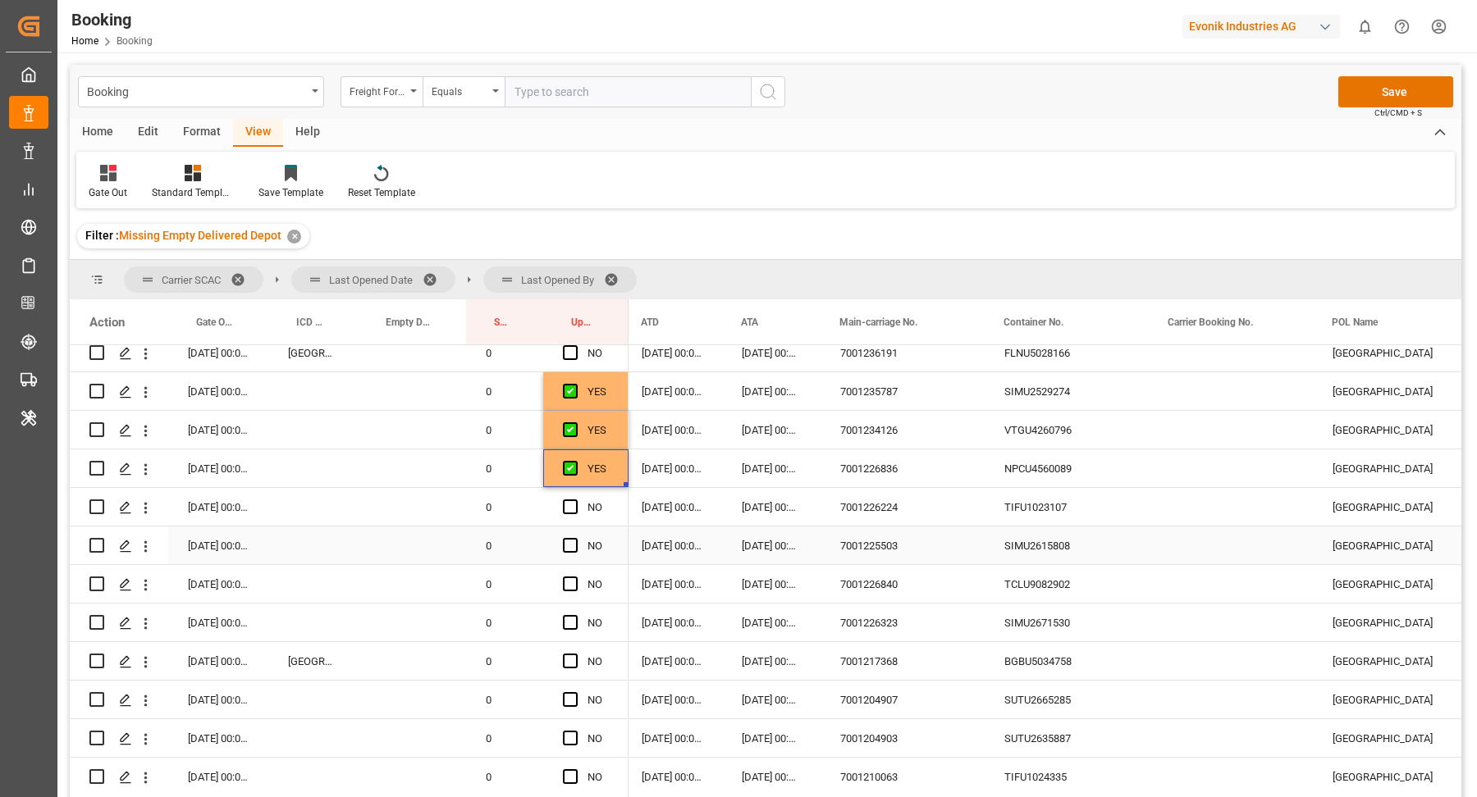
click at [1039, 509] on div "TIFU1023107" at bounding box center [1066, 507] width 164 height 38
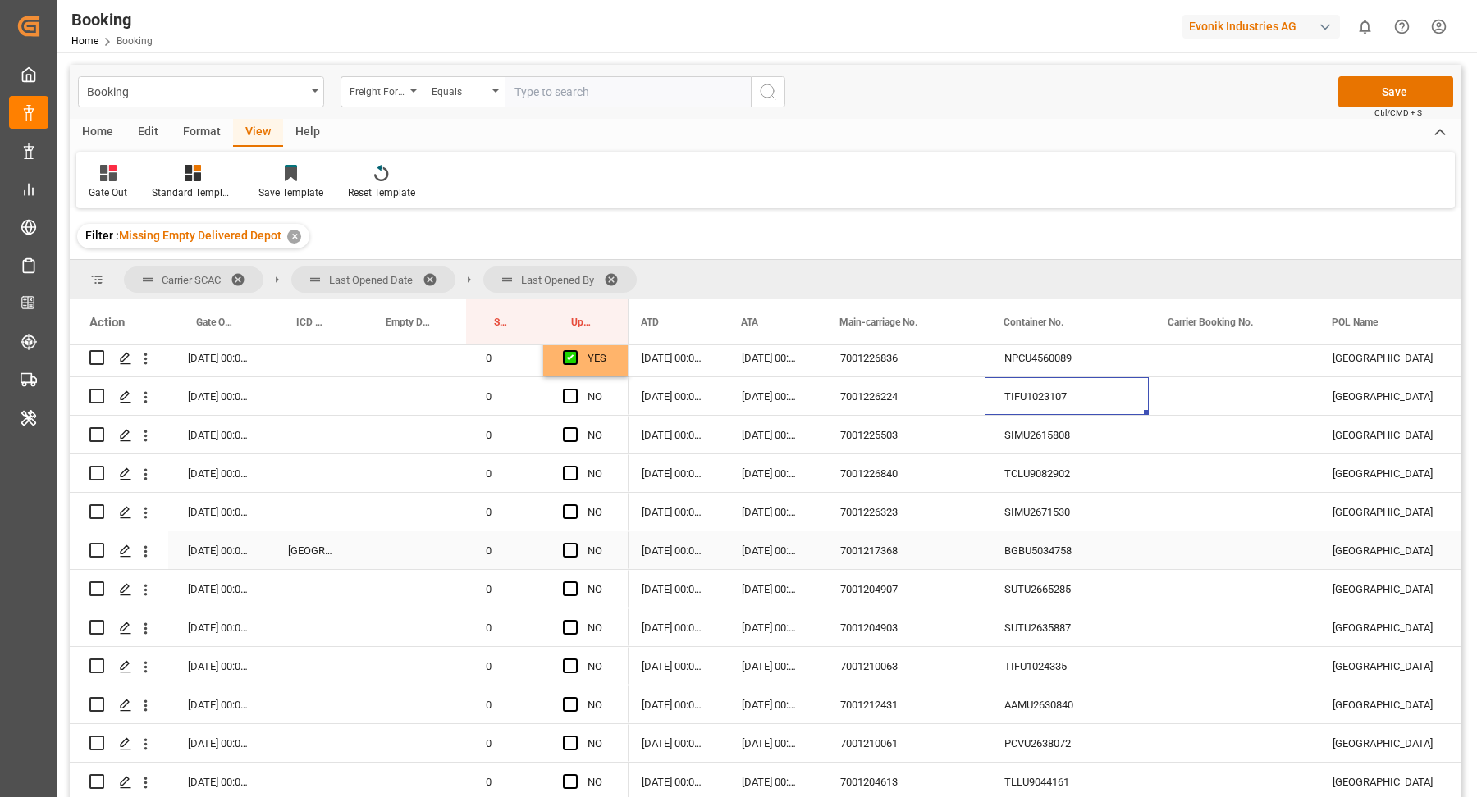
scroll to position [906, 0]
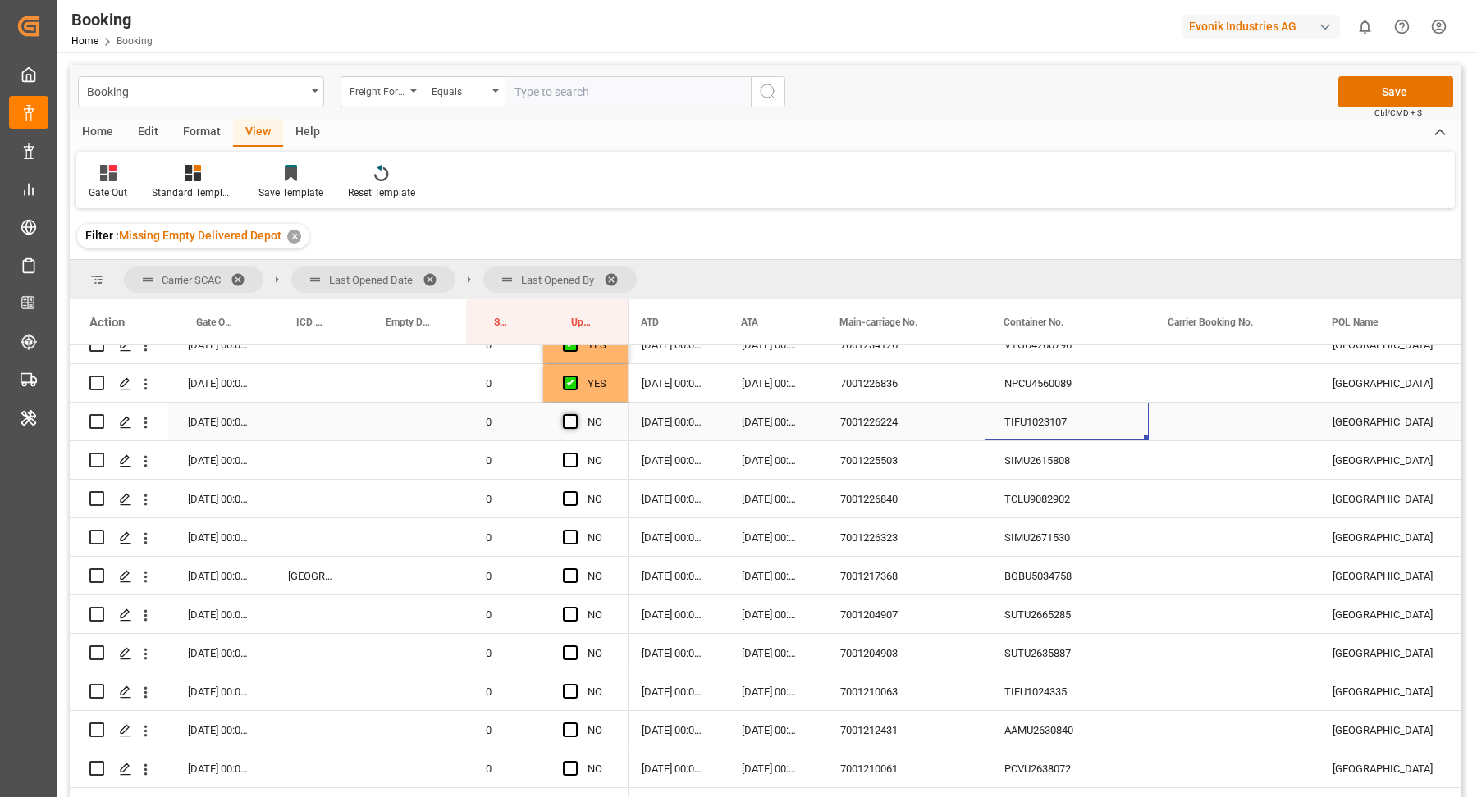
click at [574, 426] on span "Press SPACE to select this row." at bounding box center [570, 421] width 15 height 15
click at [575, 414] on input "Press SPACE to select this row." at bounding box center [575, 414] width 0 height 0
click at [1053, 467] on div "SIMU2615808" at bounding box center [1066, 460] width 164 height 38
click at [573, 460] on span "Press SPACE to select this row." at bounding box center [570, 460] width 15 height 15
click at [575, 453] on input "Press SPACE to select this row." at bounding box center [575, 453] width 0 height 0
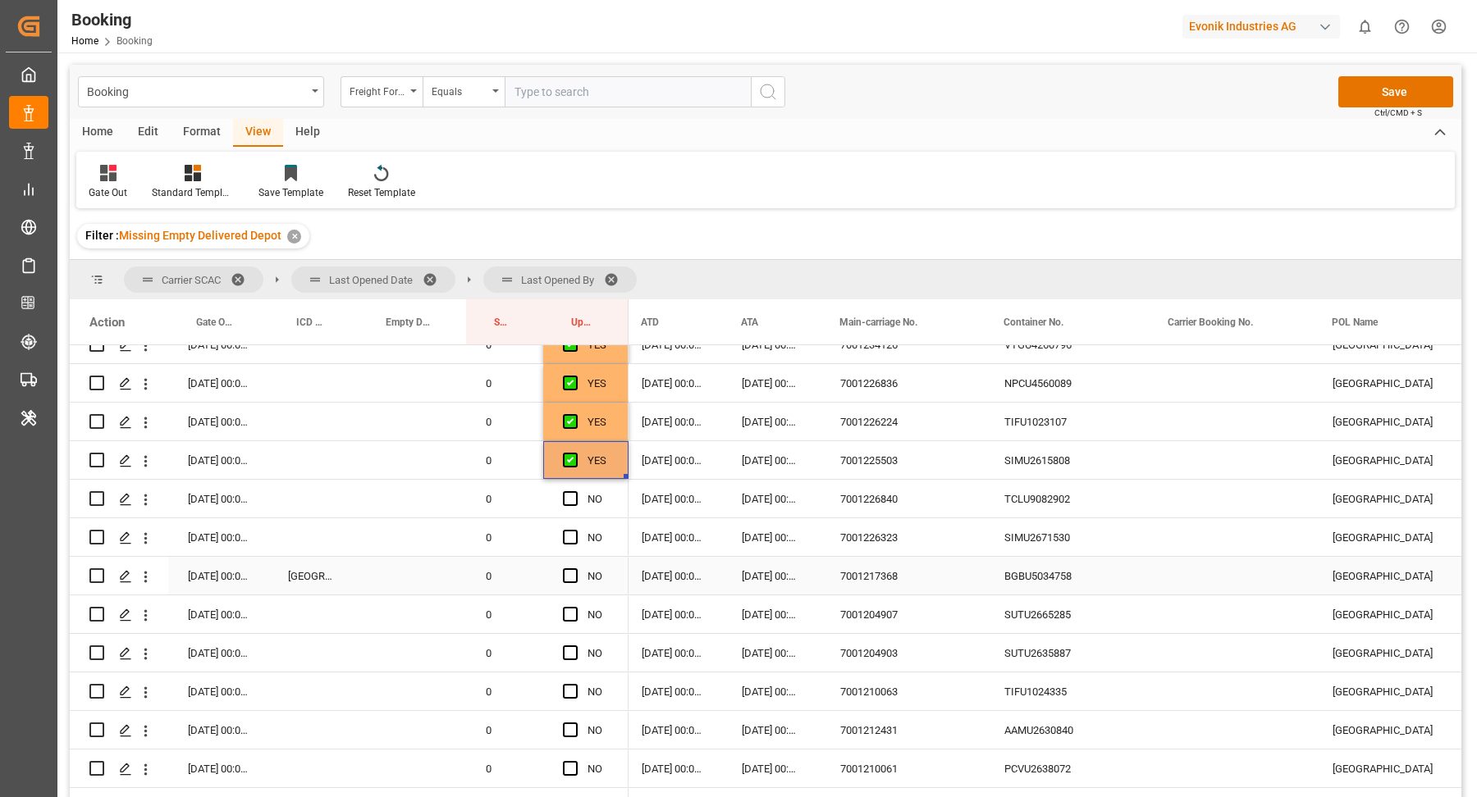
scroll to position [934, 0]
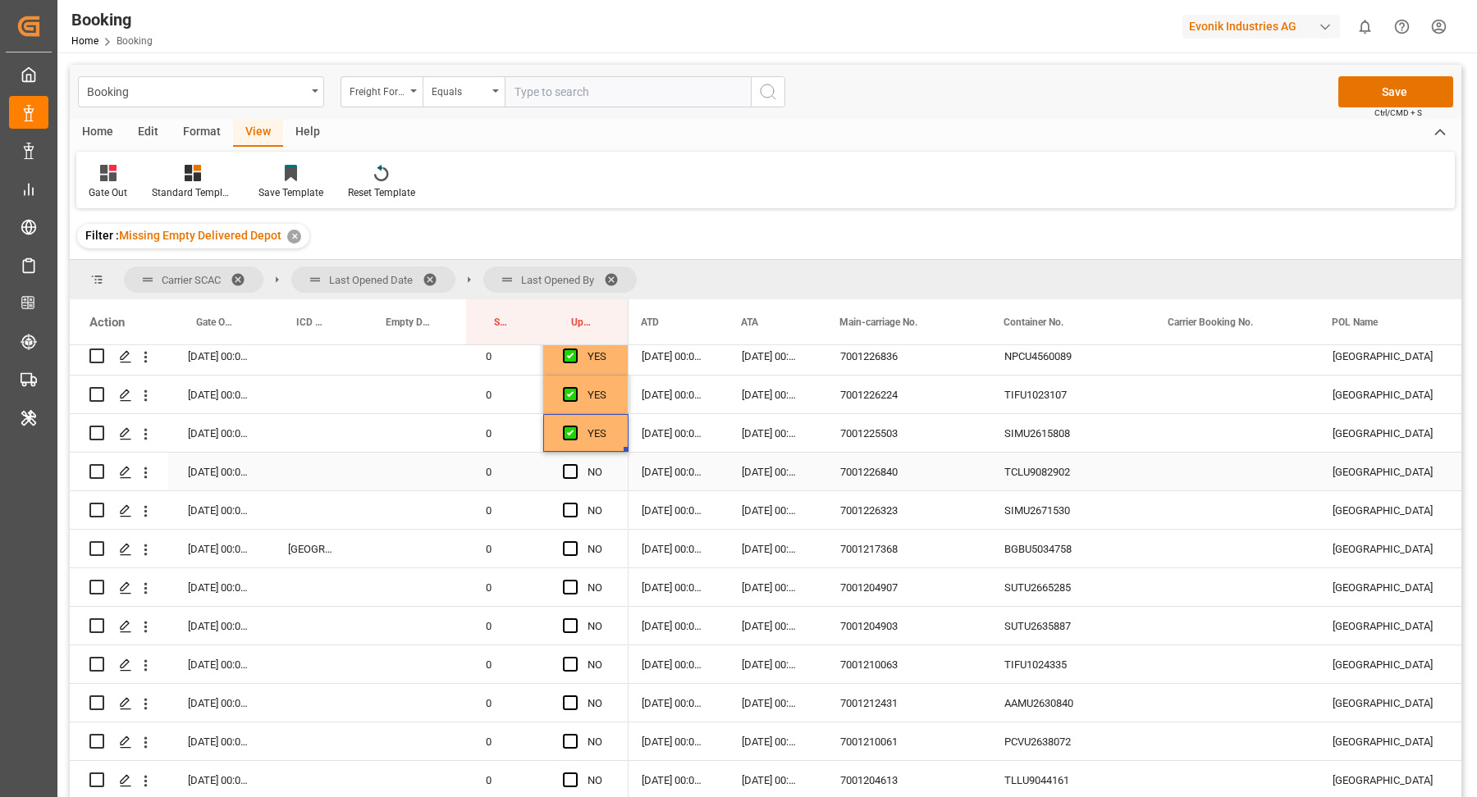
click at [1054, 479] on div "TCLU9082902" at bounding box center [1066, 472] width 164 height 38
click at [570, 474] on span "Press SPACE to select this row." at bounding box center [570, 471] width 15 height 15
click at [575, 464] on input "Press SPACE to select this row." at bounding box center [575, 464] width 0 height 0
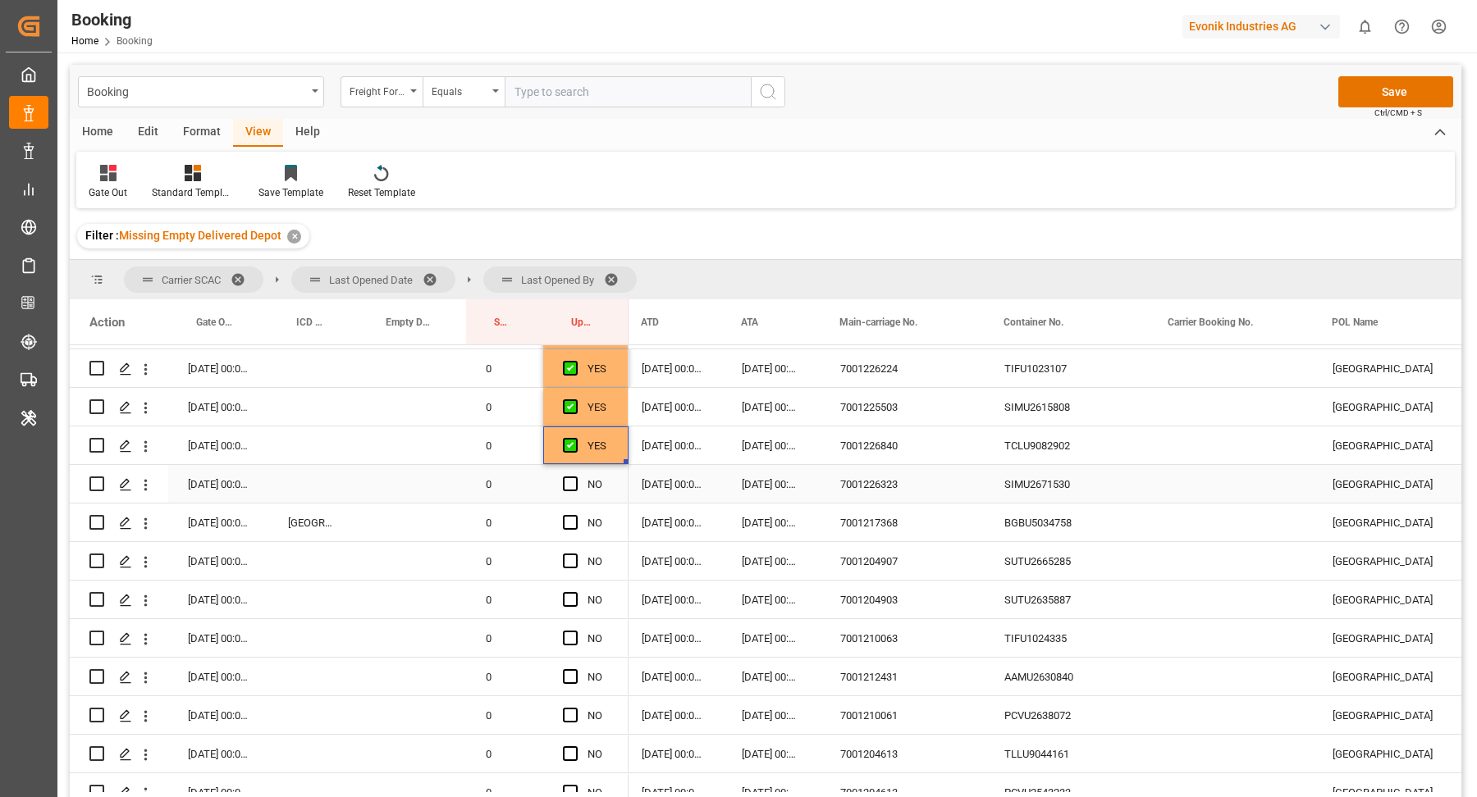
click at [1037, 490] on div "SIMU2671530" at bounding box center [1066, 484] width 164 height 38
click at [575, 485] on span "Press SPACE to select this row." at bounding box center [570, 484] width 15 height 15
click at [575, 477] on input "Press SPACE to select this row." at bounding box center [575, 477] width 0 height 0
click at [1056, 517] on div "BGBU5034758" at bounding box center [1066, 523] width 164 height 38
click at [567, 525] on span "Press SPACE to select this row." at bounding box center [570, 522] width 15 height 15
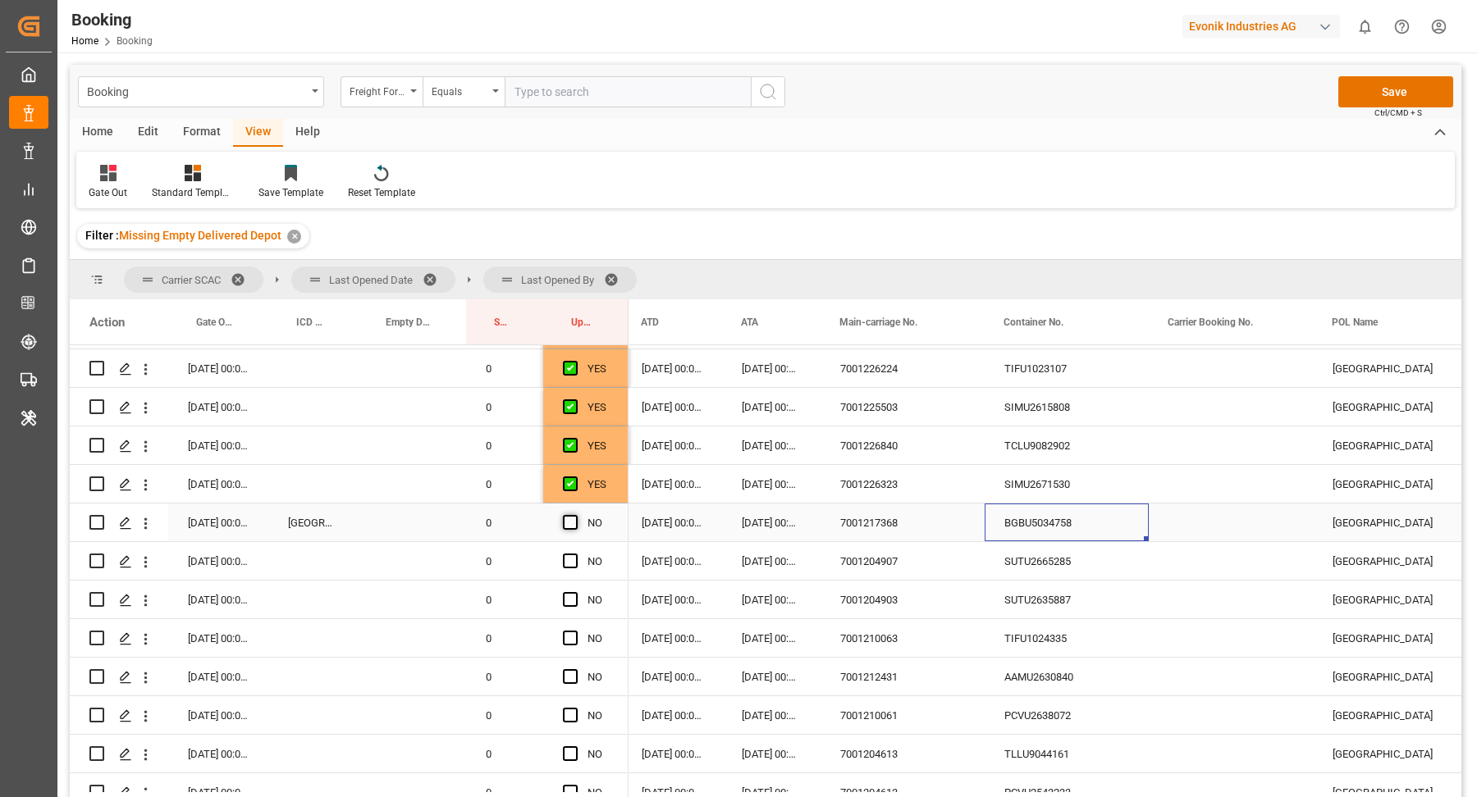
click at [575, 515] on input "Press SPACE to select this row." at bounding box center [575, 515] width 0 height 0
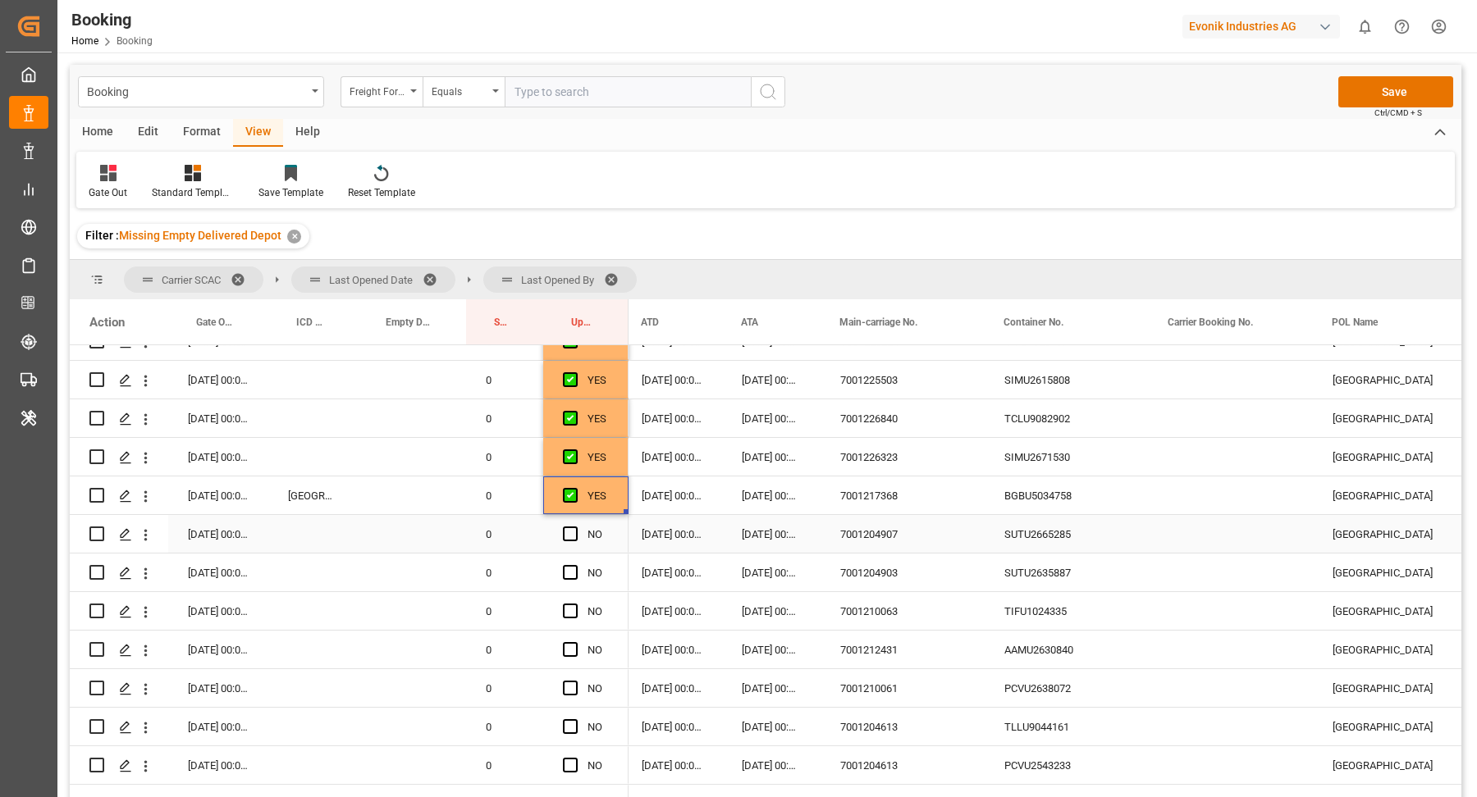
click at [1108, 541] on div "SUTU2665285" at bounding box center [1066, 534] width 164 height 38
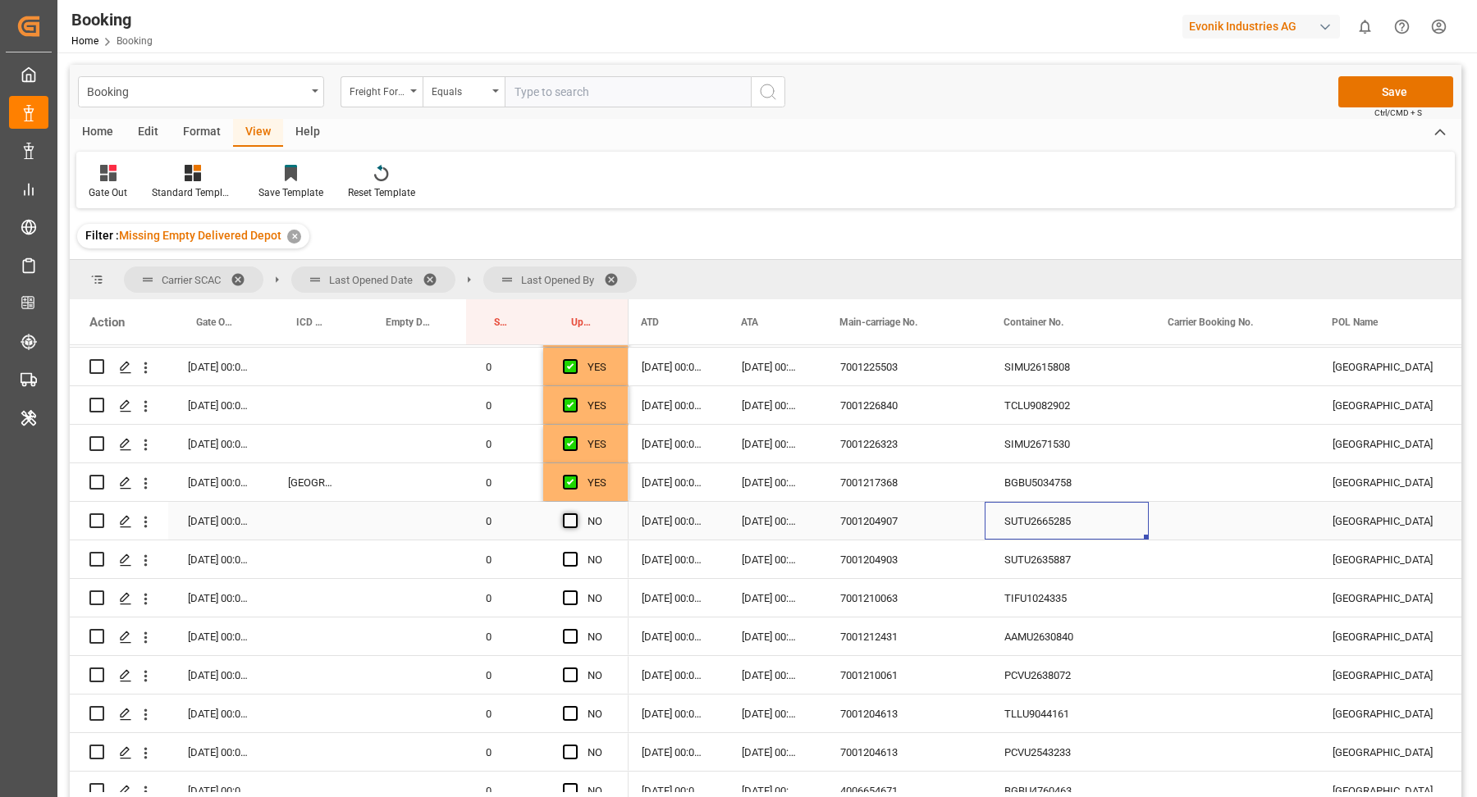
click at [570, 519] on span "Press SPACE to select this row." at bounding box center [570, 521] width 15 height 15
click at [575, 514] on input "Press SPACE to select this row." at bounding box center [575, 514] width 0 height 0
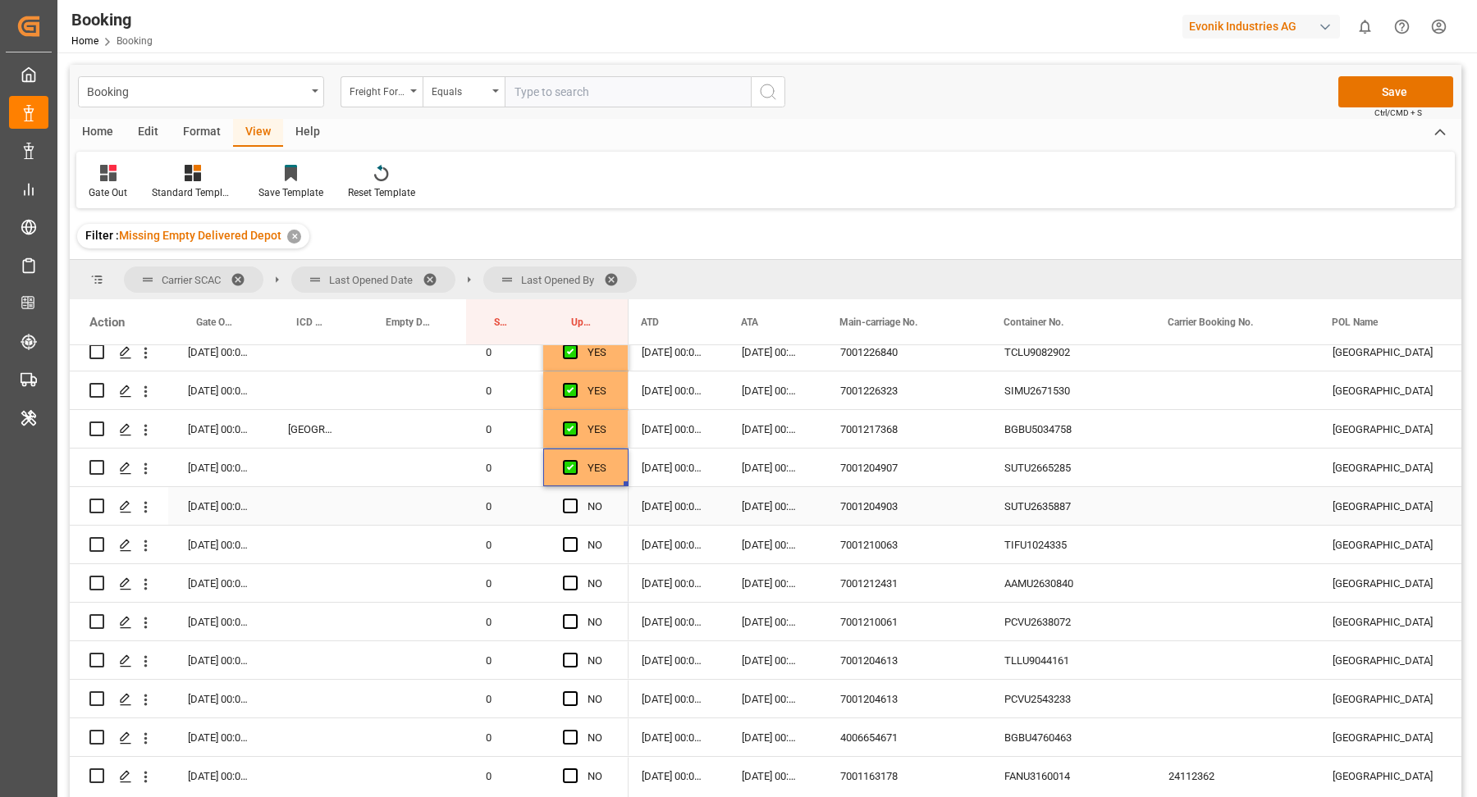
click at [1007, 506] on div "SUTU2635887" at bounding box center [1066, 506] width 164 height 38
click at [573, 507] on span "Press SPACE to select this row." at bounding box center [570, 506] width 15 height 15
click at [575, 499] on input "Press SPACE to select this row." at bounding box center [575, 499] width 0 height 0
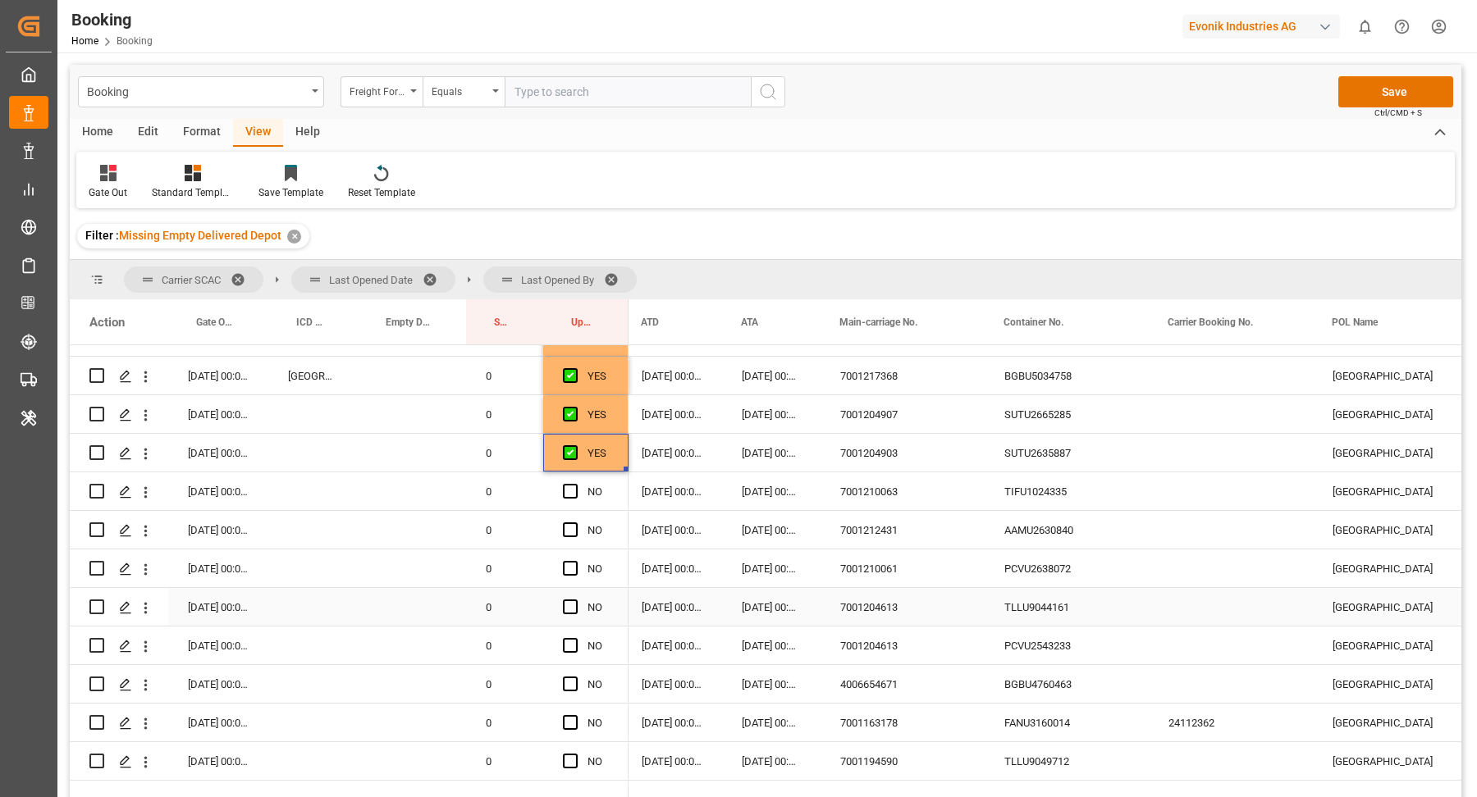
scroll to position [1120, 0]
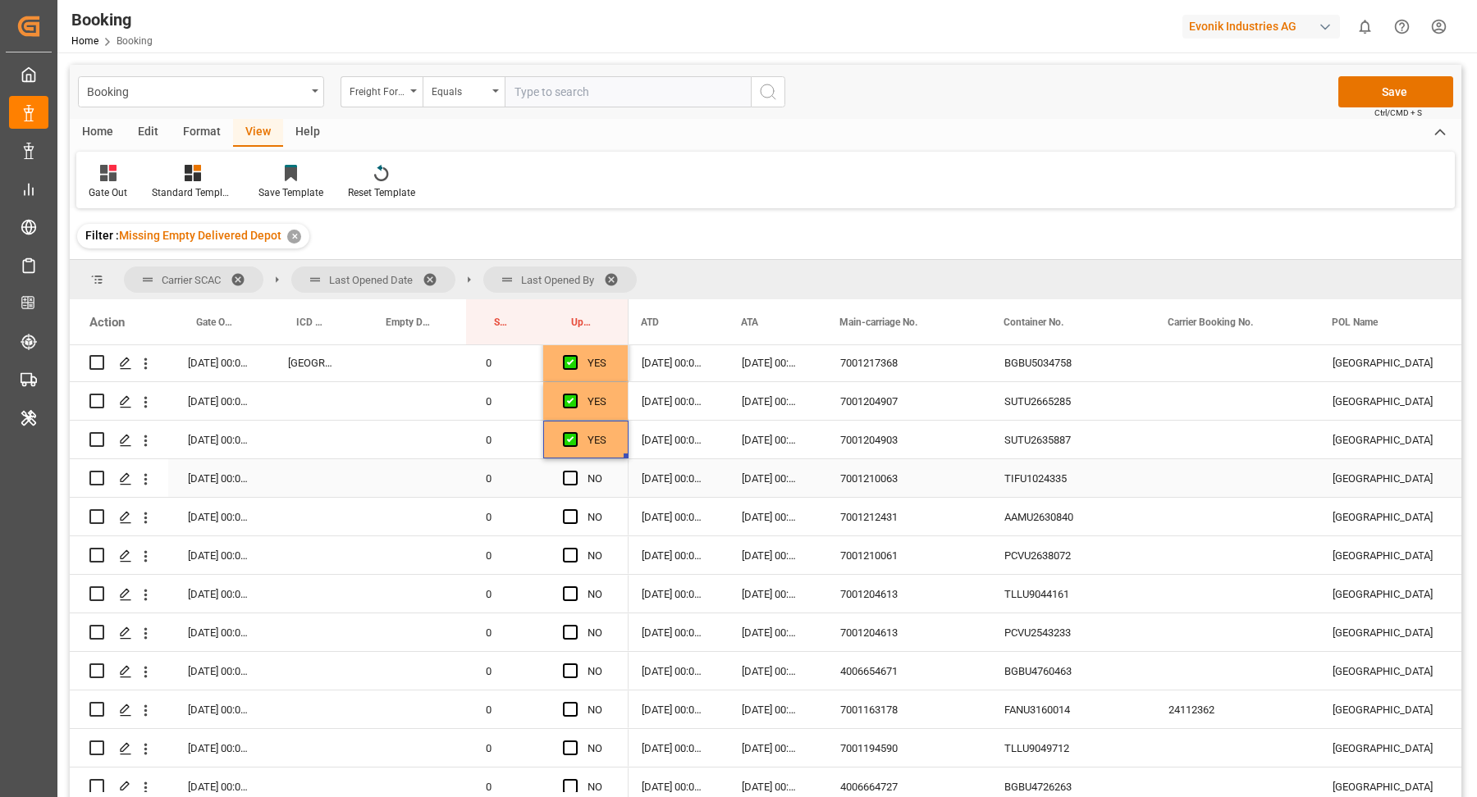
click at [1039, 468] on div "TIFU1024335" at bounding box center [1066, 478] width 164 height 38
click at [569, 479] on span "Press SPACE to select this row." at bounding box center [570, 478] width 15 height 15
click at [575, 471] on input "Press SPACE to select this row." at bounding box center [575, 471] width 0 height 0
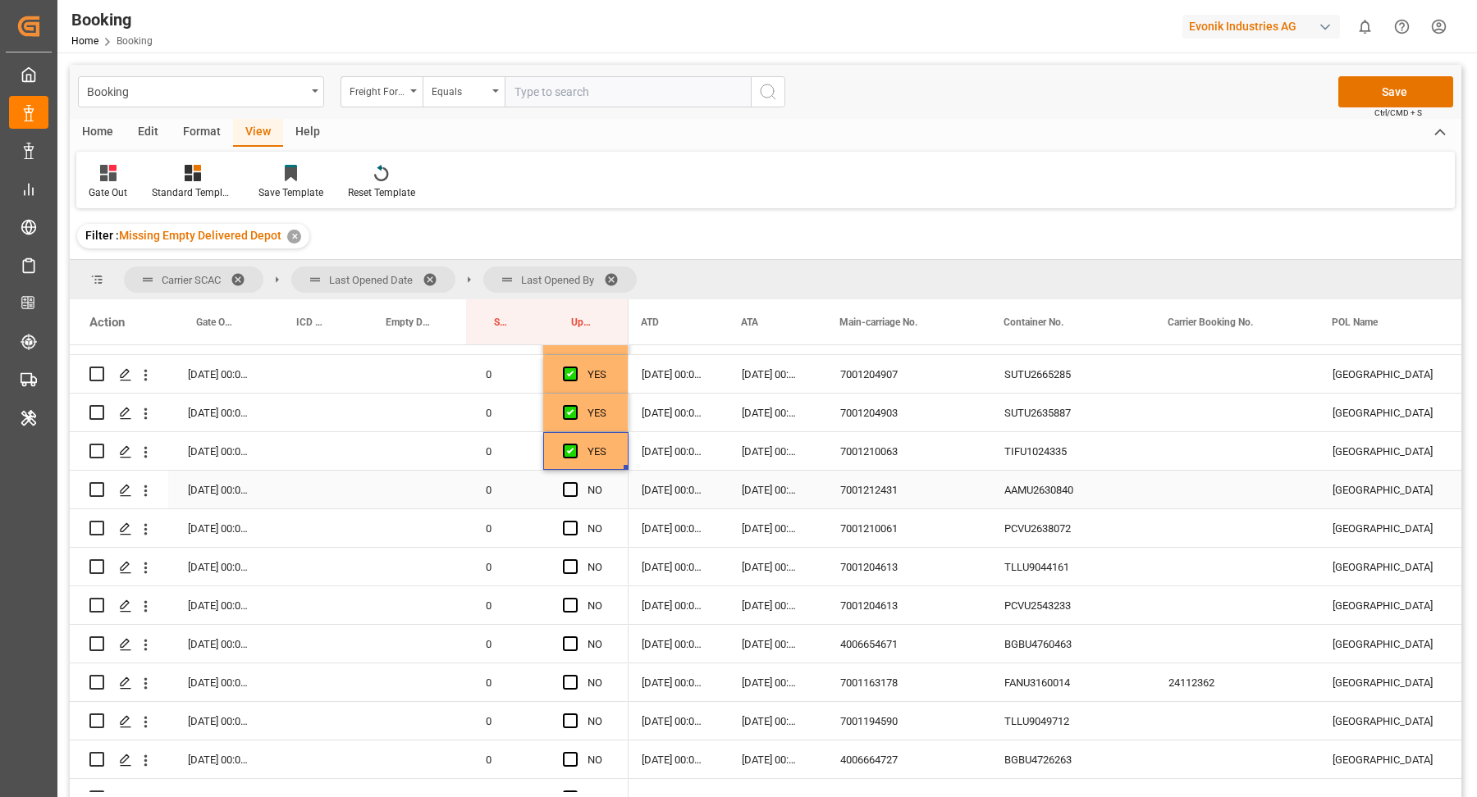
click at [994, 487] on div "AAMU2630840" at bounding box center [1066, 490] width 164 height 38
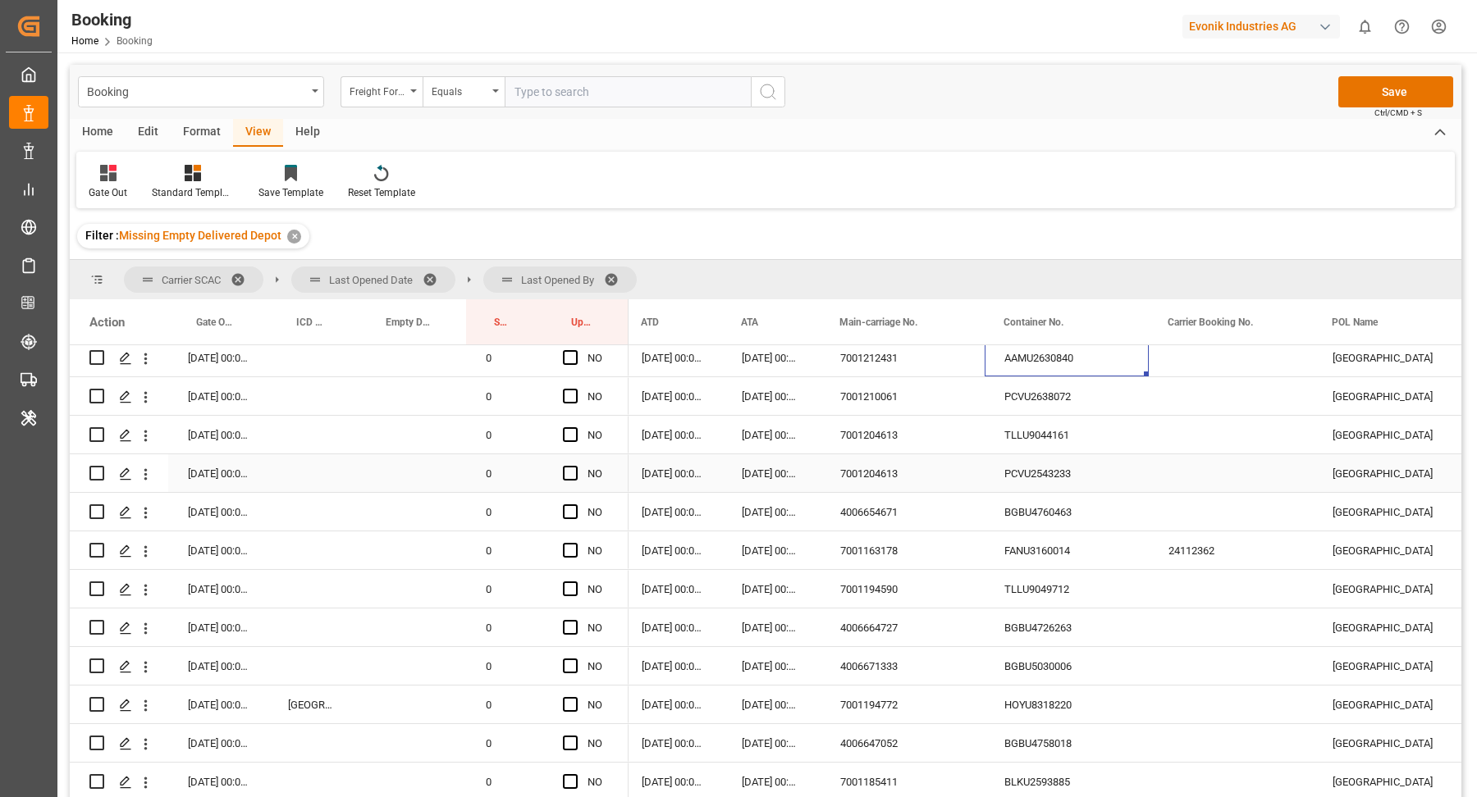
scroll to position [1253, 0]
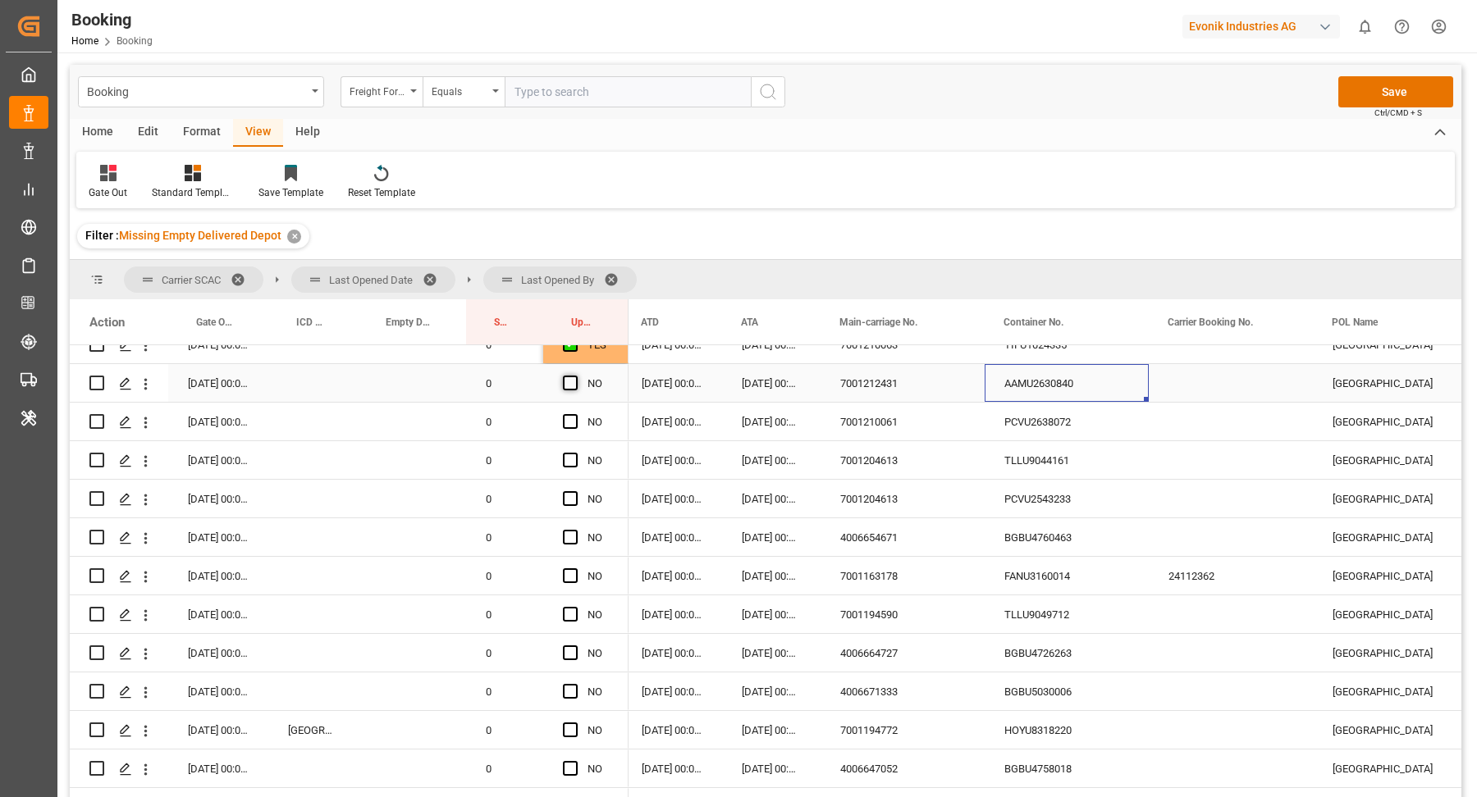
click at [573, 386] on span "Press SPACE to select this row." at bounding box center [570, 383] width 15 height 15
click at [575, 376] on input "Press SPACE to select this row." at bounding box center [575, 376] width 0 height 0
click at [1058, 413] on div "PCVU2638072" at bounding box center [1066, 422] width 164 height 38
click at [575, 421] on span "Press SPACE to select this row." at bounding box center [570, 421] width 15 height 15
click at [575, 414] on input "Press SPACE to select this row." at bounding box center [575, 414] width 0 height 0
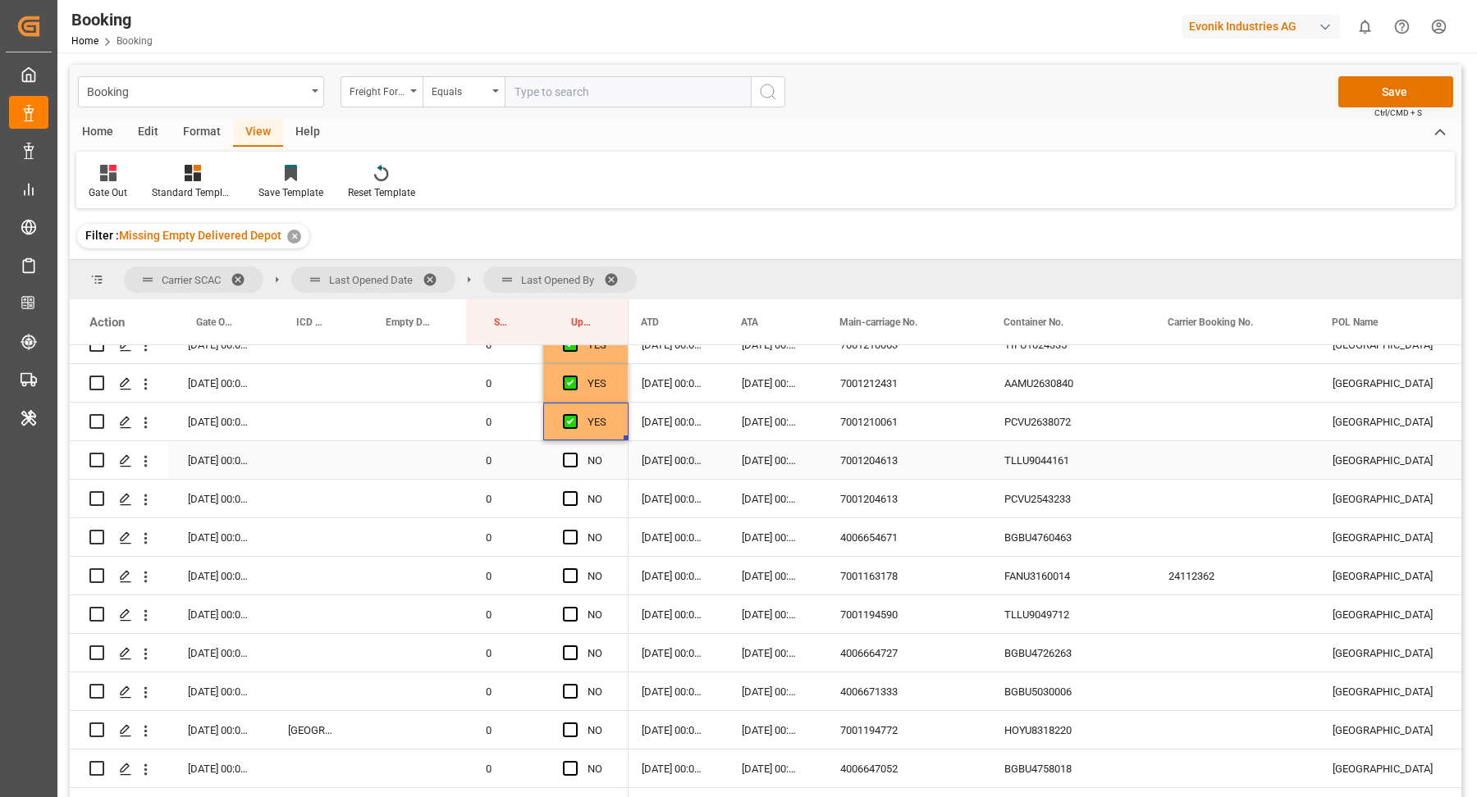
click at [1071, 472] on div "TLLU9044161" at bounding box center [1066, 460] width 164 height 38
click at [563, 459] on span "Press SPACE to select this row." at bounding box center [570, 460] width 15 height 15
click at [575, 453] on input "Press SPACE to select this row." at bounding box center [575, 453] width 0 height 0
click at [567, 491] on span "Press SPACE to select this row." at bounding box center [570, 498] width 15 height 15
click at [575, 491] on input "Press SPACE to select this row." at bounding box center [575, 491] width 0 height 0
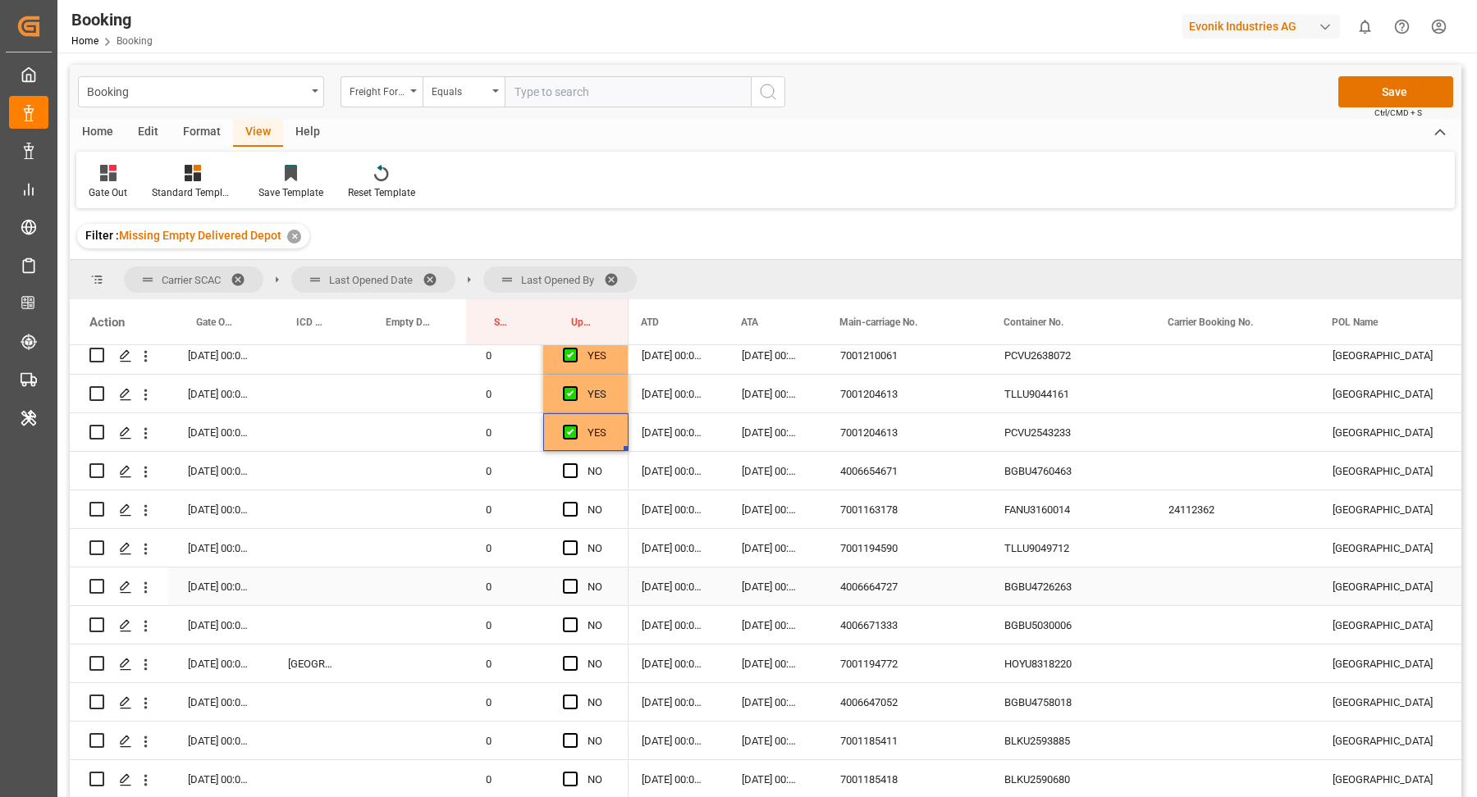
scroll to position [1333, 0]
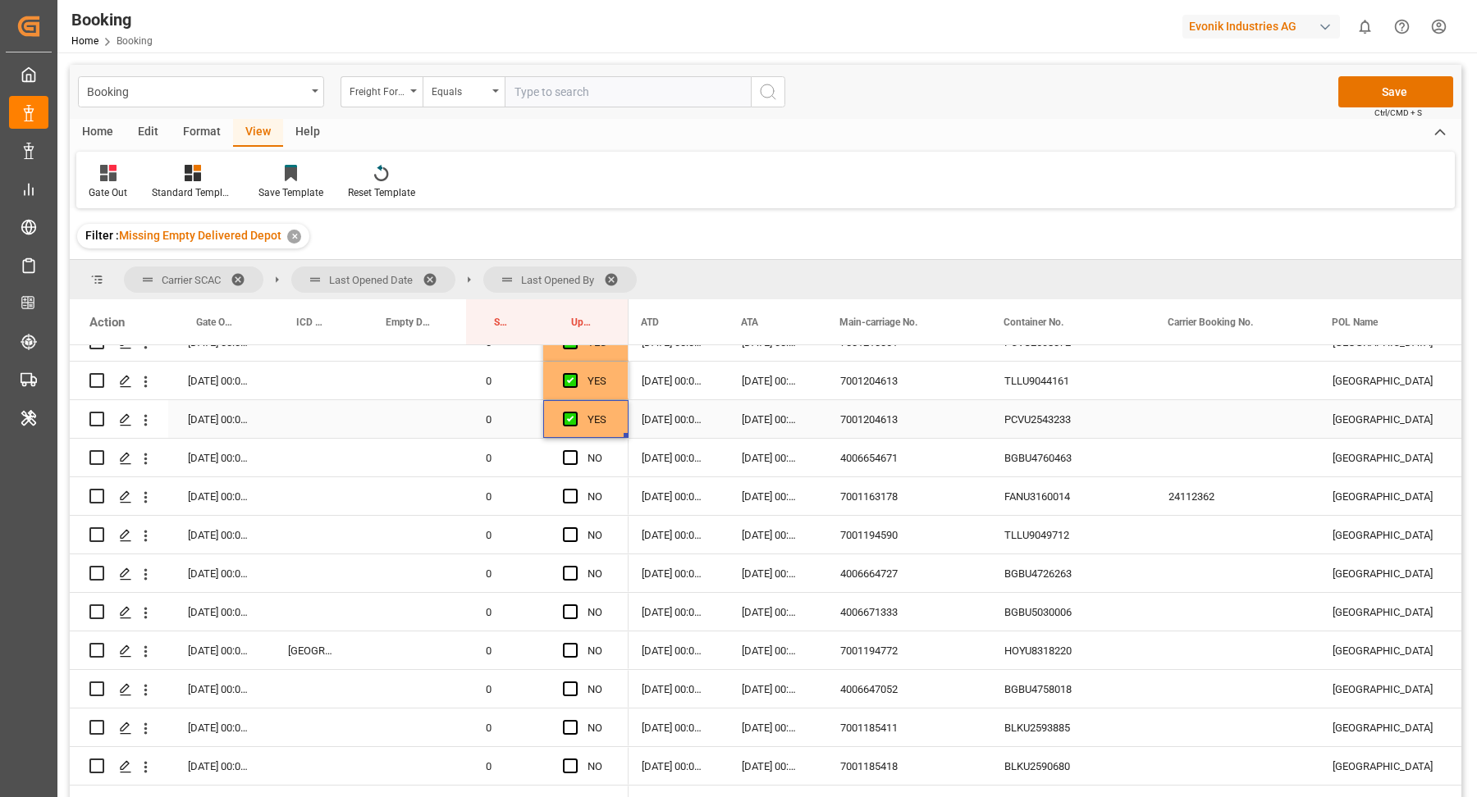
click at [1054, 423] on div "PCVU2543233" at bounding box center [1066, 419] width 164 height 38
click at [1061, 459] on div "BGBU4760463" at bounding box center [1066, 458] width 164 height 38
click at [572, 460] on span "Press SPACE to select this row." at bounding box center [570, 457] width 15 height 15
click at [575, 450] on input "Press SPACE to select this row." at bounding box center [575, 450] width 0 height 0
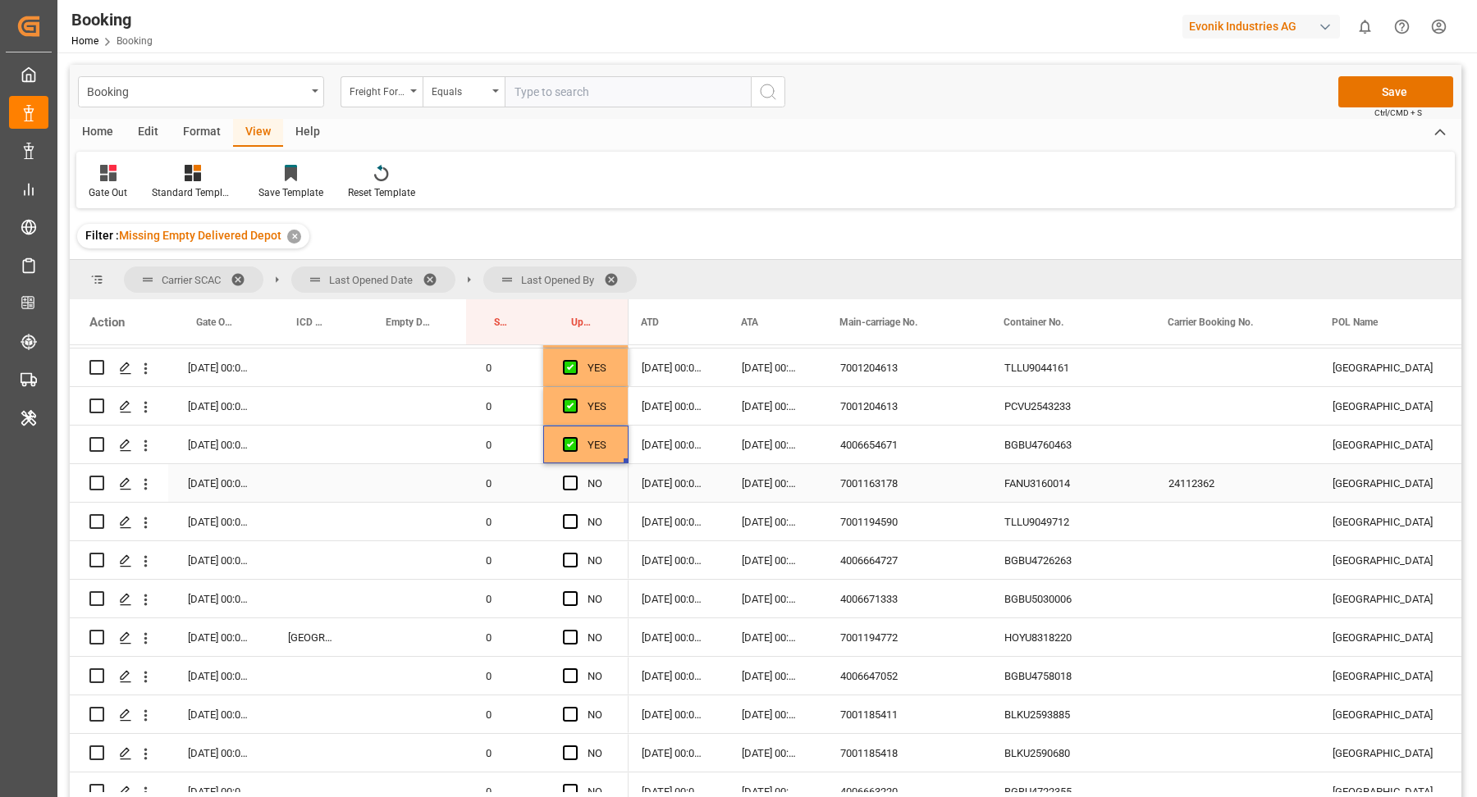
click at [1044, 482] on div "FANU3160014" at bounding box center [1066, 483] width 164 height 38
click at [574, 480] on span "Press SPACE to select this row." at bounding box center [570, 483] width 15 height 15
click at [575, 476] on input "Press SPACE to select this row." at bounding box center [575, 476] width 0 height 0
click at [1021, 518] on div "TLLU9049712" at bounding box center [1066, 522] width 164 height 38
click at [570, 521] on span "Press SPACE to select this row." at bounding box center [570, 521] width 15 height 15
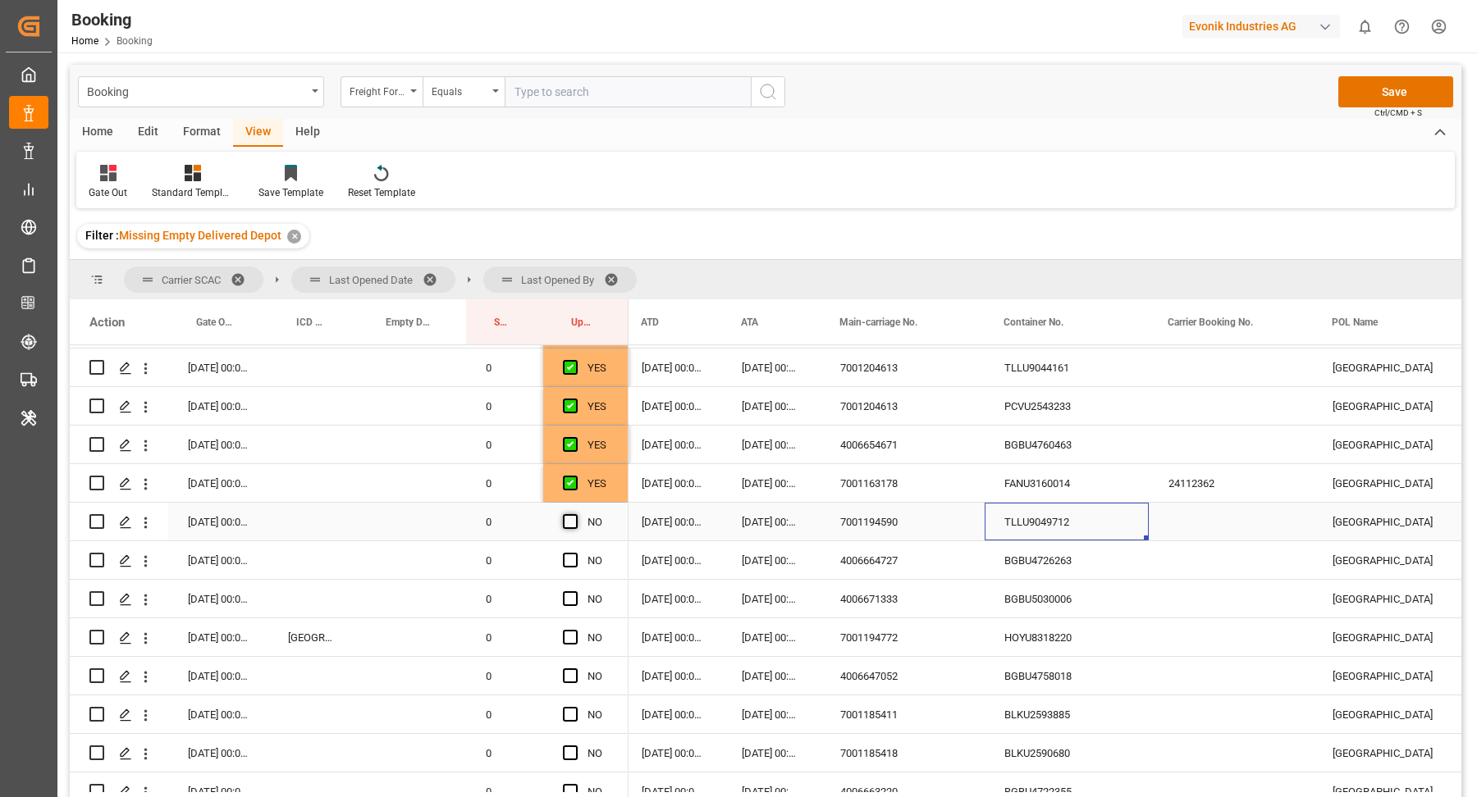
click at [575, 514] on input "Press SPACE to select this row." at bounding box center [575, 514] width 0 height 0
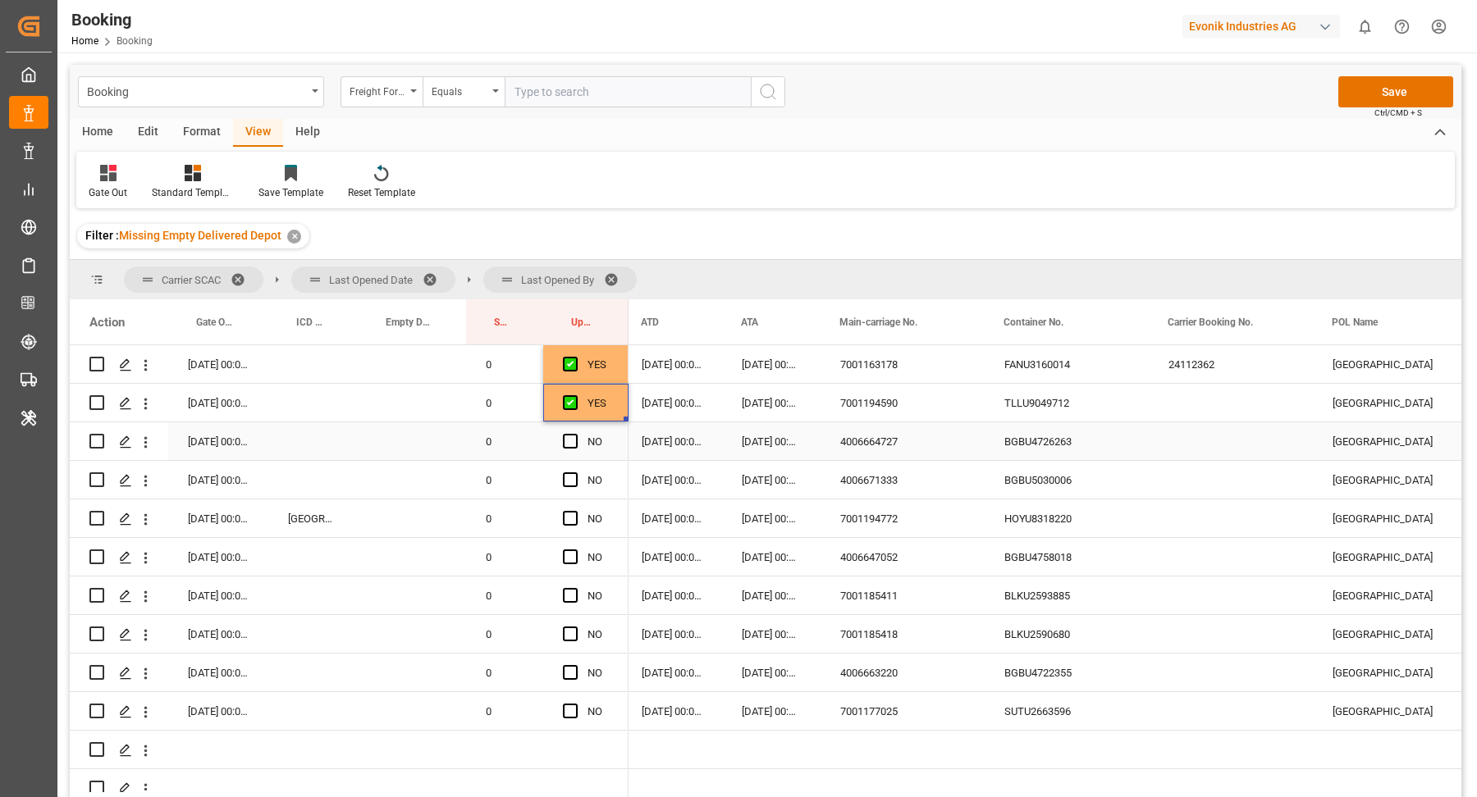
click at [1034, 451] on div "BGBU4726263" at bounding box center [1066, 441] width 164 height 38
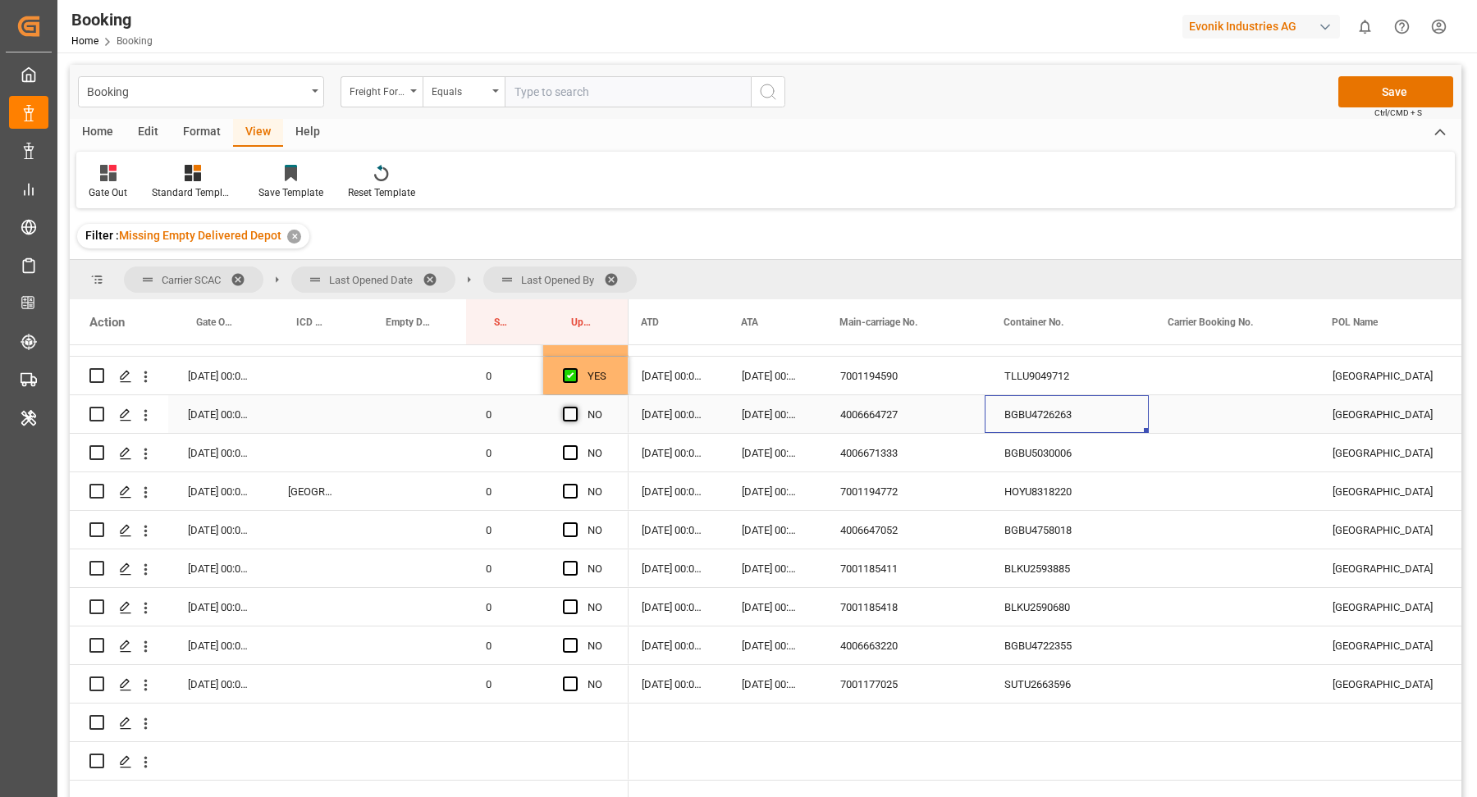
click at [566, 418] on span "Press SPACE to select this row." at bounding box center [570, 414] width 15 height 15
click at [575, 407] on input "Press SPACE to select this row." at bounding box center [575, 407] width 0 height 0
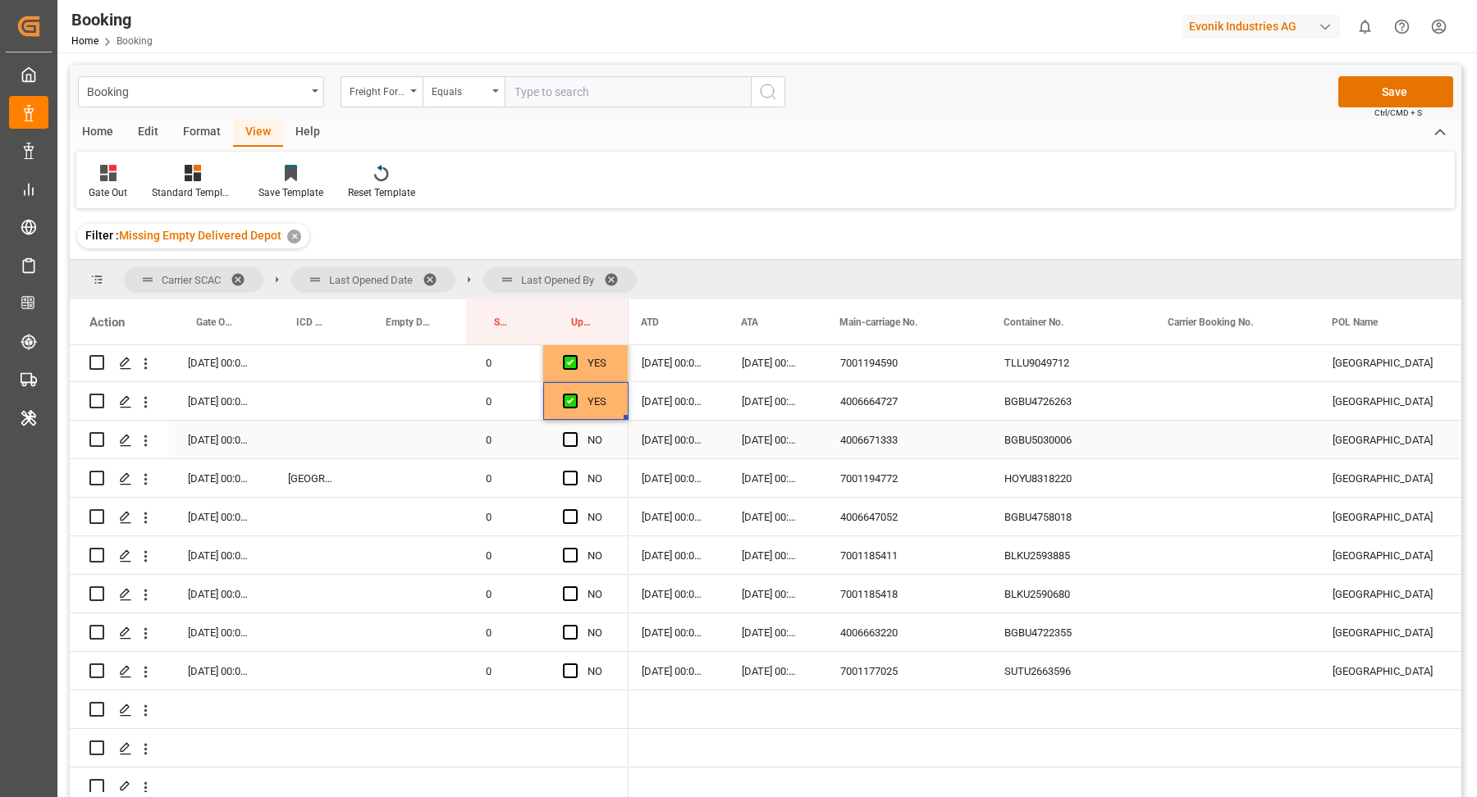
click at [1011, 450] on div "BGBU5030006" at bounding box center [1066, 440] width 164 height 38
click at [572, 441] on span "Press SPACE to select this row." at bounding box center [570, 439] width 15 height 15
click at [575, 432] on input "Press SPACE to select this row." at bounding box center [575, 432] width 0 height 0
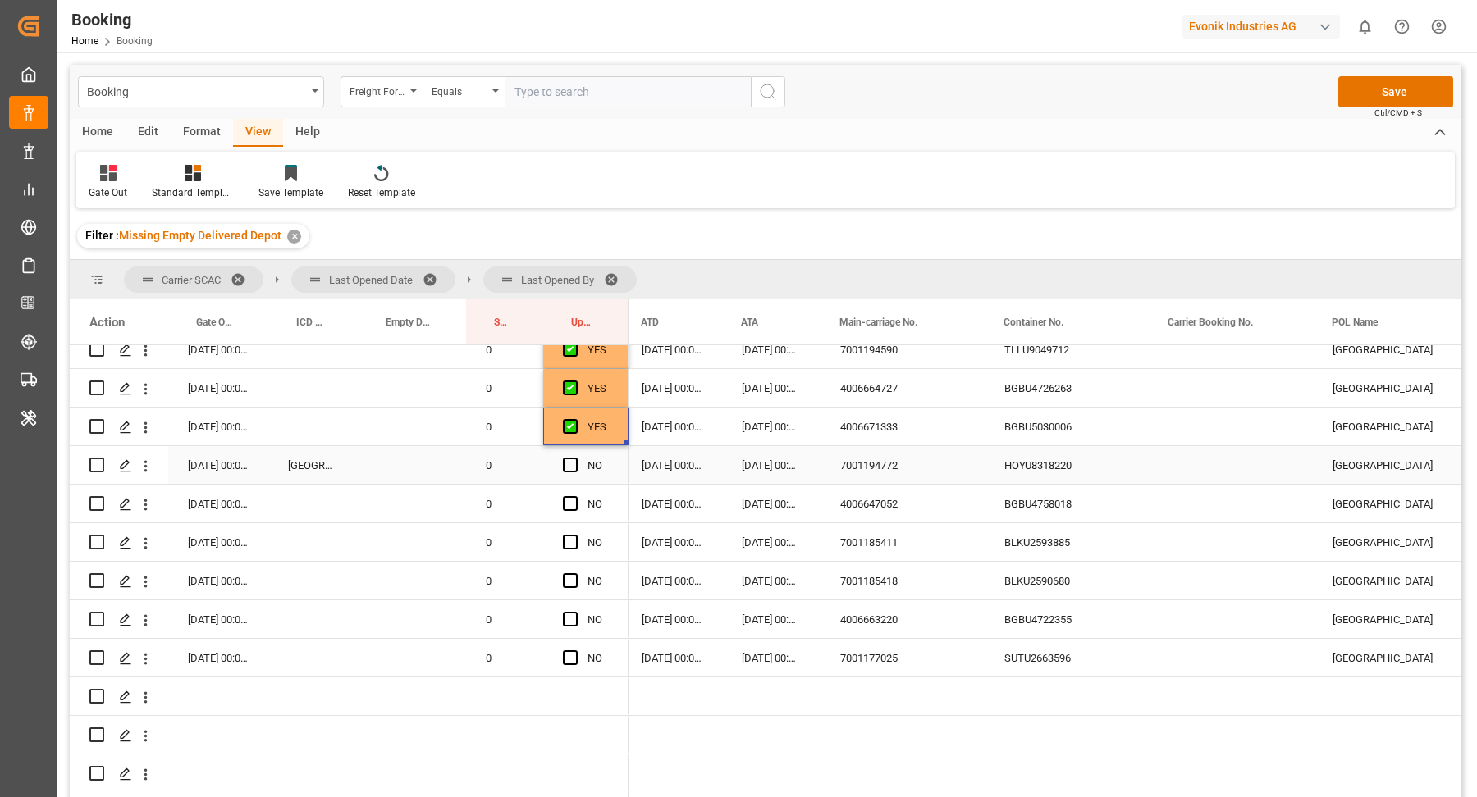
click at [1037, 468] on div "HOYU8318220" at bounding box center [1066, 465] width 164 height 38
click at [582, 469] on div "Press SPACE to select this row." at bounding box center [575, 466] width 25 height 38
click at [576, 469] on span "Press SPACE to select this row." at bounding box center [570, 465] width 15 height 15
click at [575, 458] on input "Press SPACE to select this row." at bounding box center [575, 458] width 0 height 0
click at [1081, 527] on div "BLKU2593885" at bounding box center [1066, 542] width 164 height 38
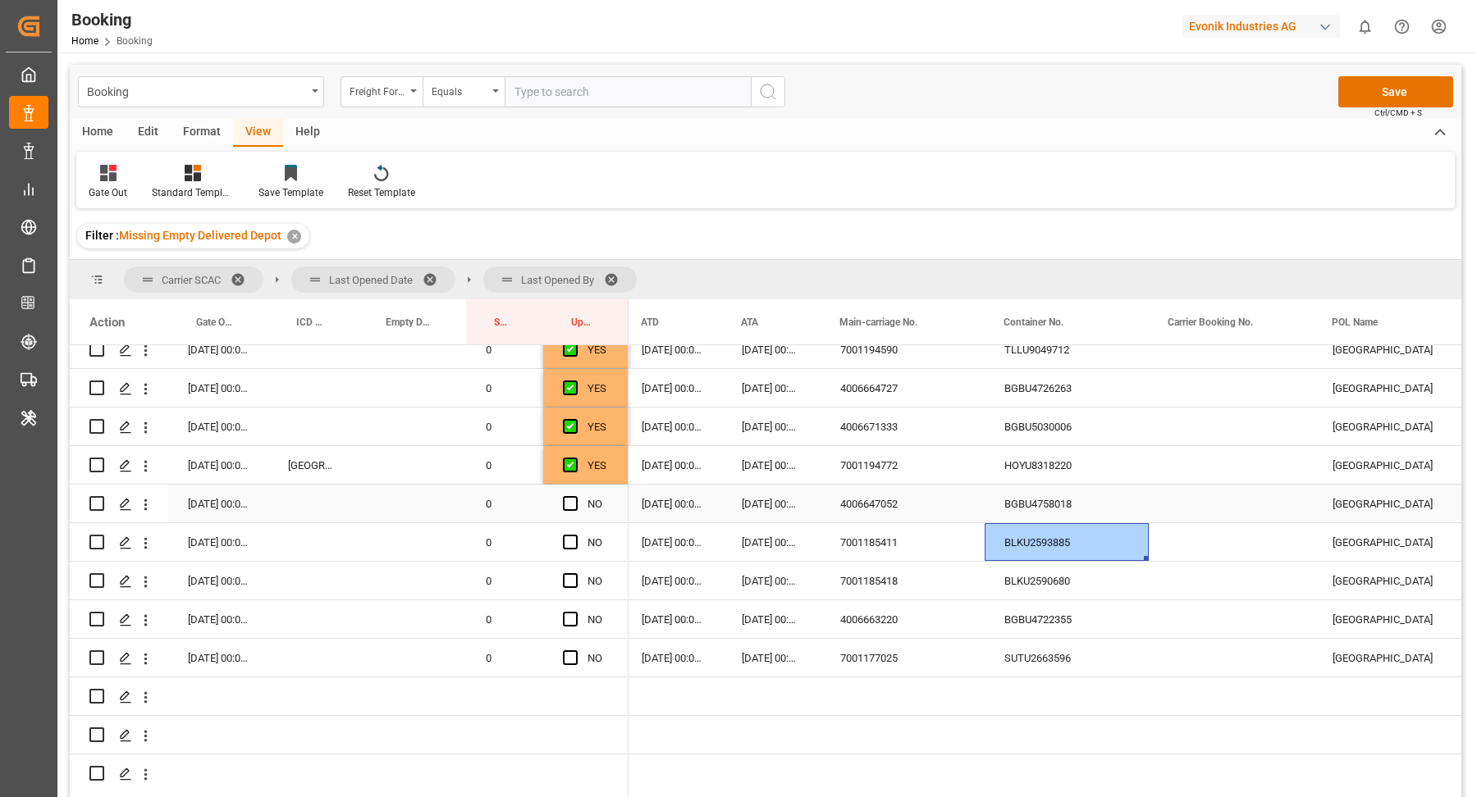
click at [1039, 502] on div "BGBU4758018" at bounding box center [1066, 504] width 164 height 38
click at [570, 496] on span "Press SPACE to select this row." at bounding box center [570, 503] width 15 height 15
click at [575, 496] on input "Press SPACE to select this row." at bounding box center [575, 496] width 0 height 0
click at [1040, 546] on div "BLKU2593885" at bounding box center [1066, 542] width 164 height 38
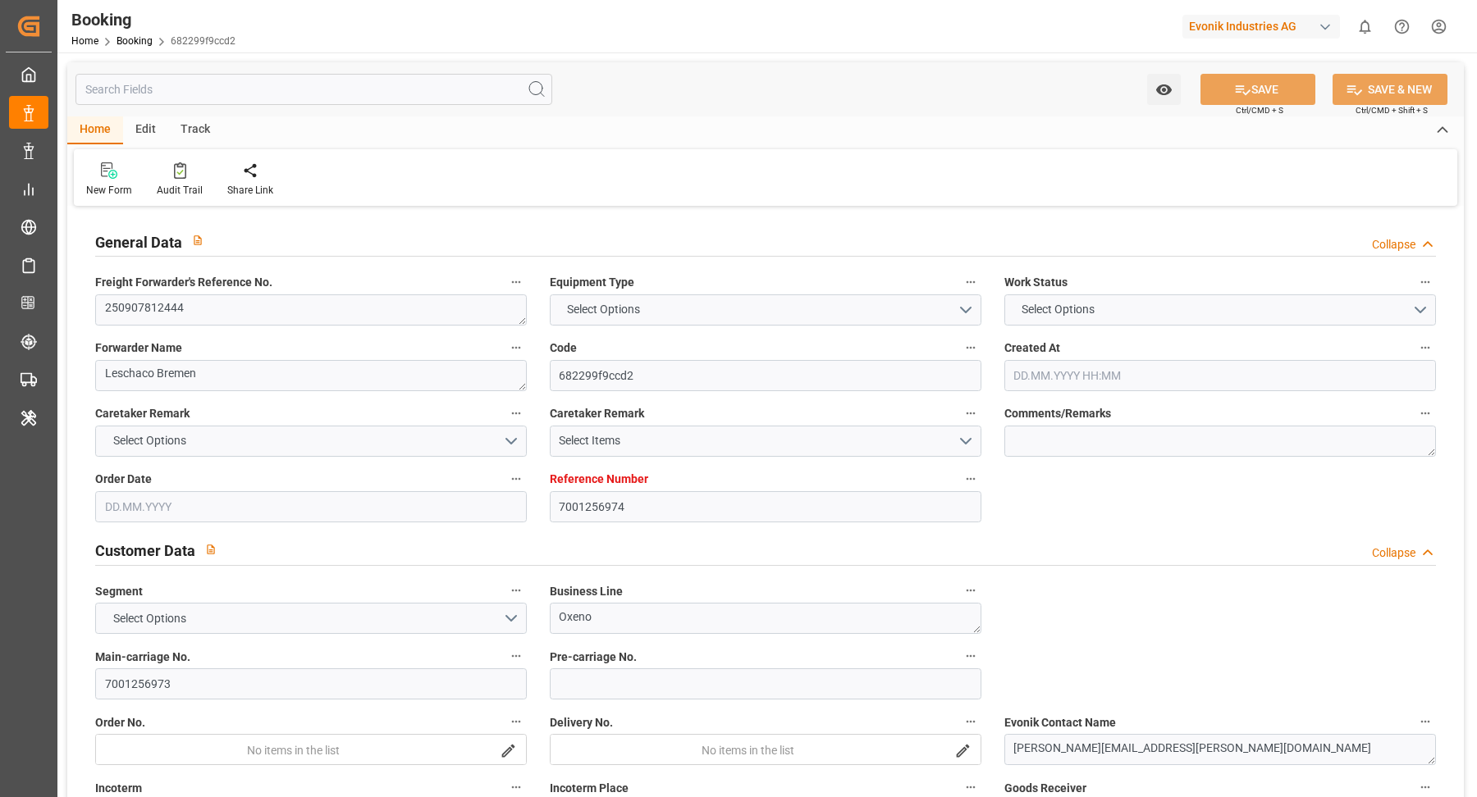
type textarea "250907812444"
type textarea "Leschaco Bremen"
type input "682299f9ccd2"
type input "7001256974"
type textarea "Oxeno"
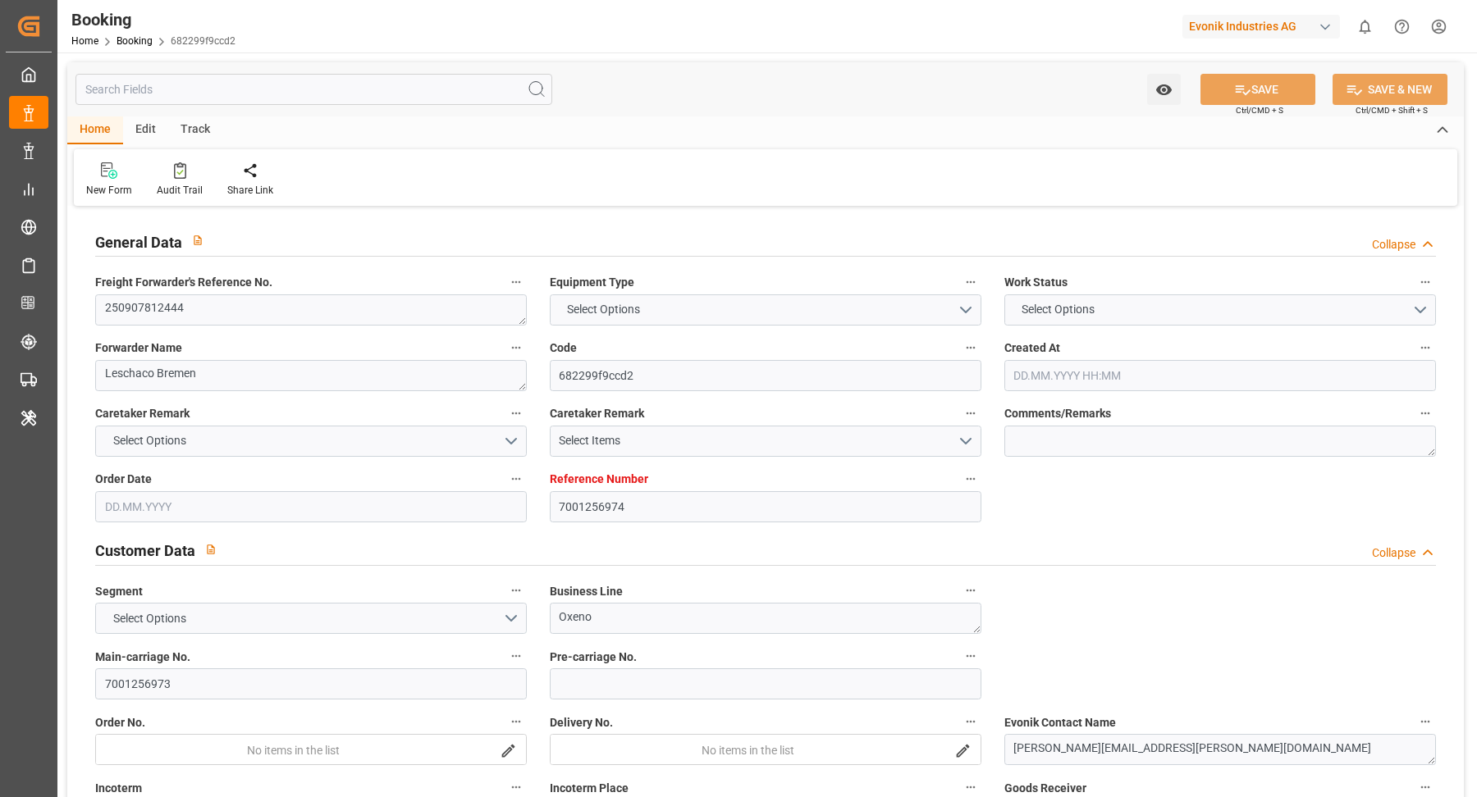
type input "7001256973"
type textarea "[PERSON_NAME][EMAIL_ADDRESS][PERSON_NAME][DOMAIN_NAME]"
type textarea "CPT"
type textarea "[GEOGRAPHIC_DATA], [GEOGRAPHIC_DATA]"
type textarea "Marl"
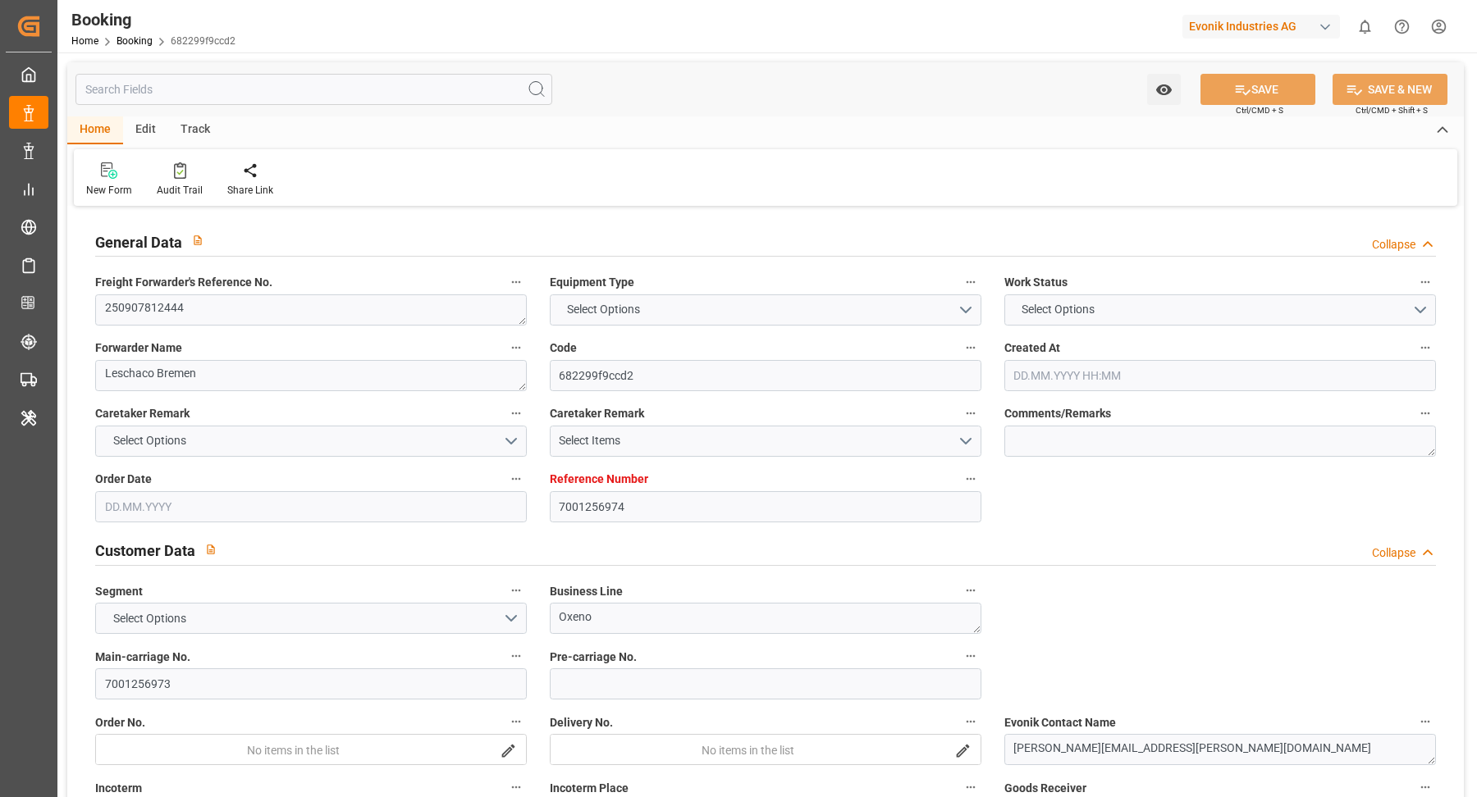
type textarea "TIFU1016221"
type input "PUERTO [PERSON_NAME] EXPRESS"
type input "HLCU"
type textarea "37738955"
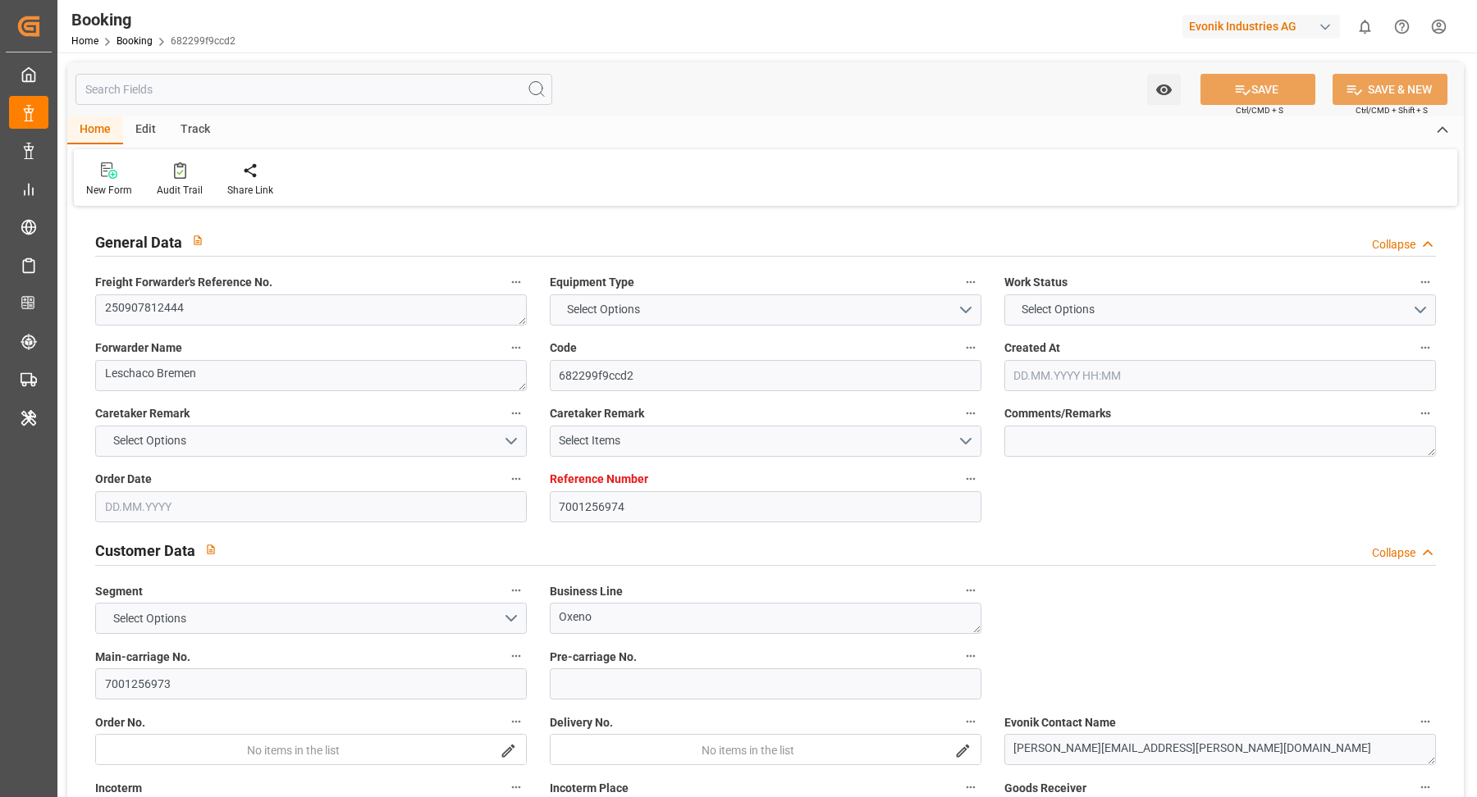
type input "[GEOGRAPHIC_DATA]"
type input "Saint-[PERSON_NAME]"
type input "[GEOGRAPHIC_DATA]"
type textarea "INPUT_Evonik_Seeburger_IFTMIN_1003129380_20250909182404678.edi"
type textarea "NWC/[GEOGRAPHIC_DATA] [GEOGRAPHIC_DATA] Continent / [GEOGRAPHIC_DATA]"
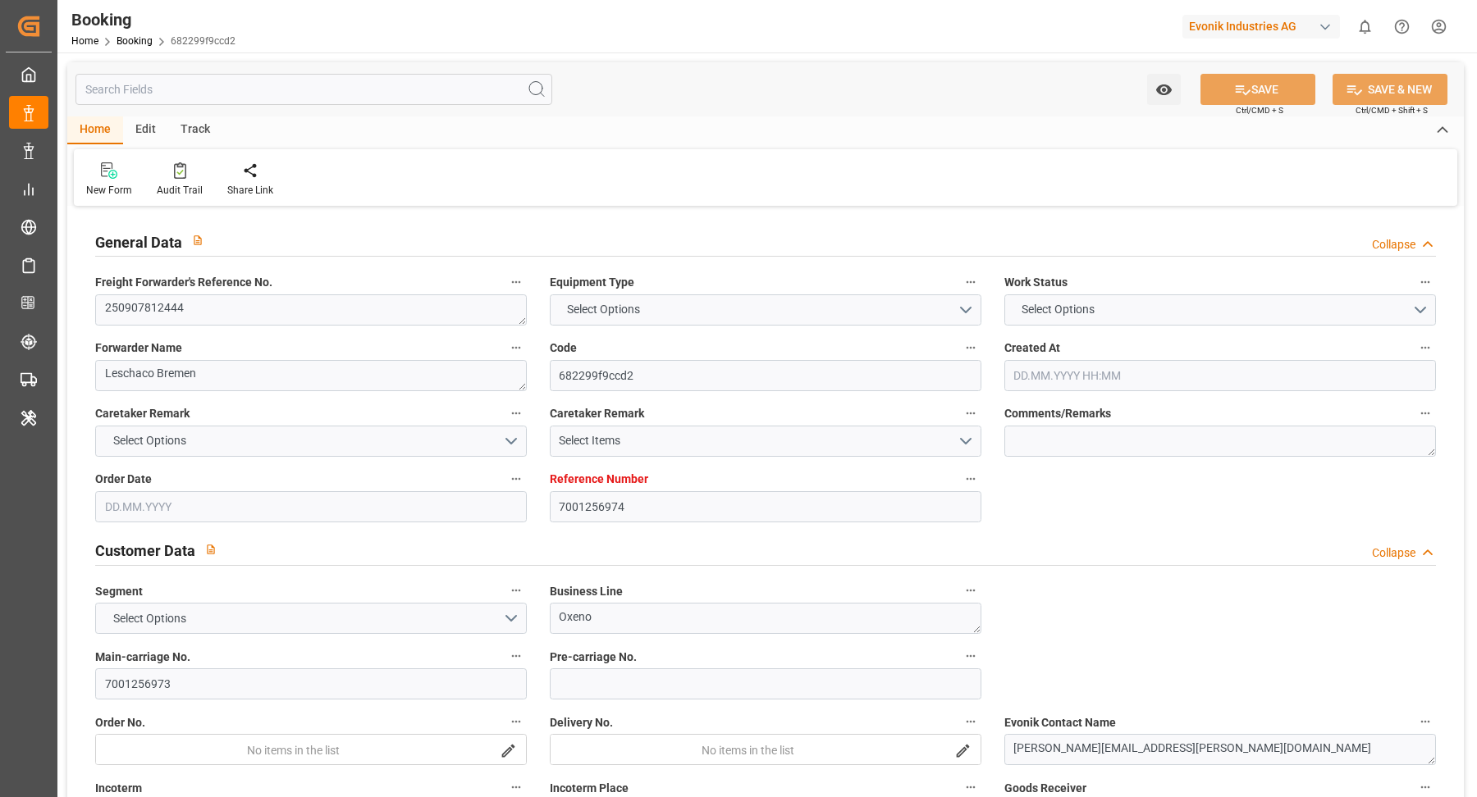
type textarea "INPUT_Evonik_Seeburger_IFTMIN_1003083686_20250825091810318.edi,INPUT_Evonik_See…"
type textarea "1003129380"
type textarea "Logward System"
type textarea "Pod-PodRegionName-businessLine-"
type textarea "IFTSTA"
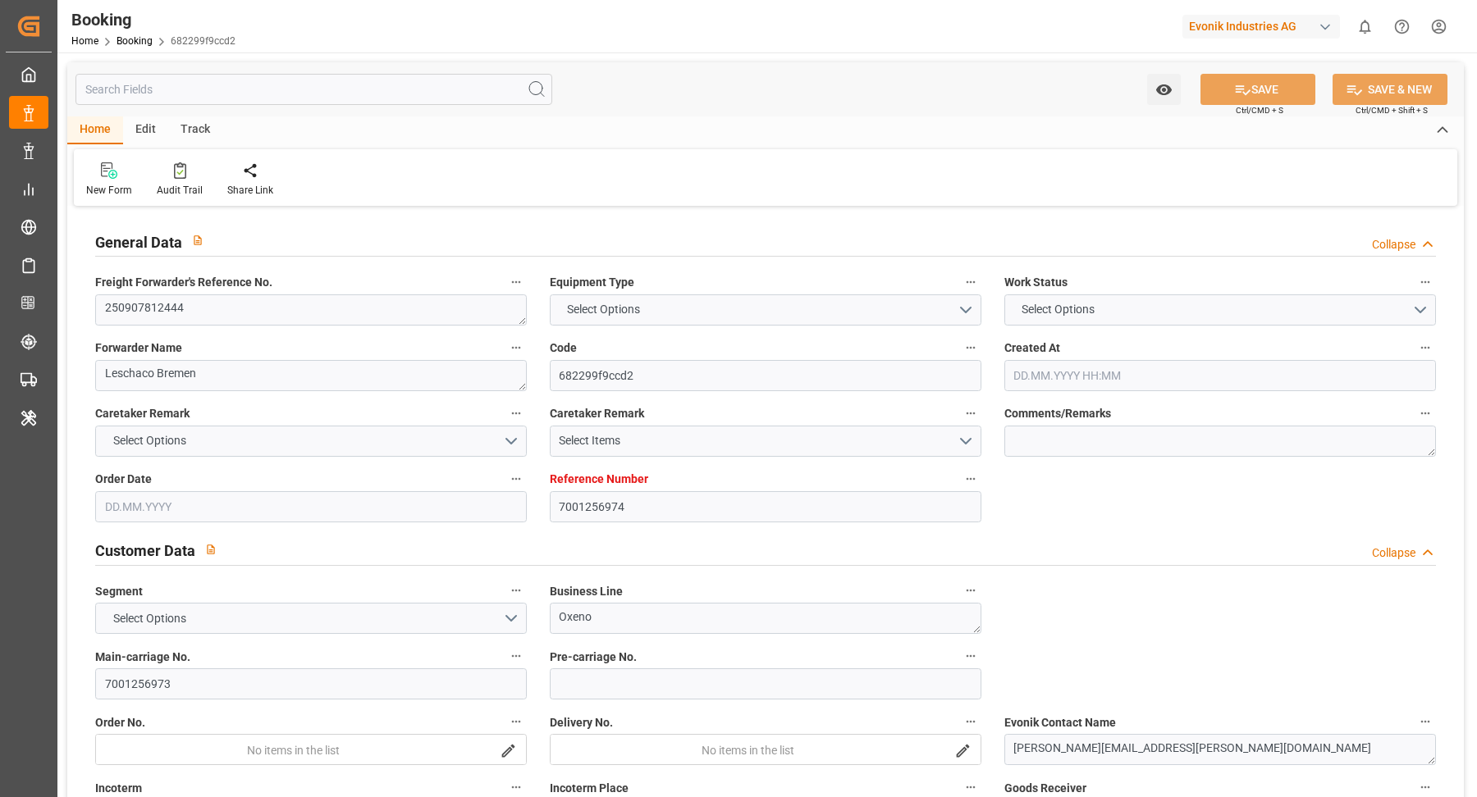
type textarea "a011t00000LcJC5AAN"
type textarea "No"
type input "[GEOGRAPHIC_DATA]"
type input "SAINT-[PERSON_NAME]"
type input "536S"
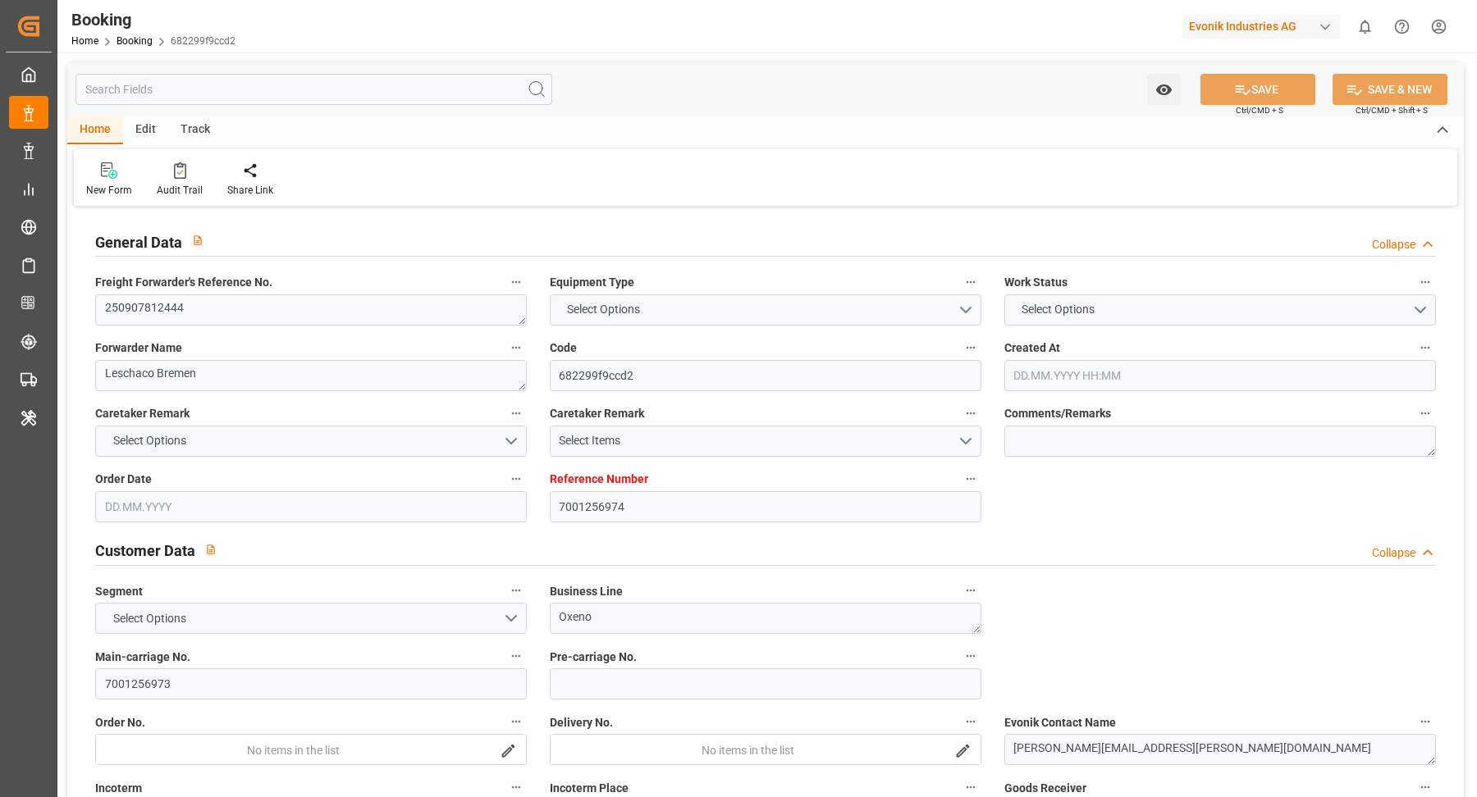
type input "VESSEL"
type input "RAIL"
type input "7001256974"
type input "9434943"
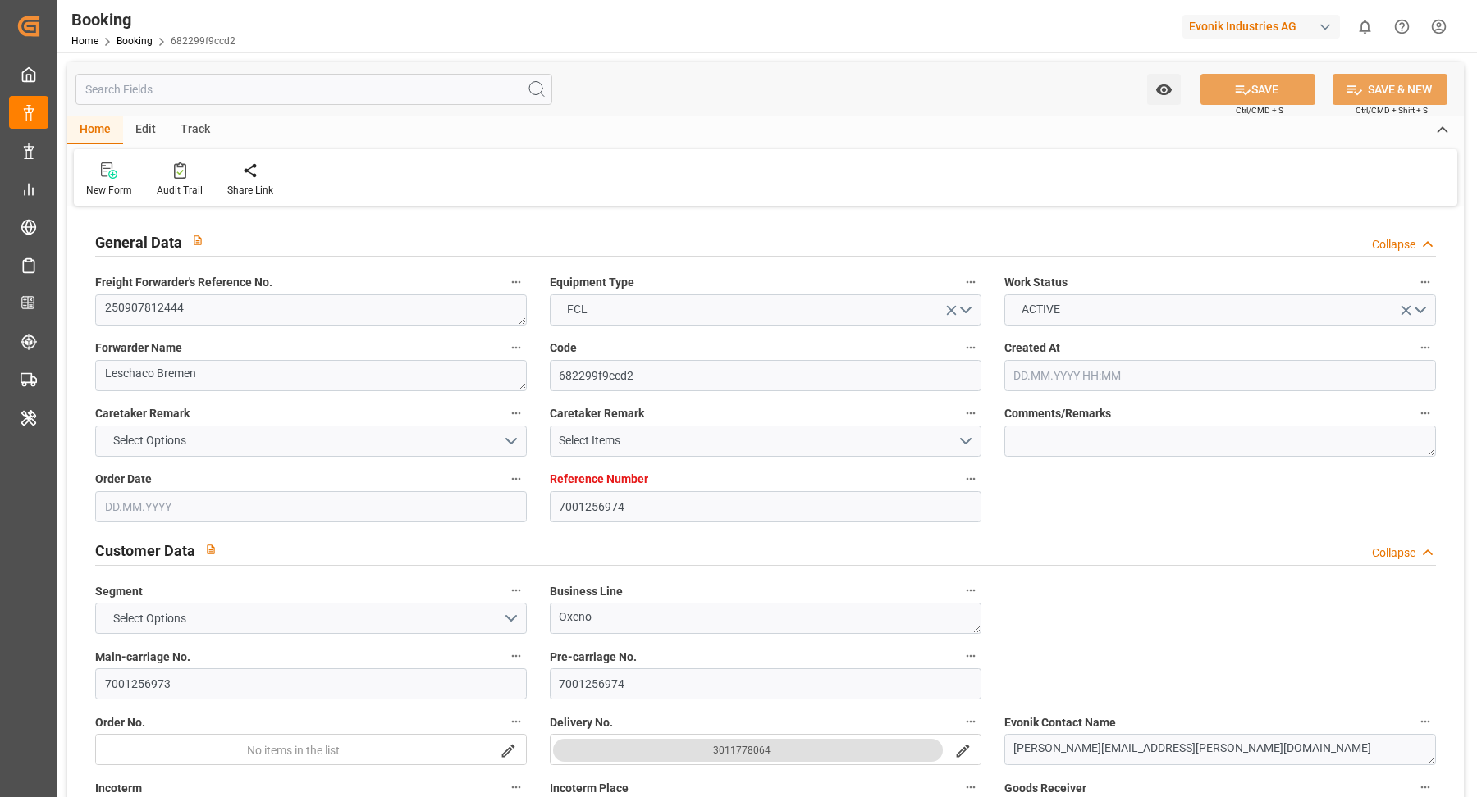
type input "Hapag [PERSON_NAME]"
type input "Hapag Lloyd Aktiengesellschaft"
type input "BEANR"
type input "CASJB"
type input "10"
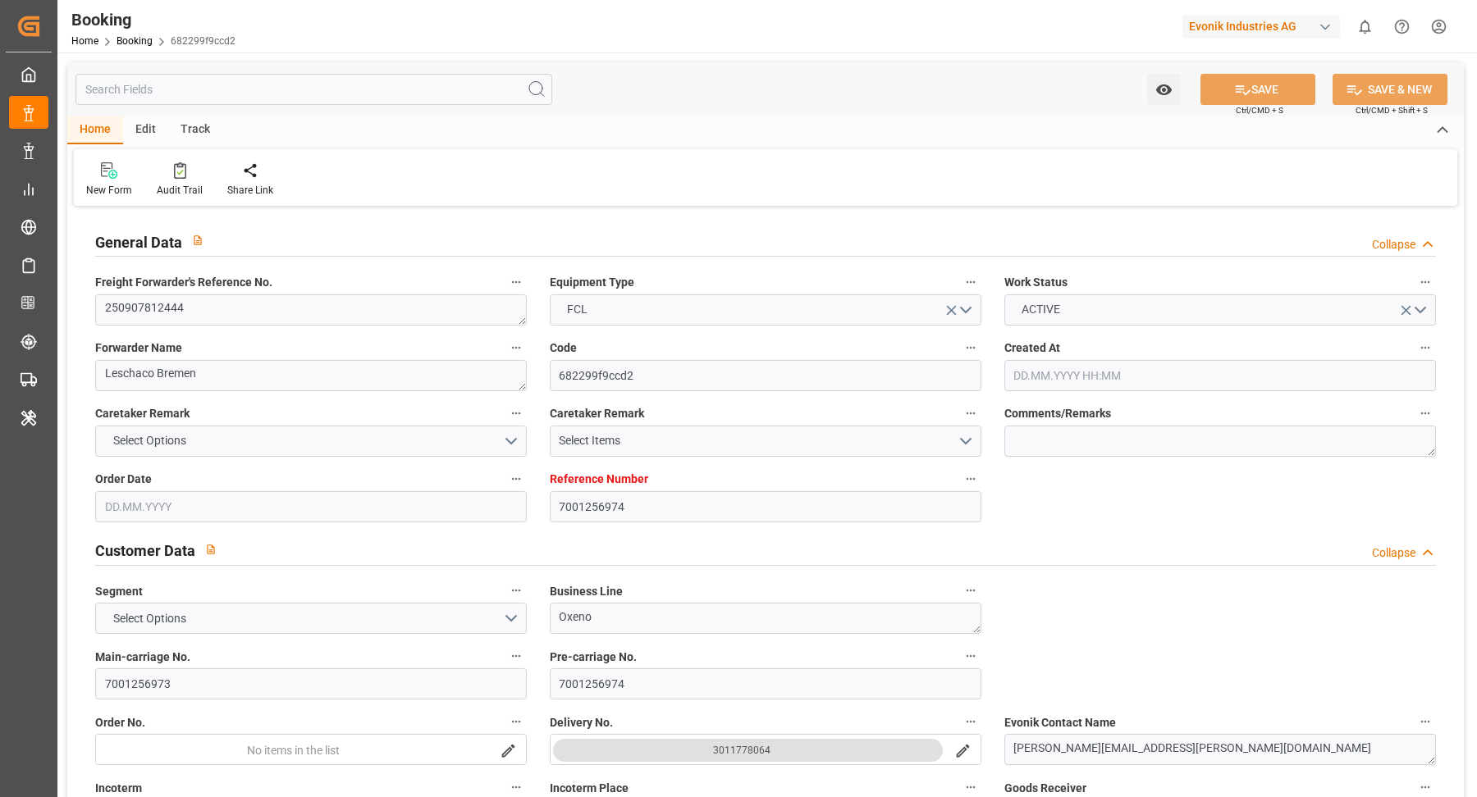
type input "USCHI"
type input "0"
type input "BEANR"
type input "CASJB"
type input "[DATE] 07:18"
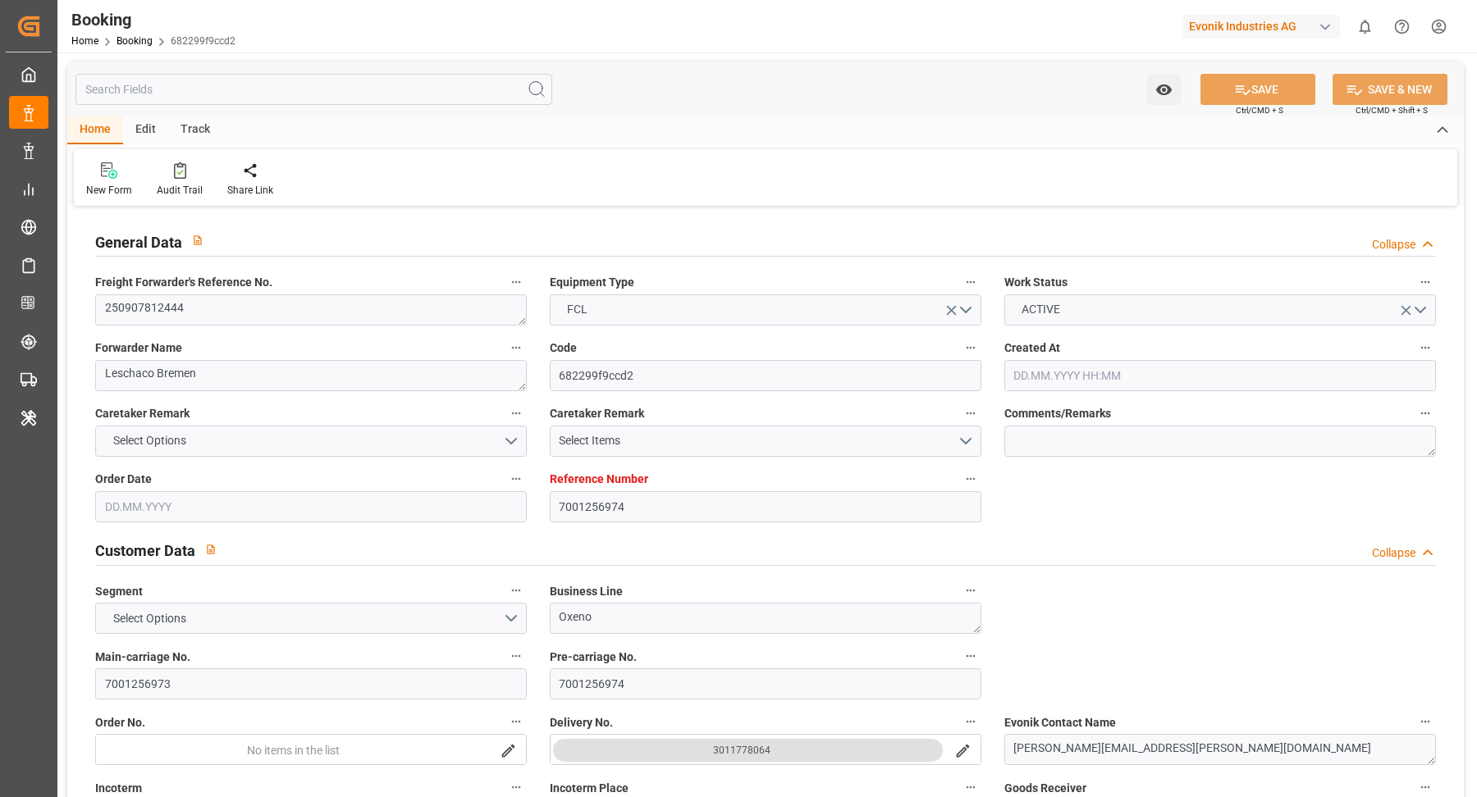
type input "[DATE]"
type input "[DATE] 00:00"
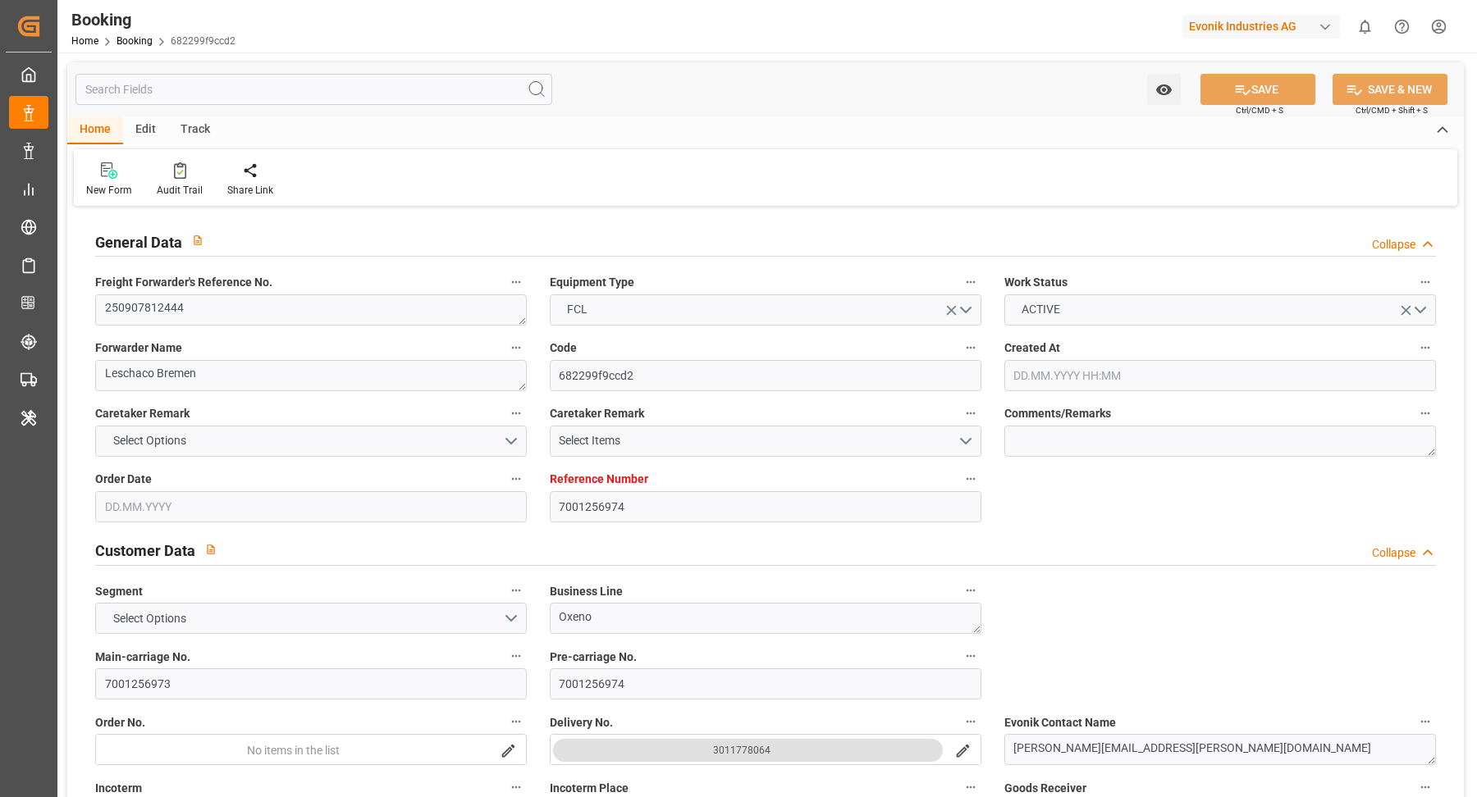
type input "[DATE] 00:00"
type input "[DATE]"
type input "[DATE] 10:00"
type input "[DATE] 00:00"
type input "[DATE] 02:54"
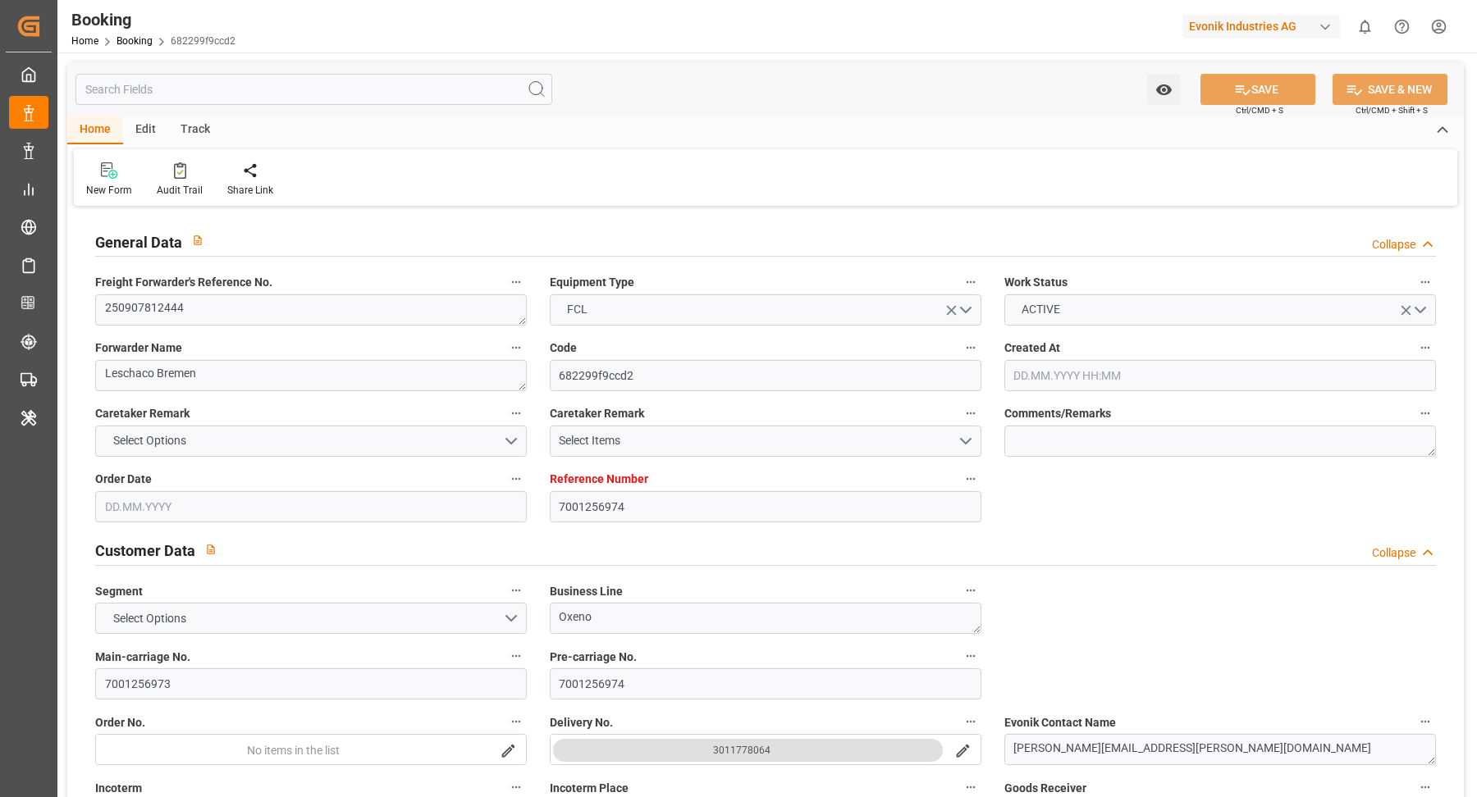
type input "[DATE] 12:12"
type input "[DATE] 02:00"
type input "[DATE] 00:00"
type input "[DATE] 01:54"
type input "[DATE] 17:03"
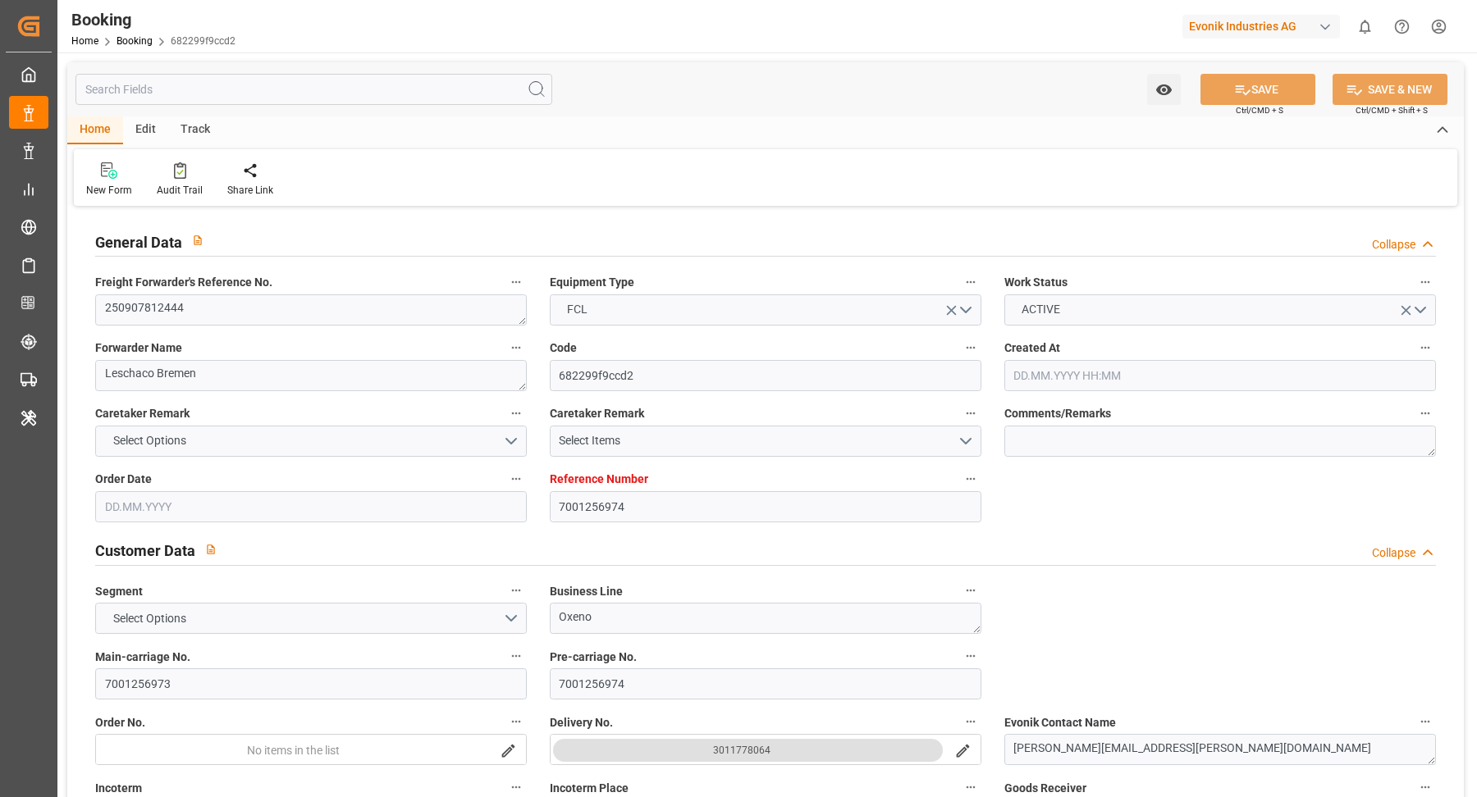
type input "[DATE] 00:00"
type input "[DATE] 23:57"
type input "07.10.2025"
type input "09.09.2025 14:26"
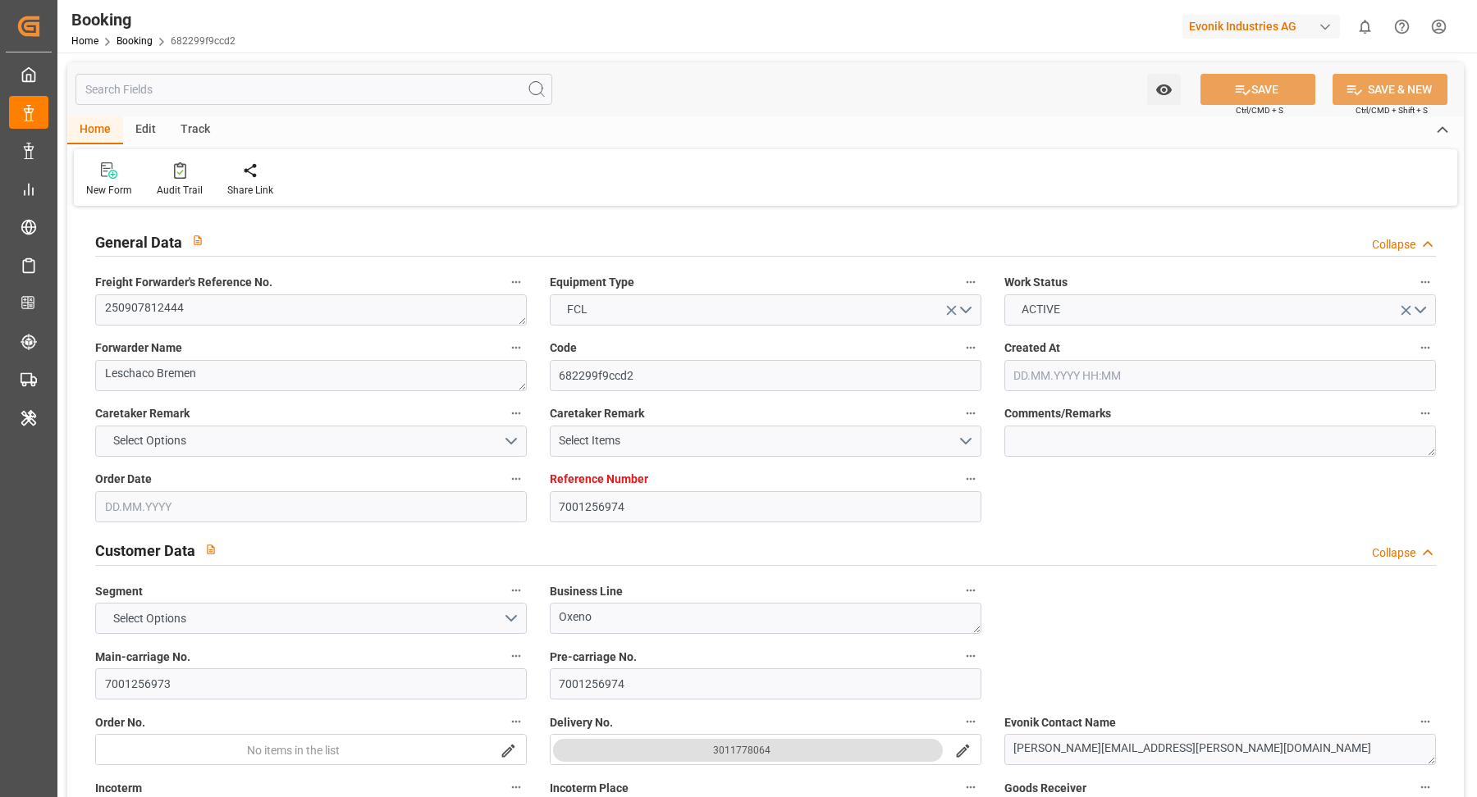
type input "10.09.2025 03:08"
type input "20.09.2025 02:00"
type input "20.09.2025 01:50"
type input "20.09.2025 10:32"
type input "20.09.2025 01:48"
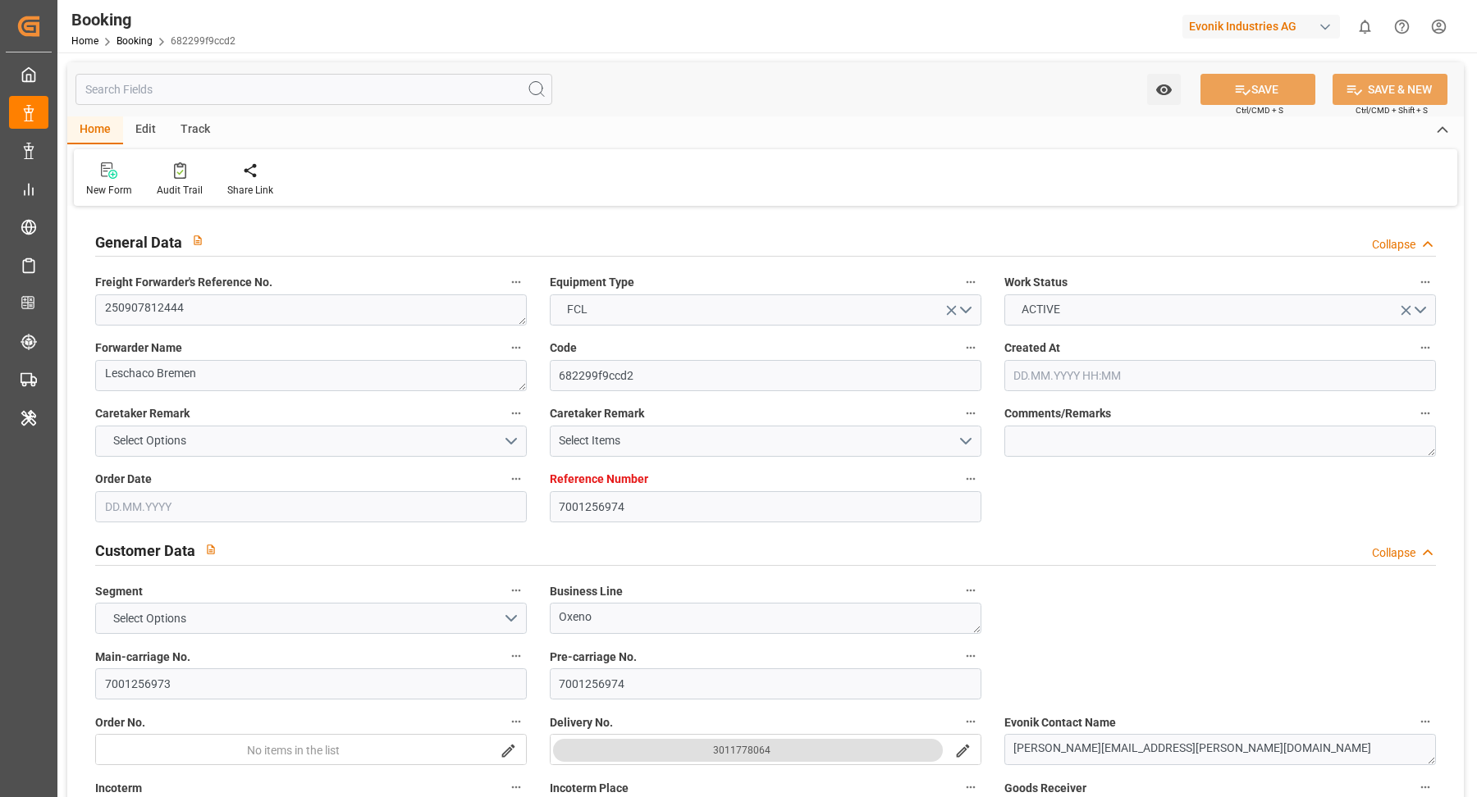
type input "20.09.2025 01:48"
type input "20.09.2025 14:08"
type input "21.09.2025 12:00"
type input "23.09.2025 12:00"
type input "24.09.2025 14:08"
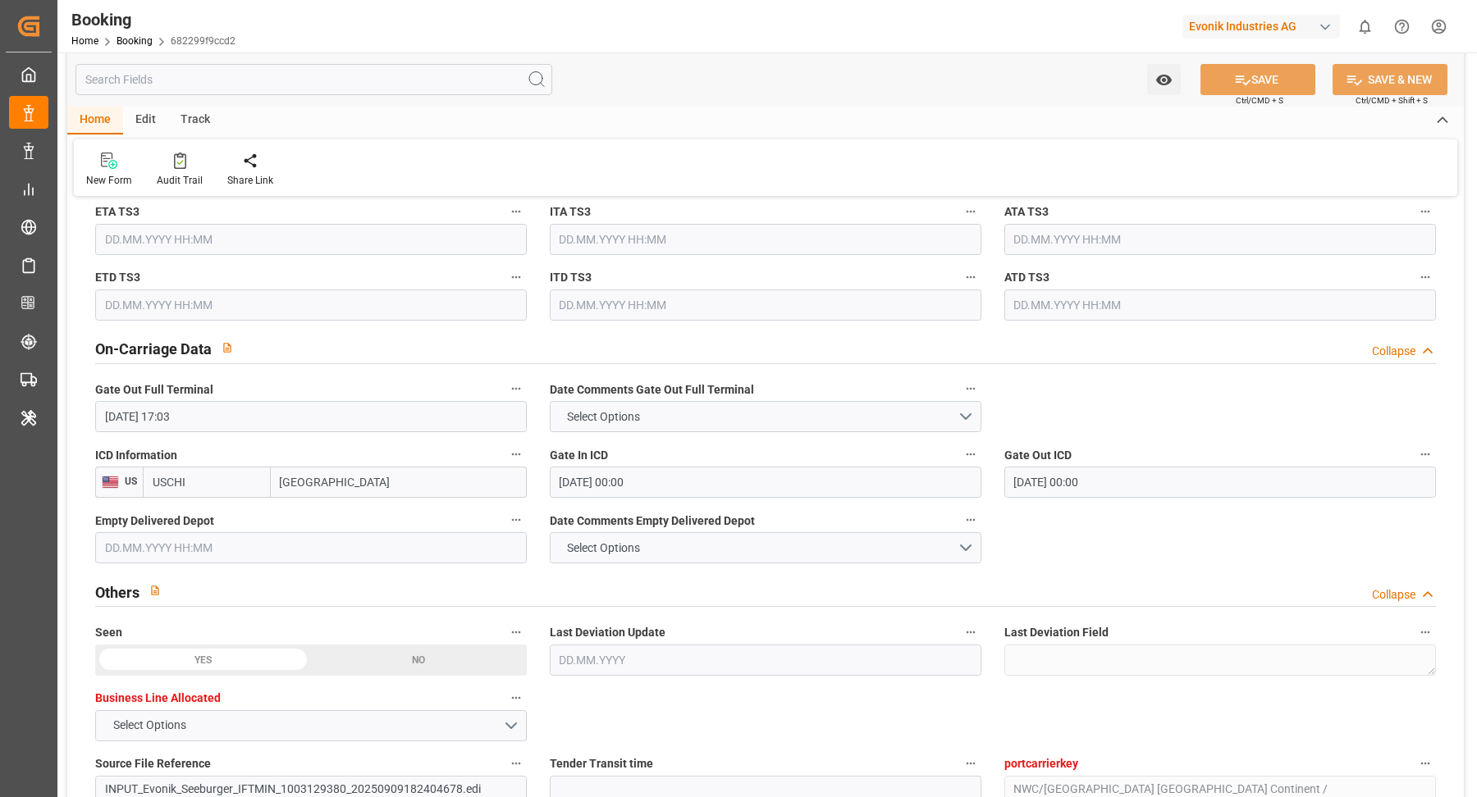
scroll to position [2304, 0]
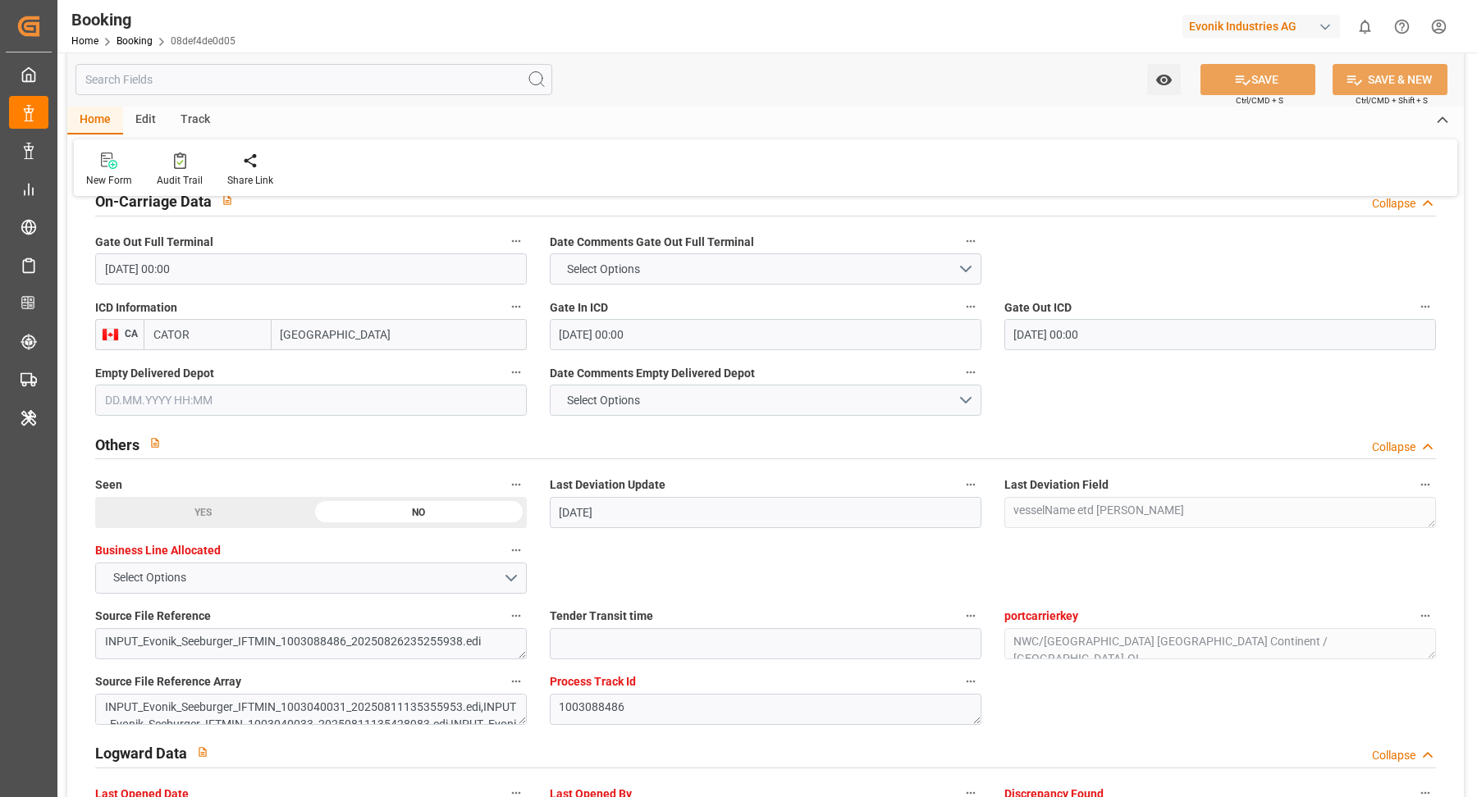
scroll to position [2413, 0]
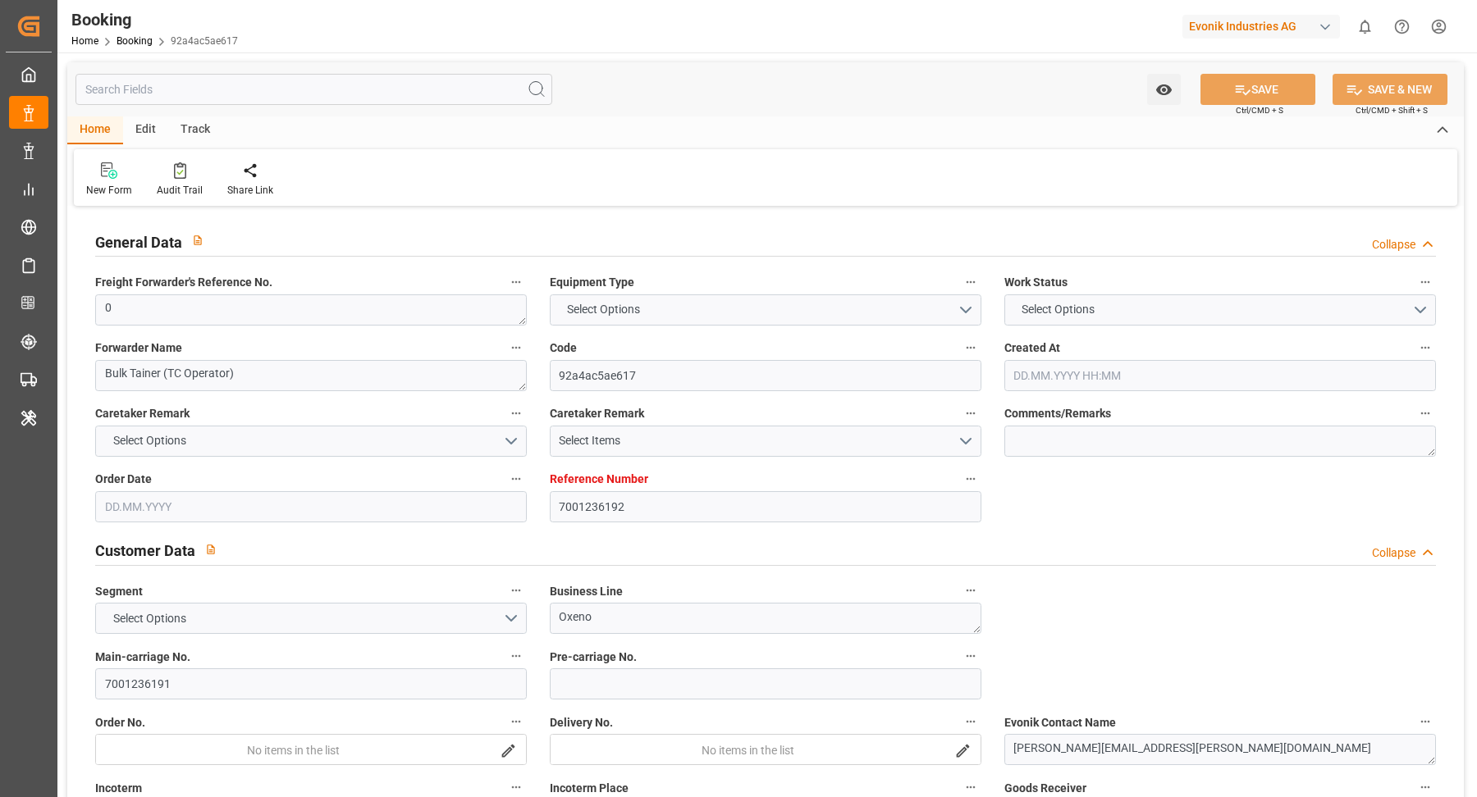
type input "7001236192"
type input "9434943"
type input "Hapag [PERSON_NAME]"
type input "Hapag Lloyd Aktiengesellschaft"
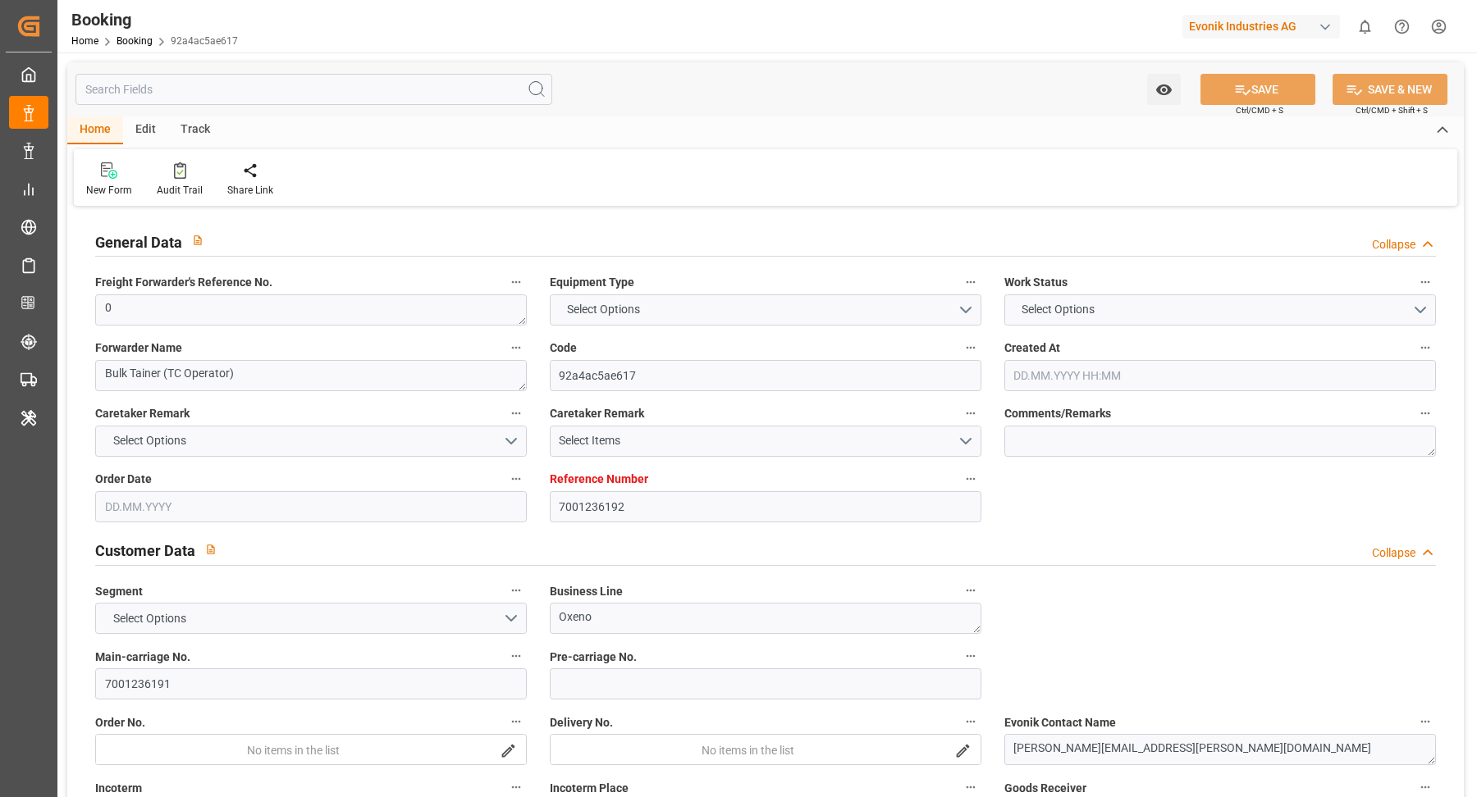
type input "BEANR"
type input "CASJB"
type input "10"
type input "USCHI"
type input "0"
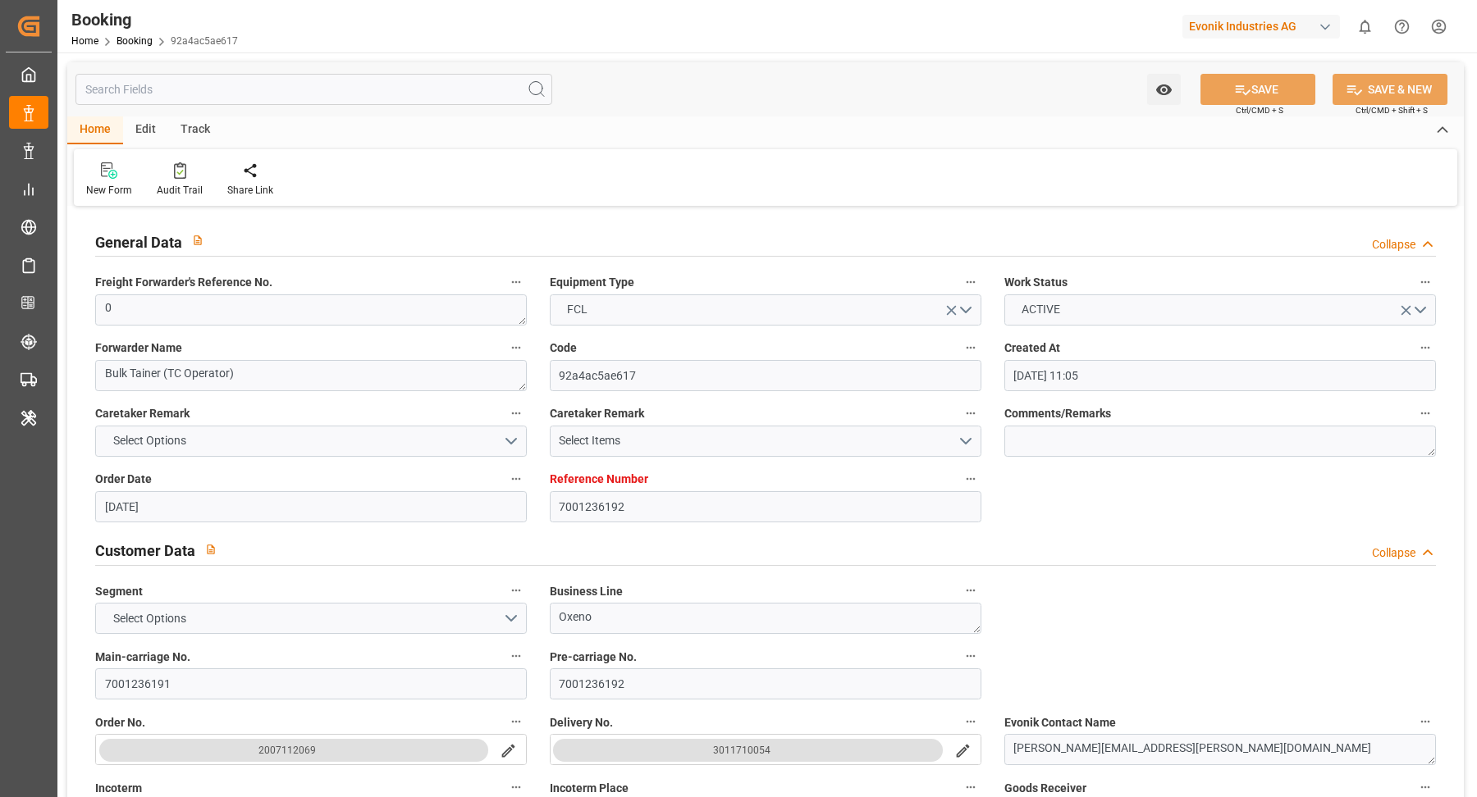
type input "[DATE] 11:05"
type input "[DATE]"
type input "[DATE] 00:00"
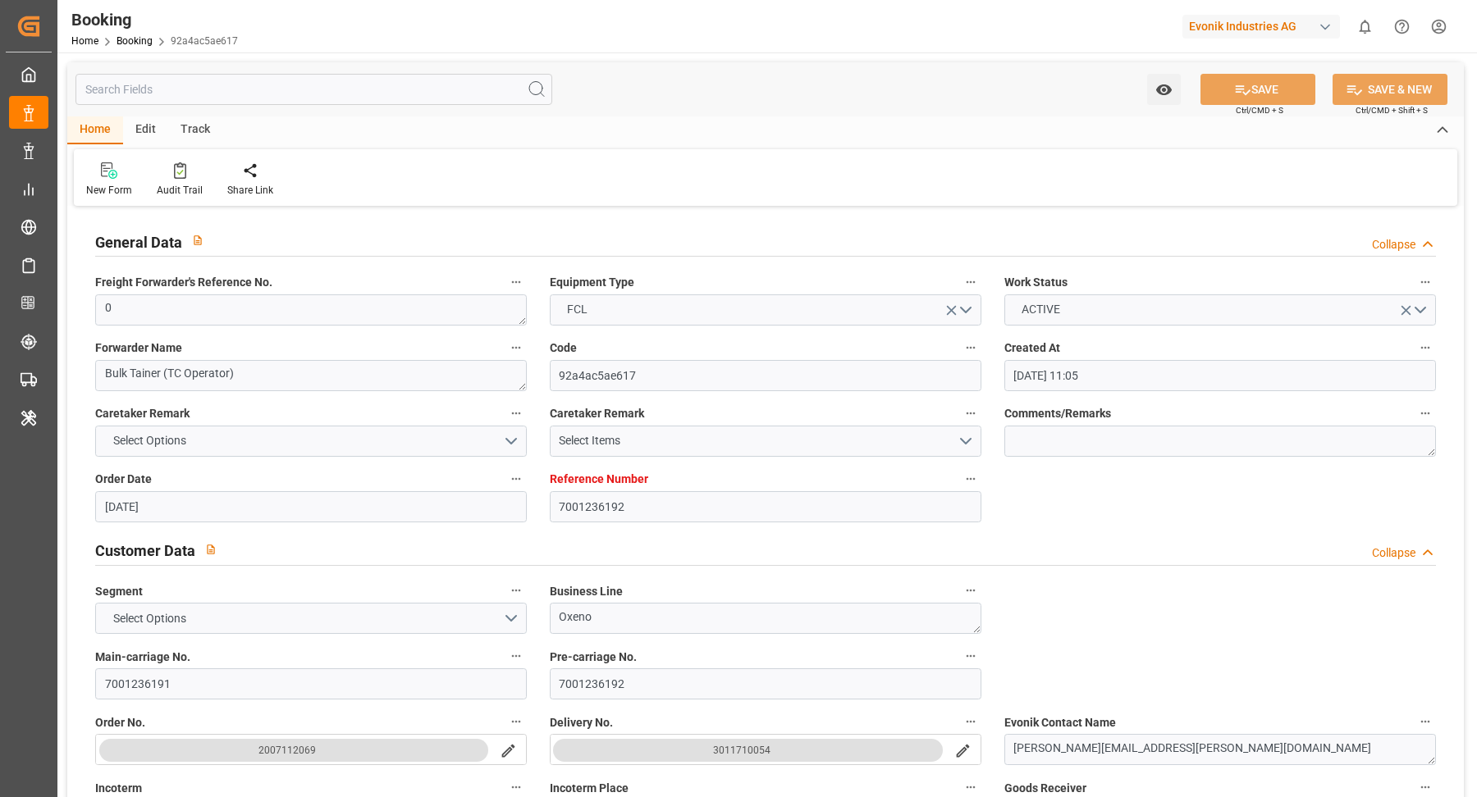
type input "[DATE] 00:00"
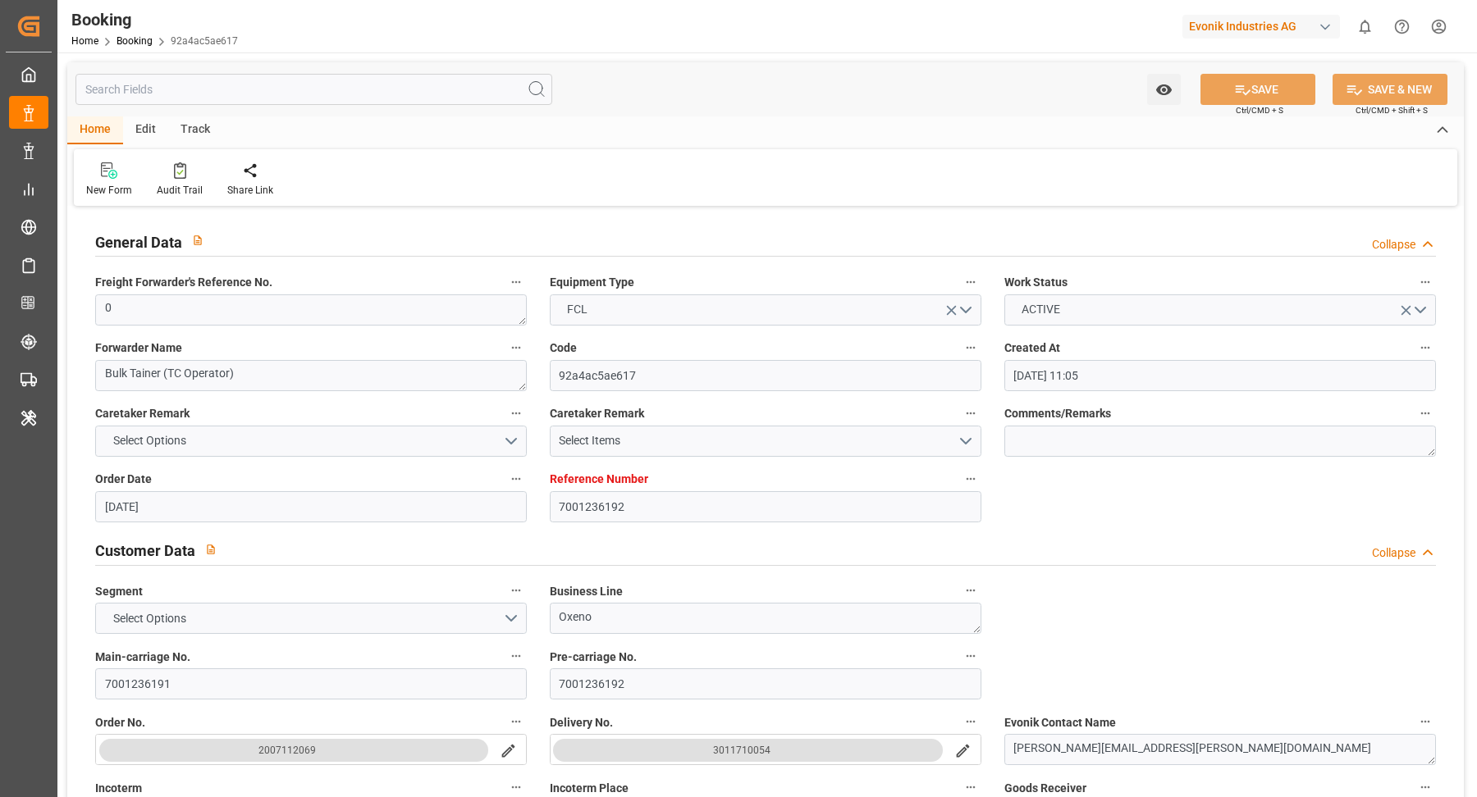
type input "20.09.2025 00:00"
type input "29.09.2025 00:00"
type input "05.10.2025 00:00"
type input "22.08.2025"
type input "07.10.2025 11:38"
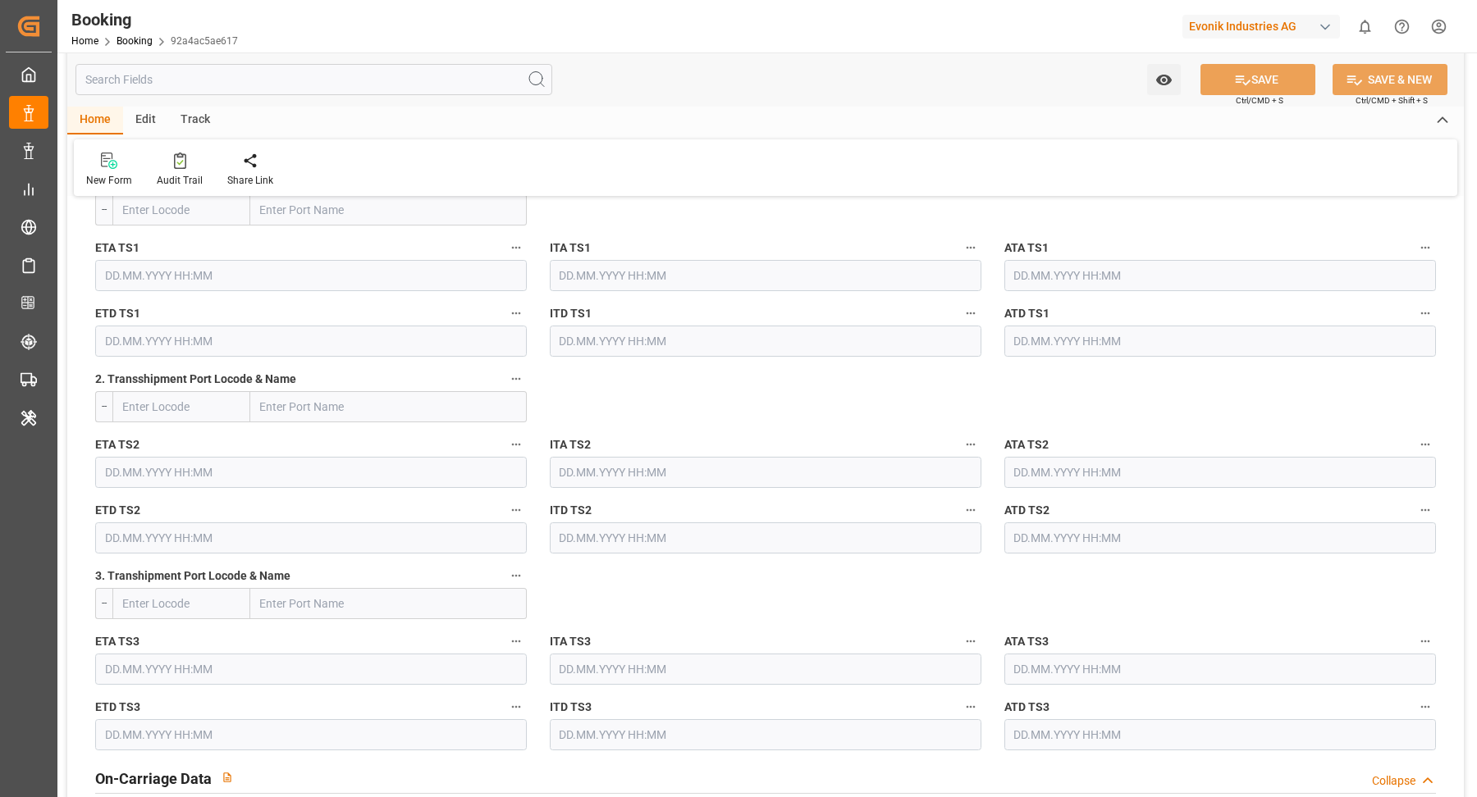
scroll to position [2295, 0]
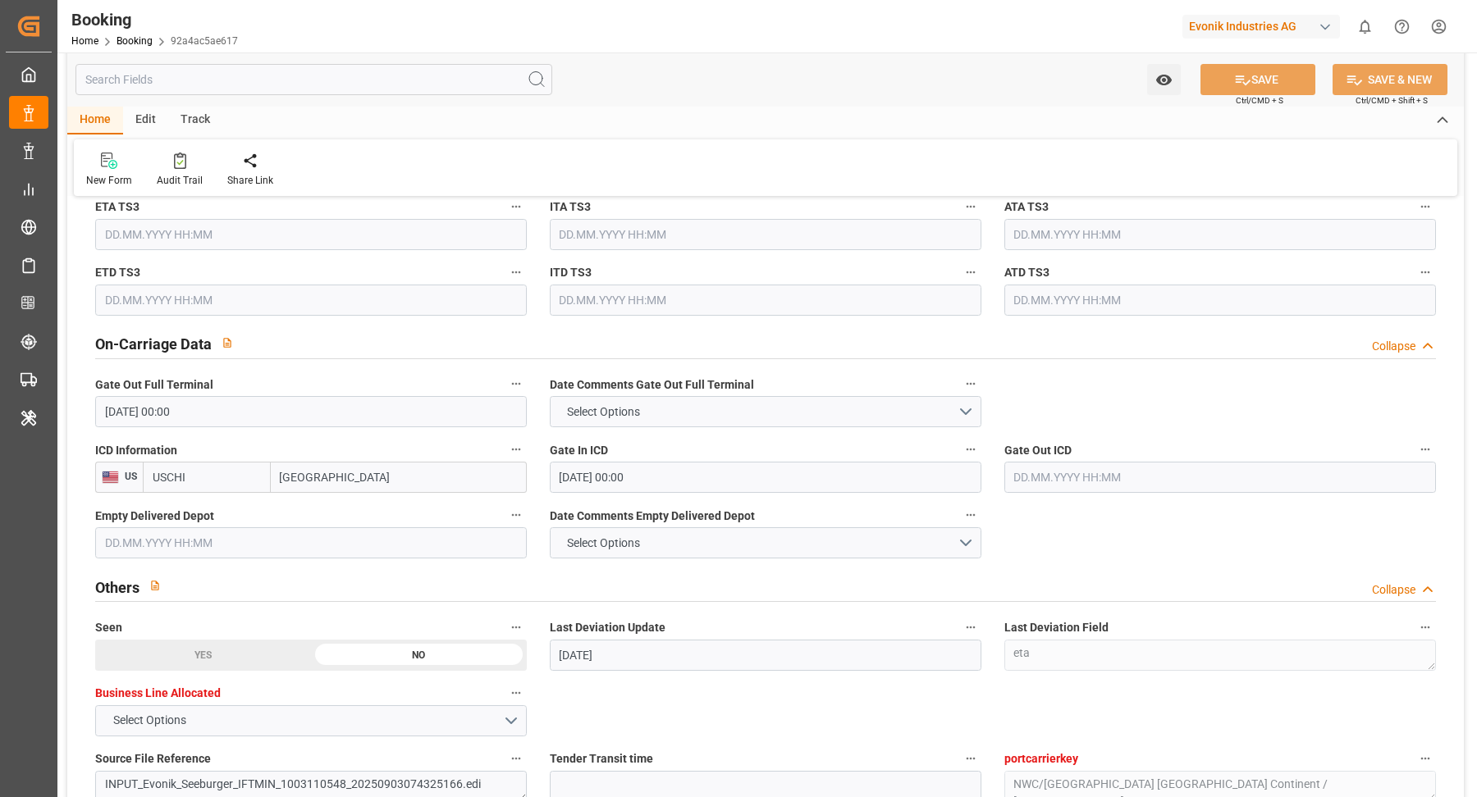
click at [1172, 472] on input "text" at bounding box center [1220, 477] width 432 height 31
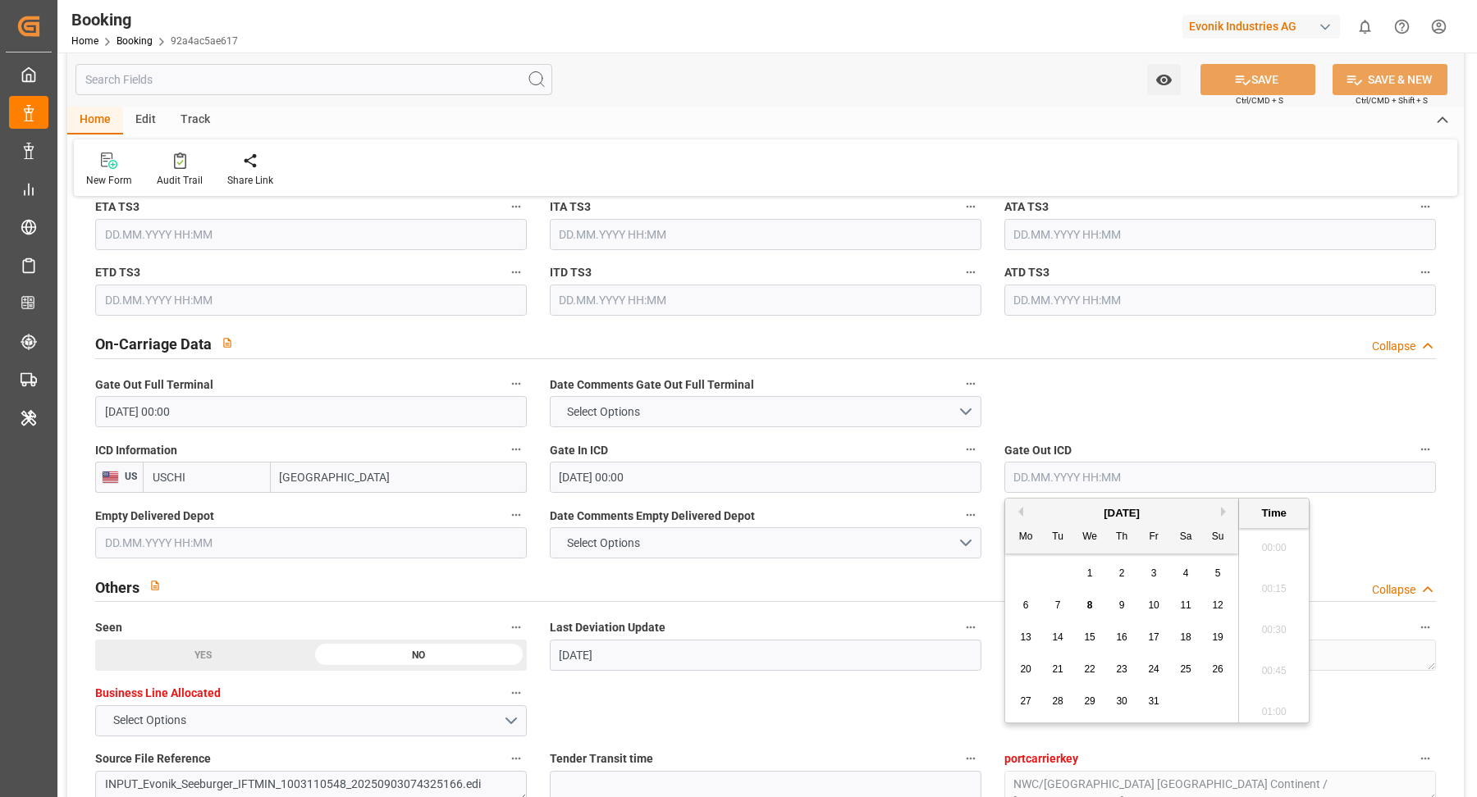
scroll to position [2630, 0]
click at [1063, 608] on div "7" at bounding box center [1058, 606] width 21 height 20
type input "07.10.2025 00:00"
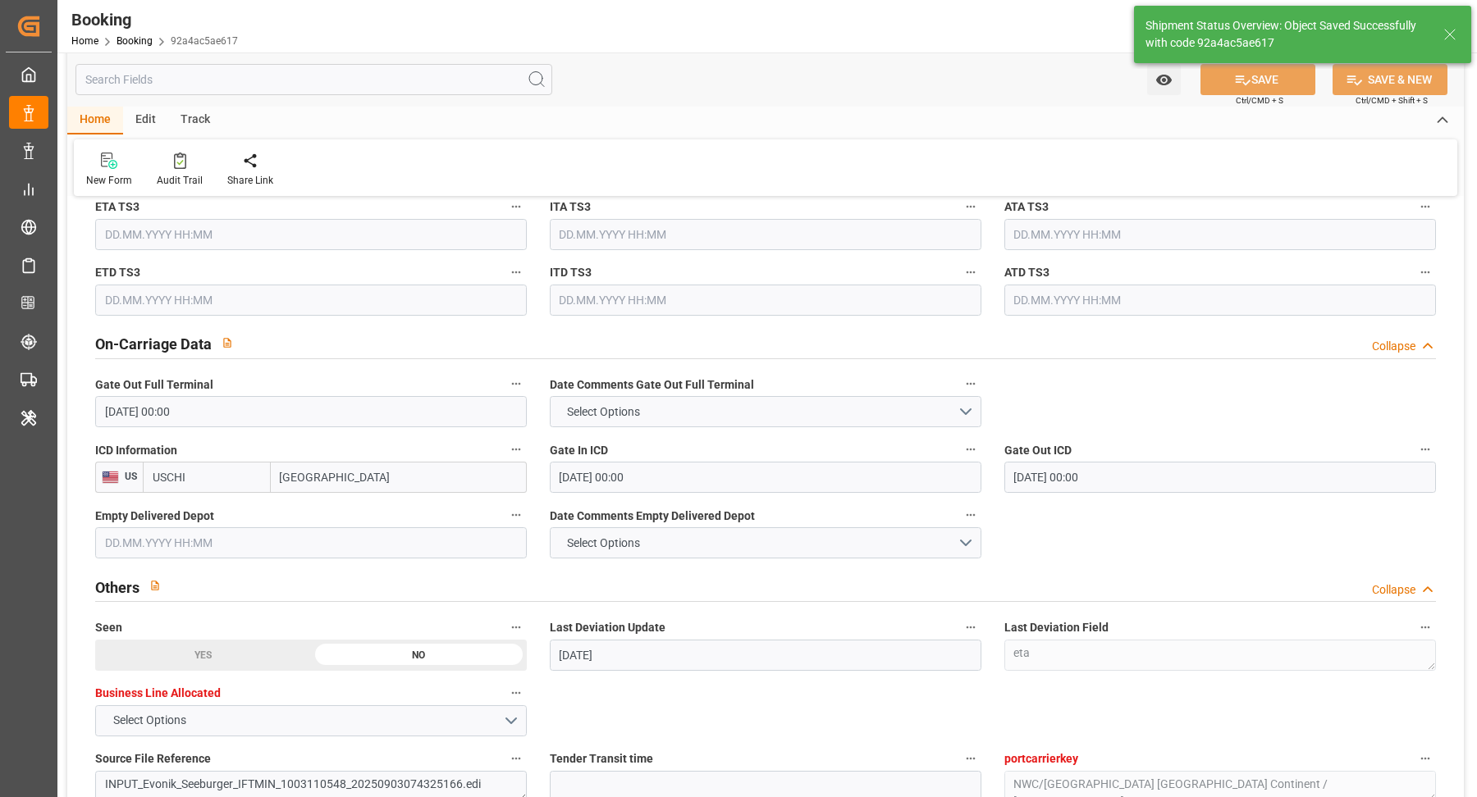
type textarea "[PERSON_NAME]"
type input "08.10.2025 11:12"
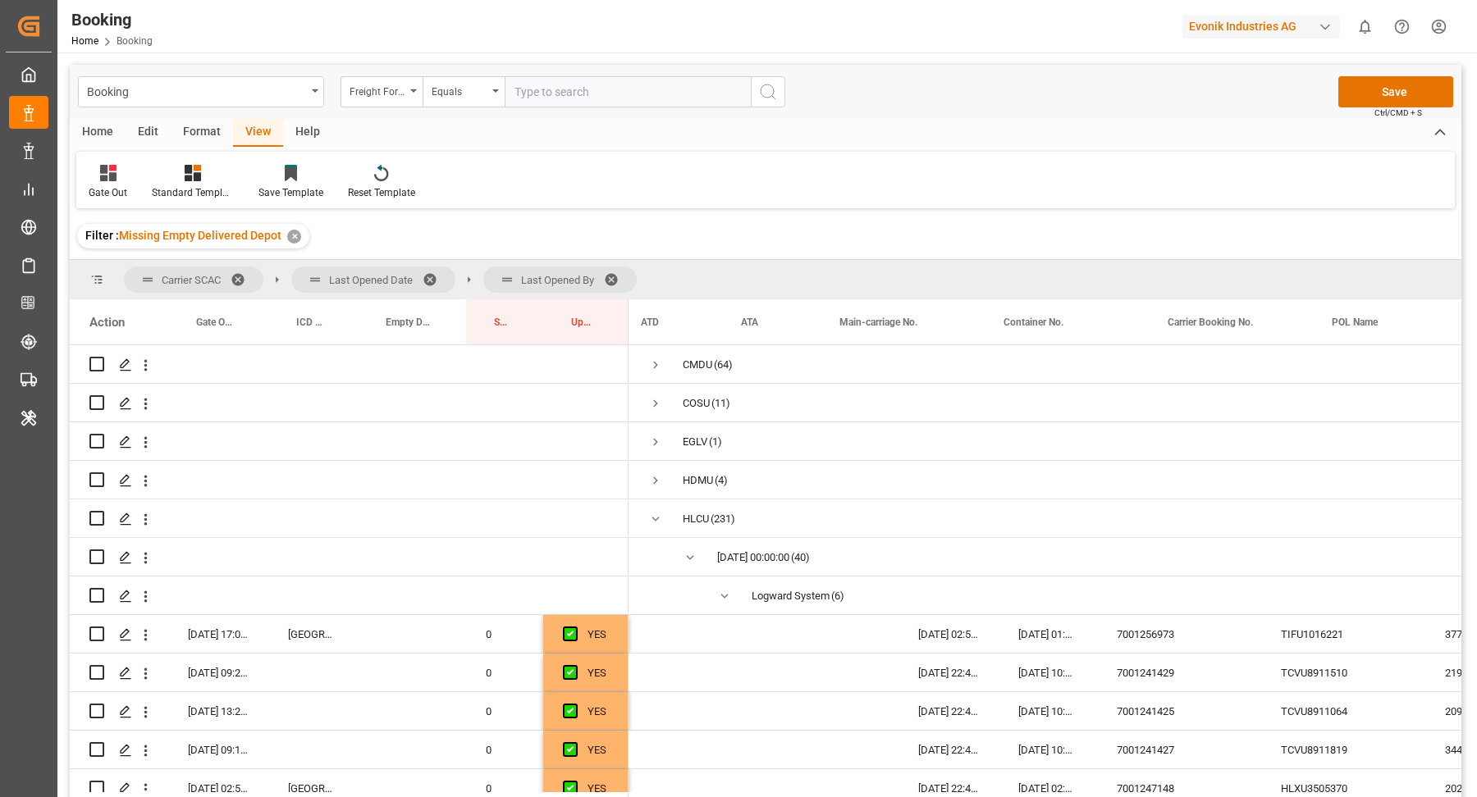
scroll to position [0, 277]
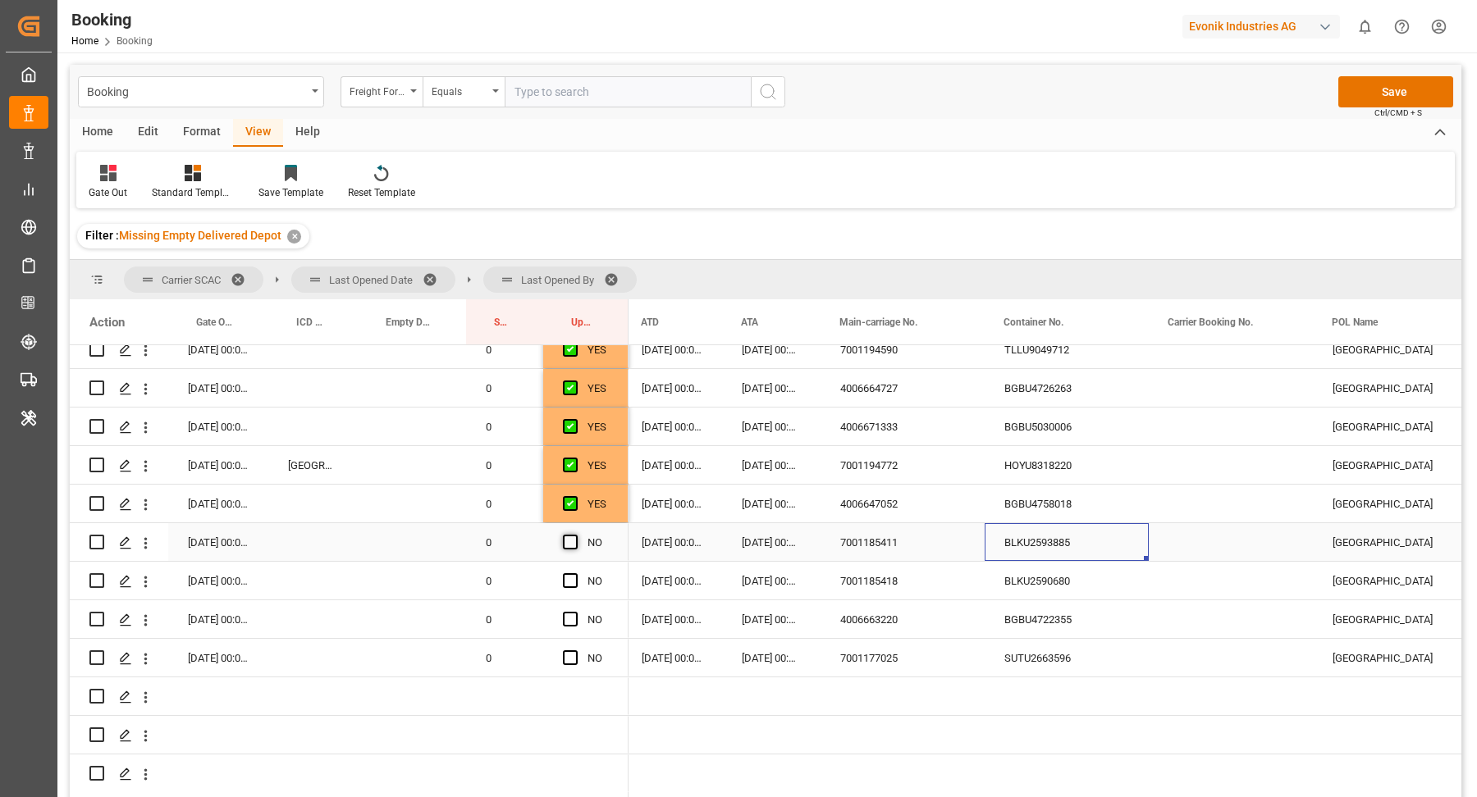
click at [569, 540] on span "Press SPACE to select this row." at bounding box center [570, 542] width 15 height 15
click at [575, 535] on input "Press SPACE to select this row." at bounding box center [575, 535] width 0 height 0
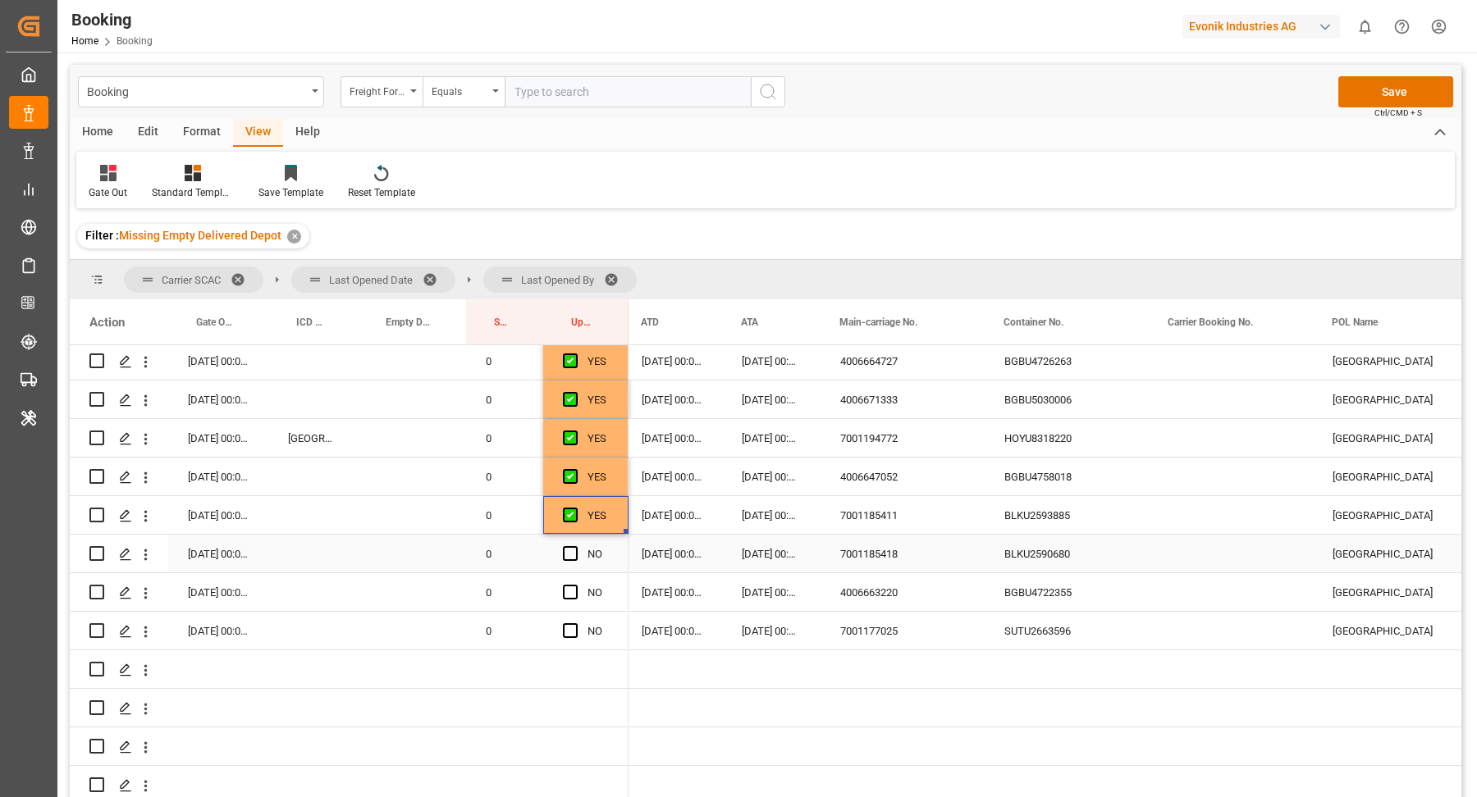
drag, startPoint x: 954, startPoint y: 552, endPoint x: 1098, endPoint y: 559, distance: 144.5
click at [955, 552] on div "7001185418" at bounding box center [902, 554] width 164 height 38
click at [1075, 554] on div "BLKU2590680" at bounding box center [1066, 554] width 164 height 38
click at [570, 547] on span "Press SPACE to select this row." at bounding box center [570, 553] width 15 height 15
click at [575, 546] on input "Press SPACE to select this row." at bounding box center [575, 546] width 0 height 0
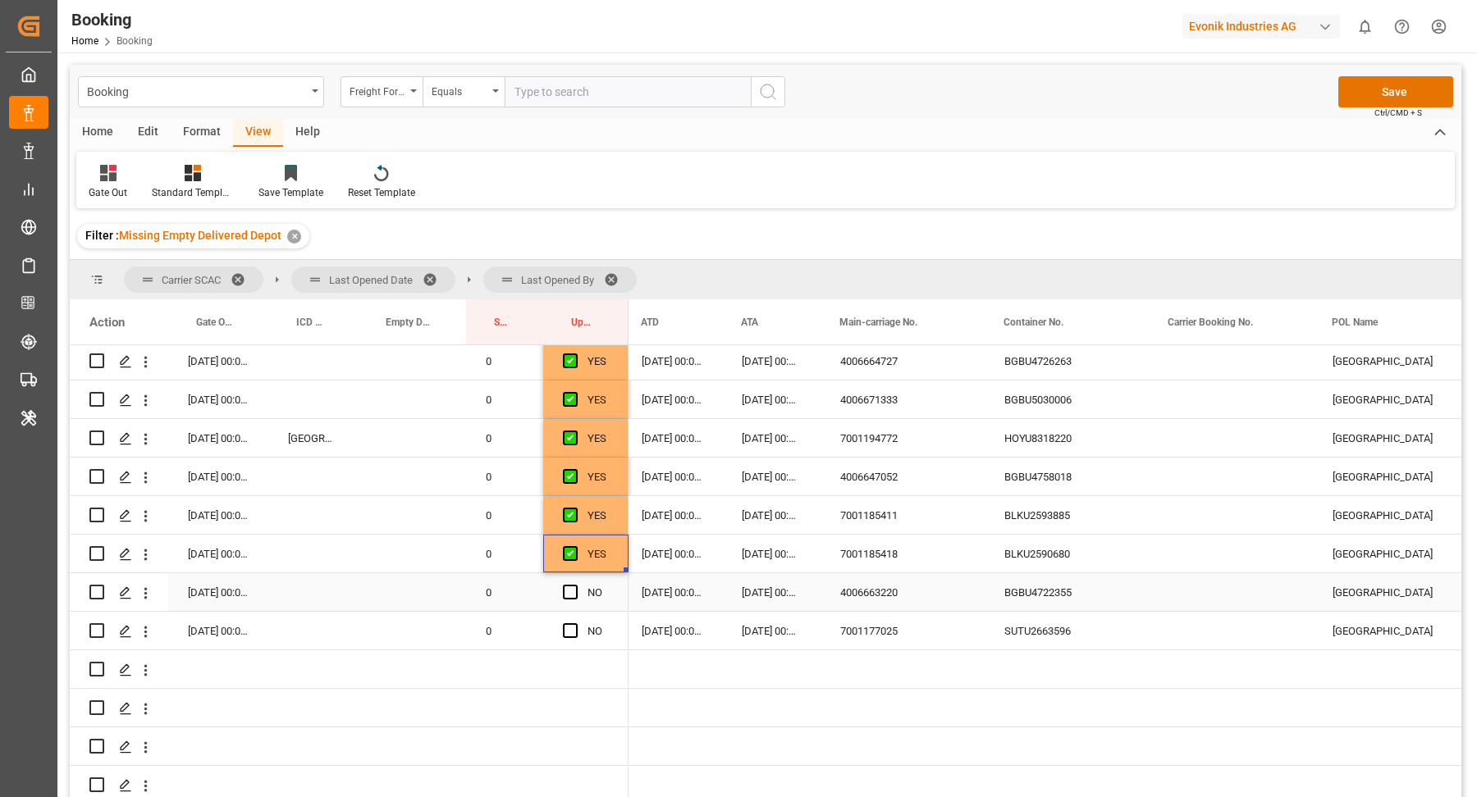
click at [1076, 582] on div "BGBU4722355" at bounding box center [1066, 592] width 164 height 38
click at [573, 596] on span "Press SPACE to select this row." at bounding box center [570, 592] width 15 height 15
click at [575, 585] on input "Press SPACE to select this row." at bounding box center [575, 585] width 0 height 0
click at [1076, 623] on div "SUTU2663596" at bounding box center [1066, 631] width 164 height 38
click at [578, 628] on div "Press SPACE to select this row." at bounding box center [575, 632] width 25 height 38
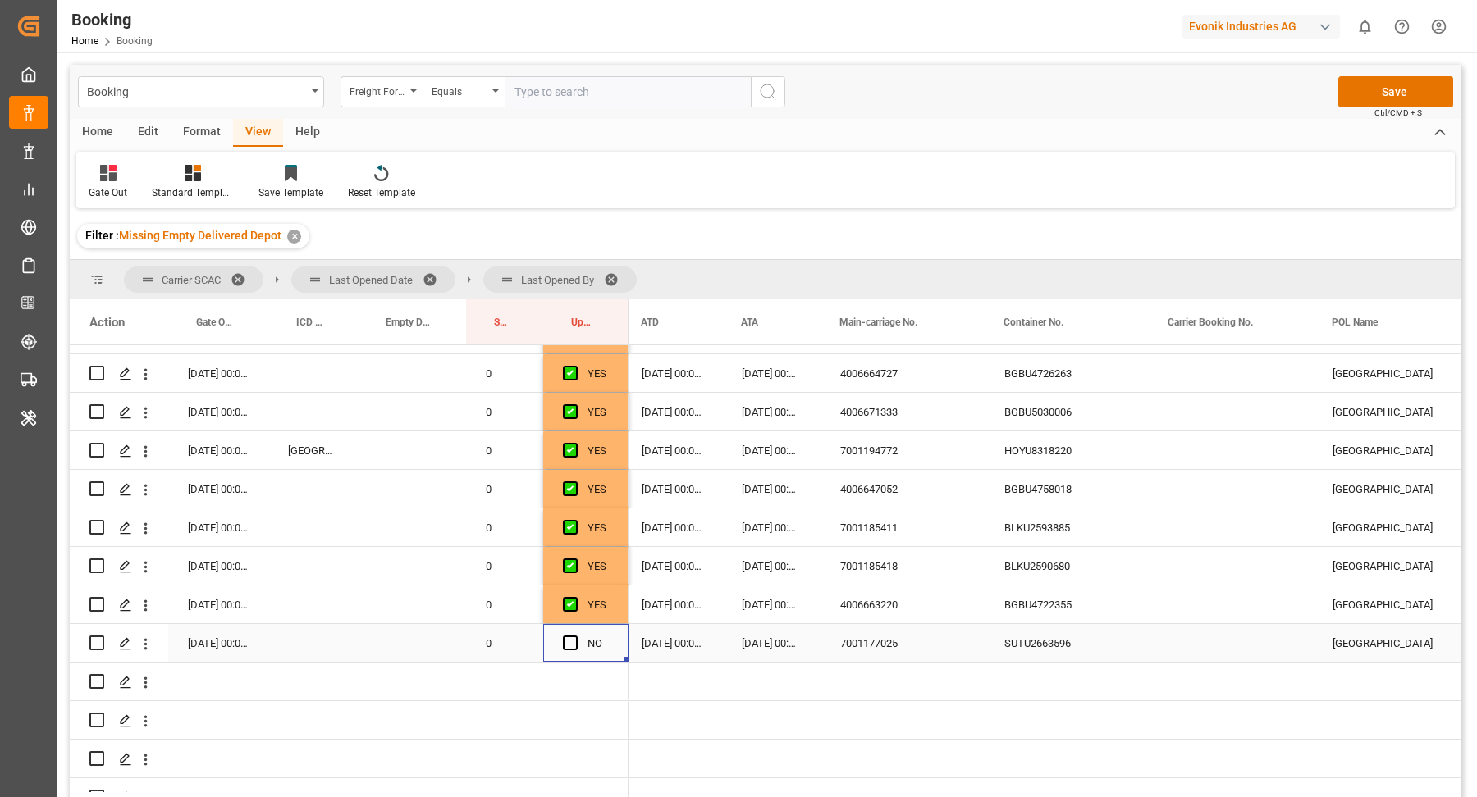
click at [573, 638] on span "Press SPACE to select this row." at bounding box center [570, 643] width 15 height 15
click at [575, 636] on input "Press SPACE to select this row." at bounding box center [575, 636] width 0 height 0
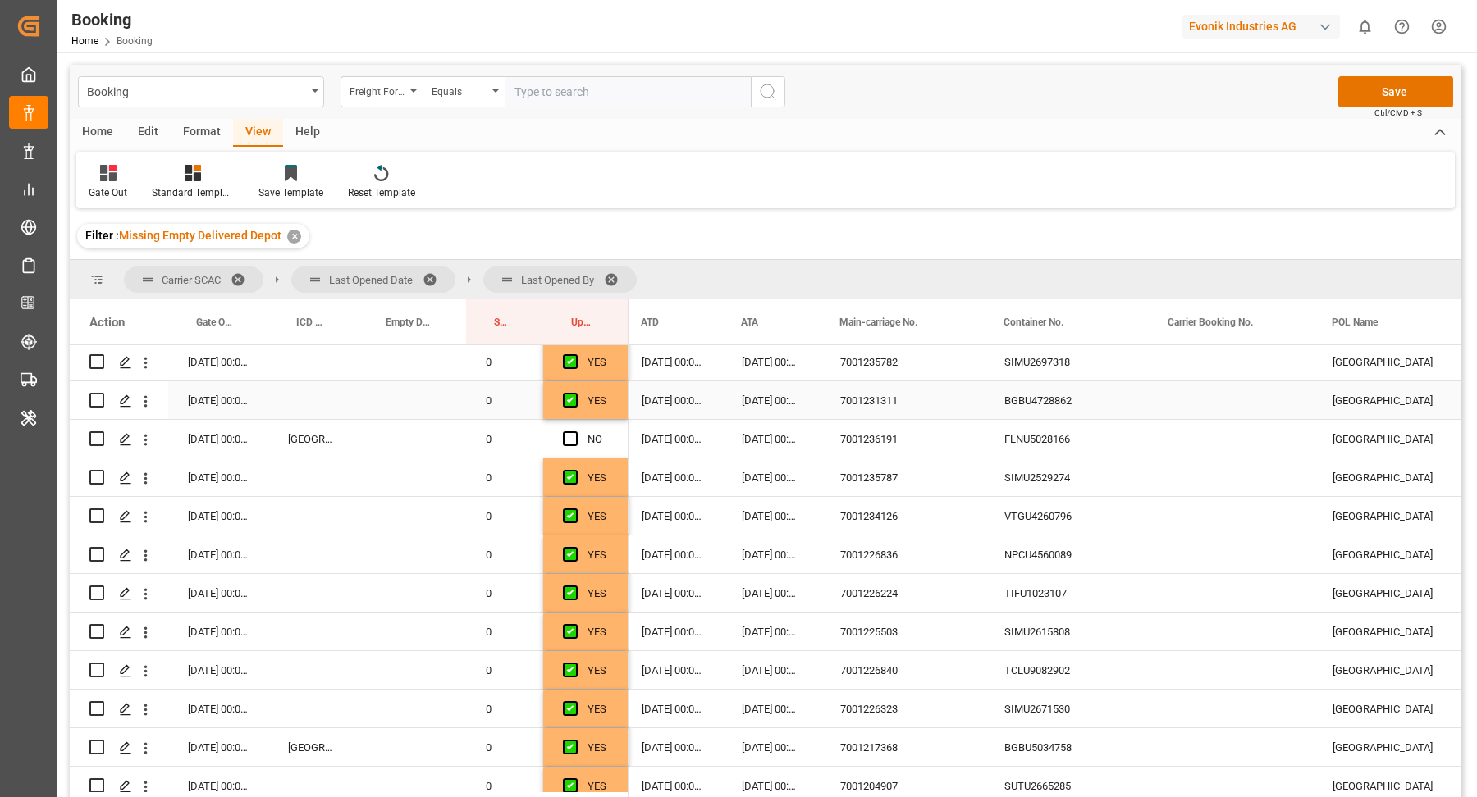
scroll to position [499, 0]
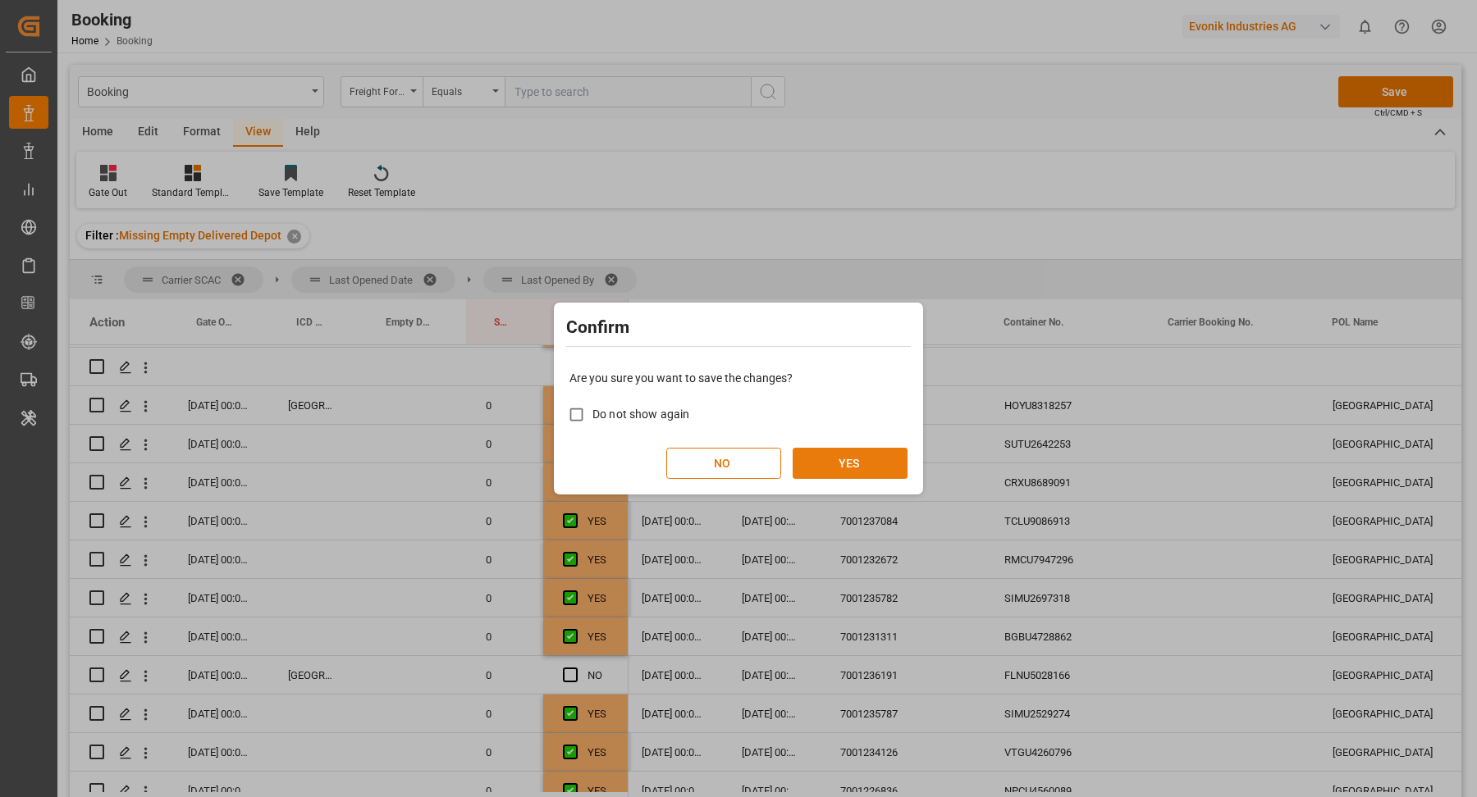
click at [851, 462] on button "YES" at bounding box center [849, 463] width 115 height 31
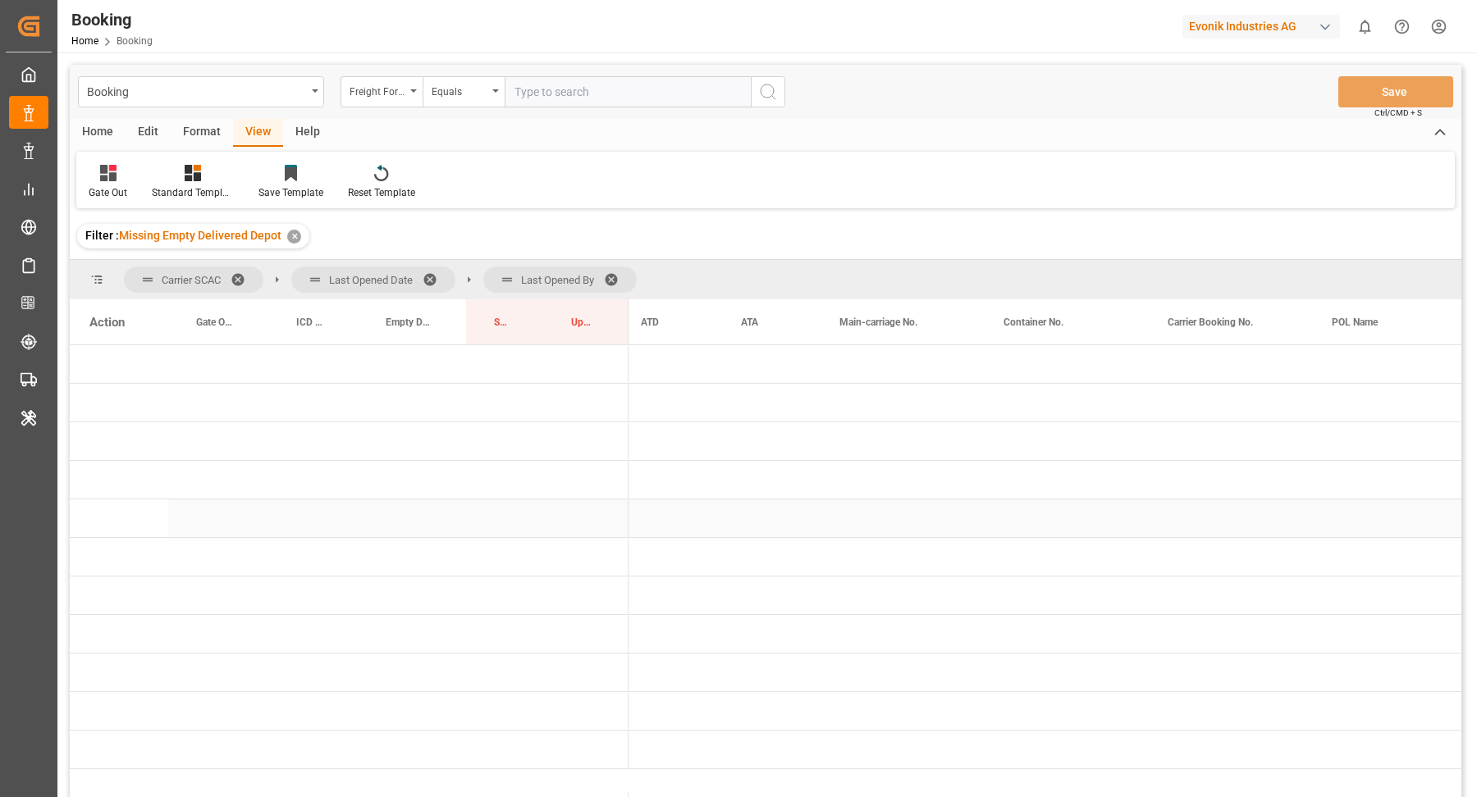
scroll to position [0, 0]
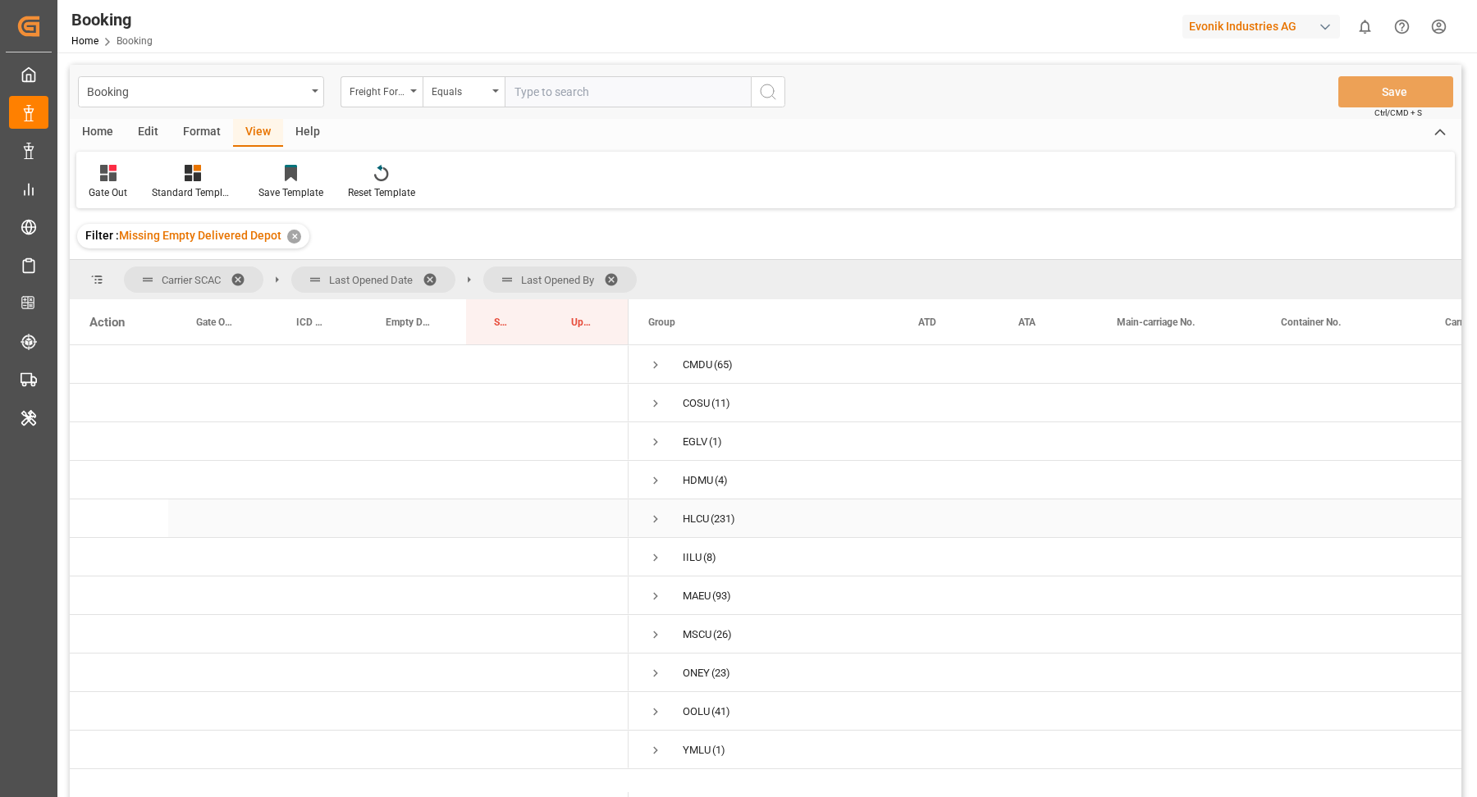
click at [660, 519] on span "Press SPACE to select this row." at bounding box center [655, 519] width 15 height 15
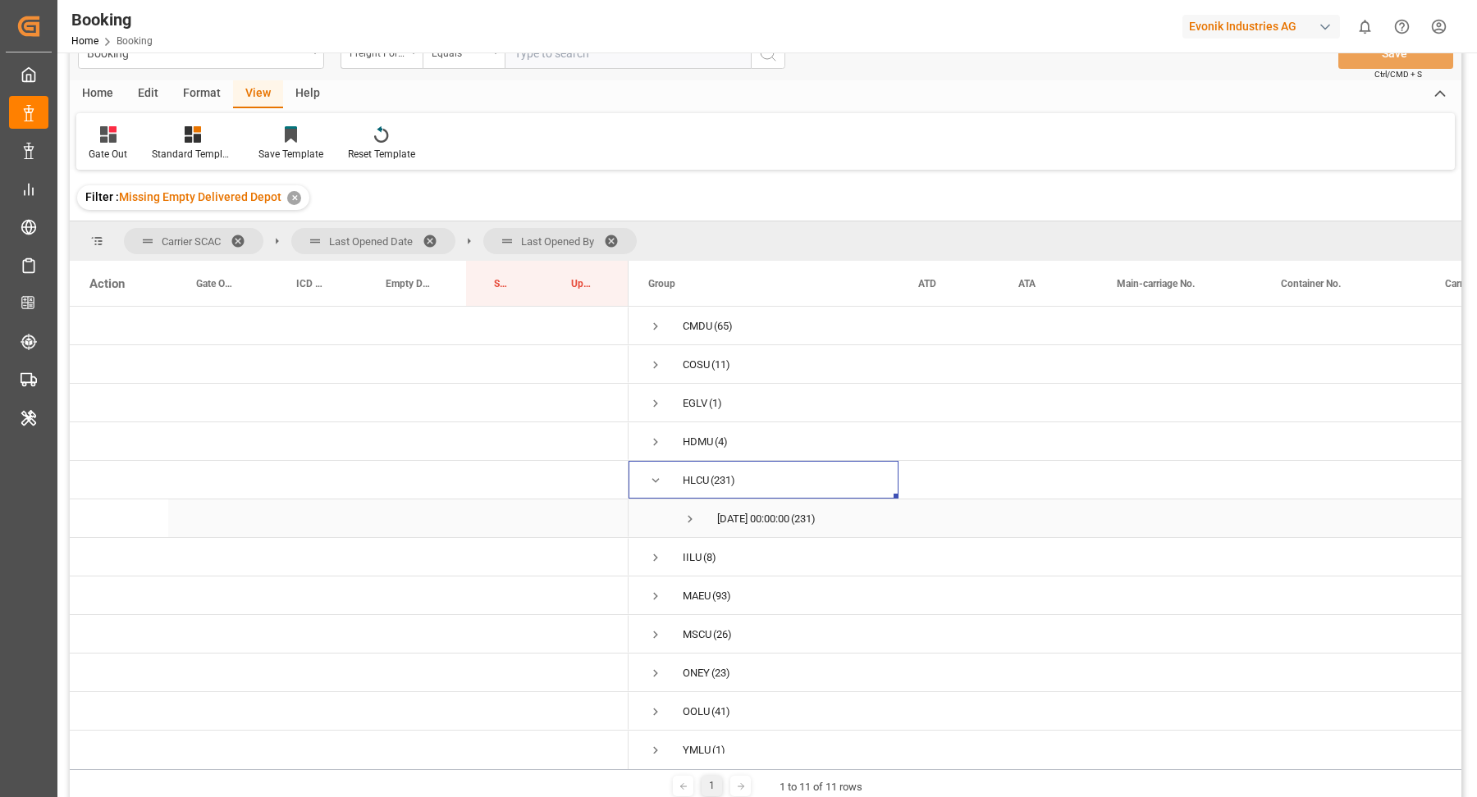
scroll to position [30, 0]
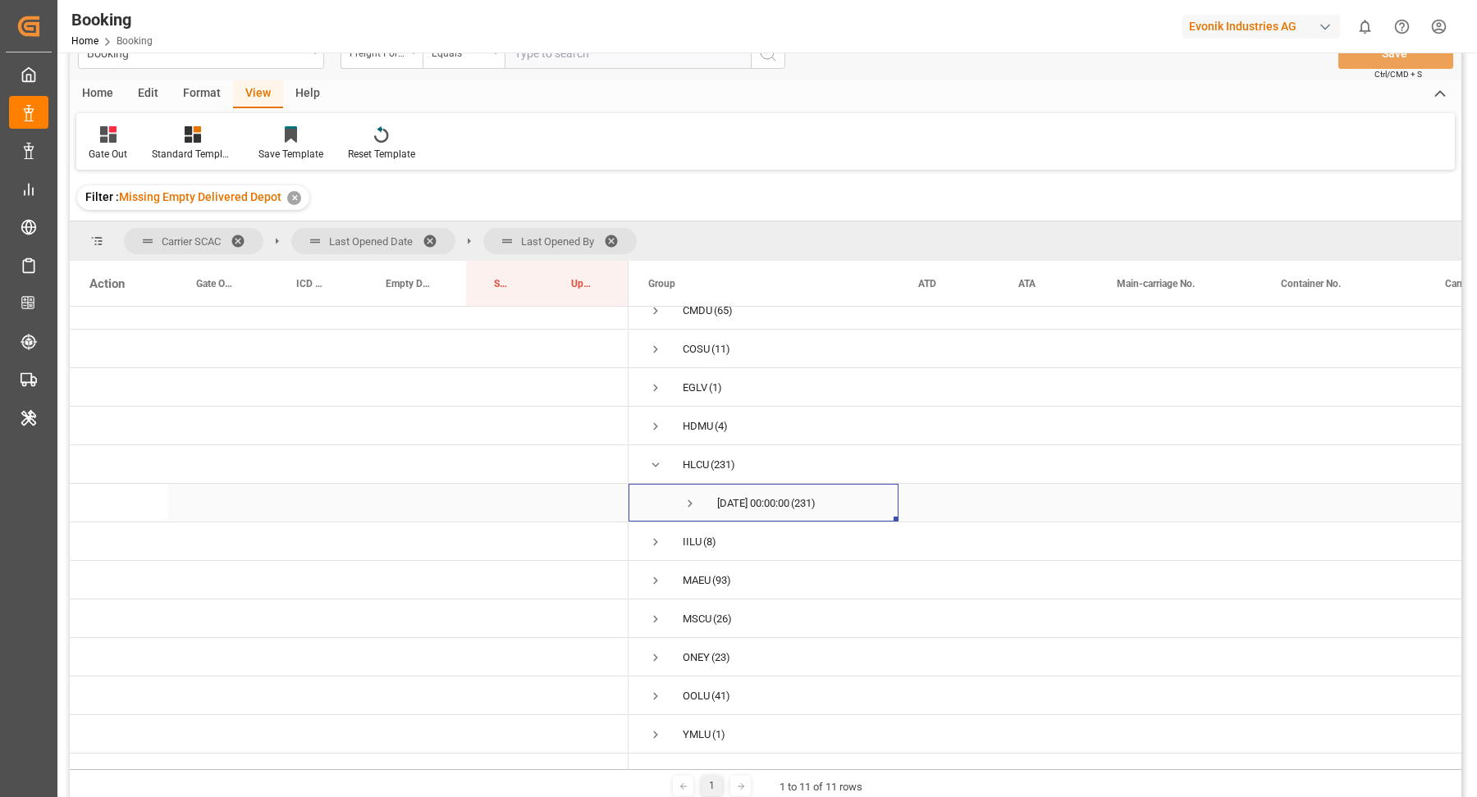
click at [692, 496] on span "Press SPACE to select this row." at bounding box center [690, 503] width 15 height 15
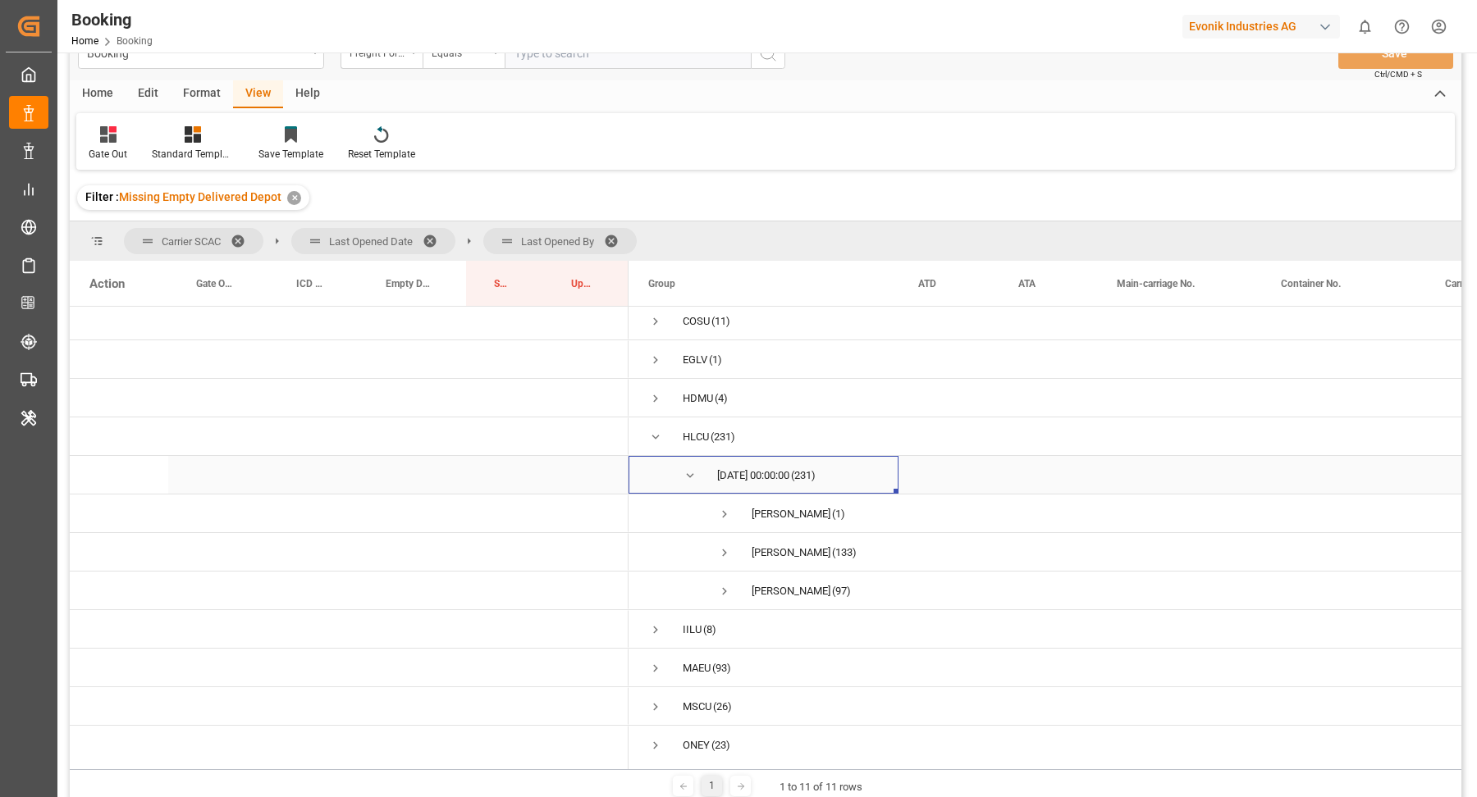
scroll to position [56, 0]
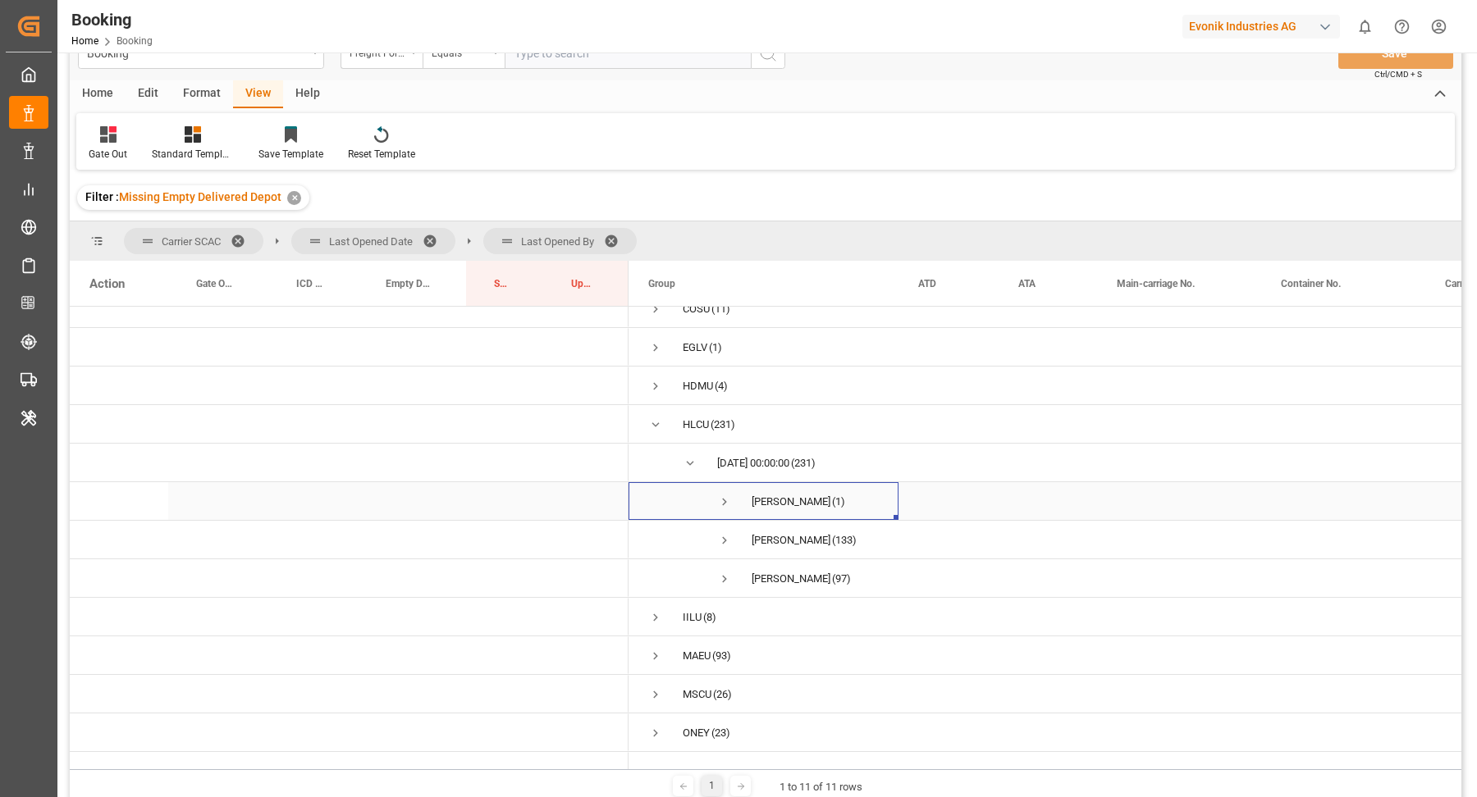
click at [727, 496] on span "Press SPACE to select this row." at bounding box center [724, 502] width 15 height 15
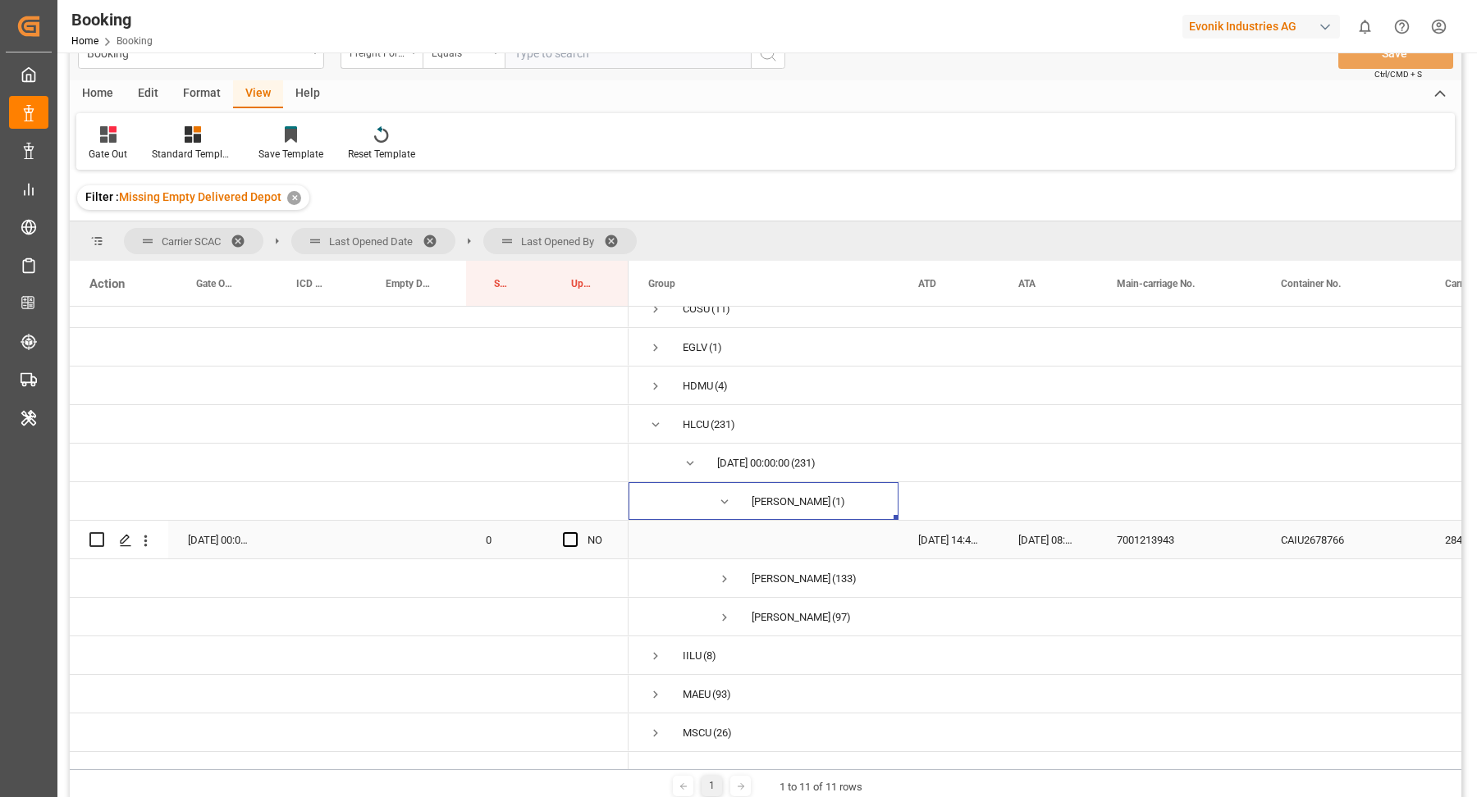
click at [1336, 547] on div "CAIU2678766" at bounding box center [1343, 540] width 164 height 38
click at [148, 546] on icon "open menu" at bounding box center [145, 540] width 17 height 17
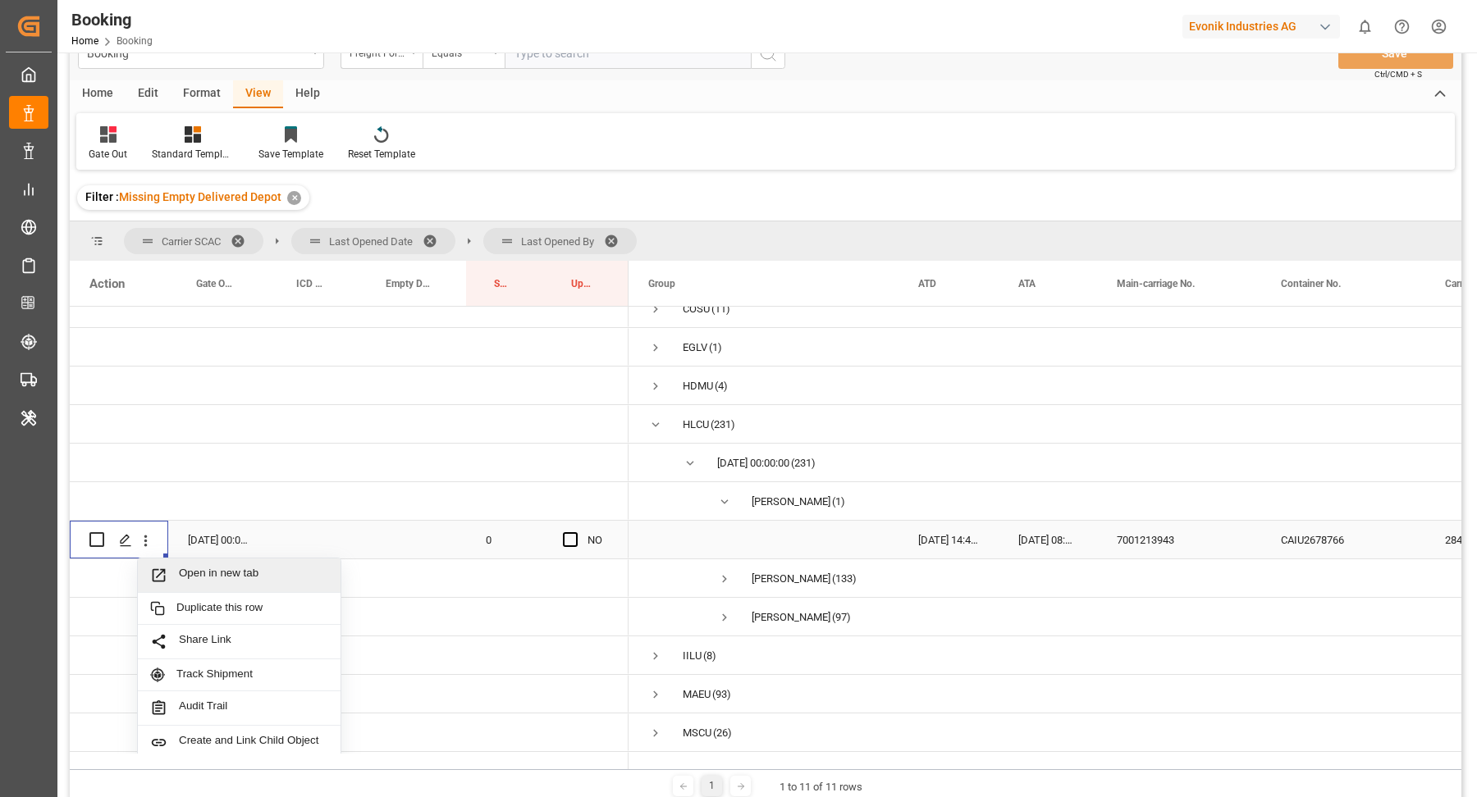
click at [269, 573] on span "Open in new tab" at bounding box center [253, 575] width 149 height 17
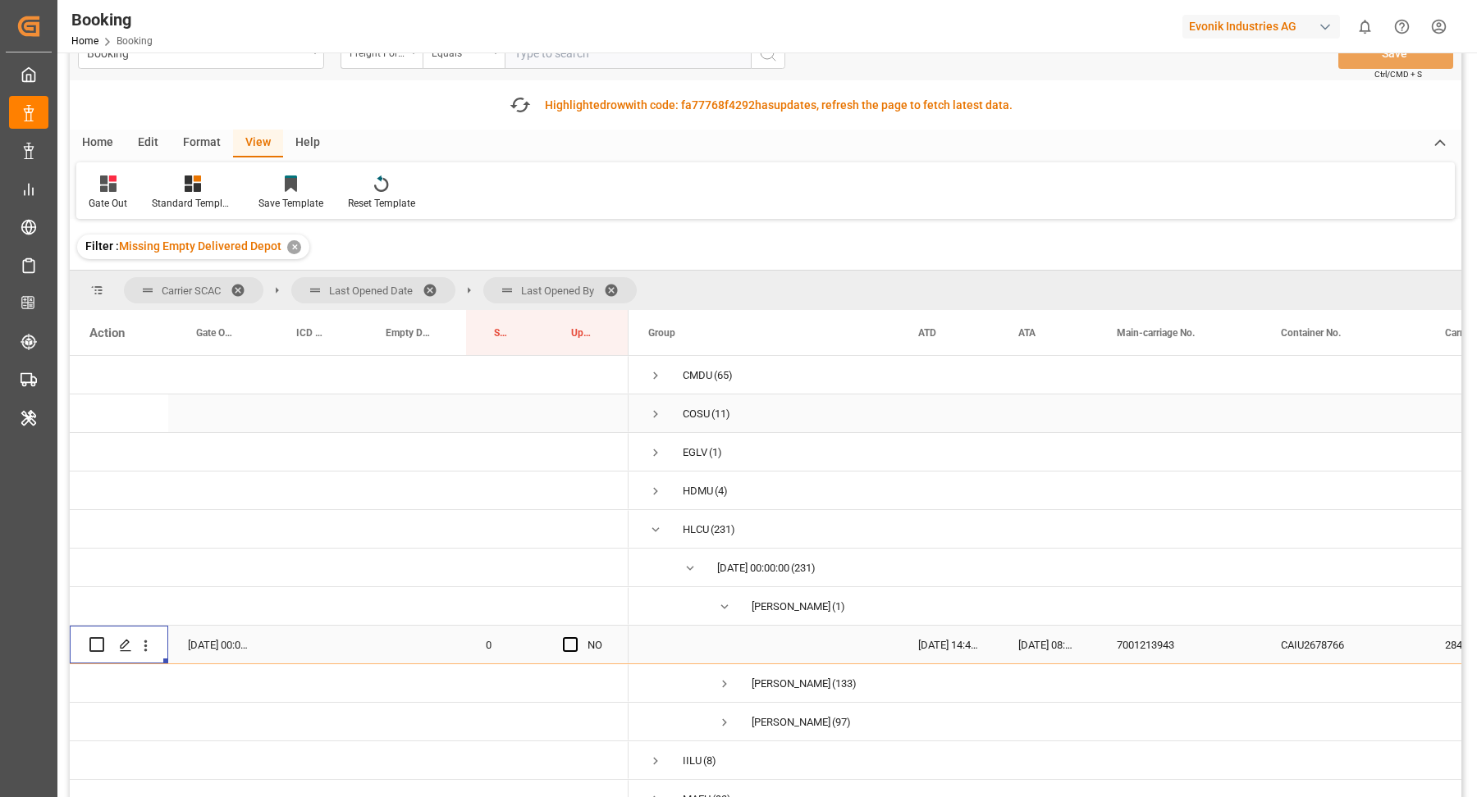
scroll to position [0, 0]
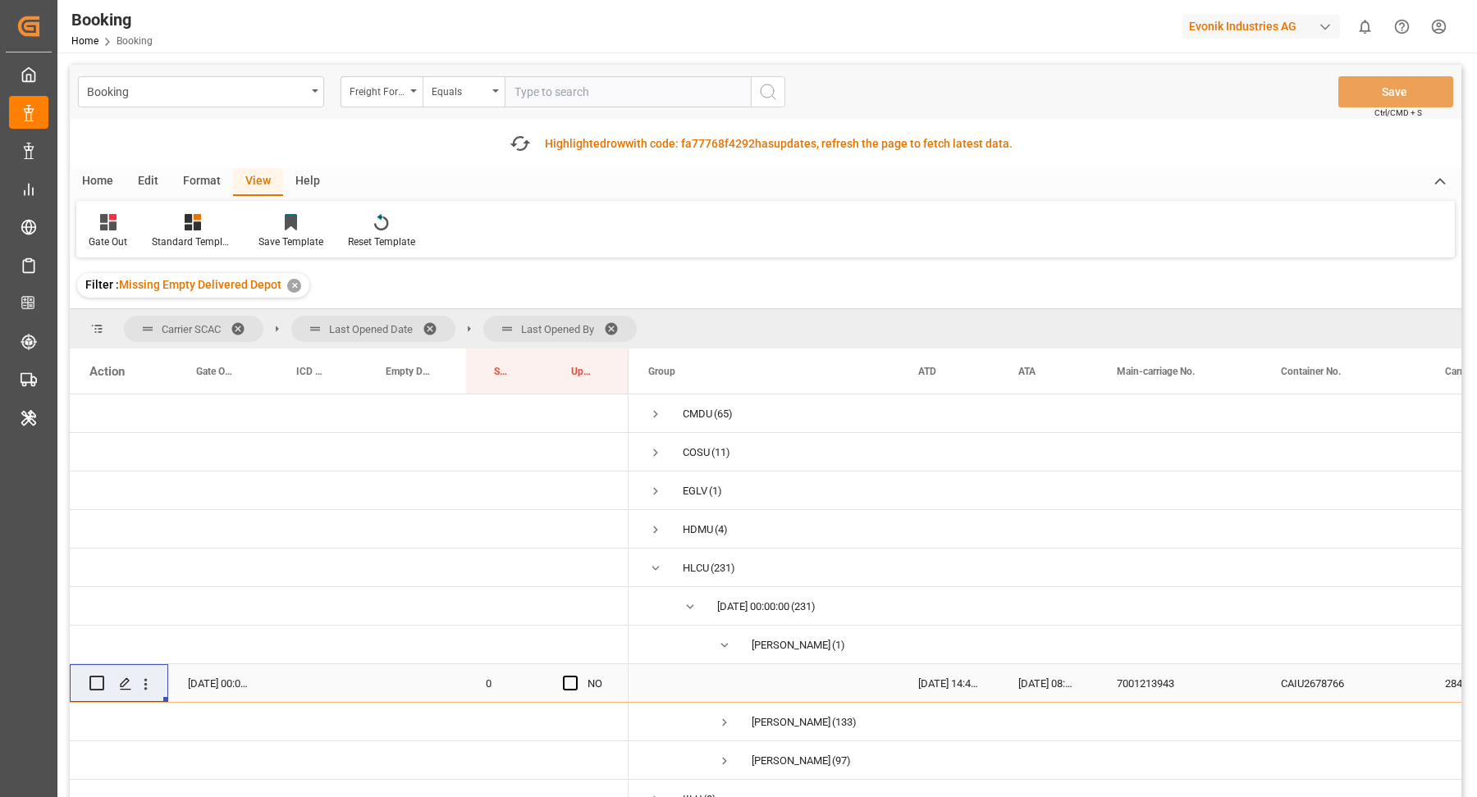
click at [237, 324] on span at bounding box center [244, 329] width 26 height 15
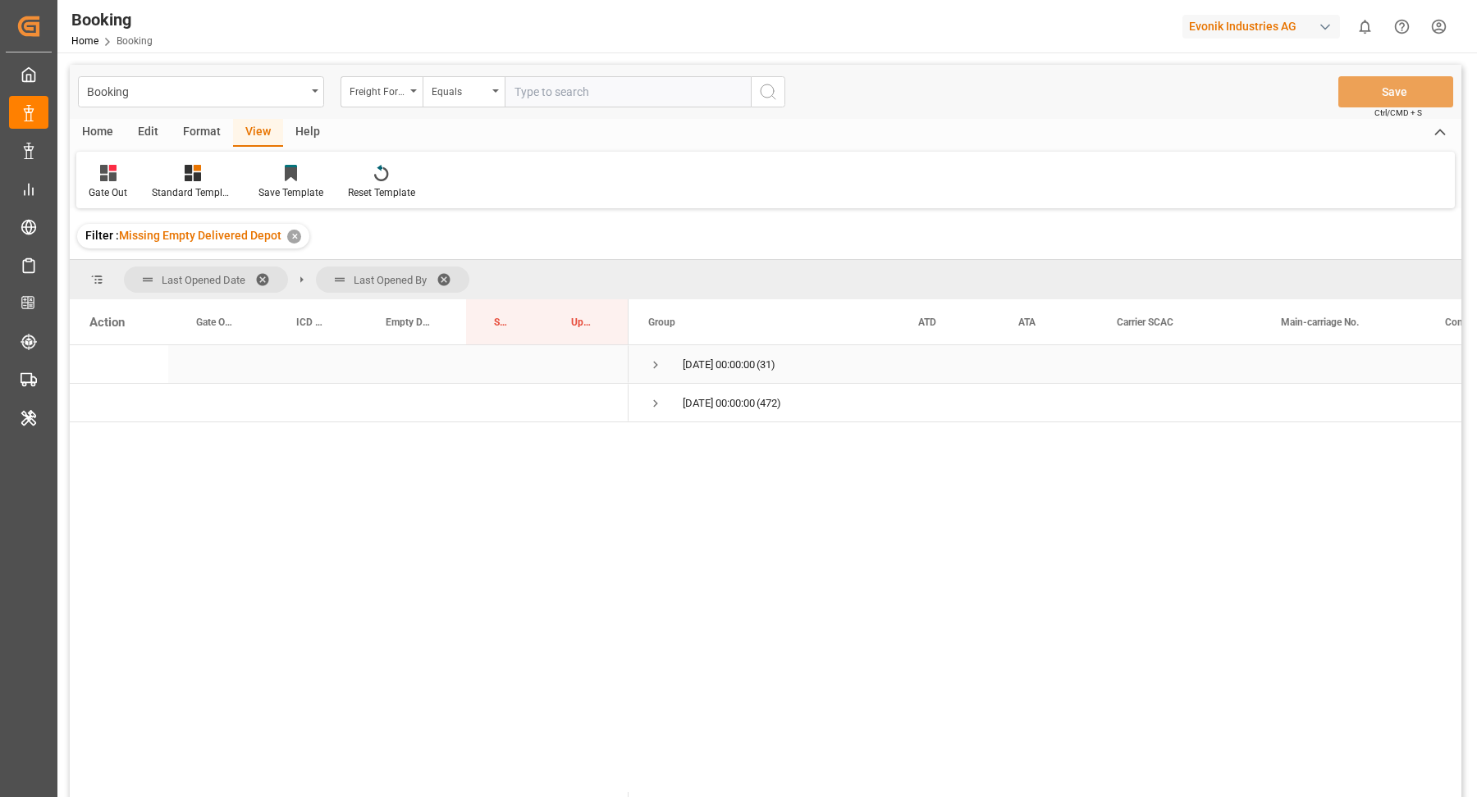
click at [654, 355] on span "Press SPACE to select this row." at bounding box center [655, 365] width 15 height 38
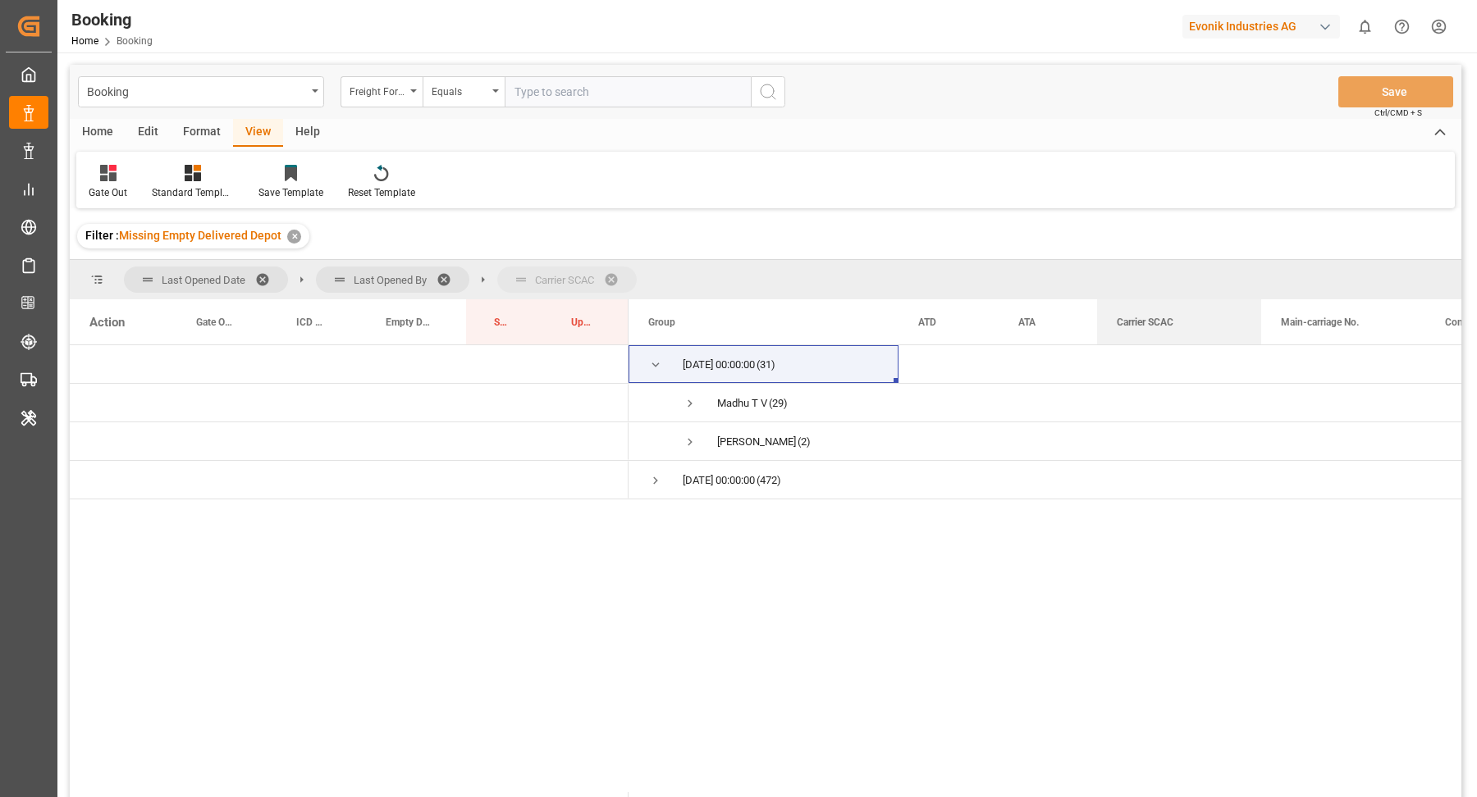
drag, startPoint x: 1154, startPoint y: 324, endPoint x: 1162, endPoint y: 276, distance: 48.3
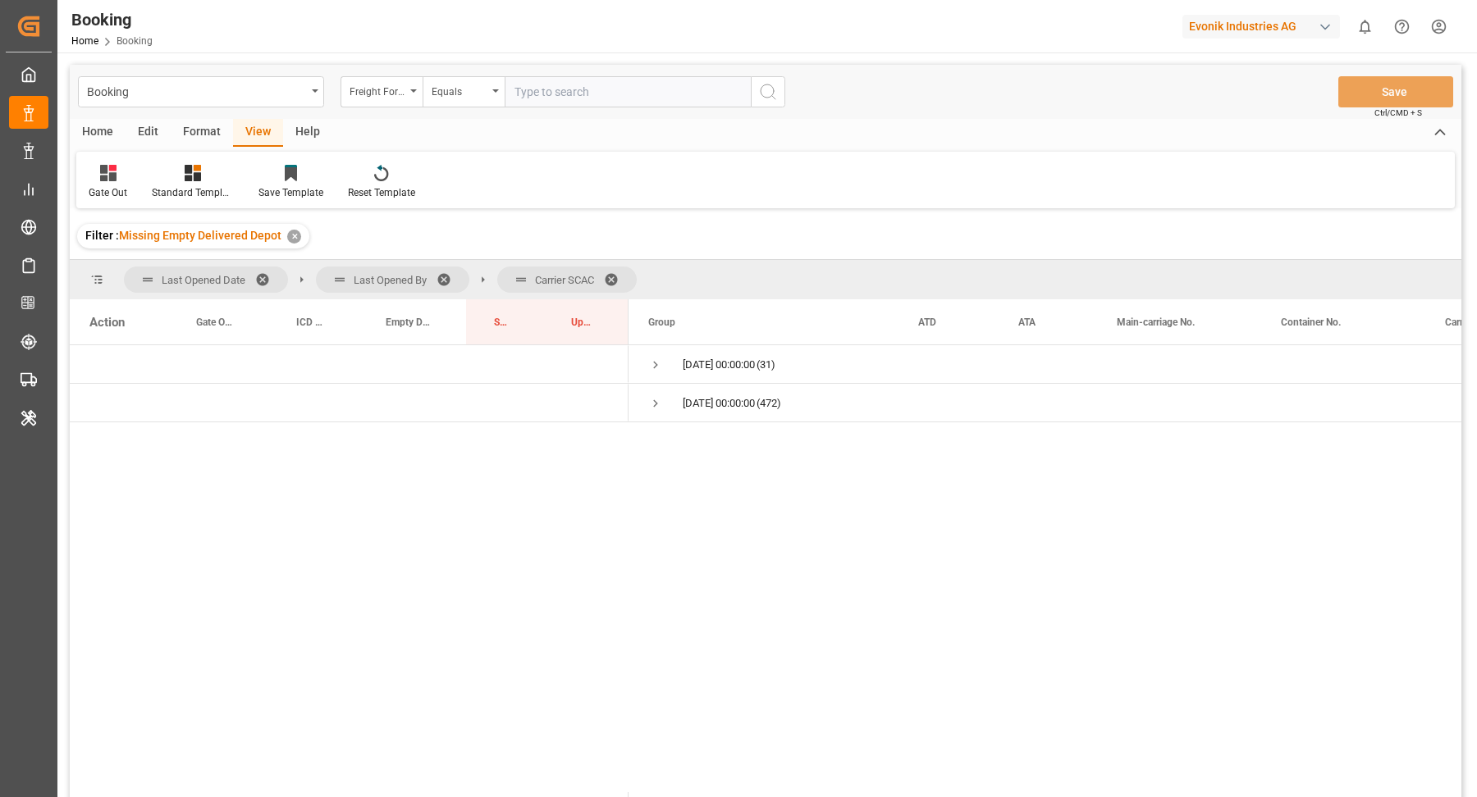
click at [447, 272] on span at bounding box center [449, 279] width 26 height 15
click at [663, 358] on span "07.10.2025 00:00:00 (31)" at bounding box center [763, 364] width 231 height 36
click at [659, 359] on span "Press SPACE to select this row." at bounding box center [655, 365] width 15 height 15
click at [656, 443] on span "Press SPACE to select this row." at bounding box center [655, 442] width 15 height 15
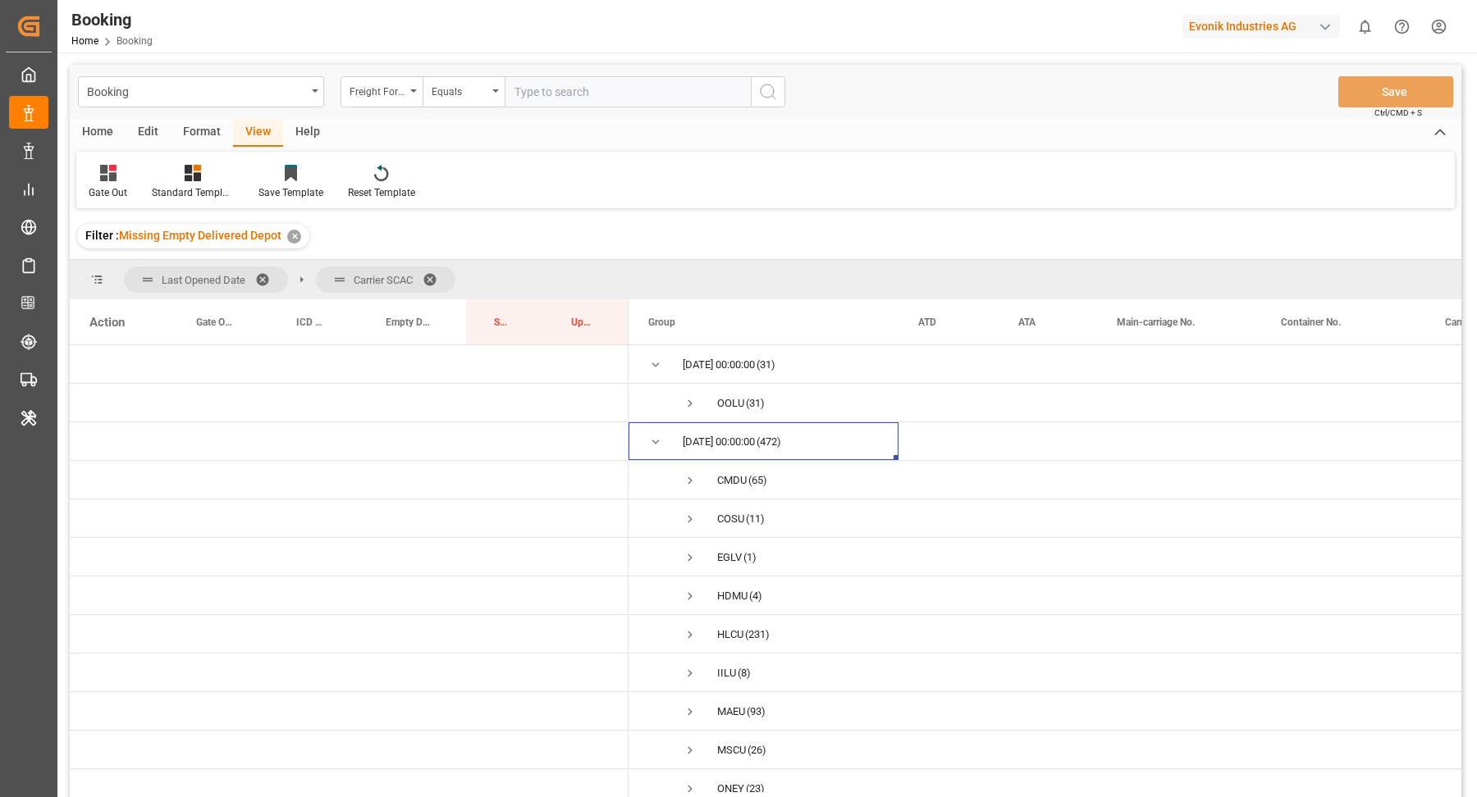
click at [209, 126] on div "Format" at bounding box center [202, 133] width 62 height 28
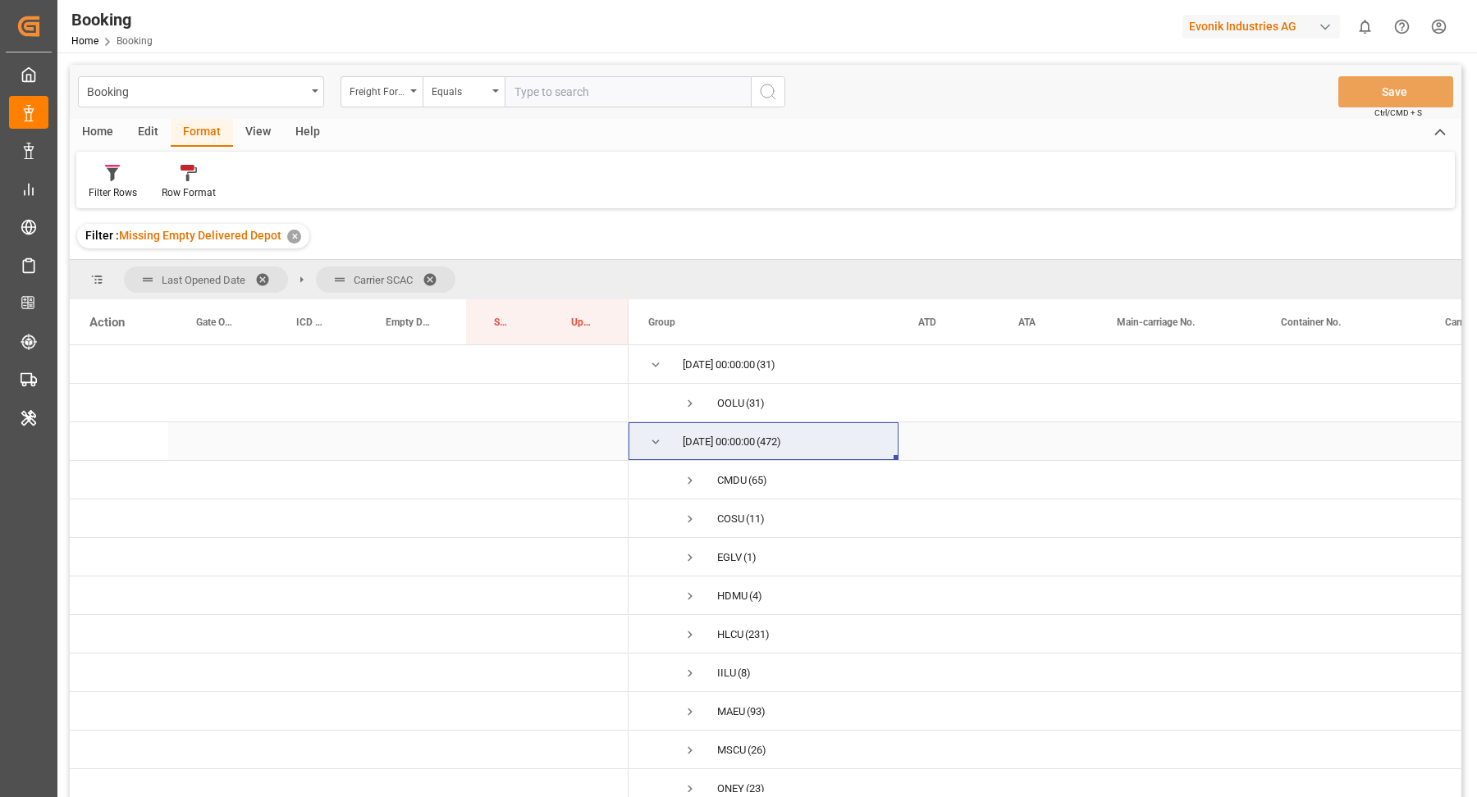
click at [649, 441] on span "Press SPACE to select this row." at bounding box center [655, 442] width 15 height 15
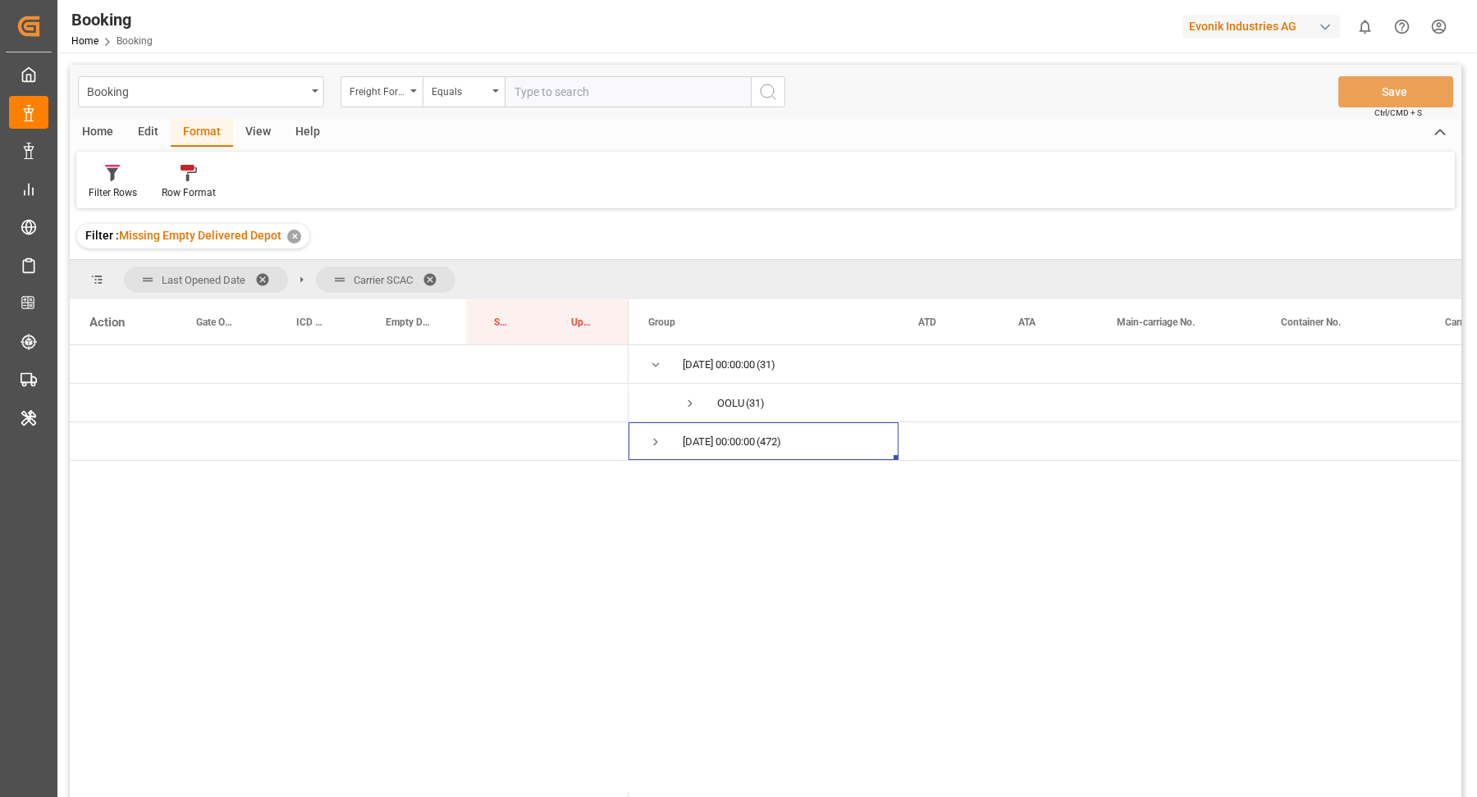
scroll to position [242, 0]
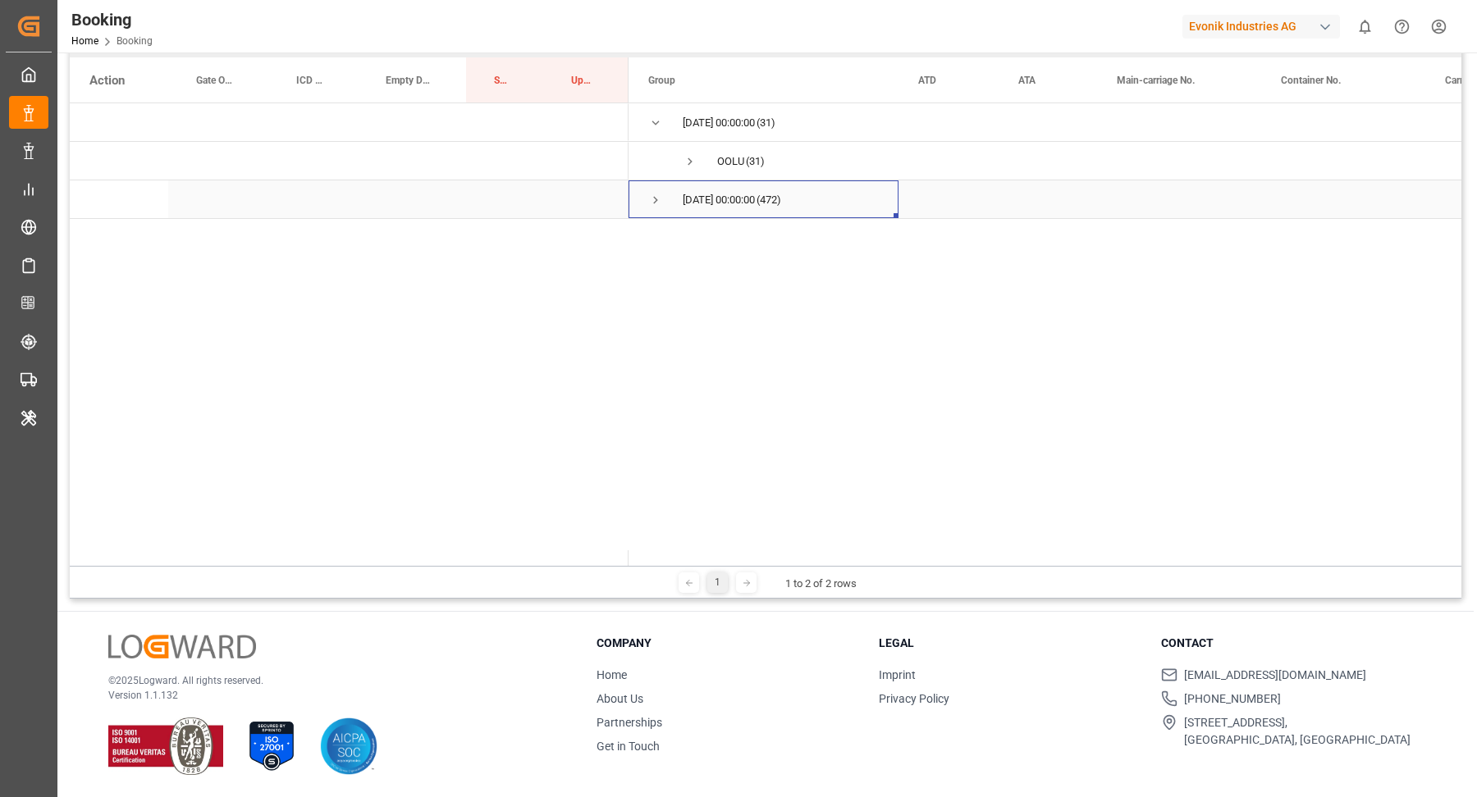
click at [651, 196] on span "Press SPACE to select this row." at bounding box center [655, 200] width 15 height 15
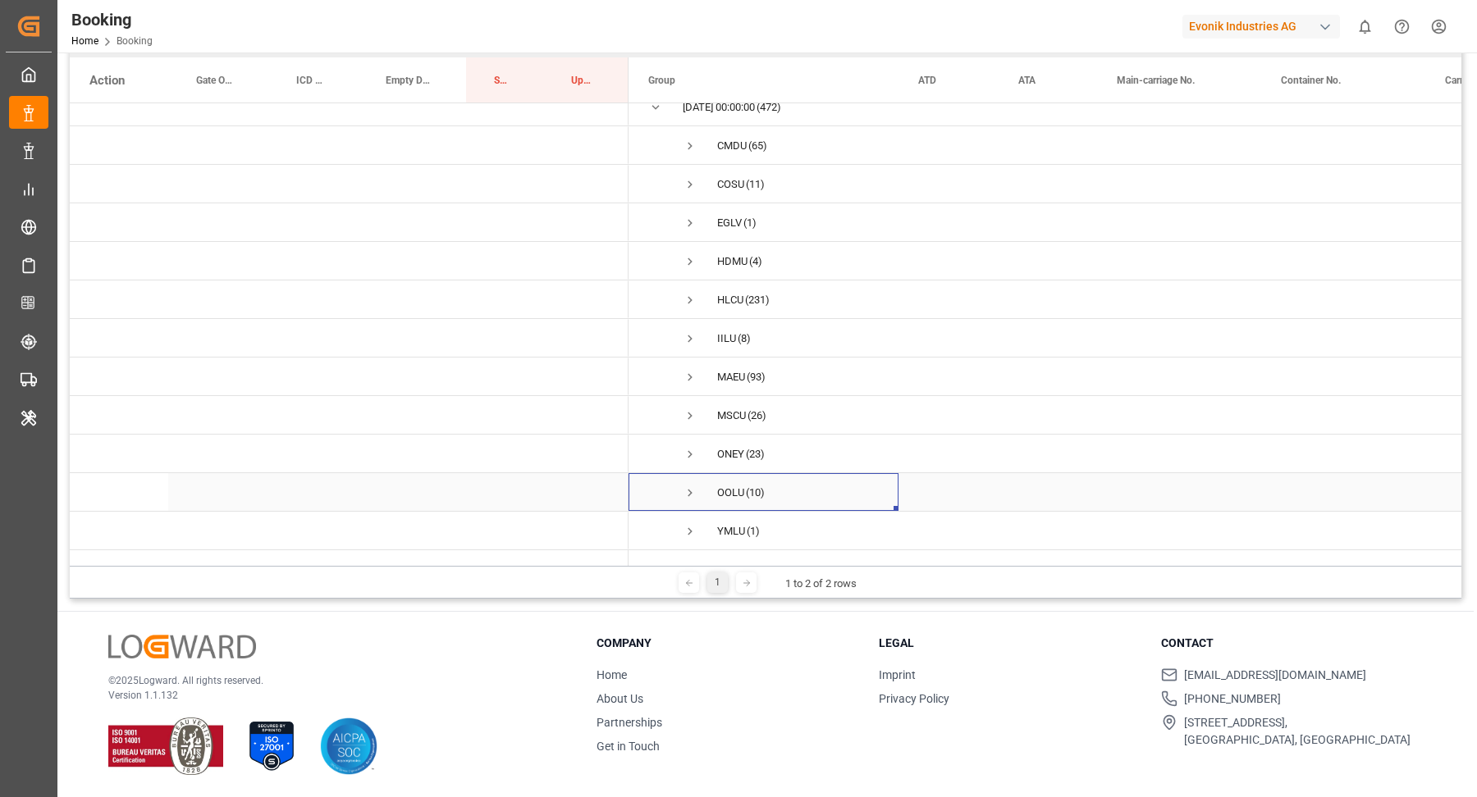
click at [688, 486] on span "Press SPACE to select this row." at bounding box center [690, 493] width 15 height 15
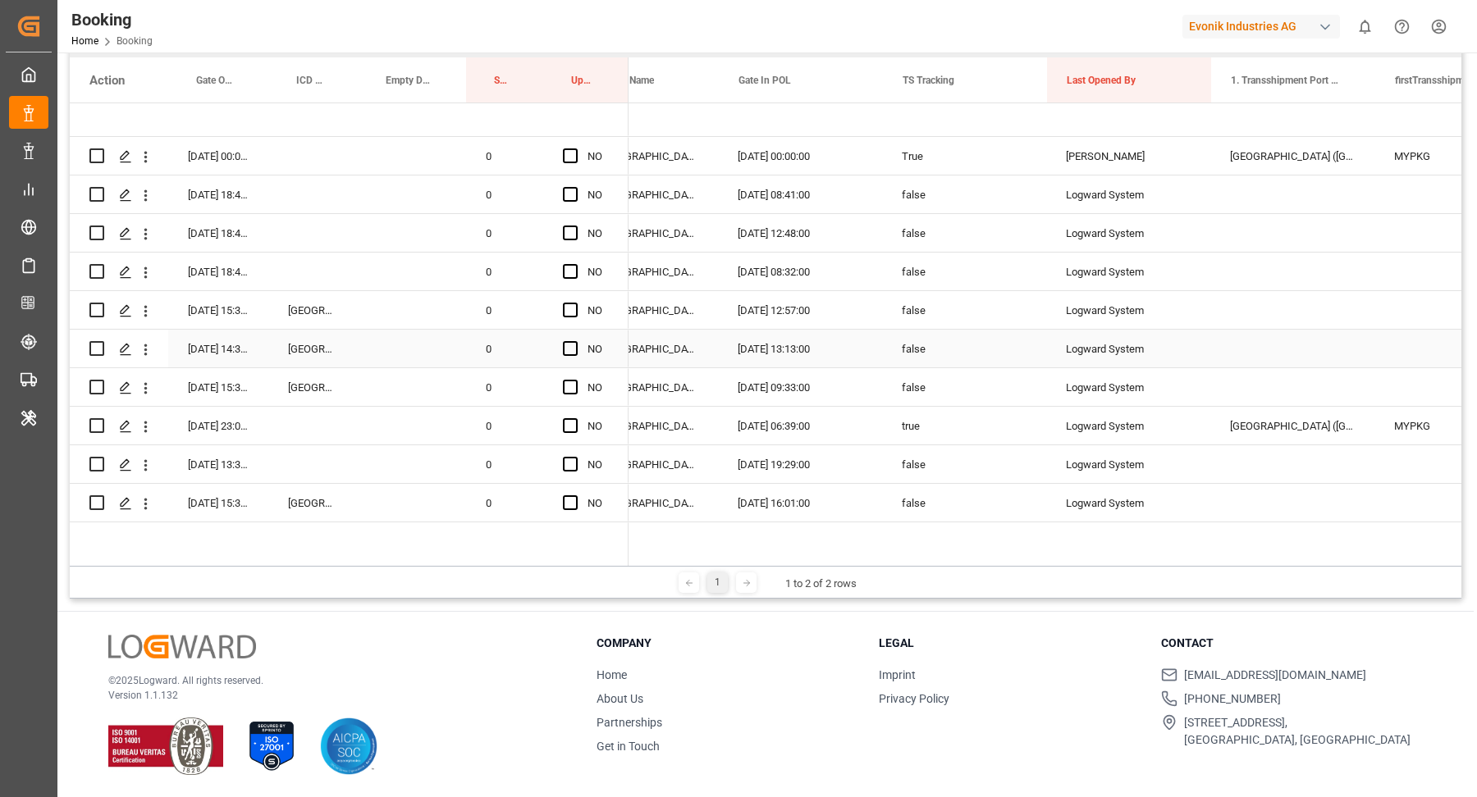
scroll to position [0, 1112]
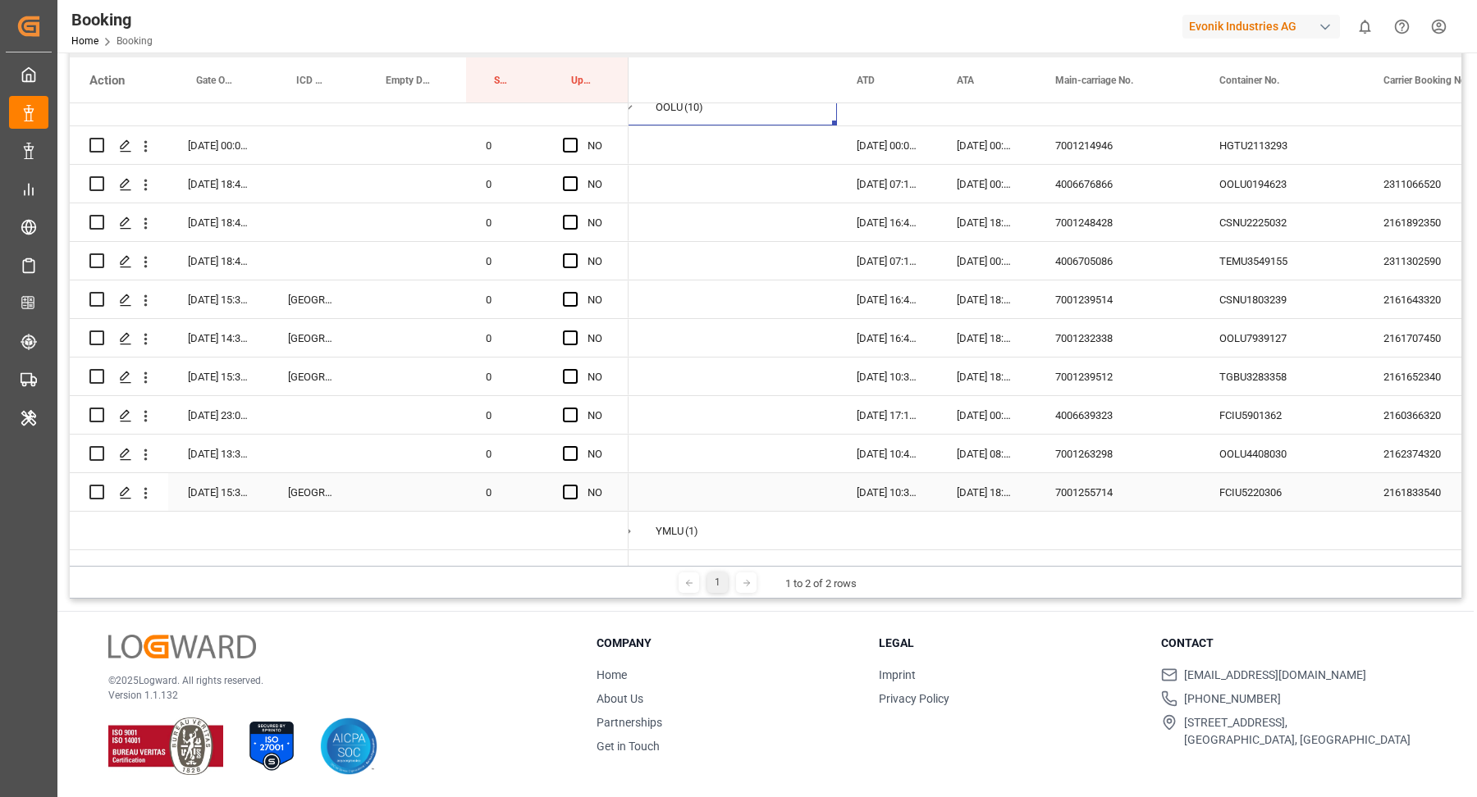
click at [1291, 478] on div "FCIU5220306" at bounding box center [1281, 492] width 164 height 38
click at [152, 485] on icon "open menu" at bounding box center [145, 493] width 17 height 17
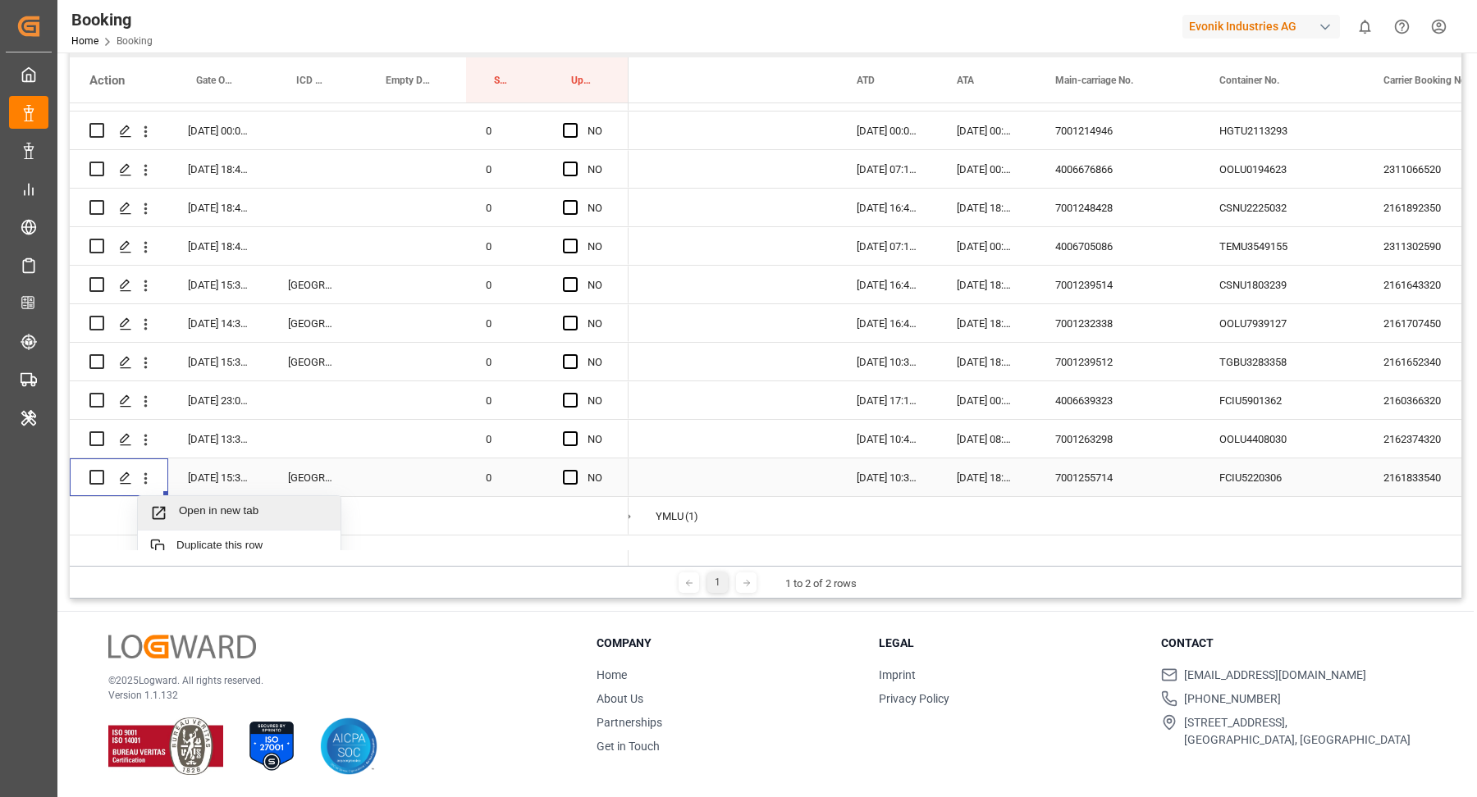
drag, startPoint x: 194, startPoint y: 492, endPoint x: 225, endPoint y: 506, distance: 34.2
click at [225, 506] on span "Open in new tab" at bounding box center [253, 513] width 149 height 17
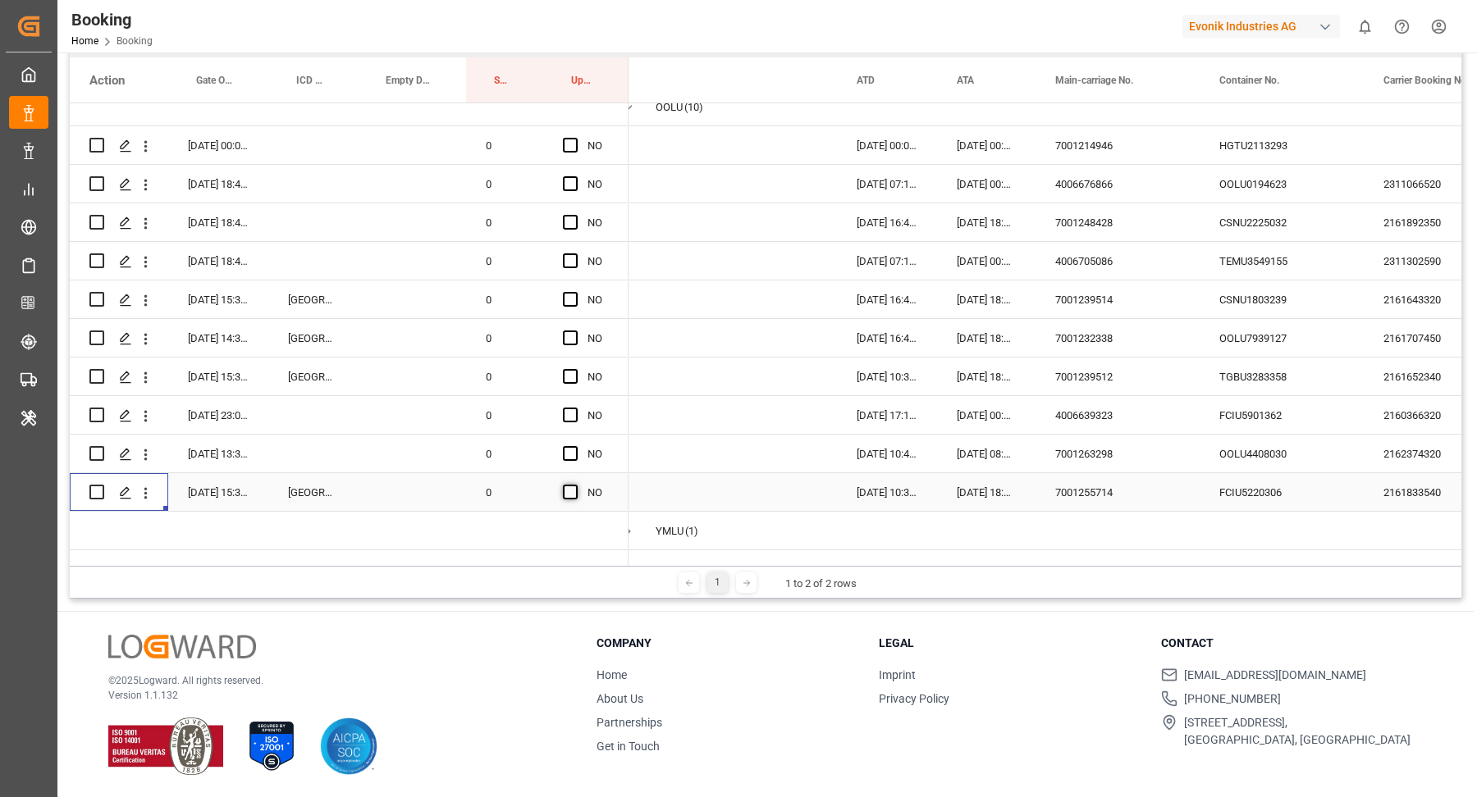
click at [573, 485] on span "Press SPACE to select this row." at bounding box center [570, 492] width 15 height 15
click at [575, 485] on input "Press SPACE to select this row." at bounding box center [575, 485] width 0 height 0
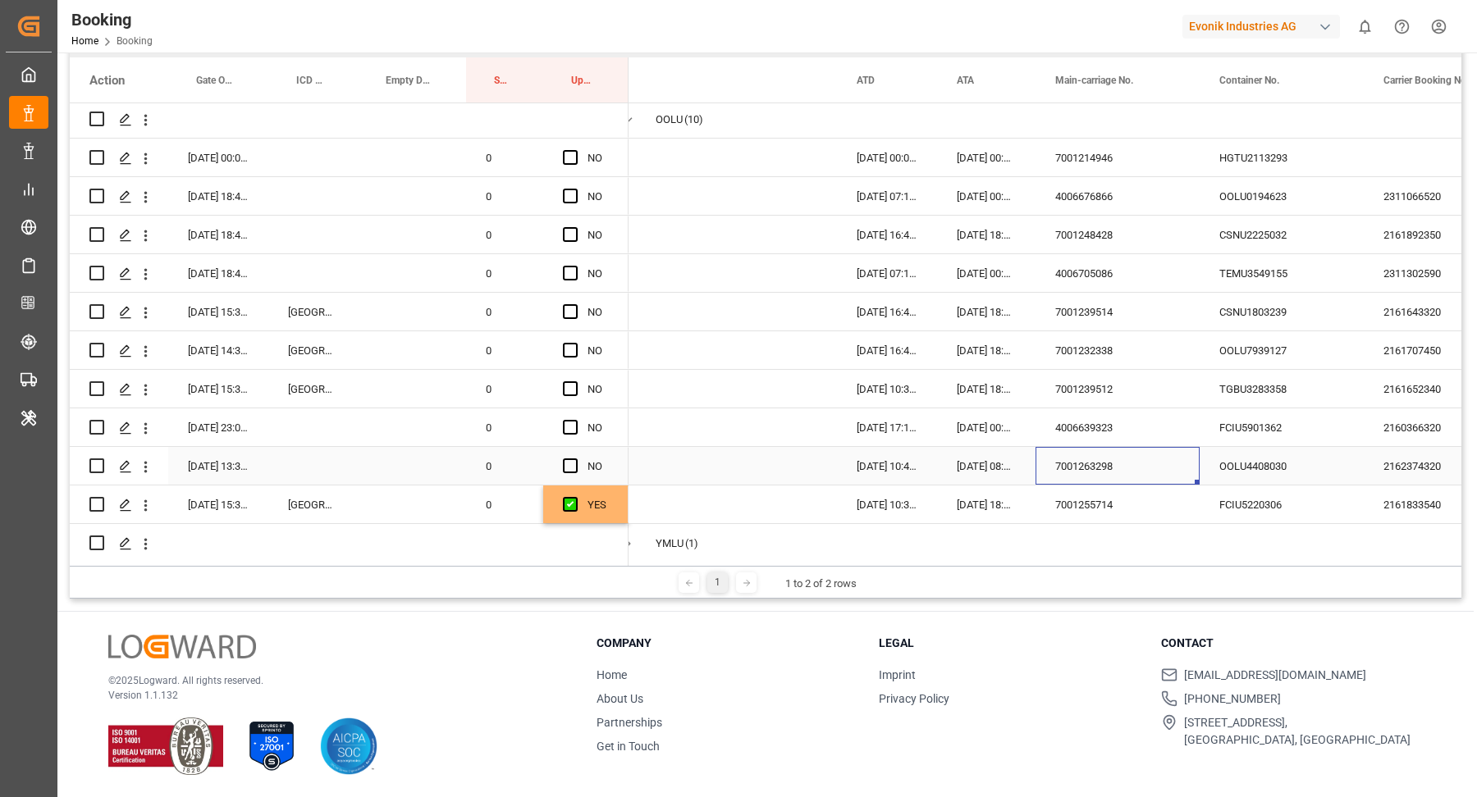
click at [1129, 463] on div "7001263298" at bounding box center [1117, 466] width 164 height 38
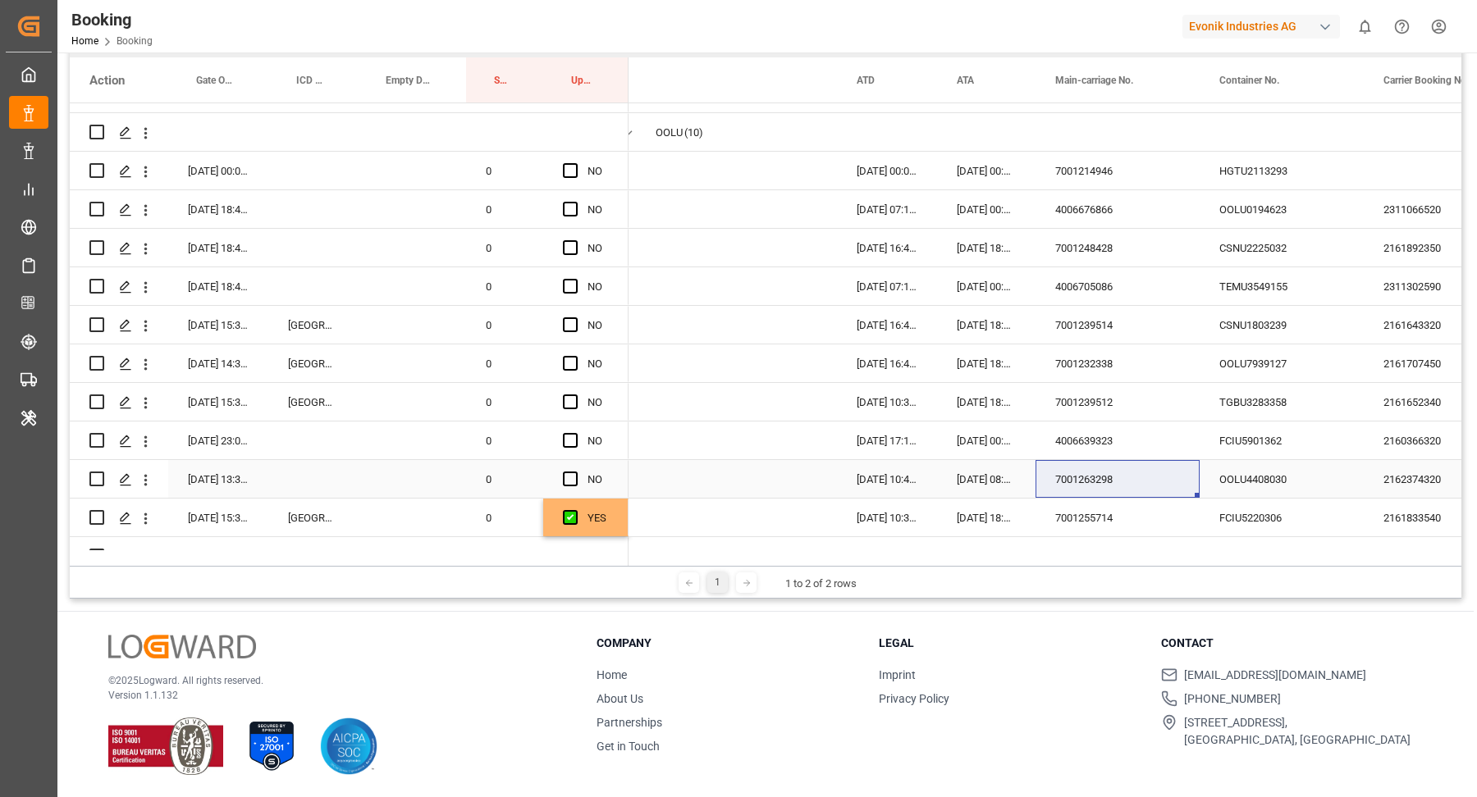
click at [1249, 473] on div "OOLU4408030" at bounding box center [1281, 479] width 164 height 38
click at [1296, 483] on div "OOLU4408030" at bounding box center [1281, 479] width 164 height 38
click at [145, 484] on icon "open menu" at bounding box center [145, 479] width 3 height 11
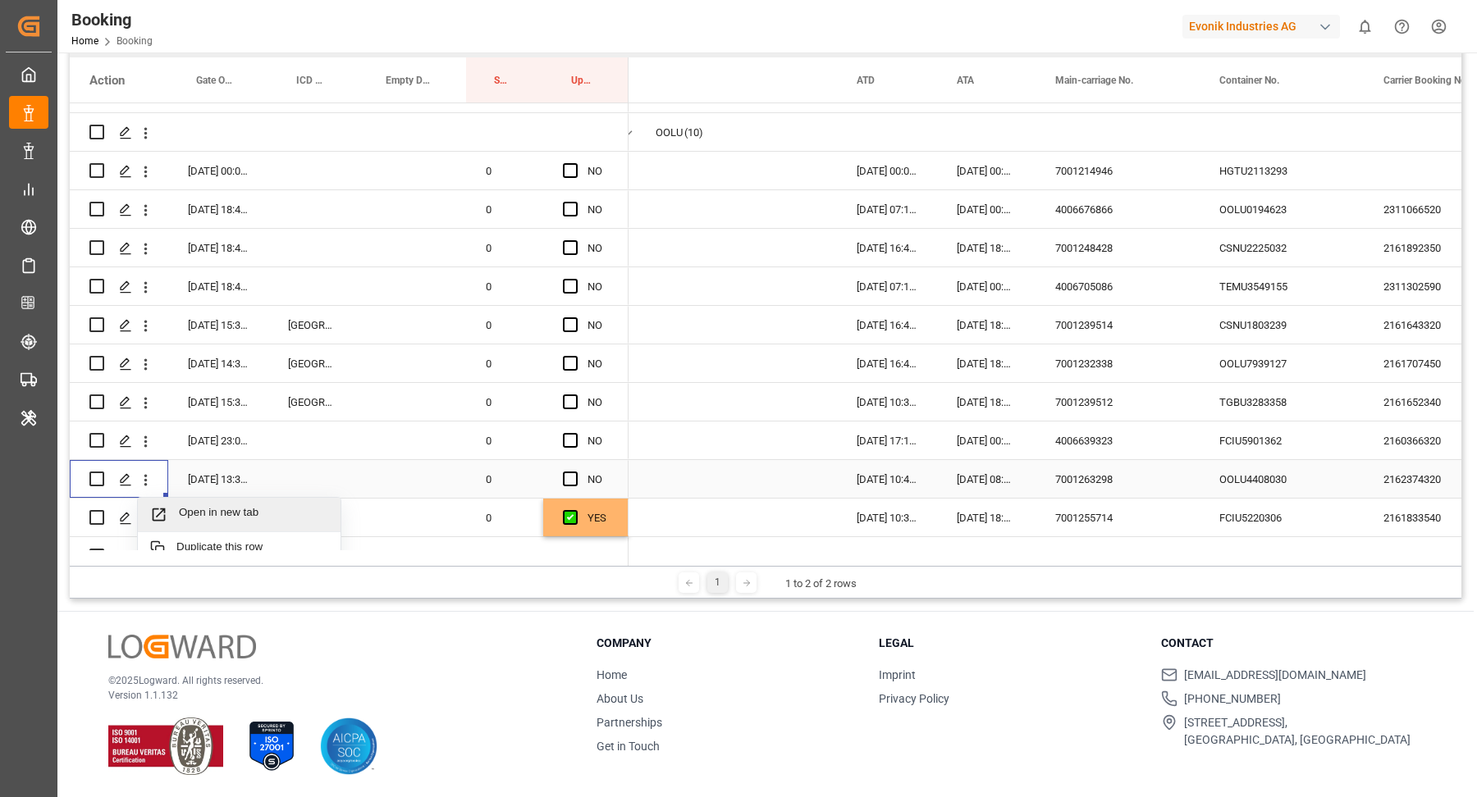
click at [258, 516] on span "Open in new tab" at bounding box center [253, 514] width 149 height 17
drag, startPoint x: 591, startPoint y: 472, endPoint x: 546, endPoint y: 475, distance: 46.1
click at [591, 472] on div "NO" at bounding box center [597, 480] width 21 height 38
click at [564, 479] on span "Press SPACE to select this row." at bounding box center [570, 479] width 15 height 15
click at [575, 472] on input "Press SPACE to select this row." at bounding box center [575, 472] width 0 height 0
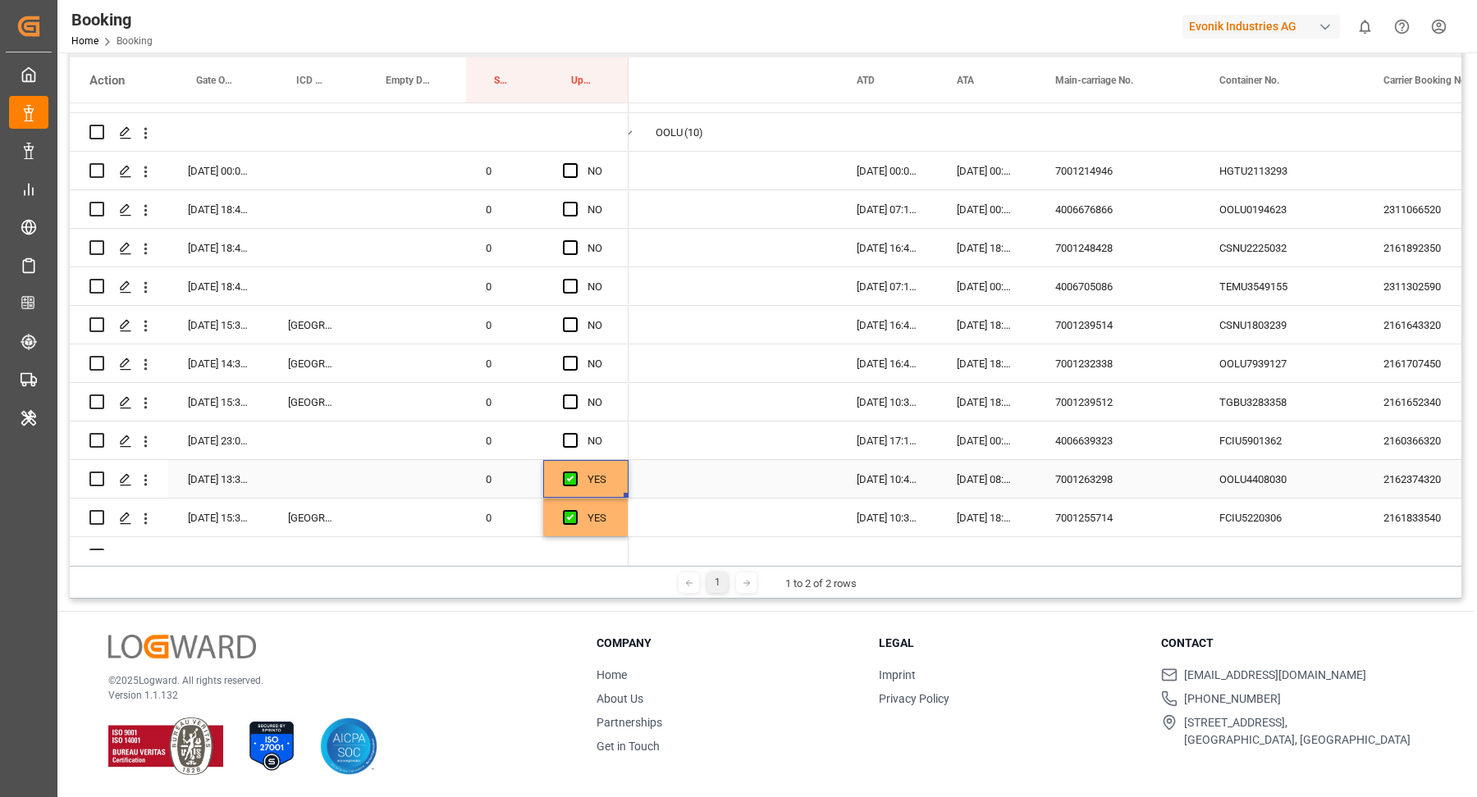
scroll to position [440, 0]
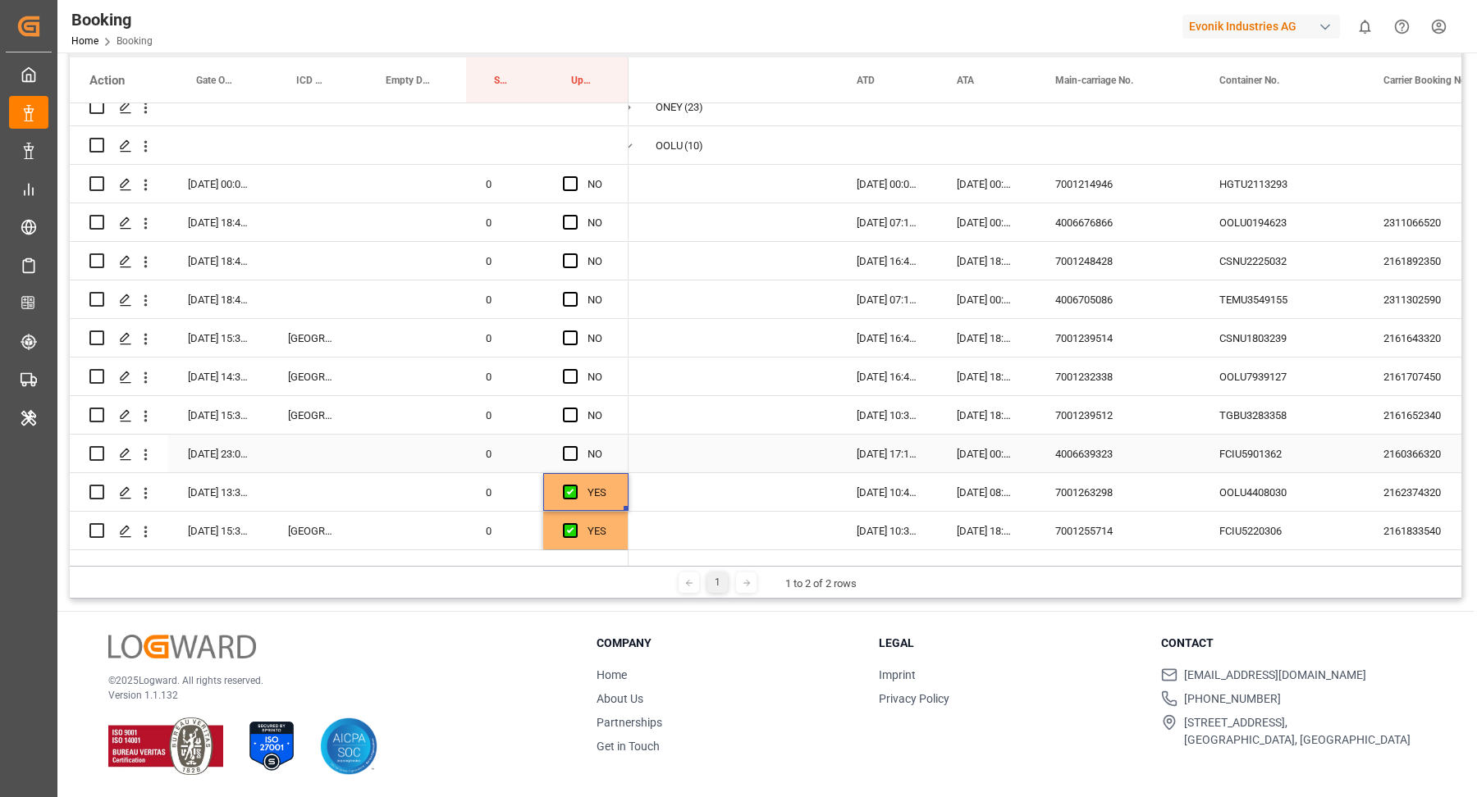
click at [1253, 463] on div "FCIU5901362" at bounding box center [1281, 454] width 164 height 38
click at [576, 455] on span "Press SPACE to select this row." at bounding box center [570, 453] width 15 height 15
click at [575, 446] on input "Press SPACE to select this row." at bounding box center [575, 446] width 0 height 0
click at [1239, 417] on div "TGBU3283358" at bounding box center [1281, 415] width 164 height 38
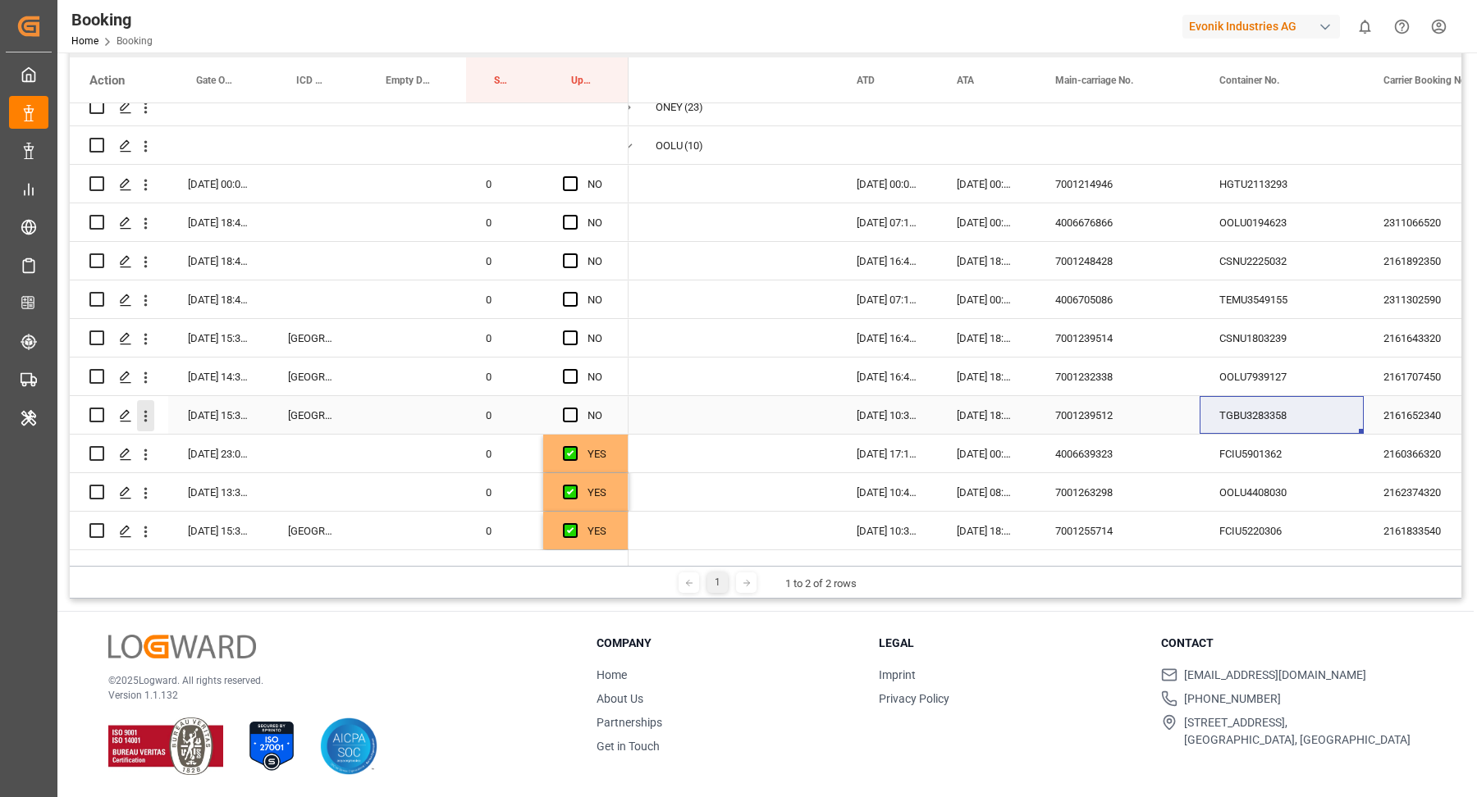
click at [144, 414] on icon "open menu" at bounding box center [145, 415] width 3 height 11
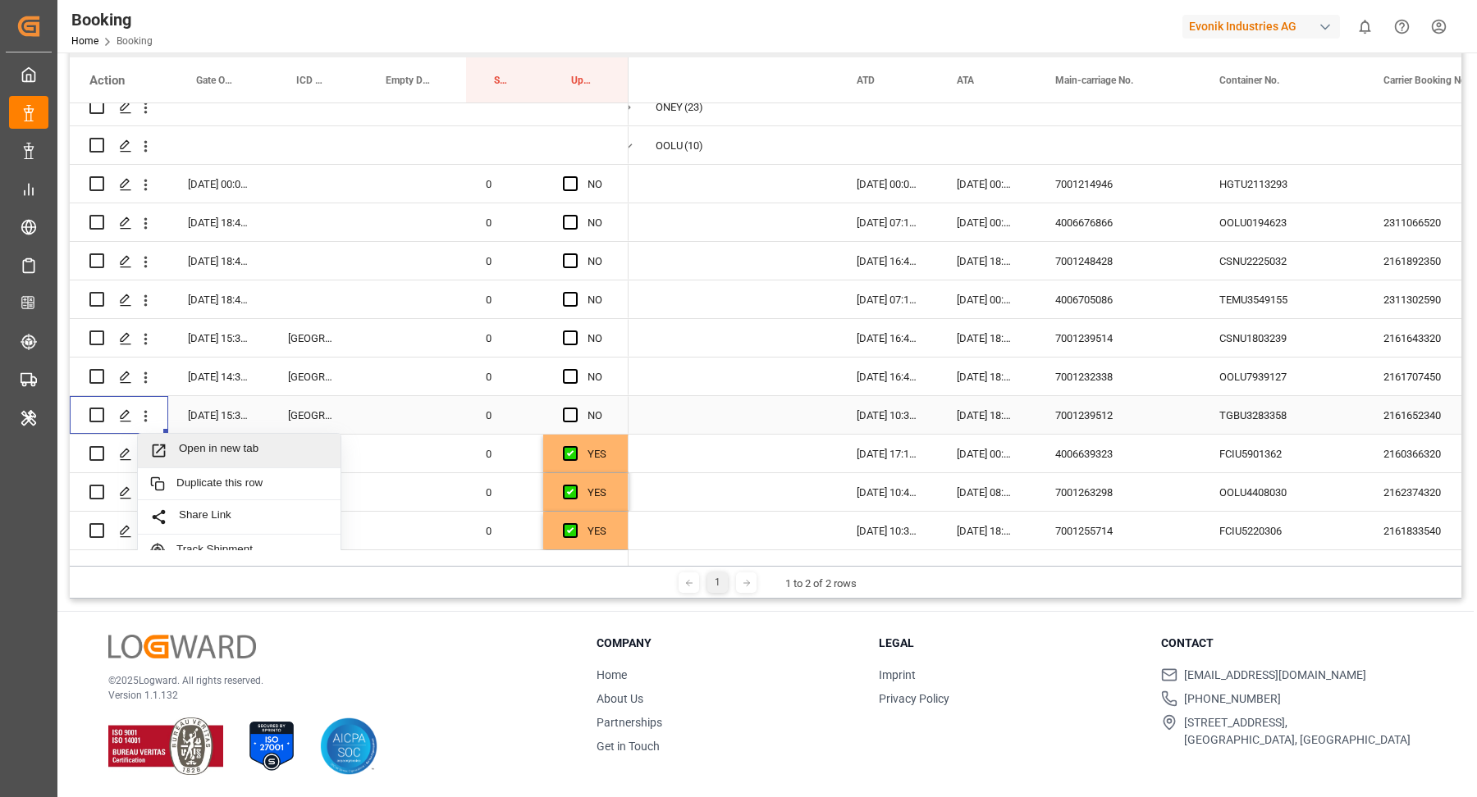
drag, startPoint x: 209, startPoint y: 434, endPoint x: 225, endPoint y: 414, distance: 25.1
click at [237, 446] on span "Open in new tab" at bounding box center [253, 450] width 149 height 17
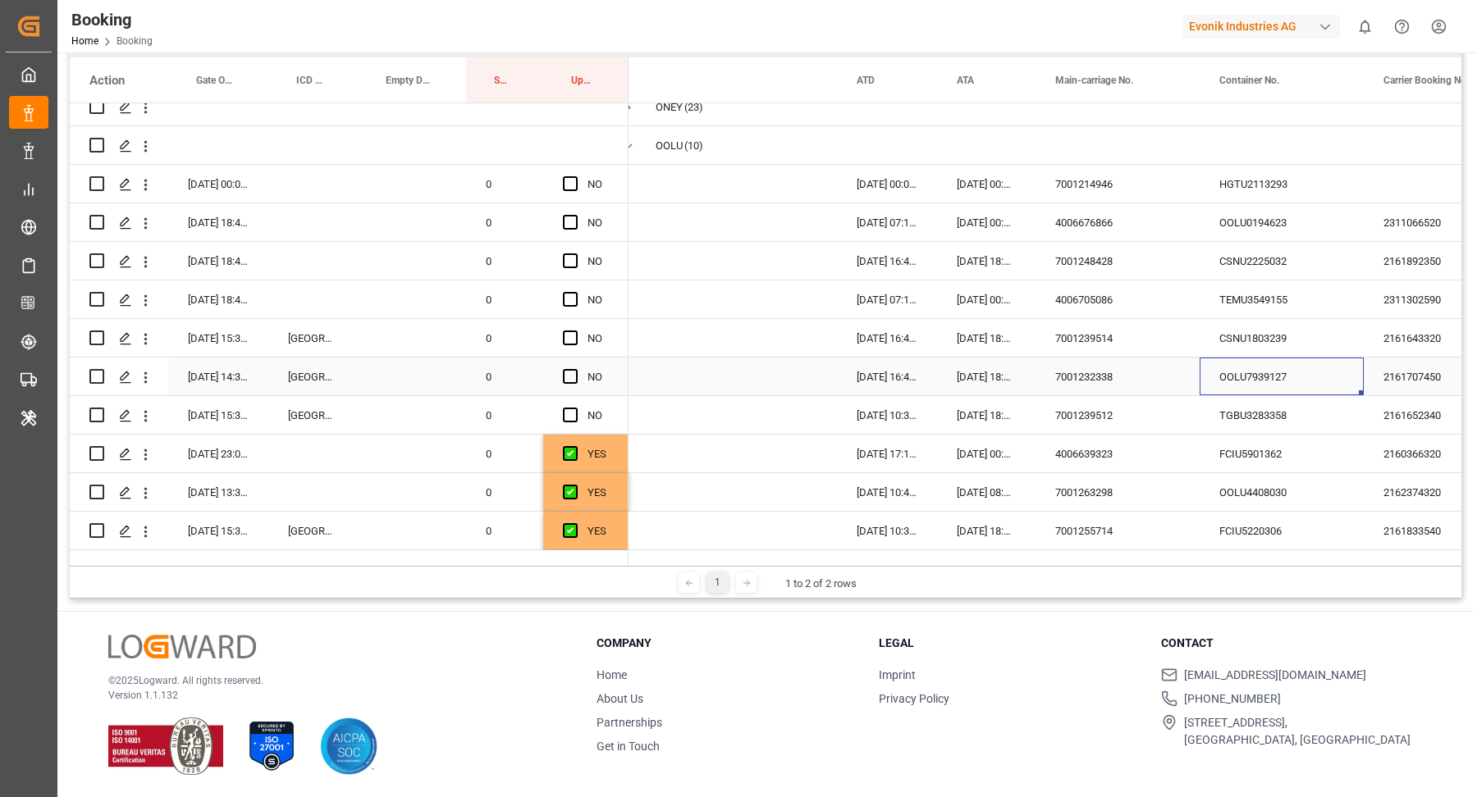
click at [1271, 362] on div "OOLU7939127" at bounding box center [1281, 377] width 164 height 38
click at [576, 417] on span "Press SPACE to select this row." at bounding box center [570, 415] width 15 height 15
click at [575, 408] on input "Press SPACE to select this row." at bounding box center [575, 408] width 0 height 0
click at [574, 379] on span "Press SPACE to select this row." at bounding box center [570, 376] width 15 height 15
click at [575, 369] on input "Press SPACE to select this row." at bounding box center [575, 369] width 0 height 0
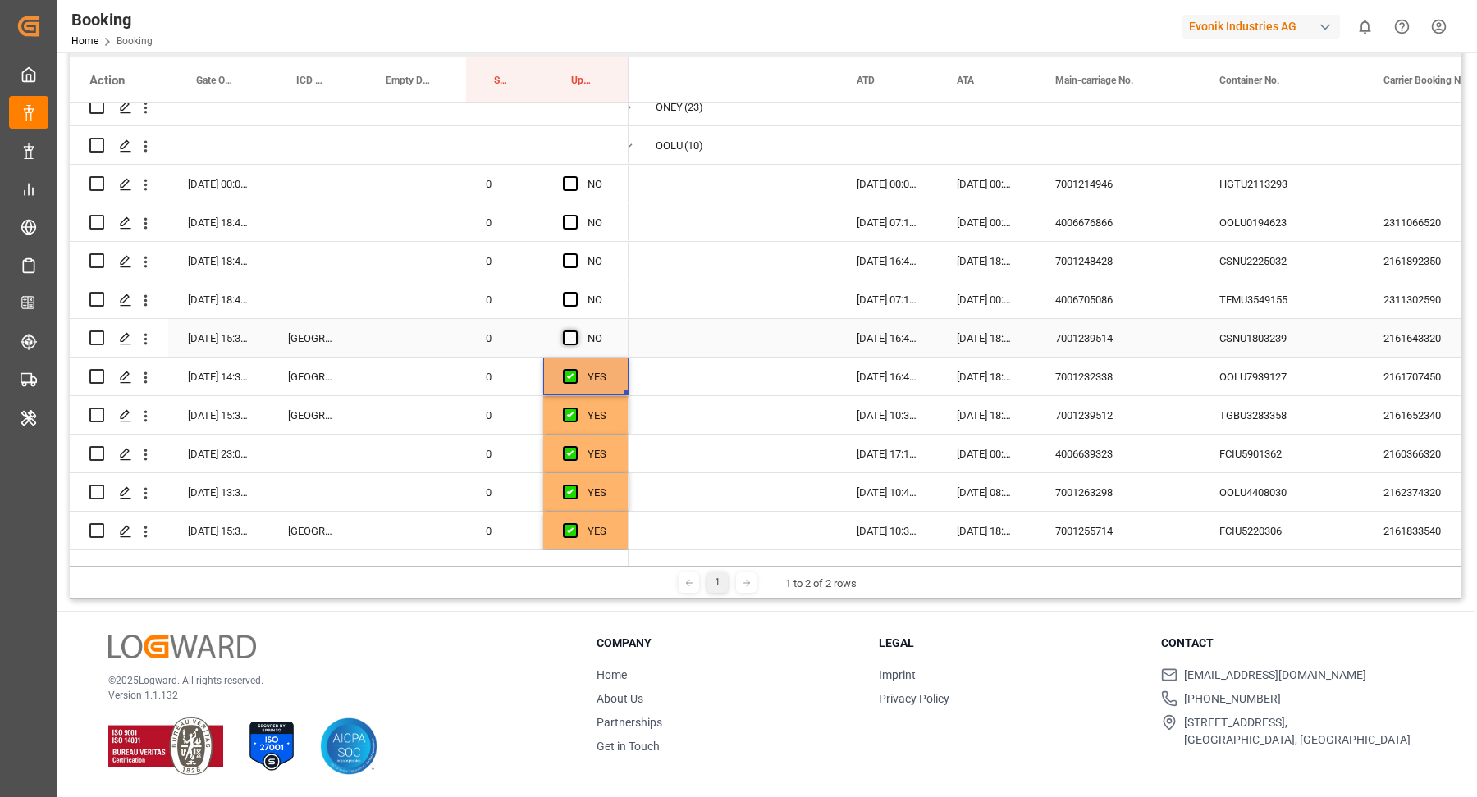
click at [569, 335] on span "Press SPACE to select this row." at bounding box center [570, 338] width 15 height 15
click at [575, 331] on input "Press SPACE to select this row." at bounding box center [575, 331] width 0 height 0
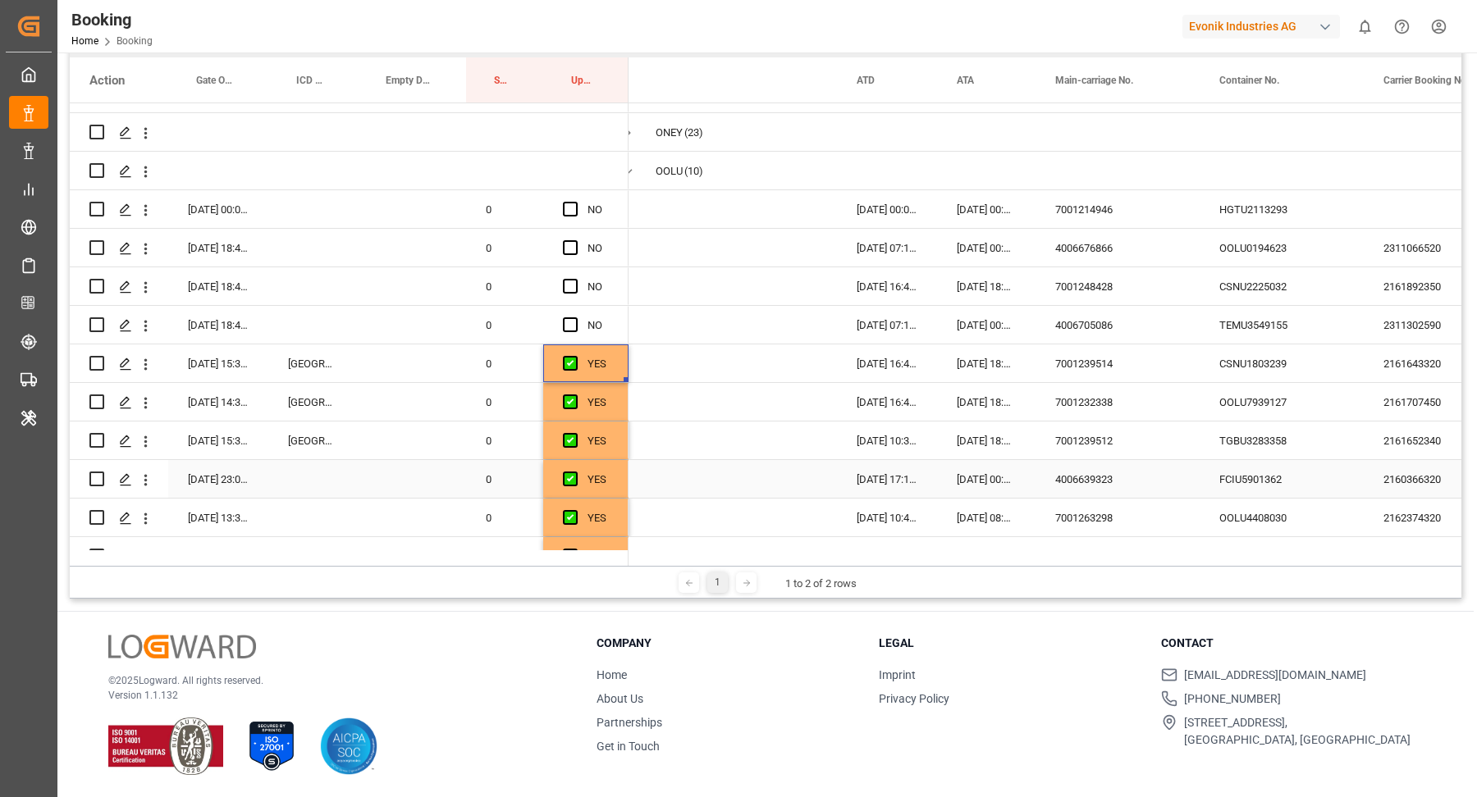
scroll to position [387, 0]
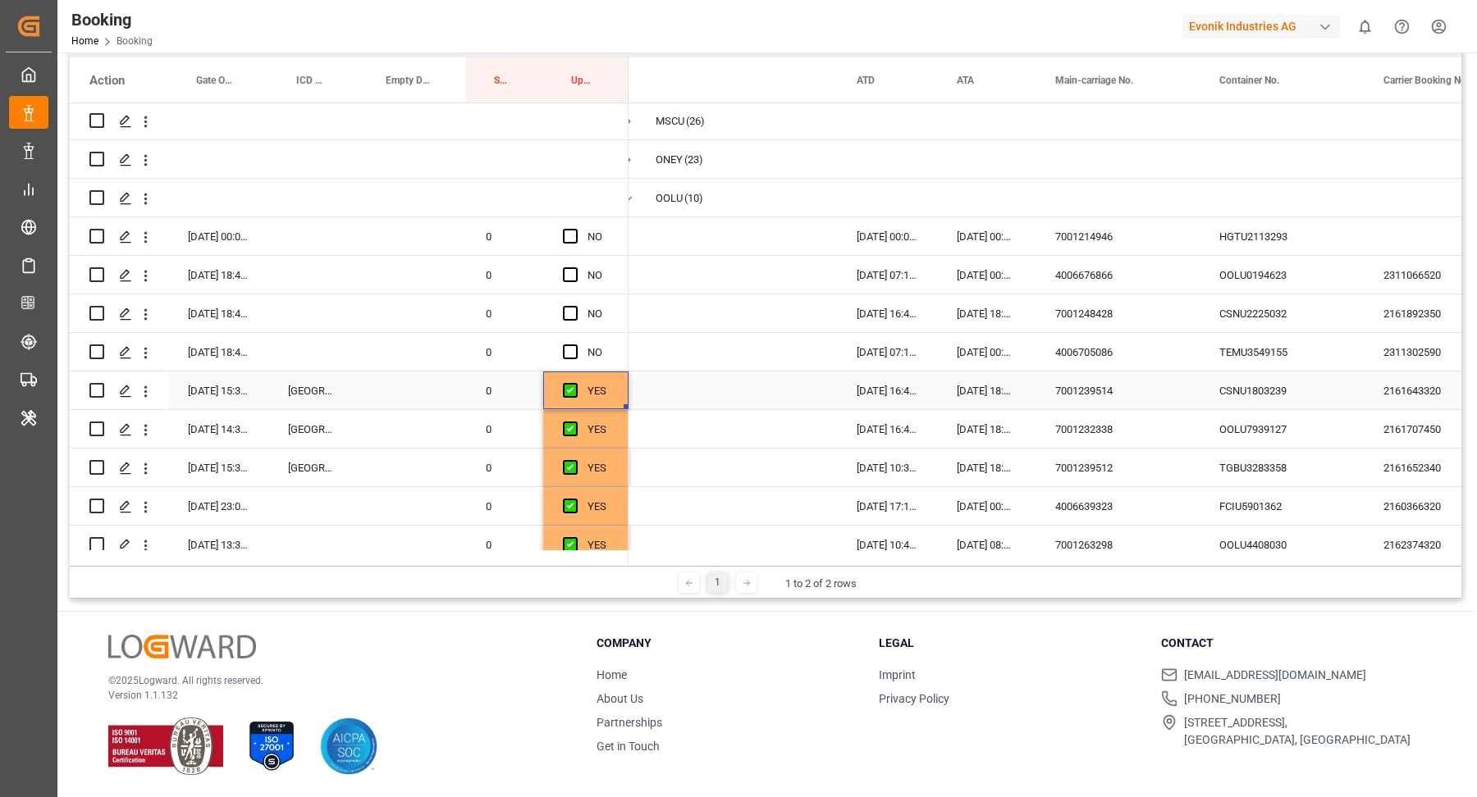
click at [1270, 398] on div "CSNU1803239" at bounding box center [1281, 391] width 164 height 38
click at [1281, 365] on div "TEMU3549155" at bounding box center [1281, 352] width 164 height 38
click at [569, 352] on span "Press SPACE to select this row." at bounding box center [570, 352] width 15 height 15
click at [575, 345] on input "Press SPACE to select this row." at bounding box center [575, 345] width 0 height 0
click at [1278, 322] on div "CSNU2225032" at bounding box center [1281, 314] width 164 height 38
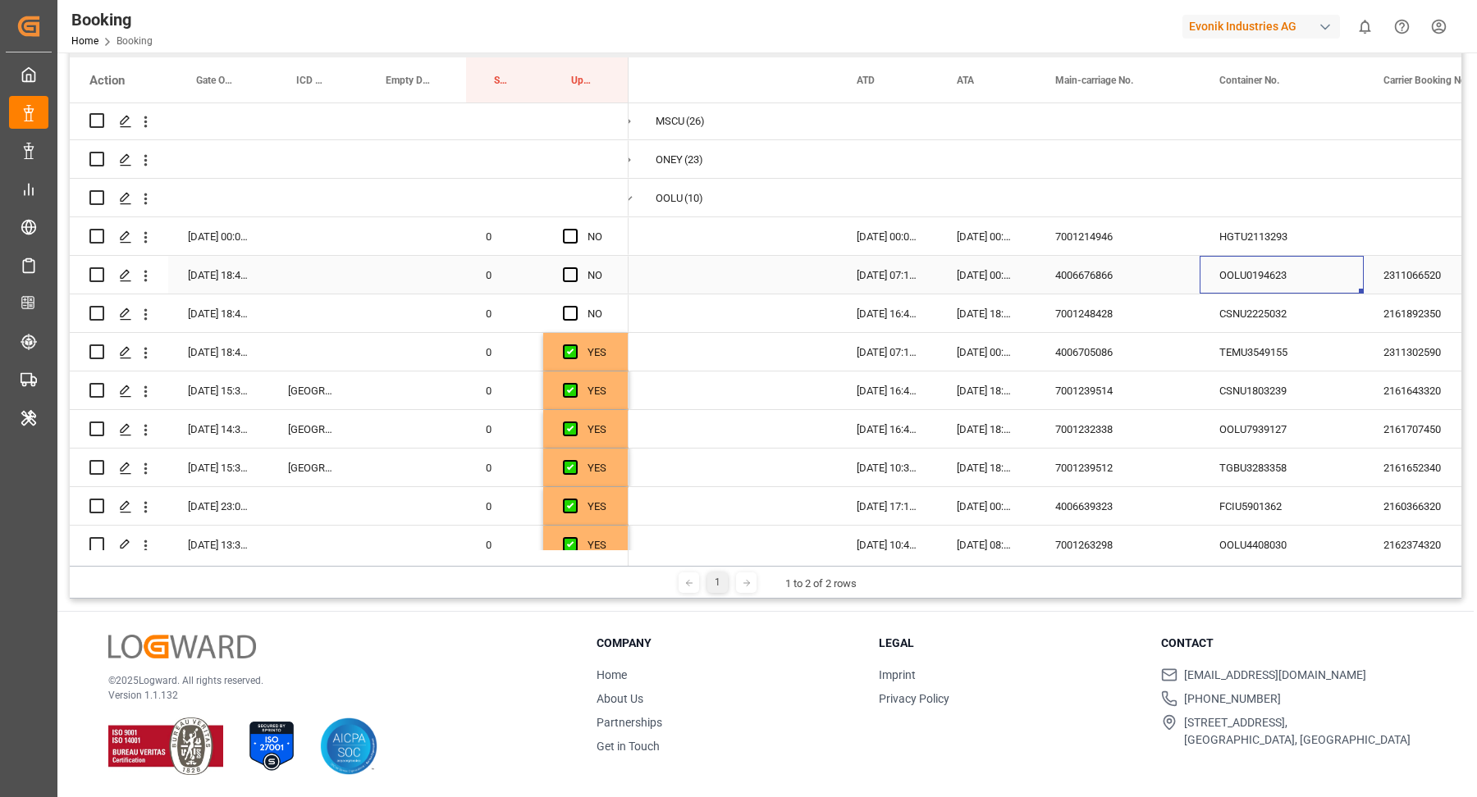
click at [1264, 277] on div "OOLU0194623" at bounding box center [1281, 275] width 164 height 38
click at [568, 310] on span "Press SPACE to select this row." at bounding box center [570, 313] width 15 height 15
click at [575, 306] on input "Press SPACE to select this row." at bounding box center [575, 306] width 0 height 0
click at [573, 276] on span "Press SPACE to select this row." at bounding box center [570, 274] width 15 height 15
click at [575, 267] on input "Press SPACE to select this row." at bounding box center [575, 267] width 0 height 0
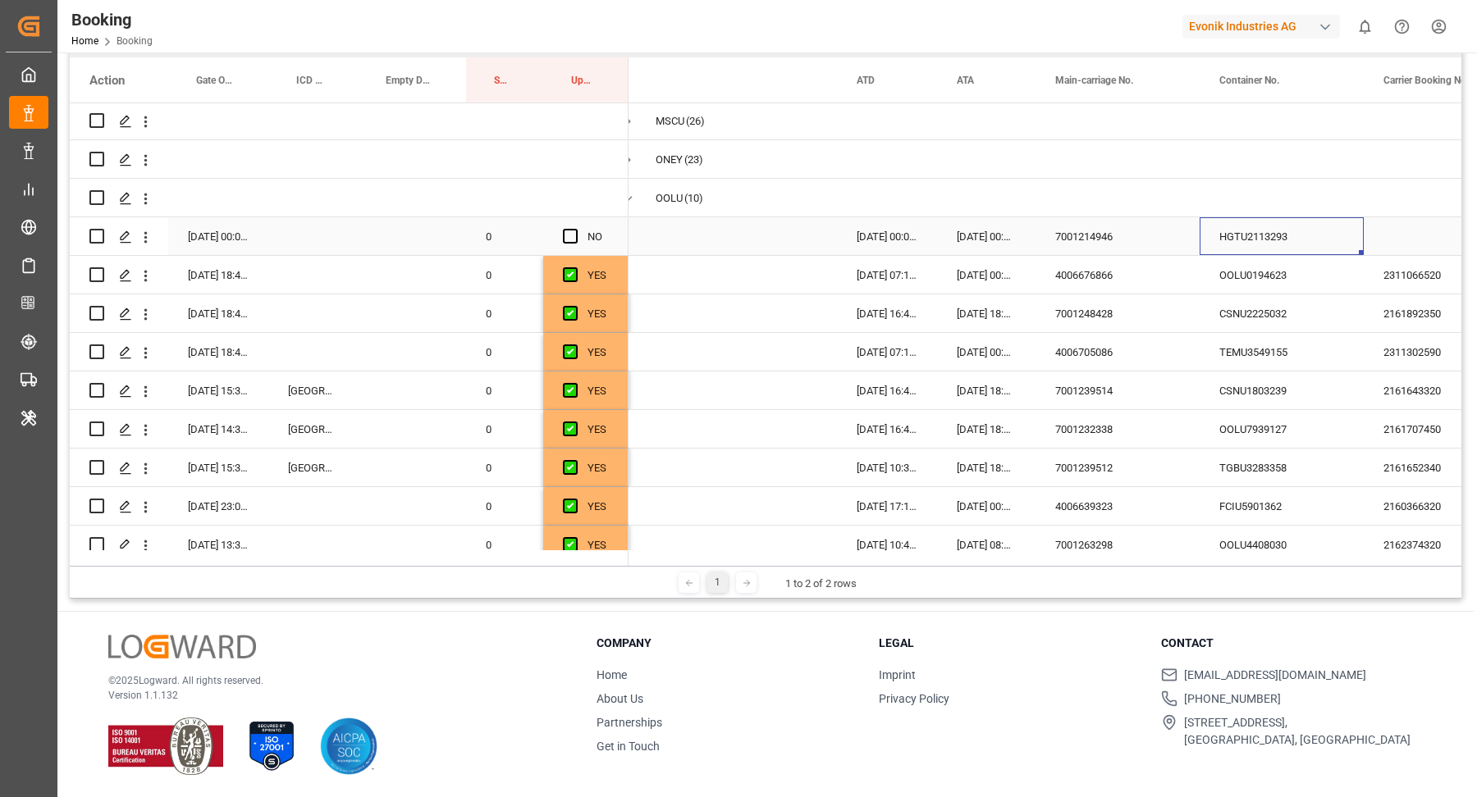
click at [1208, 244] on div "HGTU2113293" at bounding box center [1281, 236] width 164 height 38
click at [570, 229] on span "Press SPACE to select this row." at bounding box center [570, 236] width 15 height 15
click at [575, 229] on input "Press SPACE to select this row." at bounding box center [575, 229] width 0 height 0
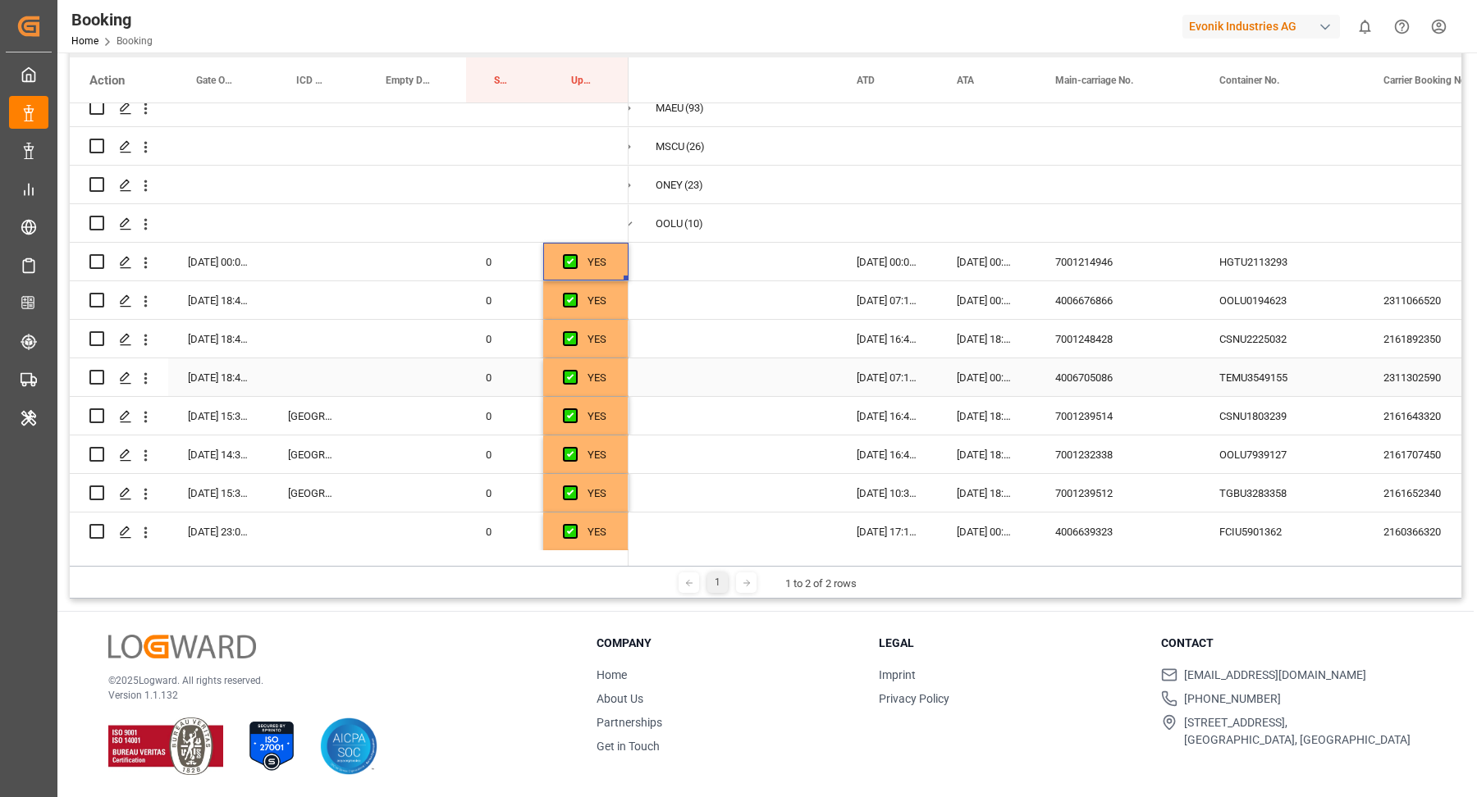
scroll to position [349, 0]
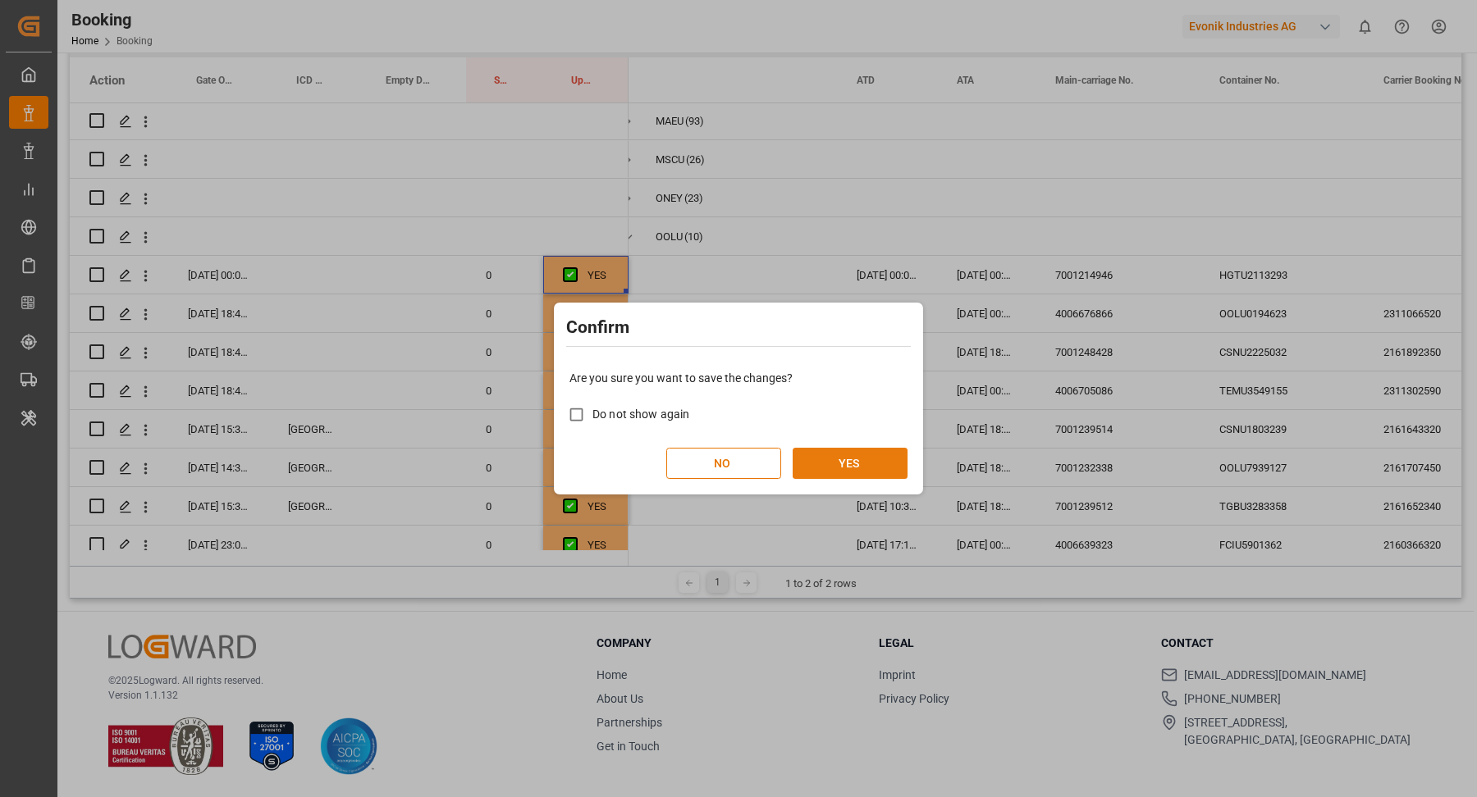
click at [857, 455] on button "YES" at bounding box center [849, 463] width 115 height 31
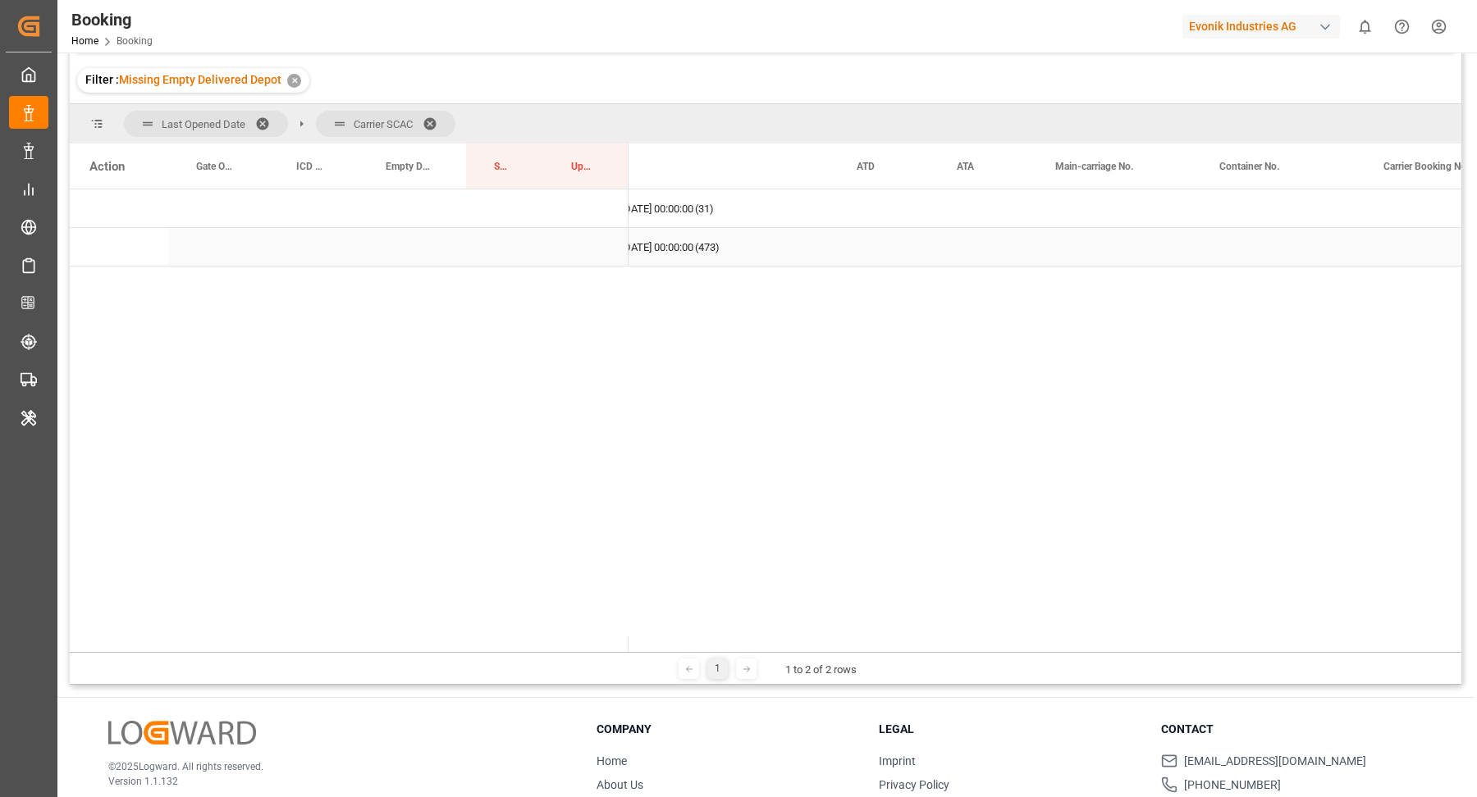
scroll to position [0, 0]
click at [660, 209] on span "Press SPACE to select this row." at bounding box center [655, 209] width 15 height 15
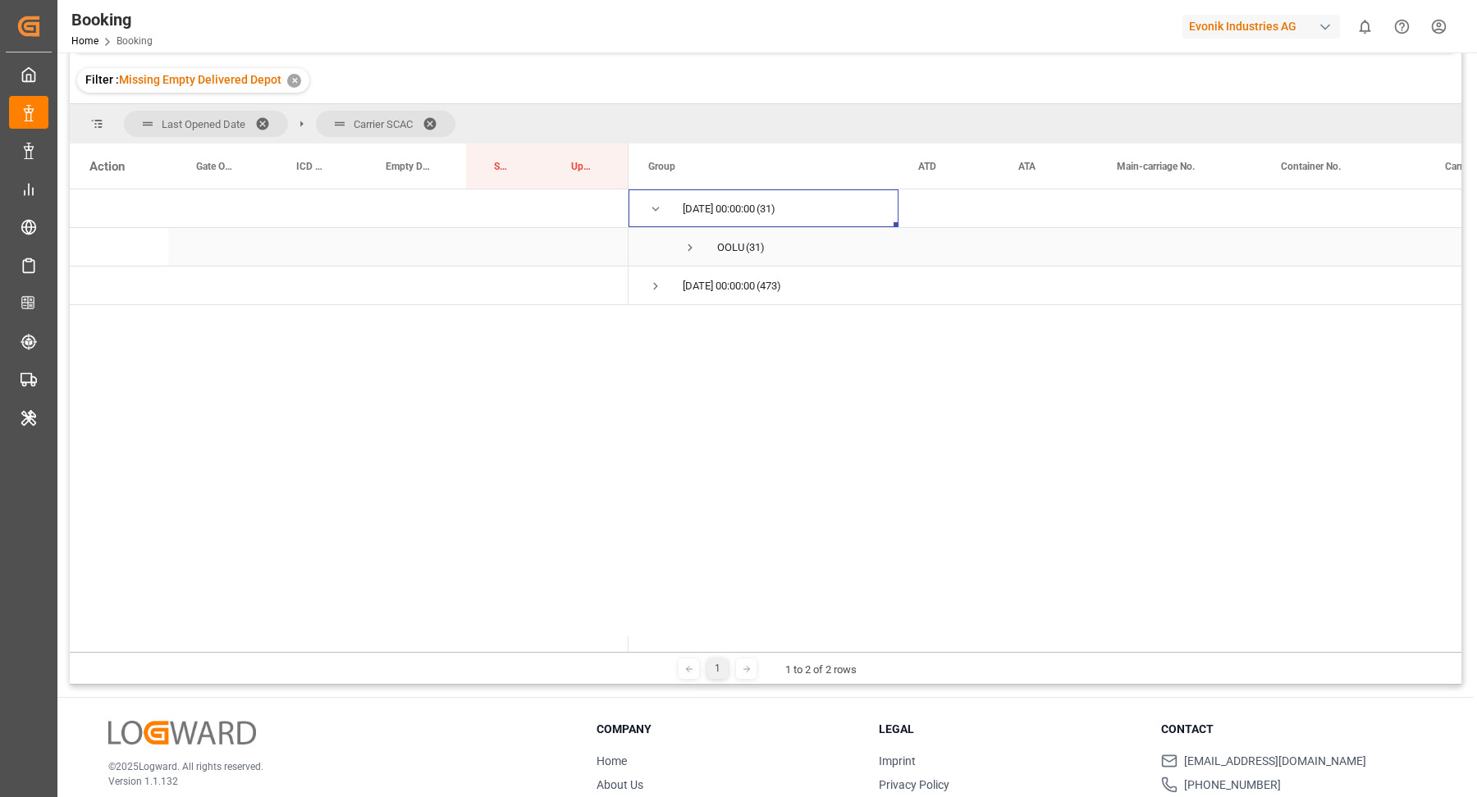
click at [686, 245] on span "Press SPACE to select this row." at bounding box center [690, 247] width 15 height 15
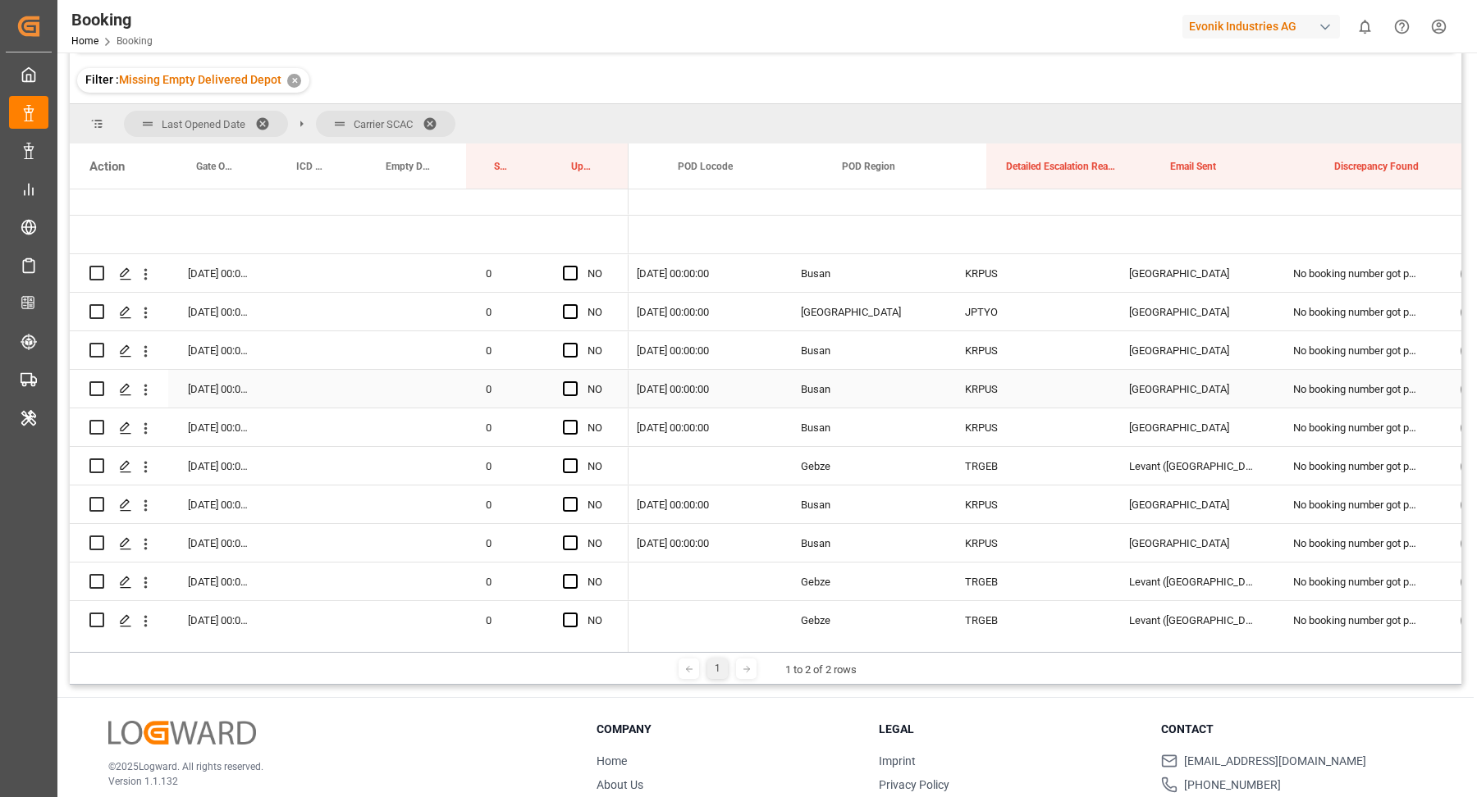
scroll to position [0, 2907]
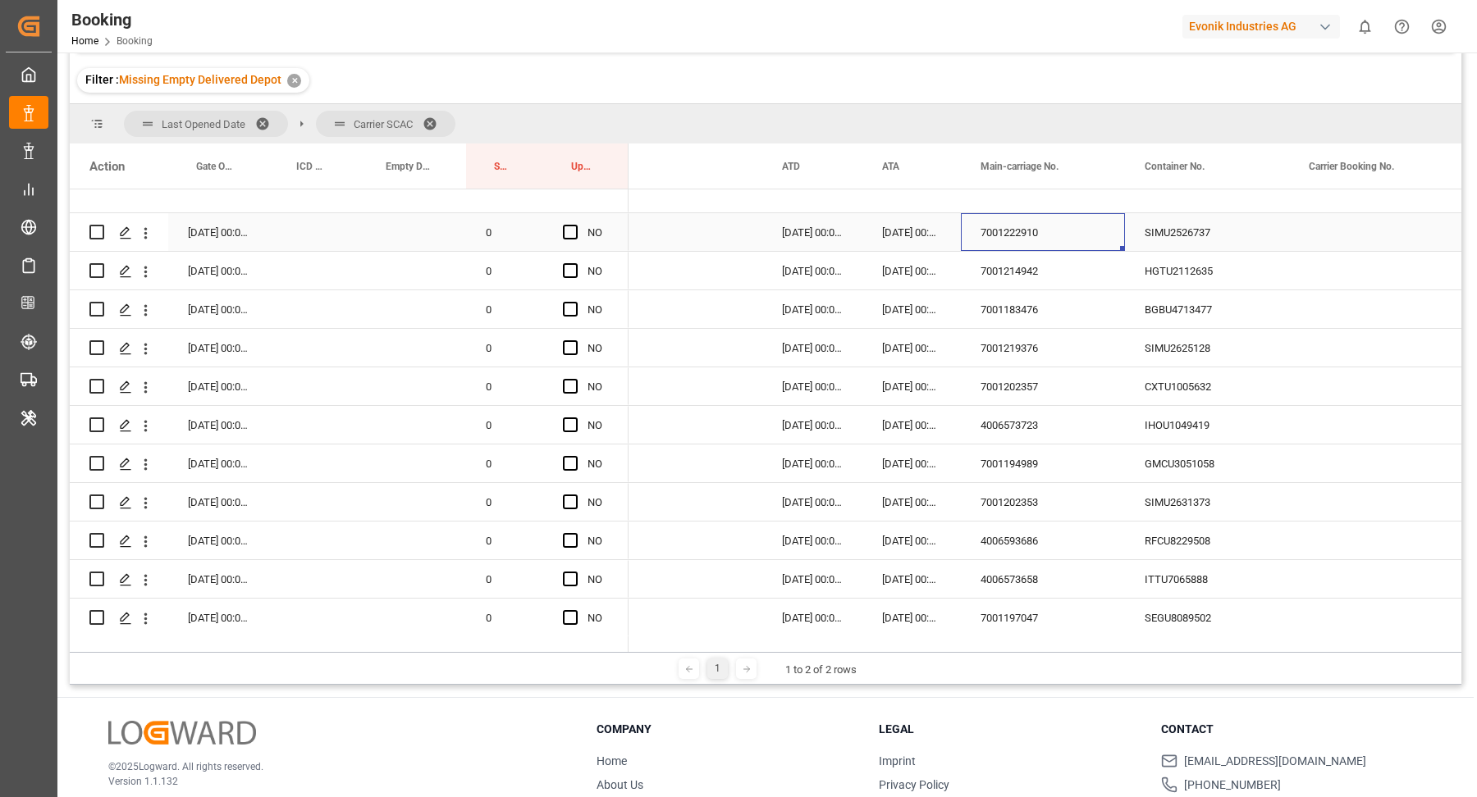
click at [1076, 249] on div "7001222910" at bounding box center [1043, 232] width 164 height 38
click at [1181, 225] on div "SIMU2526737" at bounding box center [1207, 232] width 164 height 38
drag, startPoint x: 1121, startPoint y: 263, endPoint x: 1217, endPoint y: 263, distance: 96.8
click at [1122, 263] on div "7001214942" at bounding box center [1043, 271] width 164 height 38
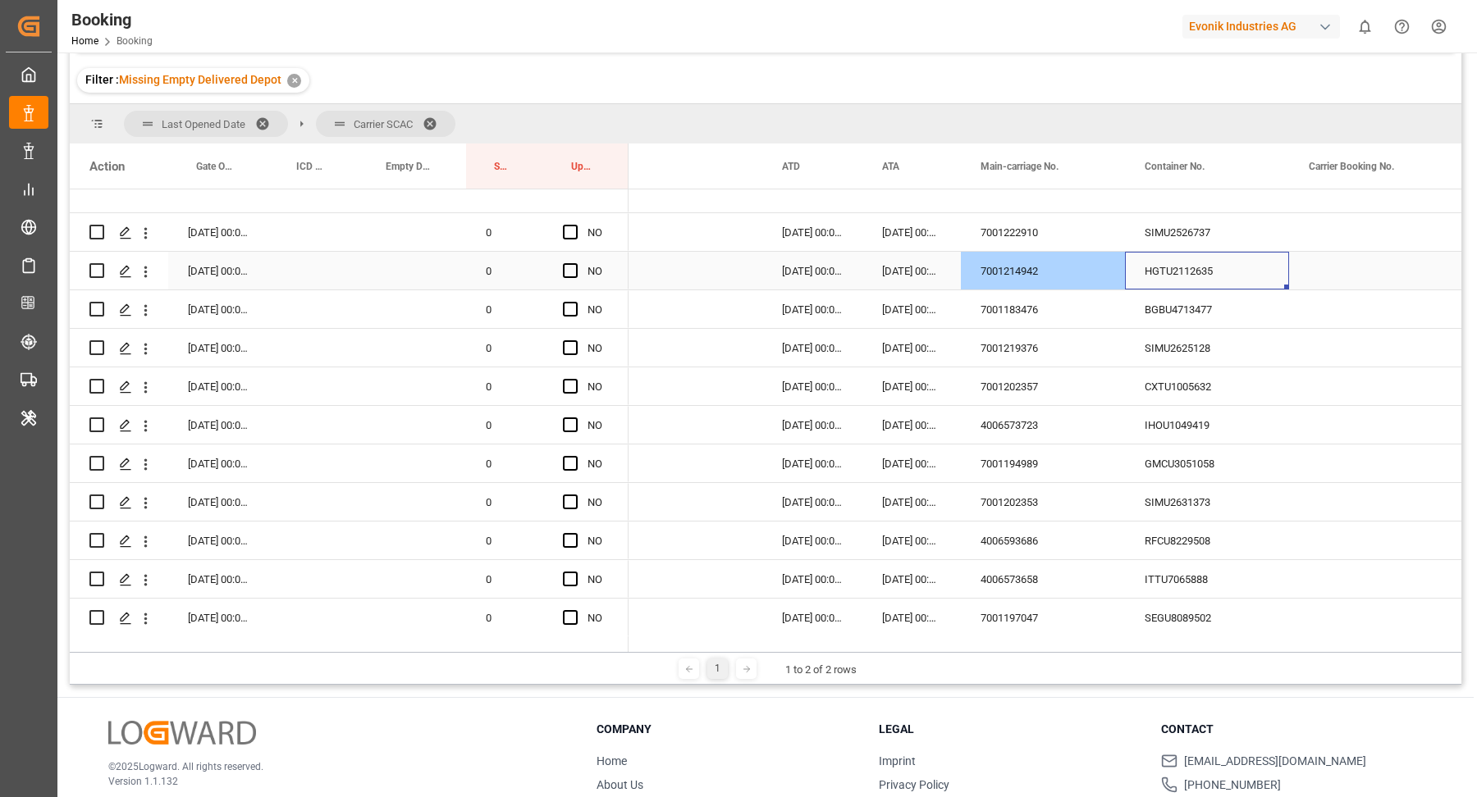
click at [1236, 278] on div "HGTU2112635" at bounding box center [1207, 271] width 164 height 38
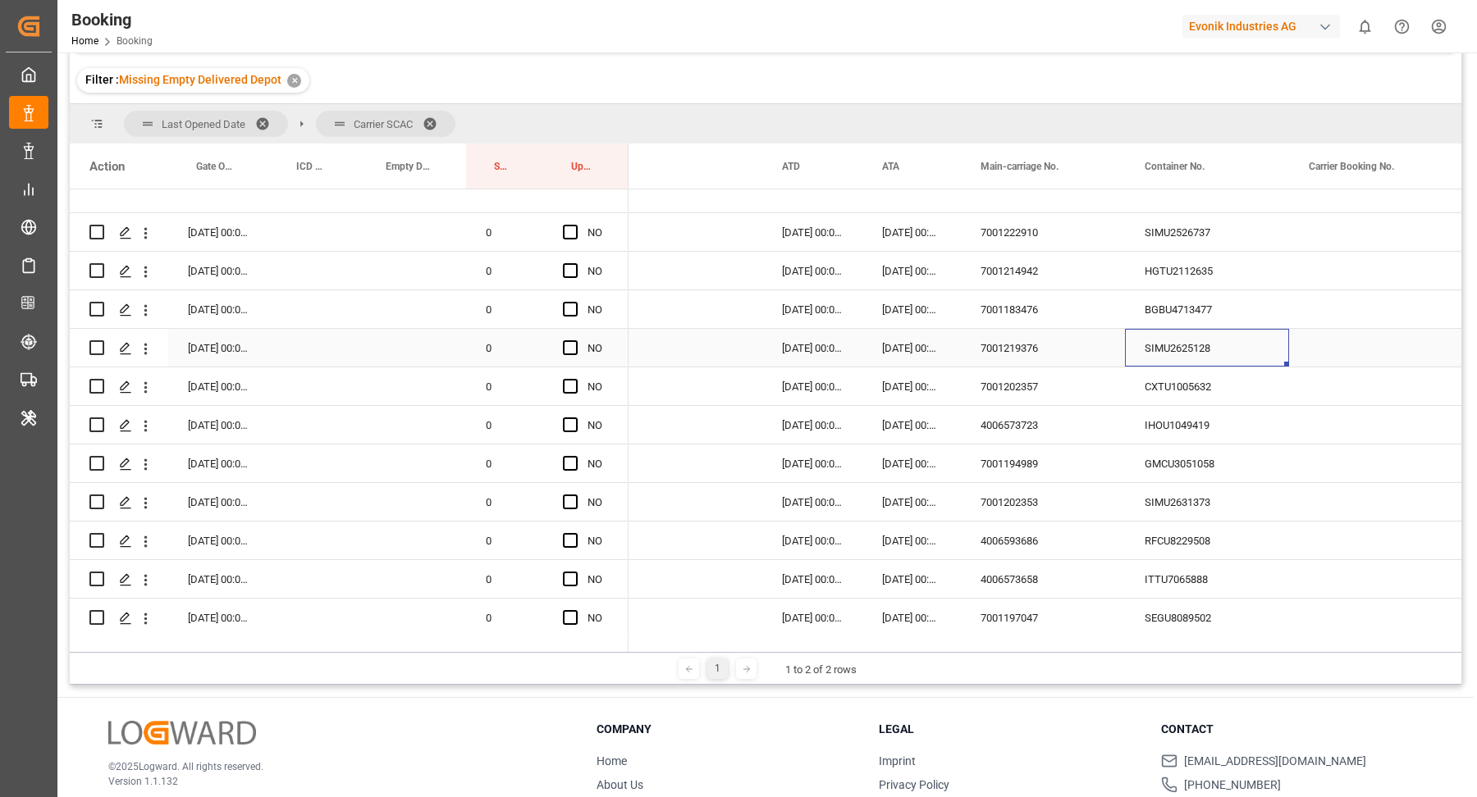
click at [1182, 338] on div "SIMU2625128" at bounding box center [1207, 348] width 164 height 38
click at [1217, 304] on div "BGBU4713477" at bounding box center [1207, 309] width 164 height 38
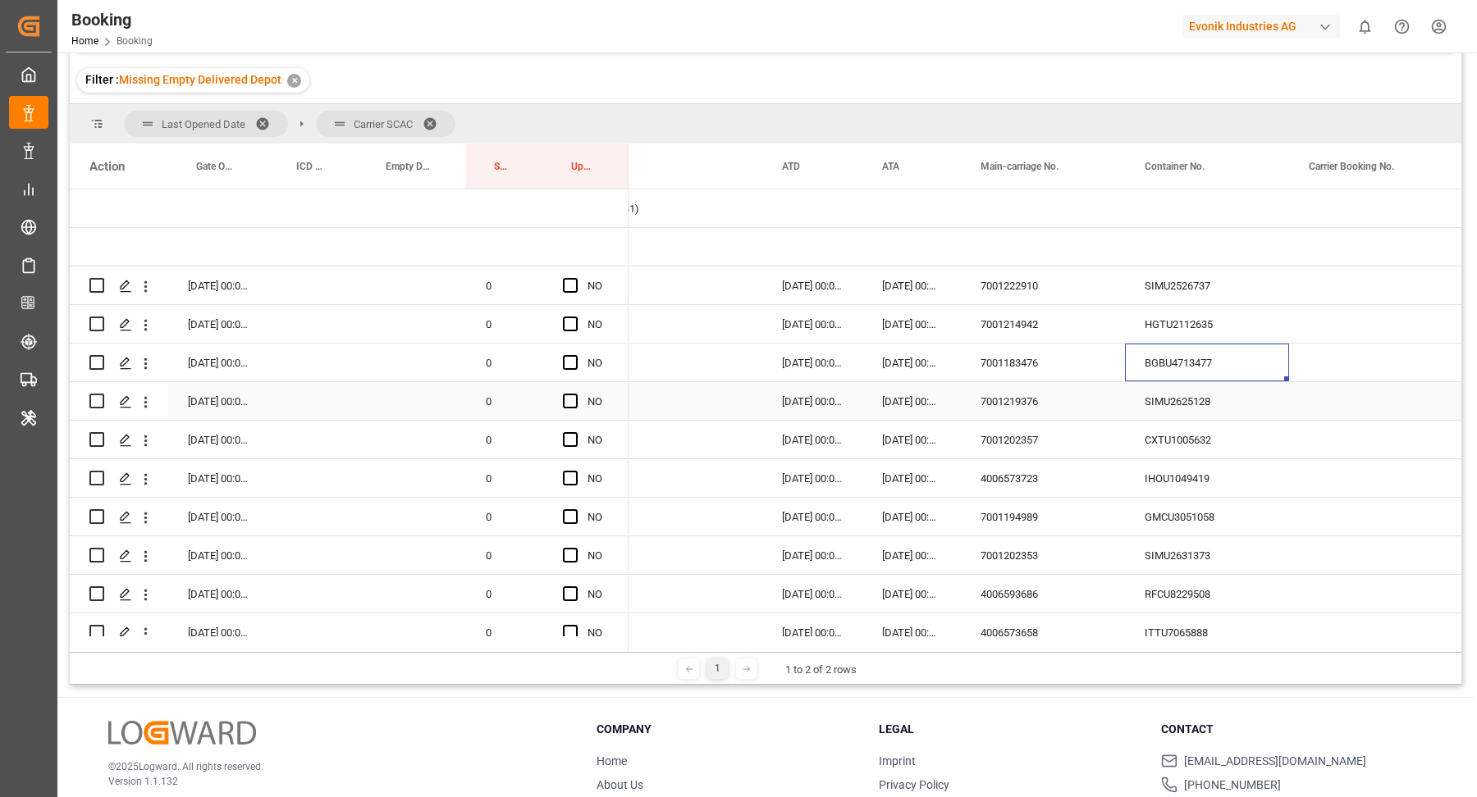
click at [1149, 396] on div "SIMU2625128" at bounding box center [1207, 401] width 164 height 38
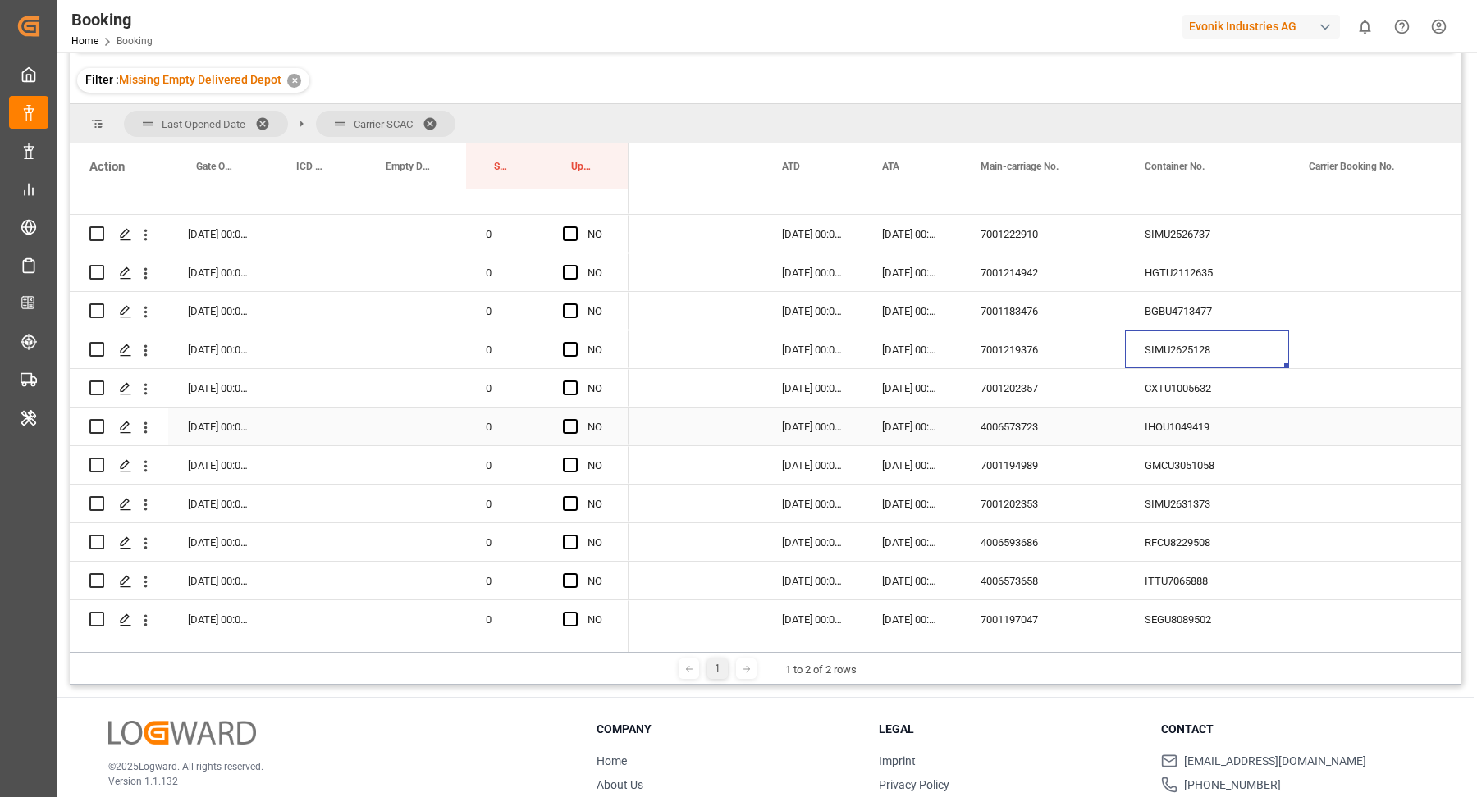
scroll to position [39, 0]
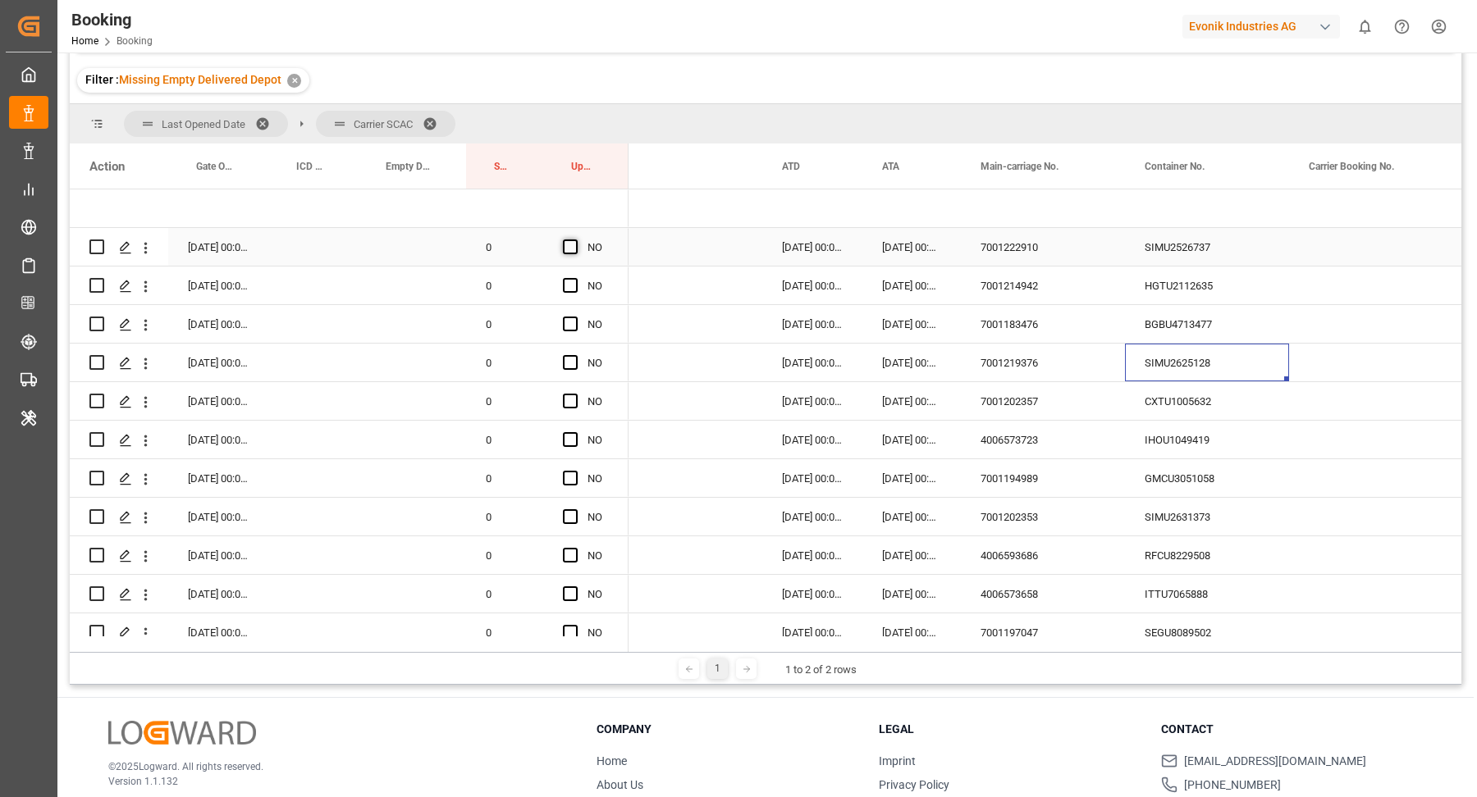
click at [569, 240] on span "Press SPACE to select this row." at bounding box center [570, 247] width 15 height 15
click at [575, 240] on input "Press SPACE to select this row." at bounding box center [575, 240] width 0 height 0
click at [574, 286] on span "Press SPACE to select this row." at bounding box center [570, 285] width 15 height 15
click at [575, 278] on input "Press SPACE to select this row." at bounding box center [575, 278] width 0 height 0
click at [573, 321] on span "Press SPACE to select this row." at bounding box center [570, 324] width 15 height 15
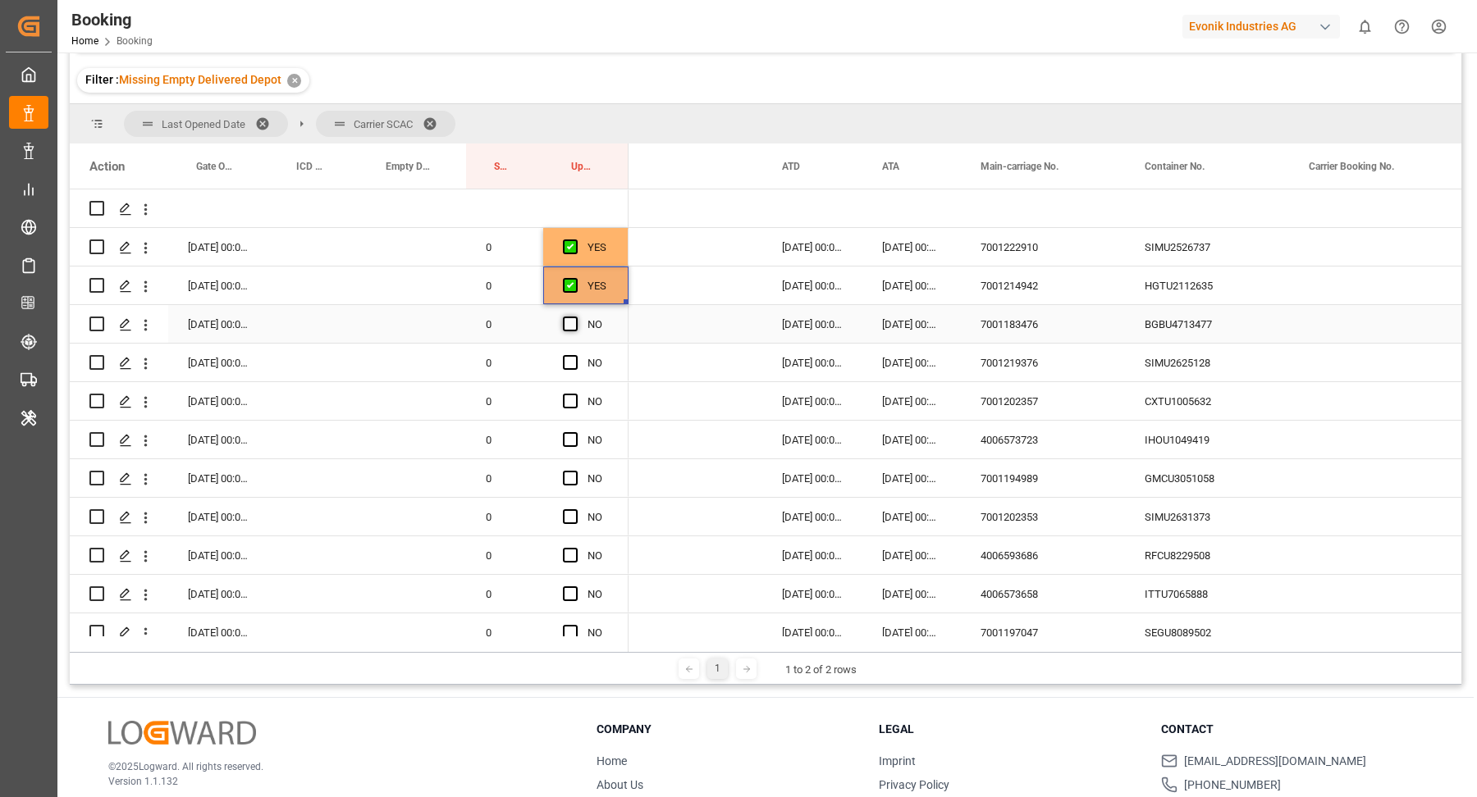
click at [575, 317] on input "Press SPACE to select this row." at bounding box center [575, 317] width 0 height 0
click at [570, 363] on span "Press SPACE to select this row." at bounding box center [570, 362] width 15 height 15
click at [575, 355] on input "Press SPACE to select this row." at bounding box center [575, 355] width 0 height 0
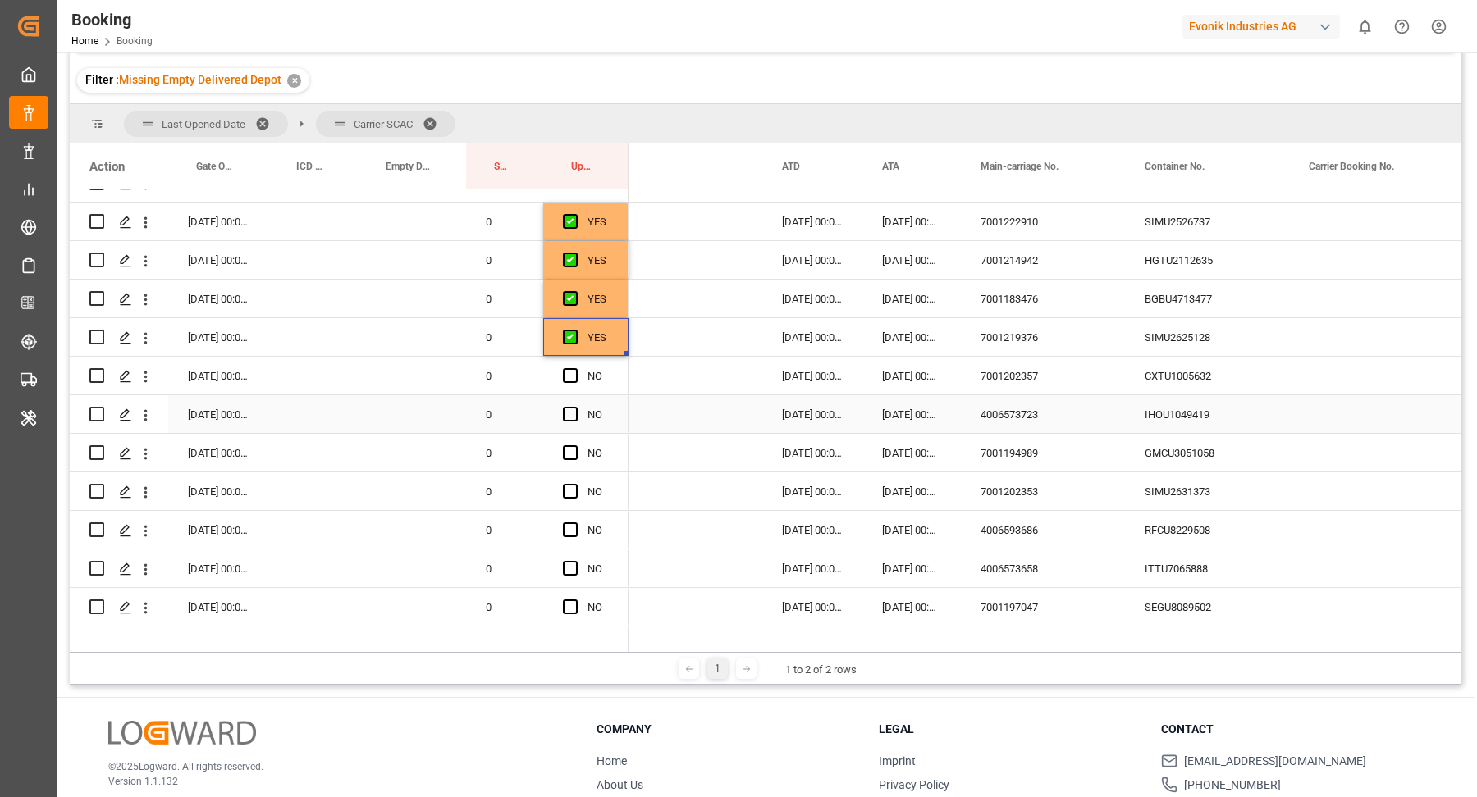
click at [1220, 386] on div "CXTU1005632" at bounding box center [1207, 376] width 164 height 38
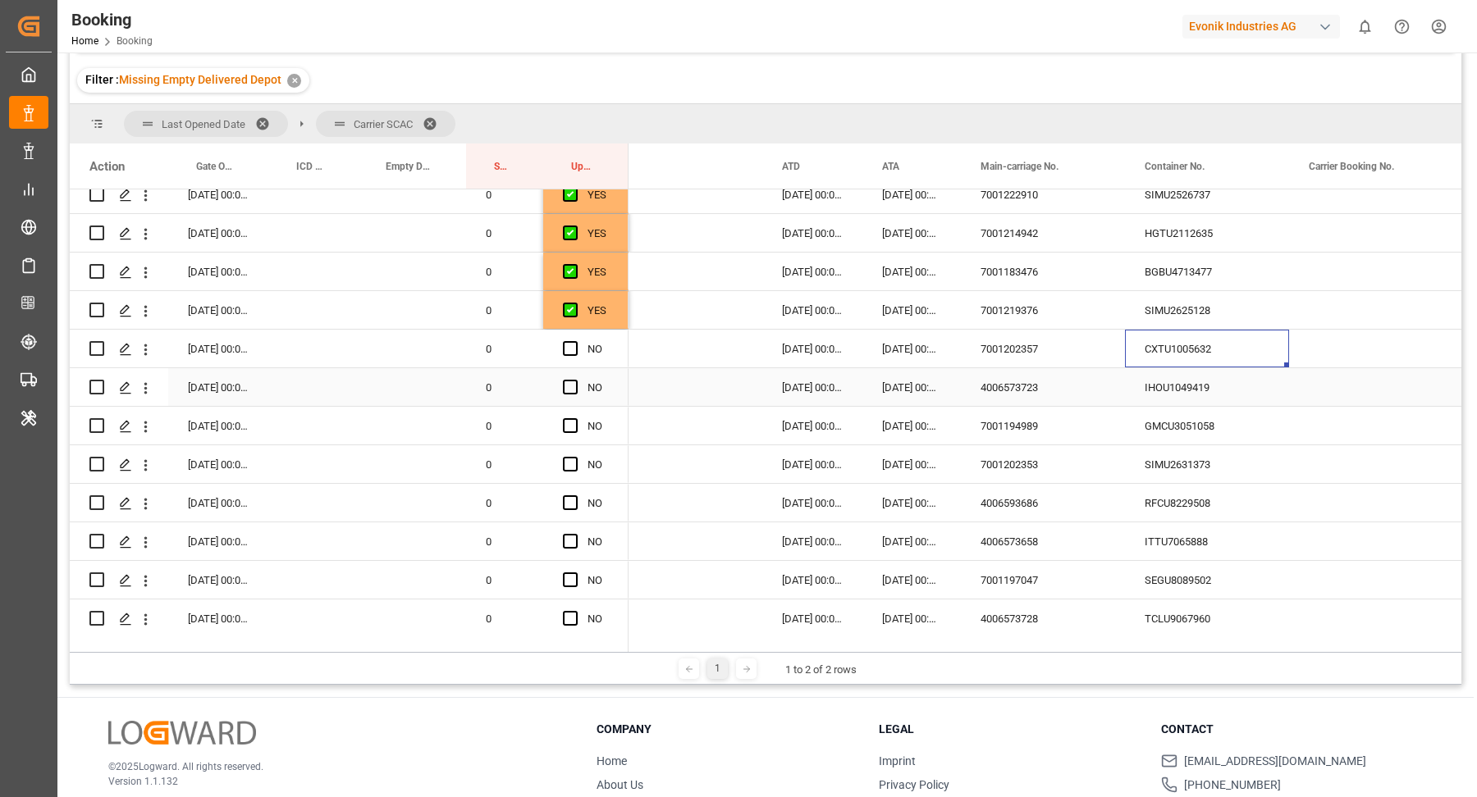
click at [1203, 378] on div "IHOU1049419" at bounding box center [1207, 387] width 164 height 38
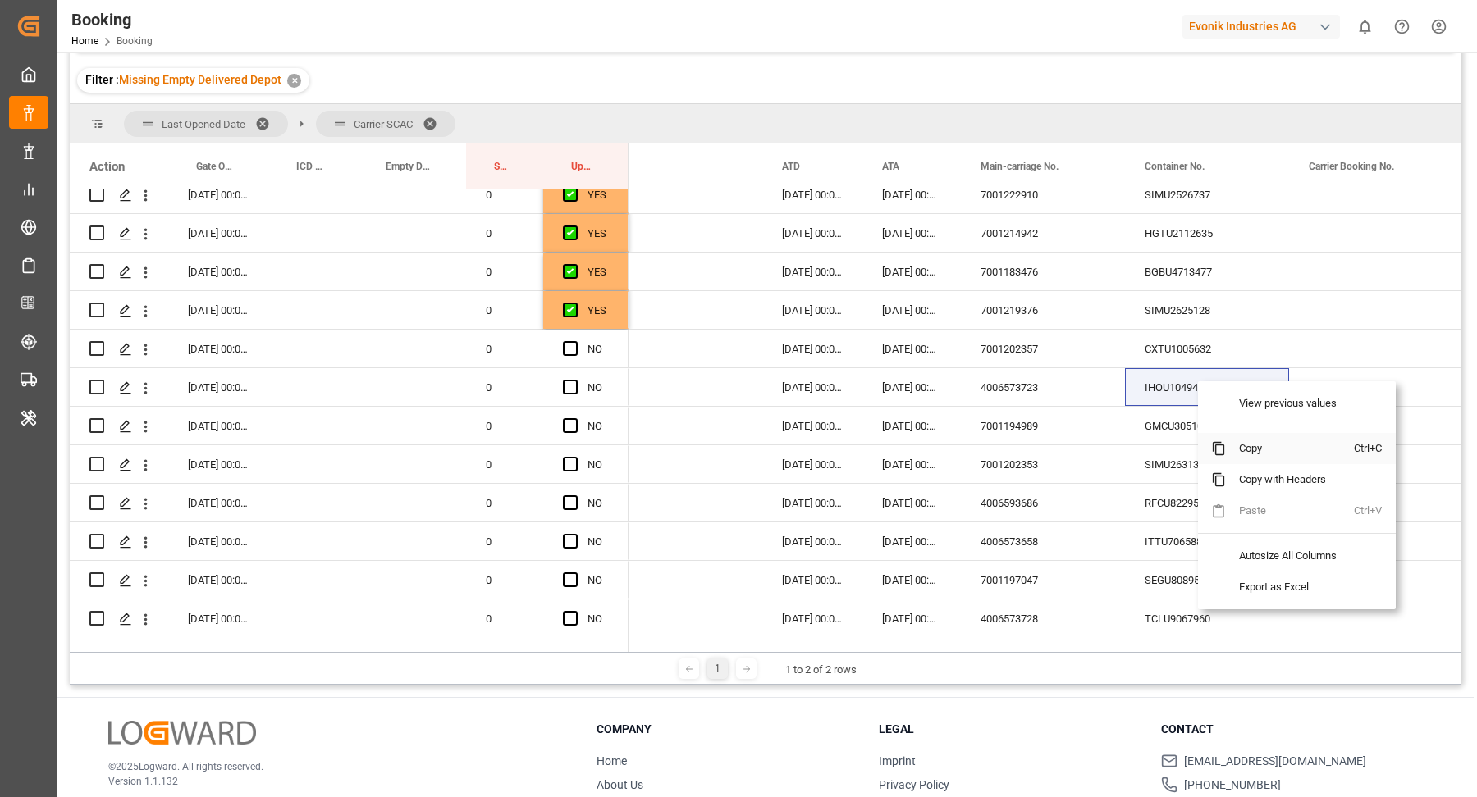
click at [1272, 462] on span "Copy" at bounding box center [1290, 448] width 128 height 31
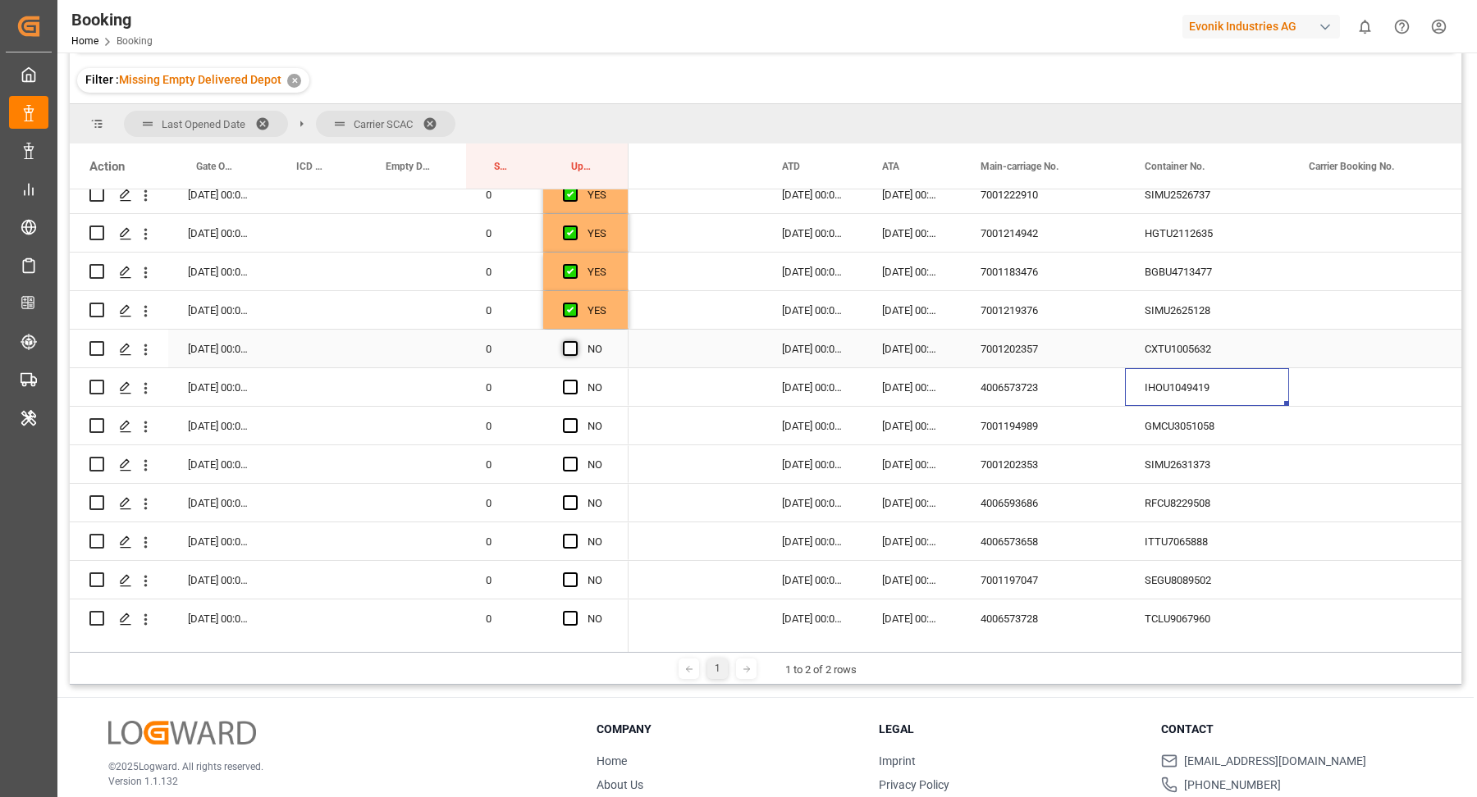
click at [569, 341] on span "Press SPACE to select this row." at bounding box center [570, 348] width 15 height 15
click at [575, 341] on input "Press SPACE to select this row." at bounding box center [575, 341] width 0 height 0
click at [576, 386] on span "Press SPACE to select this row." at bounding box center [570, 387] width 15 height 15
click at [575, 380] on input "Press SPACE to select this row." at bounding box center [575, 380] width 0 height 0
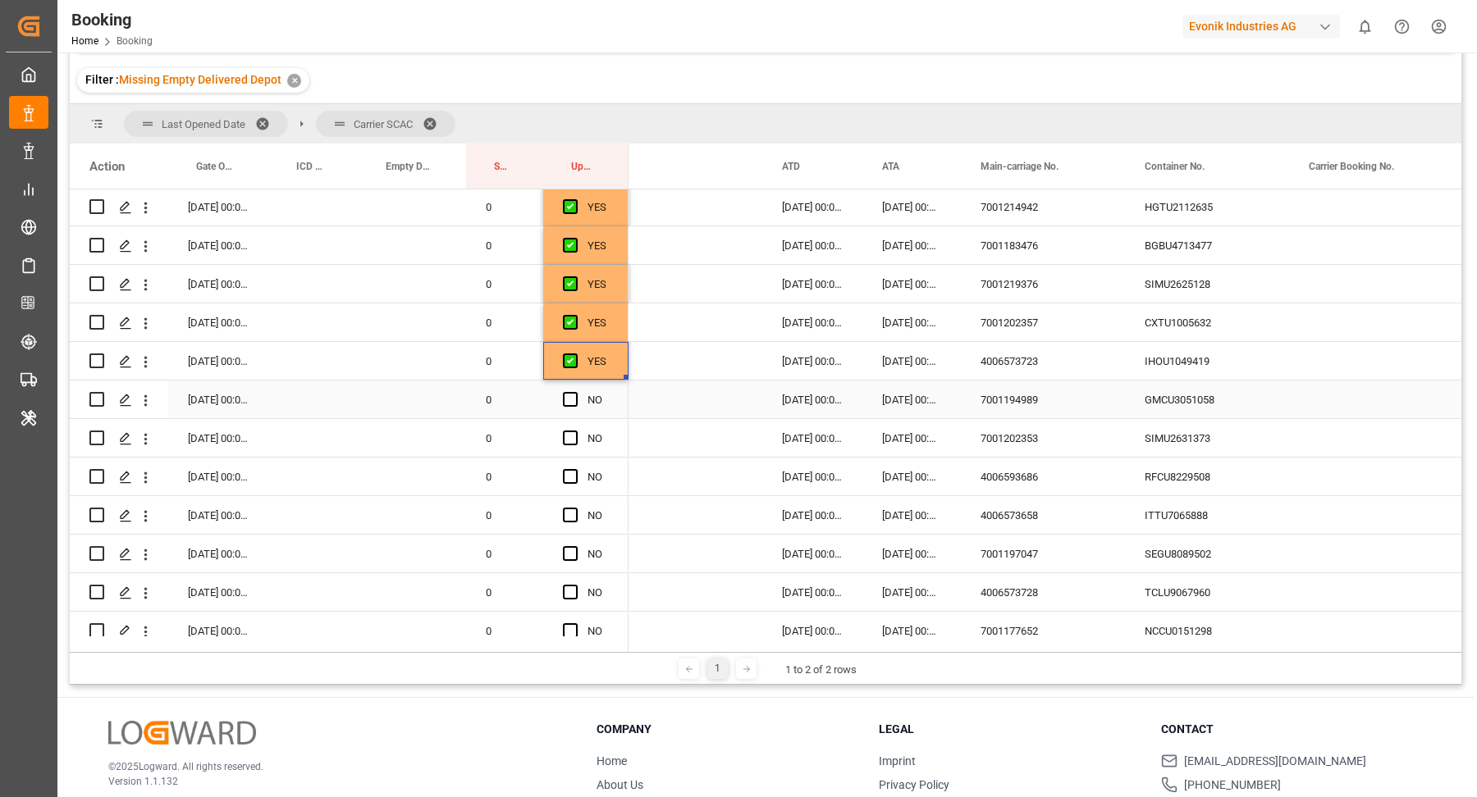
click at [1171, 394] on div "GMCU3051058" at bounding box center [1207, 400] width 164 height 38
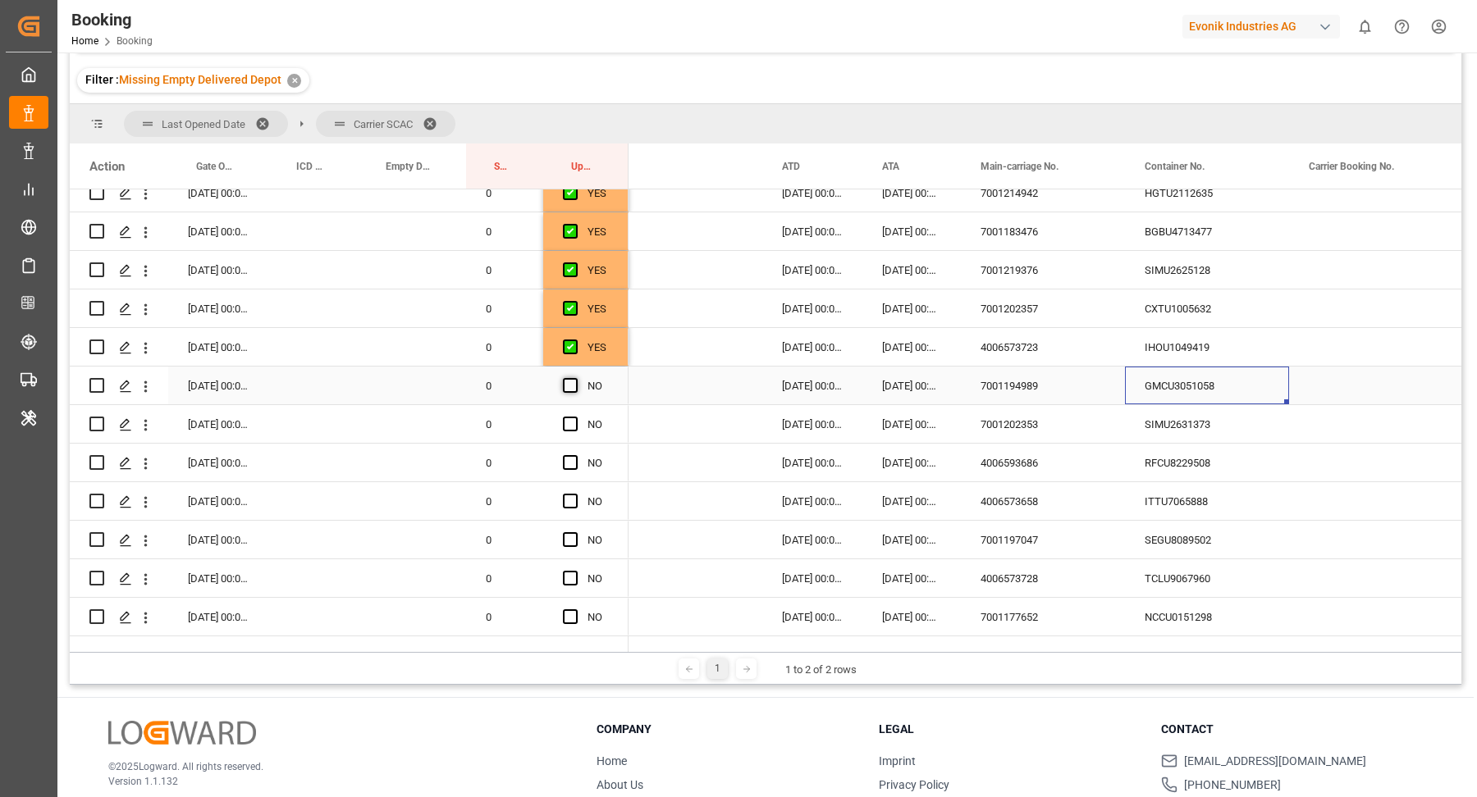
click at [575, 383] on span "Press SPACE to select this row." at bounding box center [570, 385] width 15 height 15
click at [575, 378] on input "Press SPACE to select this row." at bounding box center [575, 378] width 0 height 0
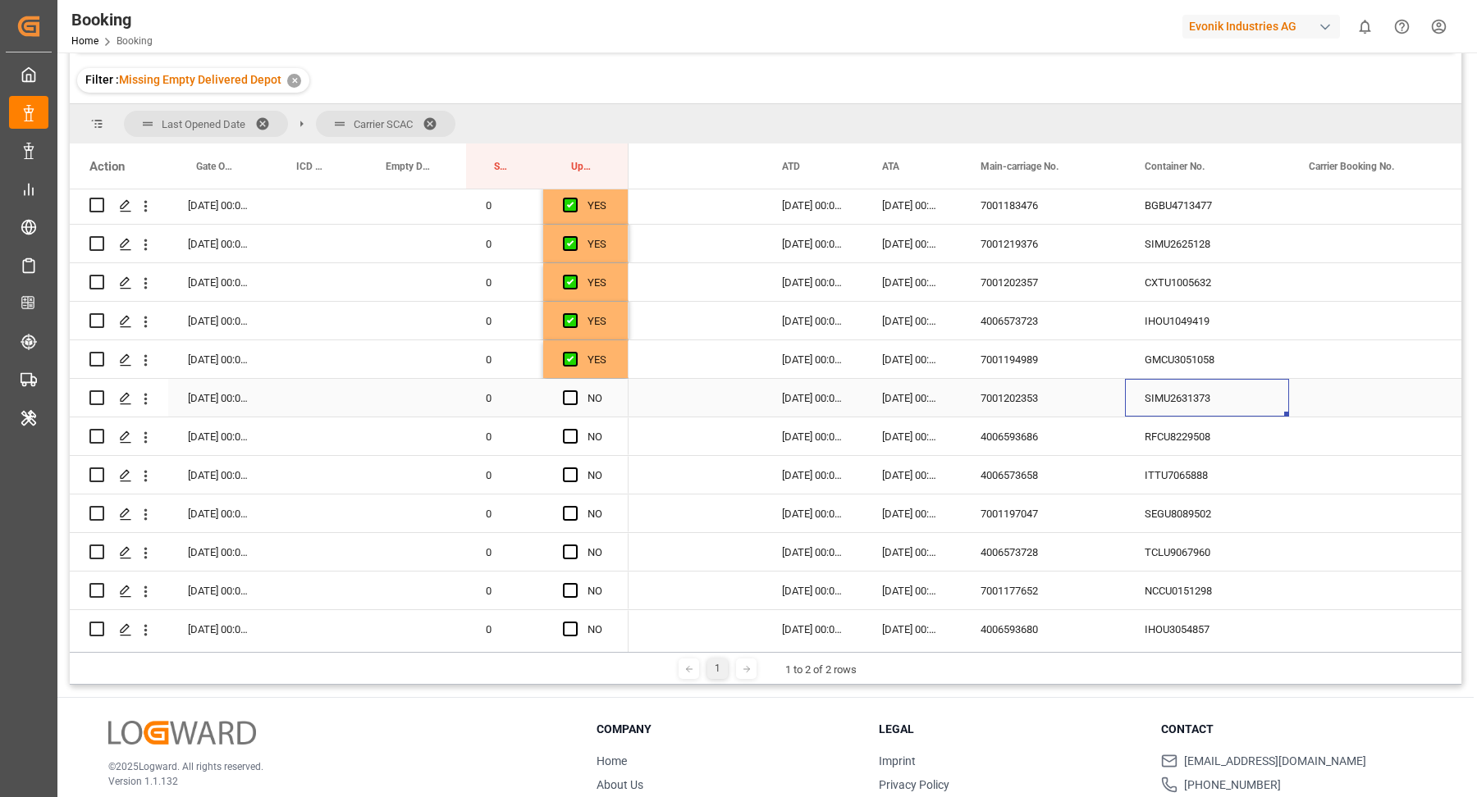
click at [1190, 392] on div "SIMU2631373" at bounding box center [1207, 398] width 164 height 38
click at [564, 400] on span "Press SPACE to select this row." at bounding box center [570, 397] width 15 height 15
click at [575, 390] on input "Press SPACE to select this row." at bounding box center [575, 390] width 0 height 0
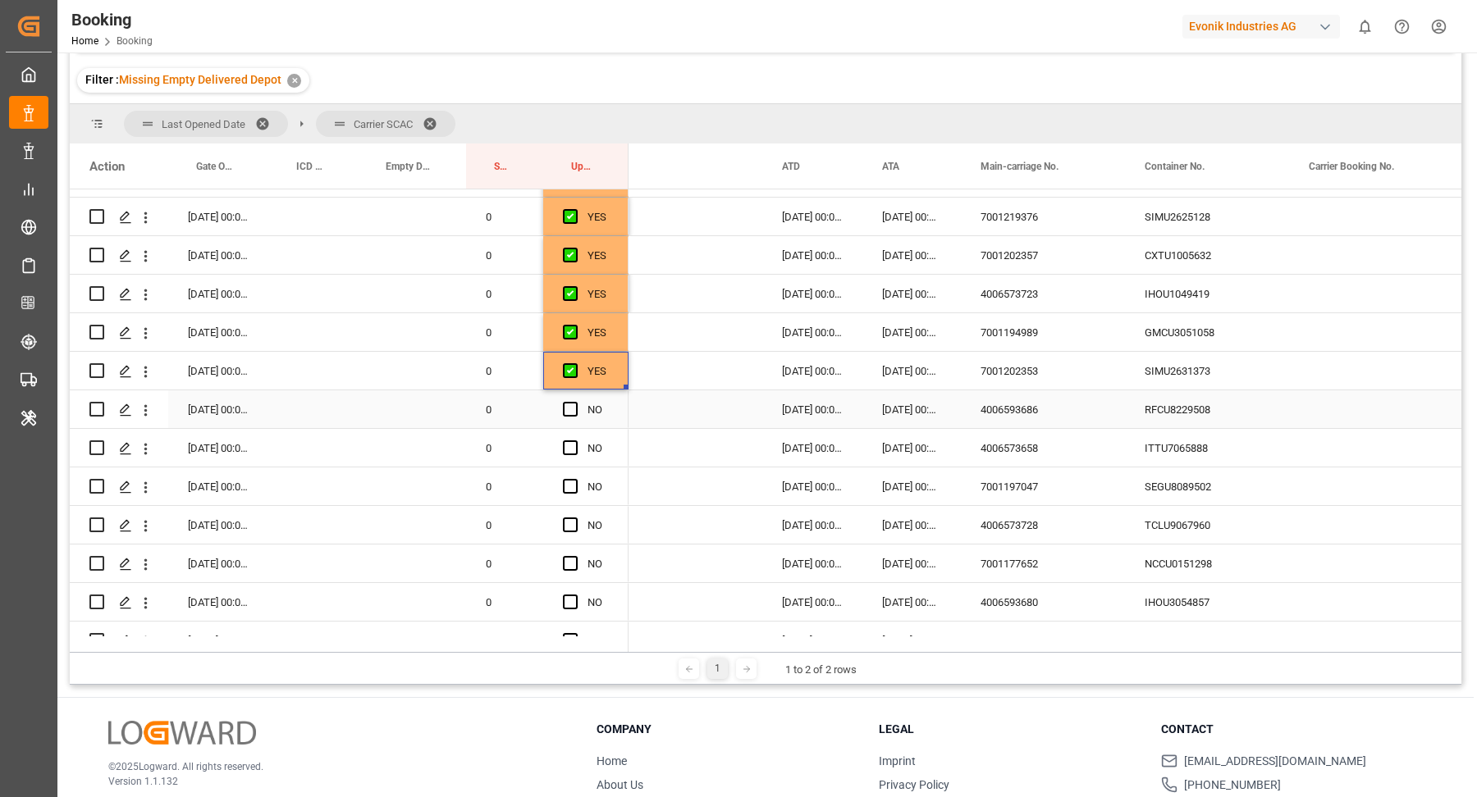
drag, startPoint x: 1120, startPoint y: 398, endPoint x: 1224, endPoint y: 407, distance: 104.6
click at [1120, 398] on div "4006593686" at bounding box center [1043, 409] width 164 height 38
click at [1231, 408] on div "RFCU8229508" at bounding box center [1207, 409] width 164 height 38
click at [569, 415] on span "Press SPACE to select this row." at bounding box center [570, 409] width 15 height 15
click at [575, 402] on input "Press SPACE to select this row." at bounding box center [575, 402] width 0 height 0
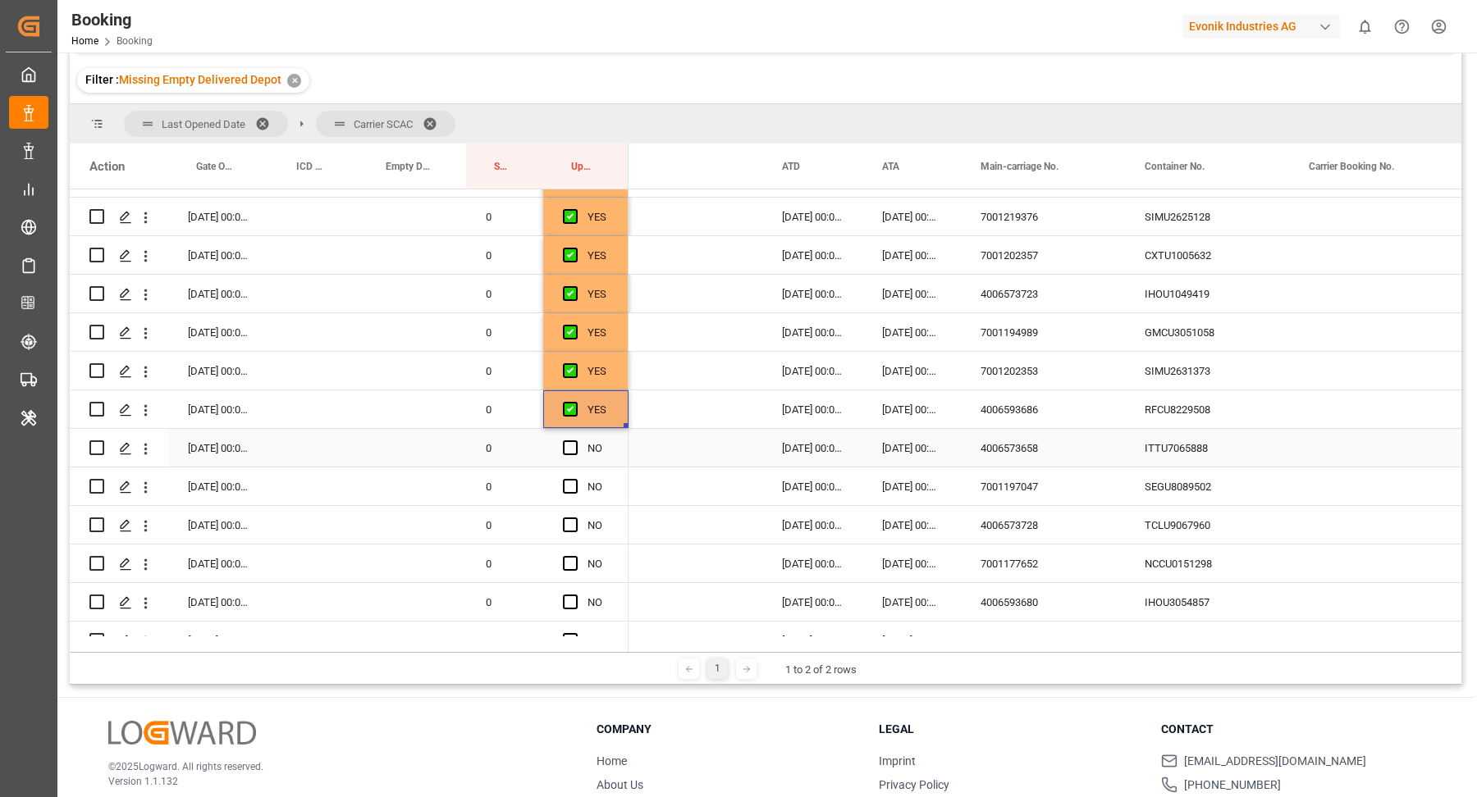
scroll to position [211, 0]
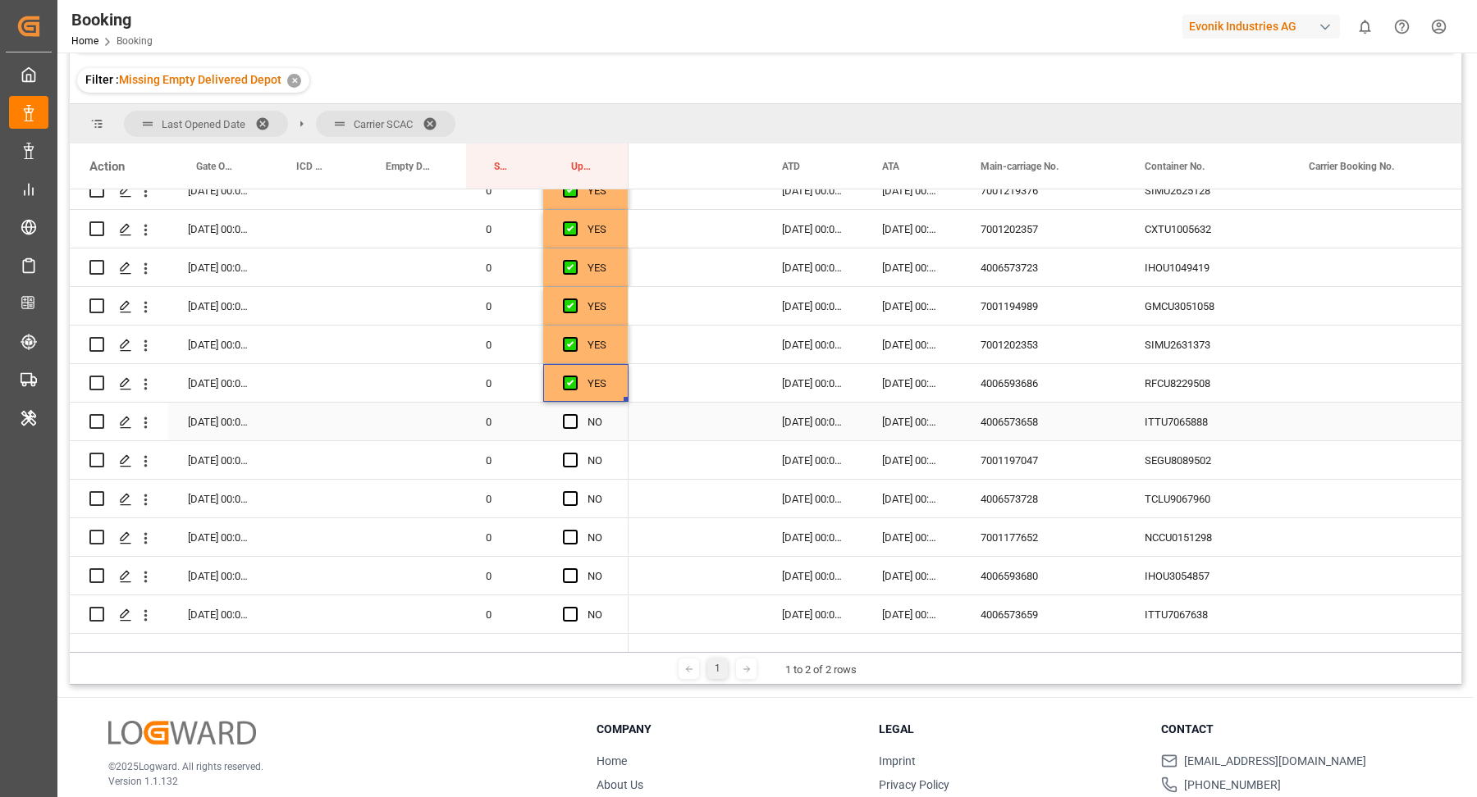
click at [1203, 426] on div "ITTU7065888" at bounding box center [1207, 422] width 164 height 38
click at [571, 418] on span "Press SPACE to select this row." at bounding box center [570, 421] width 15 height 15
click at [575, 414] on input "Press SPACE to select this row." at bounding box center [575, 414] width 0 height 0
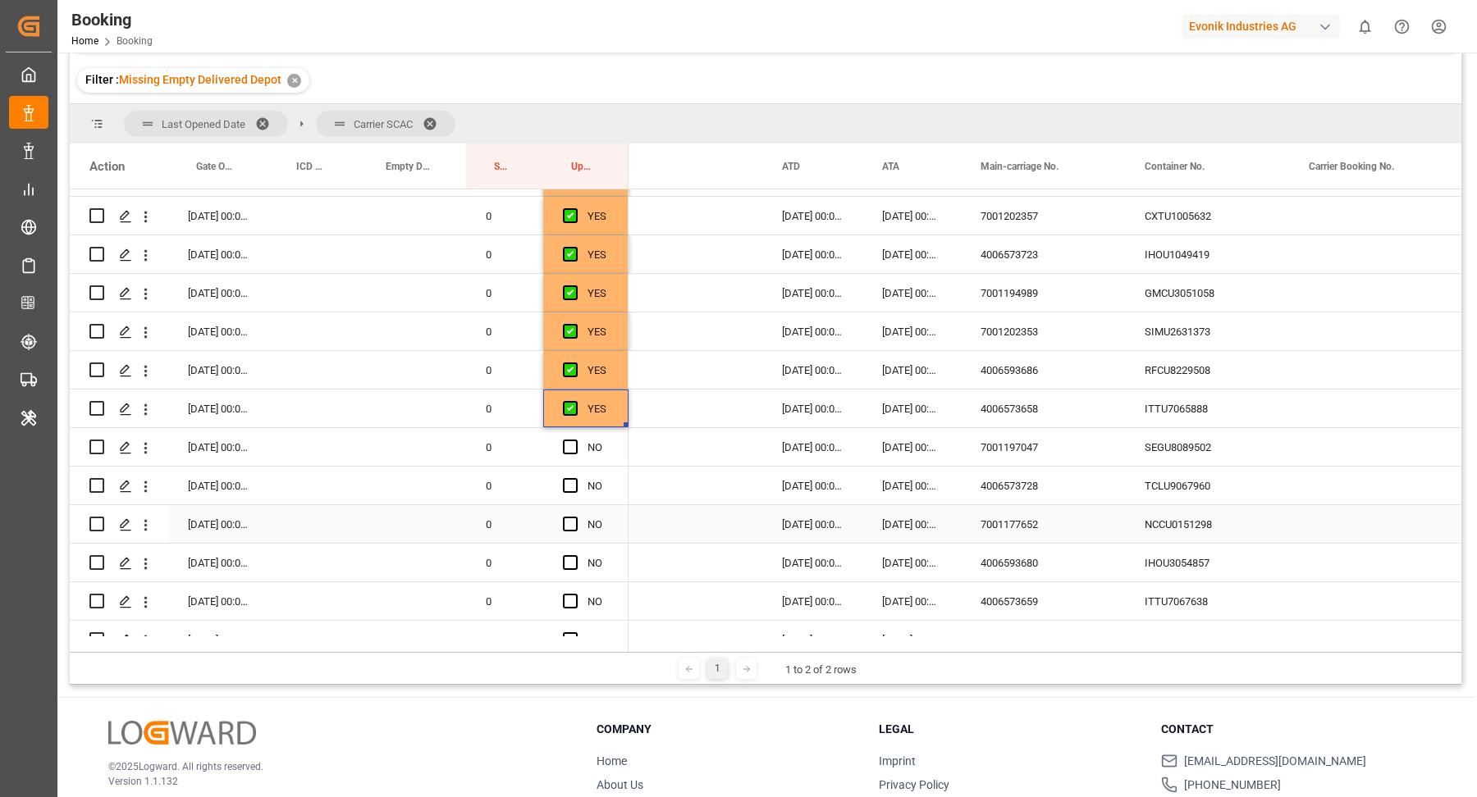
scroll to position [251, 0]
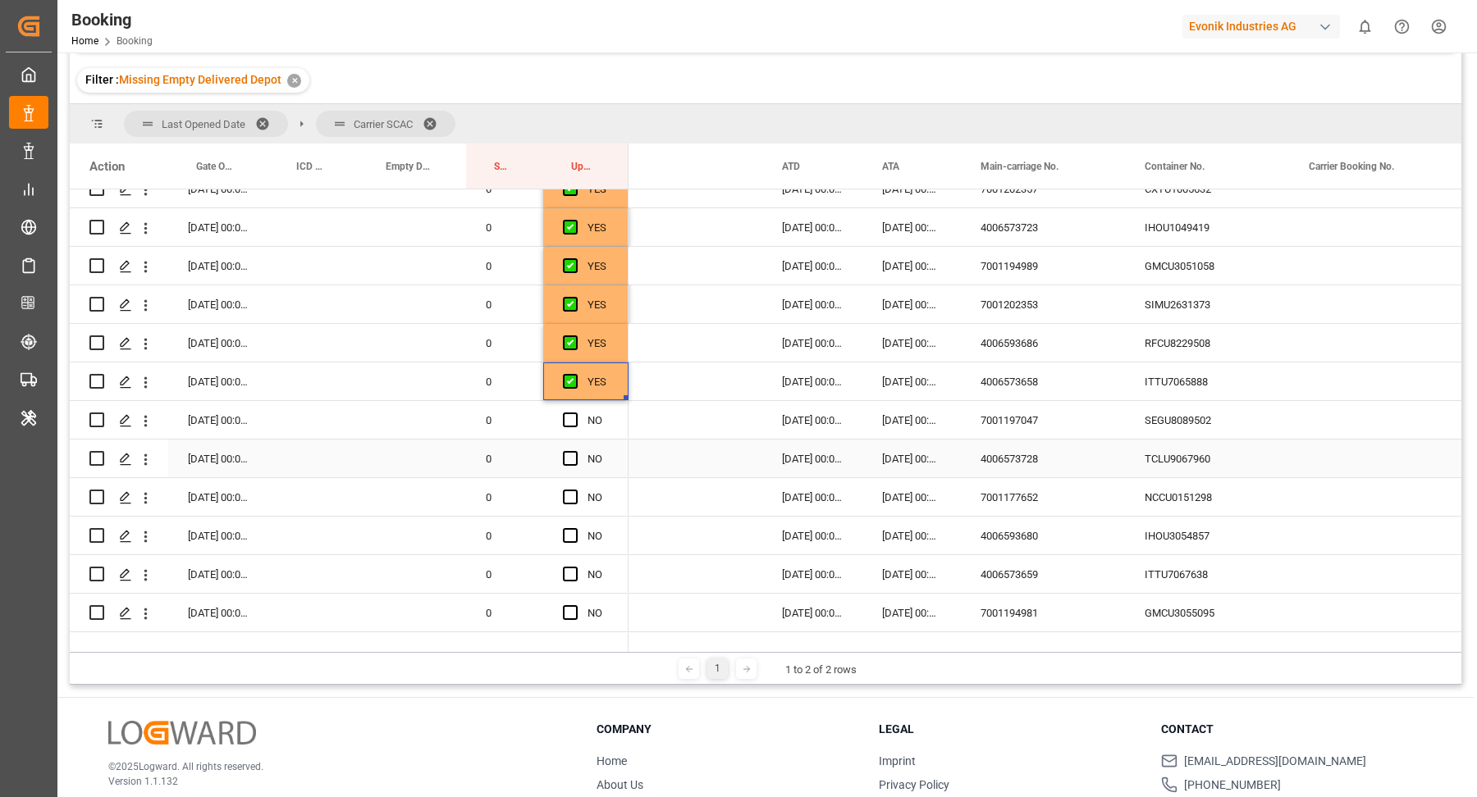
click at [1212, 433] on div "SEGU8089502" at bounding box center [1207, 420] width 164 height 38
click at [573, 422] on span "Press SPACE to select this row." at bounding box center [570, 420] width 15 height 15
click at [575, 413] on input "Press SPACE to select this row." at bounding box center [575, 413] width 0 height 0
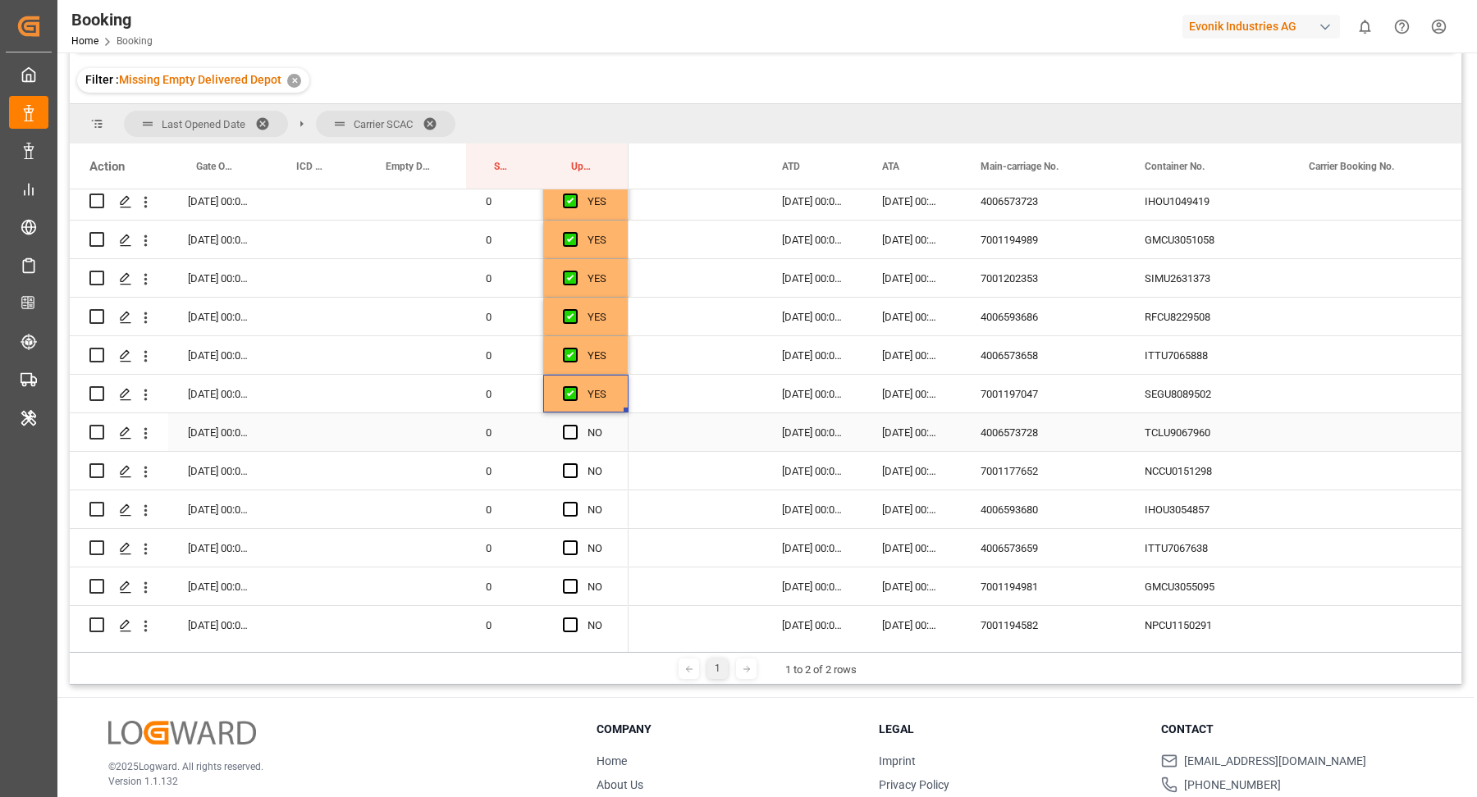
click at [1222, 445] on div "TCLU9067960" at bounding box center [1207, 432] width 164 height 38
click at [568, 432] on span "Press SPACE to select this row." at bounding box center [570, 432] width 15 height 15
click at [575, 425] on input "Press SPACE to select this row." at bounding box center [575, 425] width 0 height 0
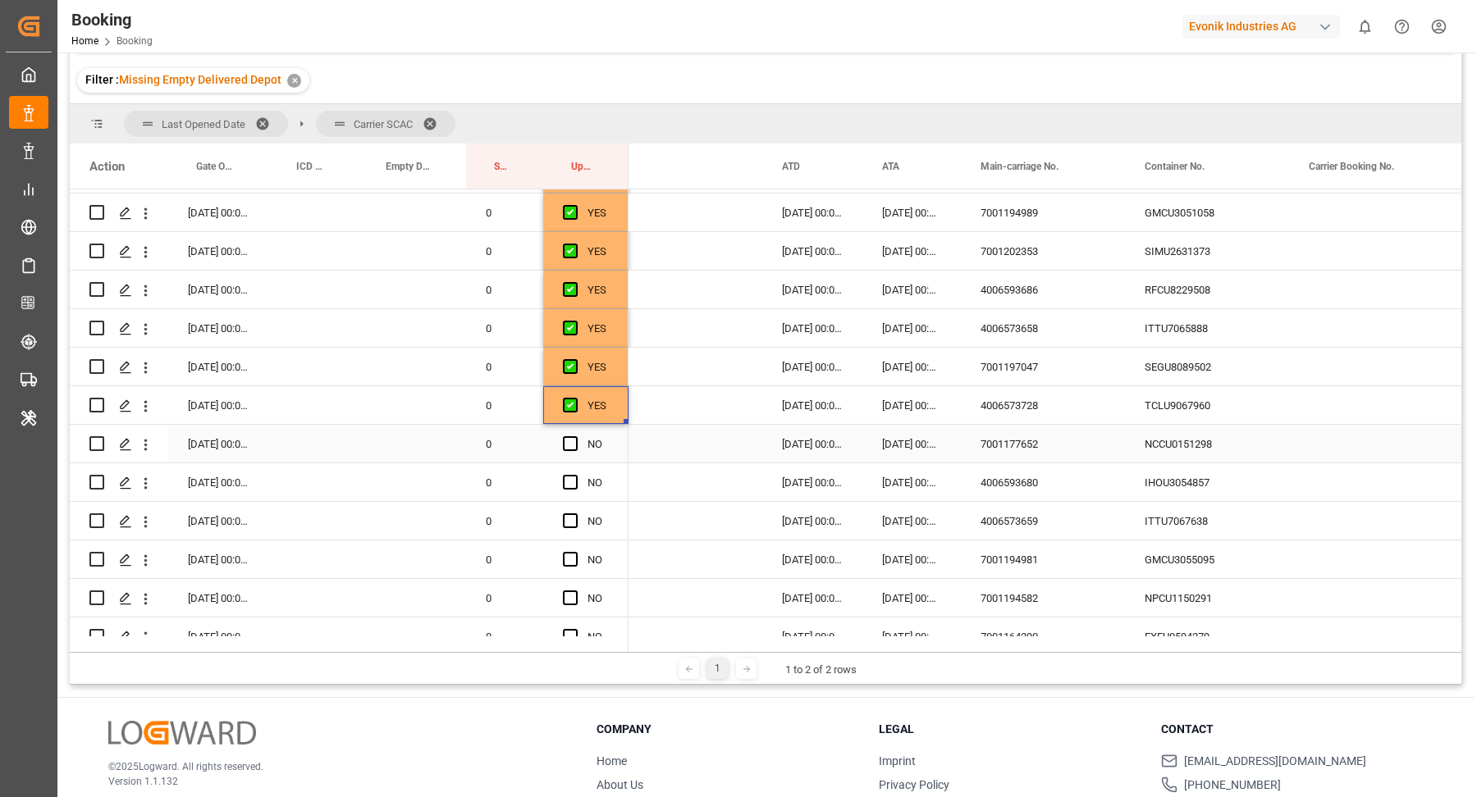
click at [1183, 448] on div "NCCU0151298" at bounding box center [1207, 444] width 164 height 38
click at [568, 445] on span "Press SPACE to select this row." at bounding box center [570, 443] width 15 height 15
click at [575, 436] on input "Press SPACE to select this row." at bounding box center [575, 436] width 0 height 0
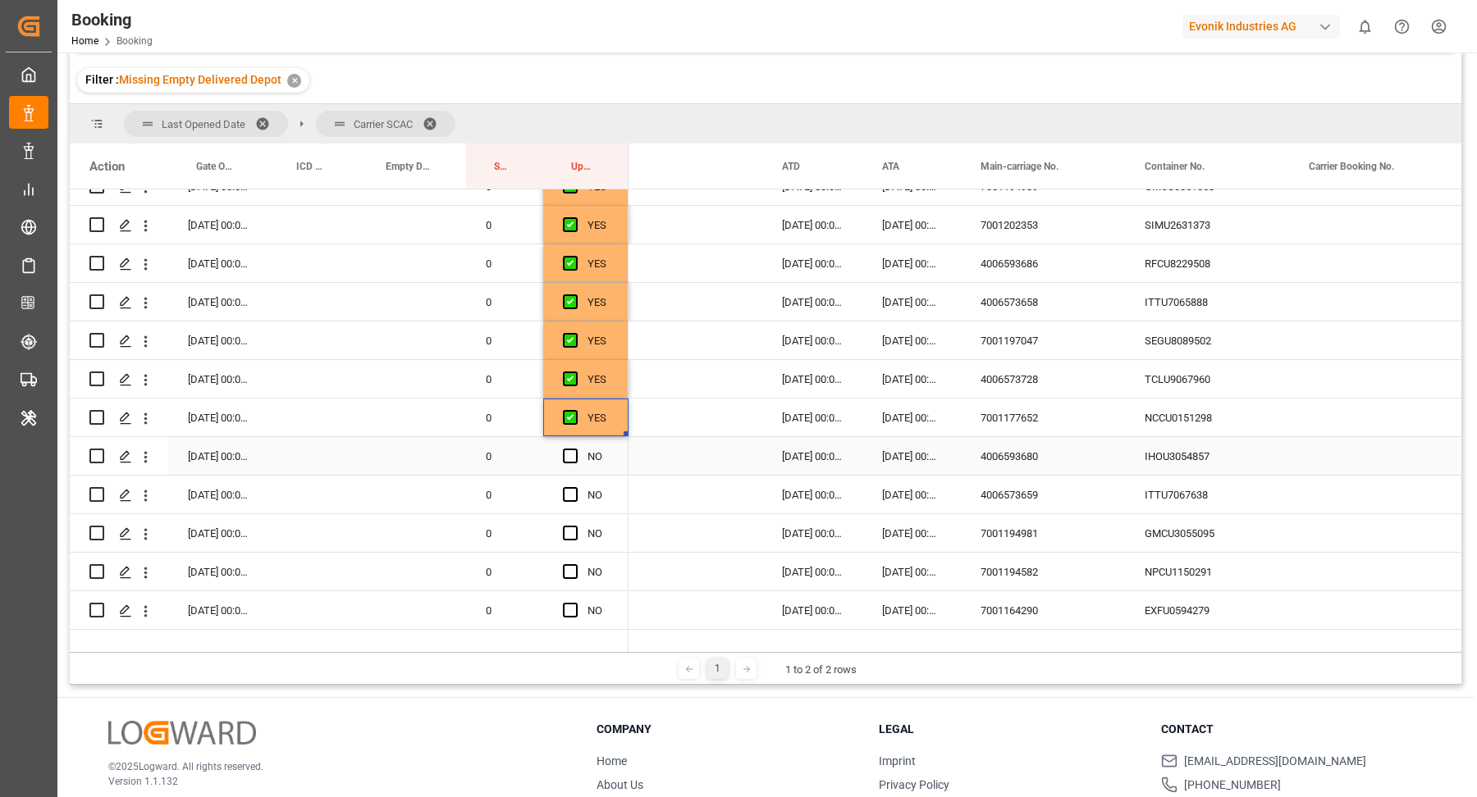
click at [1111, 458] on div "4006593680" at bounding box center [1043, 456] width 164 height 38
click at [1226, 463] on div "IHOU3054857" at bounding box center [1207, 456] width 164 height 38
click at [572, 454] on span "Press SPACE to select this row." at bounding box center [570, 456] width 15 height 15
click at [575, 449] on input "Press SPACE to select this row." at bounding box center [575, 449] width 0 height 0
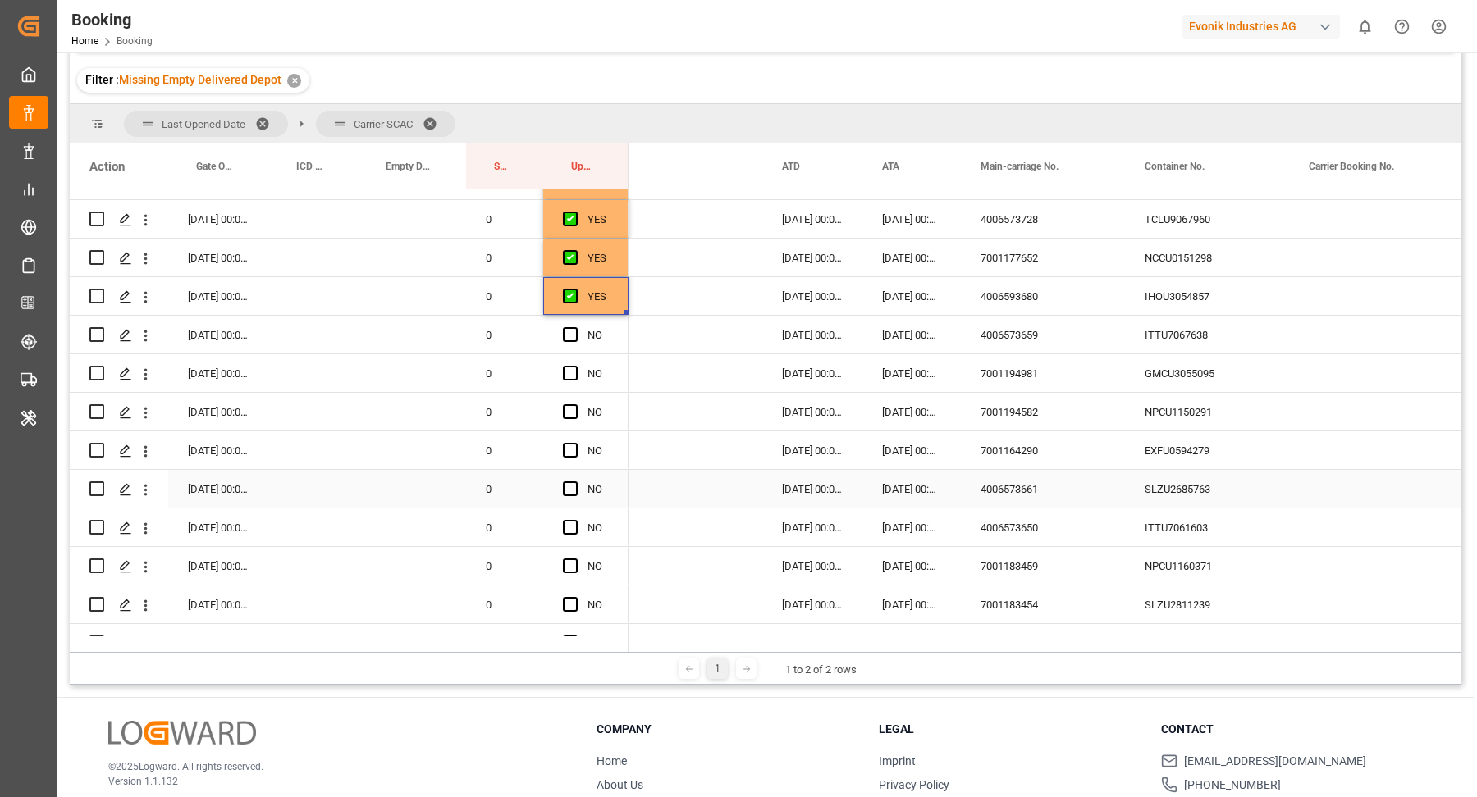
scroll to position [571, 0]
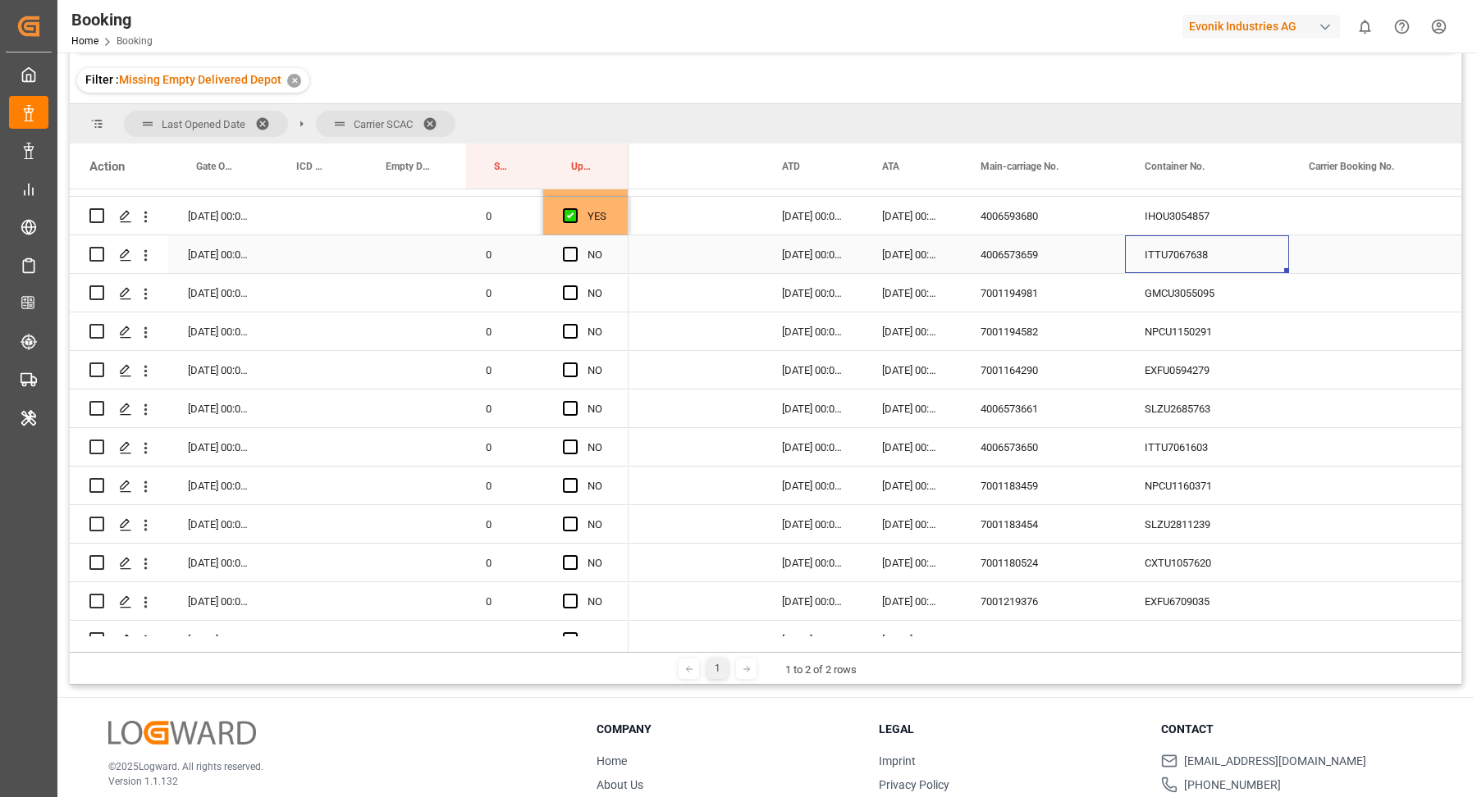
click at [1177, 263] on div "ITTU7067638" at bounding box center [1207, 254] width 164 height 38
click at [570, 249] on span "Press SPACE to select this row." at bounding box center [570, 254] width 15 height 15
click at [575, 247] on input "Press SPACE to select this row." at bounding box center [575, 247] width 0 height 0
click at [1214, 303] on div "GMCU3055095" at bounding box center [1207, 293] width 164 height 38
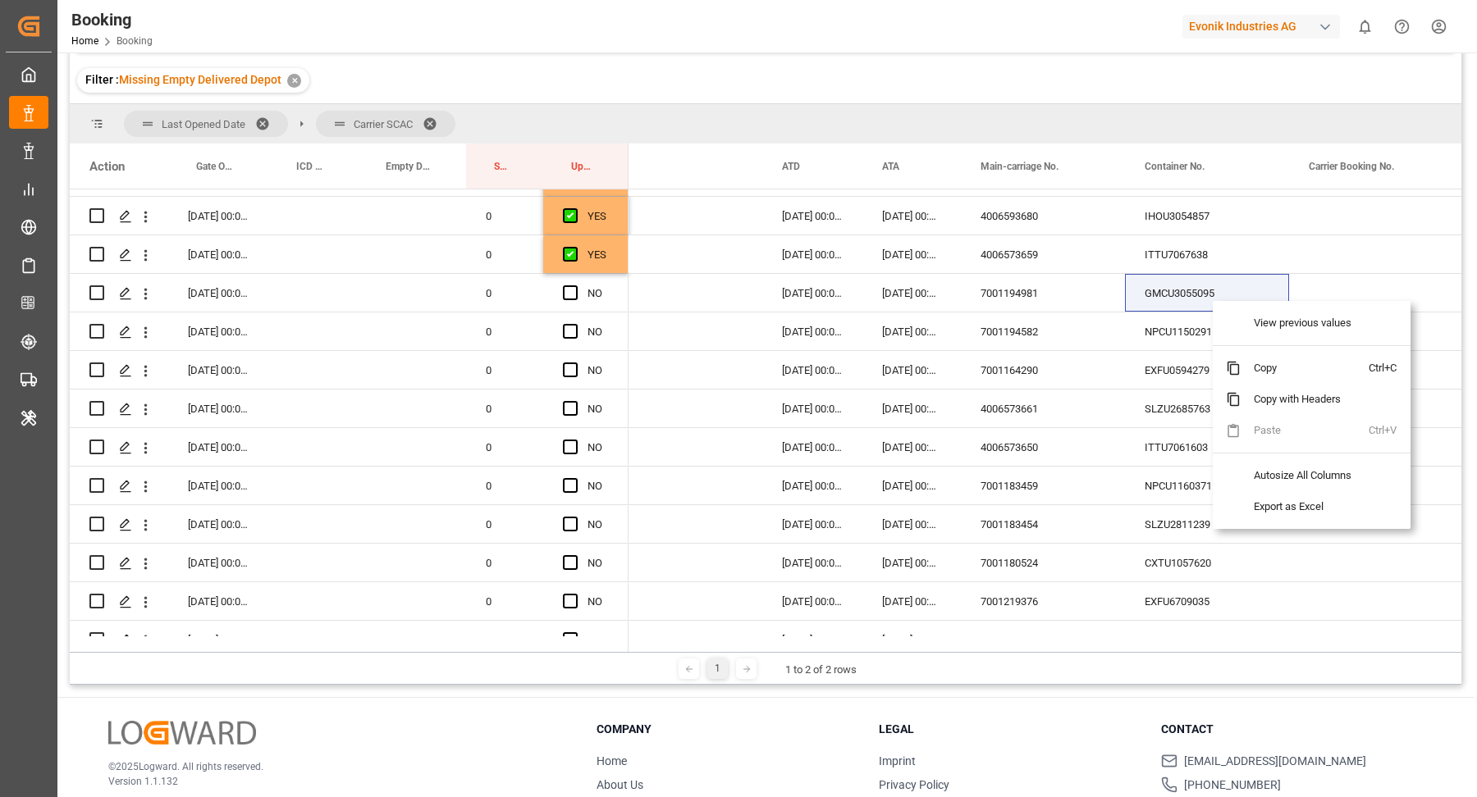
click at [1287, 349] on div at bounding box center [1304, 346] width 128 height 14
click at [1289, 365] on span "Copy" at bounding box center [1304, 368] width 128 height 31
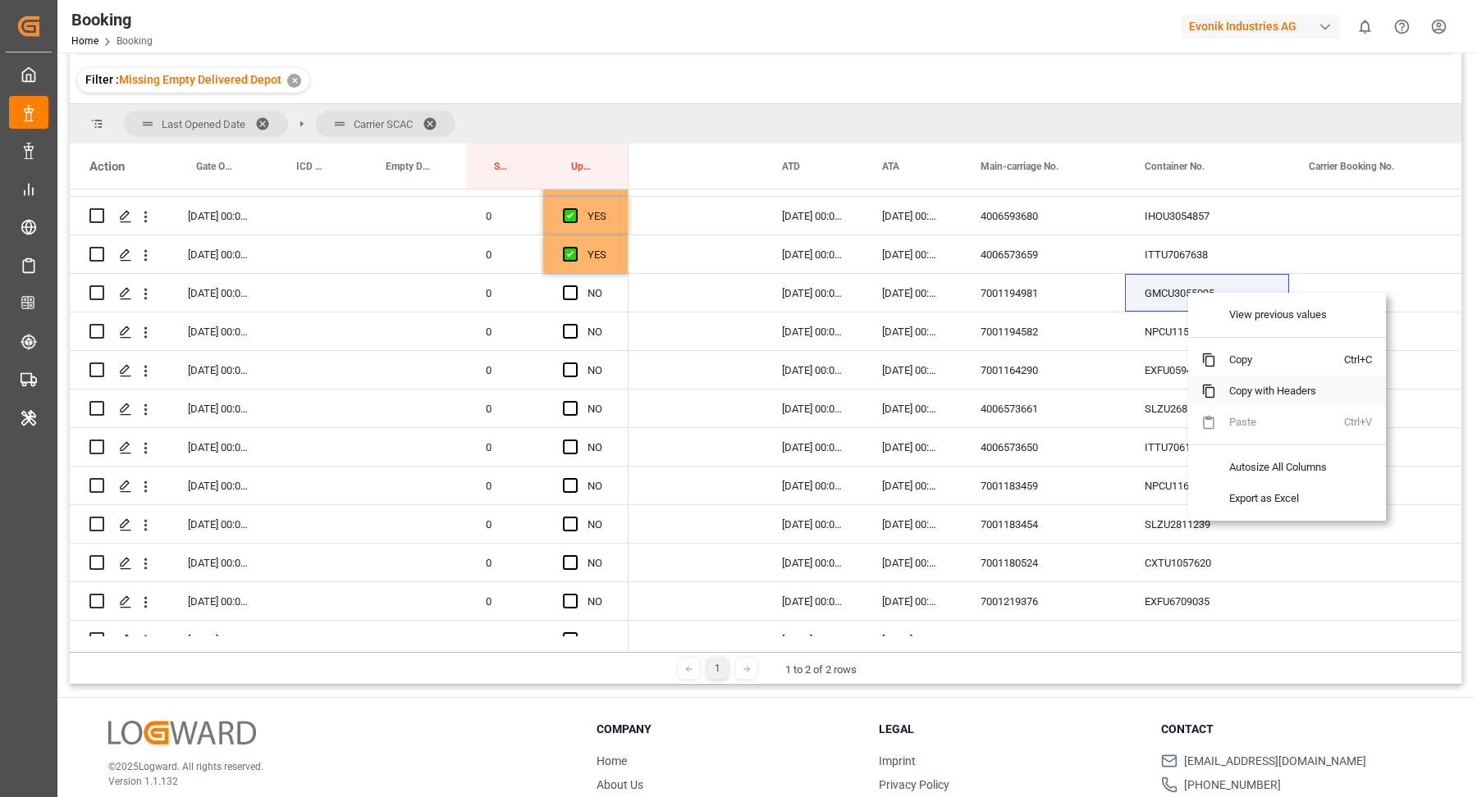
click at [1263, 366] on span "Copy" at bounding box center [1280, 360] width 128 height 31
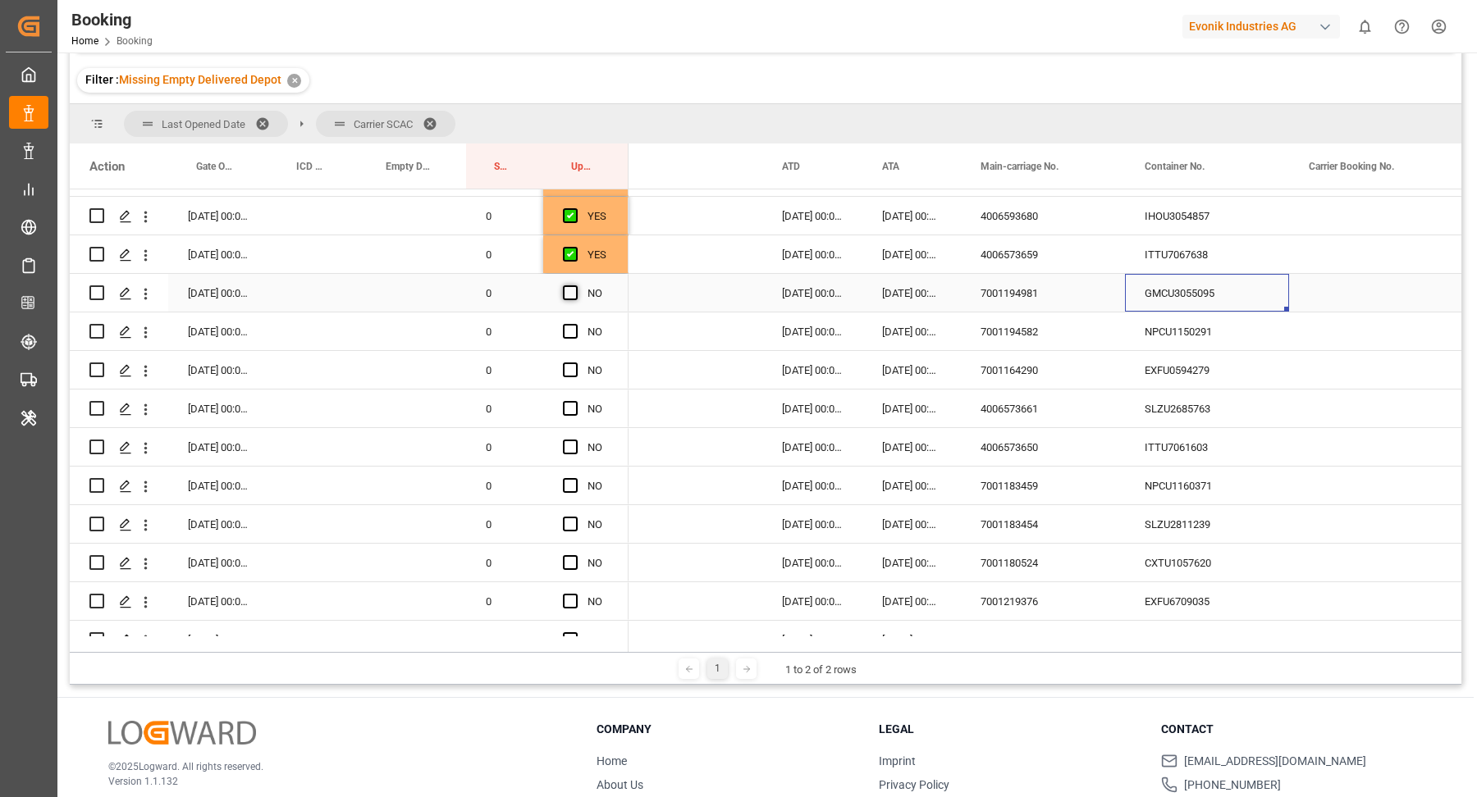
click at [569, 293] on span "Press SPACE to select this row." at bounding box center [570, 292] width 15 height 15
click at [575, 285] on input "Press SPACE to select this row." at bounding box center [575, 285] width 0 height 0
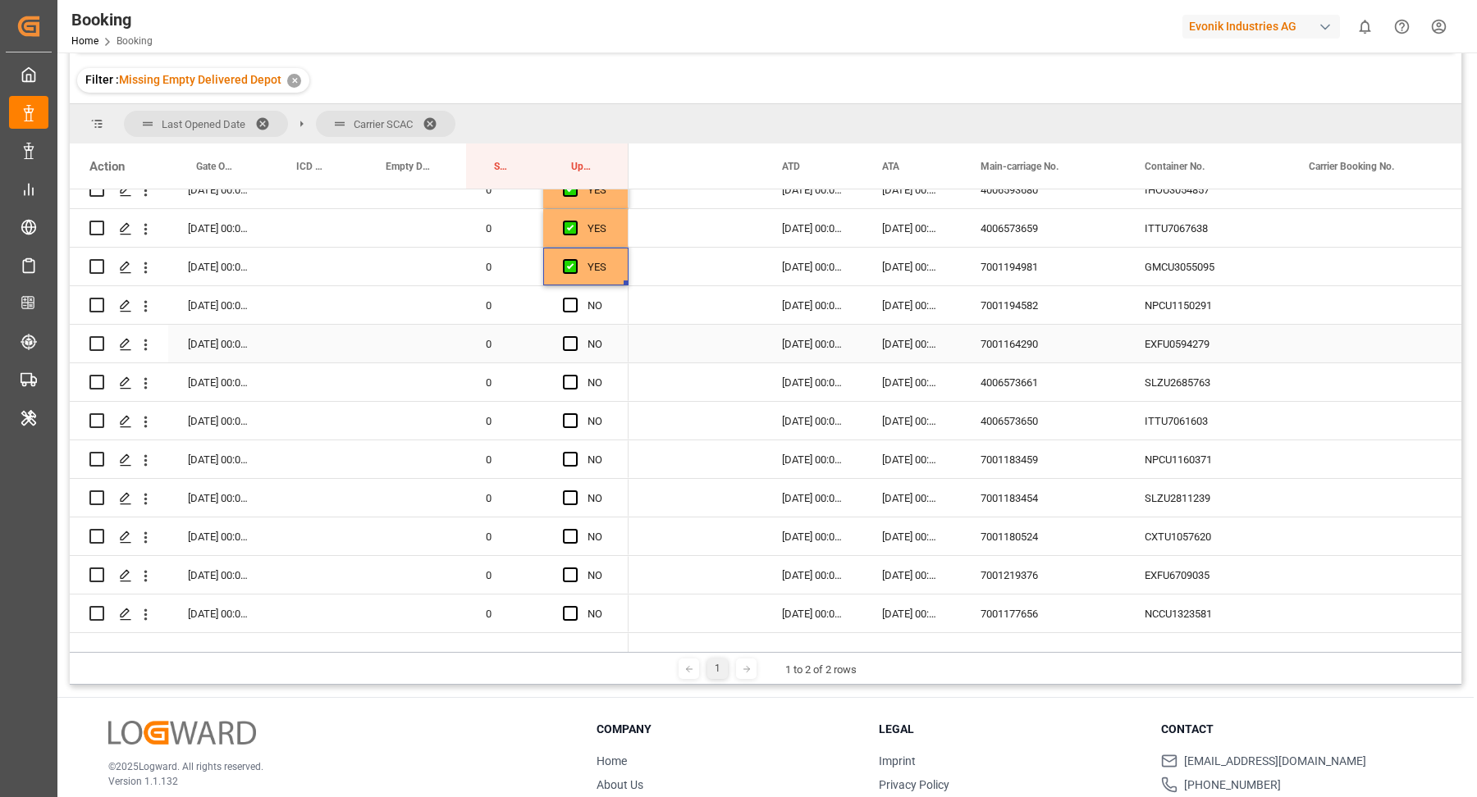
click at [1220, 304] on div "NPCU1150291" at bounding box center [1207, 305] width 164 height 38
click at [577, 303] on span "Press SPACE to select this row." at bounding box center [570, 305] width 15 height 15
click at [575, 298] on input "Press SPACE to select this row." at bounding box center [575, 298] width 0 height 0
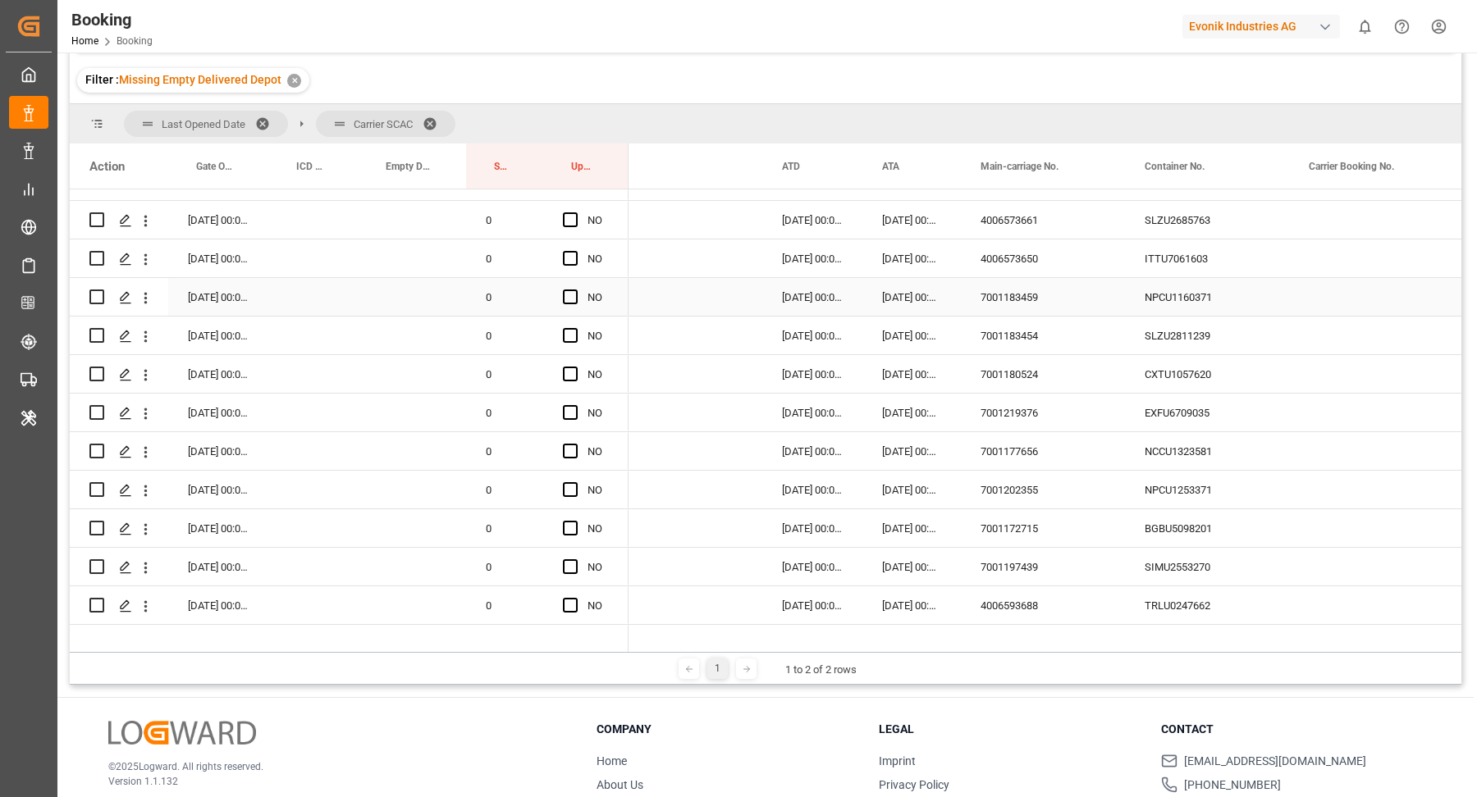
scroll to position [733, 0]
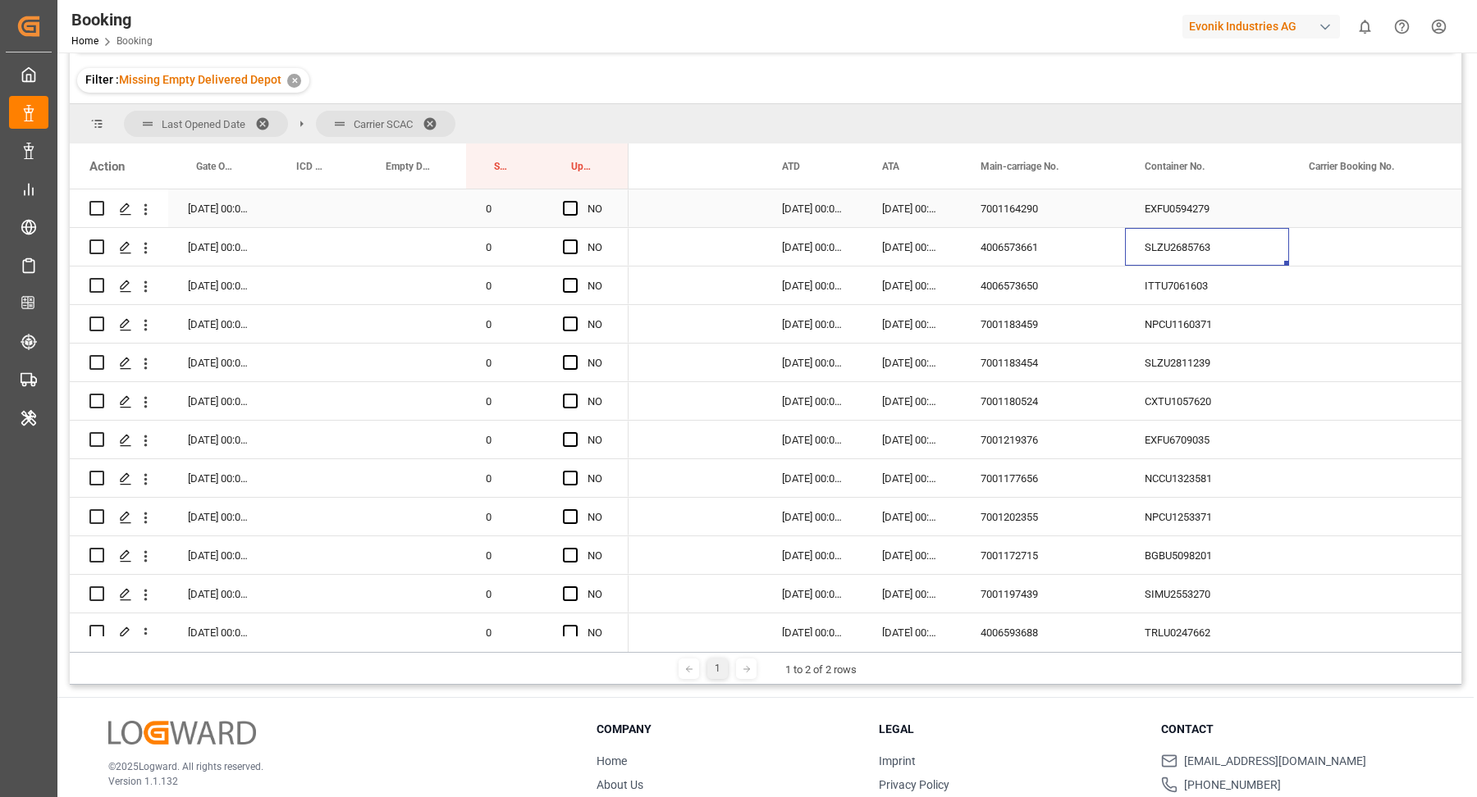
click at [1185, 211] on div "EXFU0594279" at bounding box center [1207, 209] width 164 height 38
click at [567, 207] on span "Press SPACE to select this row." at bounding box center [570, 208] width 15 height 15
click at [575, 201] on input "Press SPACE to select this row." at bounding box center [575, 201] width 0 height 0
click at [1190, 249] on div "SLZU2685763" at bounding box center [1207, 247] width 164 height 38
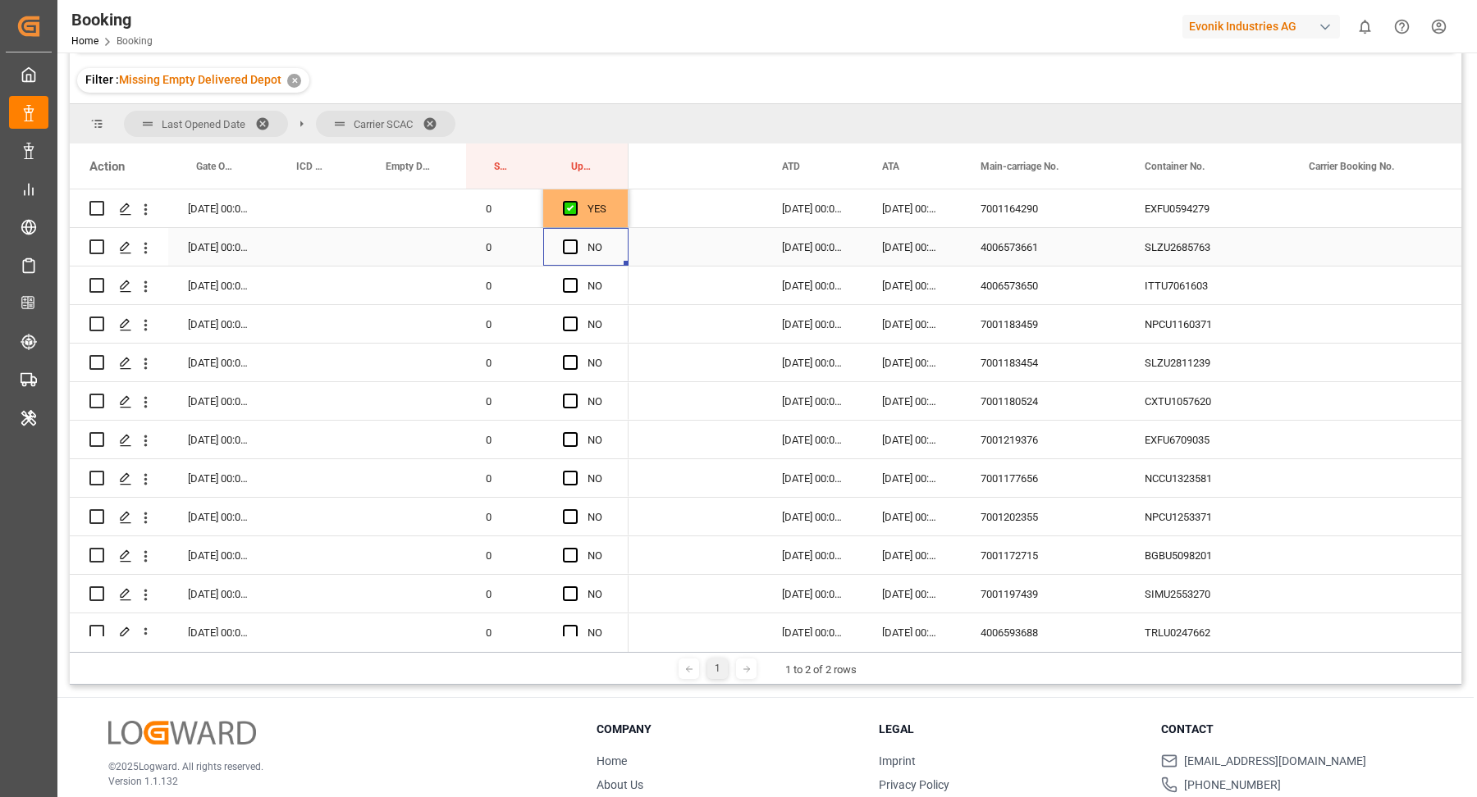
click at [578, 250] on div "Press SPACE to select this row." at bounding box center [575, 248] width 25 height 38
click at [573, 250] on span "Press SPACE to select this row." at bounding box center [570, 247] width 15 height 15
click at [575, 240] on input "Press SPACE to select this row." at bounding box center [575, 240] width 0 height 0
click at [1176, 322] on div "NPCU1160371" at bounding box center [1207, 324] width 164 height 38
click at [1199, 292] on div "ITTU7061603" at bounding box center [1207, 286] width 164 height 38
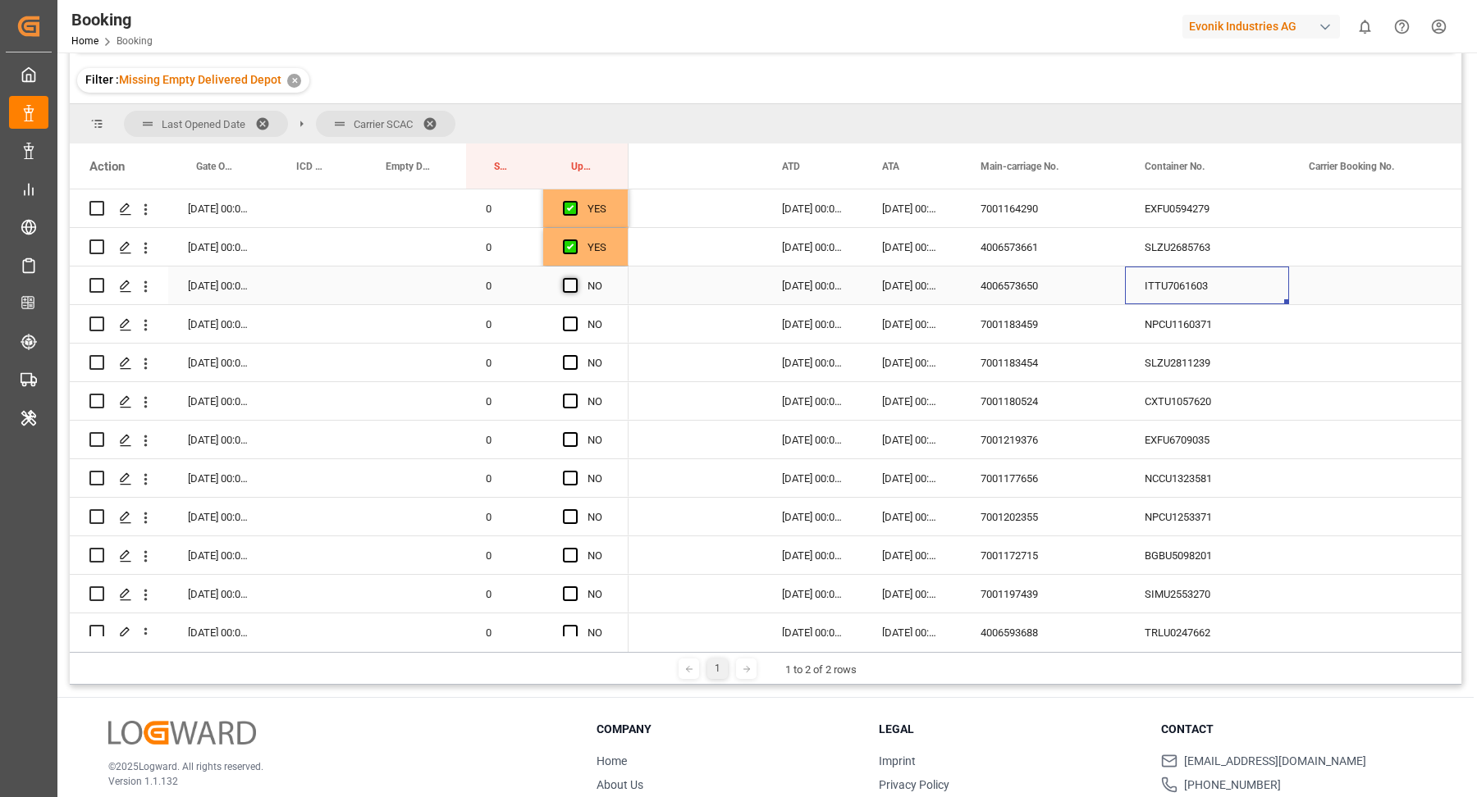
drag, startPoint x: 574, startPoint y: 289, endPoint x: 733, endPoint y: 337, distance: 166.3
click at [574, 289] on span "Press SPACE to select this row." at bounding box center [570, 285] width 15 height 15
click at [575, 278] on input "Press SPACE to select this row." at bounding box center [575, 278] width 0 height 0
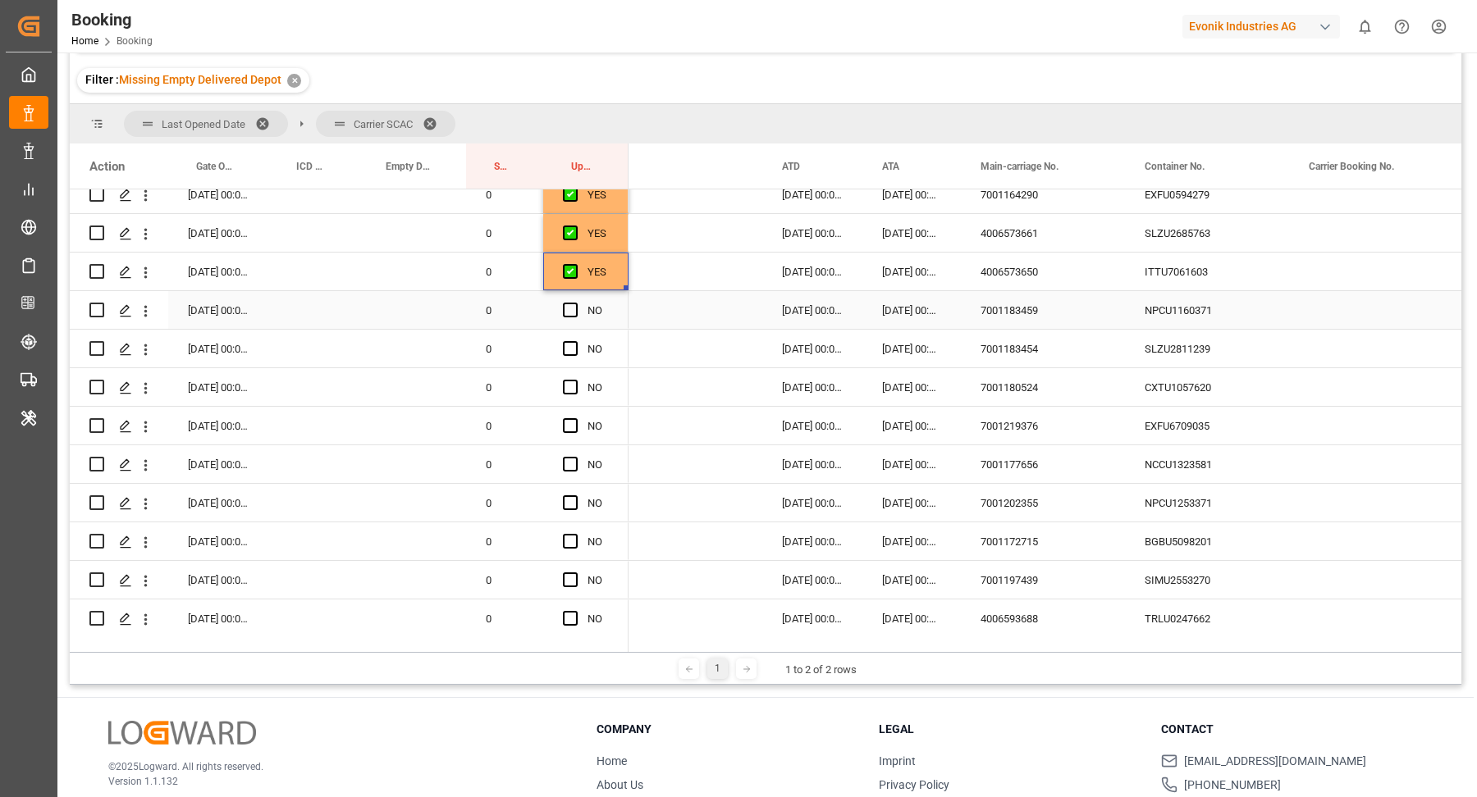
click at [1202, 295] on div "NPCU1160371" at bounding box center [1207, 310] width 164 height 38
click at [569, 305] on span "Press SPACE to select this row." at bounding box center [570, 310] width 15 height 15
click at [575, 303] on input "Press SPACE to select this row." at bounding box center [575, 303] width 0 height 0
click at [1202, 352] on div "SLZU2811239" at bounding box center [1207, 349] width 164 height 38
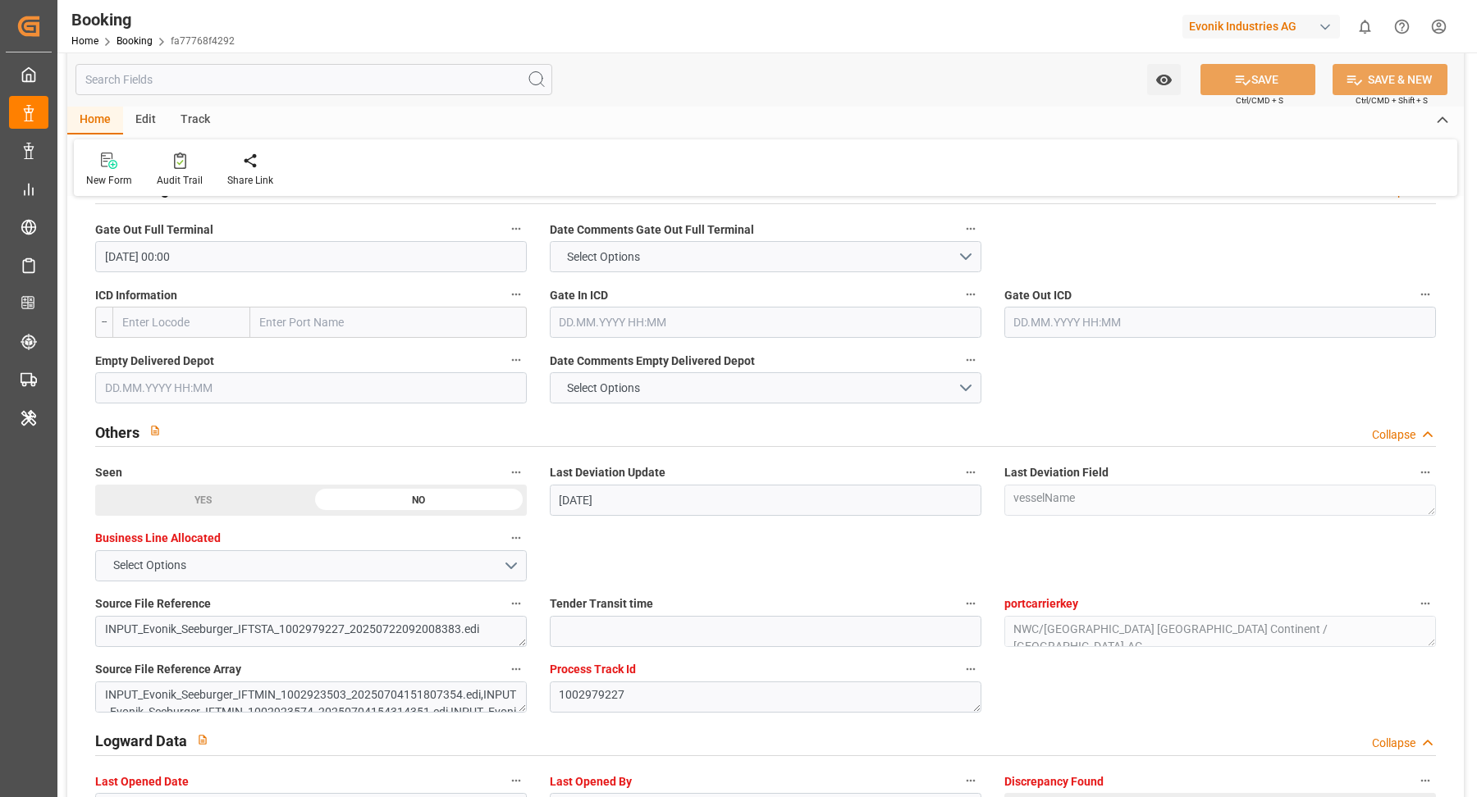
scroll to position [2372, 0]
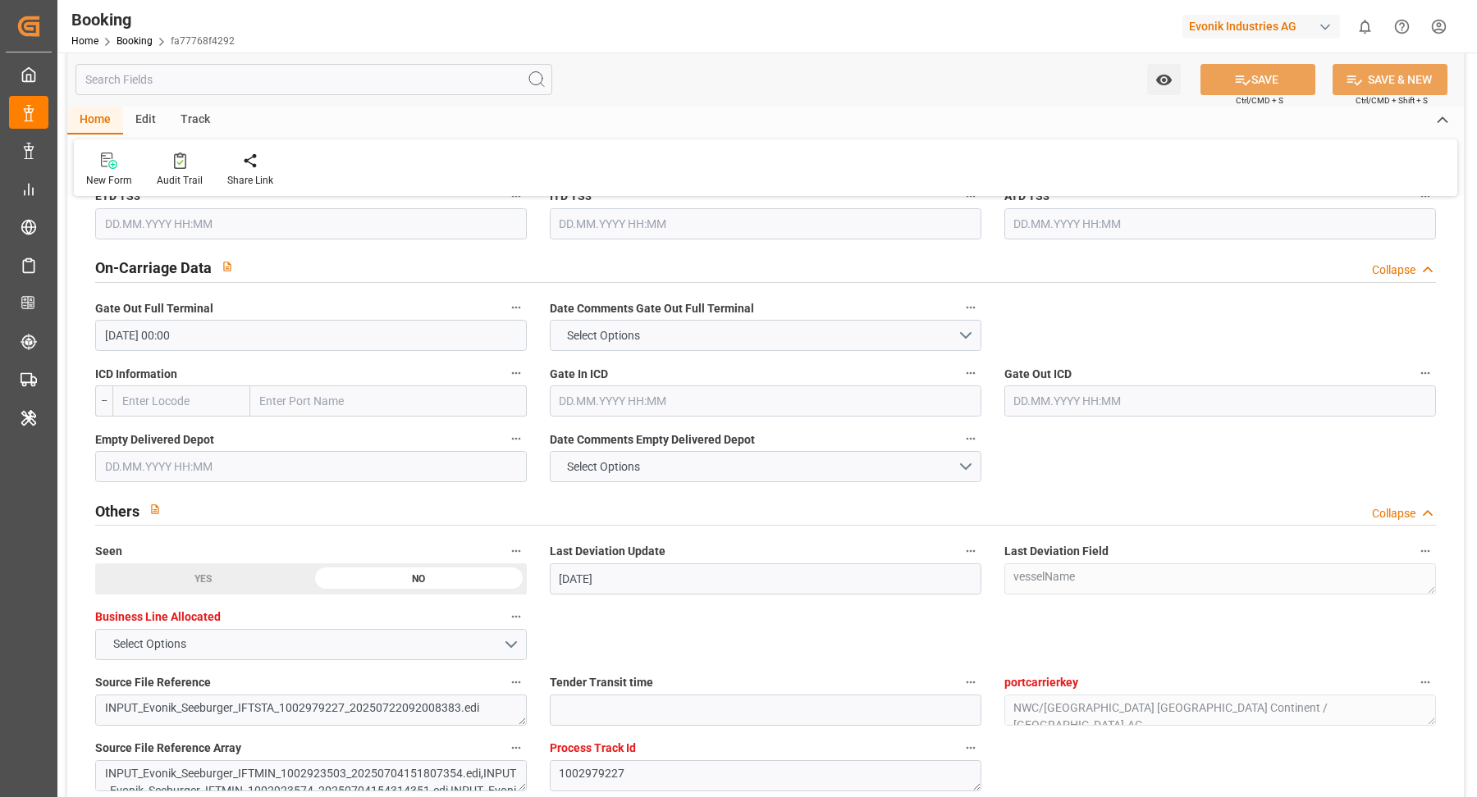
click at [229, 462] on input "text" at bounding box center [311, 466] width 432 height 31
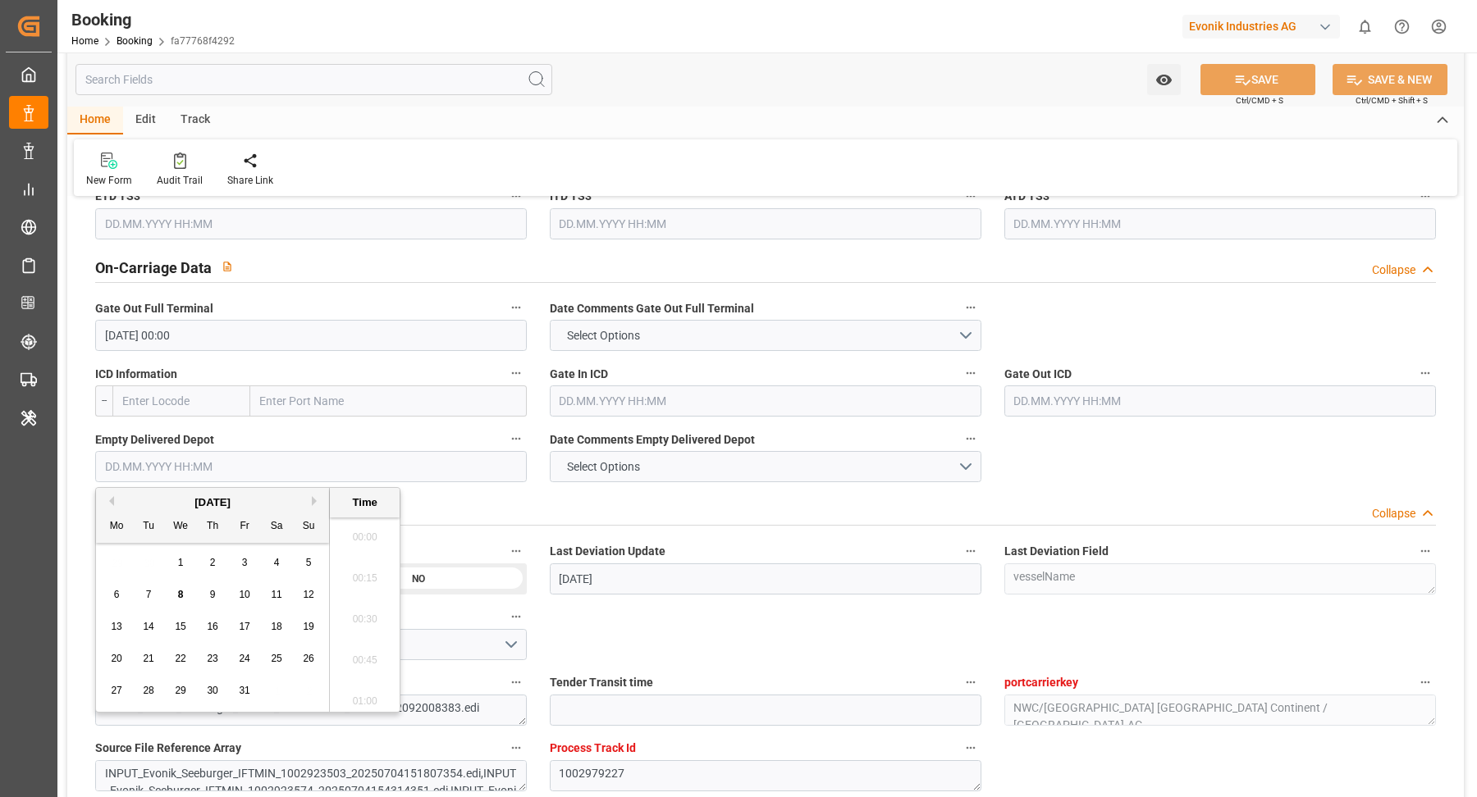
scroll to position [2671, 0]
click at [184, 604] on div "8" at bounding box center [181, 596] width 21 height 20
type input "08.10.2025 00:00"
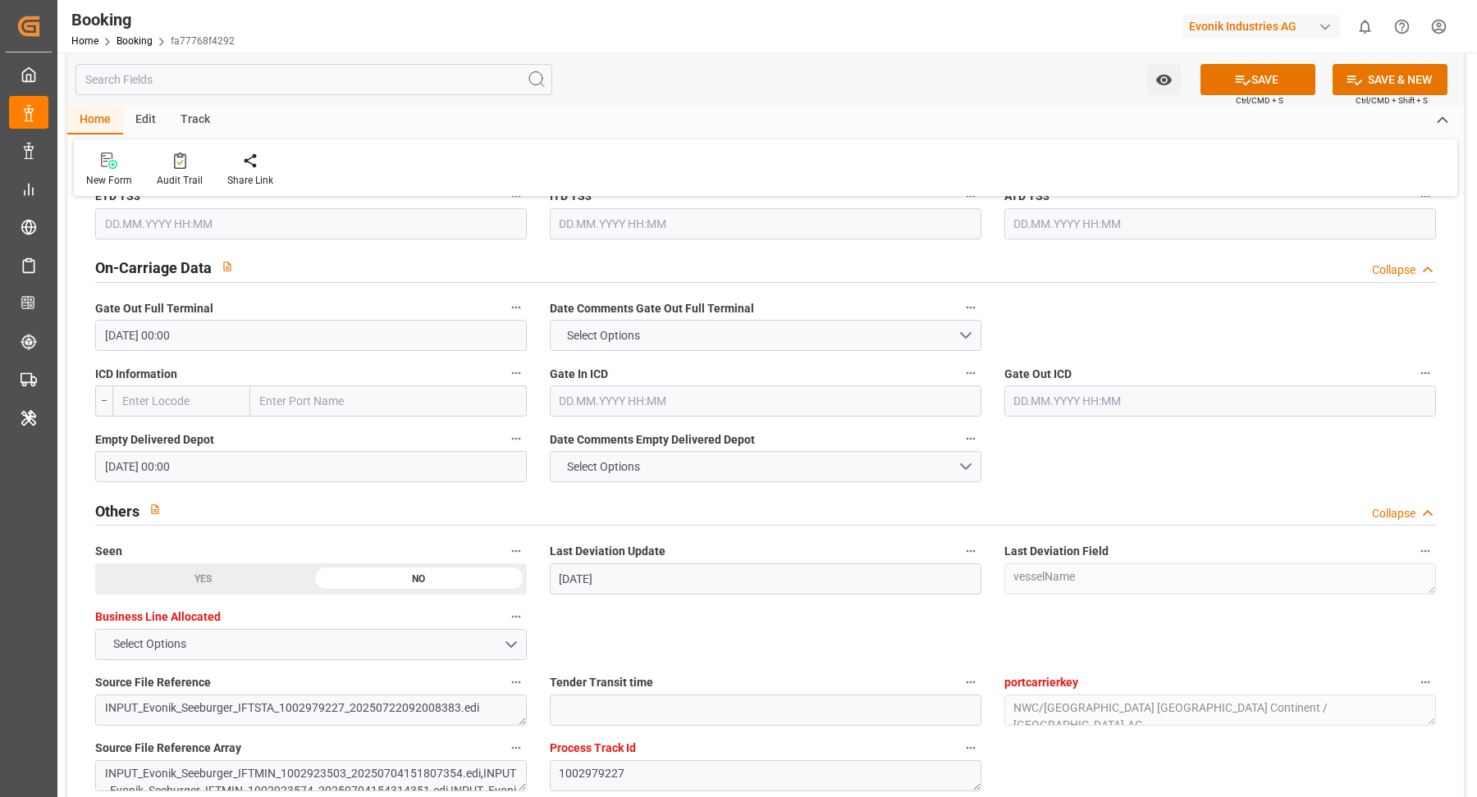
click at [1263, 75] on button "SAVE" at bounding box center [1257, 79] width 115 height 31
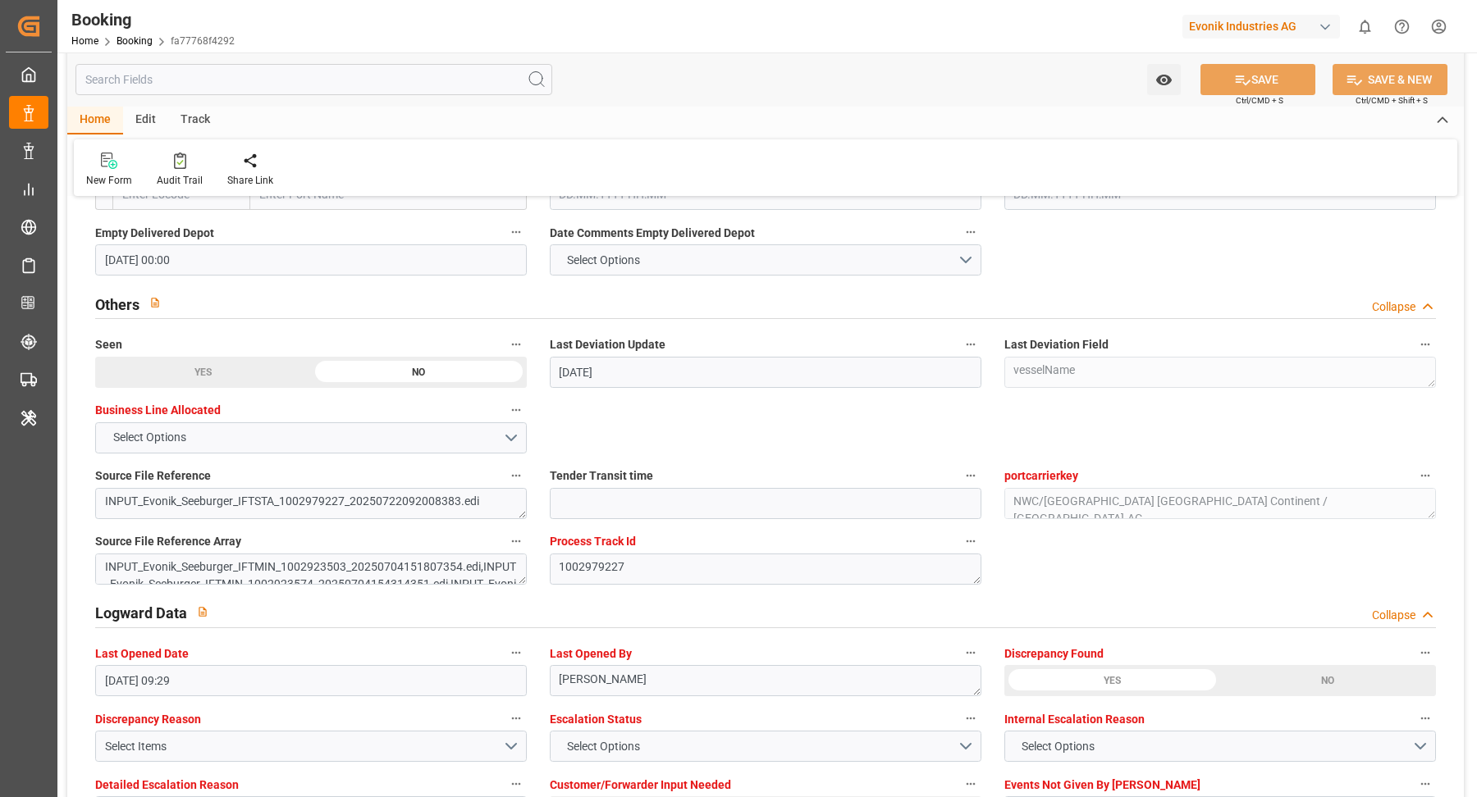
scroll to position [3035, 0]
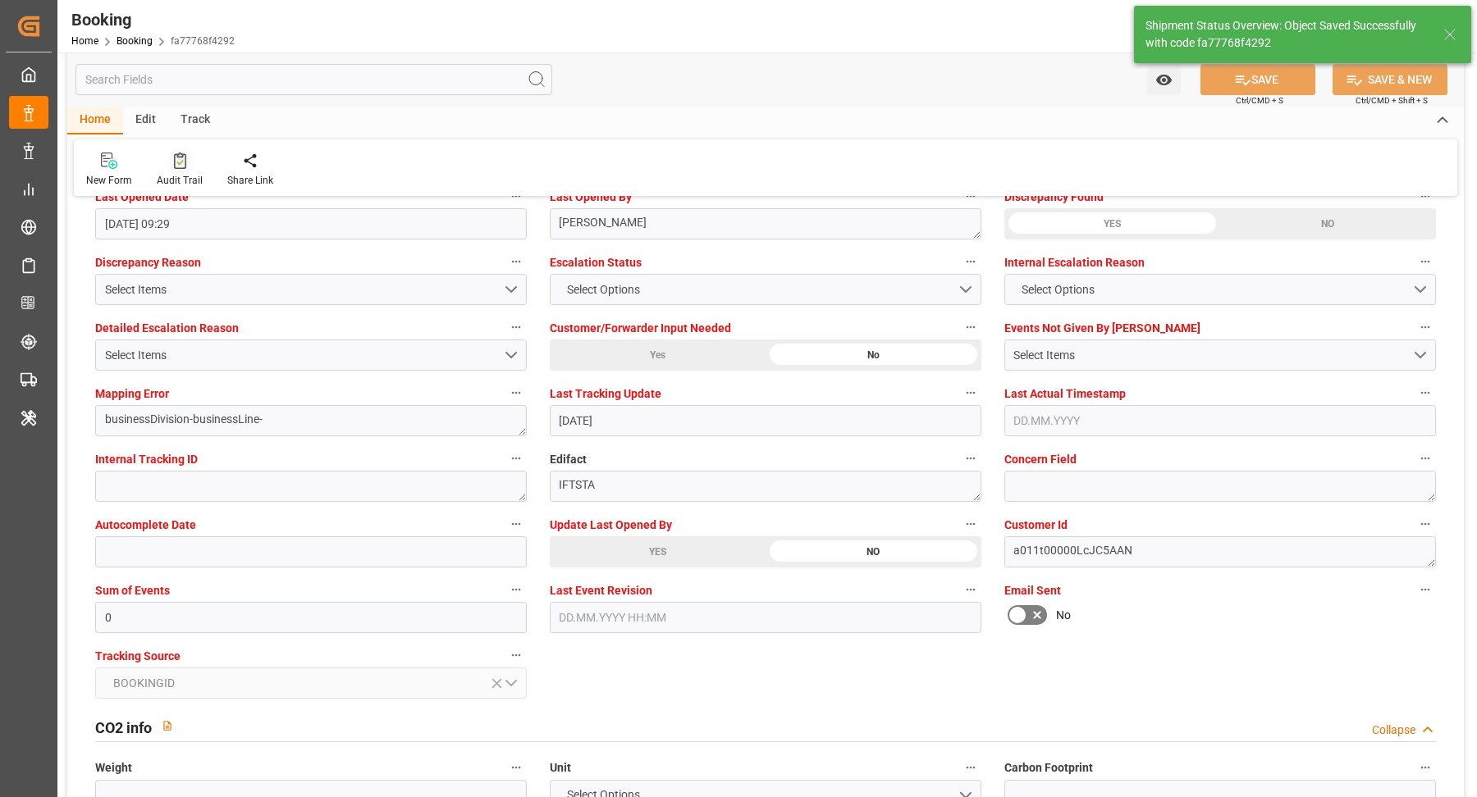
type textarea "Vasantha Kumar"
type input "08.10.2025 11:18"
click at [174, 158] on icon at bounding box center [180, 161] width 12 height 16
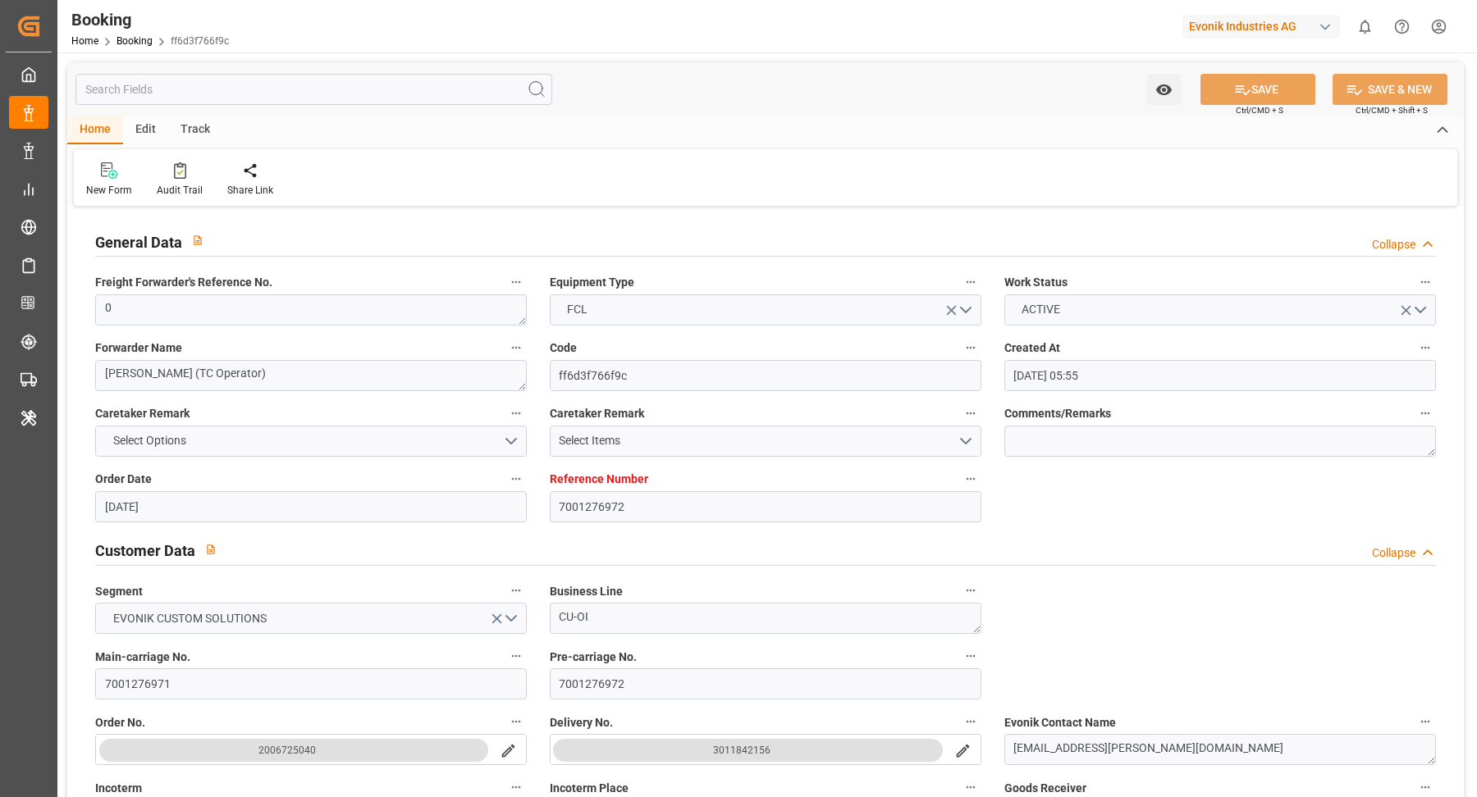
scroll to position [326, 0]
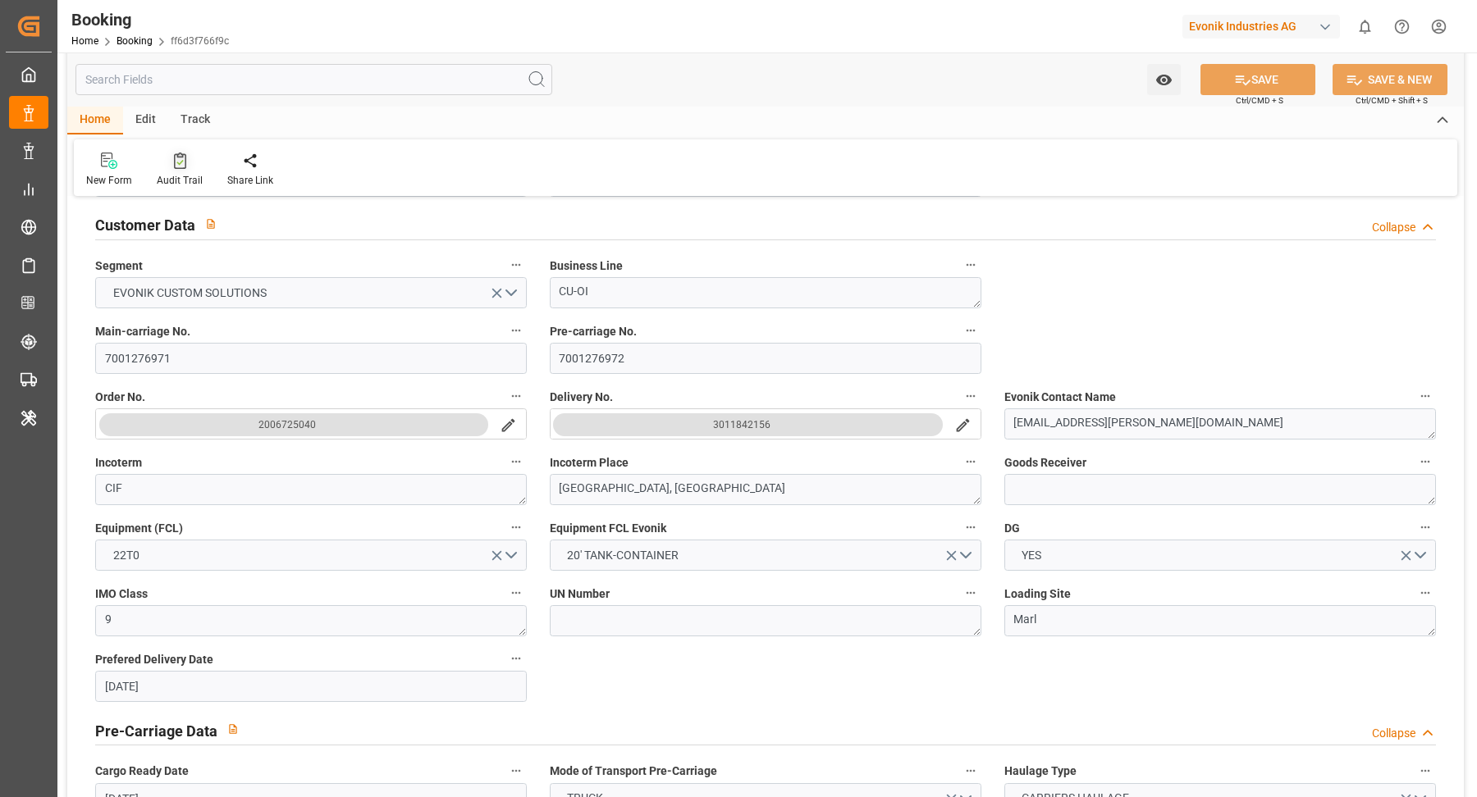
click at [184, 155] on div at bounding box center [180, 160] width 46 height 17
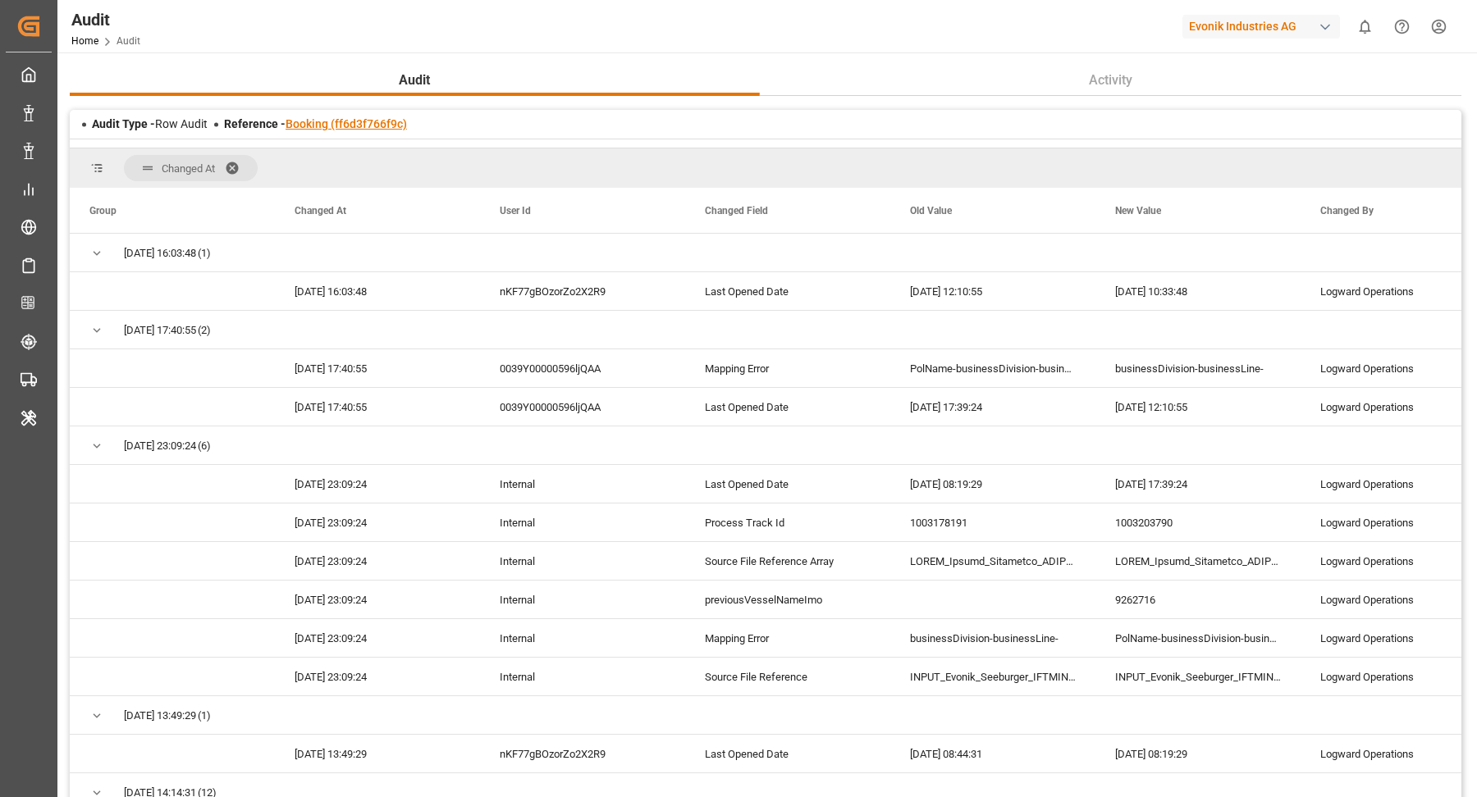
click at [377, 128] on link "Booking (ff6d3f766f9c)" at bounding box center [345, 123] width 121 height 13
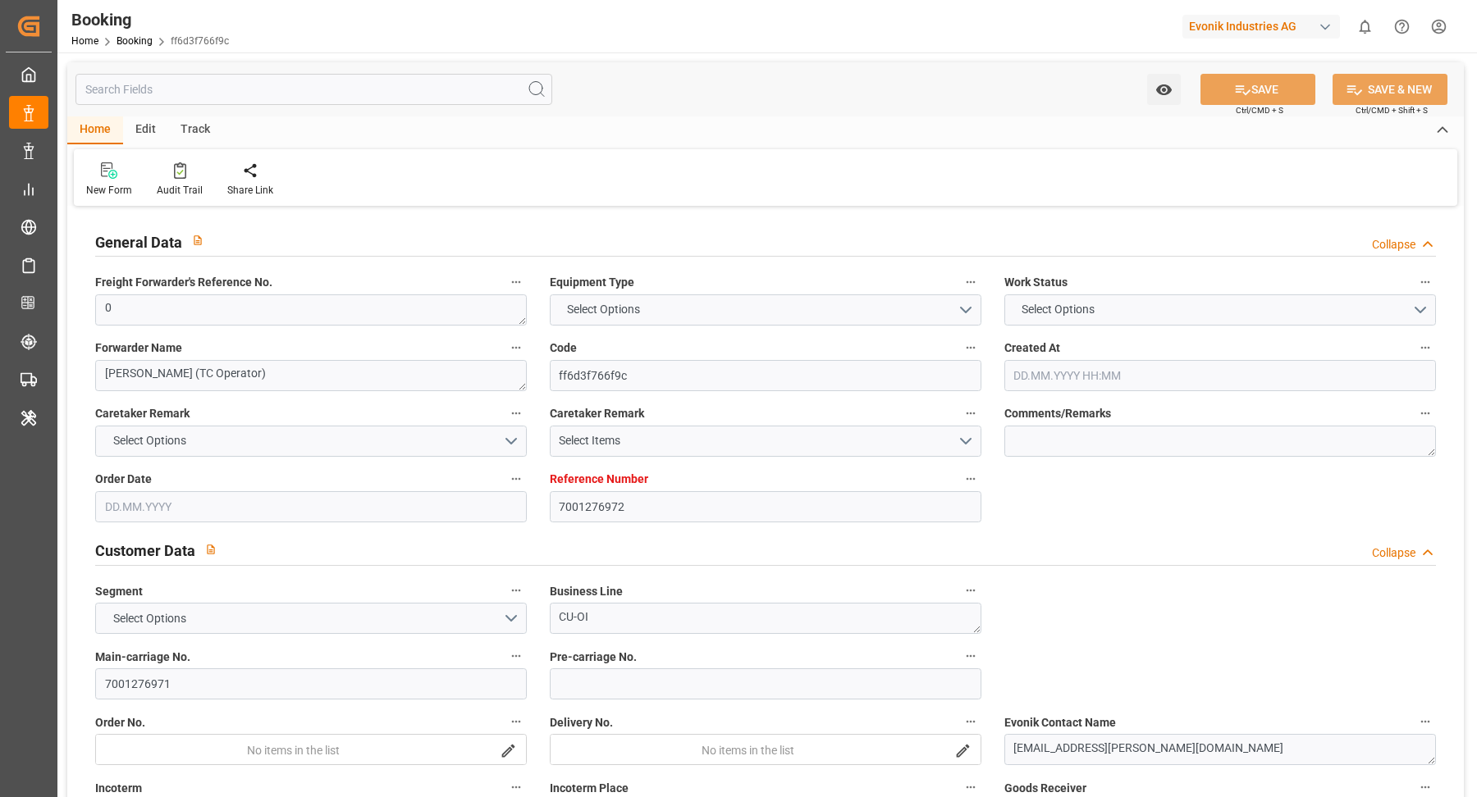
type textarea "0"
type textarea "[PERSON_NAME] (TC Operator)"
type input "ff6d3f766f9c"
type input "7001276972"
type textarea "CU-OI"
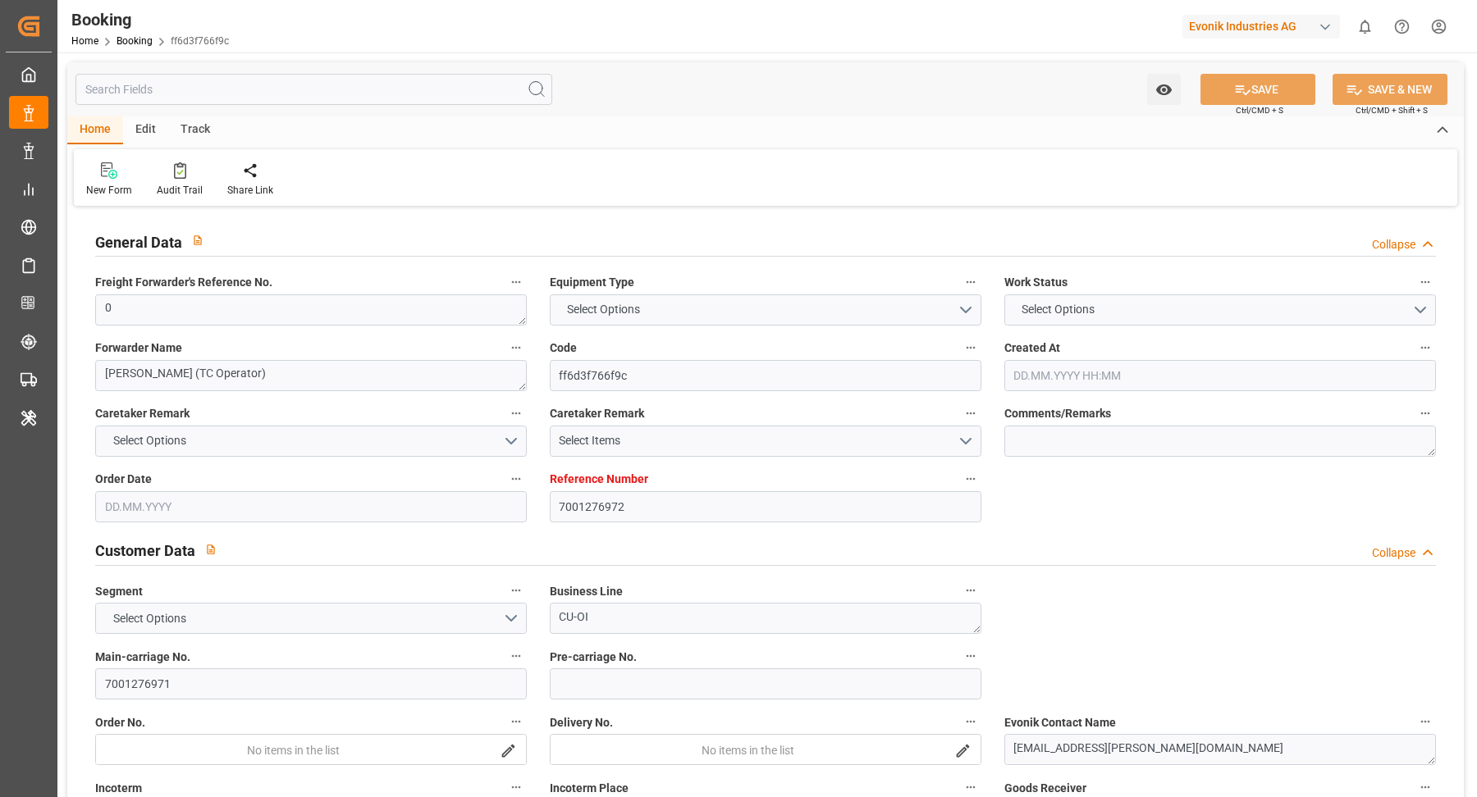
type input "7001276971"
type textarea "[EMAIL_ADDRESS][PERSON_NAME][DOMAIN_NAME]"
type textarea "CIF"
type textarea "[GEOGRAPHIC_DATA], [GEOGRAPHIC_DATA]"
type textarea "9"
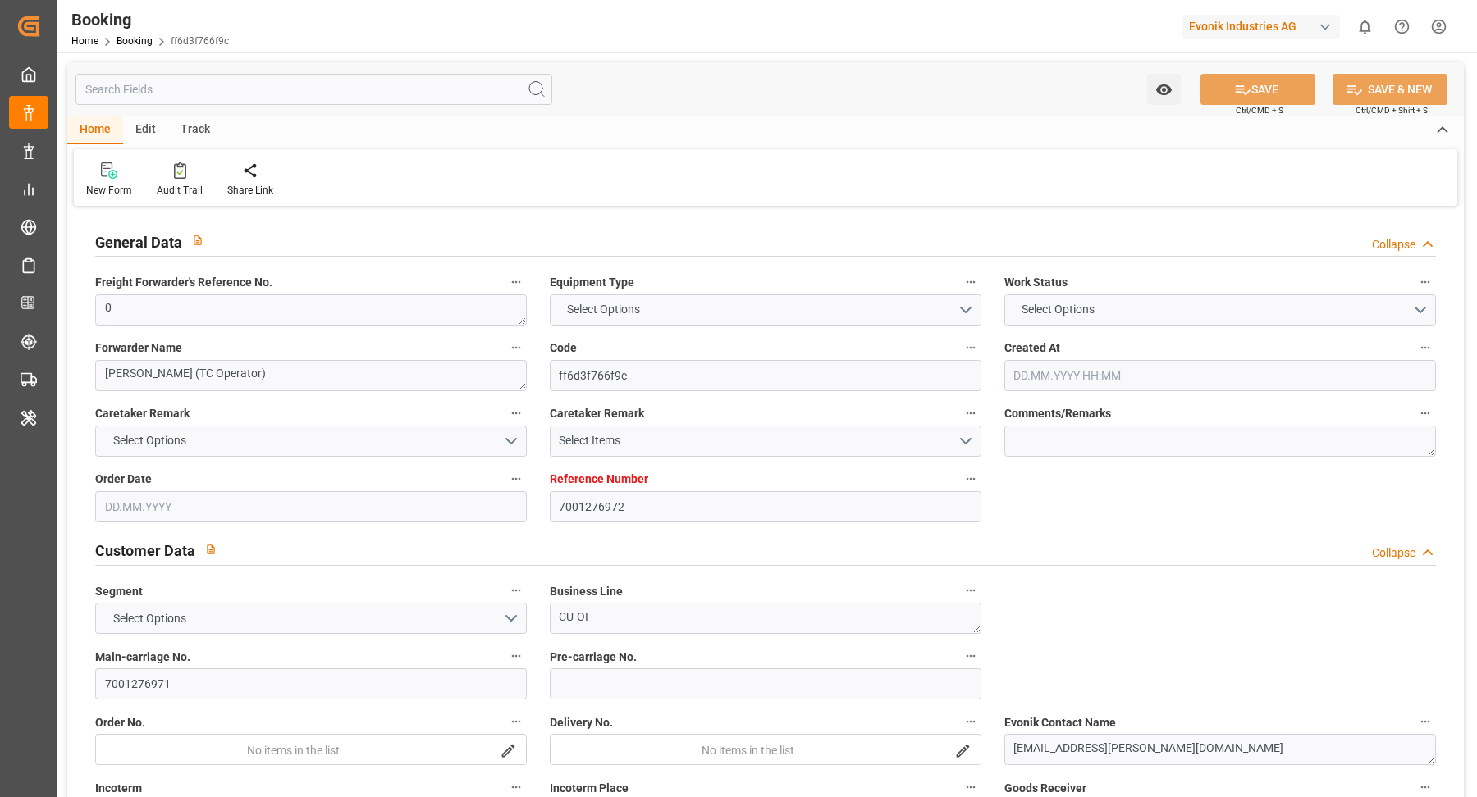
type textarea "Marl"
type textarea "BGBU5157048"
type input "ARGUS"
type input "OOLU"
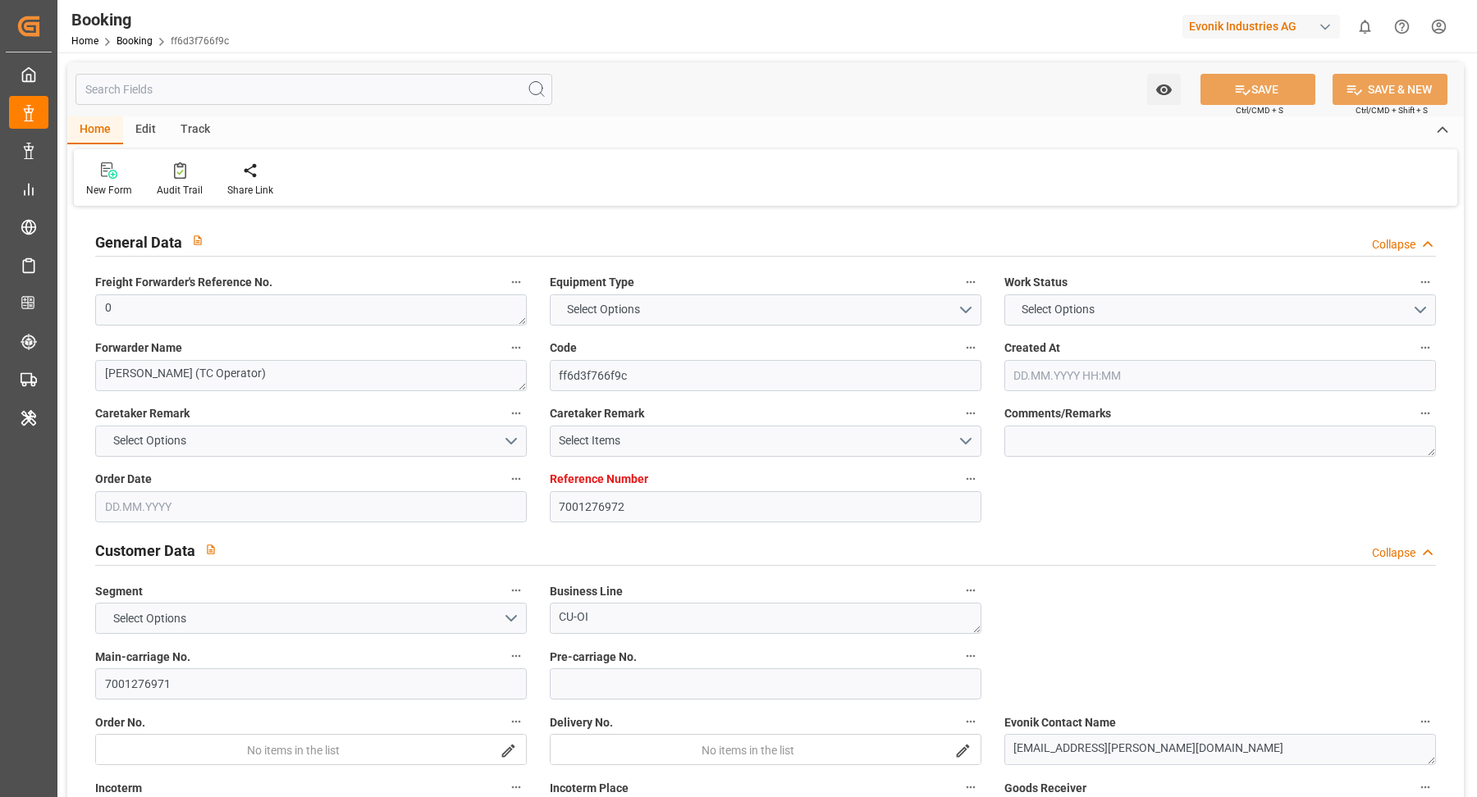
type input "[GEOGRAPHIC_DATA]"
type input "Savannah"
type textarea "INPUT_Evonik_Seeburger_IFTMIN_1003203790_20251004193824861.edi"
type textarea "NWC/UK [GEOGRAPHIC_DATA] Continent / [GEOGRAPHIC_DATA]-OI"
type textarea "INPUT_Evonik_Seeburger_IFTMIN_1003153410_20250917075254721.edi,INPUT_Evonik_See…"
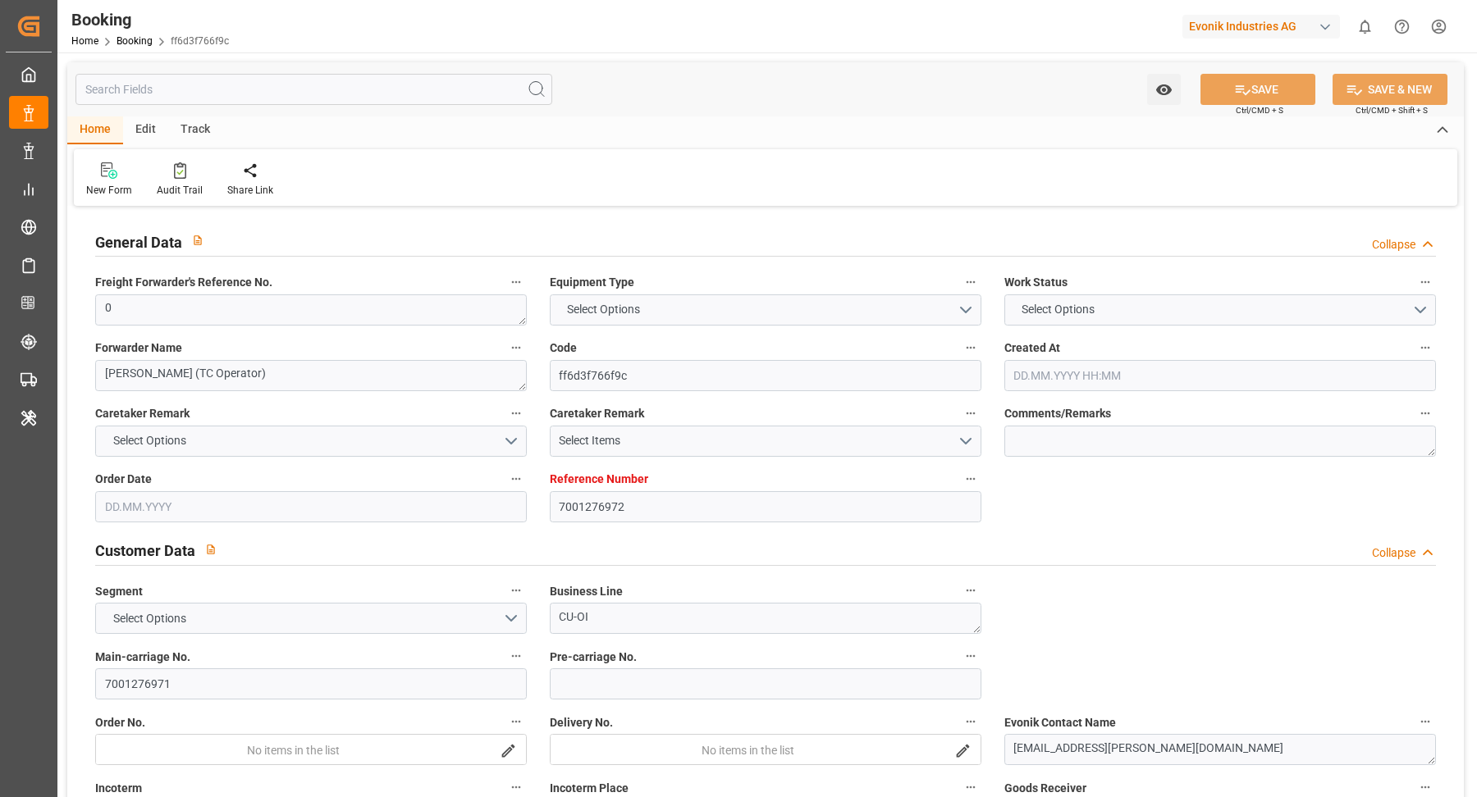
type textarea "1003203790"
type textarea "[PERSON_NAME]"
type textarea "businessDivision-businessLine-"
type textarea "IFTMIN"
type textarea "a011t00000LcJC5AAN"
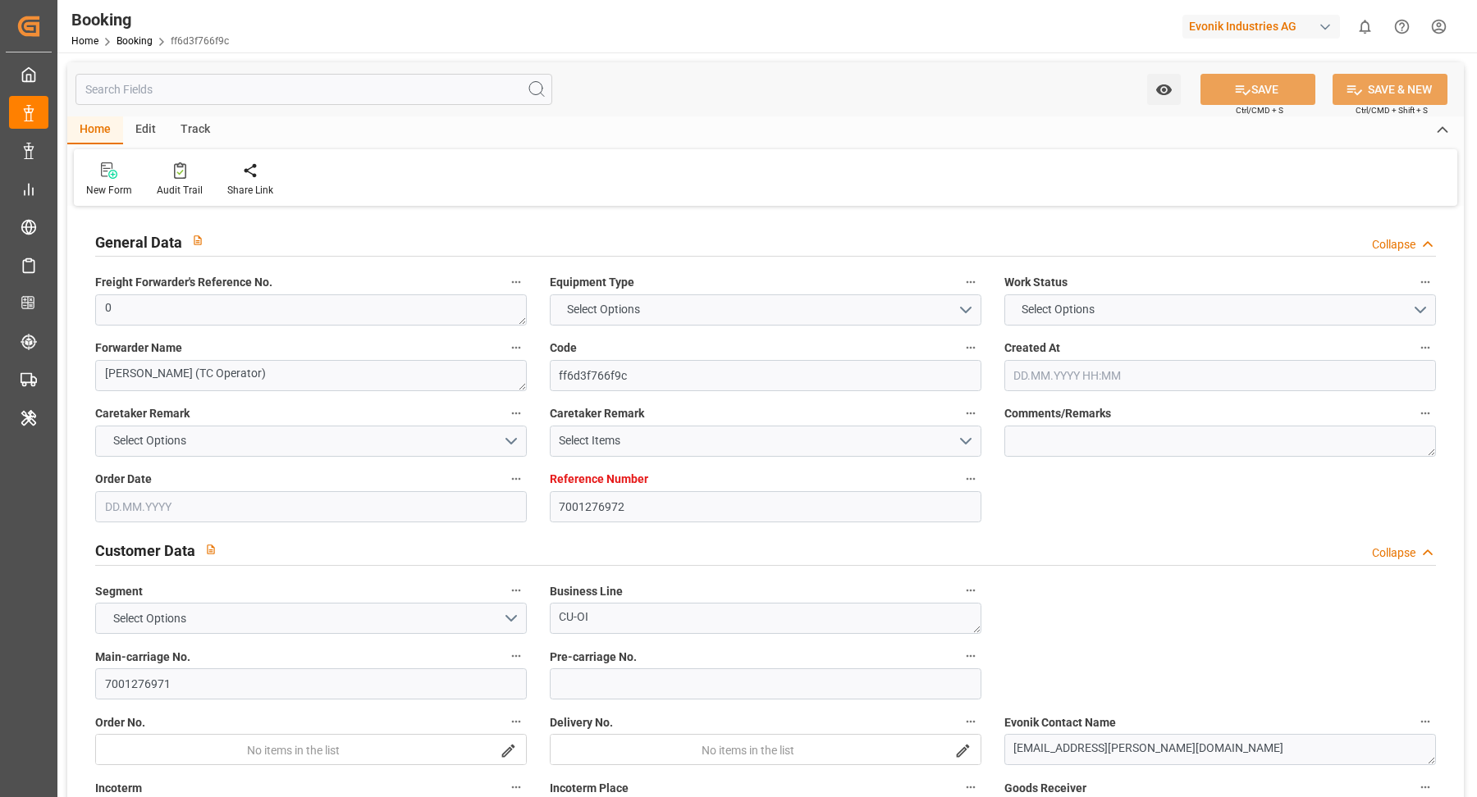
type textarea "No"
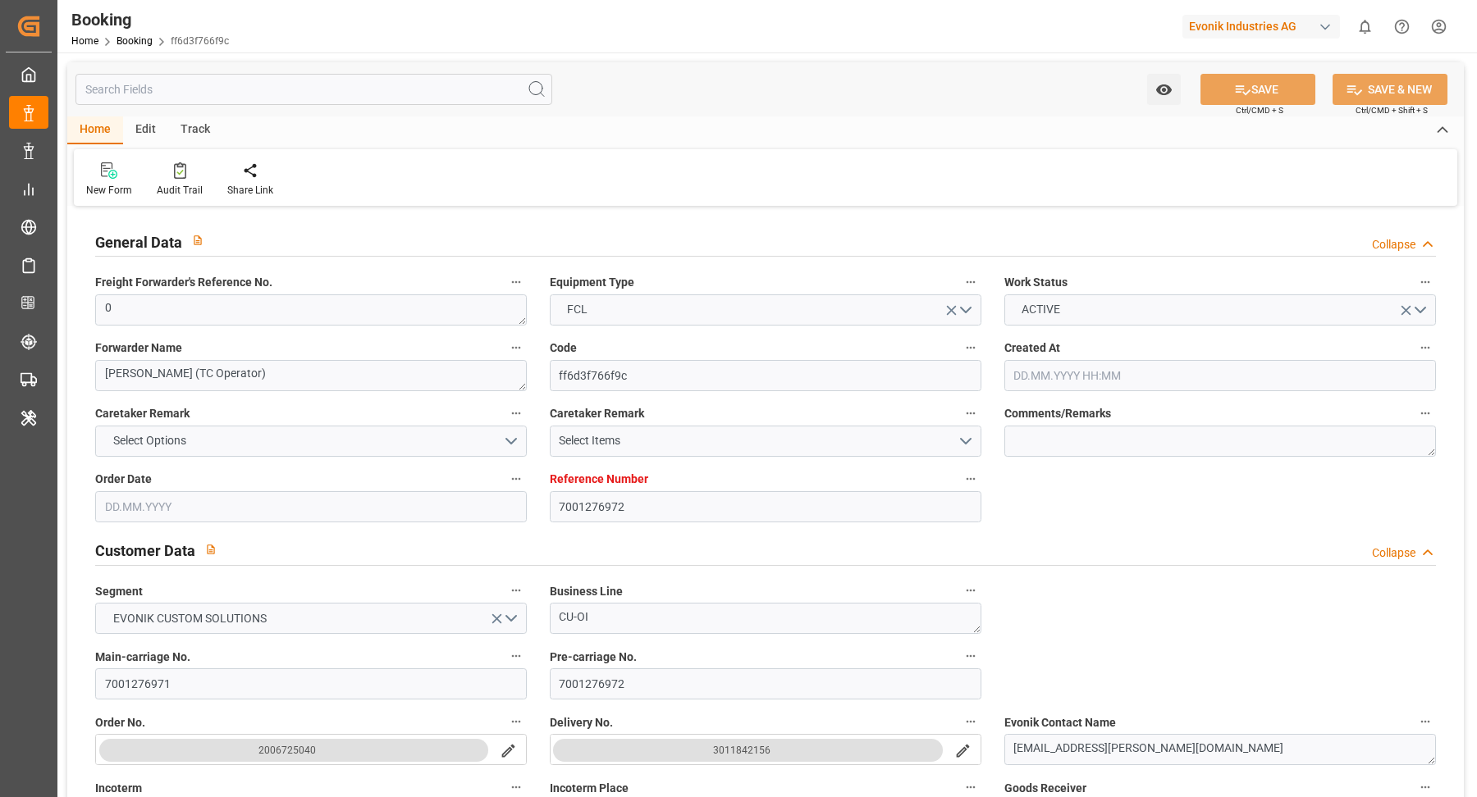
type input "7001276972"
type input "9262716"
type input "OOCL"
type input "Orient Overseas Container Line Ltd"
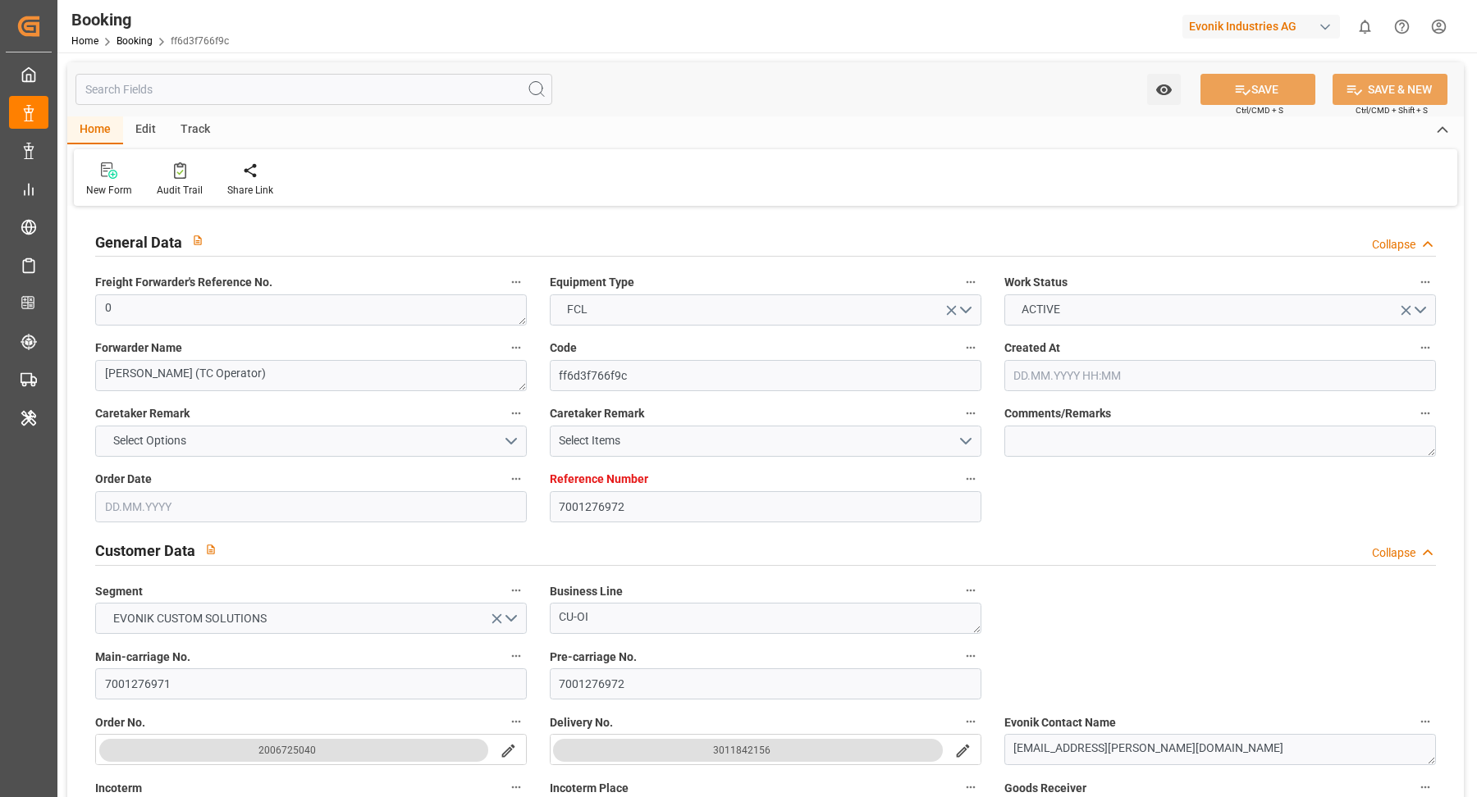
type input "DEBRV"
type input "USSAV"
type input "0"
type input "[DATE] 05:55"
type input "[DATE]"
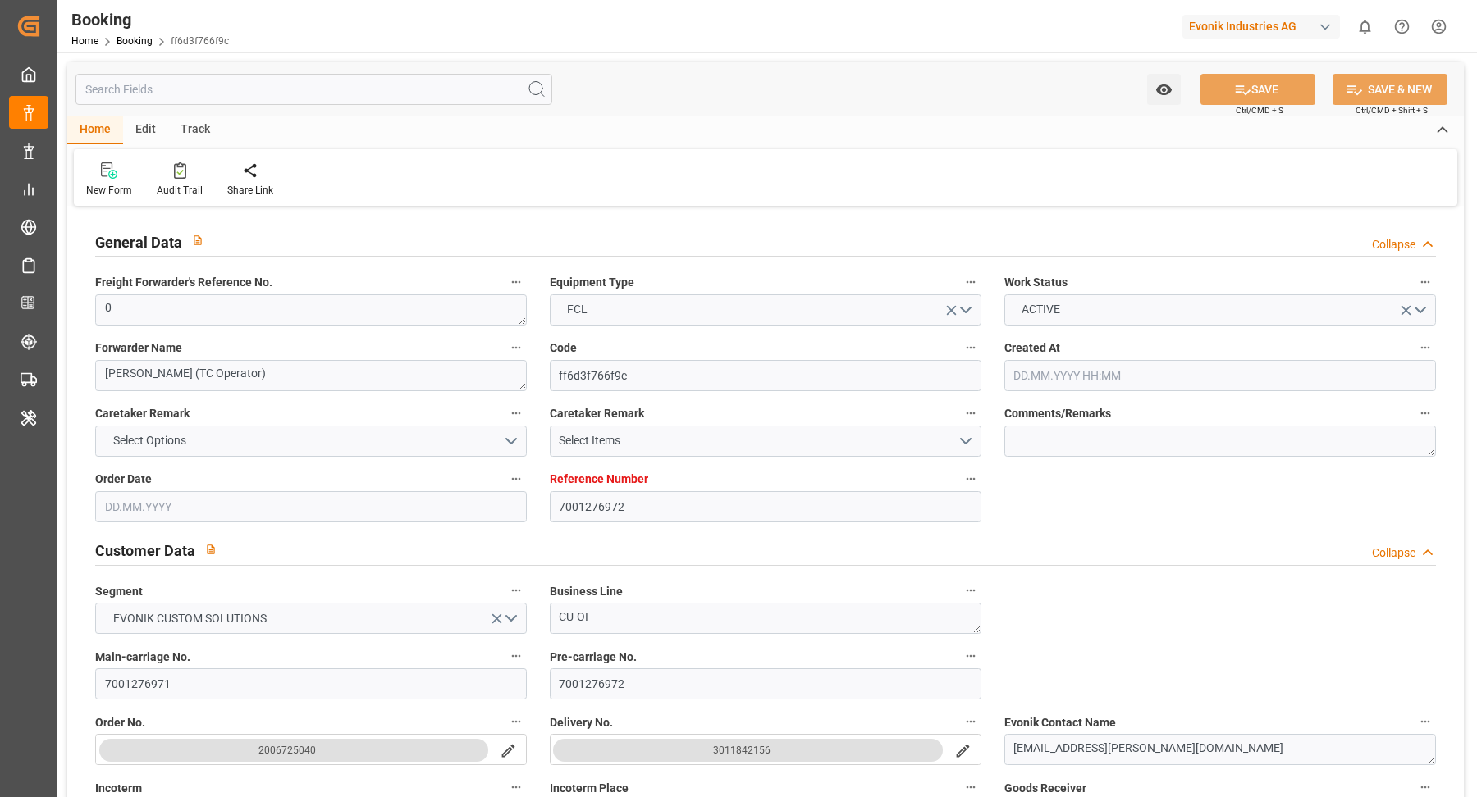
type input "[DATE]"
type input "[DATE] 00:00"
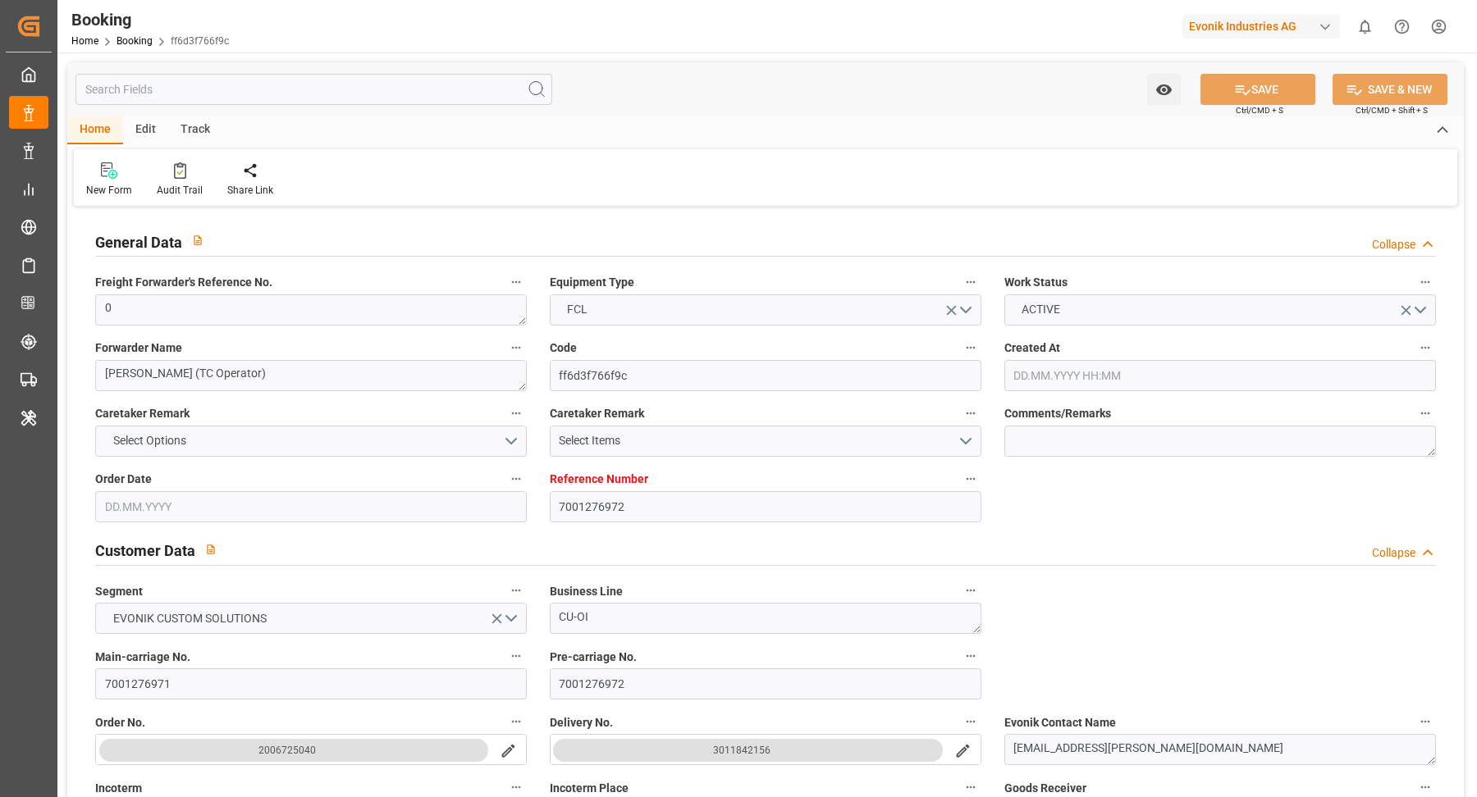
type input "[DATE] 00:00"
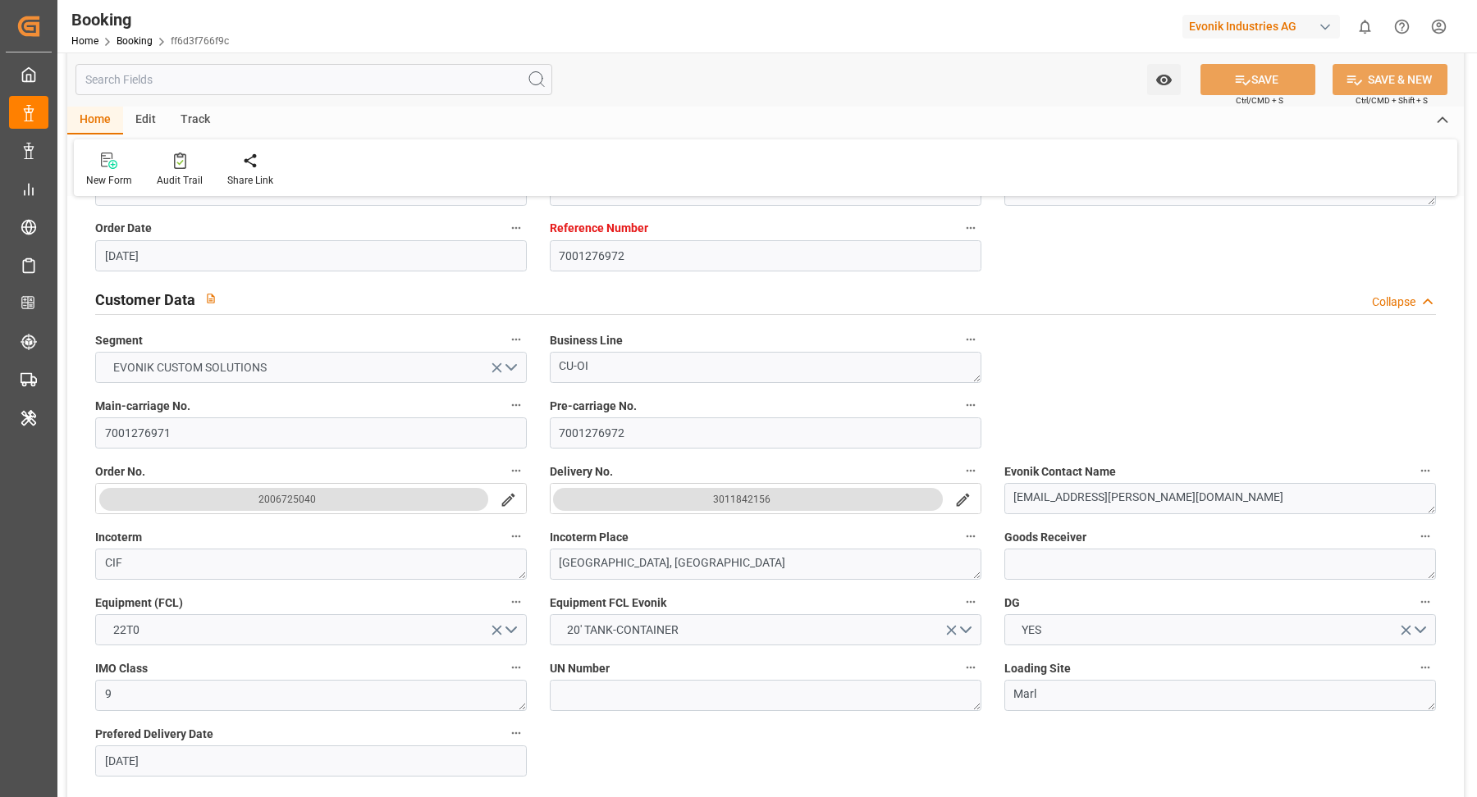
scroll to position [277, 0]
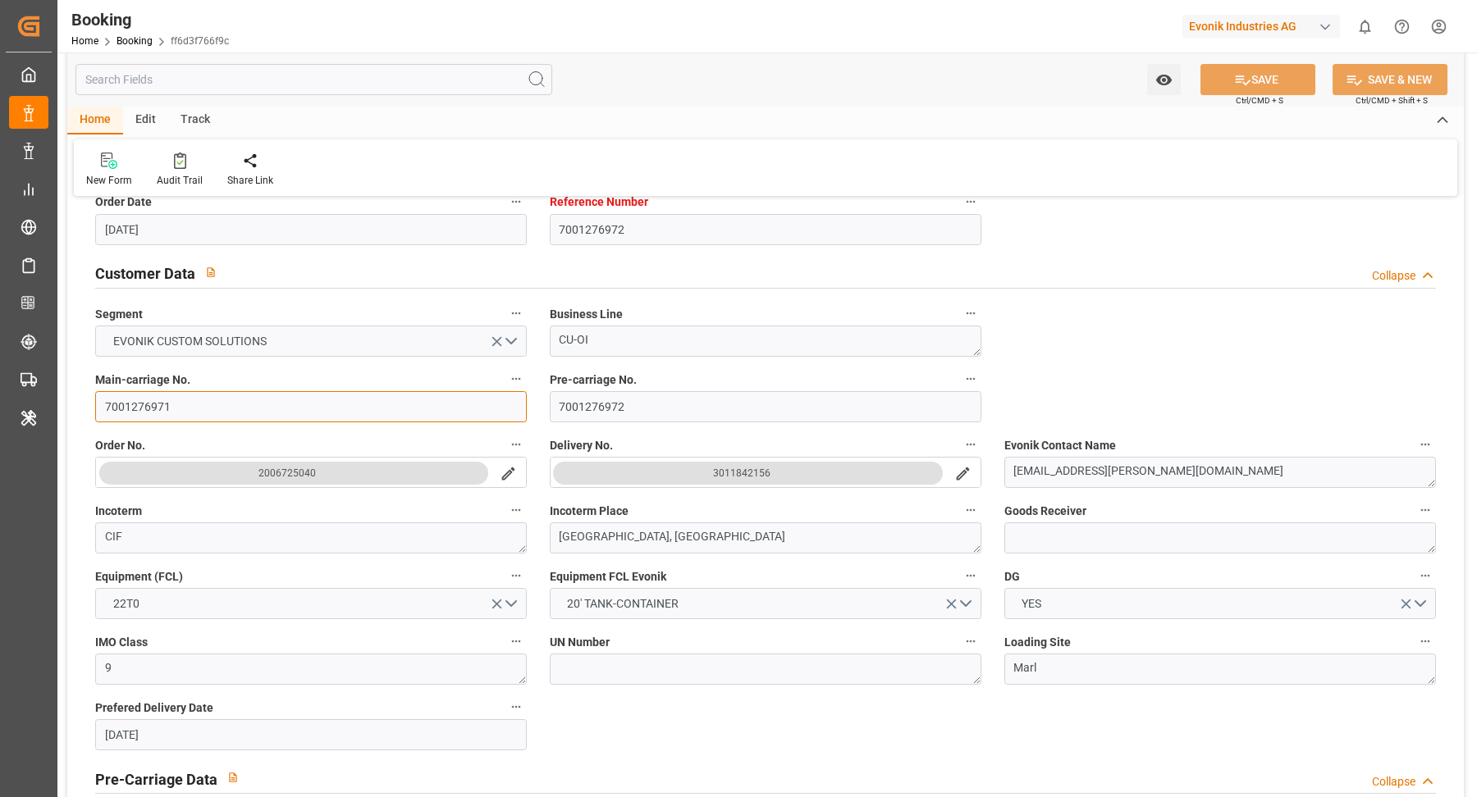
click at [248, 406] on input "7001276971" at bounding box center [311, 406] width 432 height 31
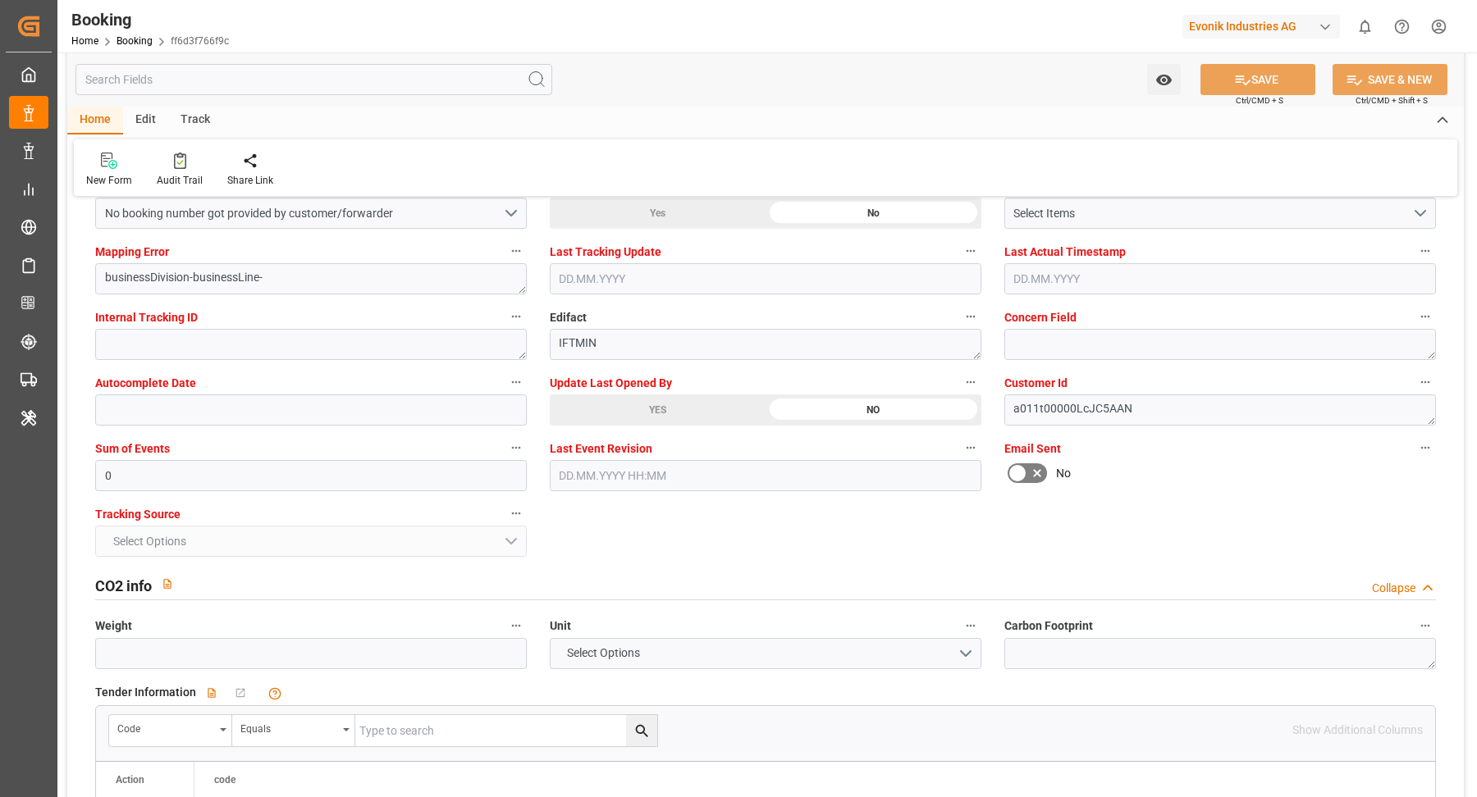
scroll to position [3245, 0]
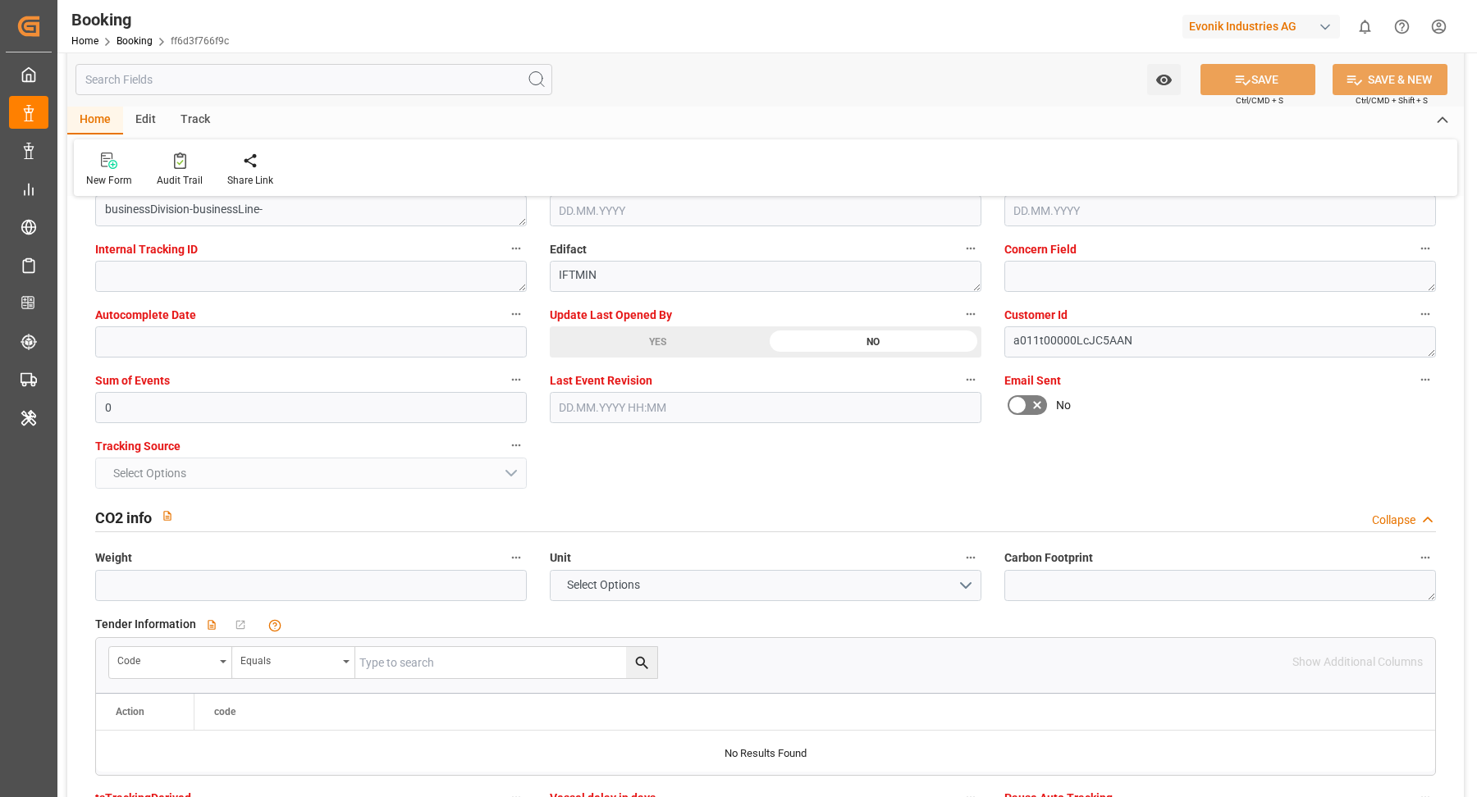
click at [655, 346] on div "YES" at bounding box center [658, 341] width 216 height 31
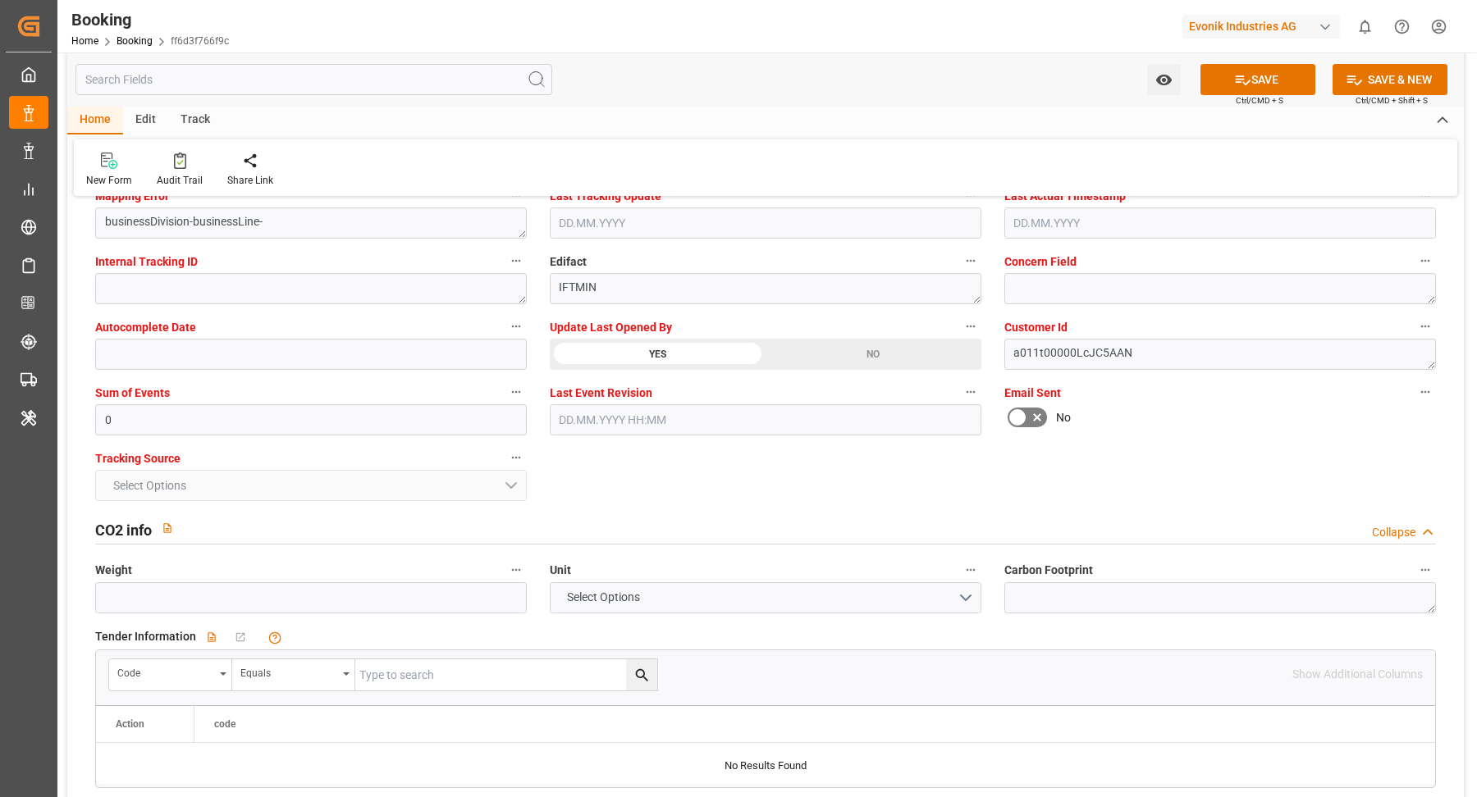
scroll to position [3152, 0]
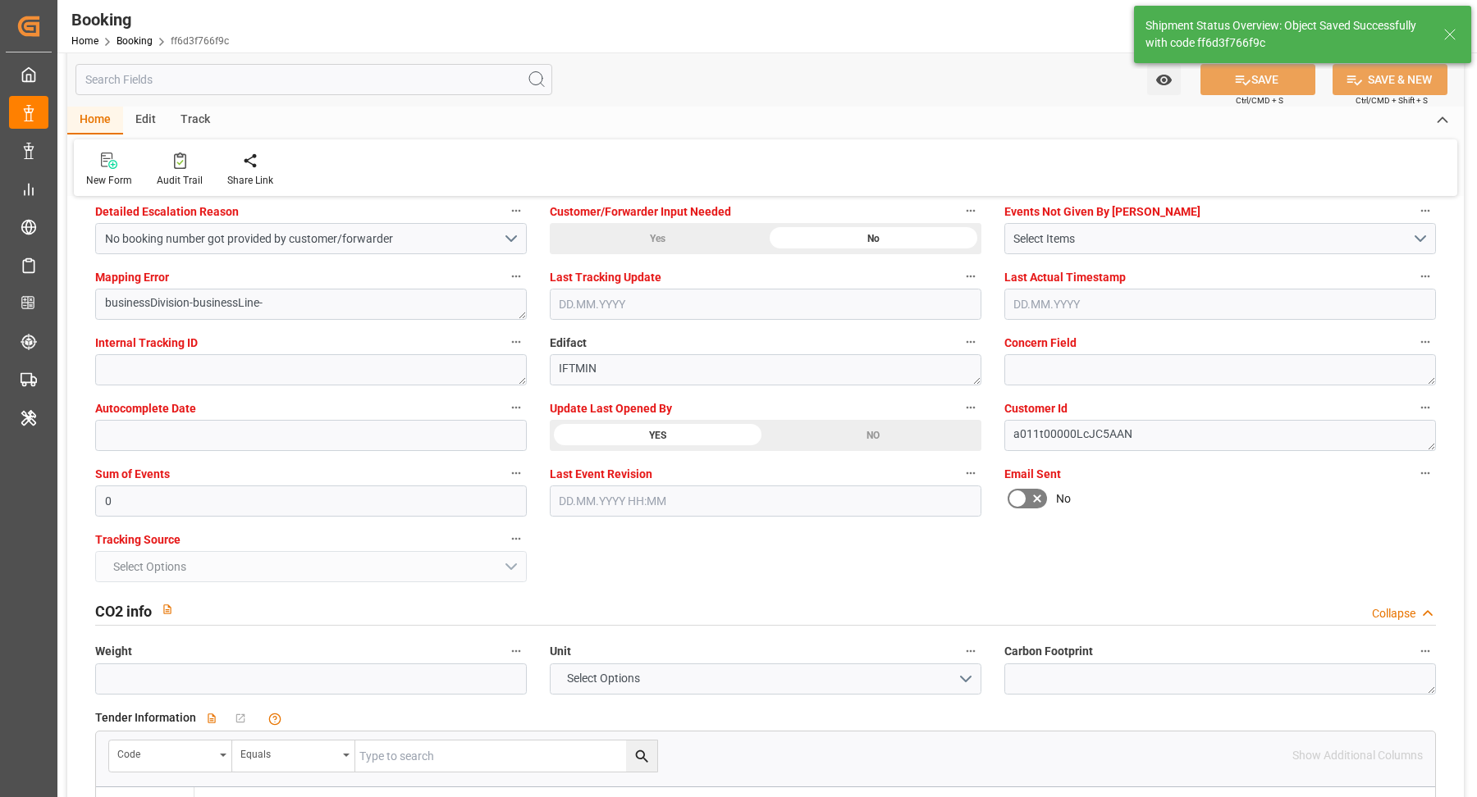
type input "[DATE] 11:25"
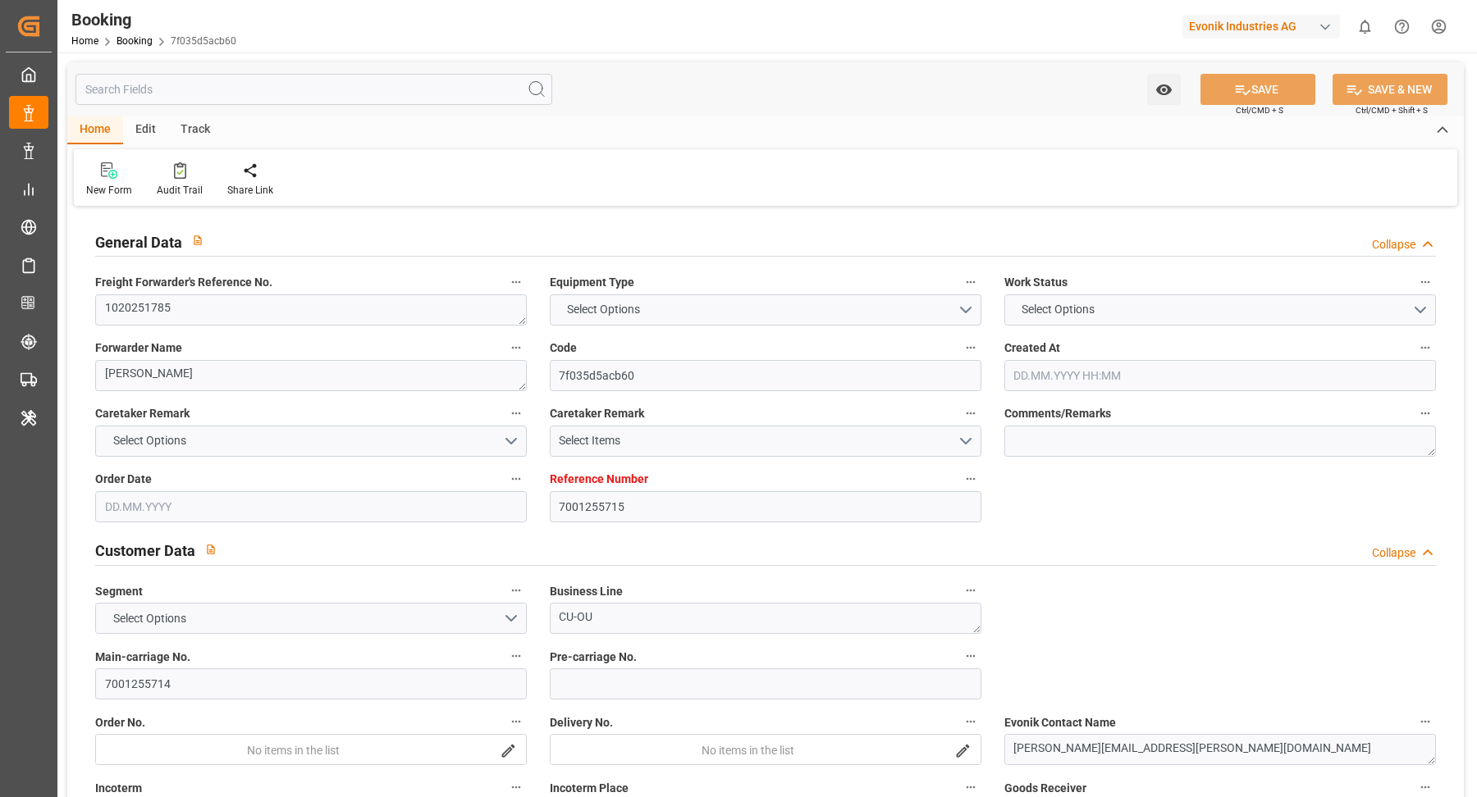
type input "7001255715"
type input "9299642"
type input "OOCL"
type input "Orient Overseas Container Line Ltd"
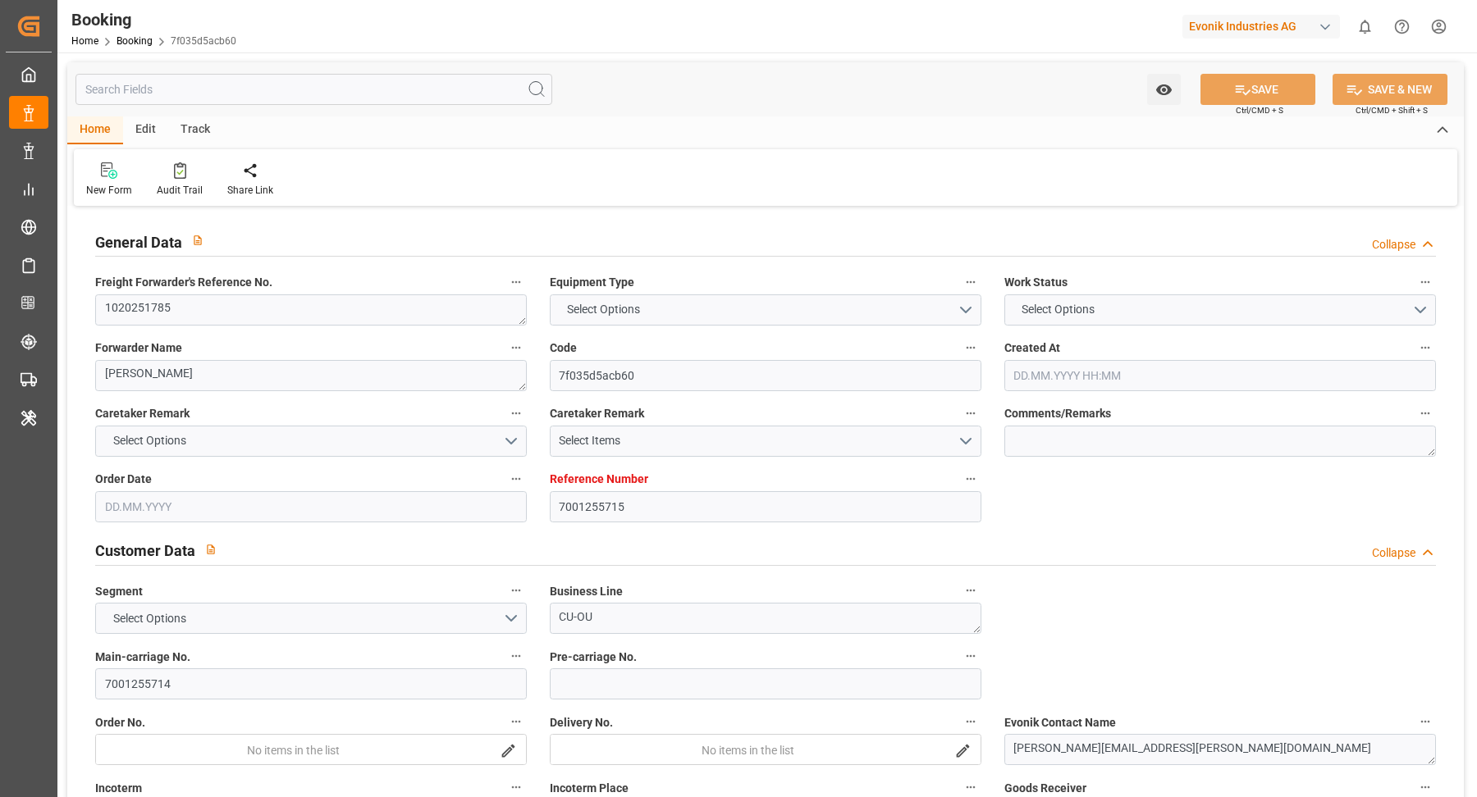
type input "BEANR"
type input "USNYC"
type input "16"
type input "USCHI"
type input "0"
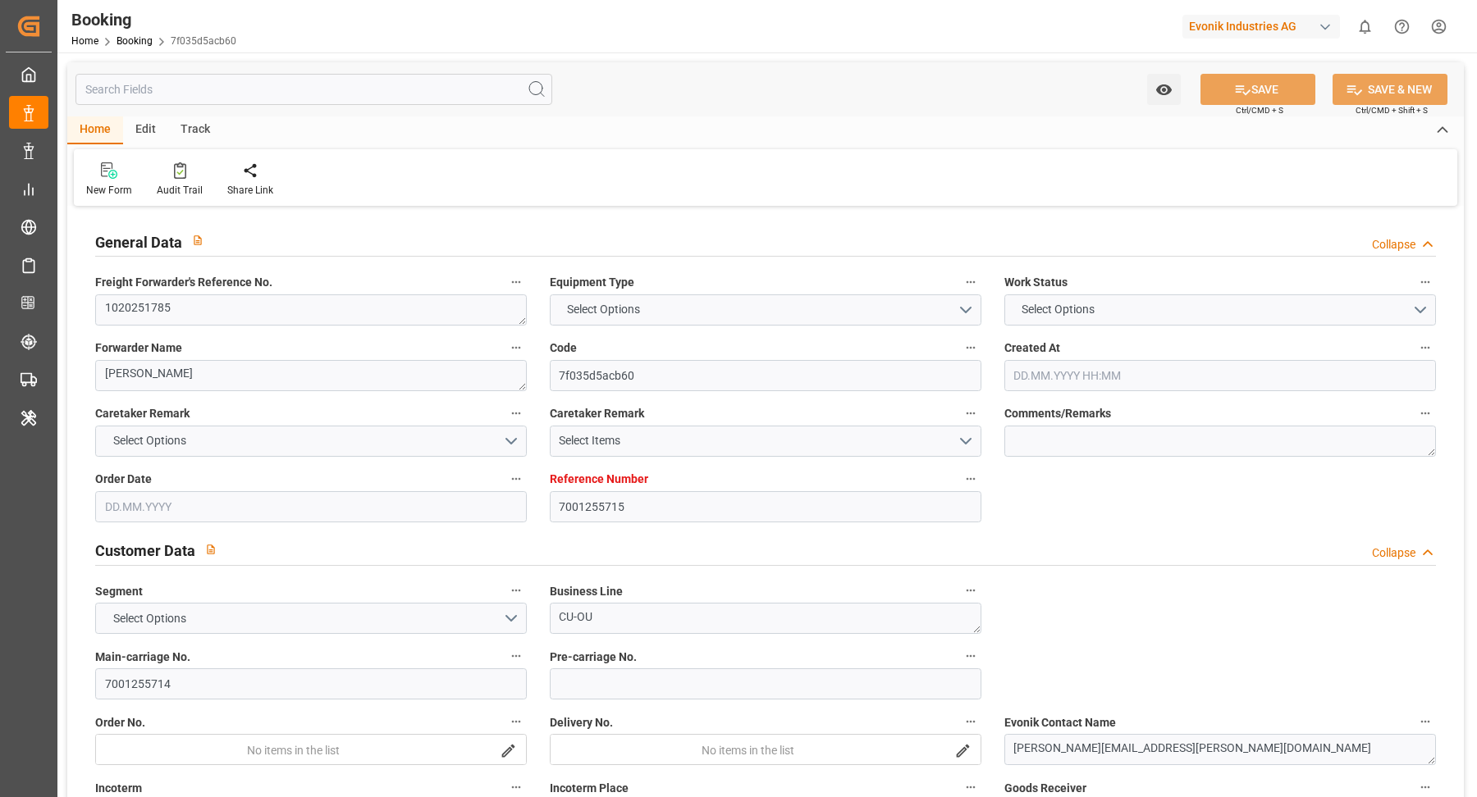
type input "BEANR"
type input "USNYC"
type input "[DATE] 07:47"
type input "[DATE]"
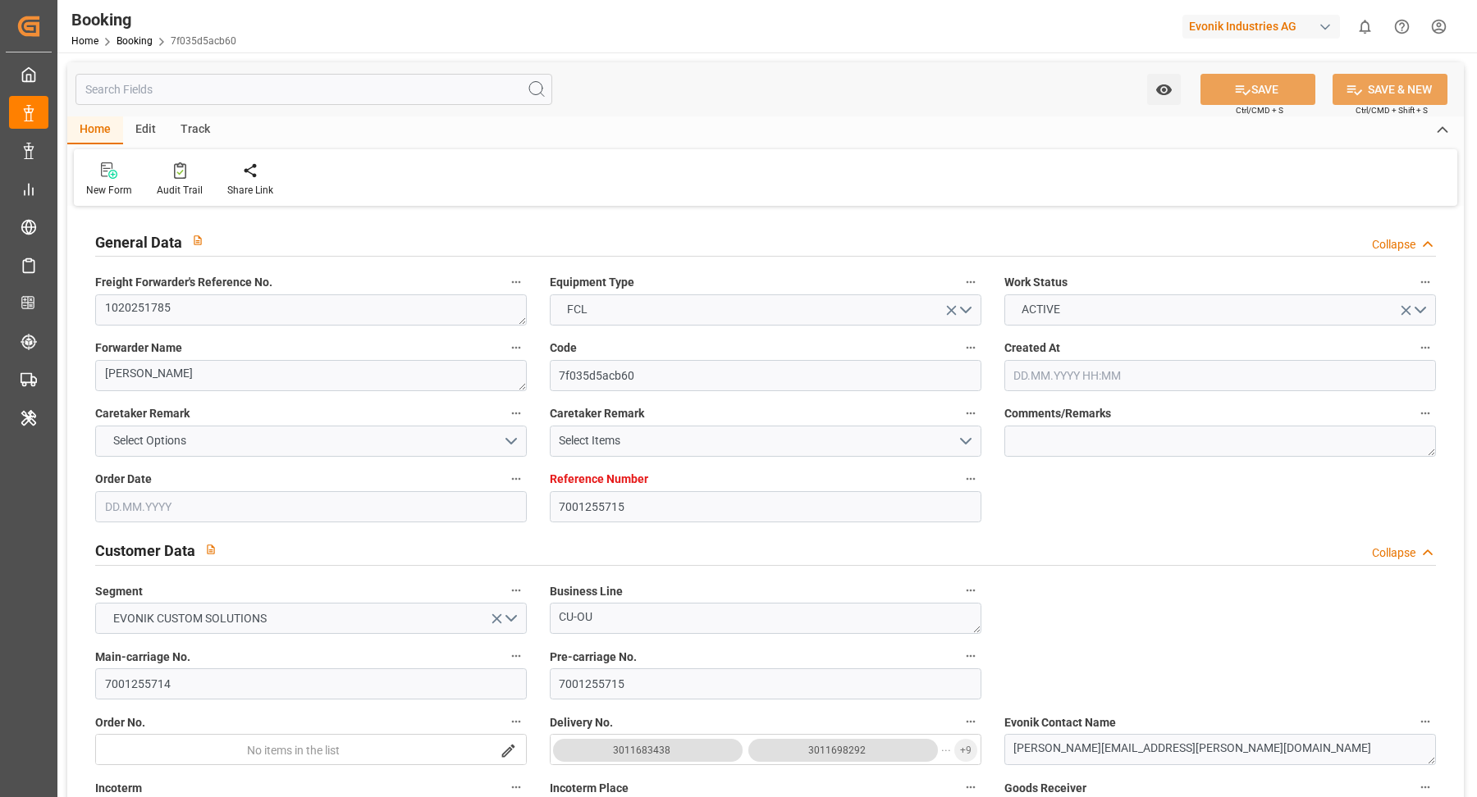
type input "[DATE]"
type input "[DATE] 10:00"
type input "[DATE] 22:00"
type input "[DATE] 10:38"
type input "[DATE] 16:01"
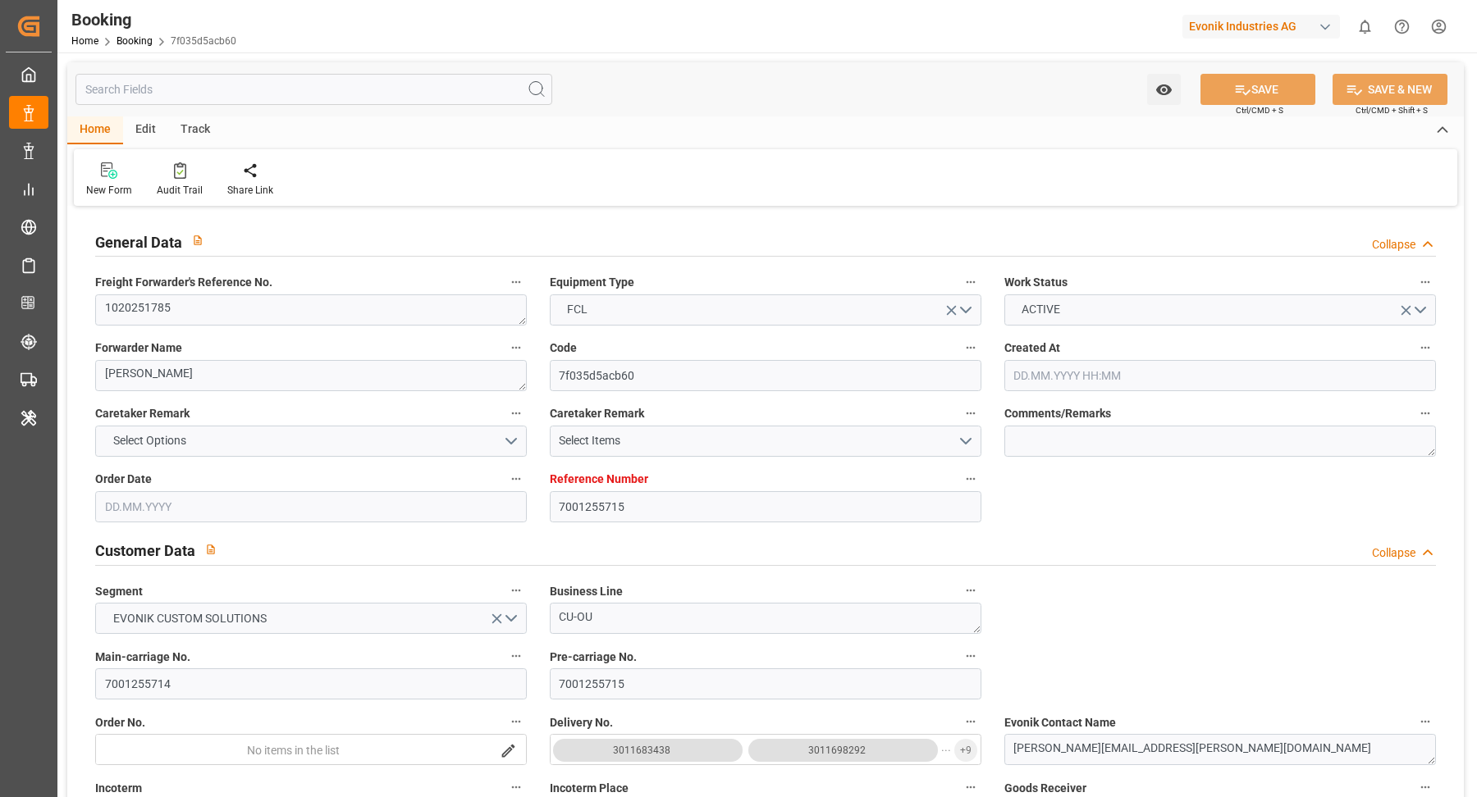
type input "[DATE] 20:00"
type input "[DATE] 00:00"
type input "[DATE] 18:44"
type input "[DATE] 15:38"
type input "[DATE] 00:00"
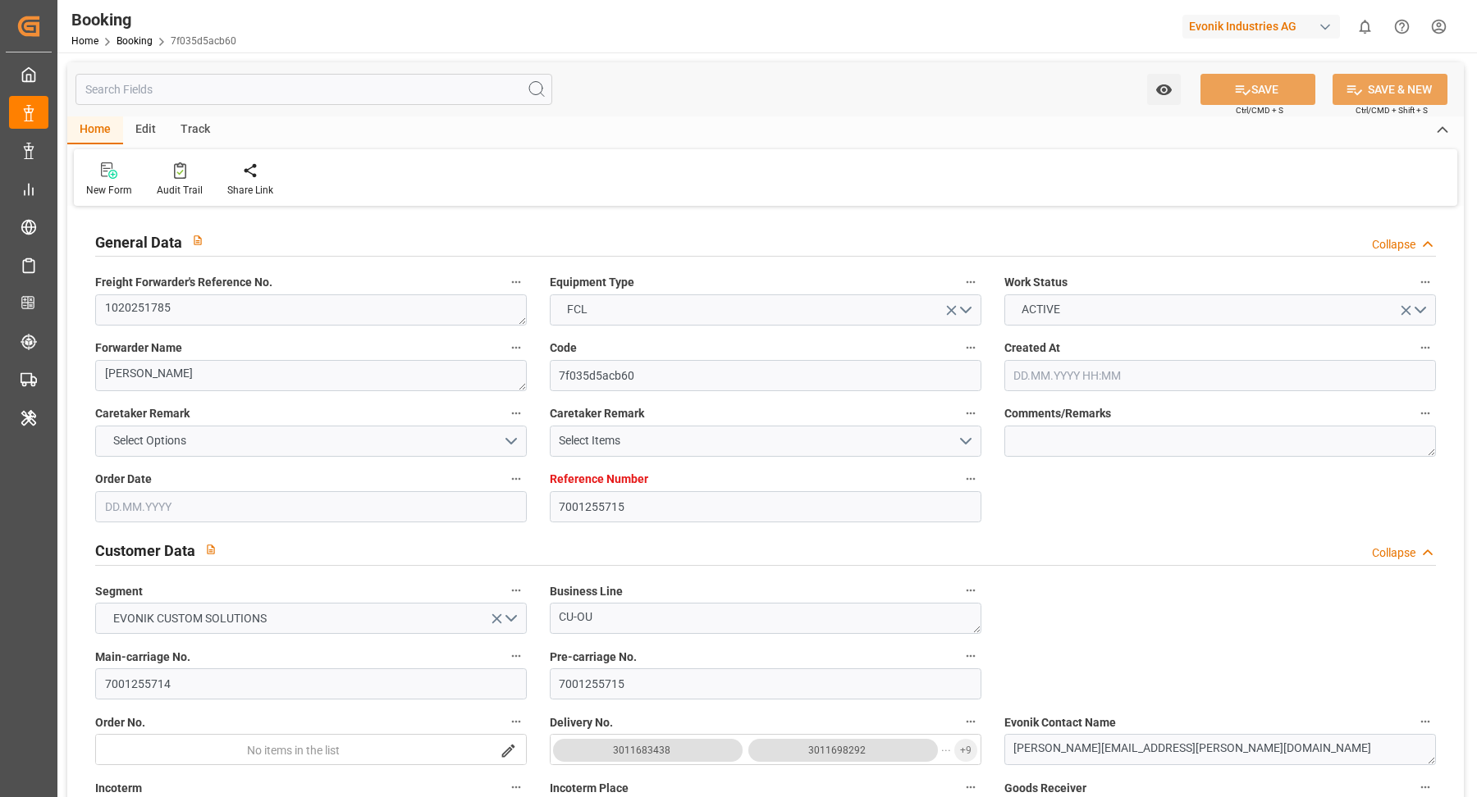
type input "[DATE] 00:00"
type input "[DATE]"
type input "[DATE] 00:12"
type input "[DATE]"
type input "[DATE] 11:24"
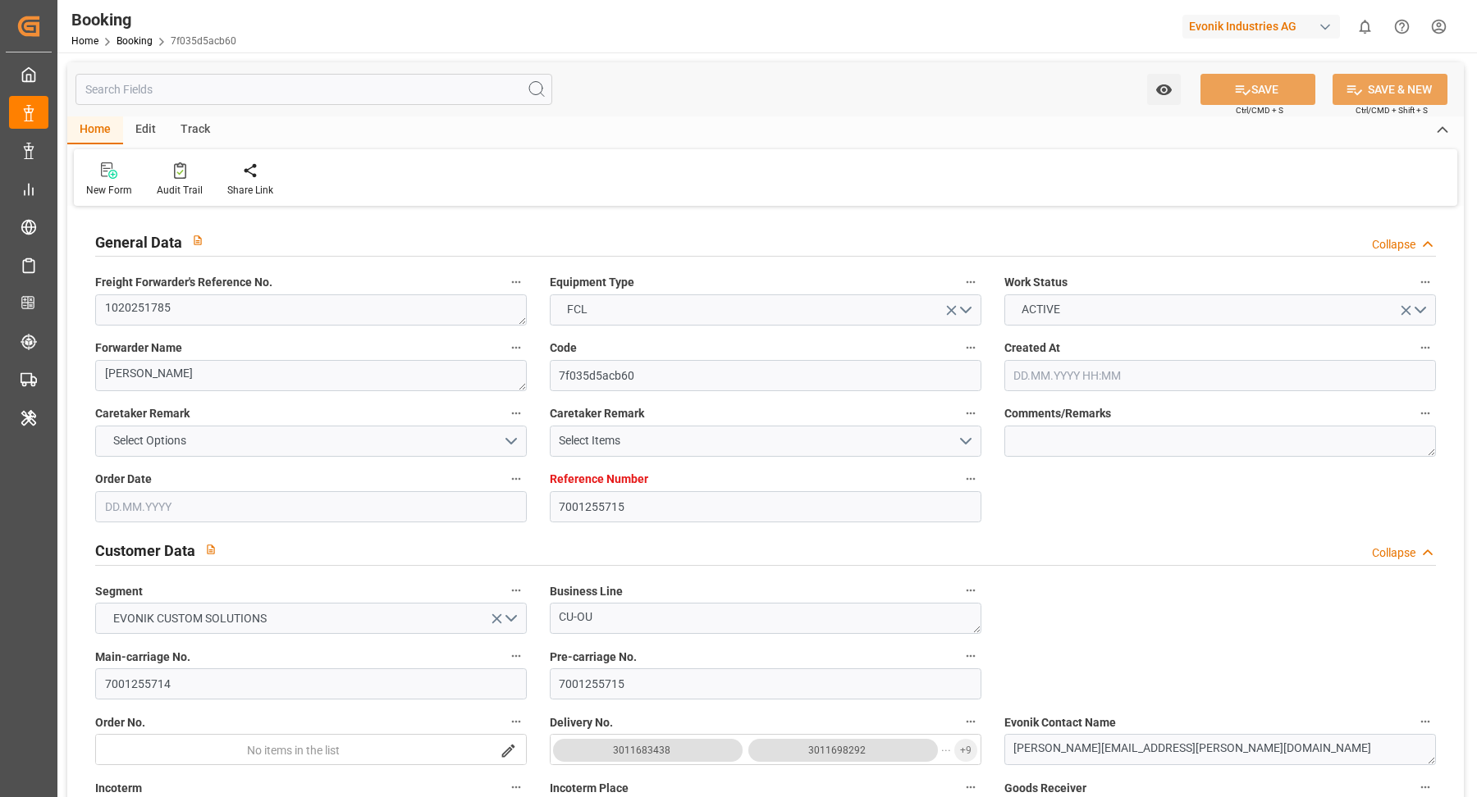
type input "[DATE] 10:00"
type input "[DATE] 11:17"
type input "[DATE] 20:00"
type input "[DATE] 18:39"
type input "[DATE] 12:49"
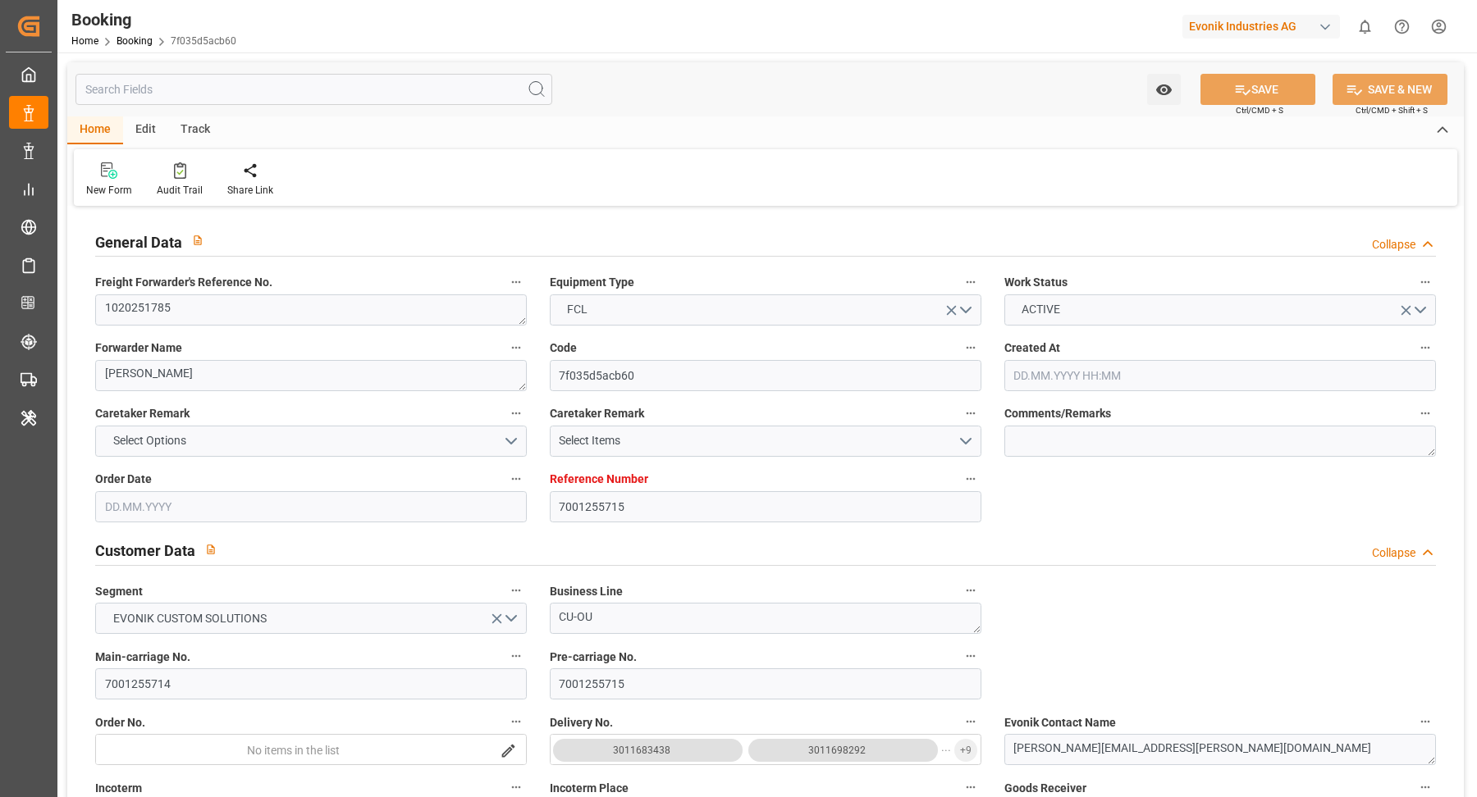
type input "[DATE] 08:25"
type input "[DATE] 15:38"
type input "[DATE] 08:25"
type input "[DATE] 20:00"
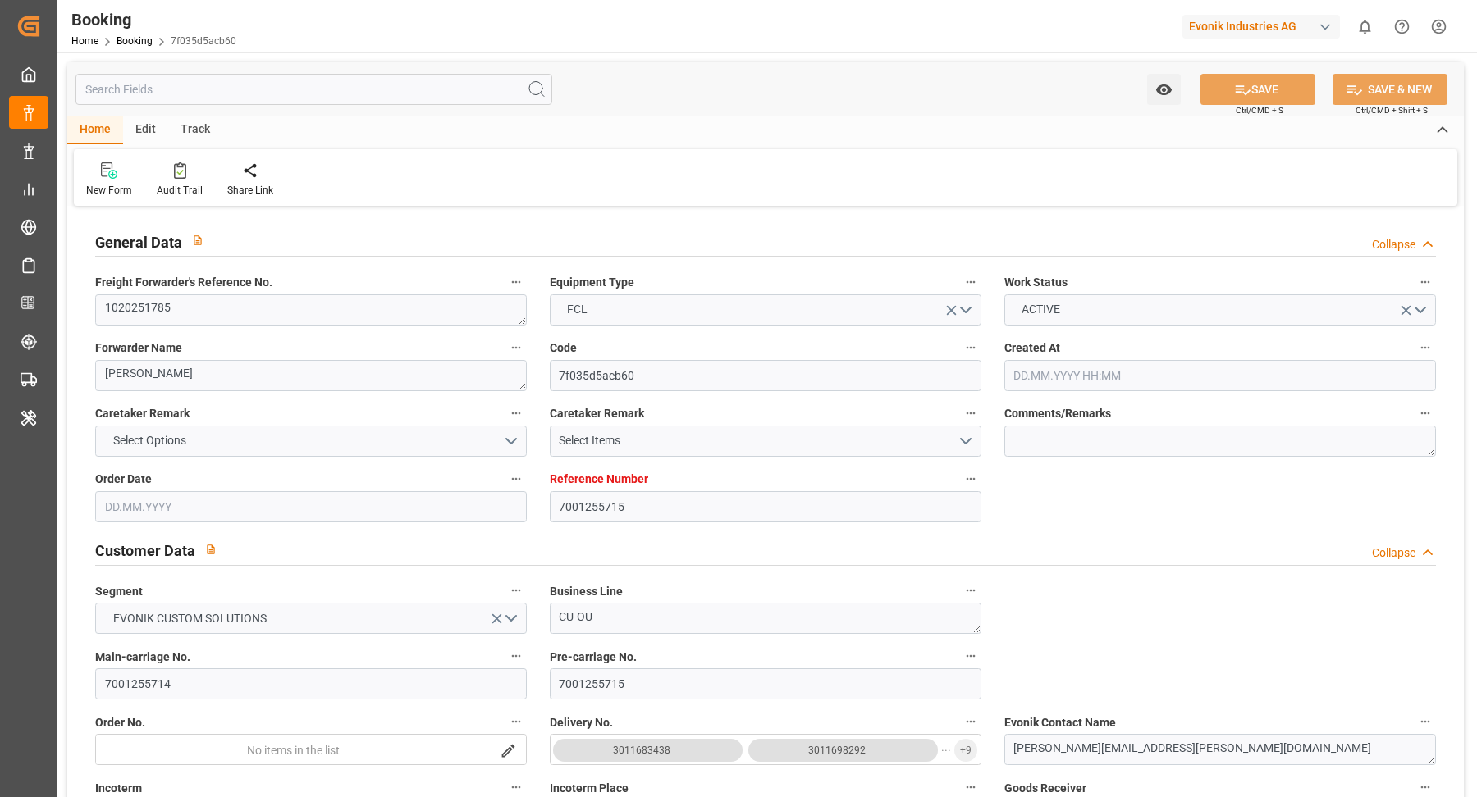
type input "[DATE] 13:41"
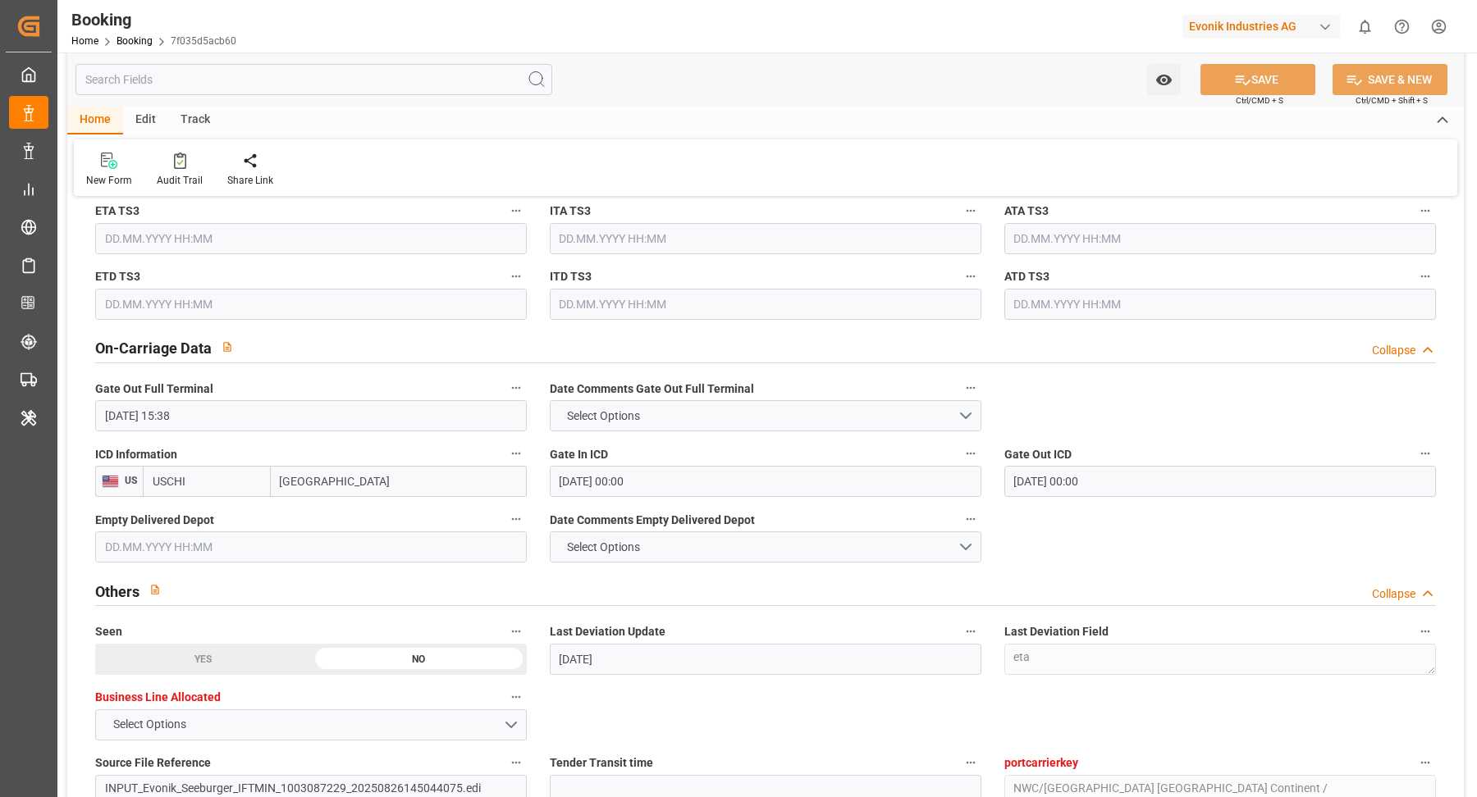
scroll to position [2278, 0]
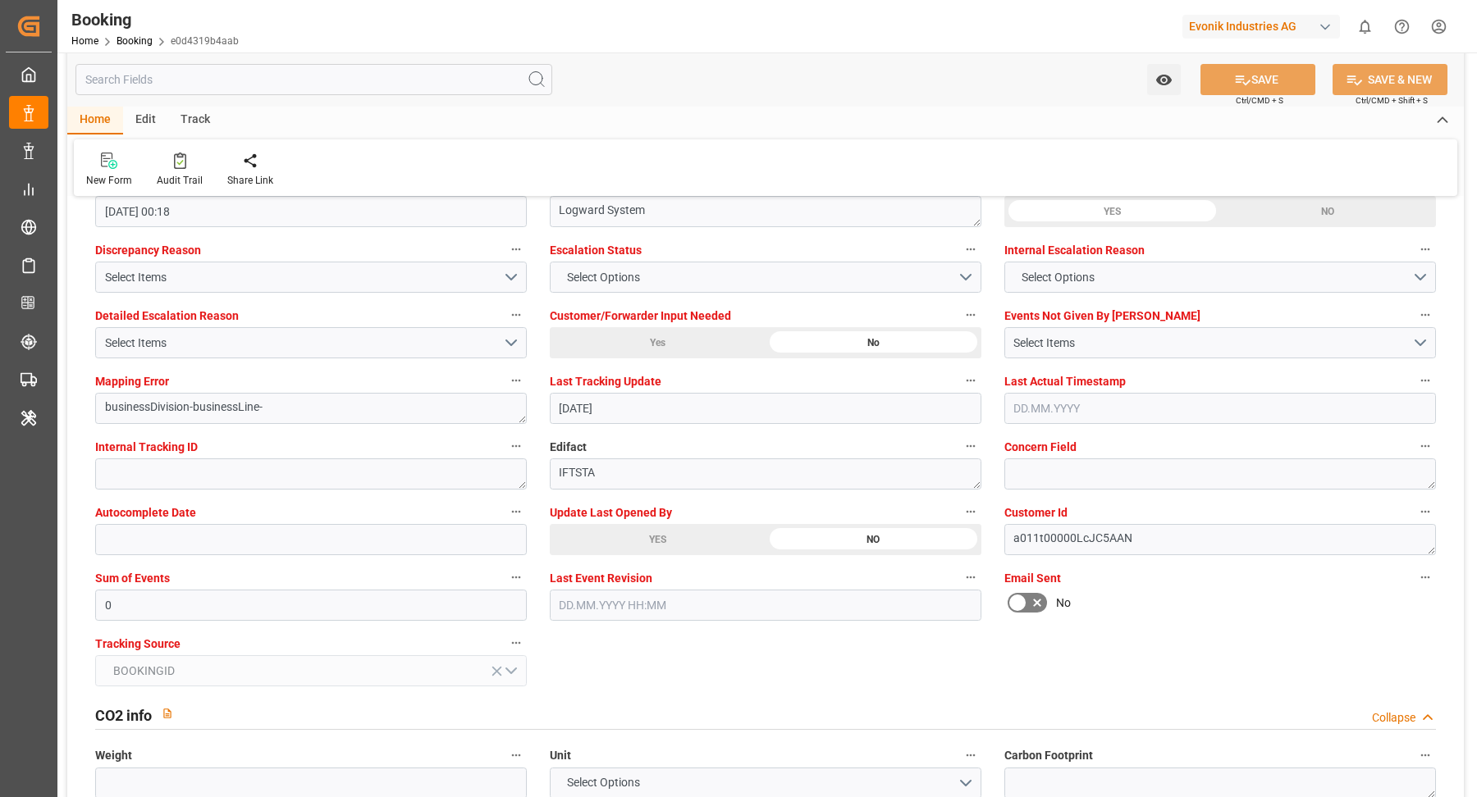
scroll to position [2902, 0]
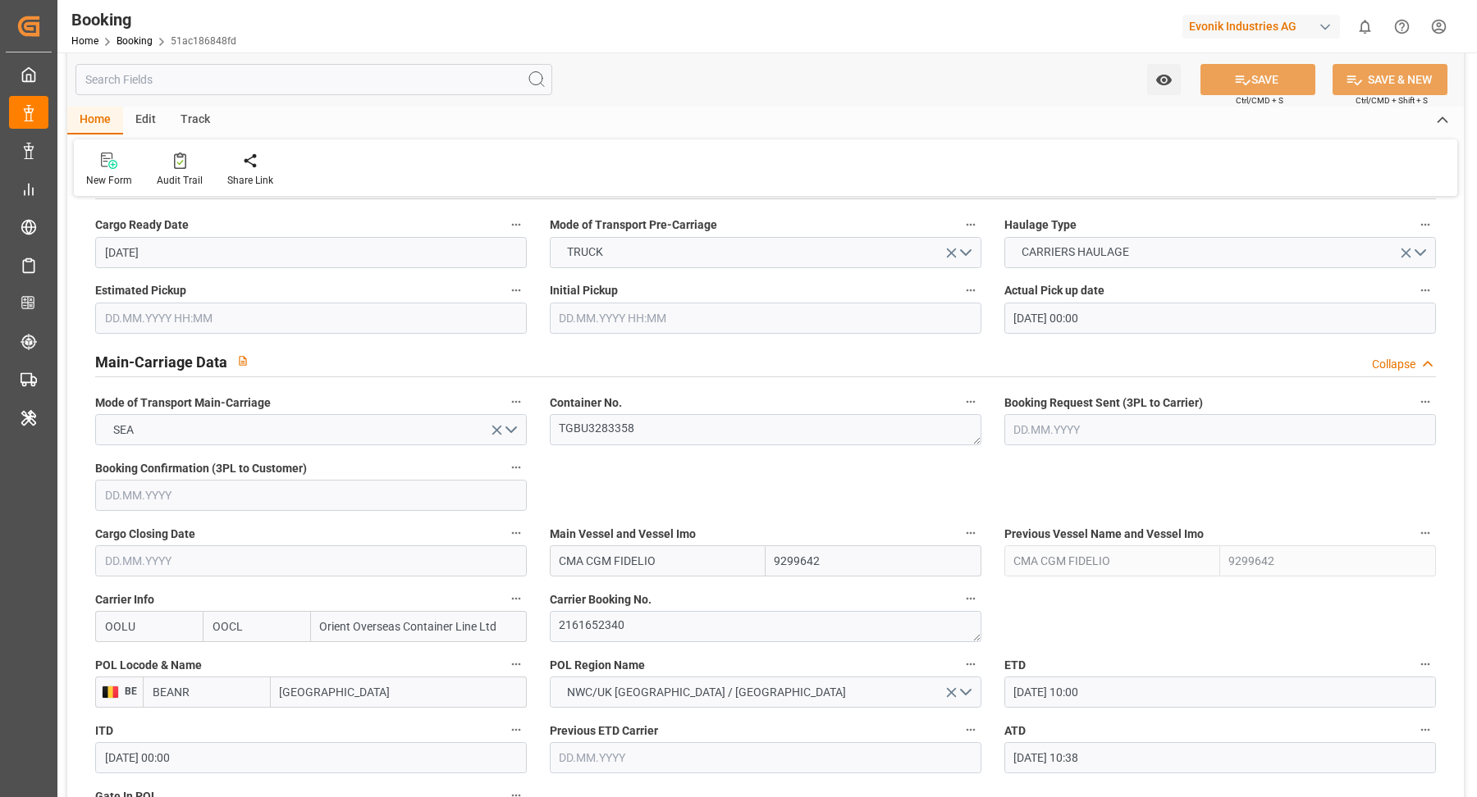
scroll to position [1109, 0]
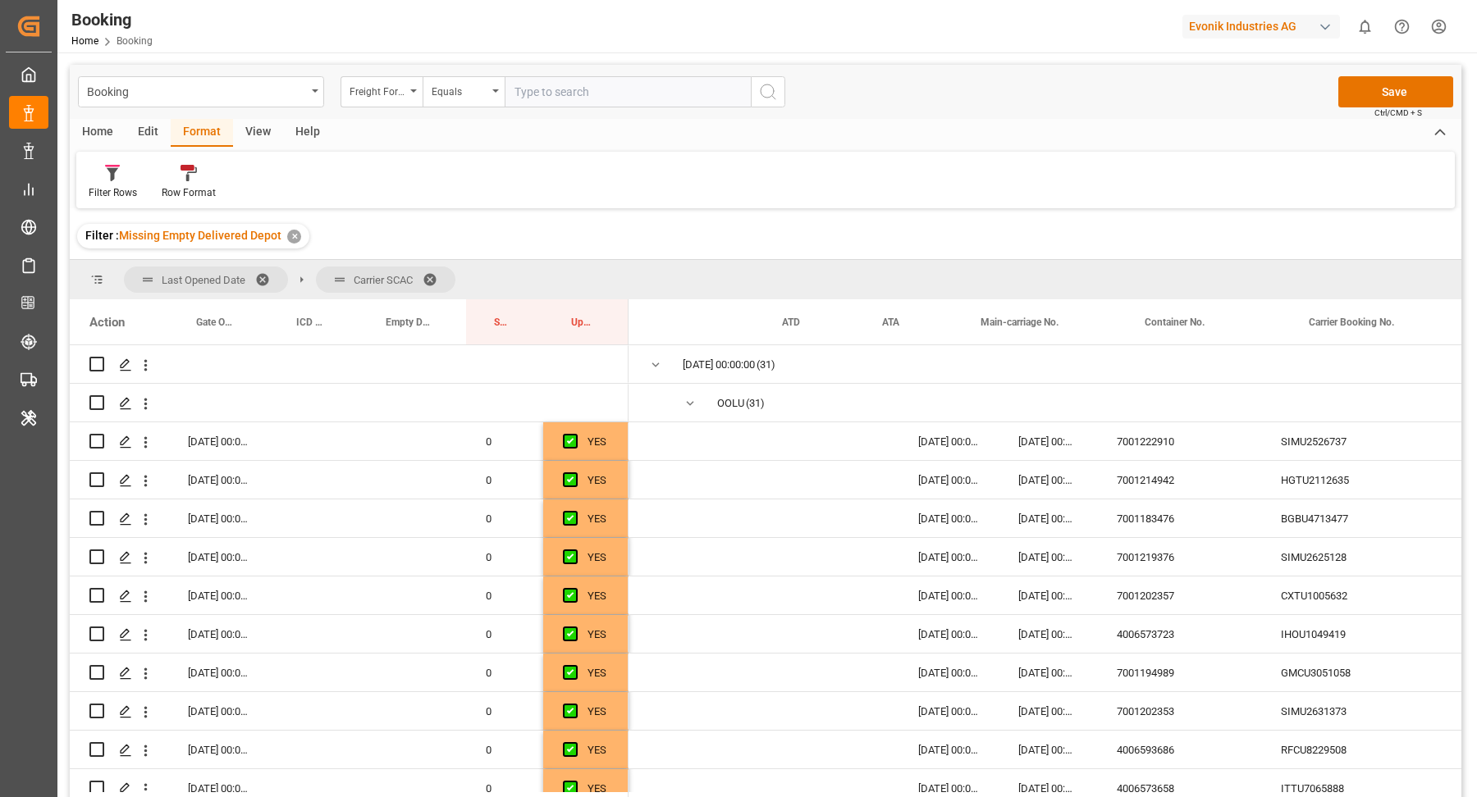
scroll to position [0, 136]
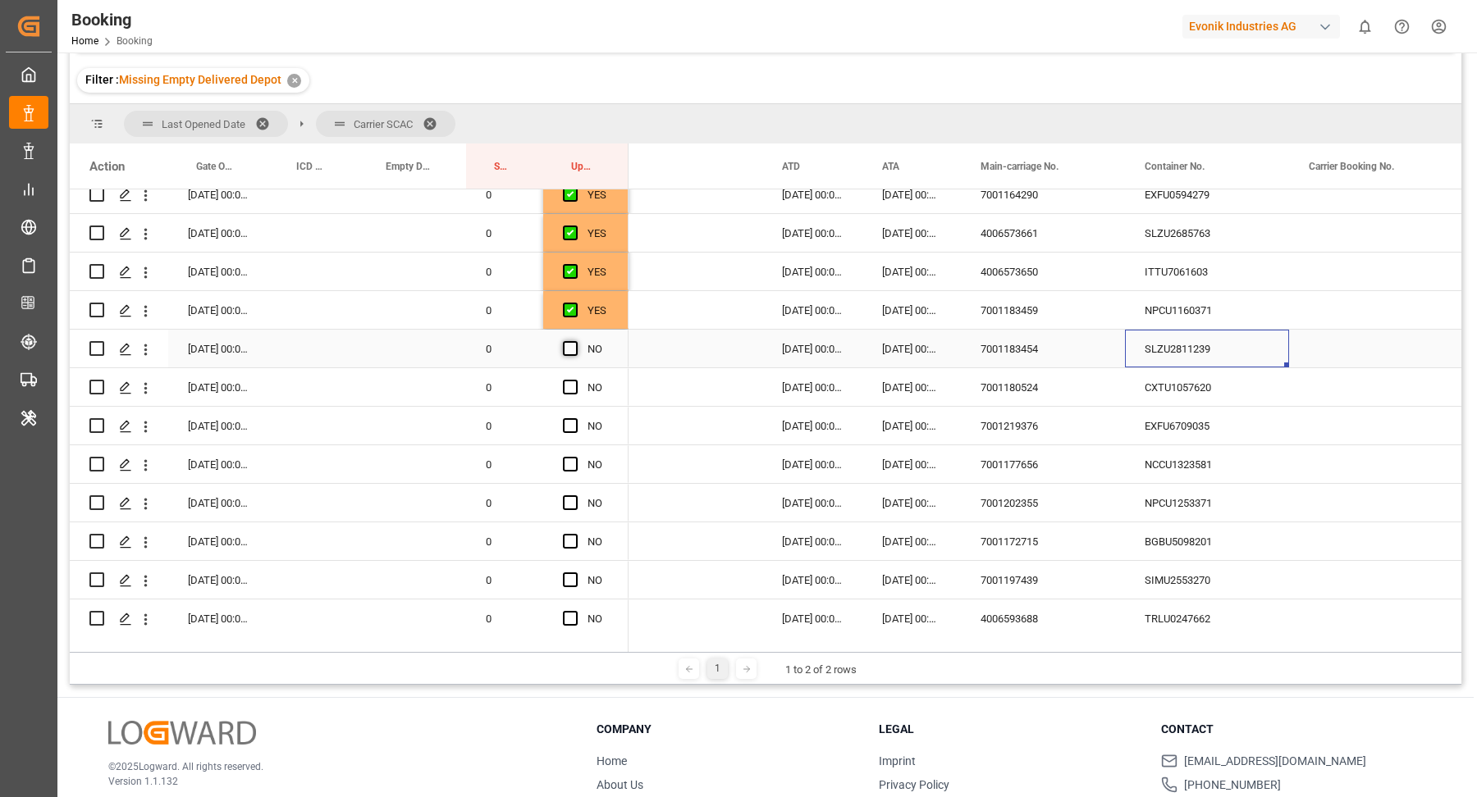
click at [571, 349] on span "Press SPACE to select this row." at bounding box center [570, 348] width 15 height 15
click at [575, 341] on input "Press SPACE to select this row." at bounding box center [575, 341] width 0 height 0
click at [1192, 402] on div "CXTU1057620" at bounding box center [1207, 387] width 164 height 38
click at [578, 390] on div "Press SPACE to select this row." at bounding box center [575, 388] width 25 height 38
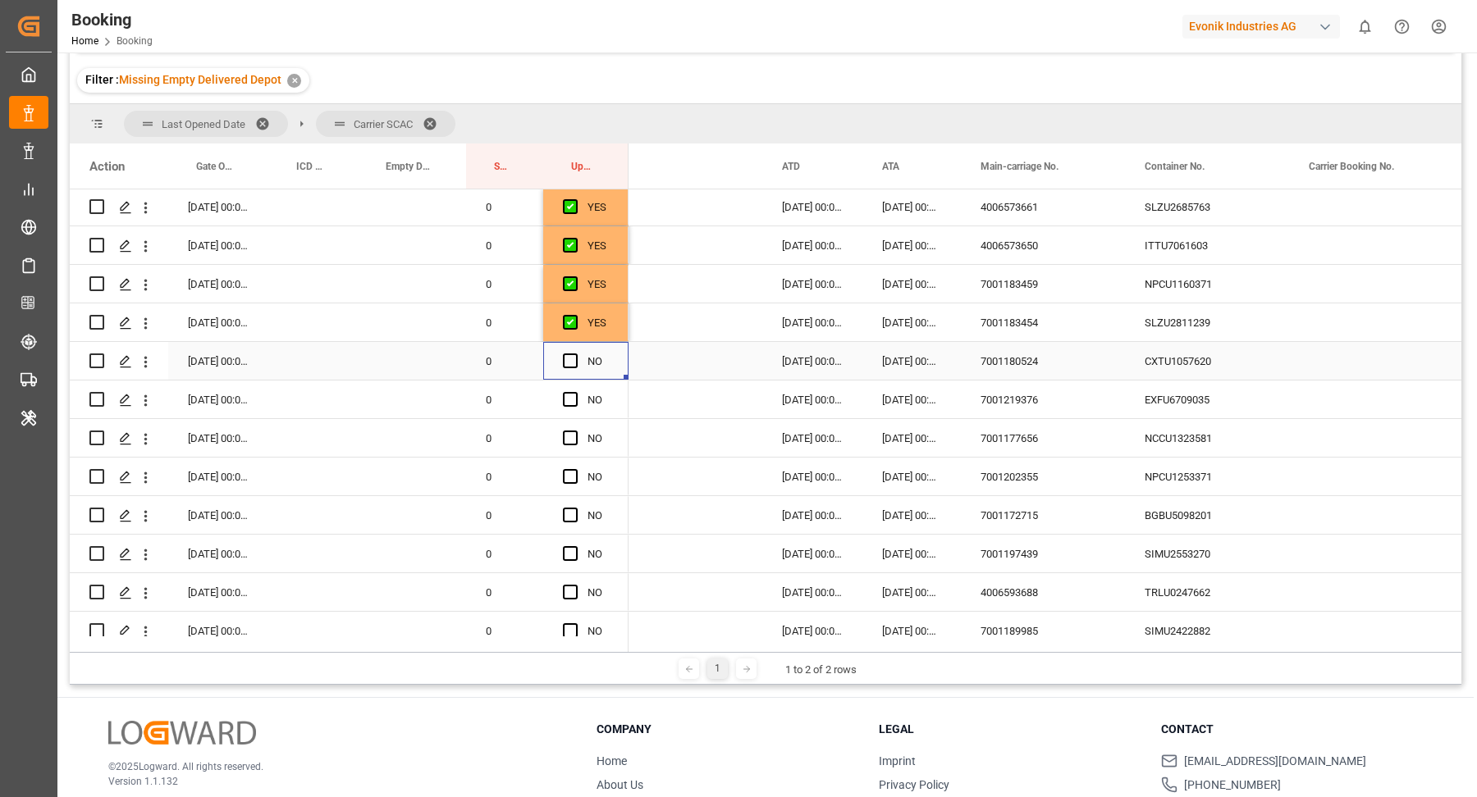
click at [573, 360] on span "Press SPACE to select this row." at bounding box center [570, 361] width 15 height 15
click at [575, 354] on input "Press SPACE to select this row." at bounding box center [575, 354] width 0 height 0
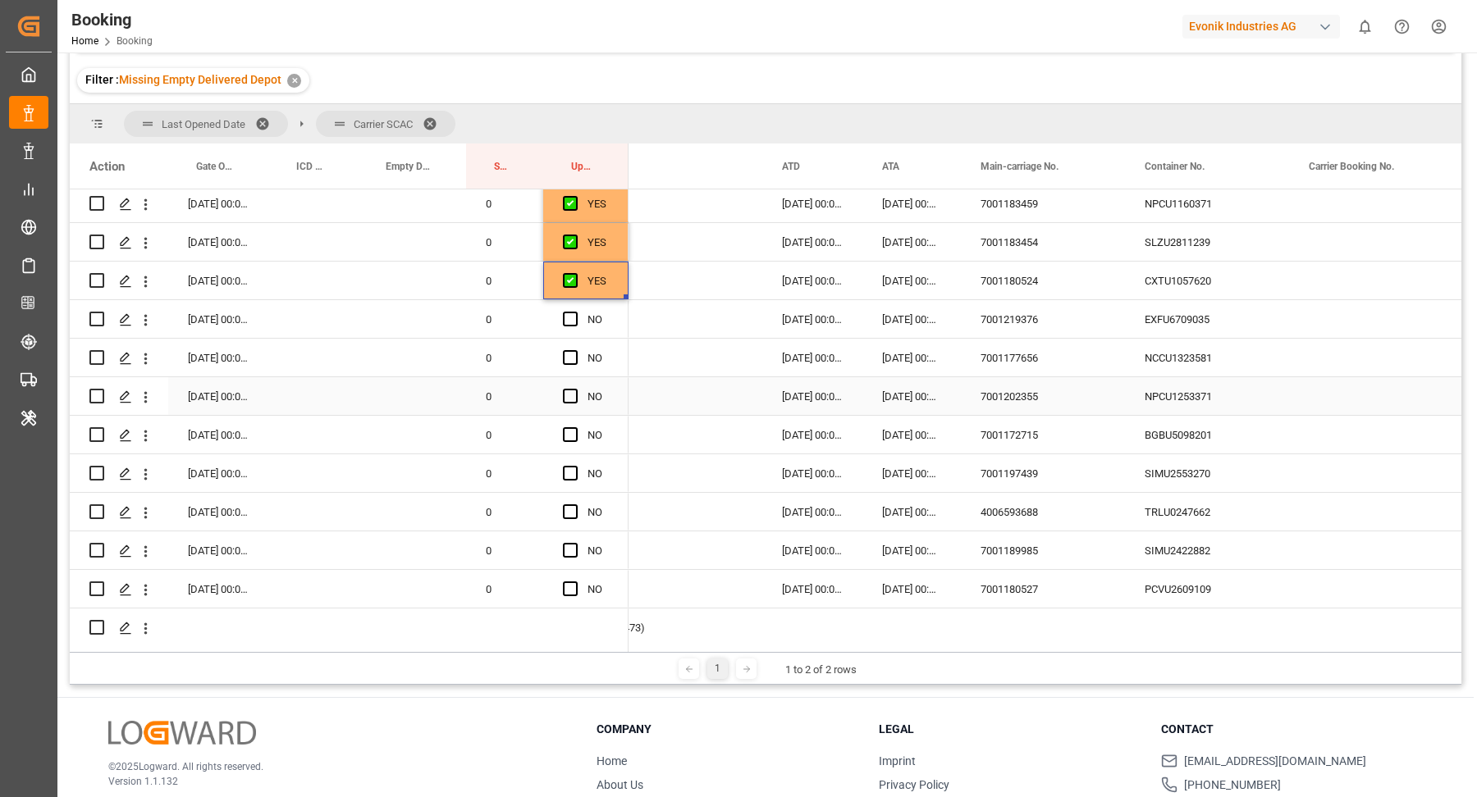
scroll to position [879, 0]
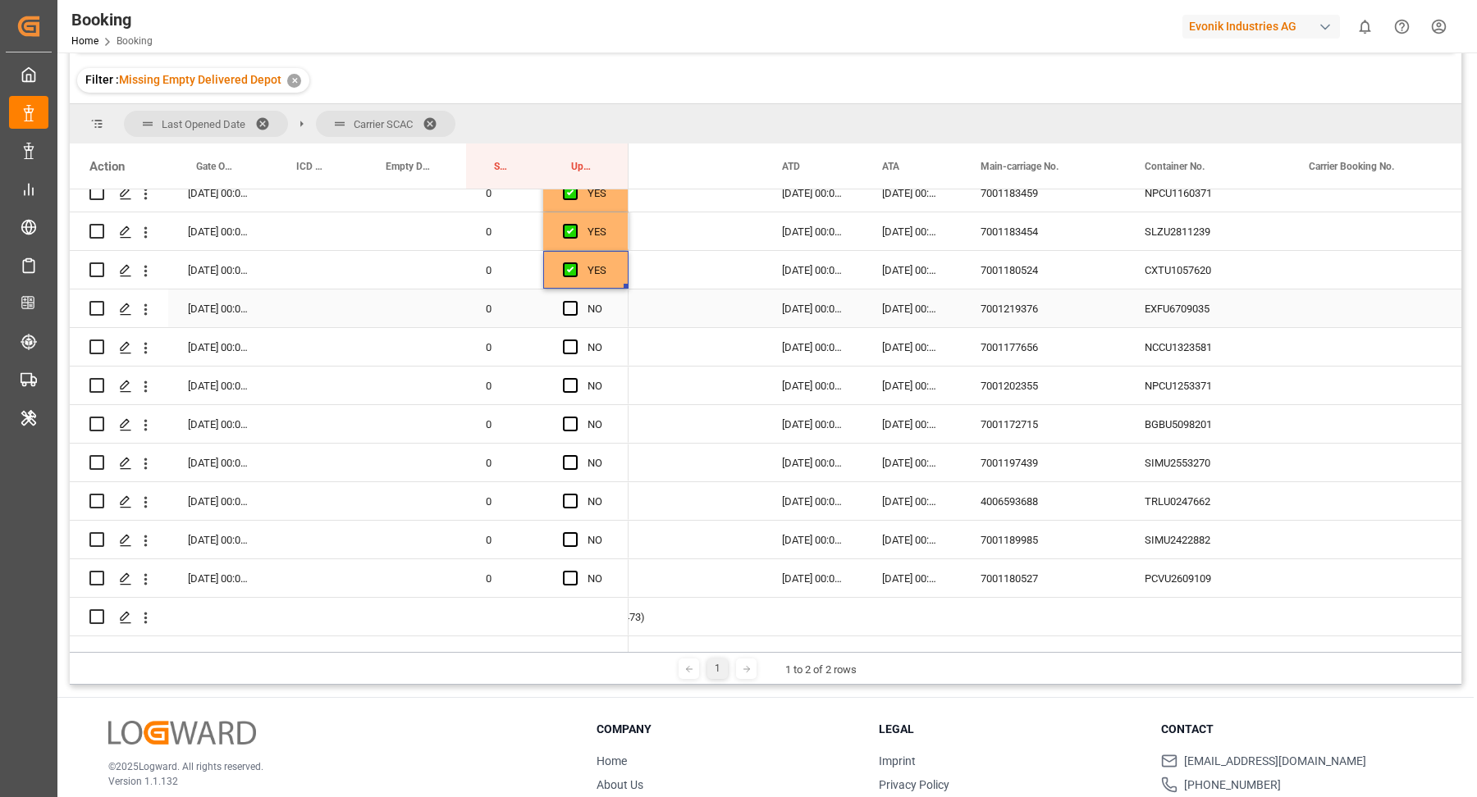
click at [1200, 295] on div "EXFU6709035" at bounding box center [1207, 309] width 164 height 38
click at [1218, 328] on div "NCCU1323581" at bounding box center [1207, 347] width 164 height 38
click at [574, 301] on span "Press SPACE to select this row." at bounding box center [570, 308] width 15 height 15
click at [575, 301] on input "Press SPACE to select this row." at bounding box center [575, 301] width 0 height 0
click at [568, 340] on span "Press SPACE to select this row." at bounding box center [570, 347] width 15 height 15
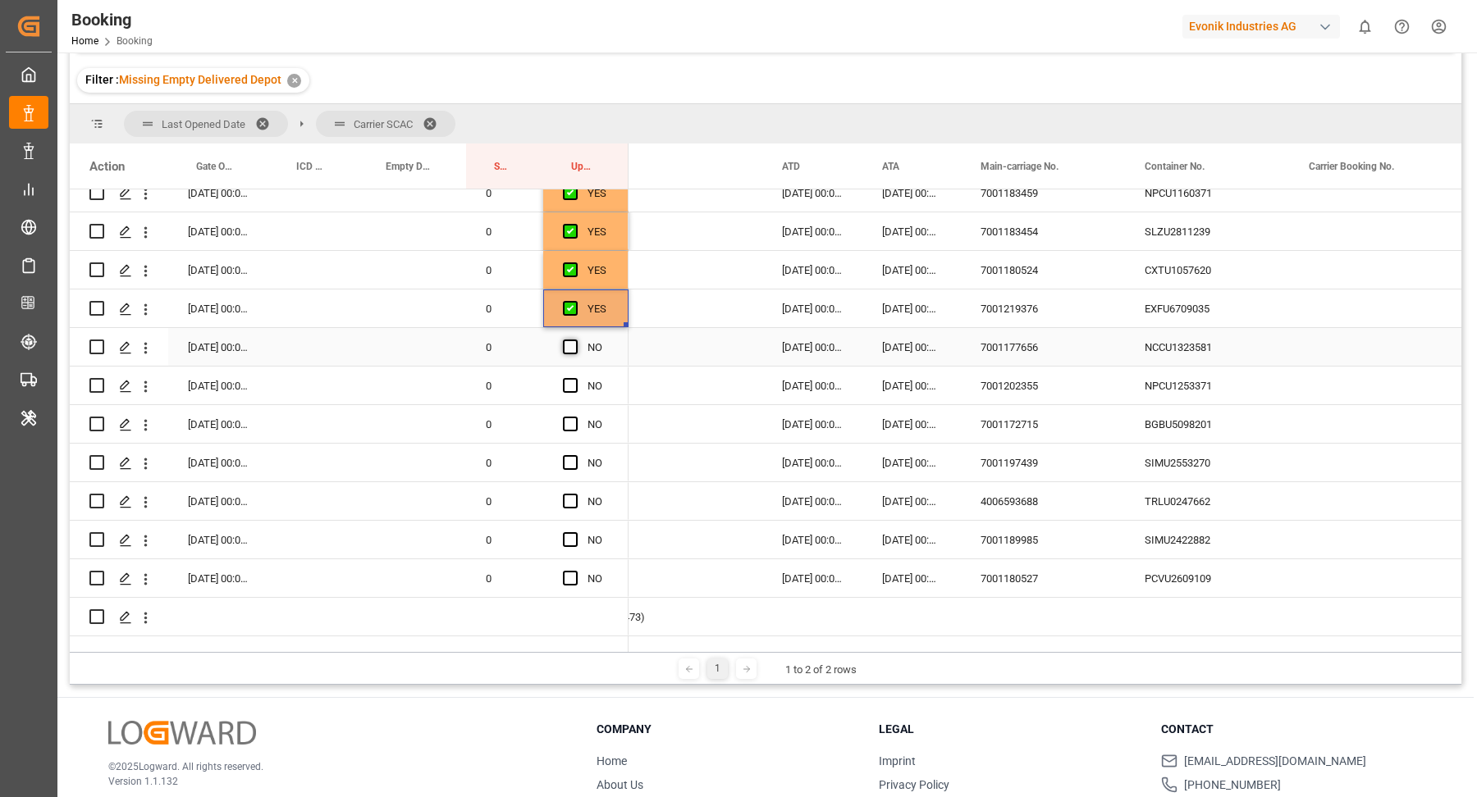
click at [575, 340] on input "Press SPACE to select this row." at bounding box center [575, 340] width 0 height 0
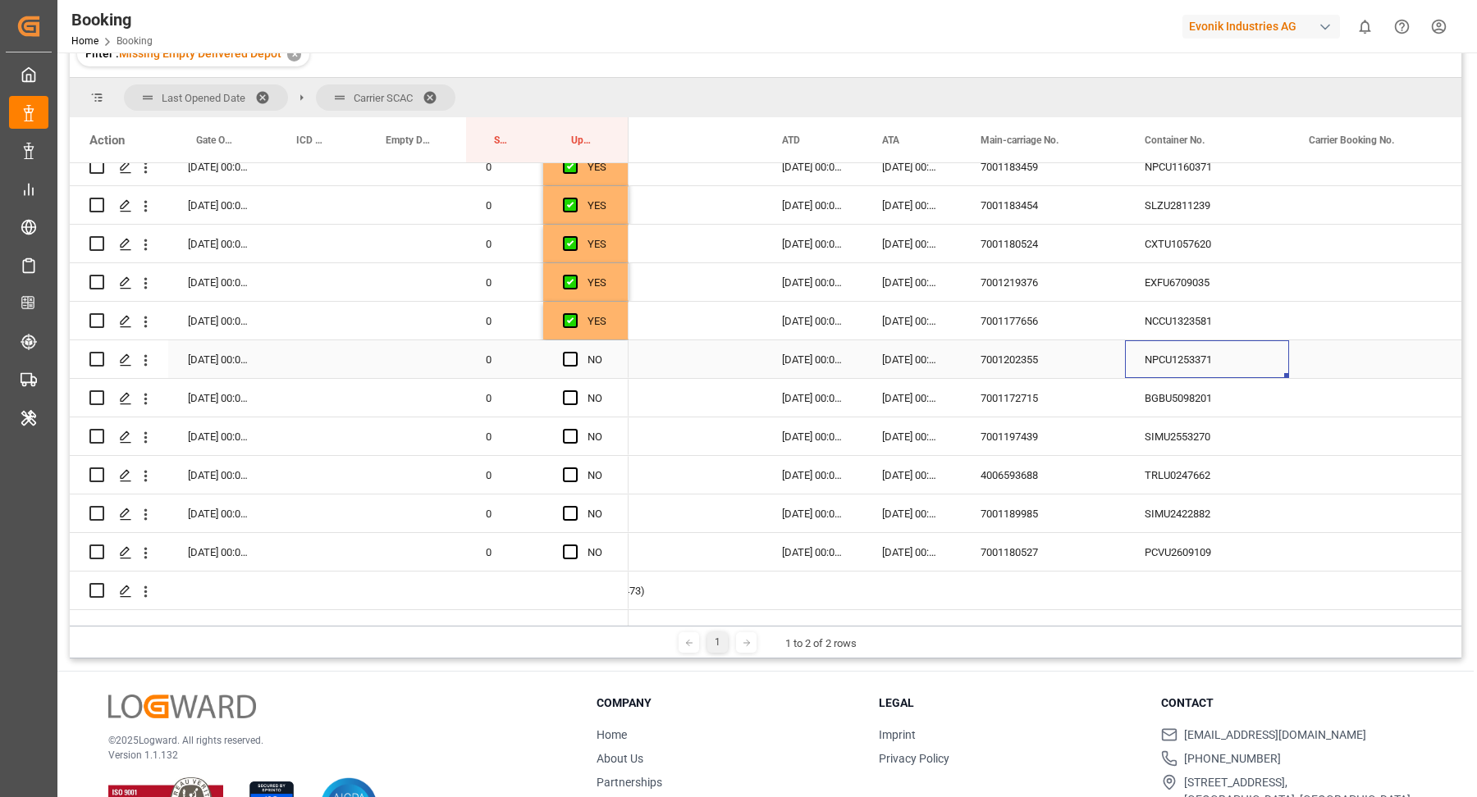
click at [1191, 347] on div "NPCU1253371" at bounding box center [1207, 359] width 164 height 38
click at [573, 352] on span "Press SPACE to select this row." at bounding box center [570, 359] width 15 height 15
click at [575, 352] on input "Press SPACE to select this row." at bounding box center [575, 352] width 0 height 0
click at [1197, 395] on div "BGBU5098201" at bounding box center [1207, 398] width 164 height 38
click at [567, 390] on span "Press SPACE to select this row." at bounding box center [570, 397] width 15 height 15
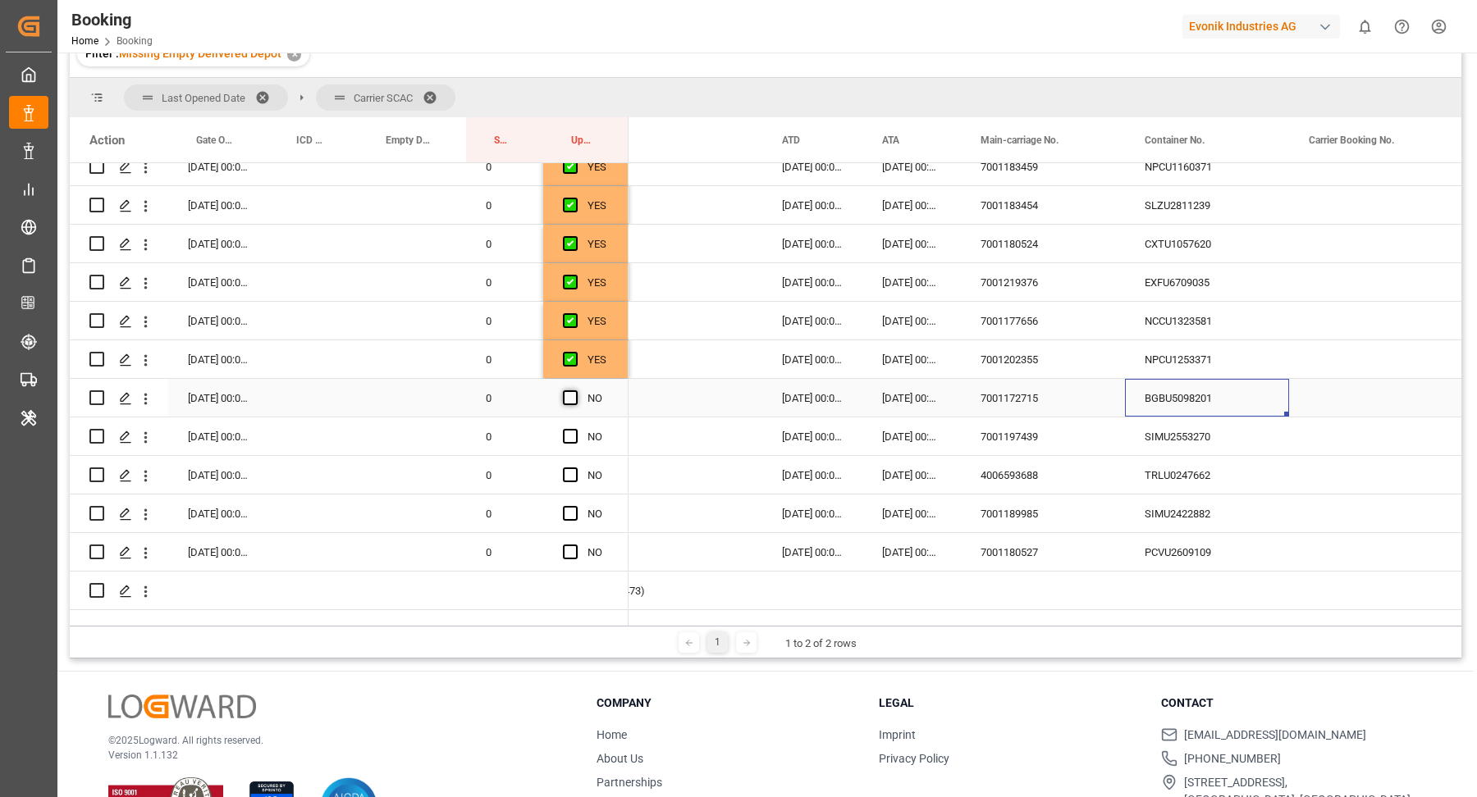
click at [575, 390] on input "Press SPACE to select this row." at bounding box center [575, 390] width 0 height 0
click at [1197, 438] on div "SIMU2553270" at bounding box center [1207, 437] width 164 height 38
click at [569, 429] on span "Press SPACE to select this row." at bounding box center [570, 436] width 15 height 15
click at [575, 429] on input "Press SPACE to select this row." at bounding box center [575, 429] width 0 height 0
click at [1202, 473] on div "TRLU0247662" at bounding box center [1207, 475] width 164 height 38
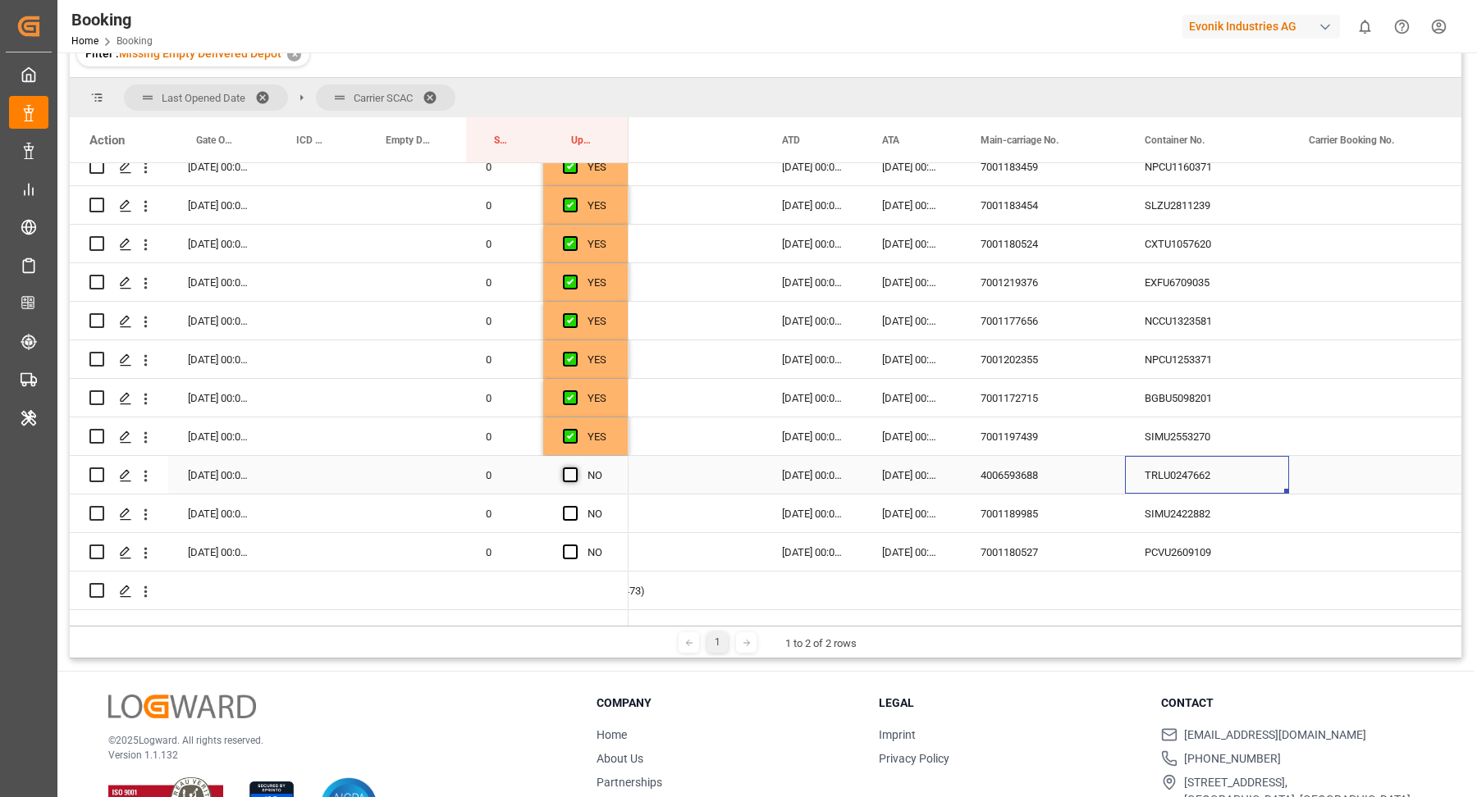
click at [572, 468] on span "Press SPACE to select this row." at bounding box center [570, 475] width 15 height 15
click at [575, 468] on input "Press SPACE to select this row." at bounding box center [575, 468] width 0 height 0
click at [1215, 502] on div "SIMU2422882" at bounding box center [1207, 514] width 164 height 38
click at [578, 503] on div "Press SPACE to select this row." at bounding box center [575, 514] width 25 height 38
click at [568, 506] on span "Press SPACE to select this row." at bounding box center [570, 513] width 15 height 15
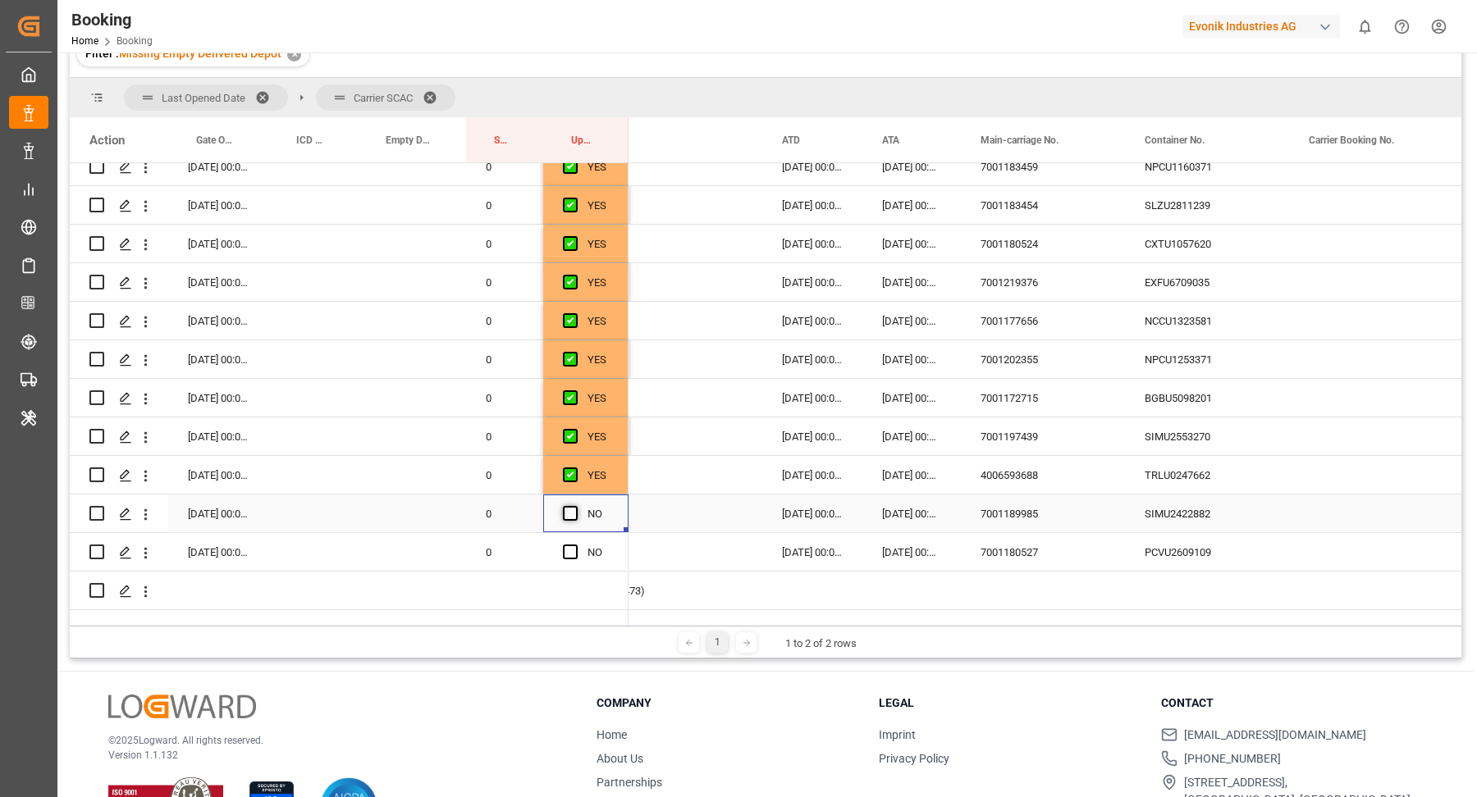
click at [575, 506] on input "Press SPACE to select this row." at bounding box center [575, 506] width 0 height 0
drag, startPoint x: 1129, startPoint y: 534, endPoint x: 1149, endPoint y: 536, distance: 20.6
click at [1132, 534] on div "PCVU2609109" at bounding box center [1207, 552] width 164 height 38
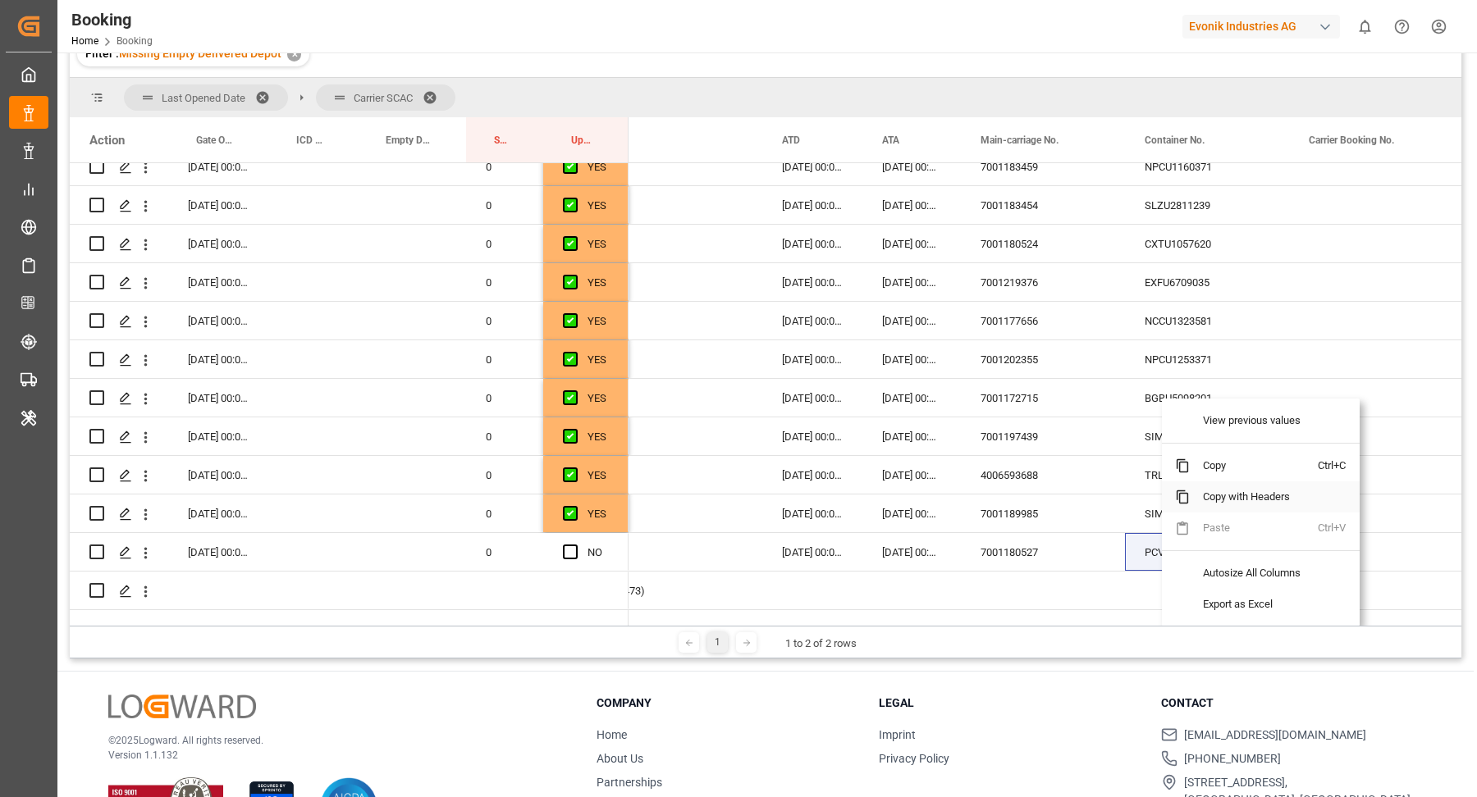
click at [1229, 484] on span "Copy with Headers" at bounding box center [1254, 497] width 128 height 31
click at [1247, 471] on span "Copy" at bounding box center [1277, 465] width 128 height 31
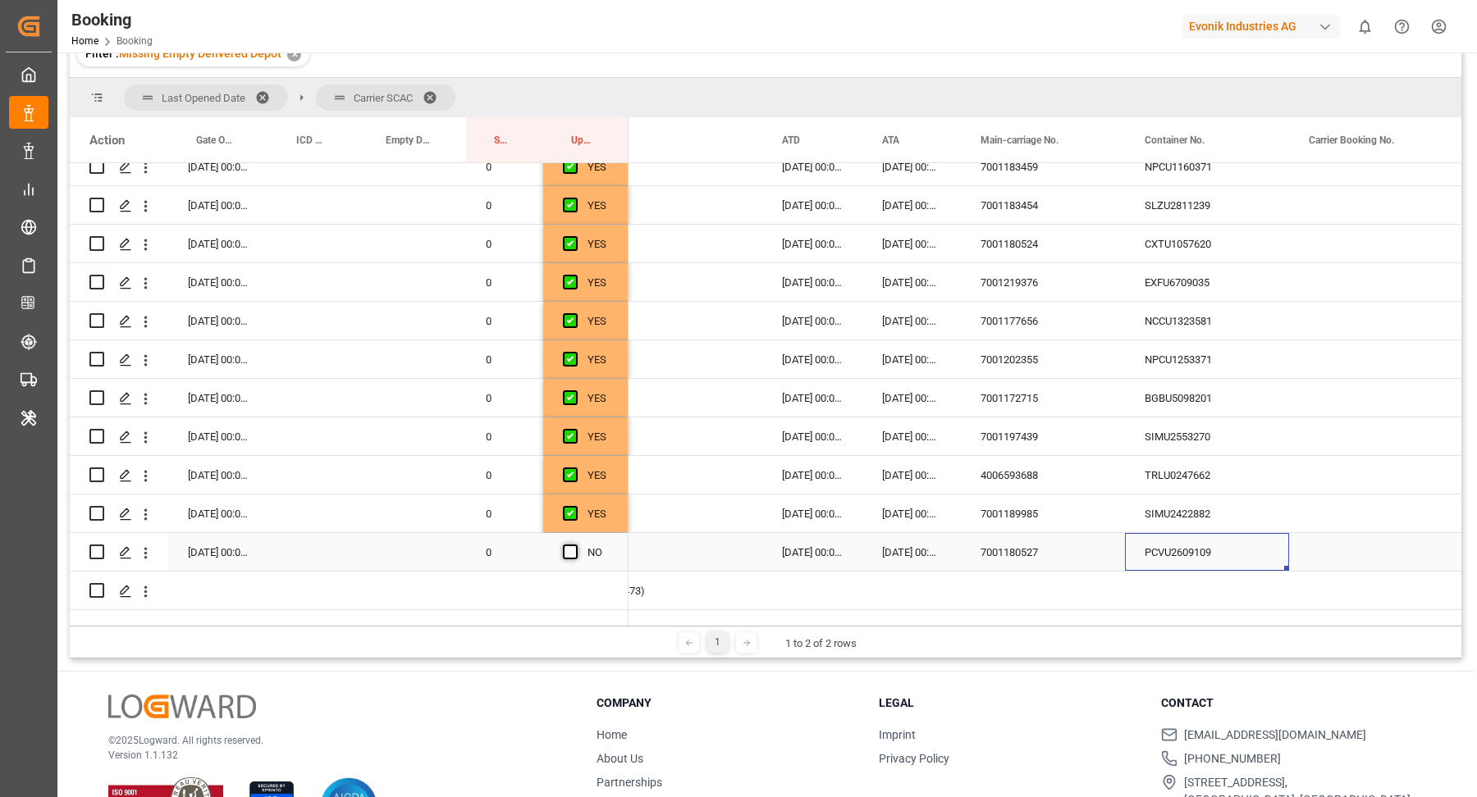
click at [570, 545] on span "Press SPACE to select this row." at bounding box center [570, 552] width 15 height 15
click at [575, 545] on input "Press SPACE to select this row." at bounding box center [575, 545] width 0 height 0
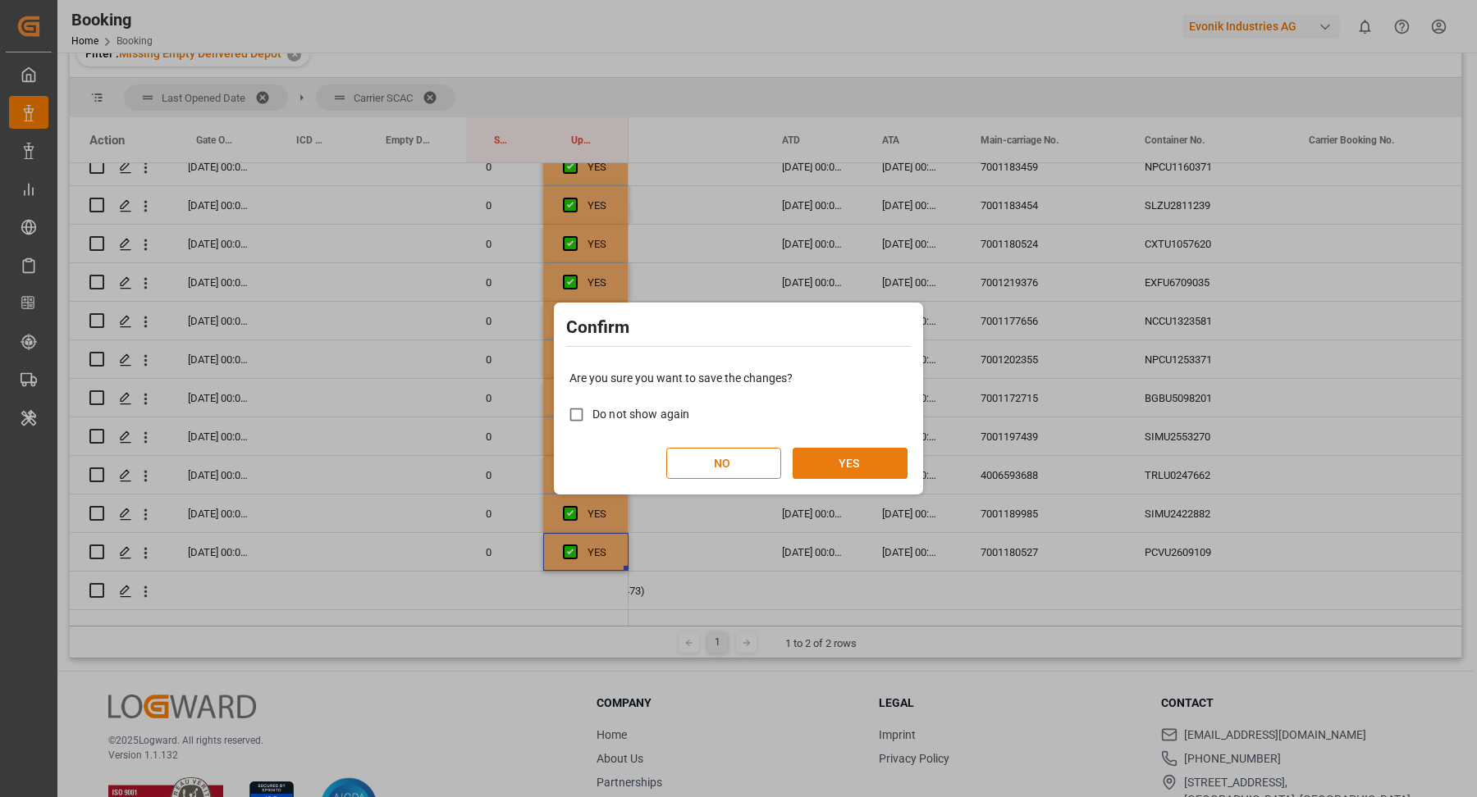
click at [891, 457] on button "YES" at bounding box center [849, 463] width 115 height 31
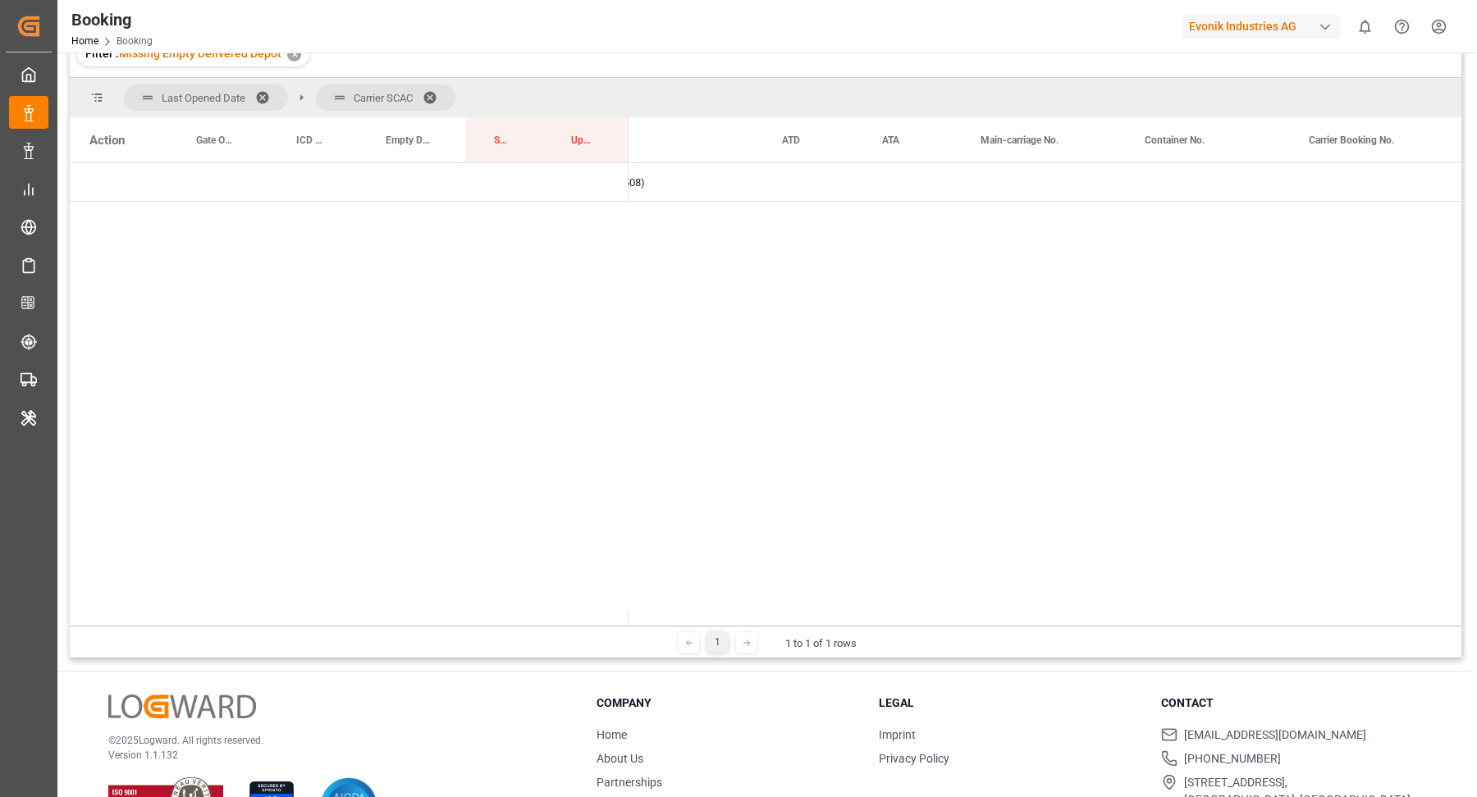
scroll to position [0, 0]
click at [430, 90] on span at bounding box center [435, 97] width 26 height 15
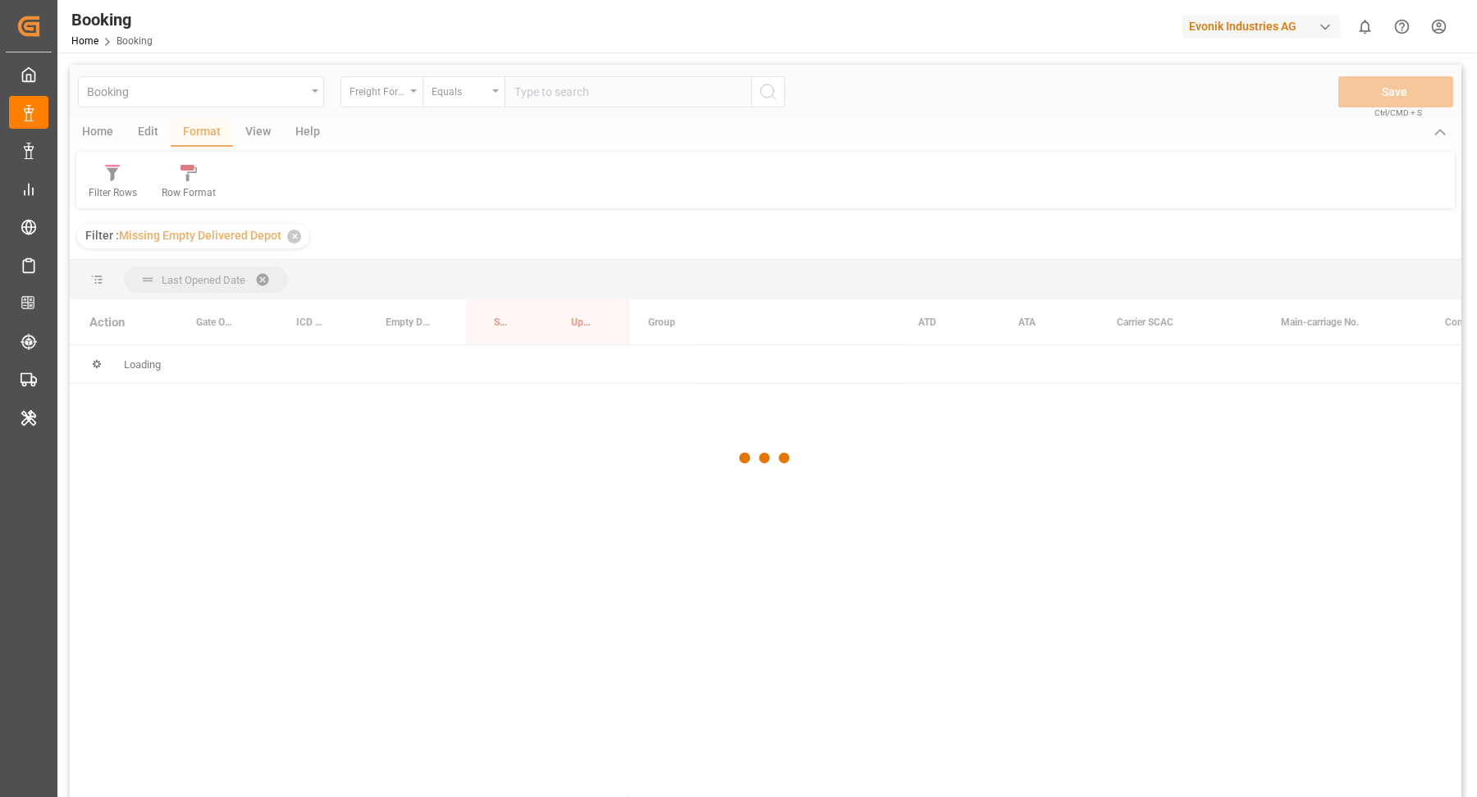
click at [116, 182] on div at bounding box center [765, 459] width 1391 height 788
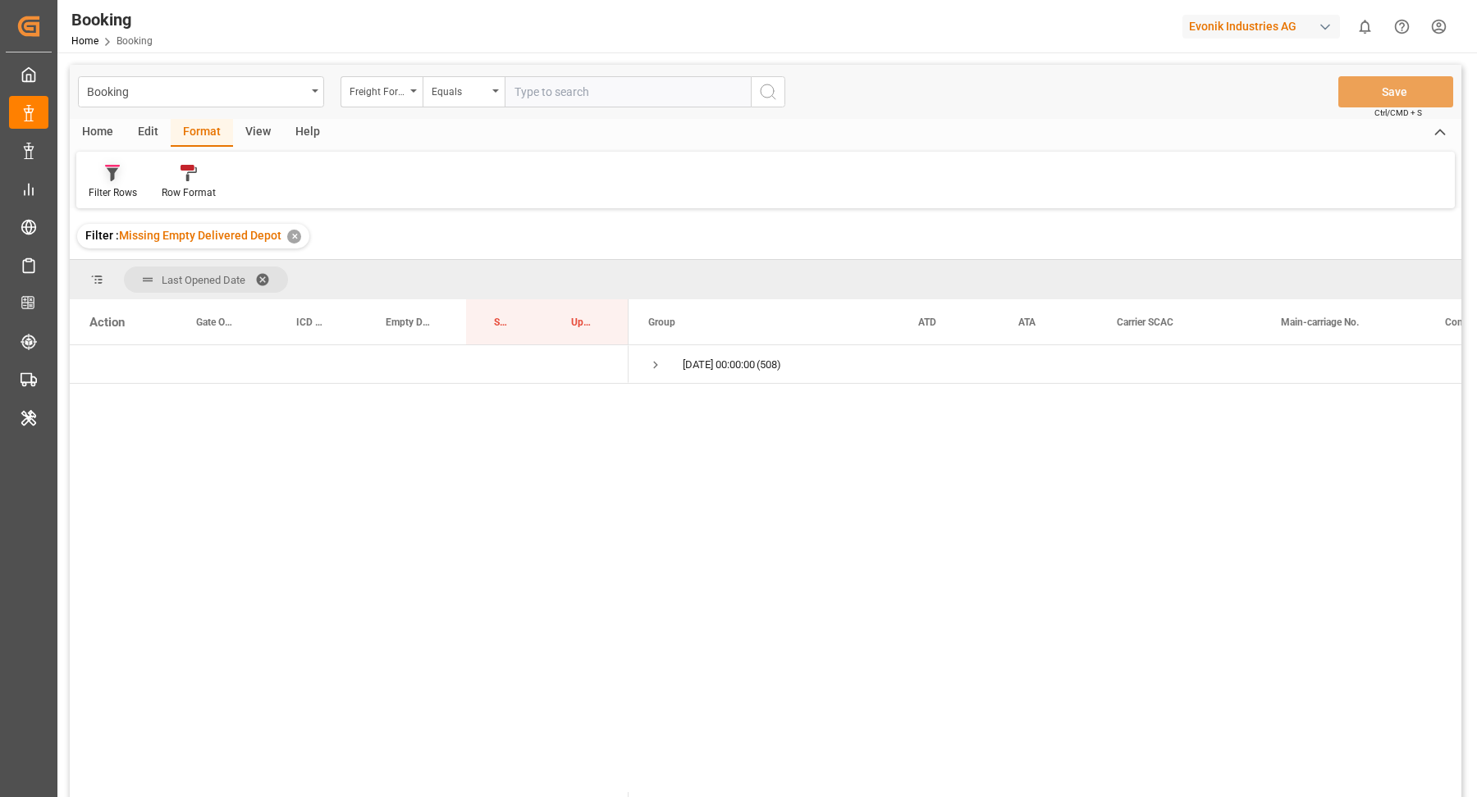
click at [118, 175] on icon at bounding box center [112, 173] width 15 height 16
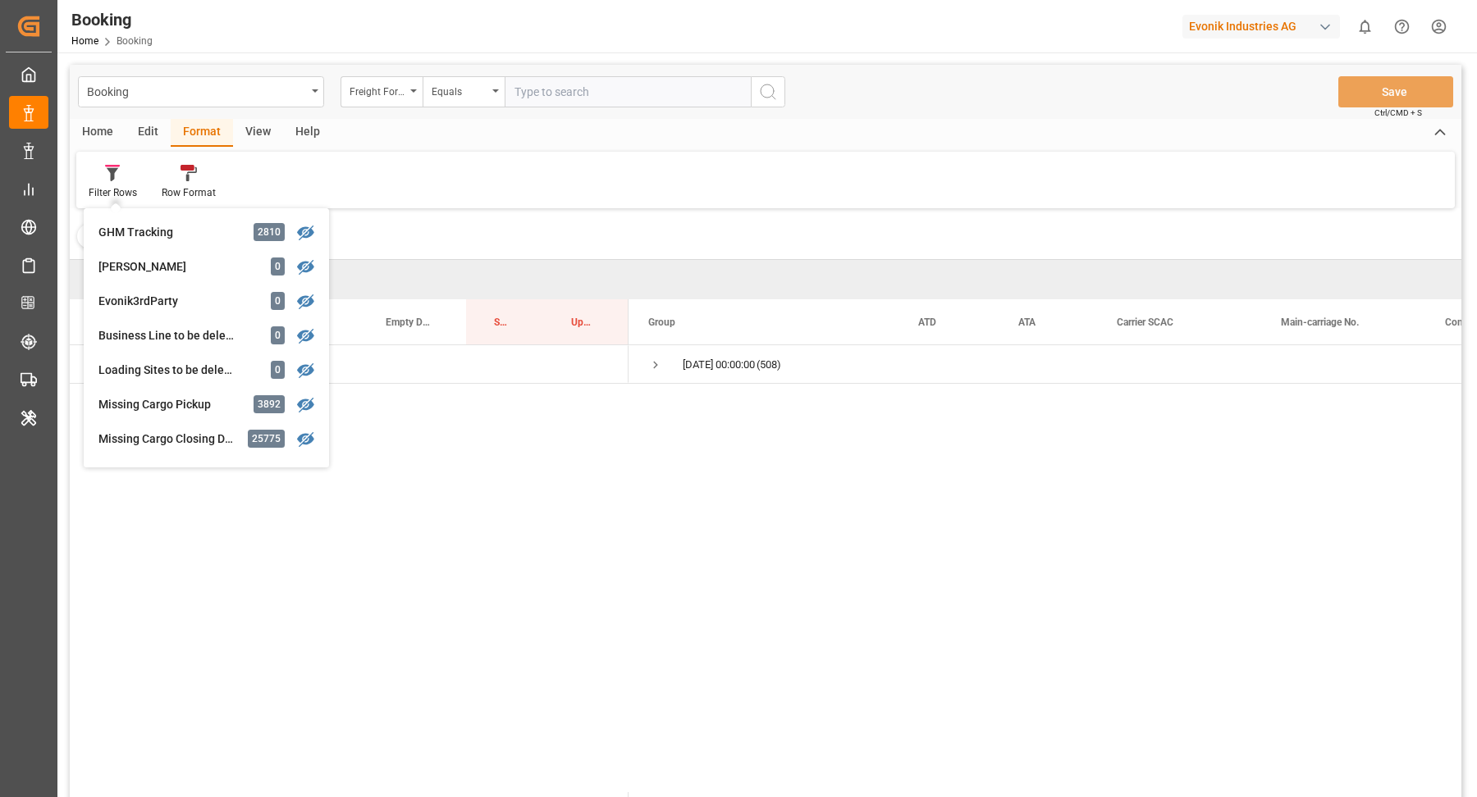
scroll to position [255, 0]
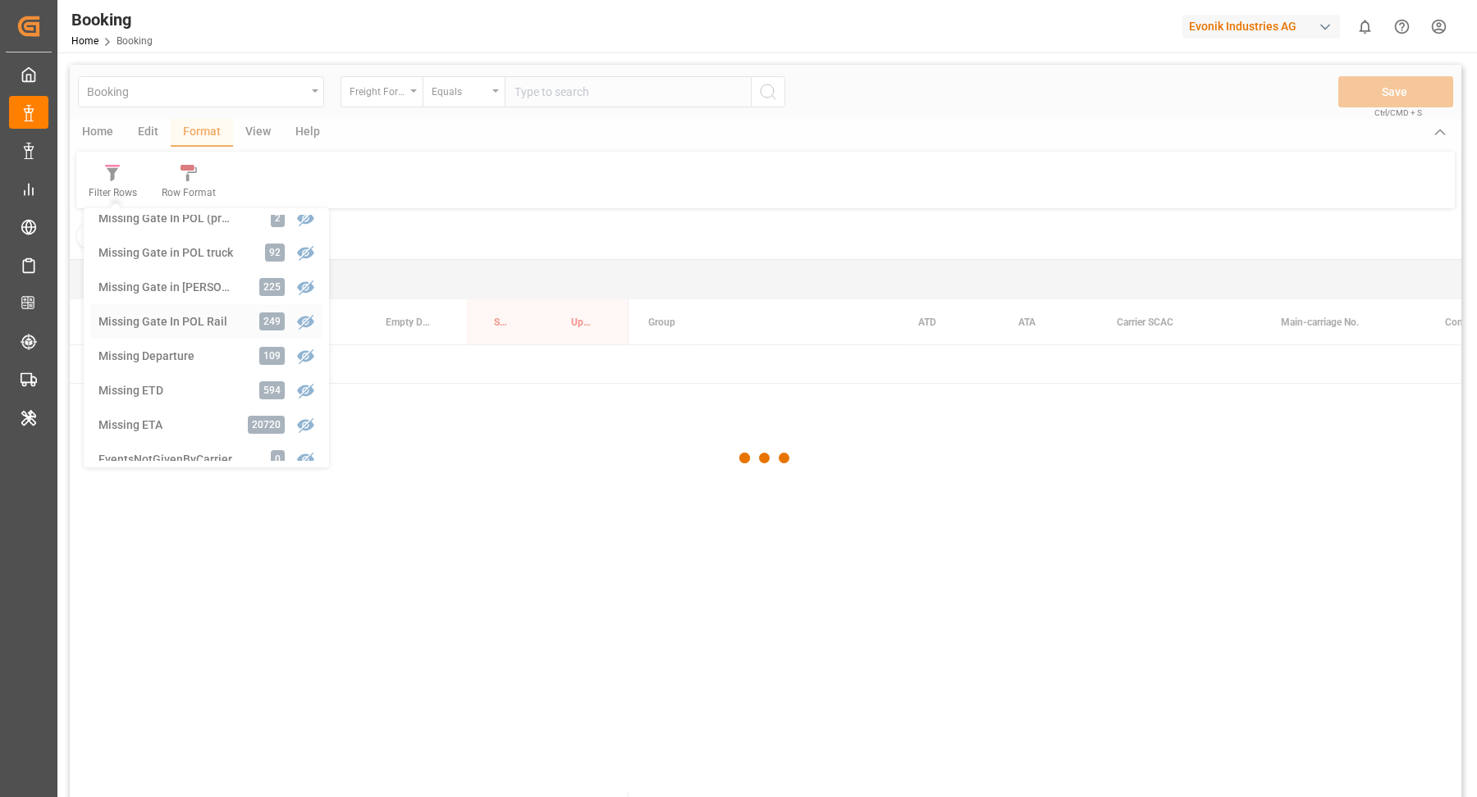
click at [199, 325] on div "Booking Freight Forwarder's Reference No. Equals Save Ctrl/CMD + S Home Edit Fo…" at bounding box center [765, 453] width 1391 height 776
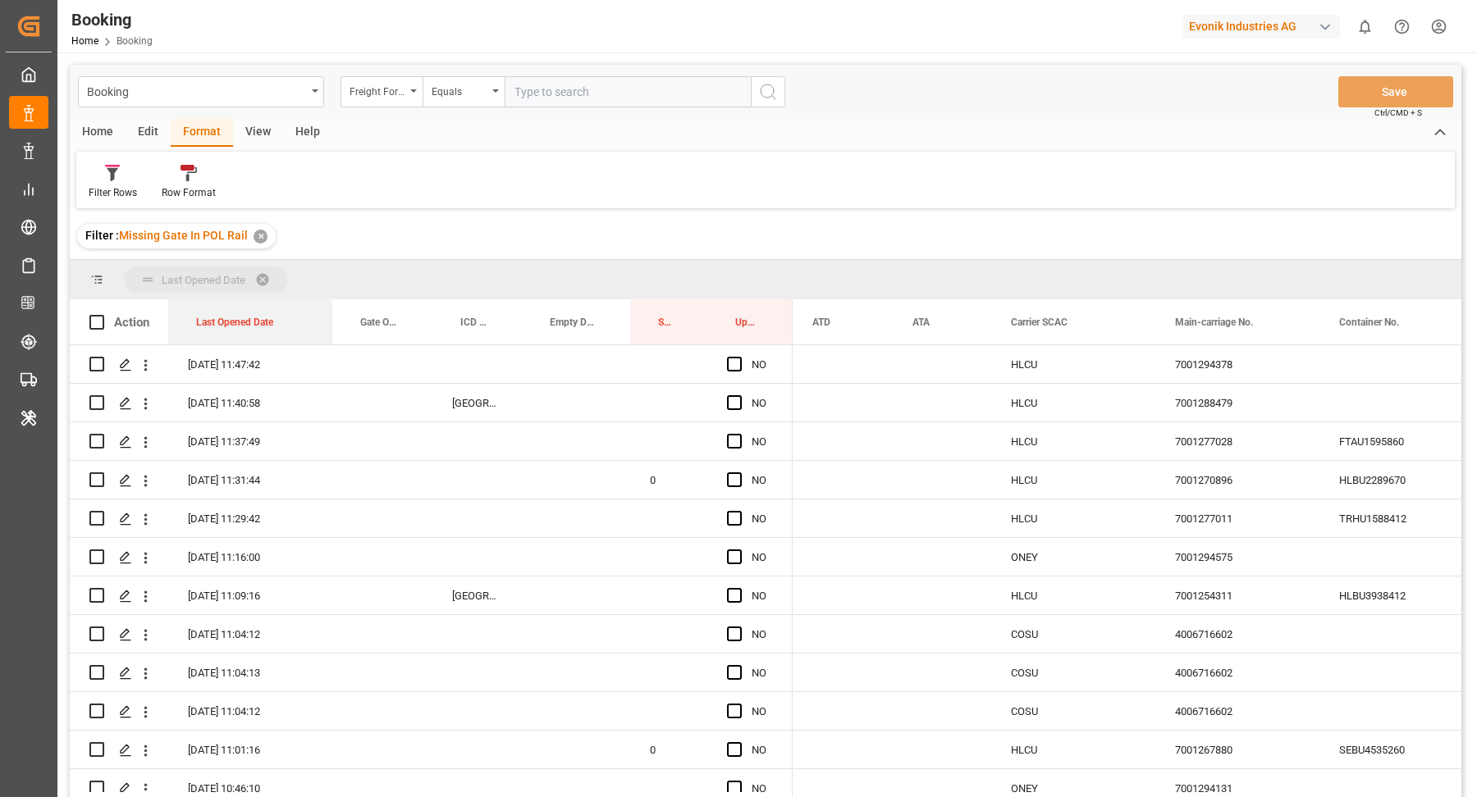
drag, startPoint x: 215, startPoint y: 318, endPoint x: 232, endPoint y: 276, distance: 46.0
